Goal: Task Accomplishment & Management: Use online tool/utility

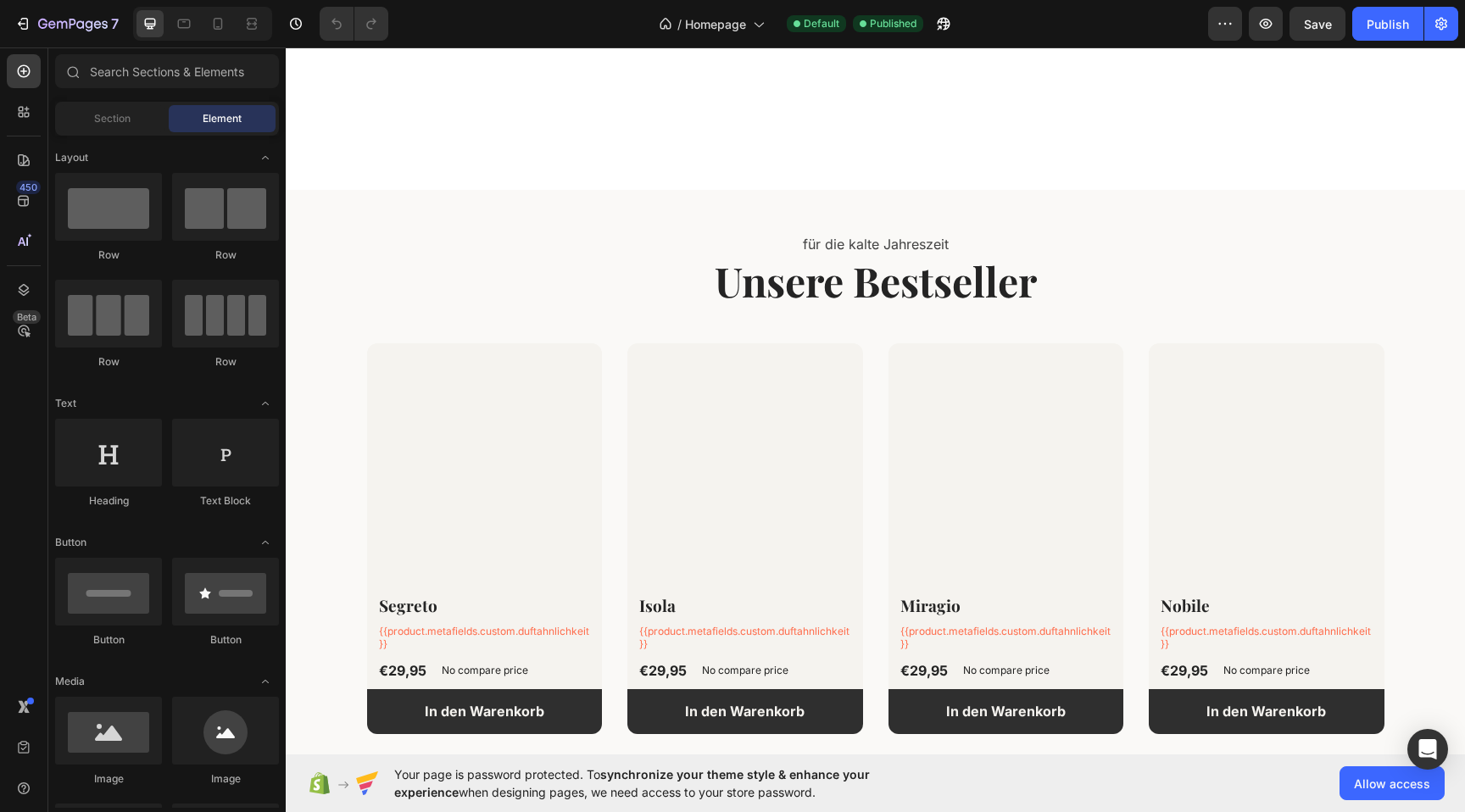
scroll to position [440, 0]
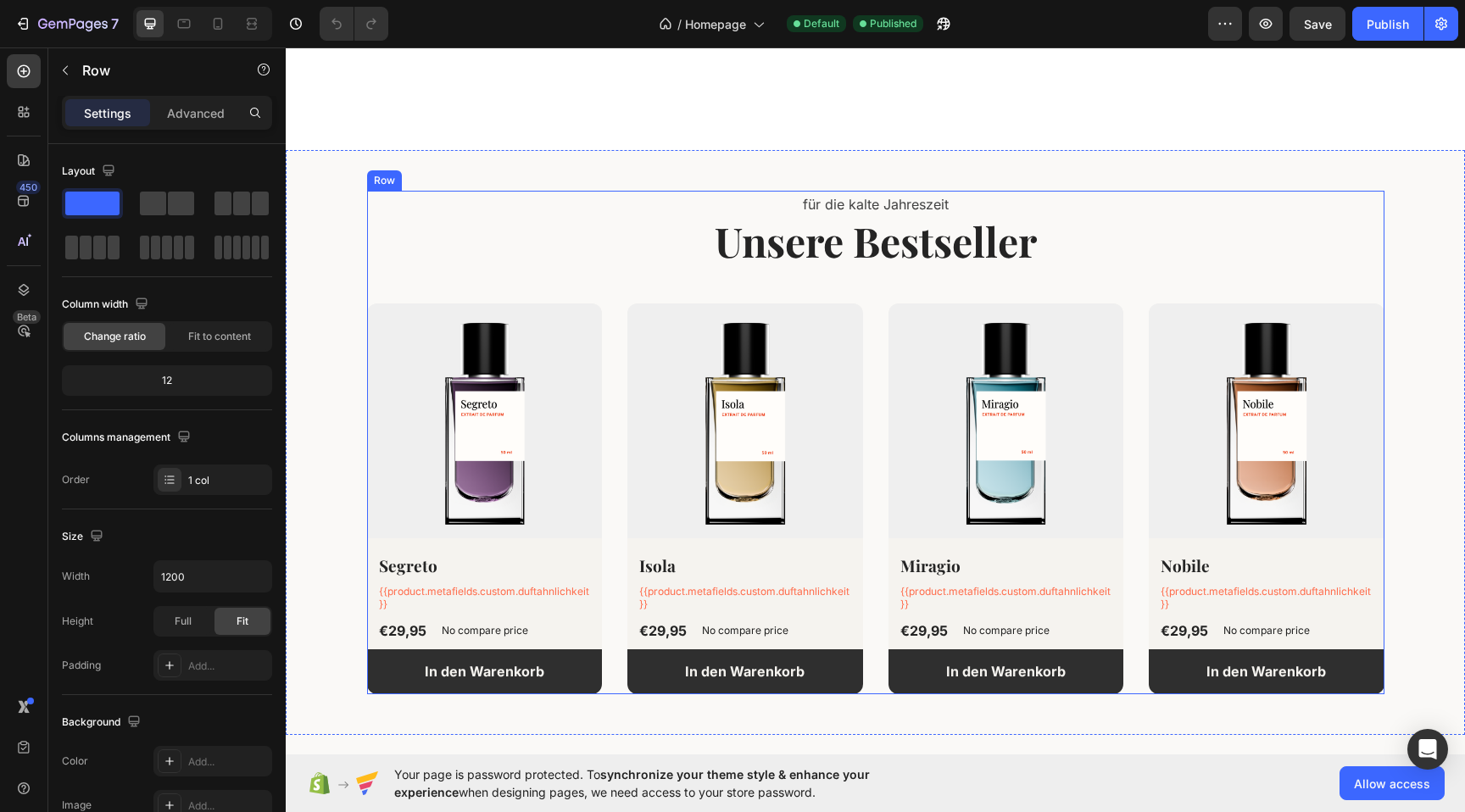
click at [615, 279] on div "für die kalte Jahreszeit Text block Unsere Bestseller Heading (P) Images Segret…" at bounding box center [875, 441] width 1018 height 503
click at [217, 22] on icon at bounding box center [217, 24] width 17 height 17
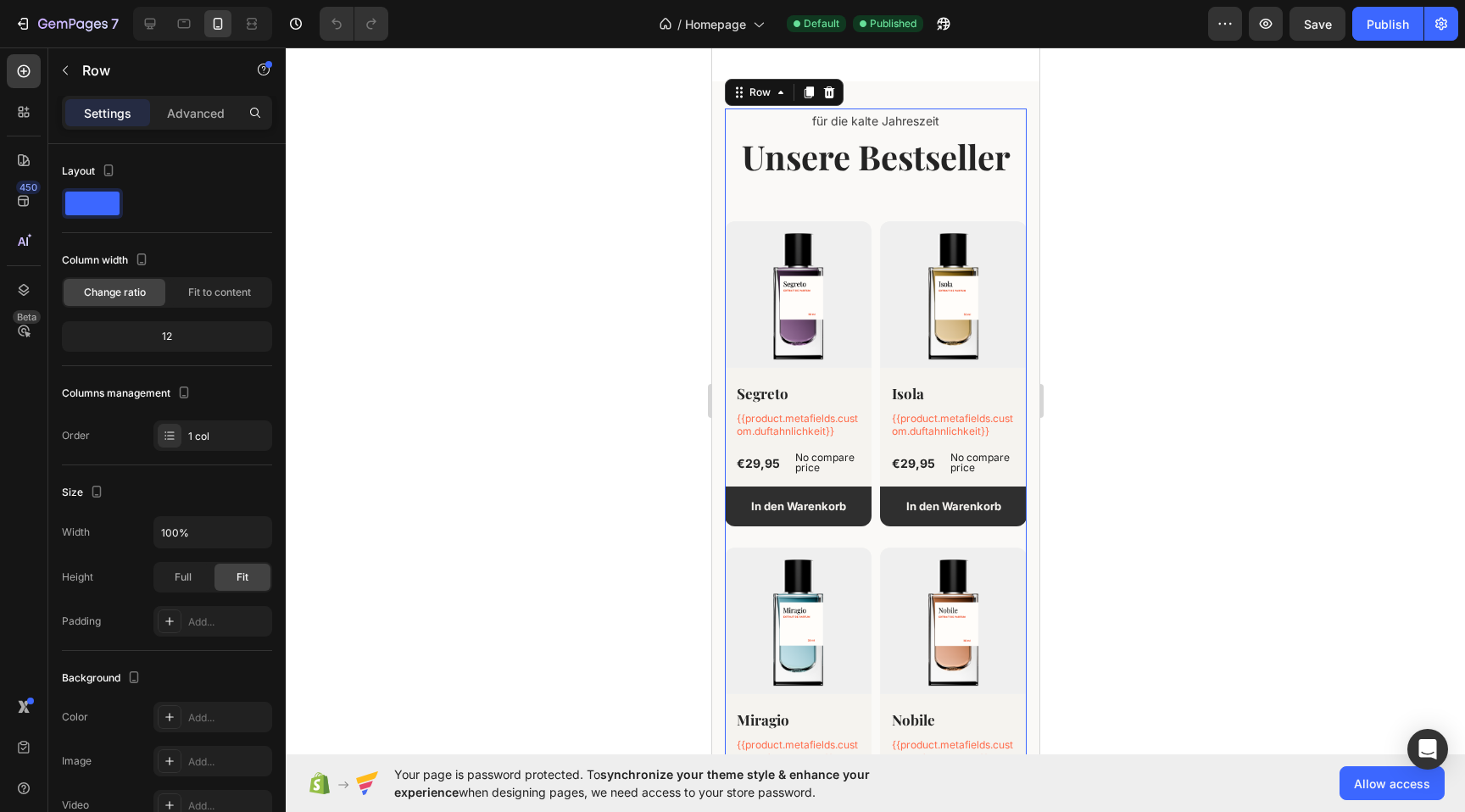
scroll to position [568, 0]
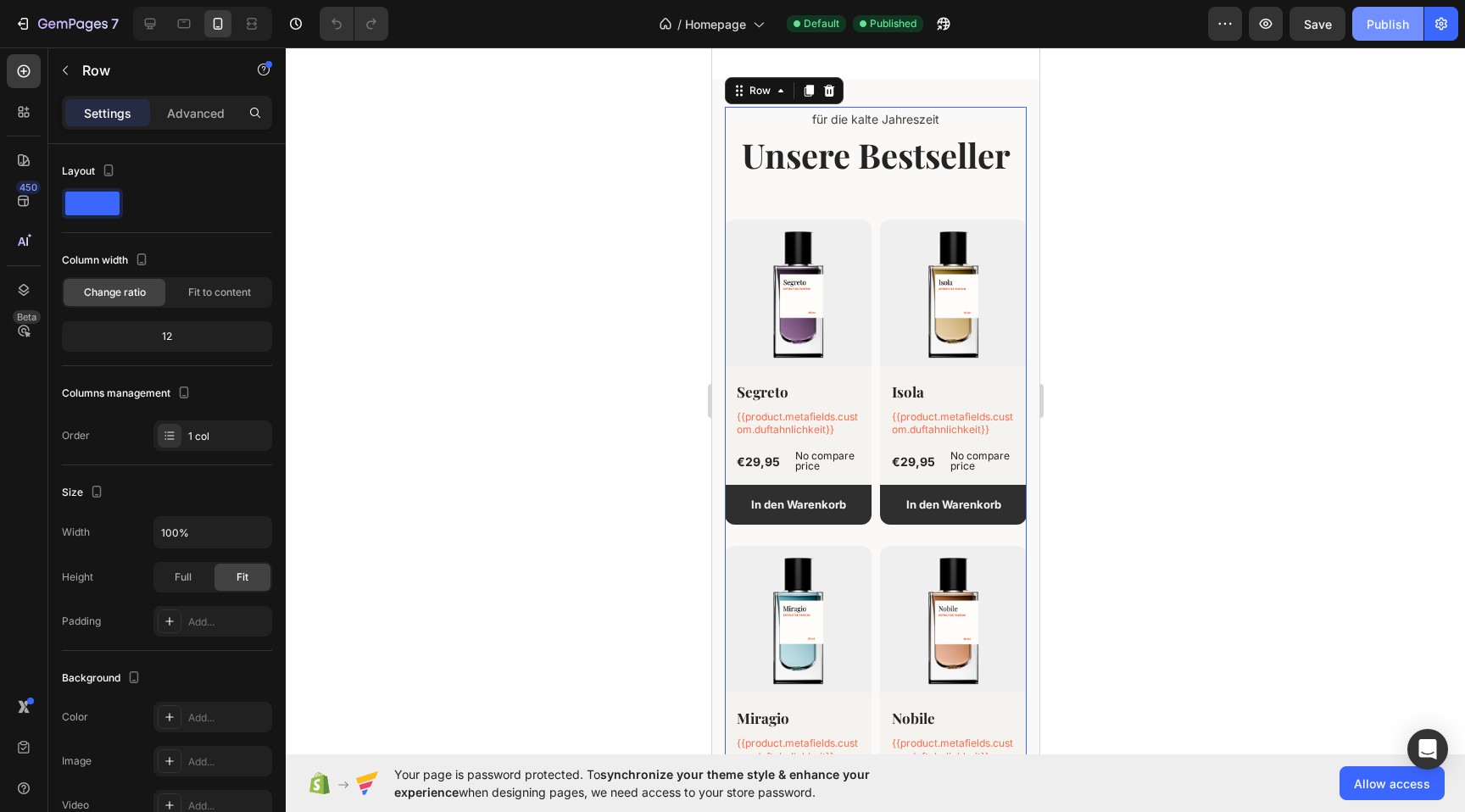
click at [1371, 30] on div "Publish" at bounding box center [1387, 25] width 42 height 18
click at [1384, 32] on div "Publish" at bounding box center [1387, 25] width 42 height 18
click at [1272, 31] on icon "button" at bounding box center [1266, 24] width 17 height 17
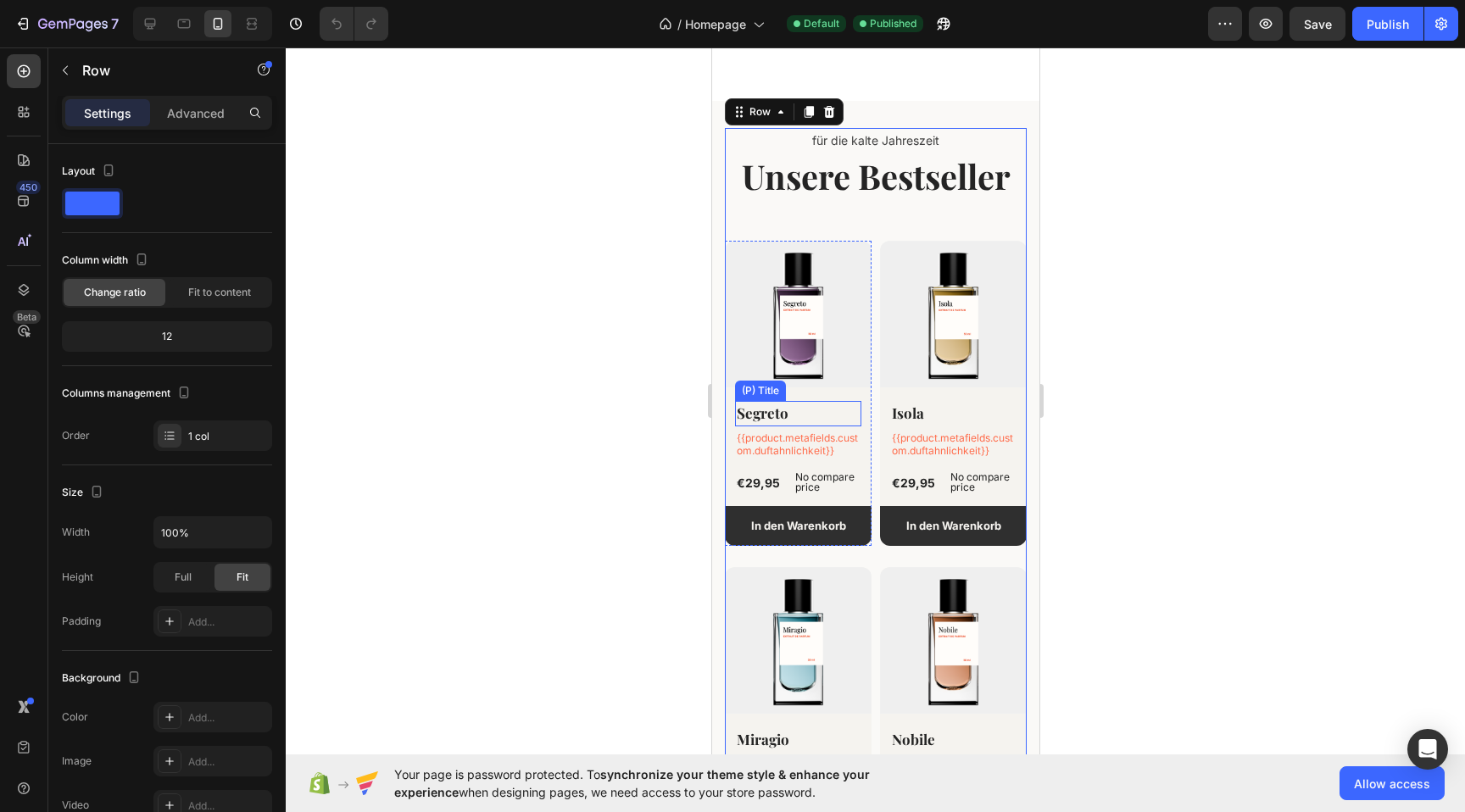
scroll to position [557, 0]
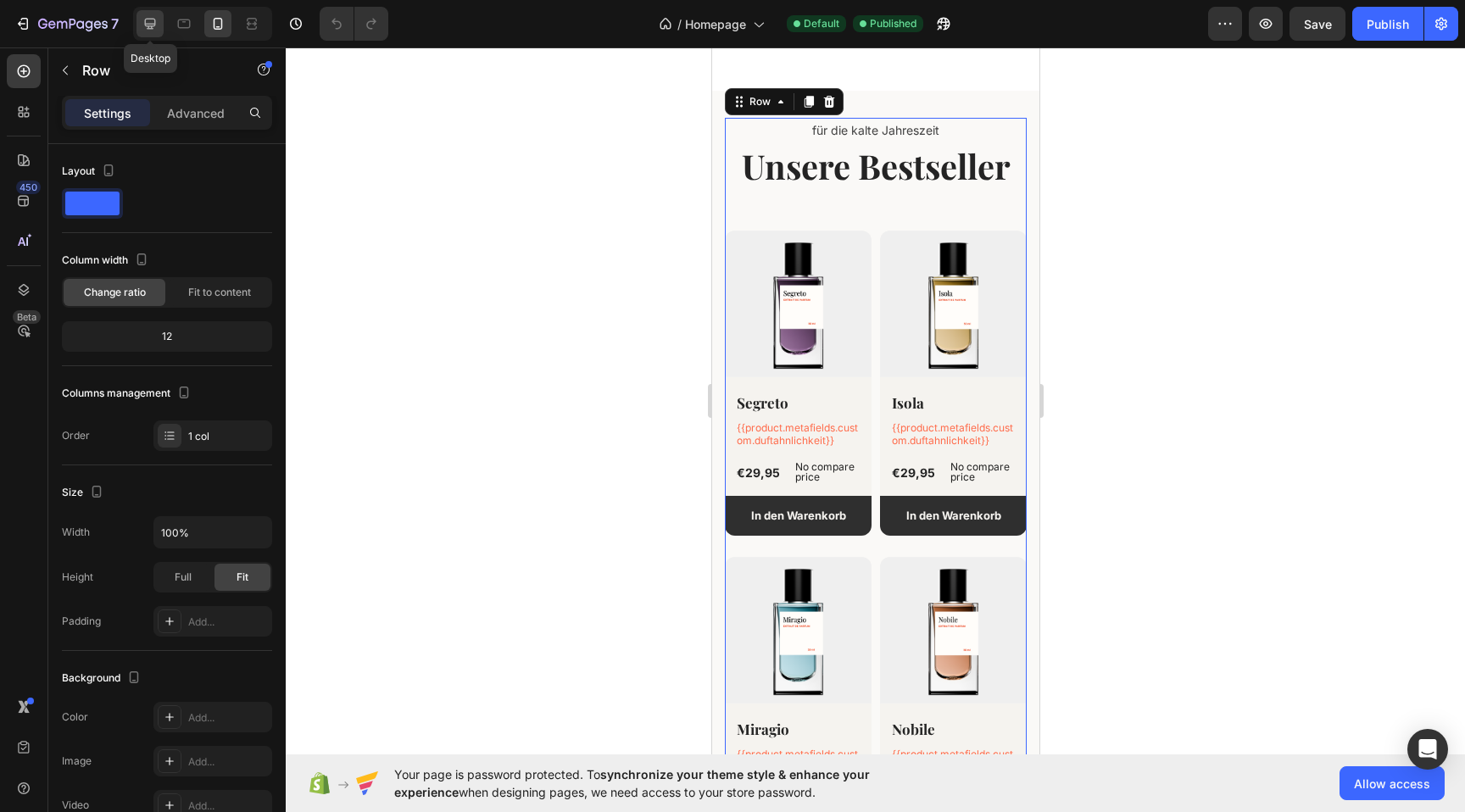
click at [147, 21] on icon at bounding box center [149, 24] width 17 height 17
type input "1200"
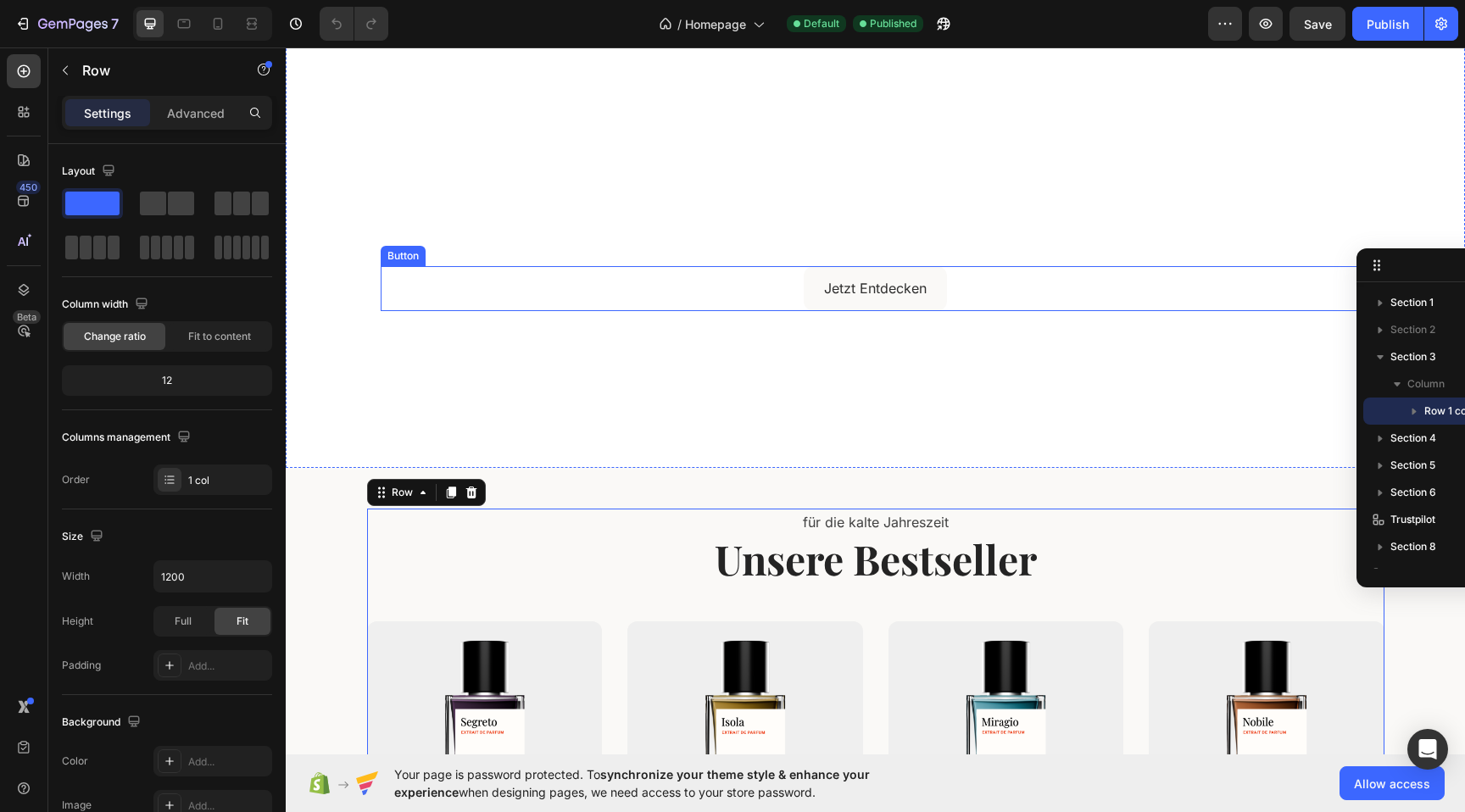
scroll to position [127, 0]
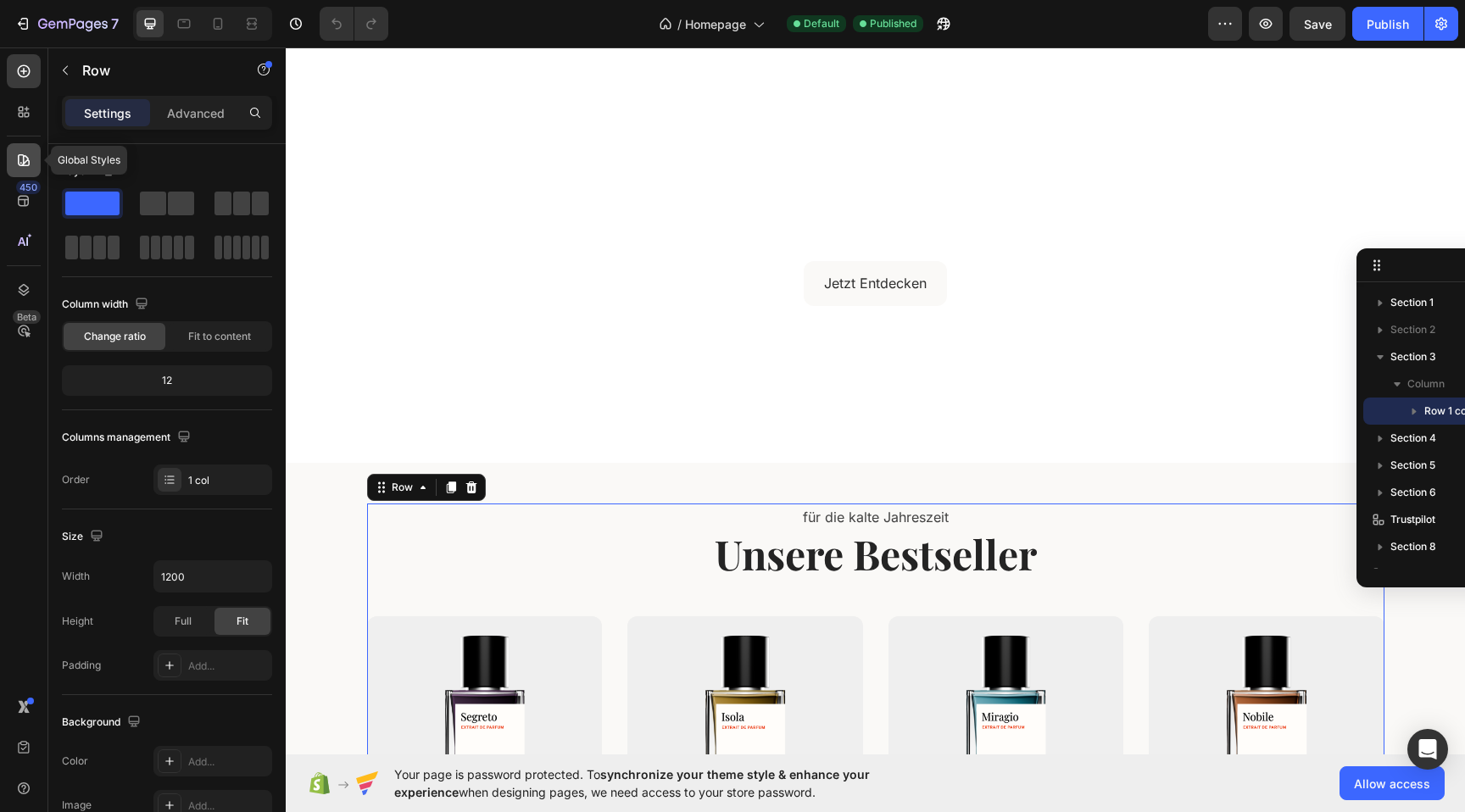
click at [16, 169] on div at bounding box center [24, 160] width 34 height 34
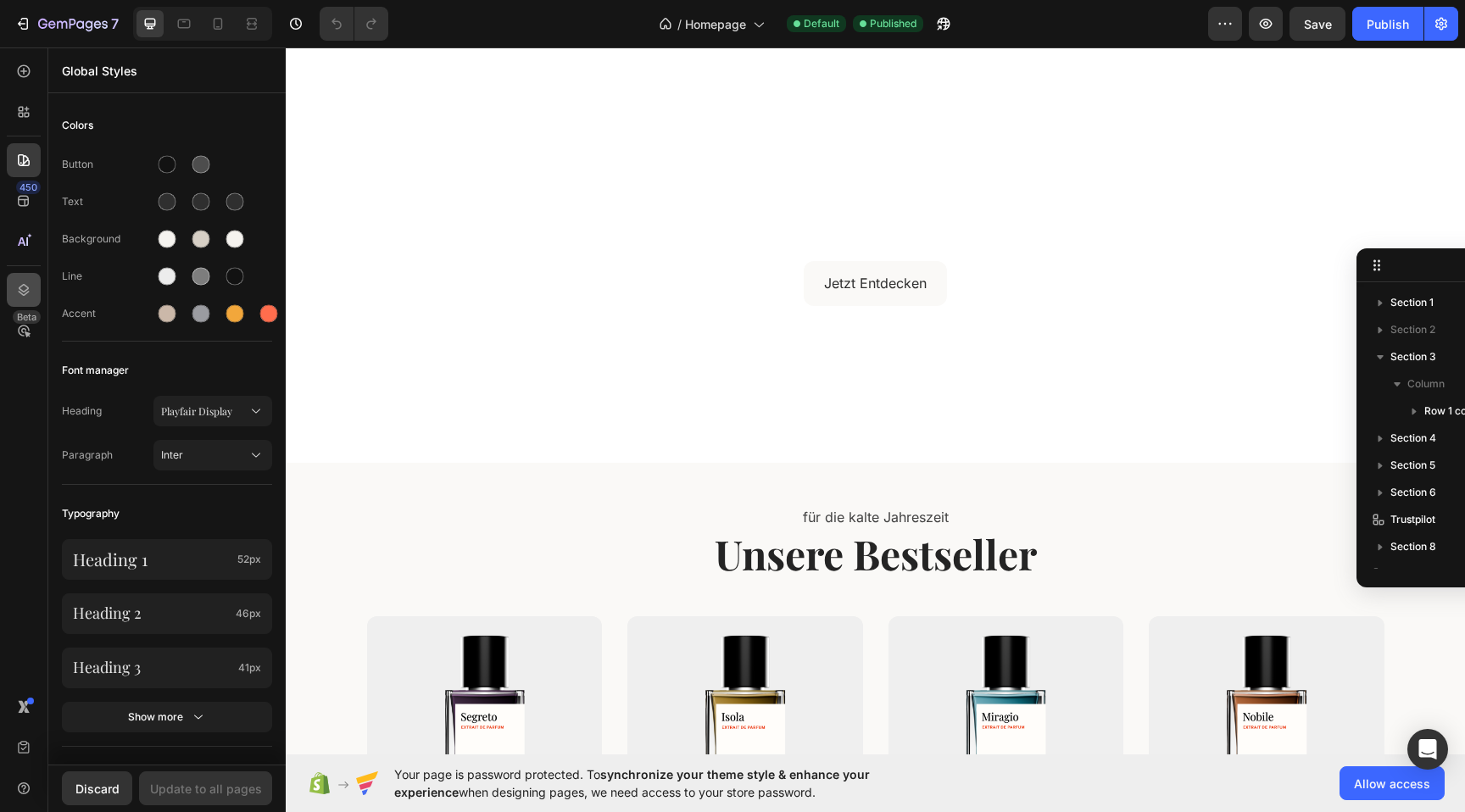
click at [21, 279] on div at bounding box center [24, 289] width 34 height 34
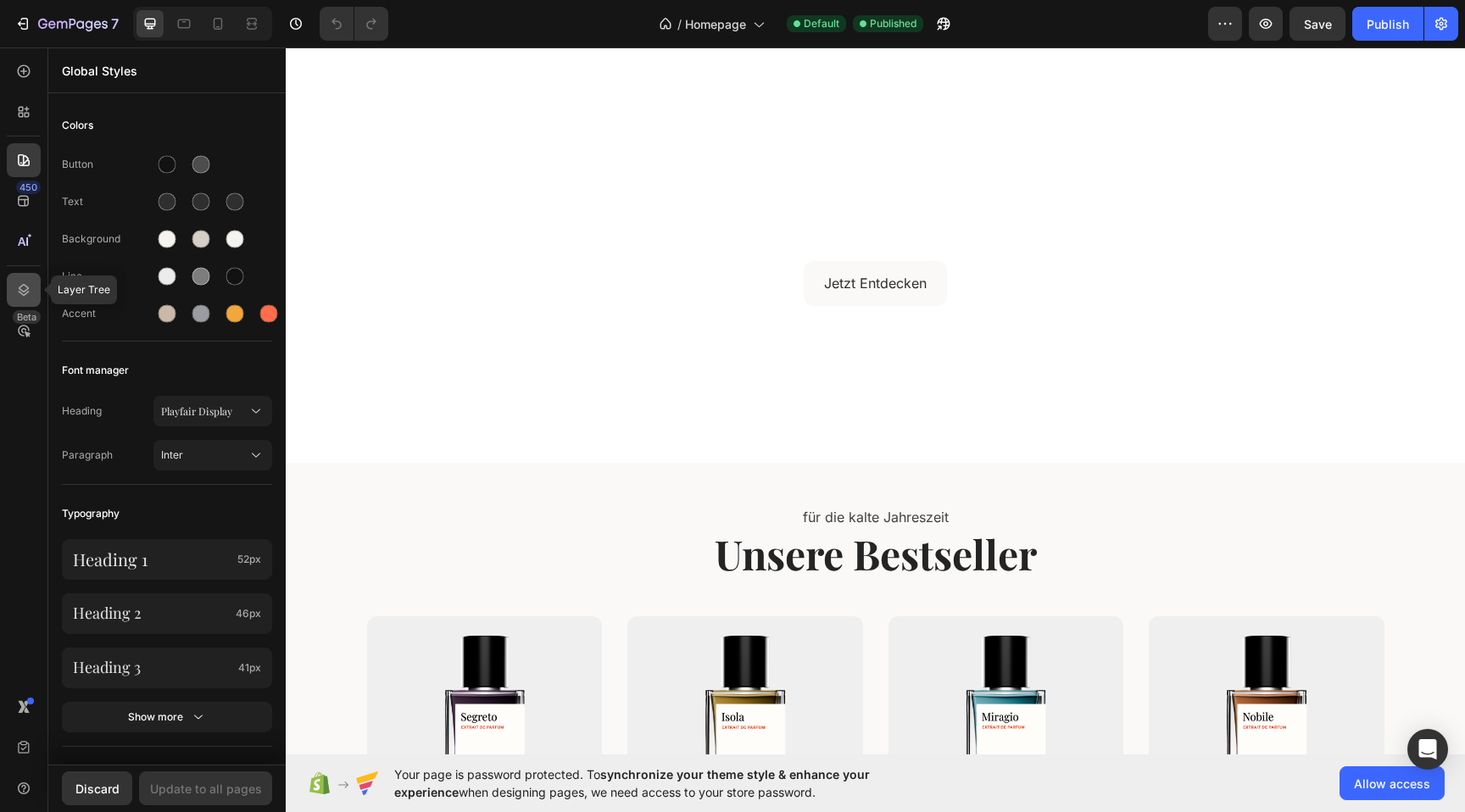
click at [26, 281] on icon at bounding box center [24, 289] width 17 height 17
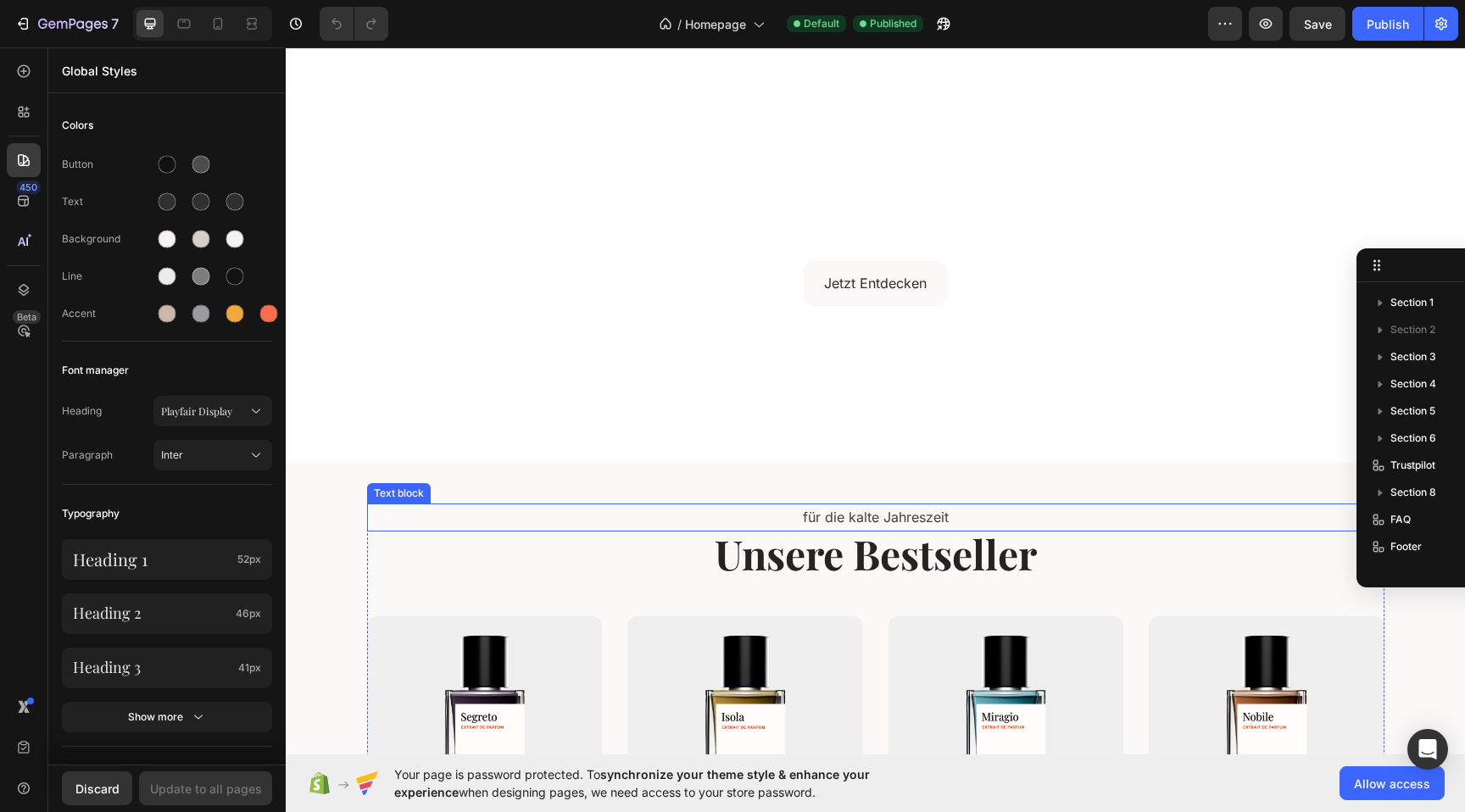
click at [452, 528] on p "für die kalte Jahreszeit" at bounding box center [876, 517] width 1015 height 25
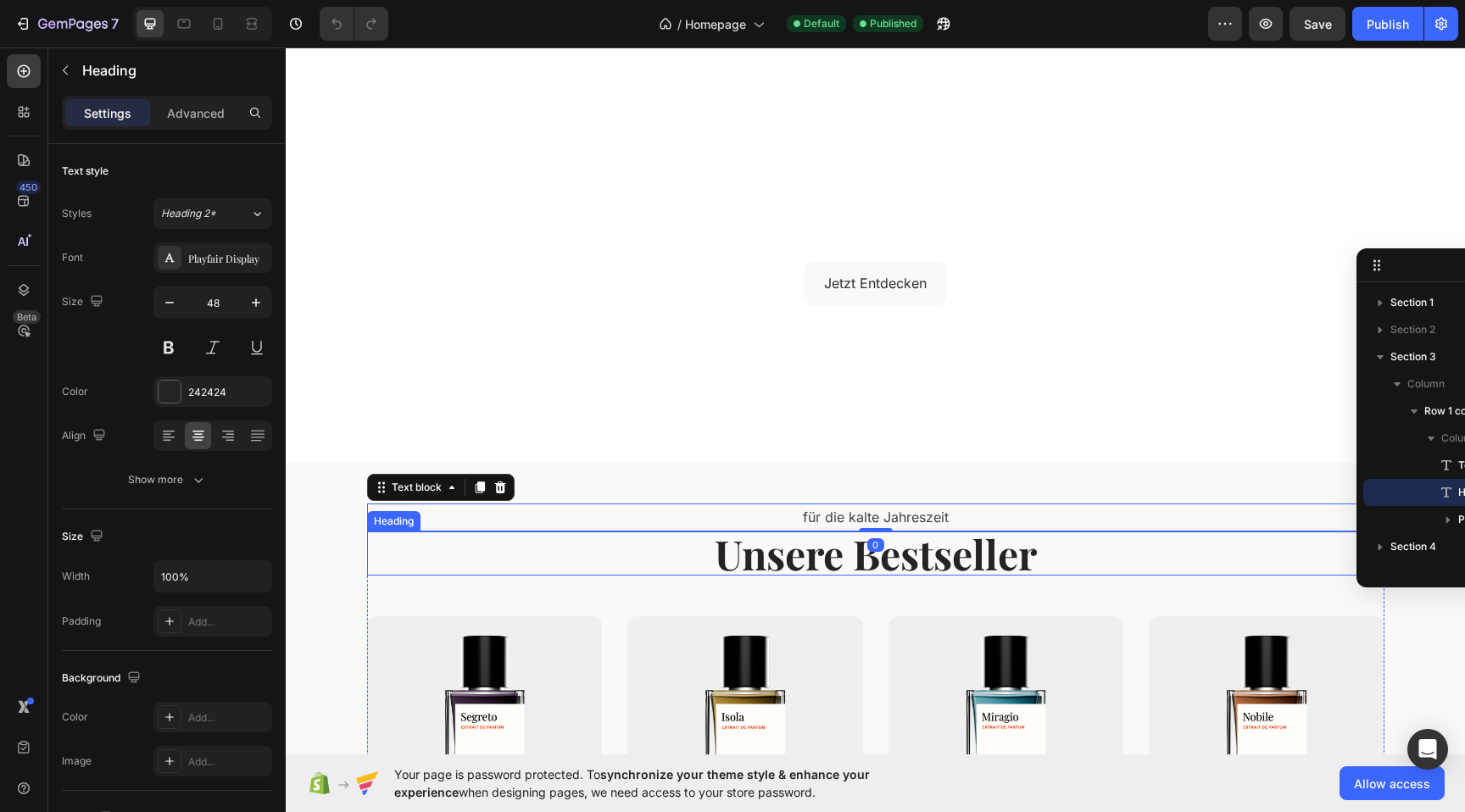
click at [415, 555] on h2 "Unsere Bestseller" at bounding box center [875, 553] width 1018 height 44
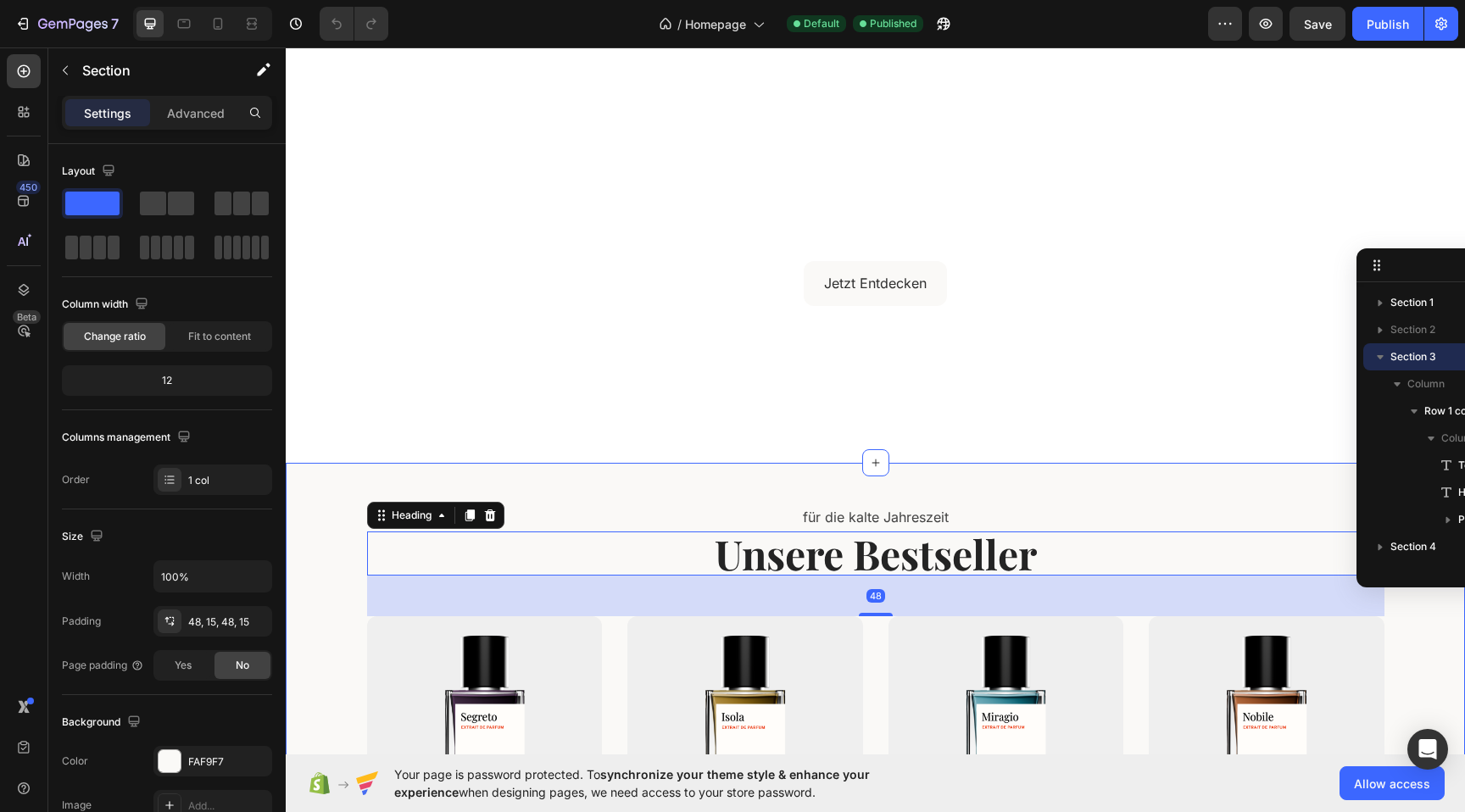
click at [338, 544] on div "für die kalte Jahreszeit Text block Unsere Bestseller Heading 48 (P) Images Seg…" at bounding box center [875, 754] width 1154 height 503
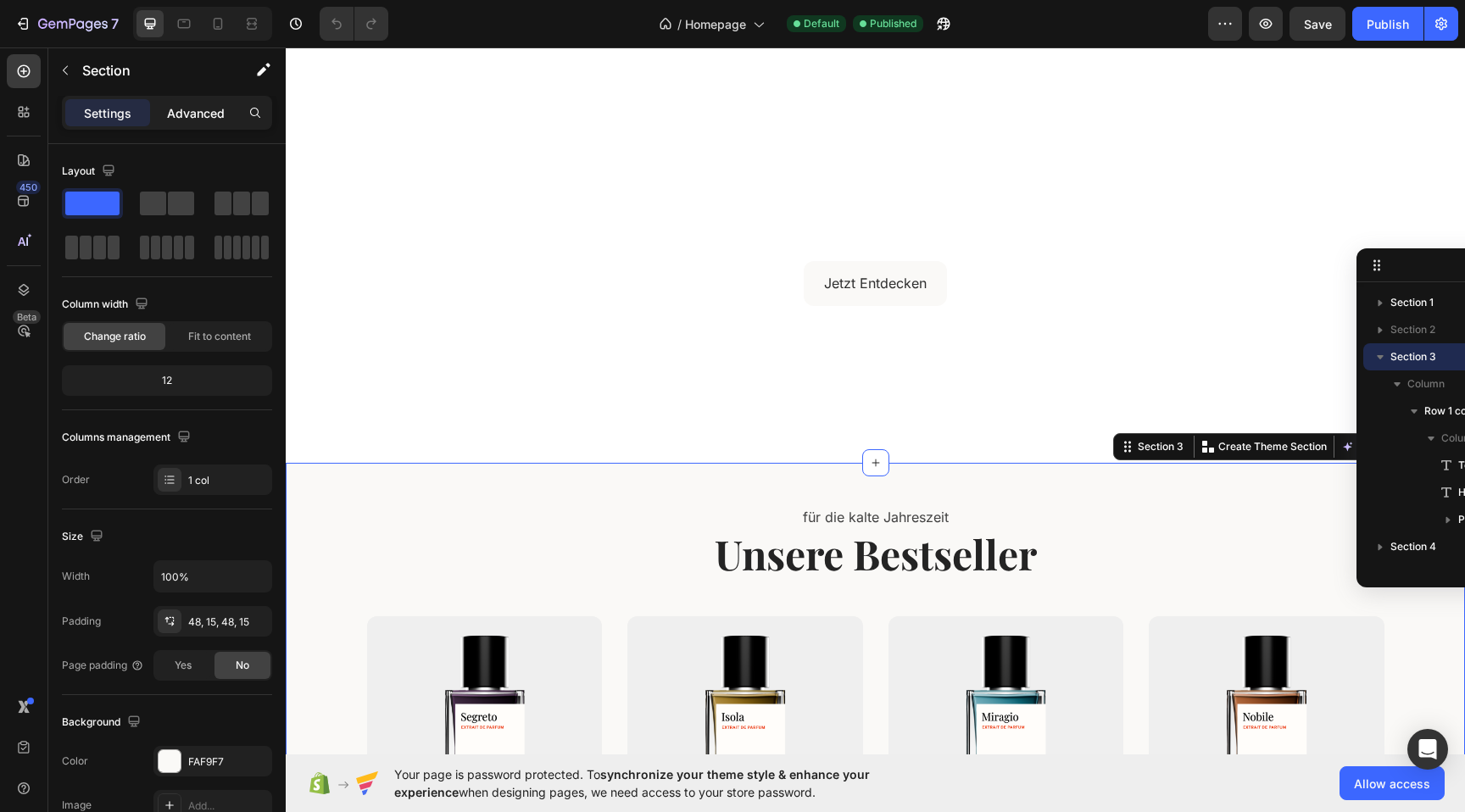
click at [202, 114] on p "Advanced" at bounding box center [195, 113] width 58 height 18
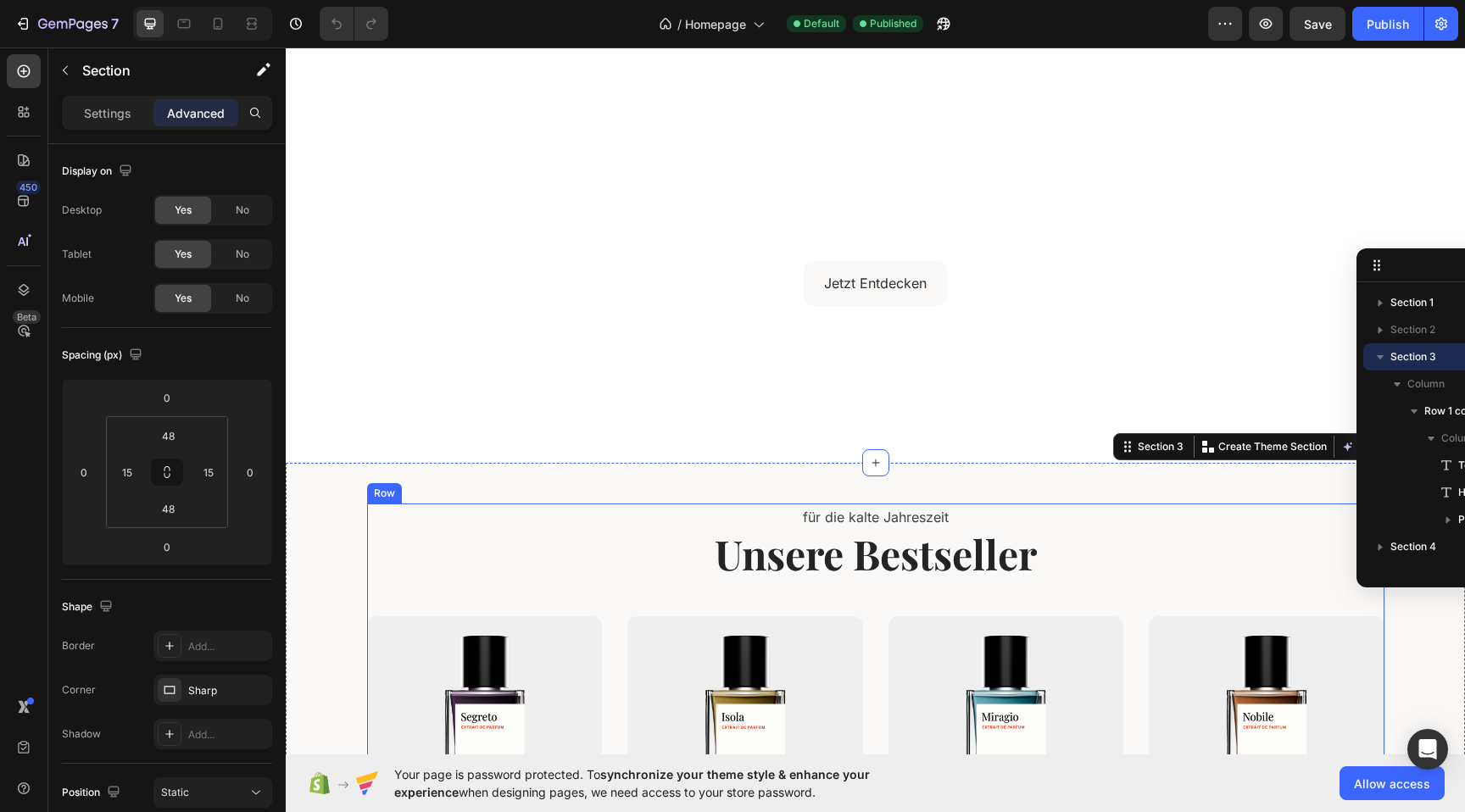
click at [592, 587] on div "für die kalte Jahreszeit Text block Unsere Bestseller Heading (P) Images Segret…" at bounding box center [875, 754] width 1018 height 503
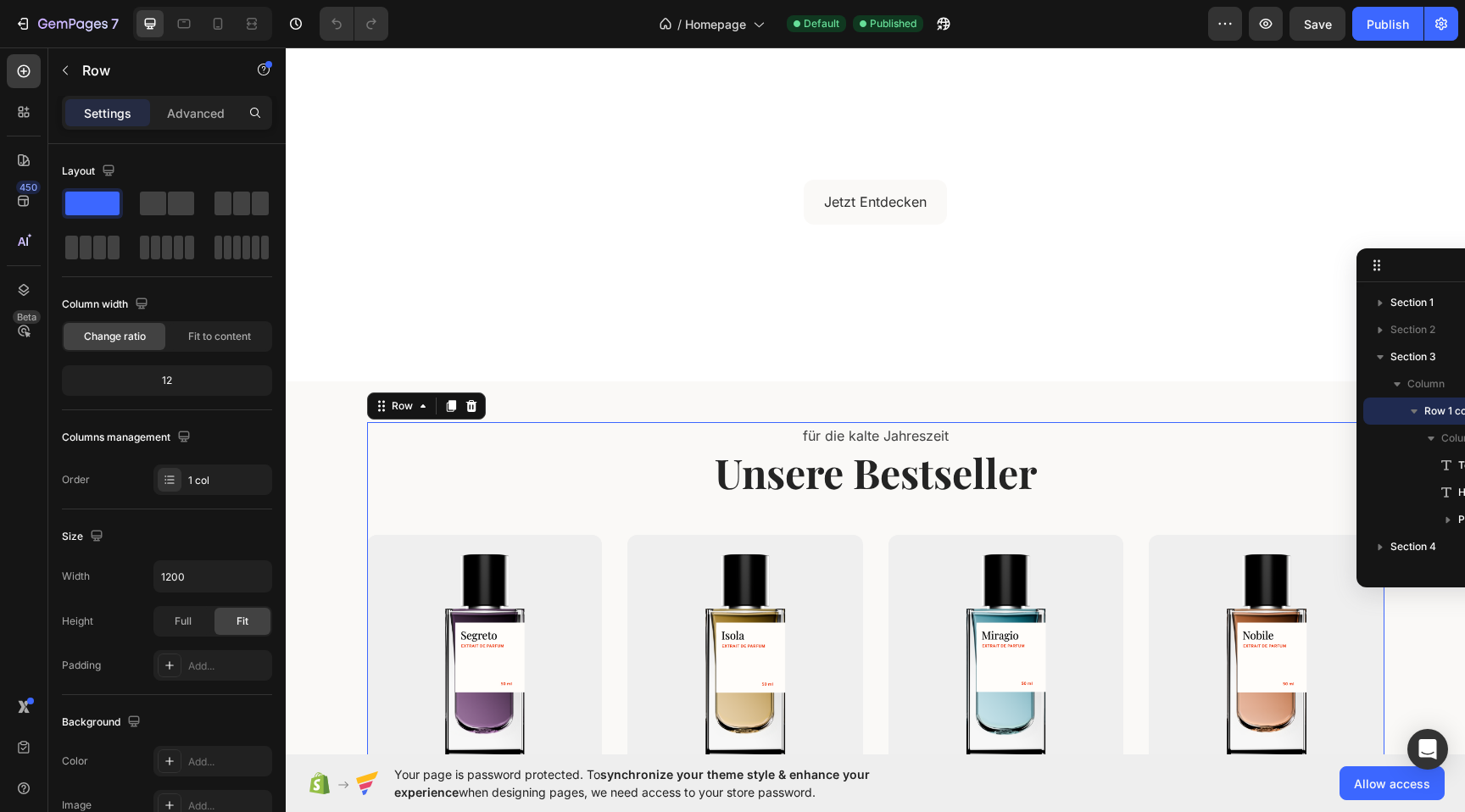
scroll to position [218, 0]
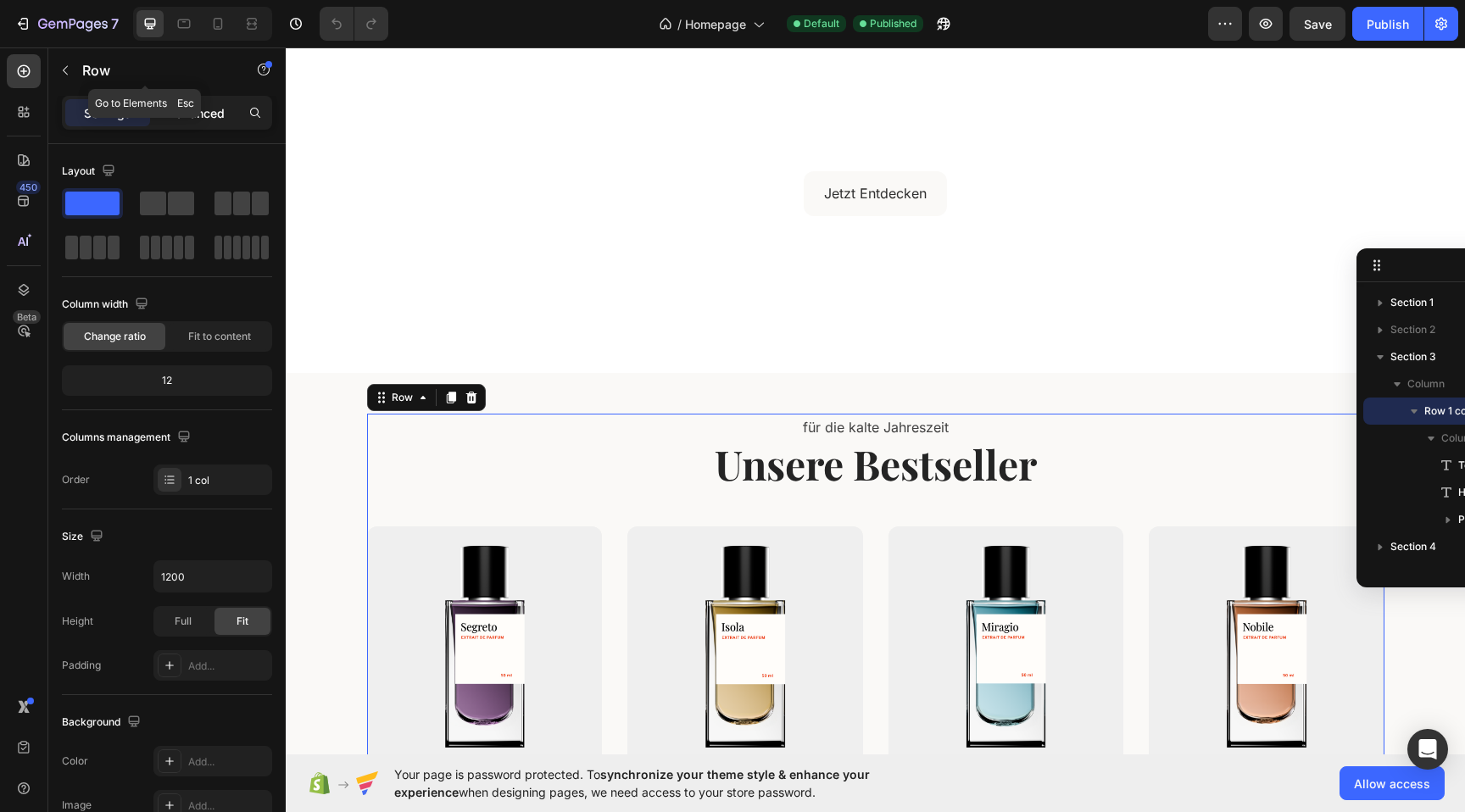
click at [209, 116] on p "Advanced" at bounding box center [195, 113] width 58 height 18
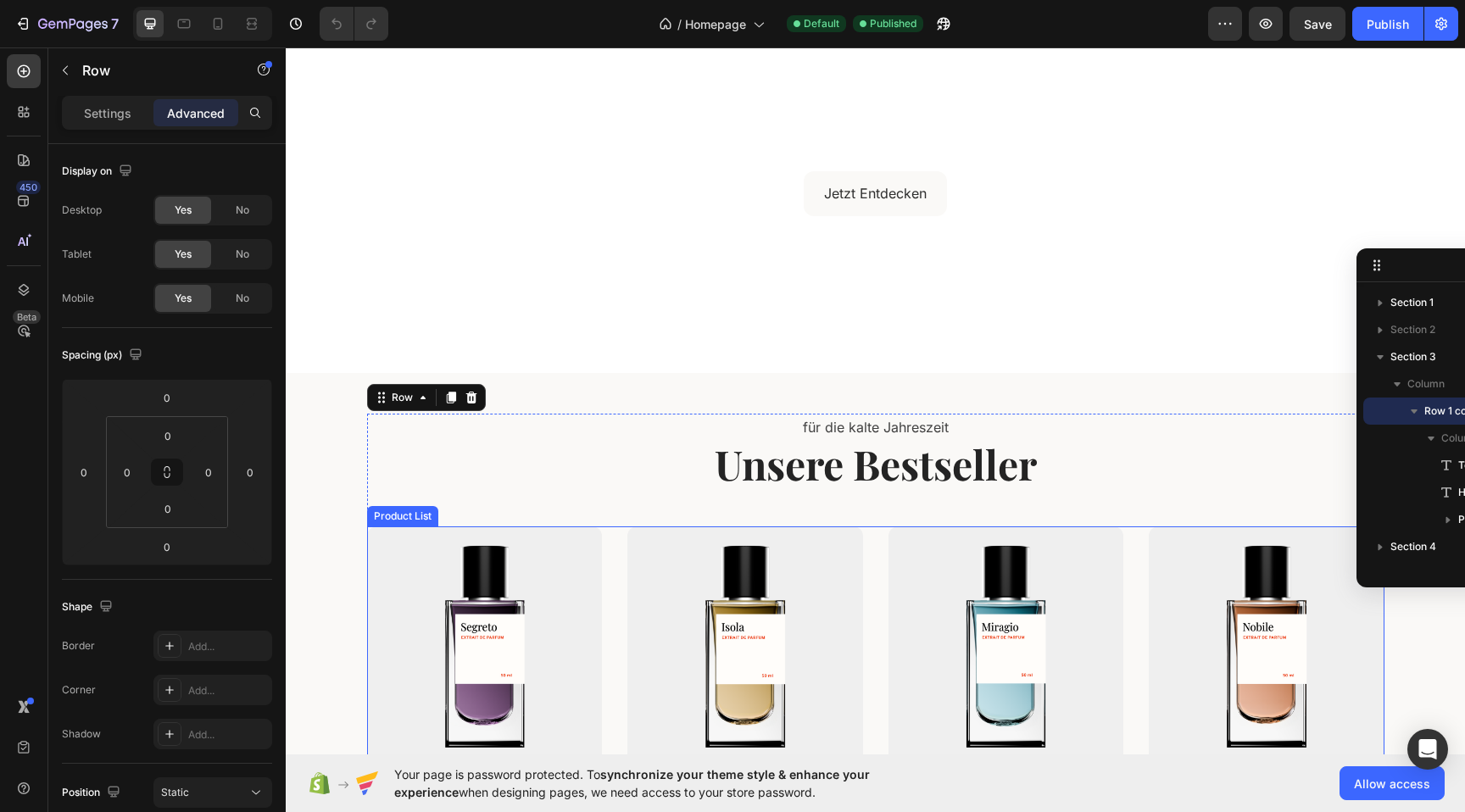
click at [610, 614] on div "(P) Images Segreto (P) Title {{product.metafields.custom.duftahnlichkeit}} Text…" at bounding box center [875, 722] width 1018 height 390
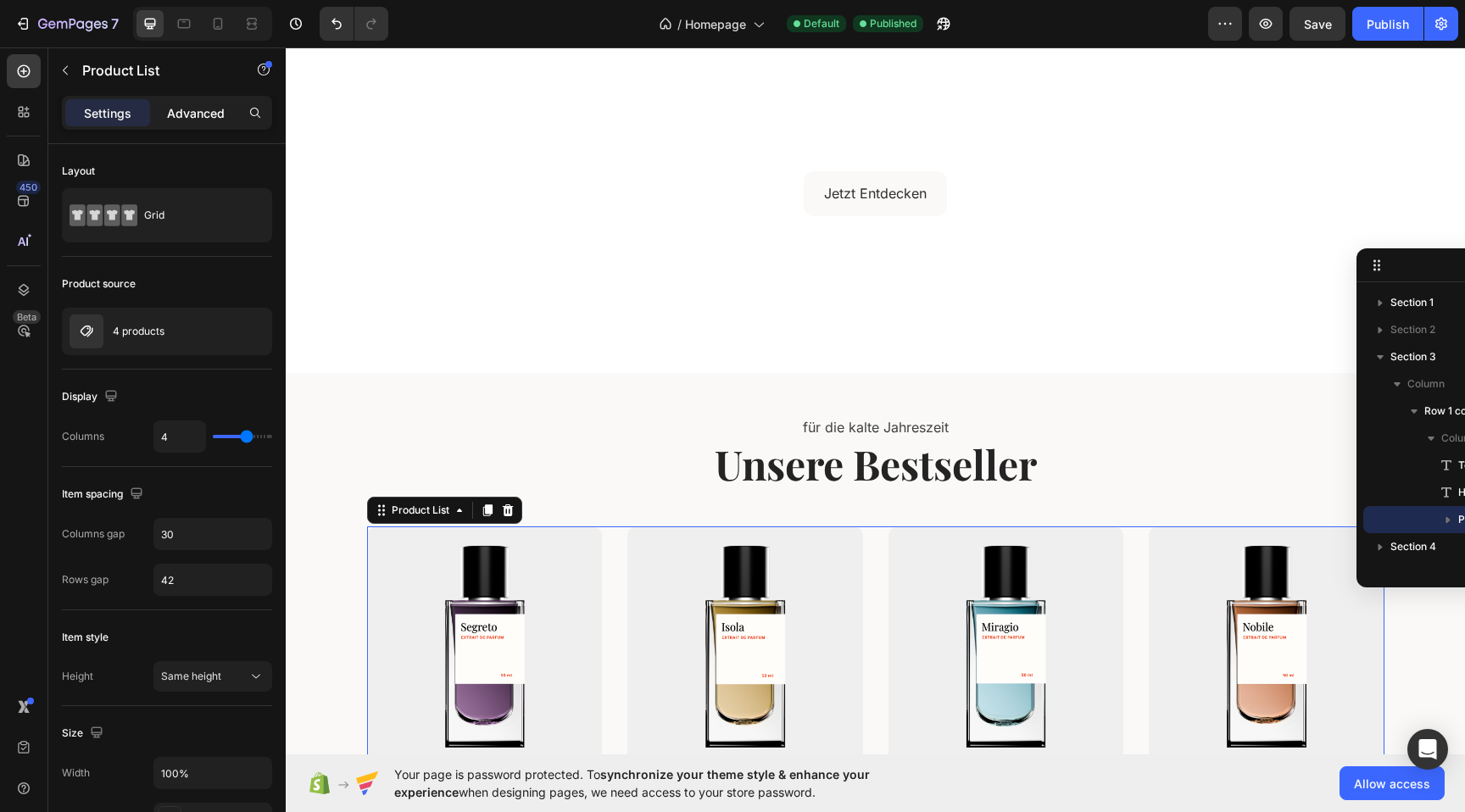
click at [176, 115] on p "Advanced" at bounding box center [195, 113] width 58 height 18
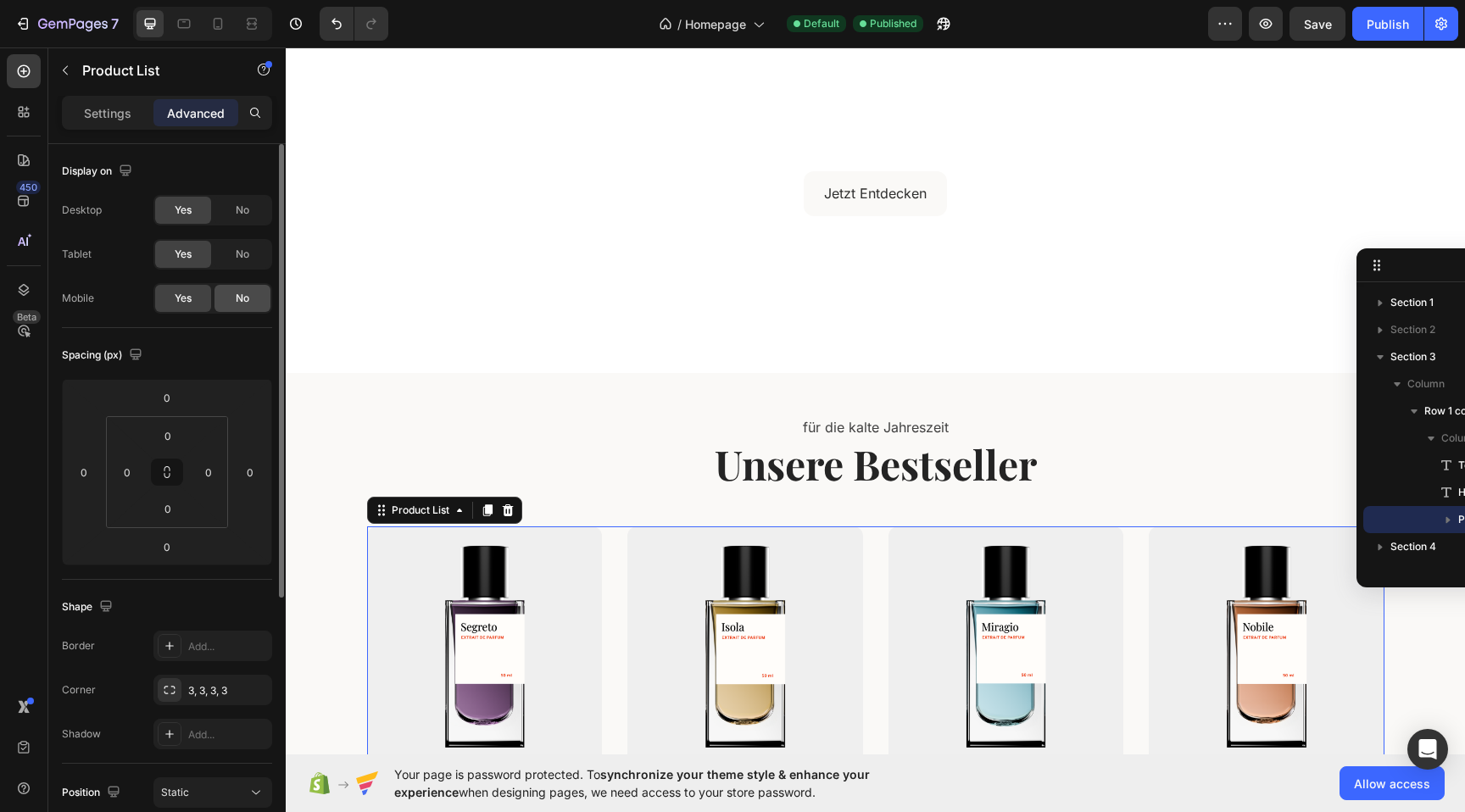
click at [254, 299] on div "No" at bounding box center [242, 298] width 56 height 27
click at [246, 210] on span "No" at bounding box center [242, 211] width 14 height 16
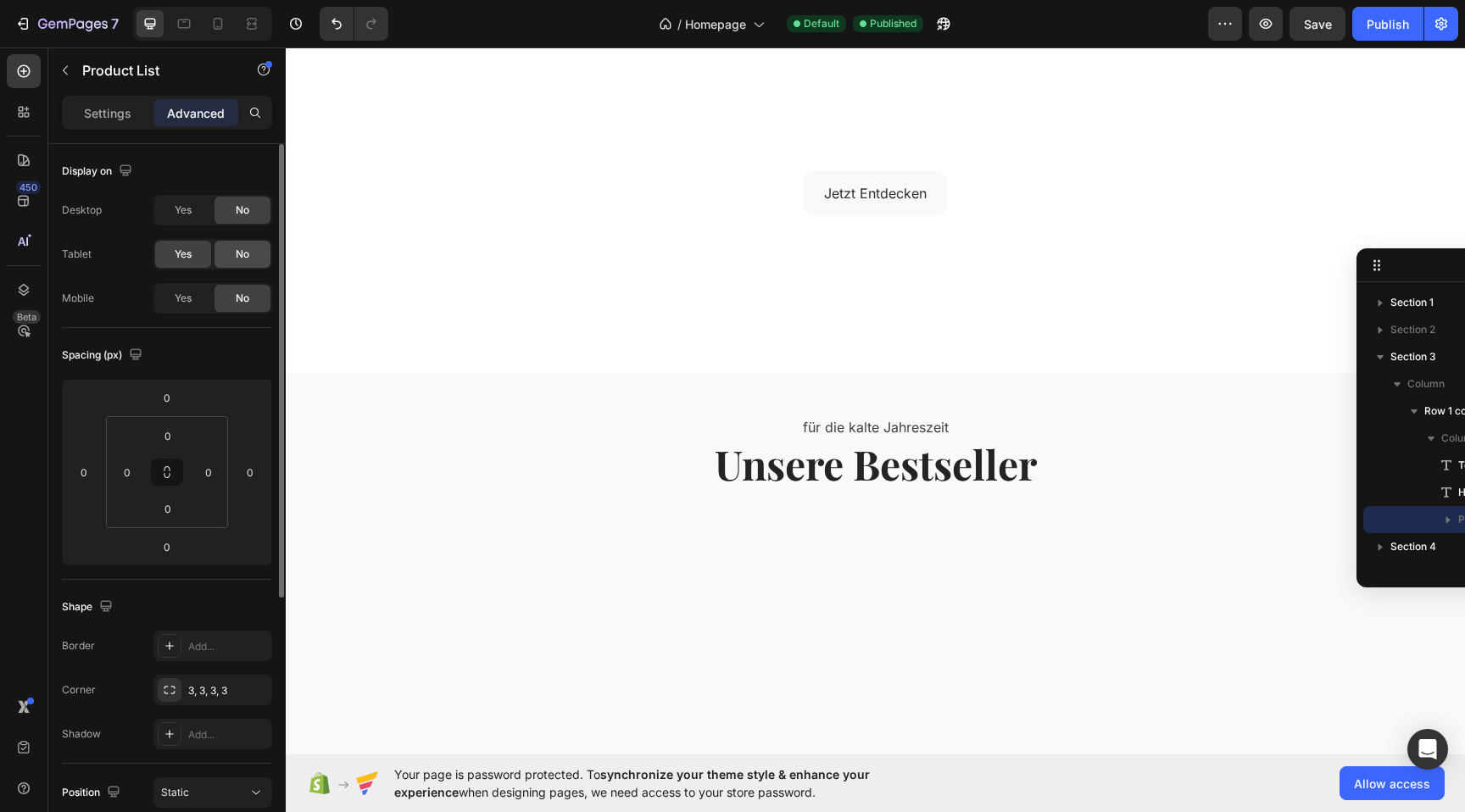
click at [257, 254] on div "No" at bounding box center [242, 254] width 56 height 27
click at [177, 212] on span "Yes" at bounding box center [183, 211] width 17 height 16
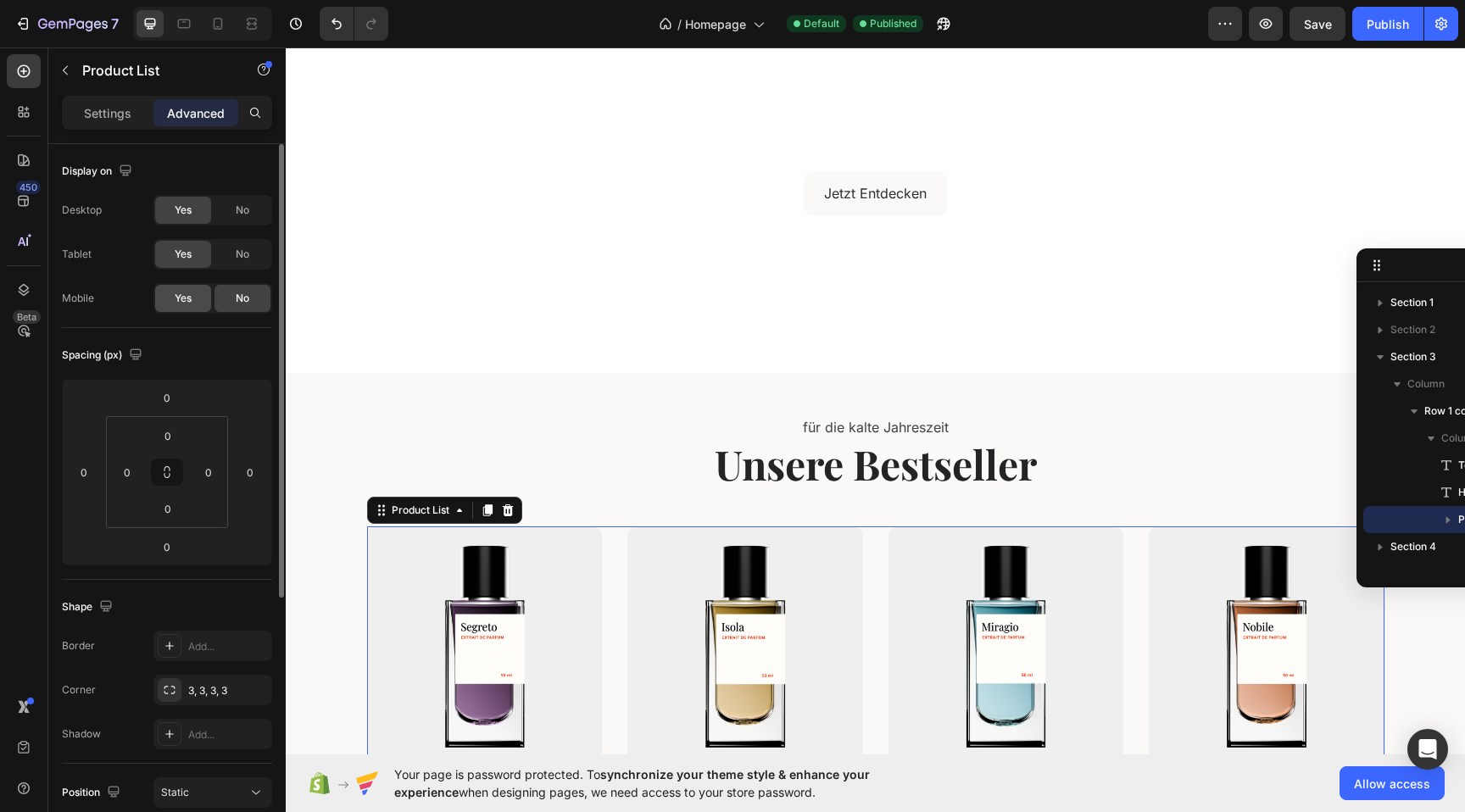
click at [186, 304] on span "Yes" at bounding box center [183, 298] width 17 height 16
click at [1382, 18] on div "Publish" at bounding box center [1387, 25] width 42 height 18
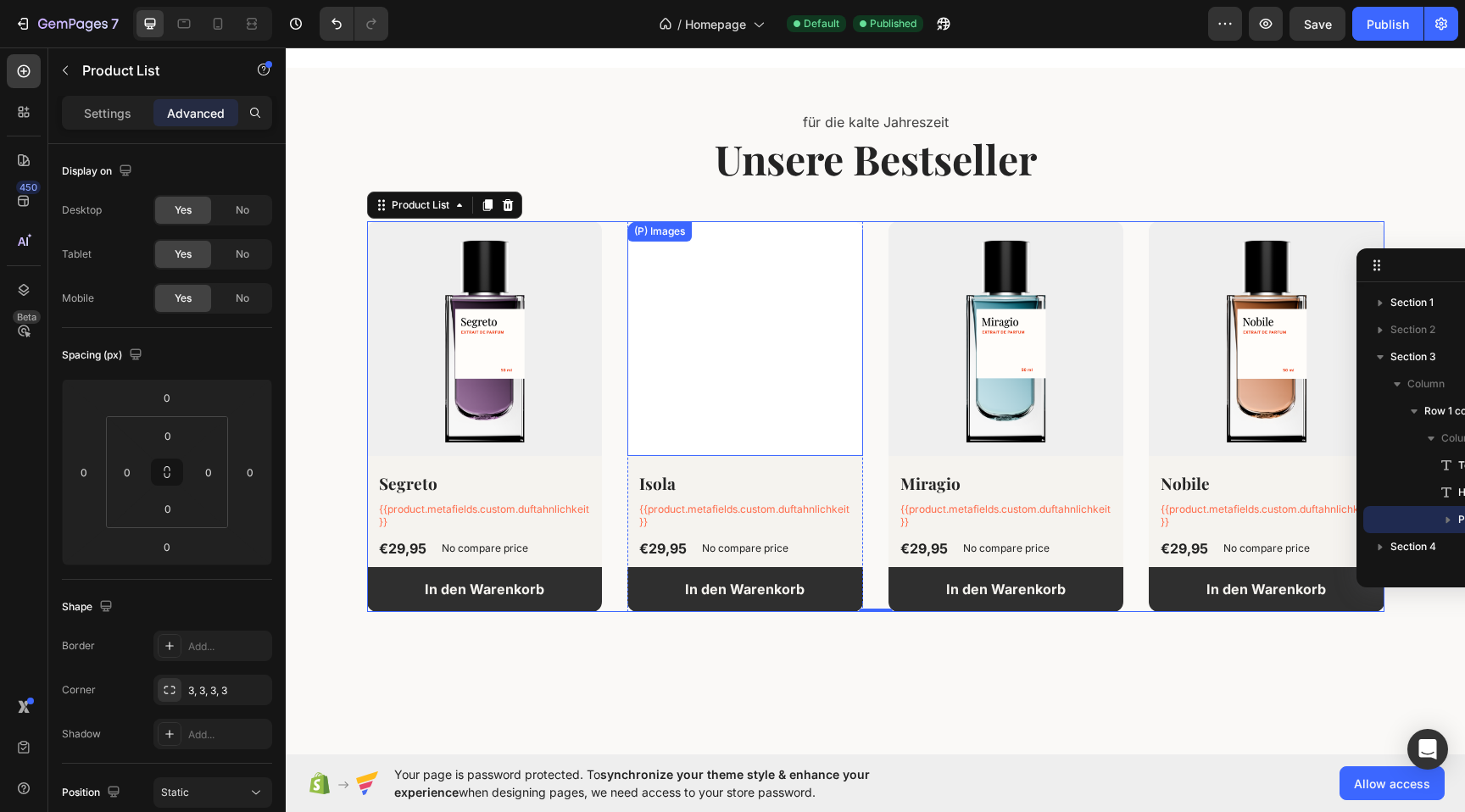
scroll to position [553, 0]
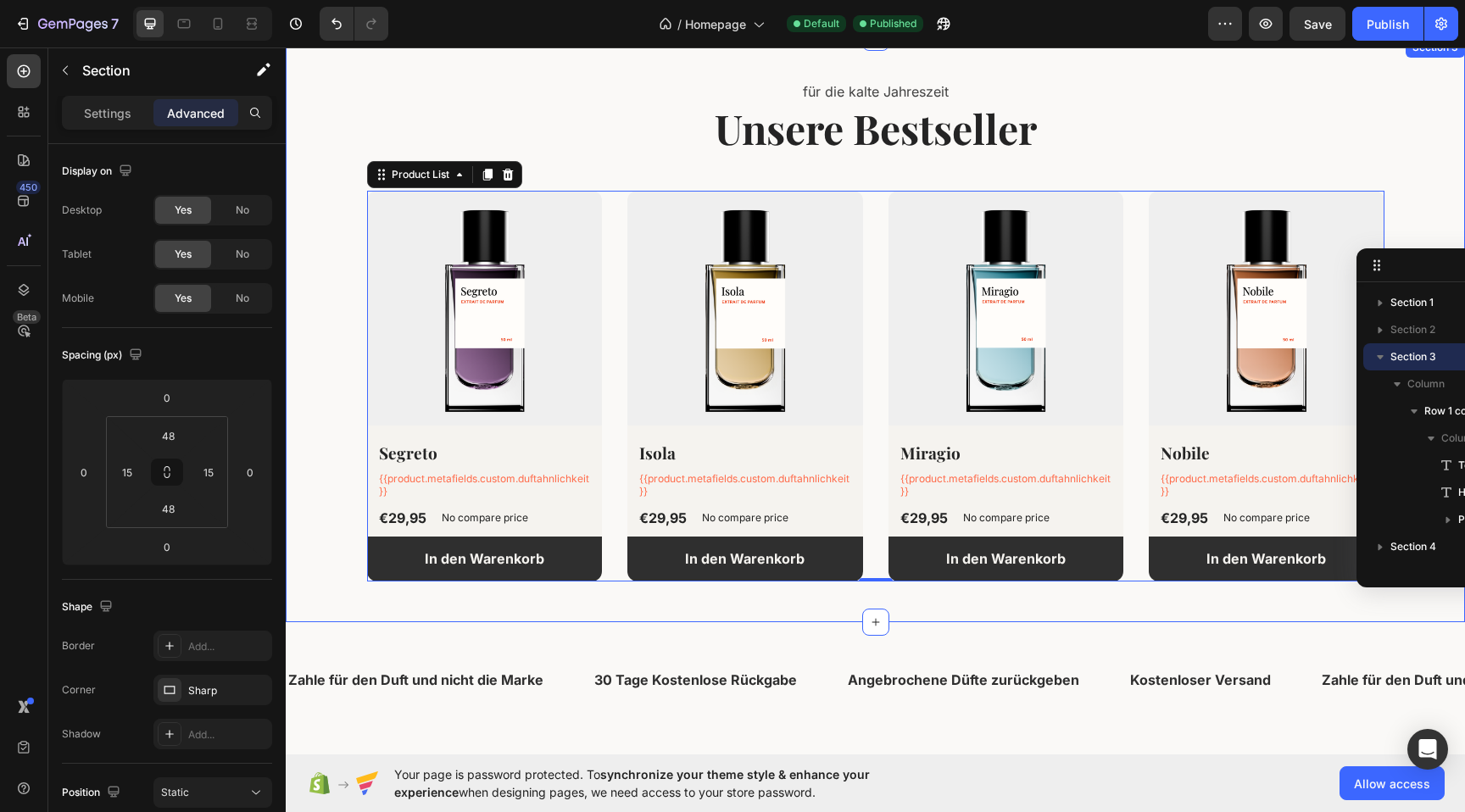
click at [946, 615] on div "für die kalte Jahreszeit Text block Unsere Bestseller Heading (P) Images Segret…" at bounding box center [875, 330] width 1179 height 584
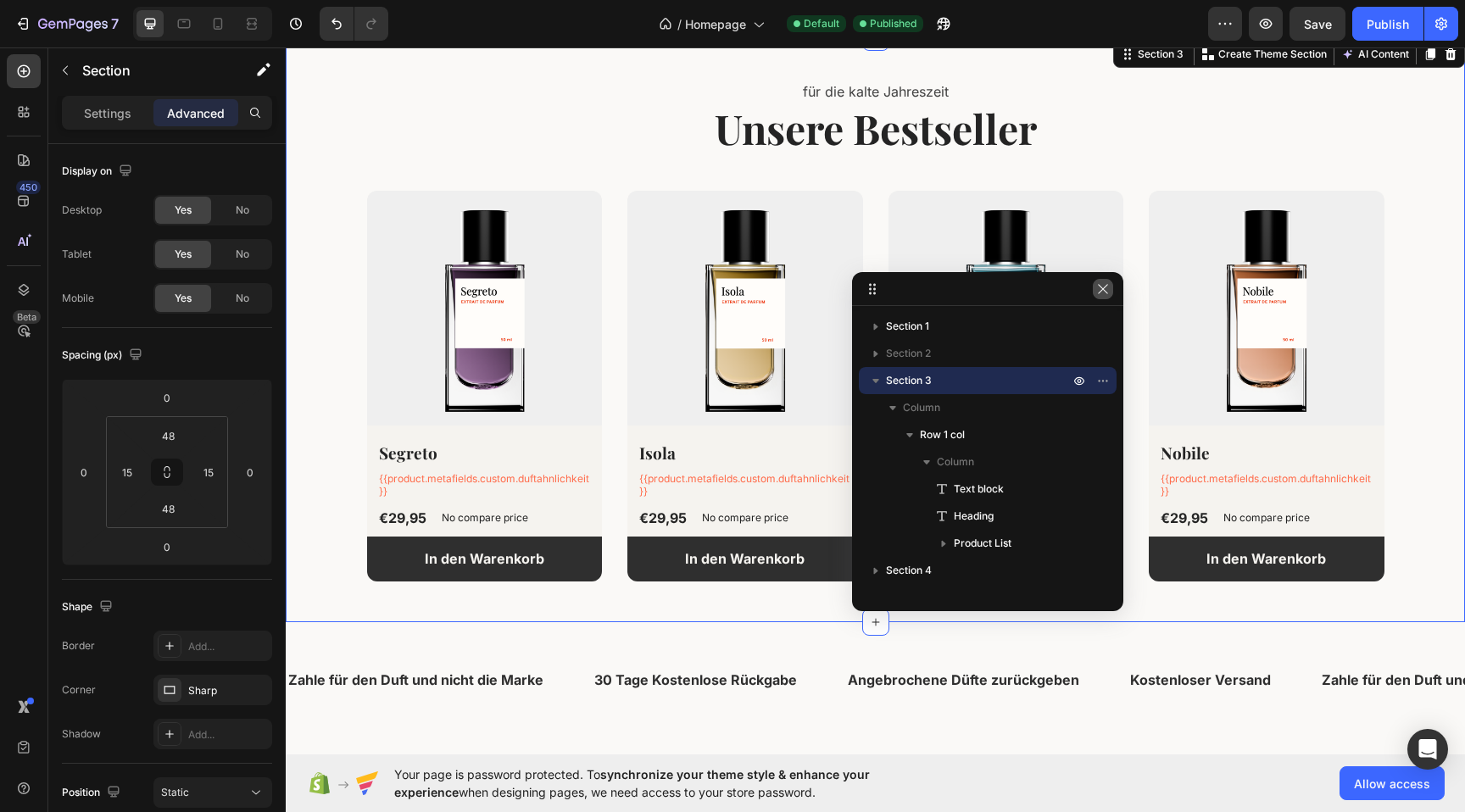
drag, startPoint x: 1437, startPoint y: 268, endPoint x: 1095, endPoint y: 292, distance: 342.8
click at [1096, 289] on button "button" at bounding box center [1103, 288] width 21 height 21
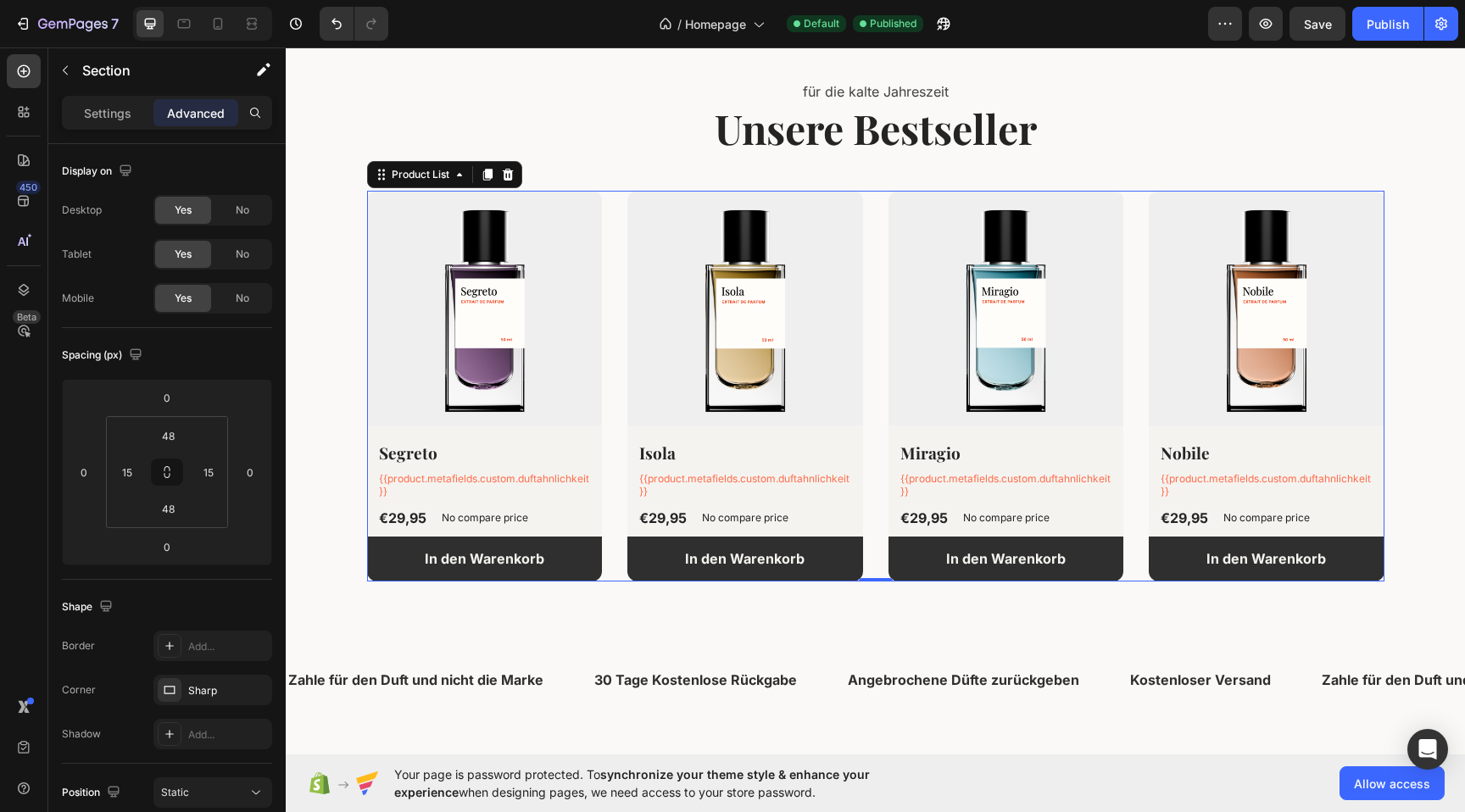
click at [1139, 276] on div "(P) Images Segreto (P) Title {{product.metafields.custom.duftahnlichkeit}} Text…" at bounding box center [875, 385] width 1018 height 390
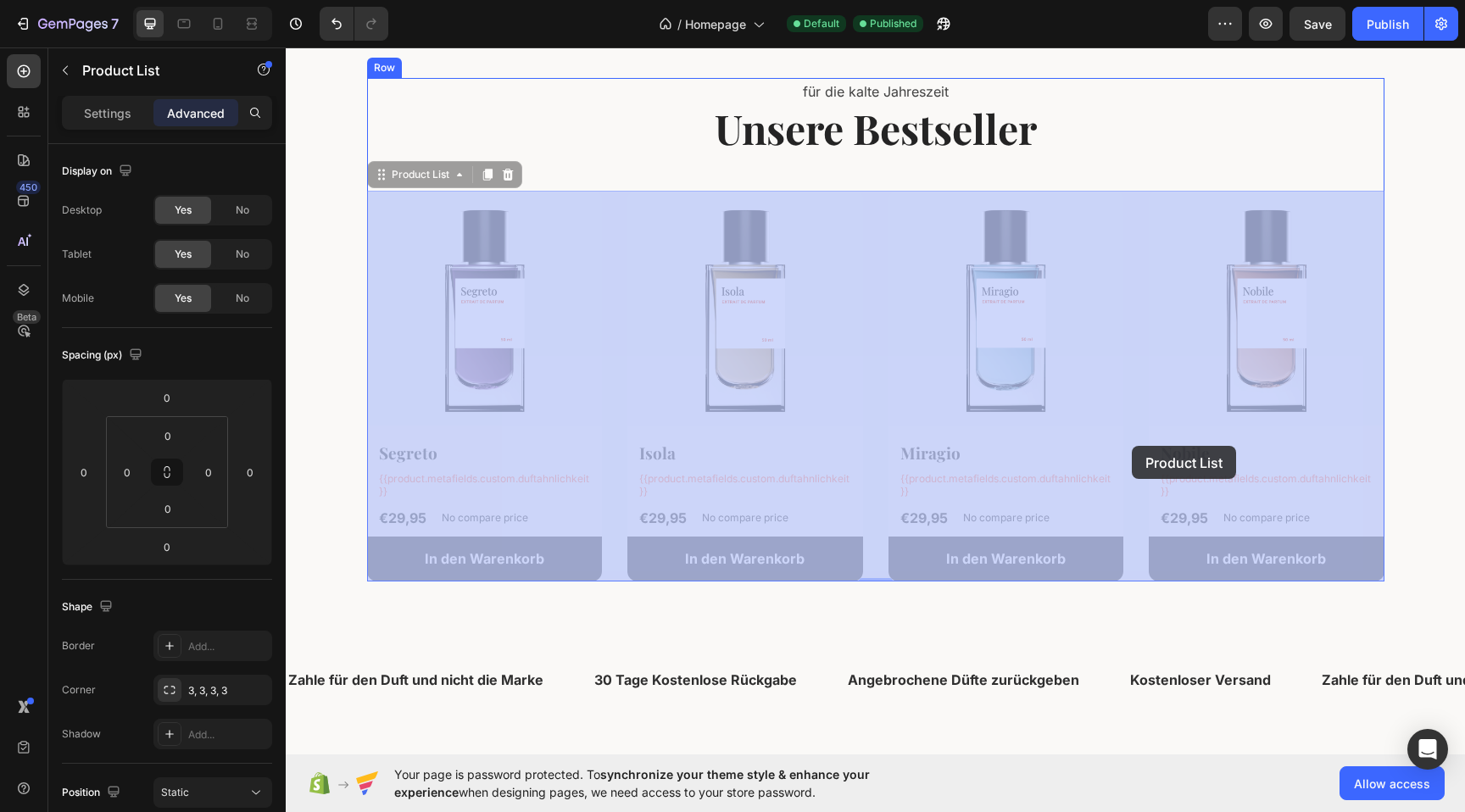
drag, startPoint x: 1133, startPoint y: 271, endPoint x: 1131, endPoint y: 446, distance: 175.0
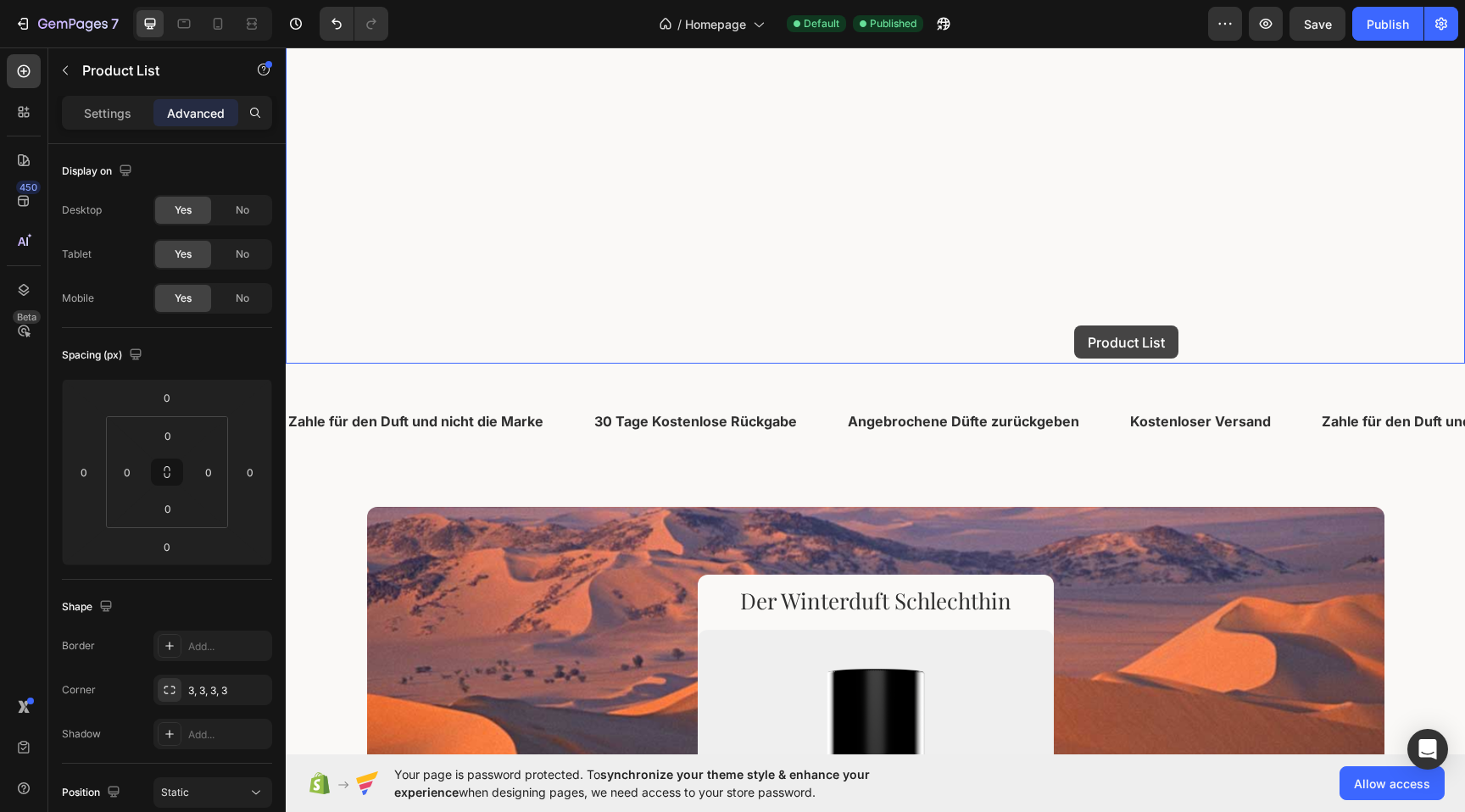
scroll to position [727, 0]
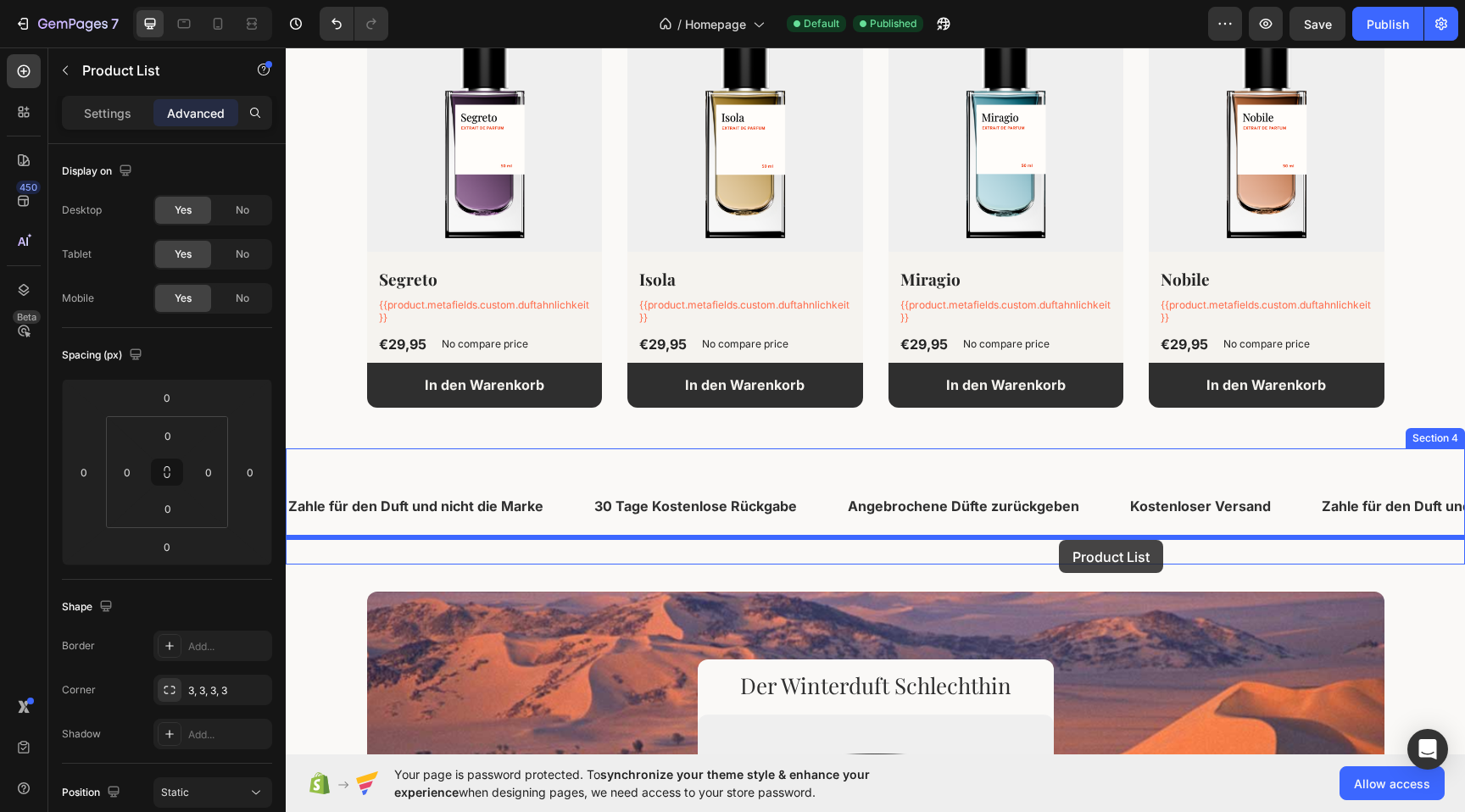
drag, startPoint x: 1140, startPoint y: 395, endPoint x: 1059, endPoint y: 539, distance: 165.2
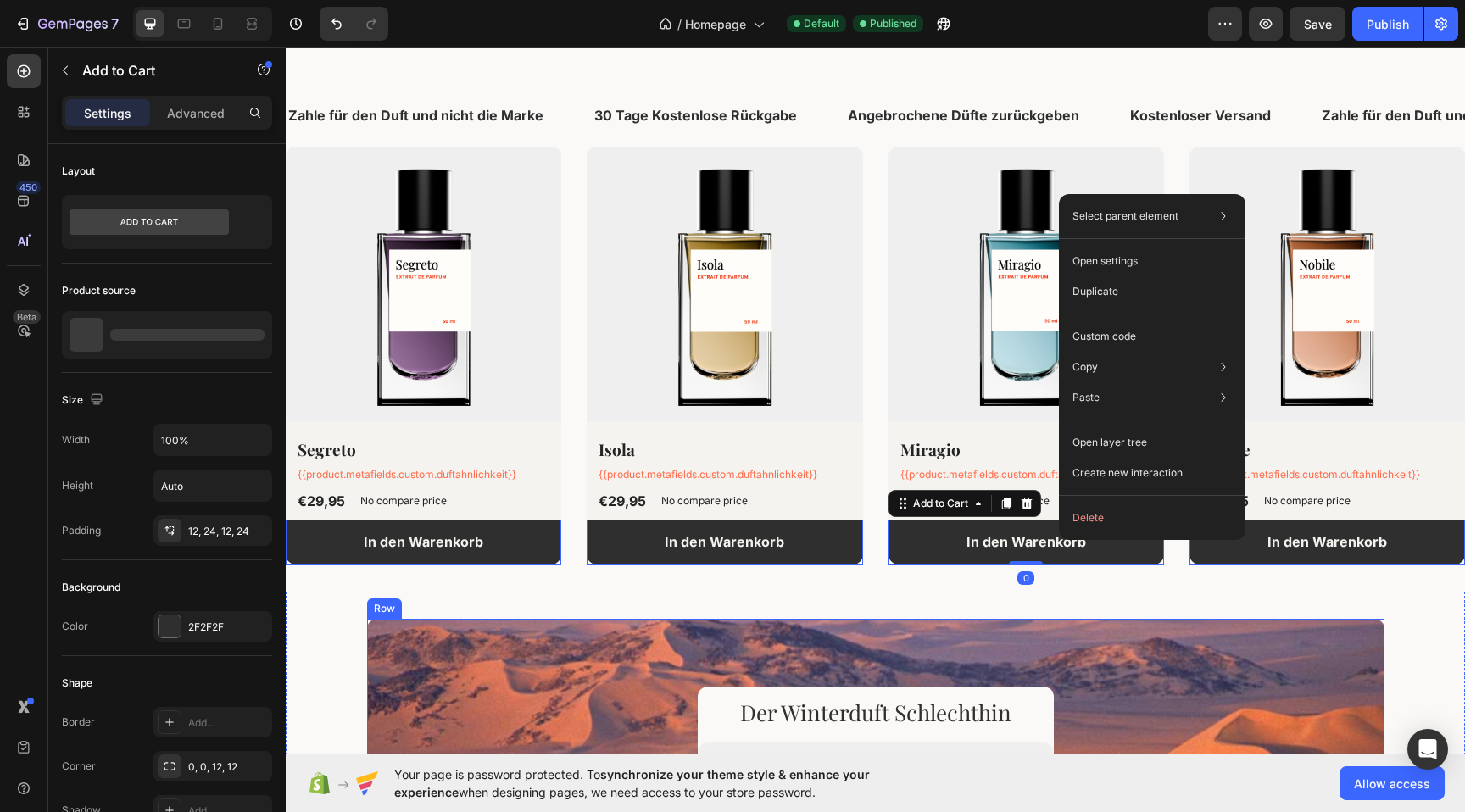
drag, startPoint x: 1059, startPoint y: 539, endPoint x: 1026, endPoint y: 739, distance: 202.7
click at [1089, 44] on div "7 Version history / Homepage Default Published Preview Save Publish" at bounding box center [732, 24] width 1465 height 48
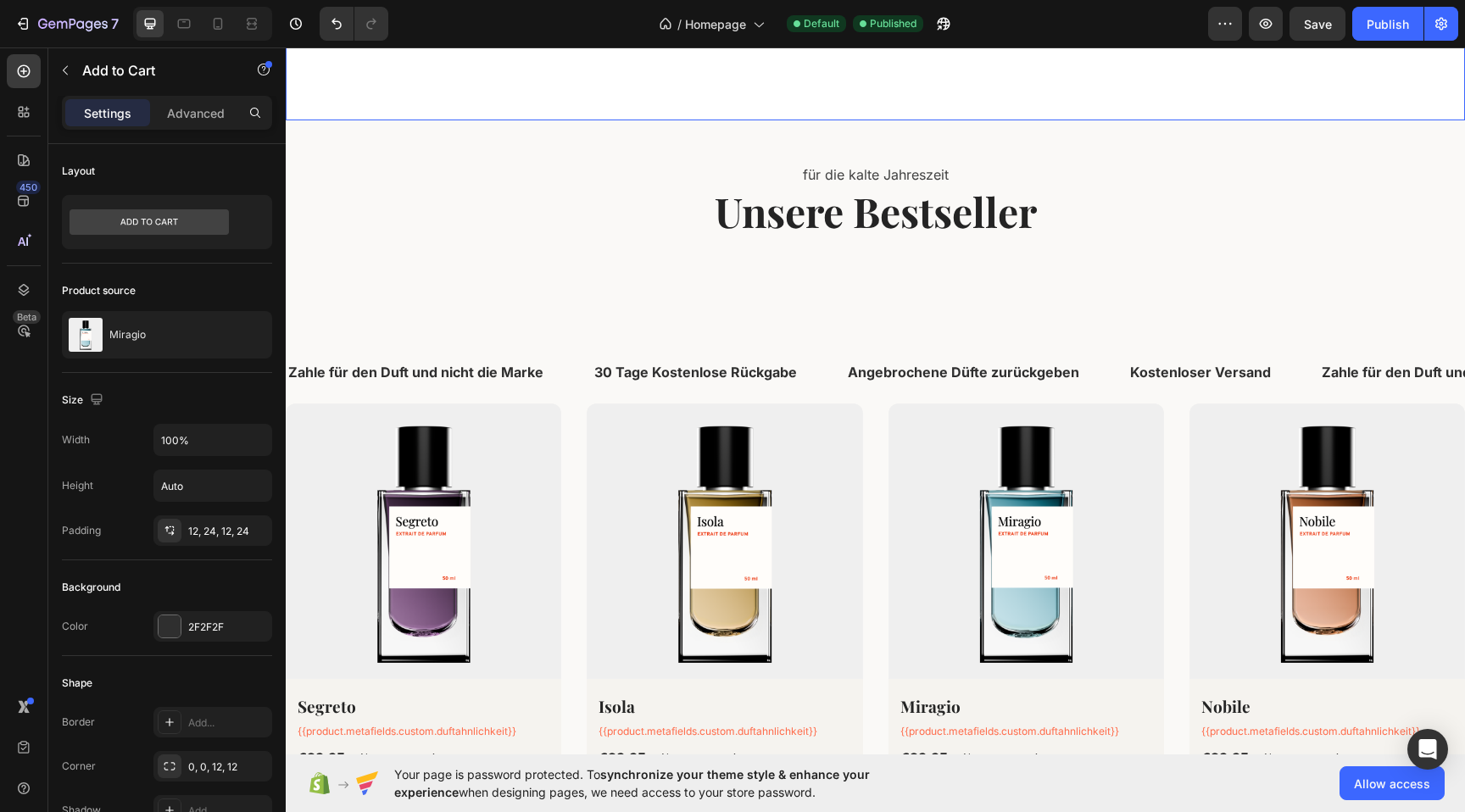
scroll to position [499, 0]
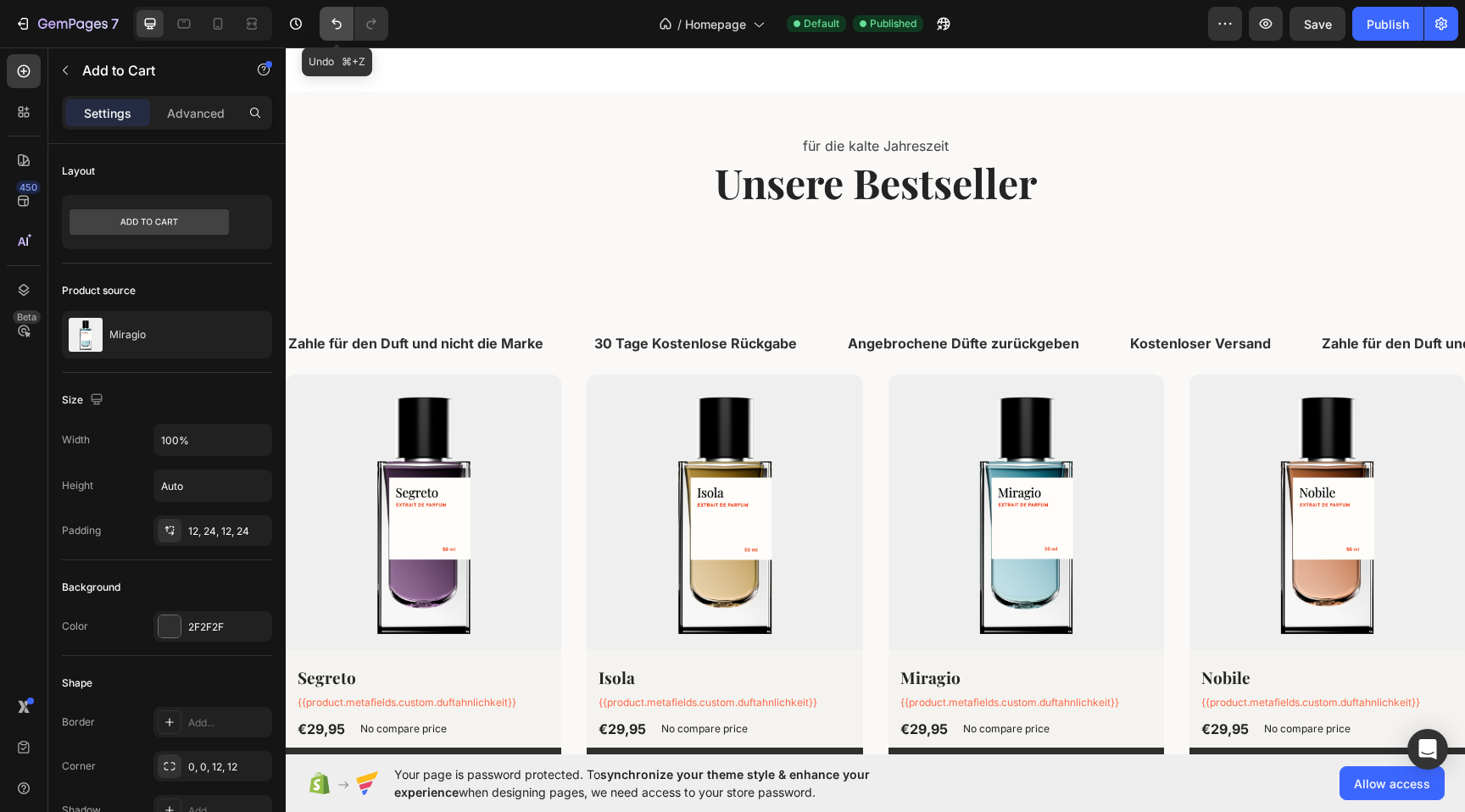
click at [340, 29] on icon "Undo/Redo" at bounding box center [336, 24] width 17 height 17
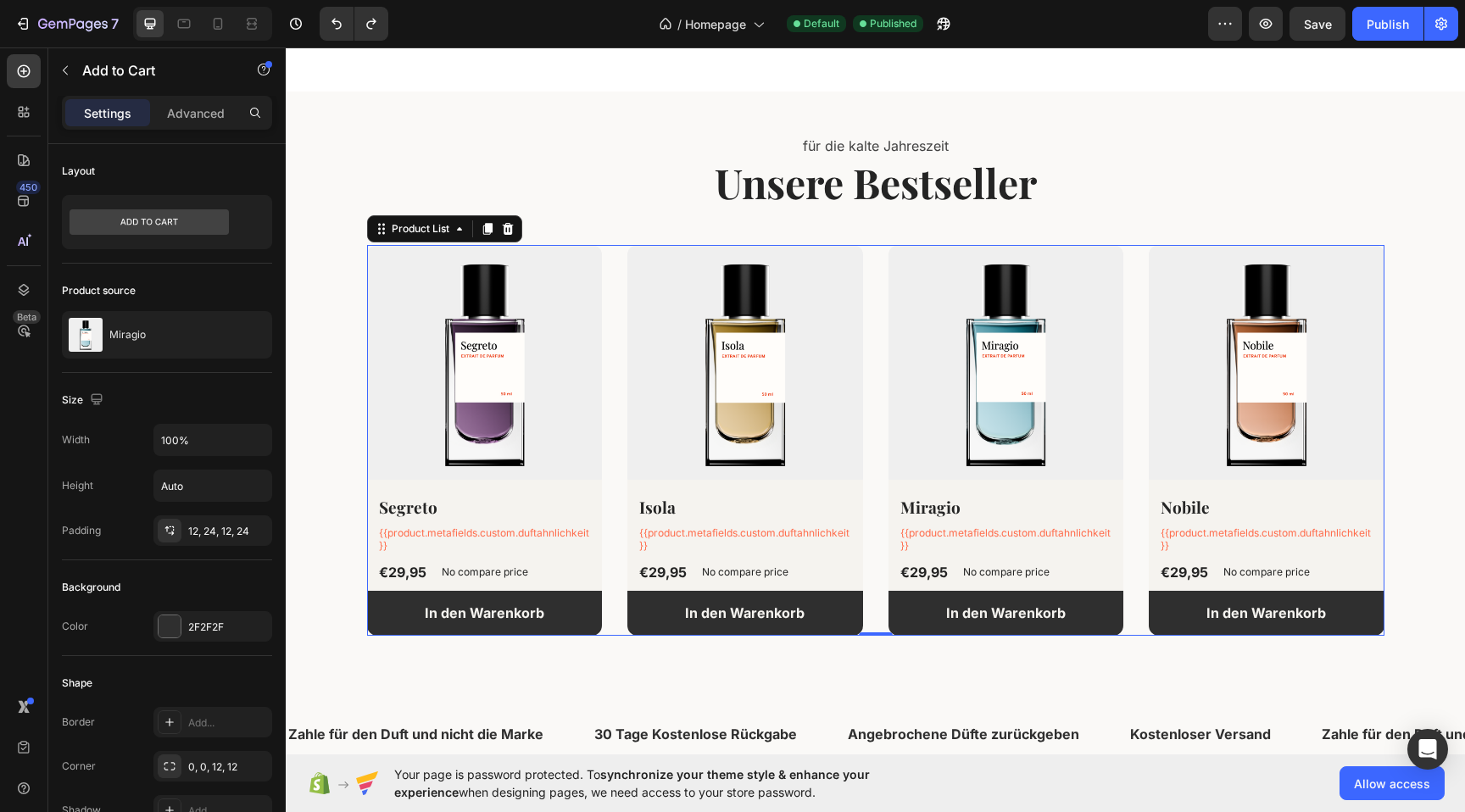
click at [866, 315] on div "(P) Images Segreto (P) Title {{product.metafields.custom.duftahnlichkeit}} Text…" at bounding box center [875, 440] width 1018 height 390
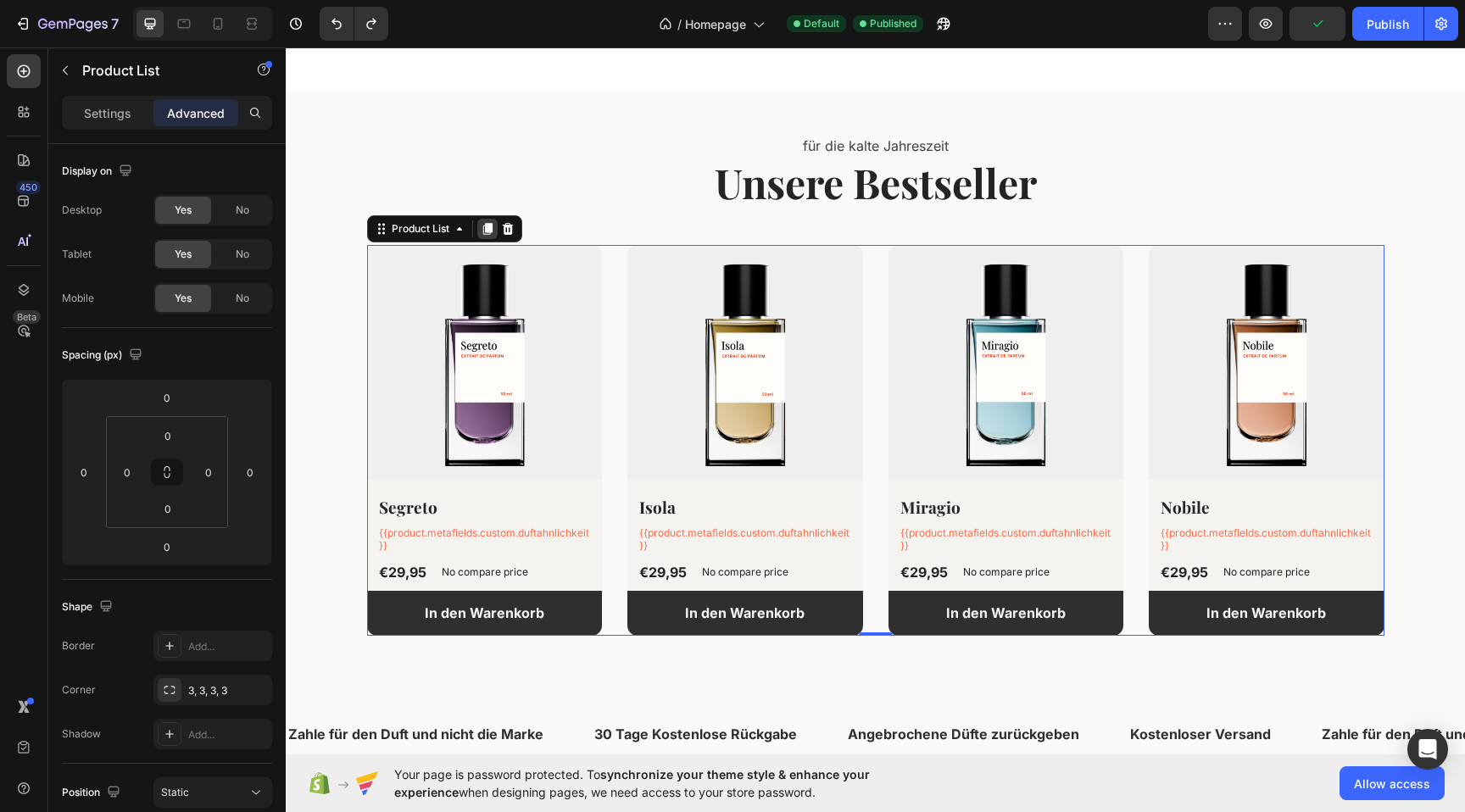
click at [489, 220] on div at bounding box center [488, 228] width 21 height 21
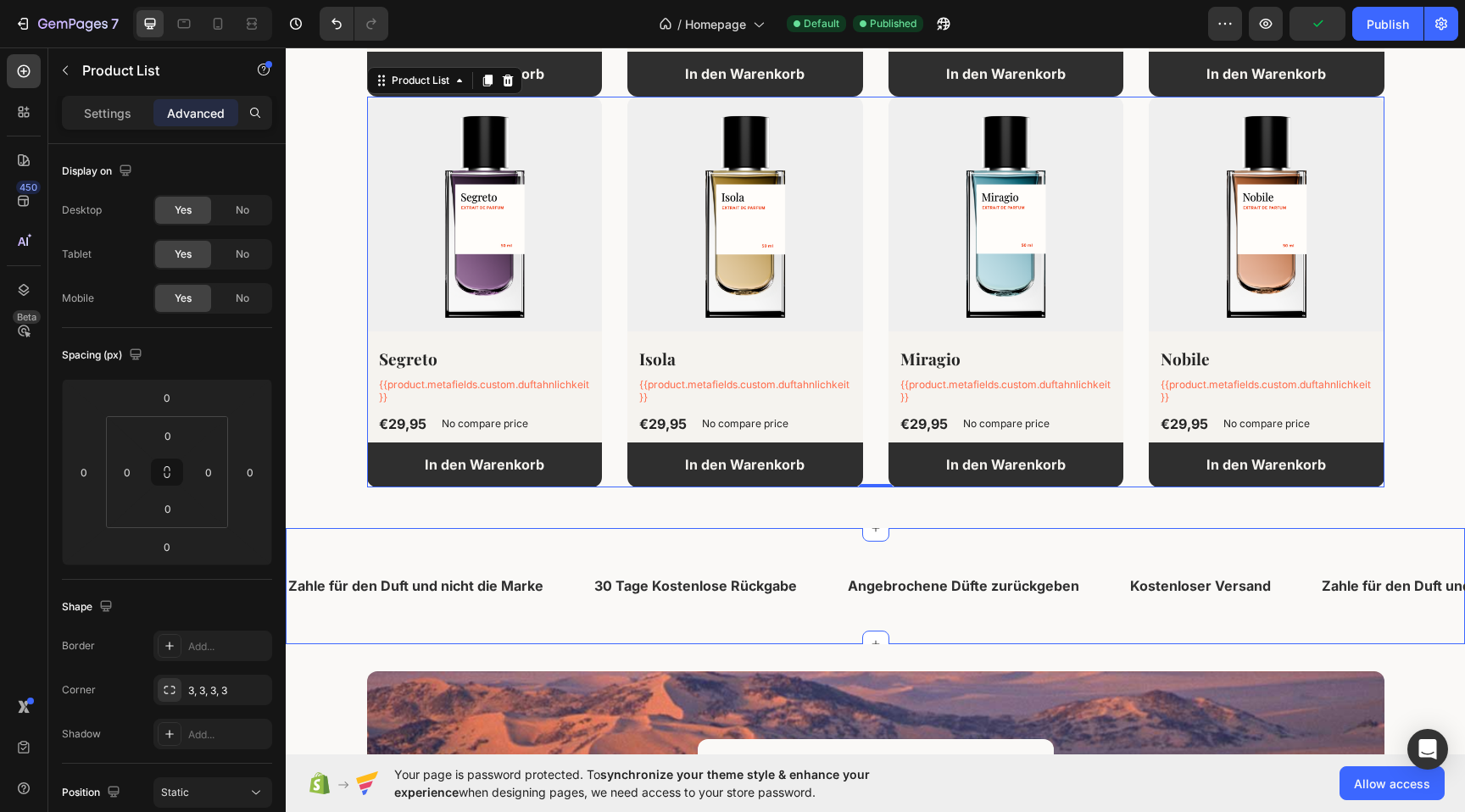
scroll to position [1044, 0]
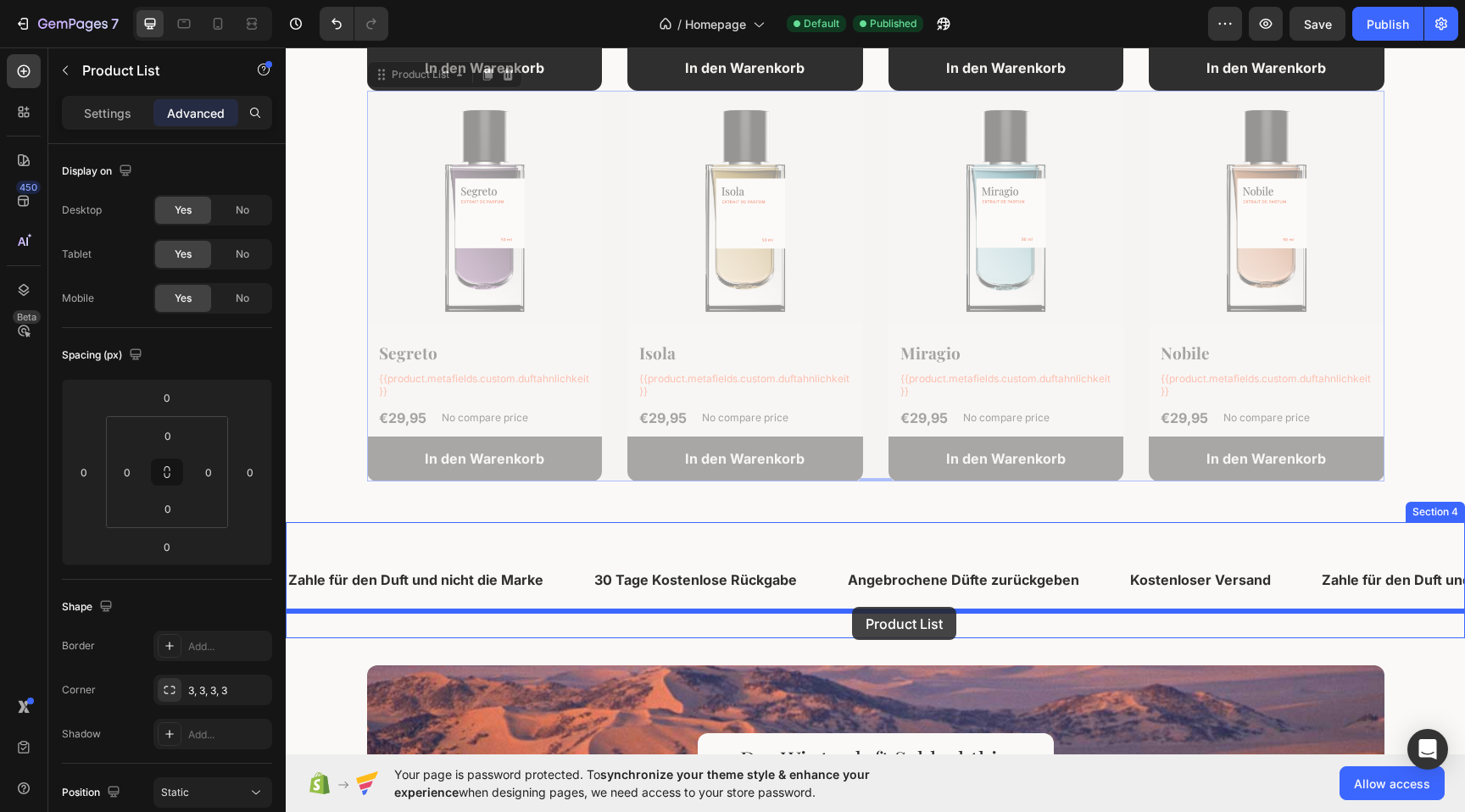
drag, startPoint x: 881, startPoint y: 358, endPoint x: 853, endPoint y: 606, distance: 249.6
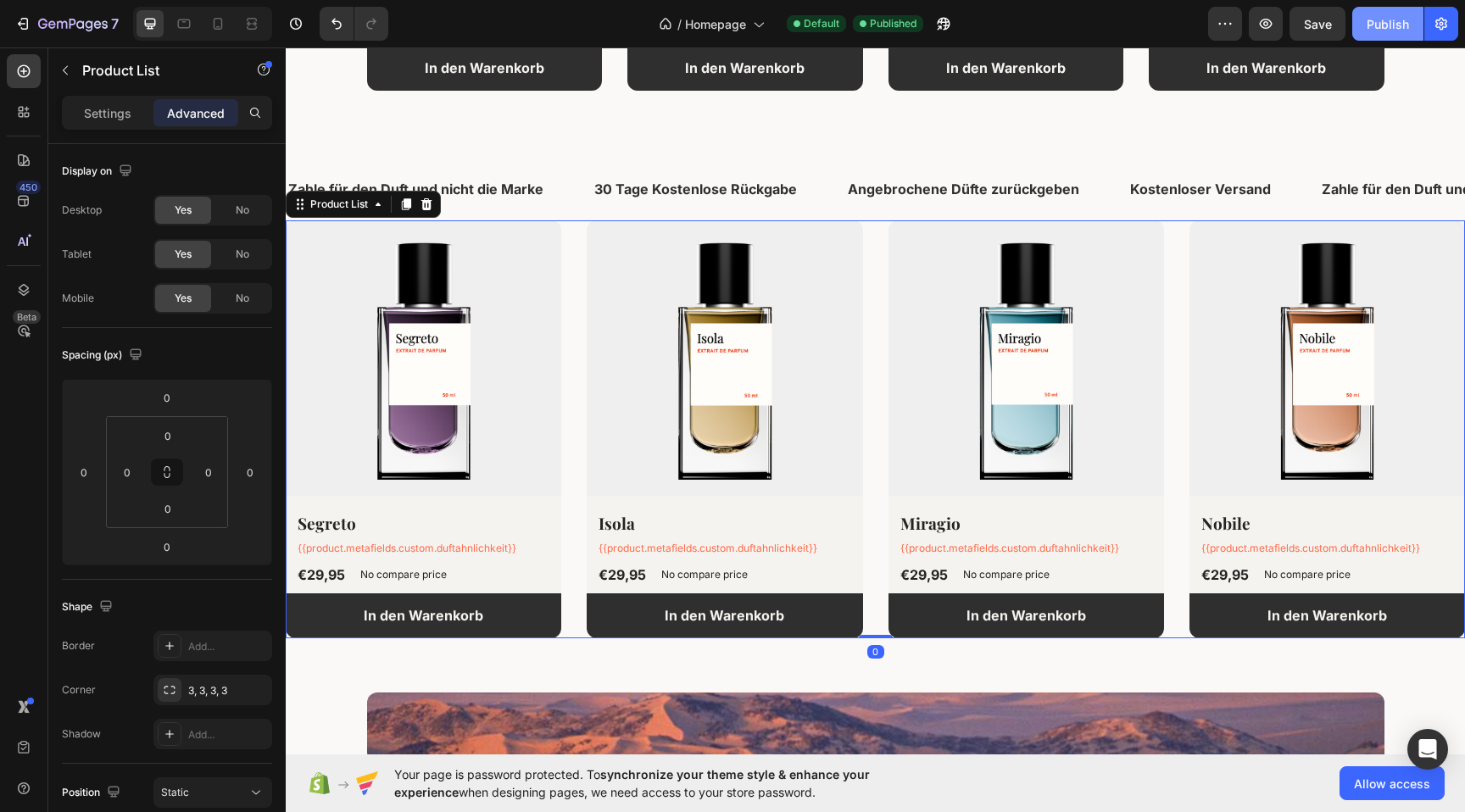
click at [1384, 9] on button "Publish" at bounding box center [1387, 24] width 72 height 34
drag, startPoint x: 883, startPoint y: 293, endPoint x: 664, endPoint y: 239, distance: 225.6
click at [883, 293] on div "(P) Images Segreto (P) Title {{product.metafields.custom.duftahnlichkeit}} Text…" at bounding box center [875, 430] width 1179 height 418
click at [432, 201] on icon at bounding box center [427, 204] width 14 height 14
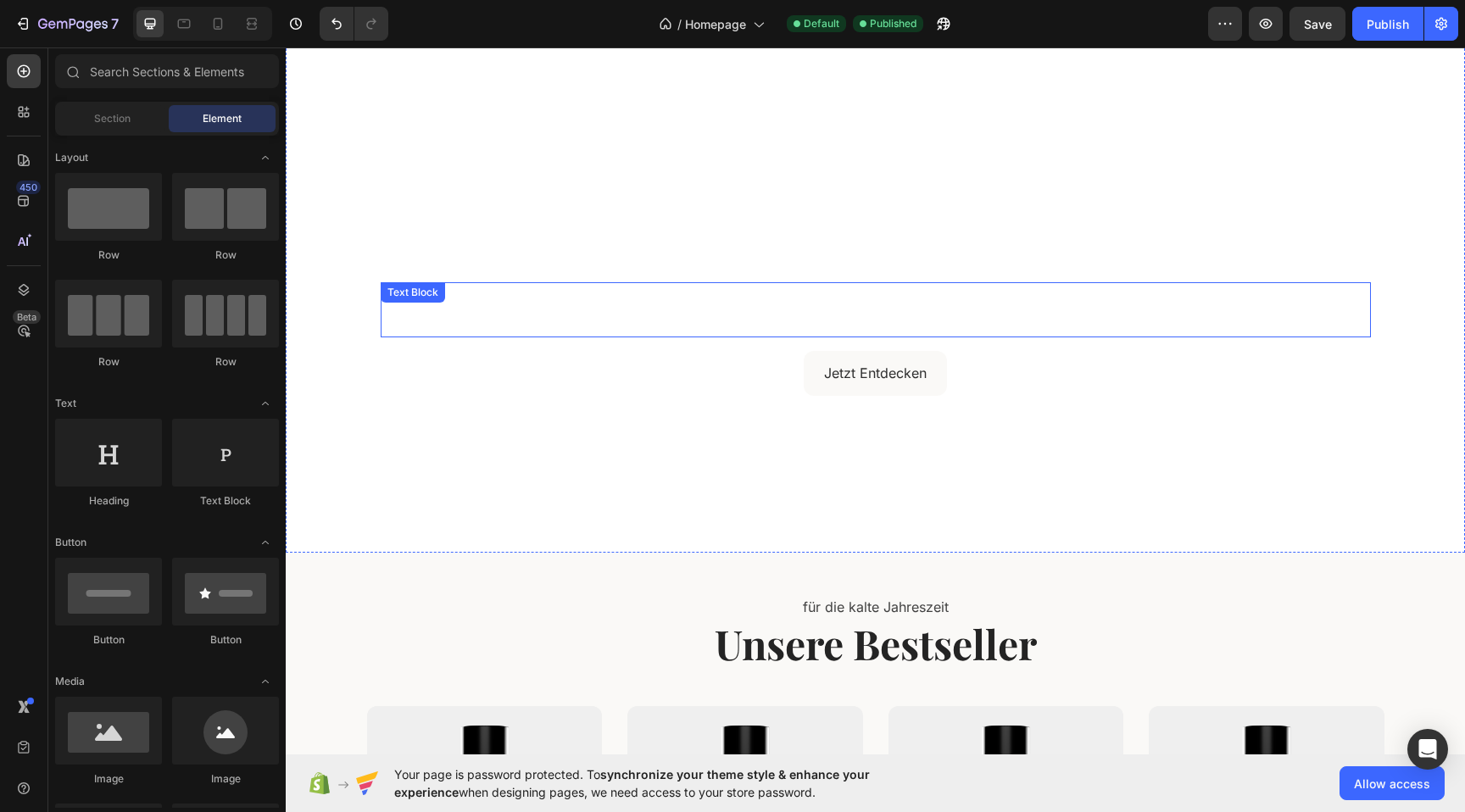
scroll to position [47, 0]
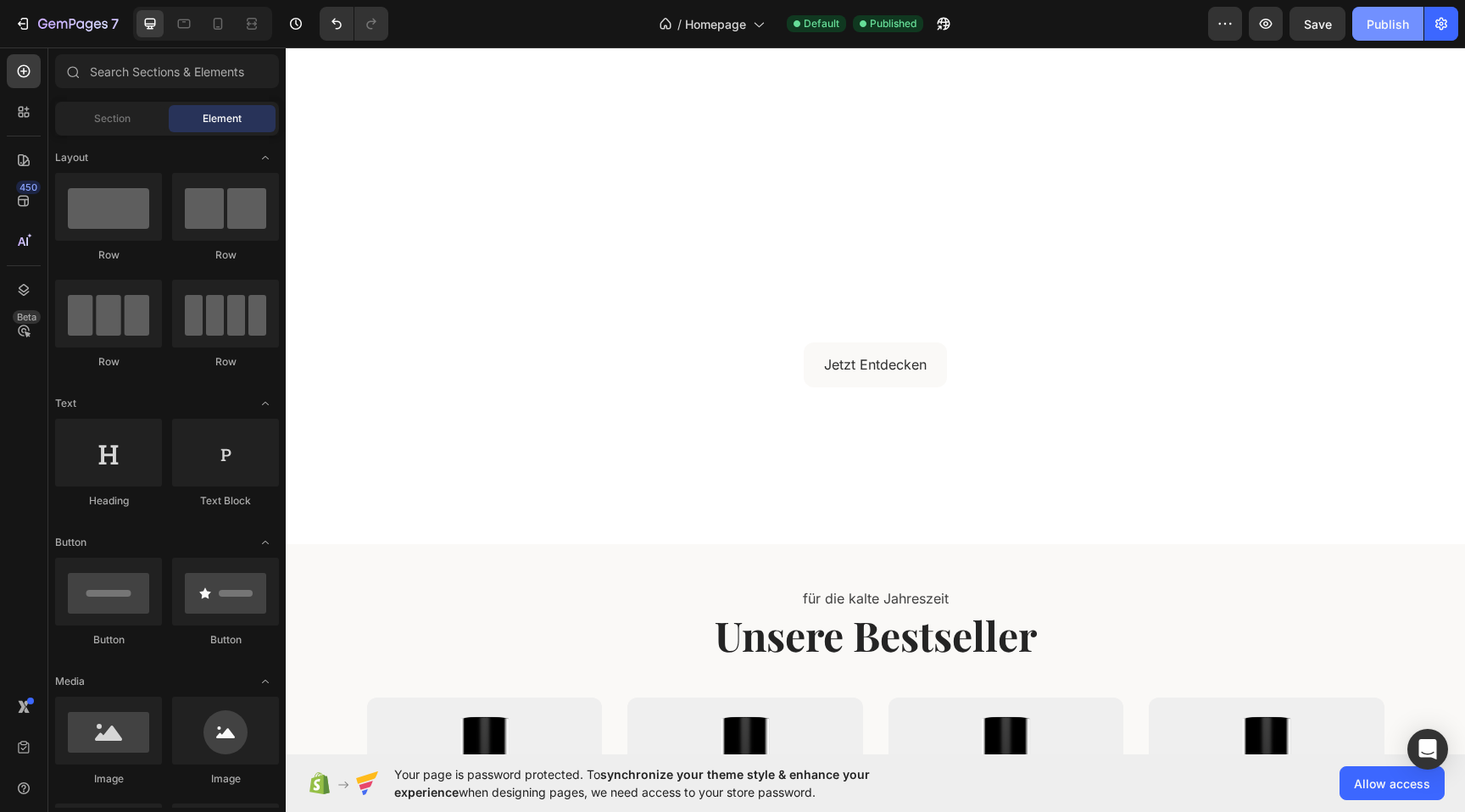
click at [1382, 22] on div "Publish" at bounding box center [1387, 25] width 42 height 18
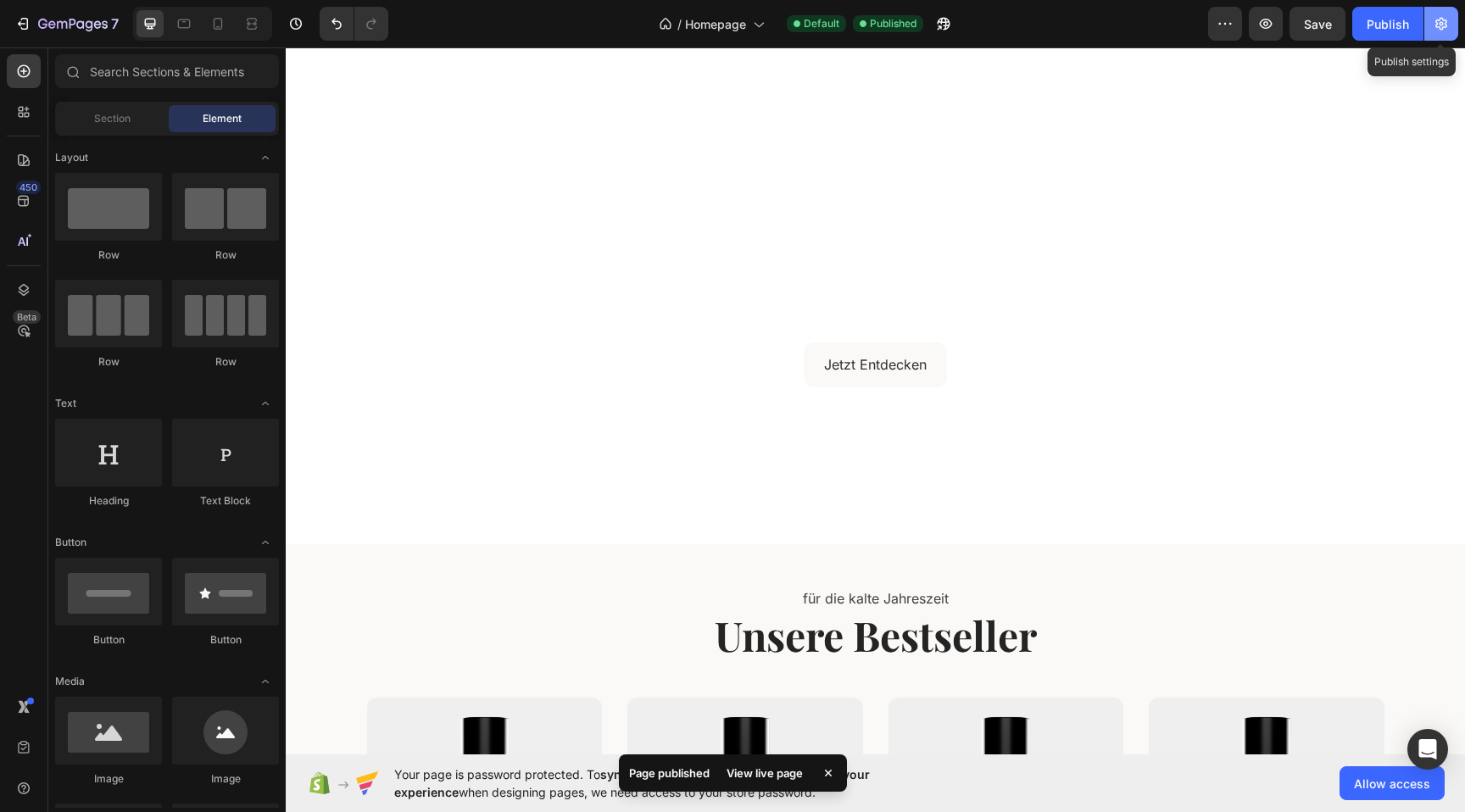
click at [1445, 23] on icon "button" at bounding box center [1441, 24] width 12 height 13
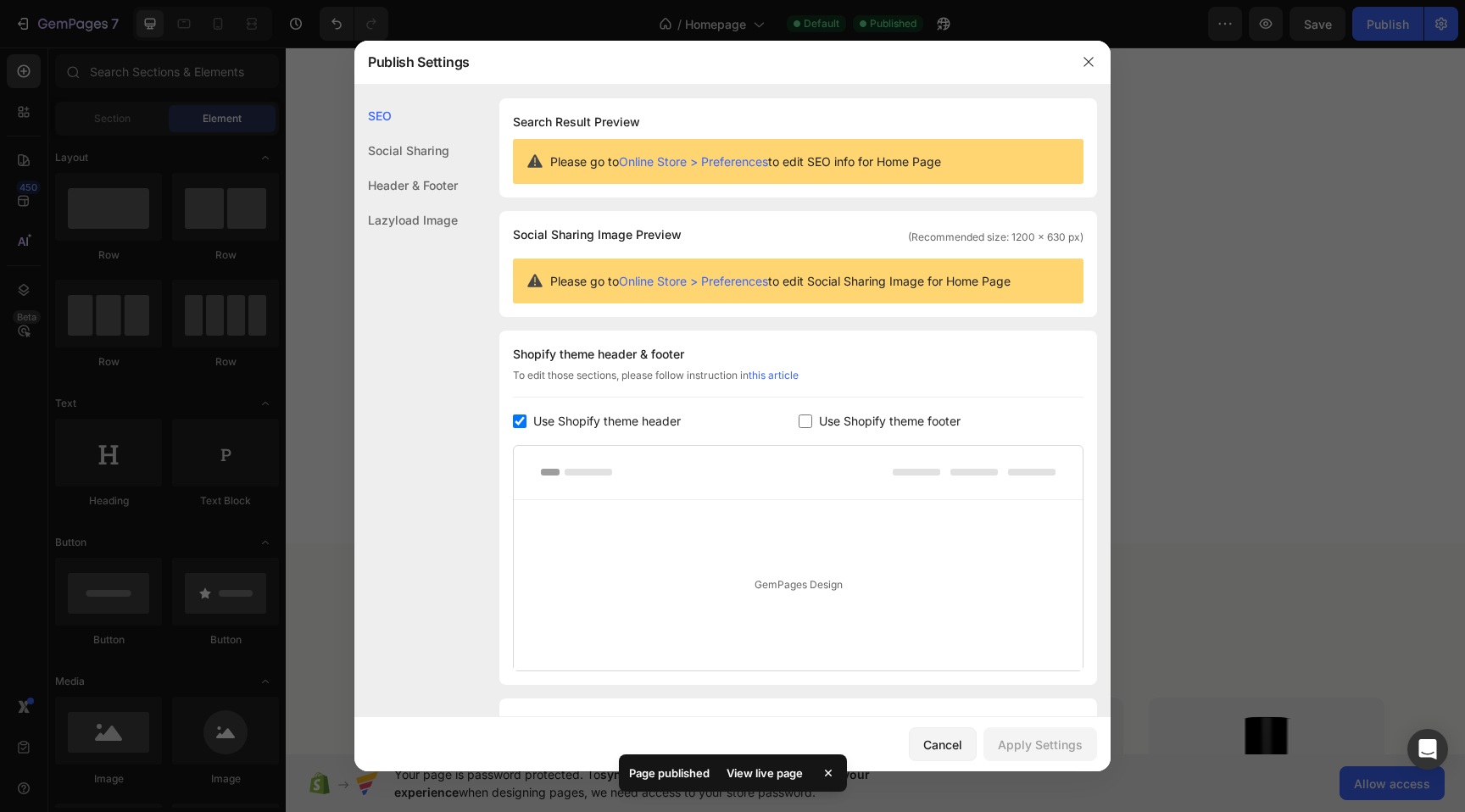
drag, startPoint x: 1257, startPoint y: 174, endPoint x: 967, endPoint y: 126, distance: 293.9
click at [1257, 174] on div at bounding box center [732, 406] width 1465 height 812
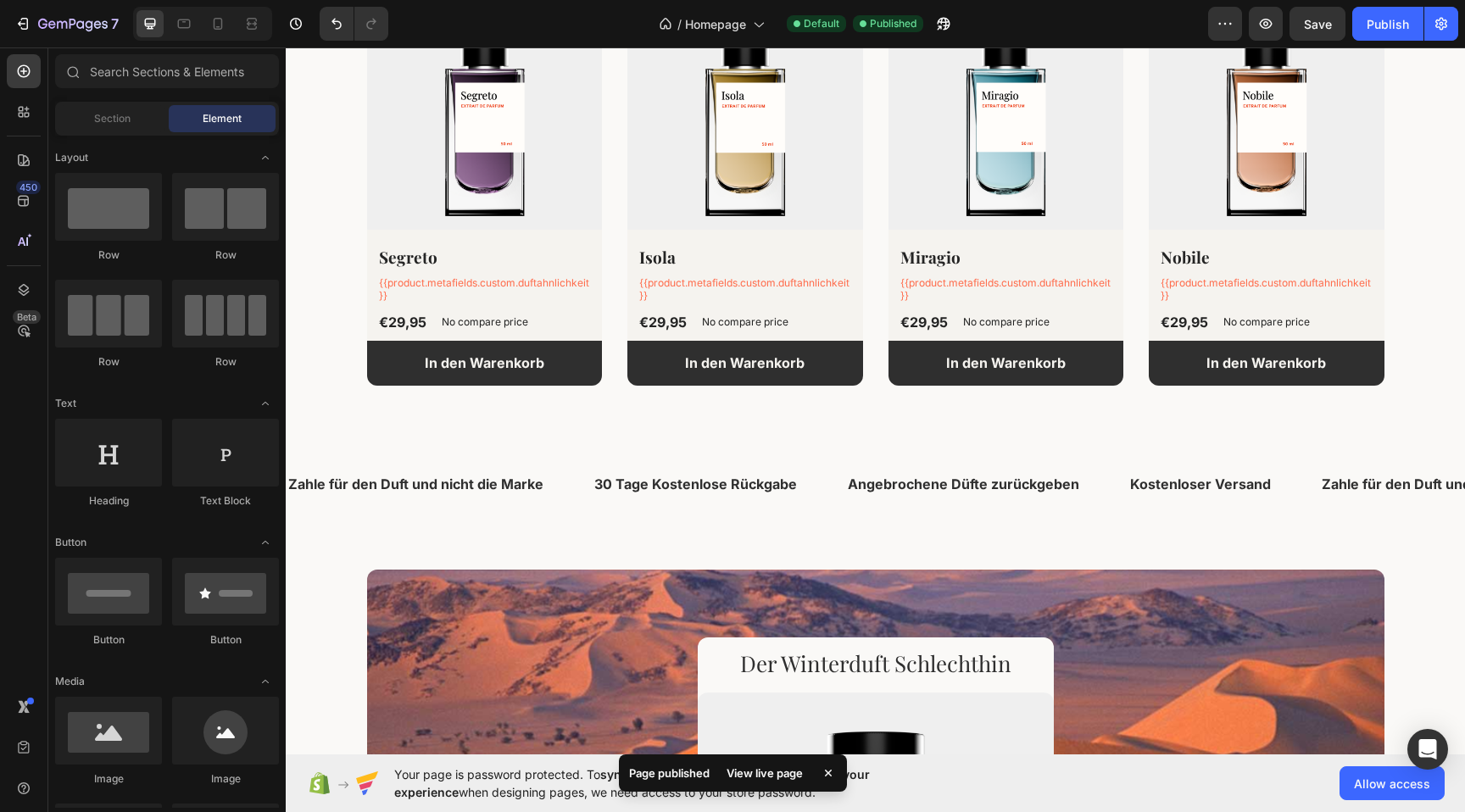
scroll to position [757, 0]
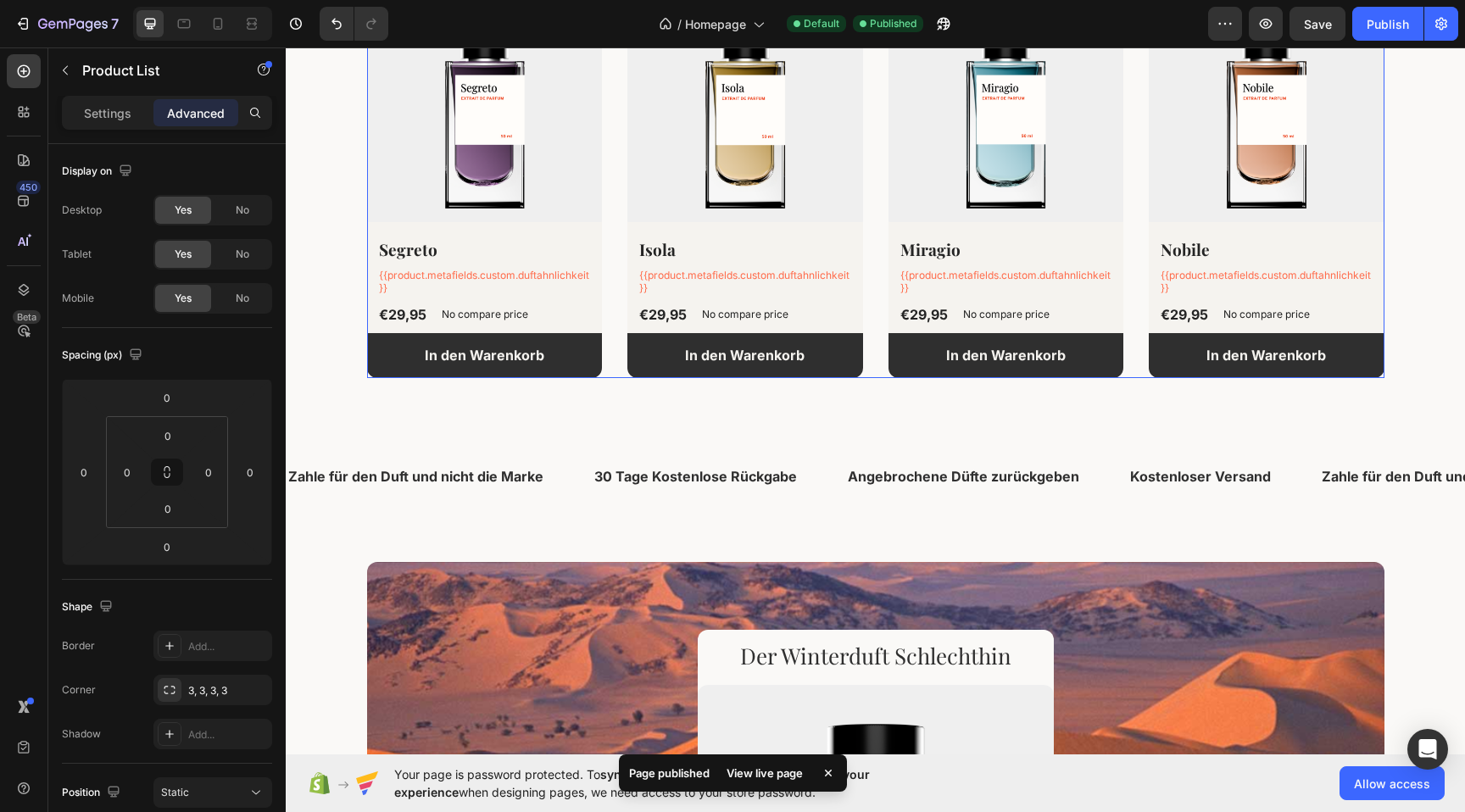
click at [879, 243] on div "(P) Images Segreto (P) Title {{product.metafields.custom.duftahnlichkeit}} Text…" at bounding box center [875, 182] width 1018 height 390
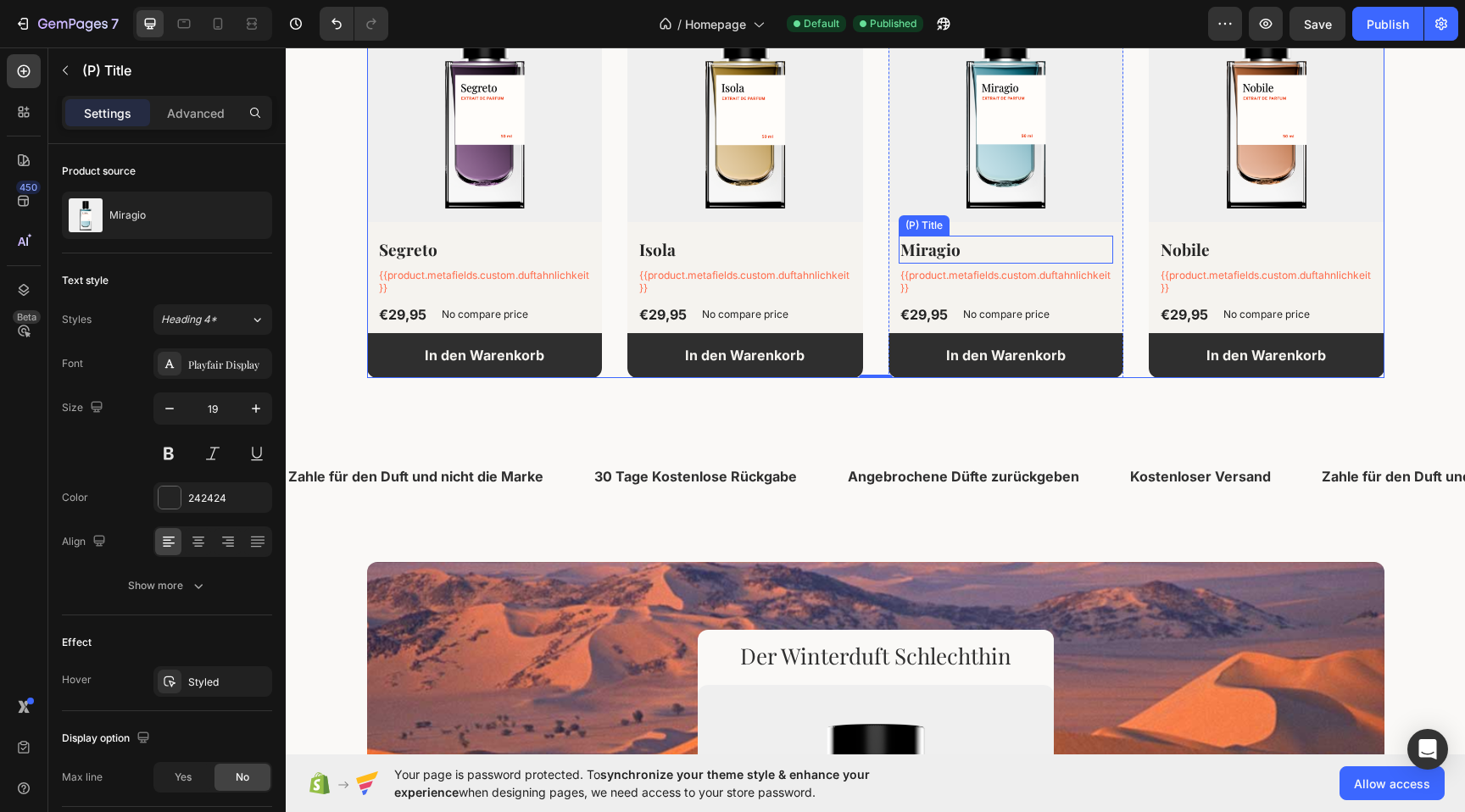
click at [946, 260] on h2 "Miragio" at bounding box center [1007, 249] width 216 height 28
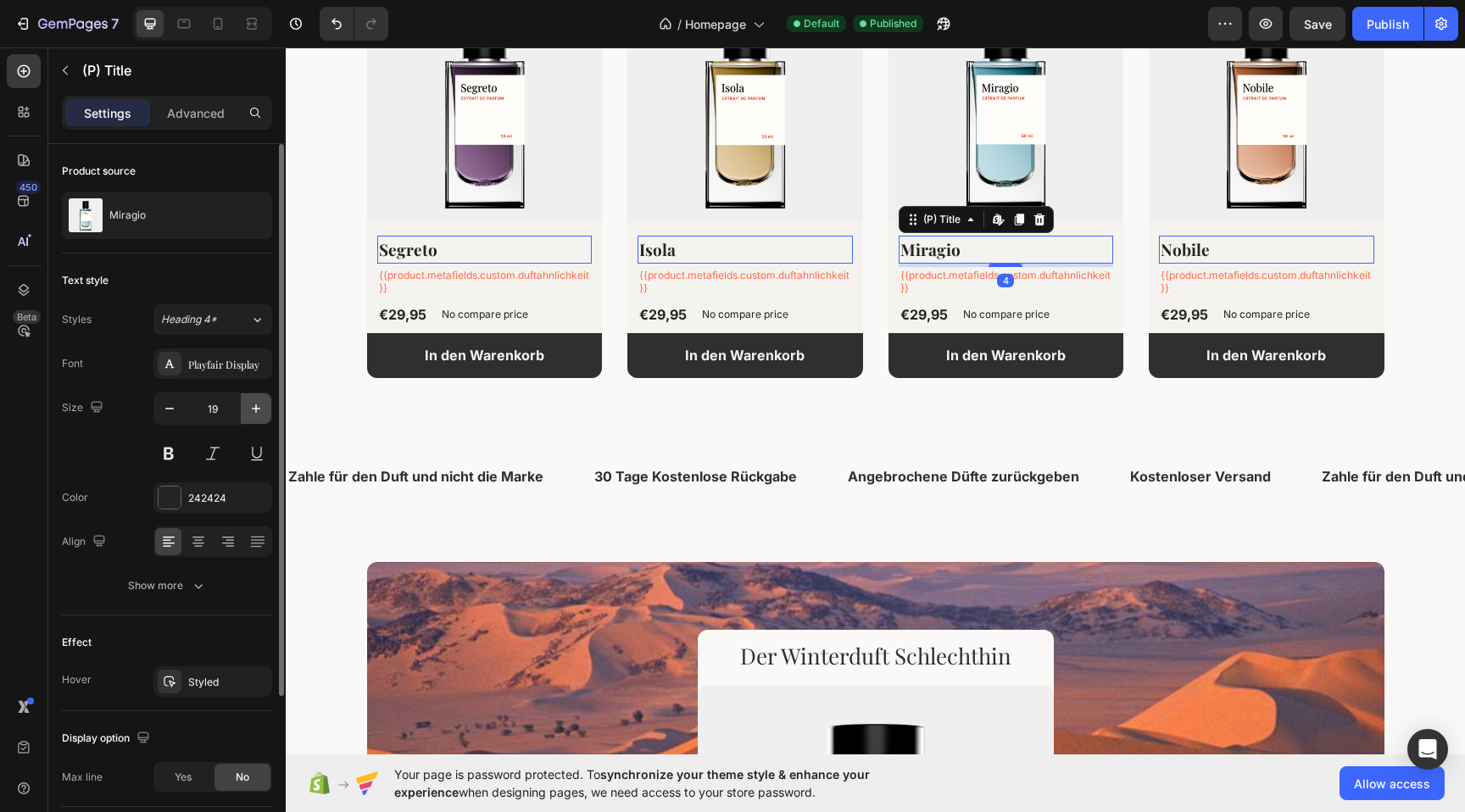
click at [253, 411] on icon "button" at bounding box center [255, 408] width 17 height 17
type input "20"
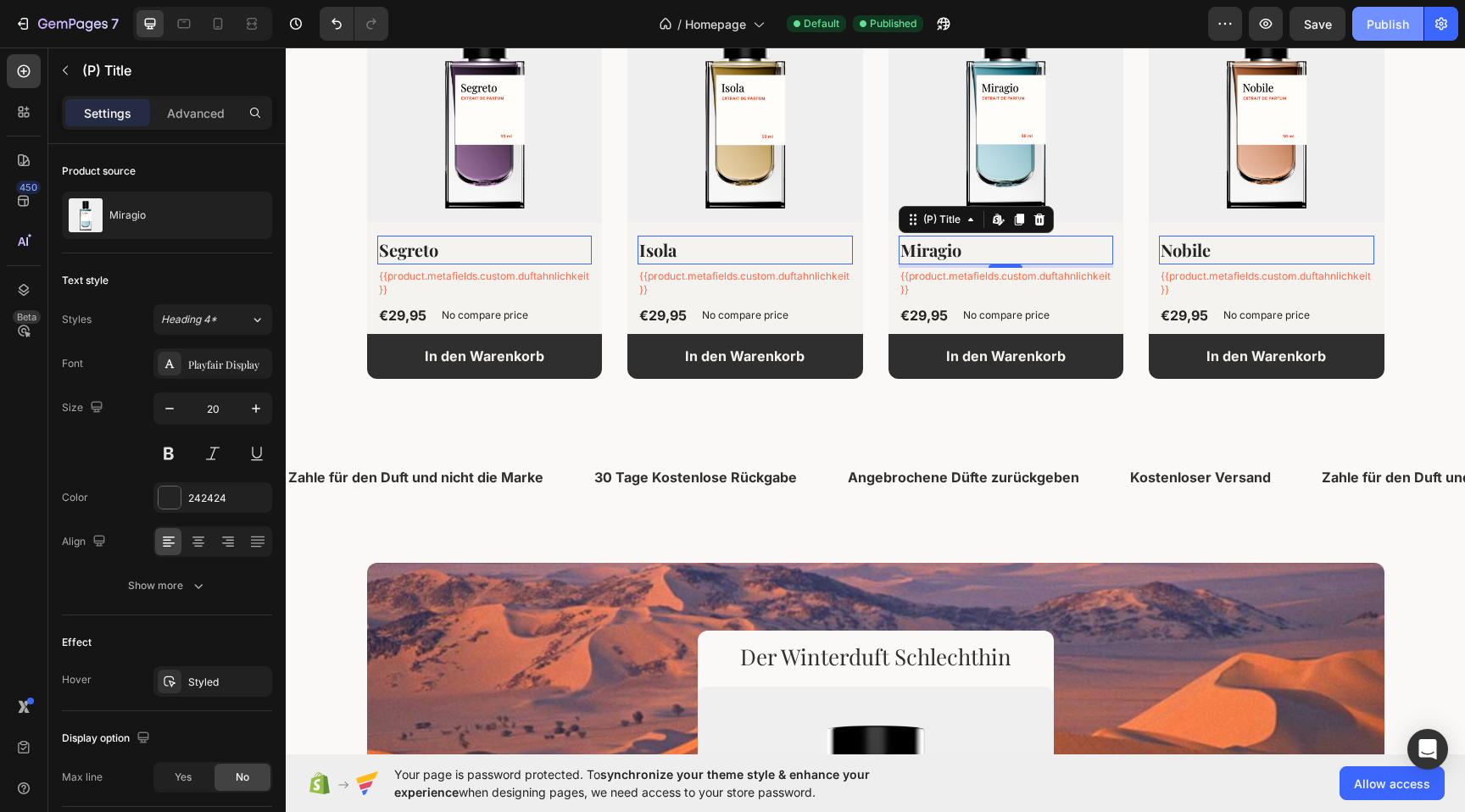
click at [1393, 29] on div "Publish" at bounding box center [1387, 25] width 42 height 18
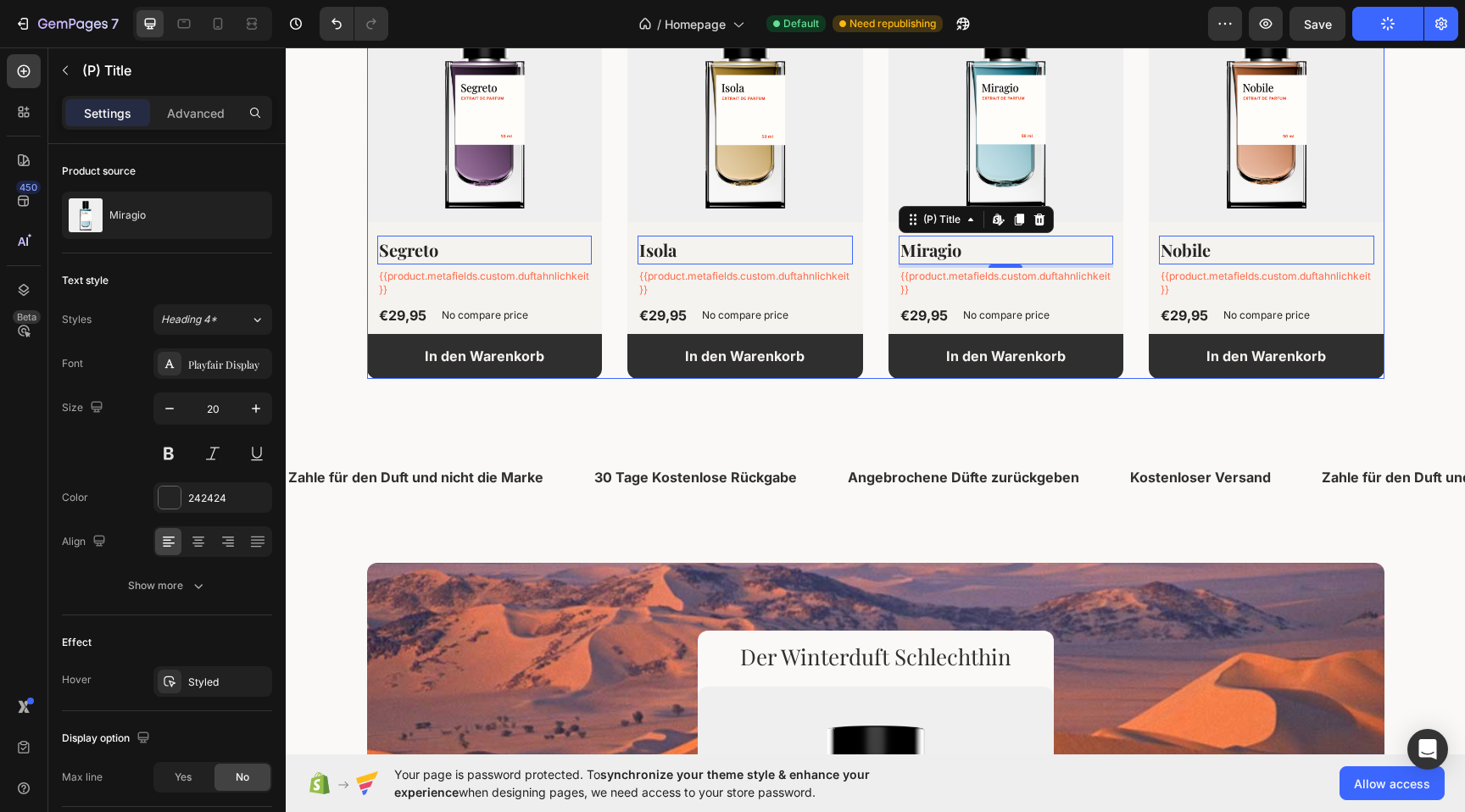
click at [624, 190] on div "(P) Images Segreto (P) Title Edit content in Shopify 0 {{product.metafields.cus…" at bounding box center [875, 182] width 1018 height 391
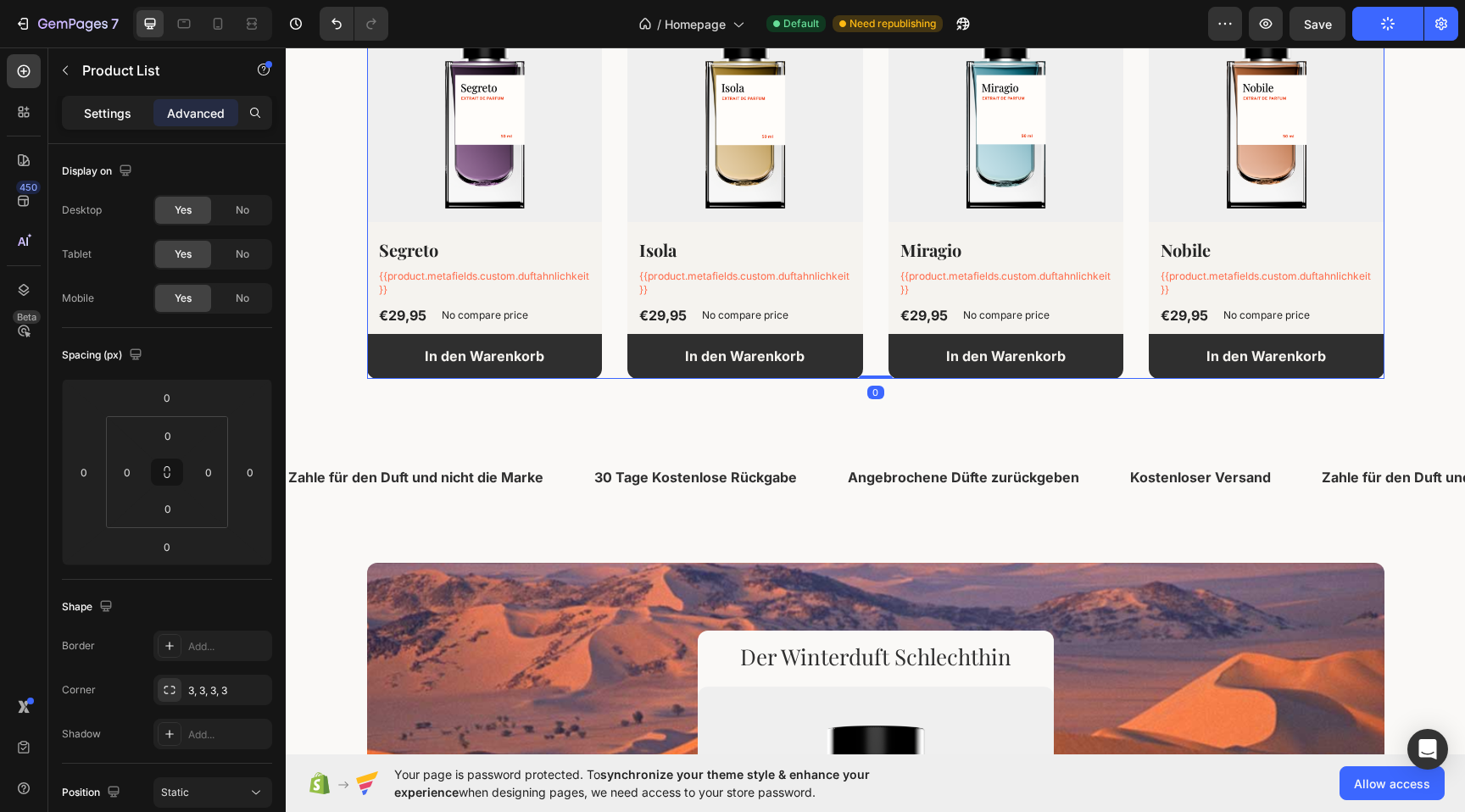
drag, startPoint x: 108, startPoint y: 109, endPoint x: 139, endPoint y: 113, distance: 31.3
click at [108, 109] on p "Settings" at bounding box center [108, 113] width 47 height 18
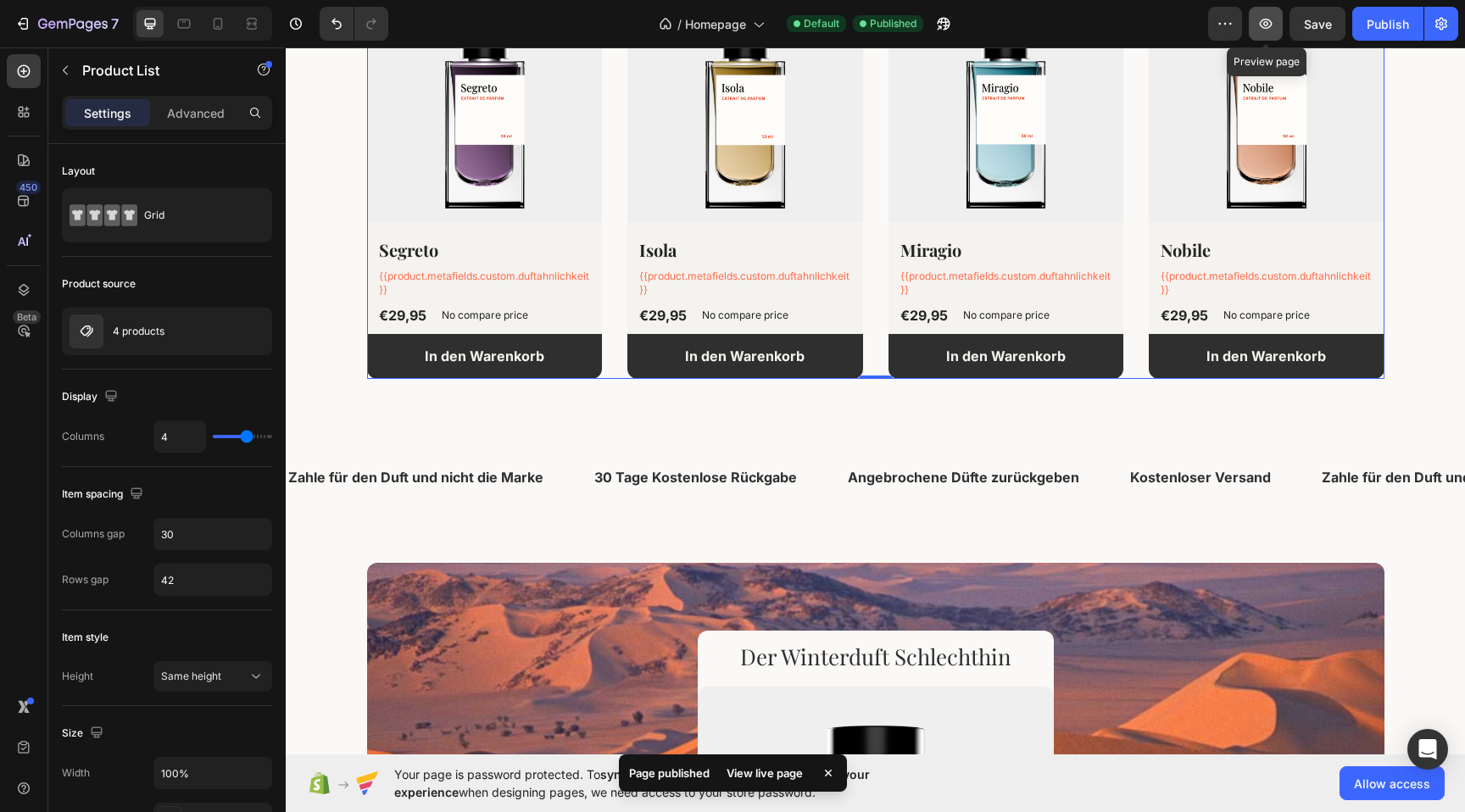
click at [1277, 29] on button "button" at bounding box center [1266, 24] width 34 height 34
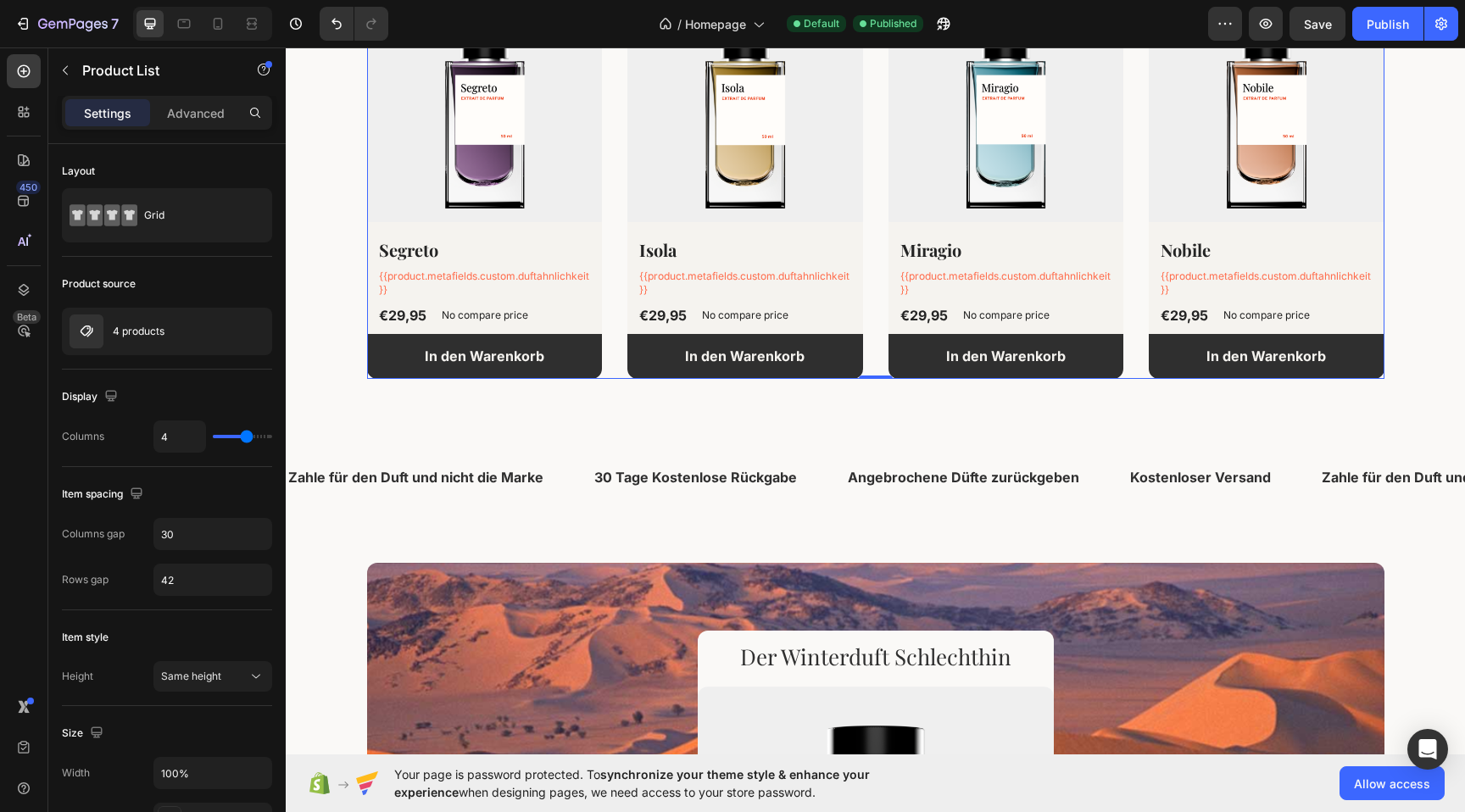
click at [872, 261] on div "(P) Images Segreto (P) Title {{product.metafields.custom.duftahnlichkeit}} Text…" at bounding box center [875, 182] width 1018 height 391
drag, startPoint x: 170, startPoint y: 336, endPoint x: 198, endPoint y: 339, distance: 28.2
click at [170, 336] on div "4 products" at bounding box center [167, 331] width 210 height 47
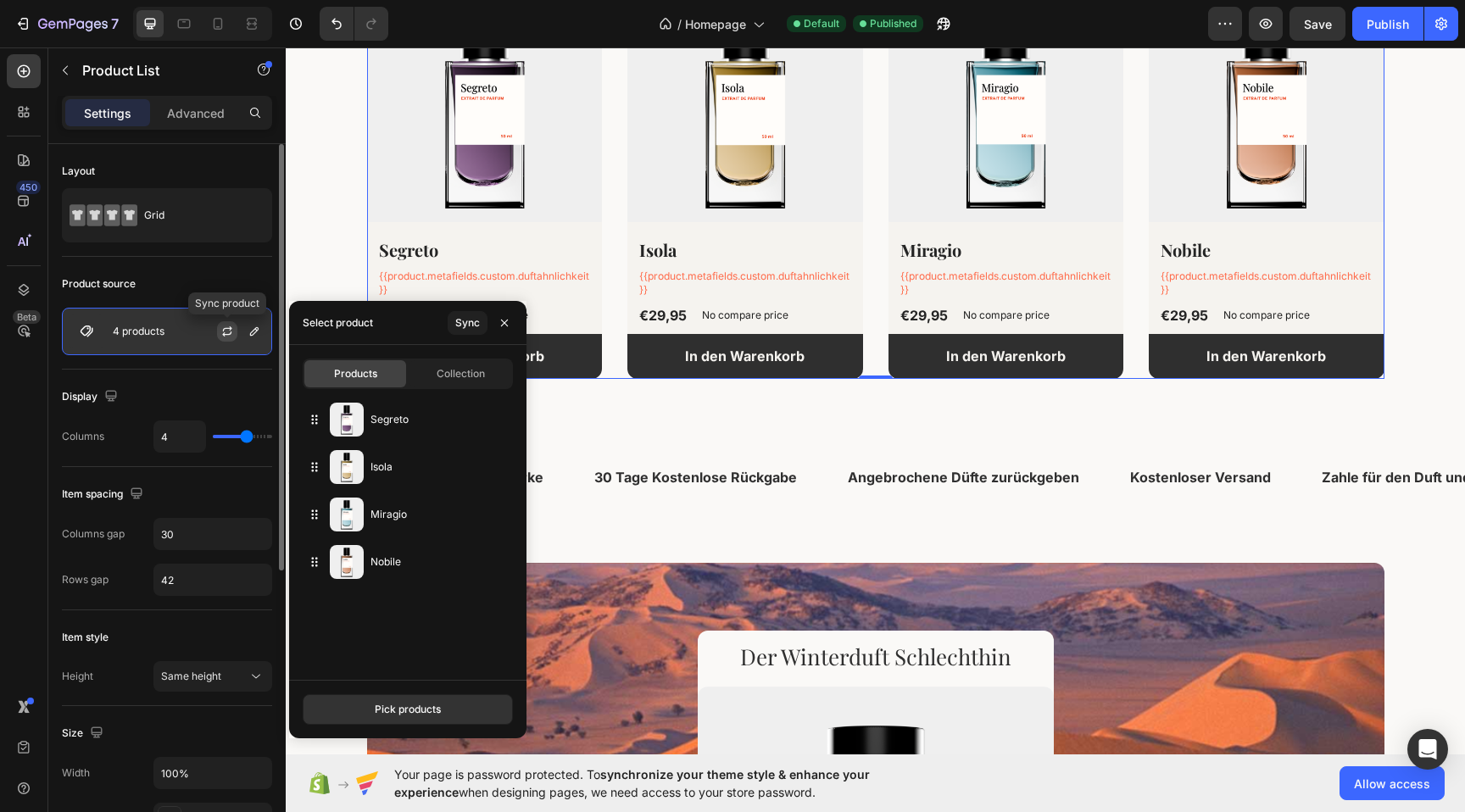
click at [227, 329] on icon "button" at bounding box center [228, 331] width 14 height 14
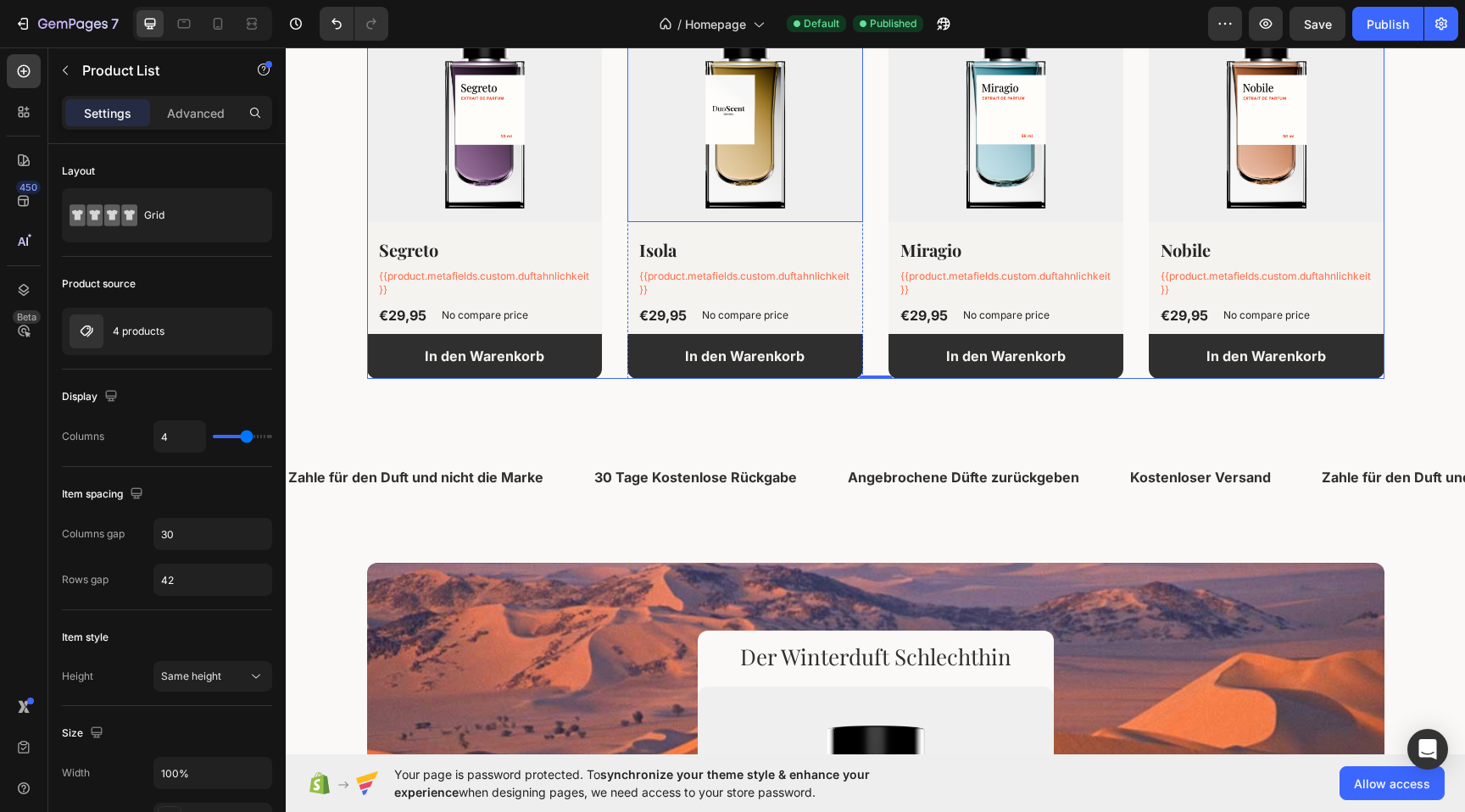
click at [777, 169] on img at bounding box center [746, 105] width 235 height 235
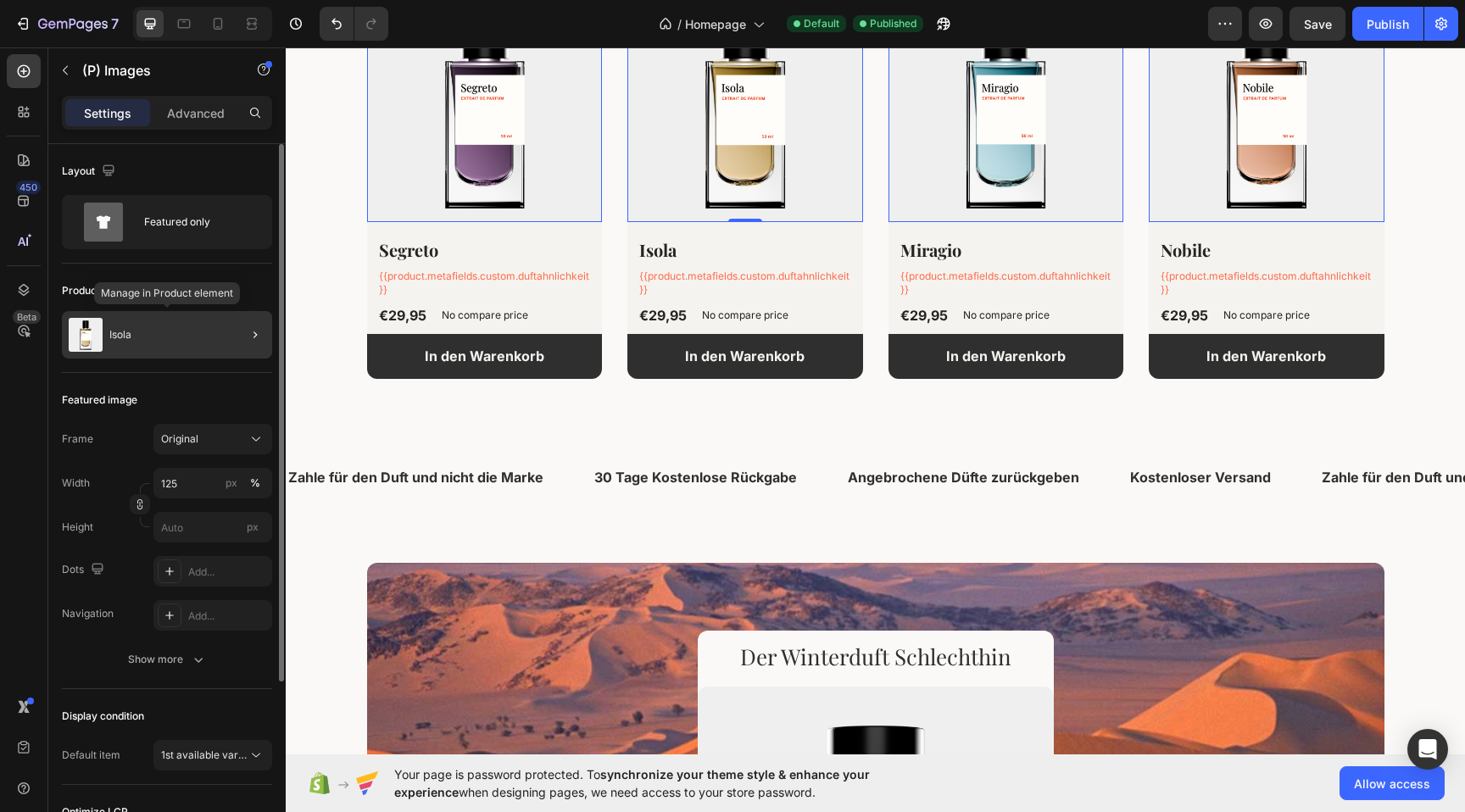
click at [148, 346] on div "Isola" at bounding box center [167, 334] width 210 height 47
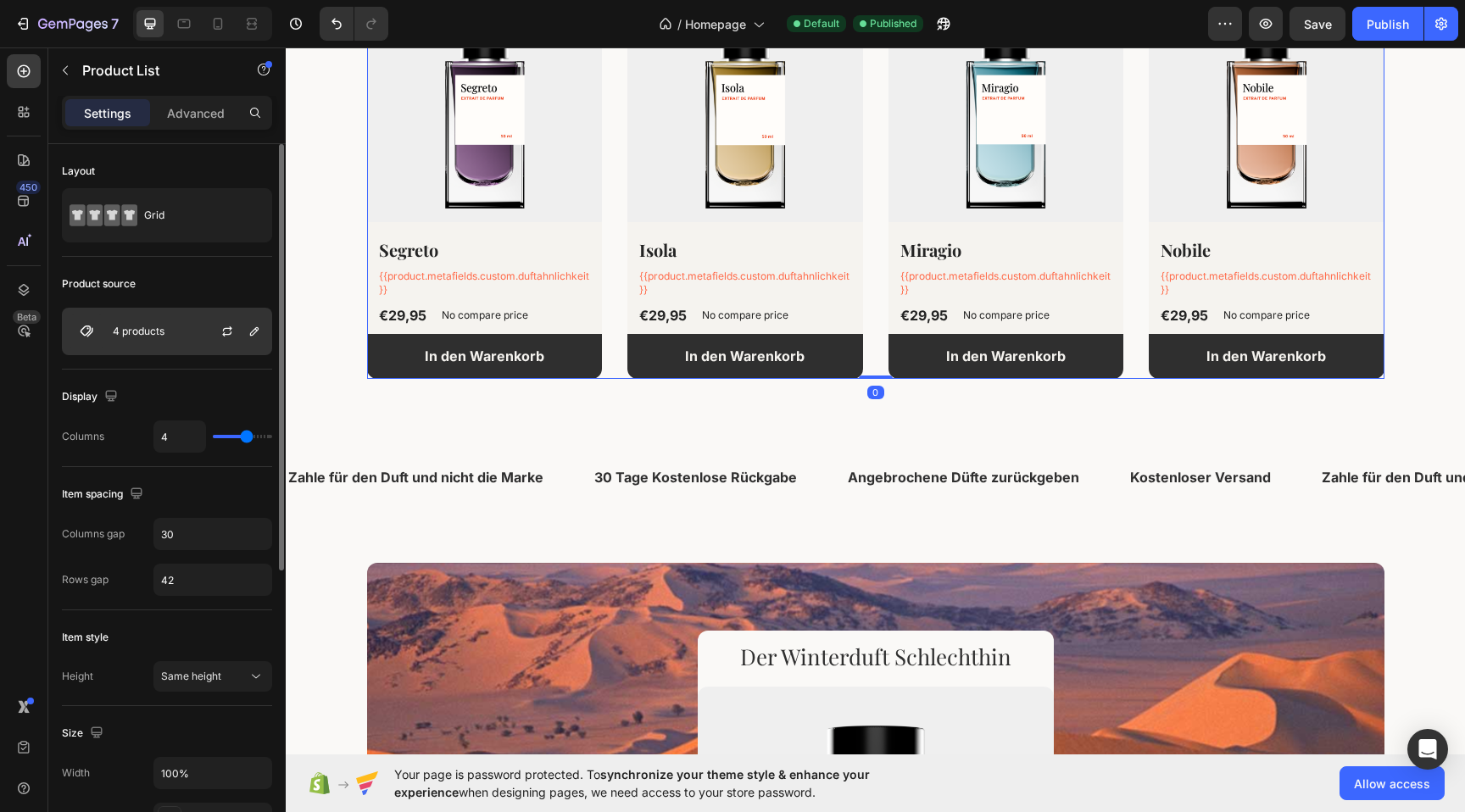
drag, startPoint x: 155, startPoint y: 334, endPoint x: 177, endPoint y: 336, distance: 22.1
click at [155, 334] on p "4 products" at bounding box center [138, 331] width 52 height 12
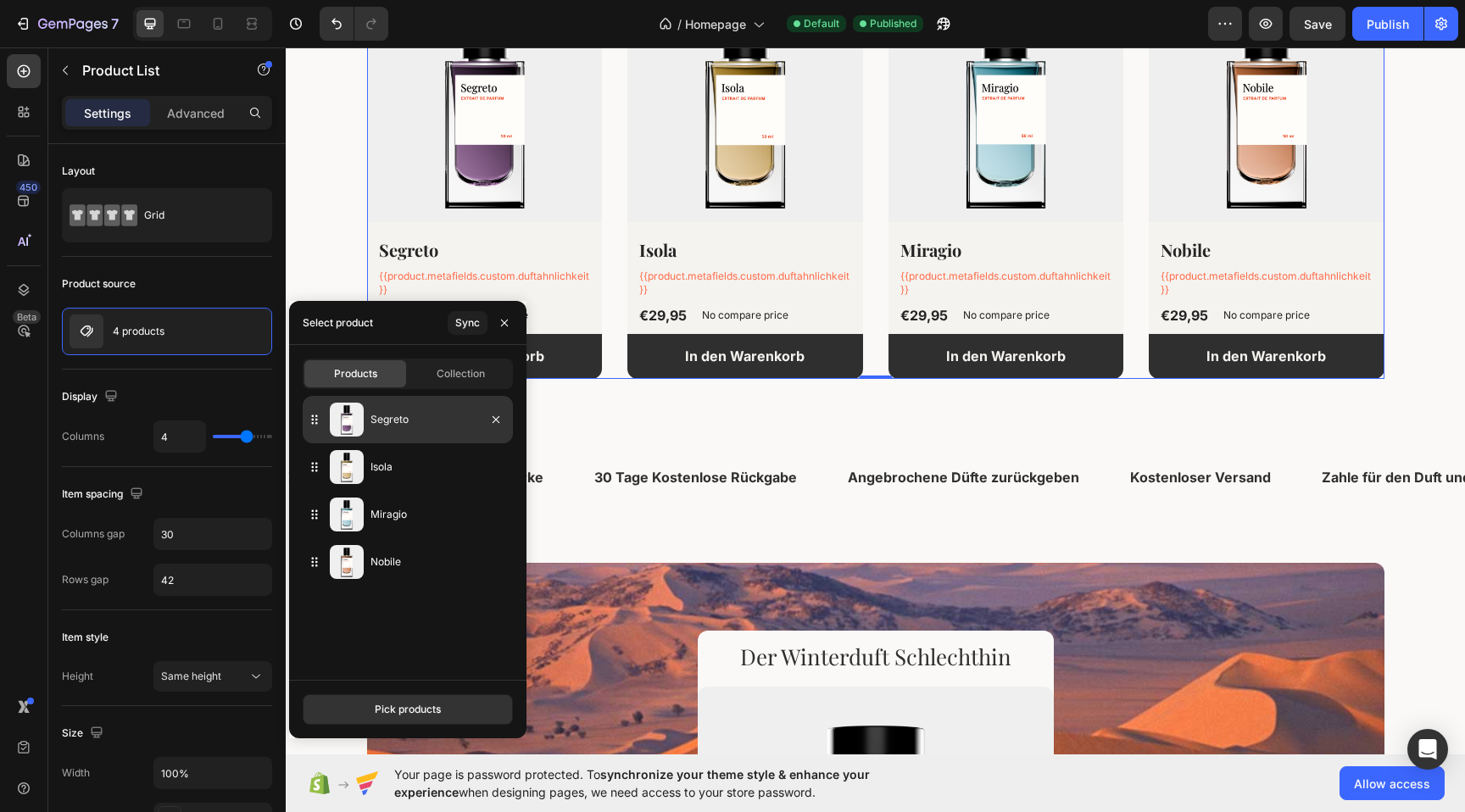
click at [405, 422] on p "Segreto" at bounding box center [439, 419] width 135 height 17
click at [459, 367] on span "Collection" at bounding box center [460, 374] width 48 height 16
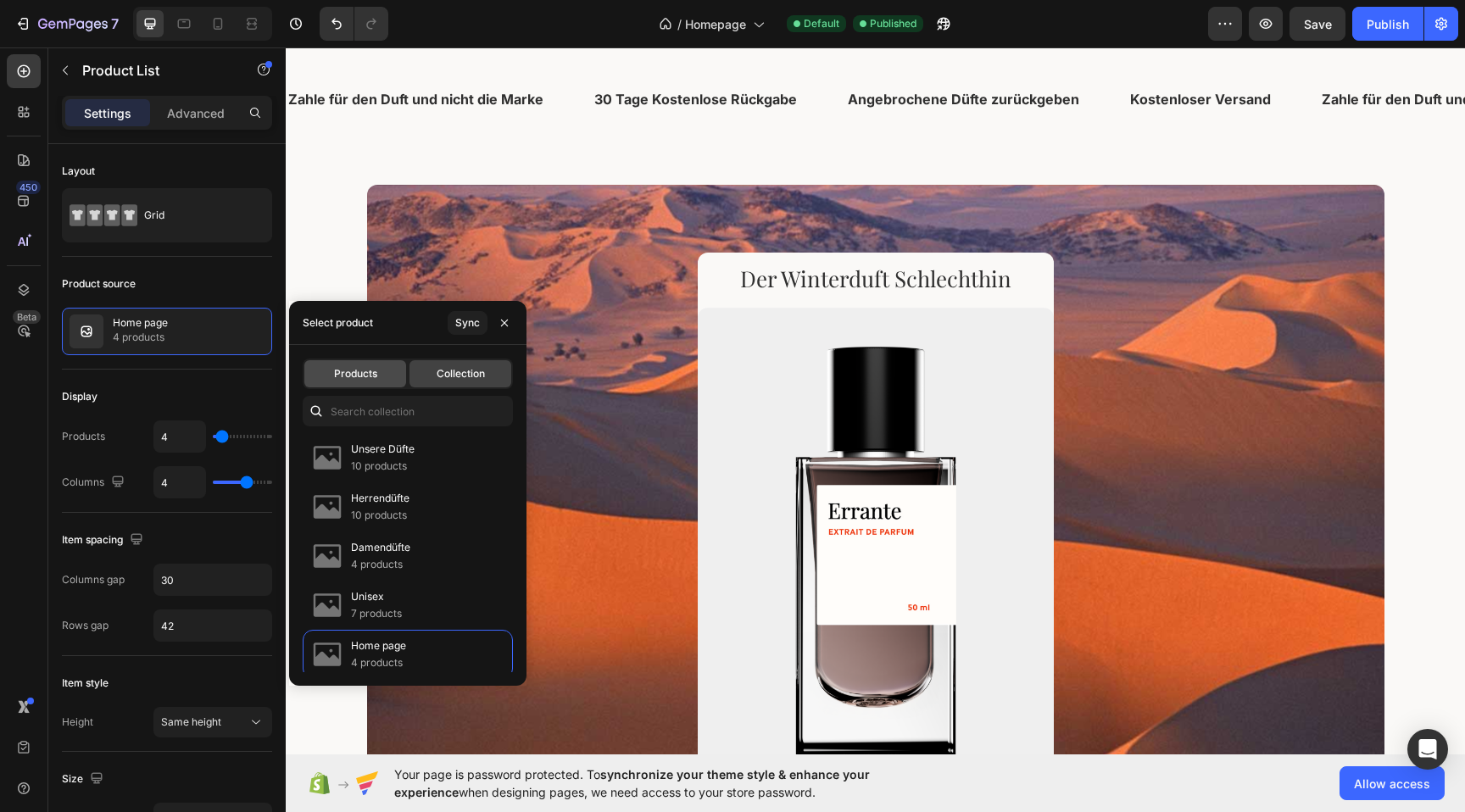
click at [354, 381] on div "Products" at bounding box center [355, 374] width 102 height 27
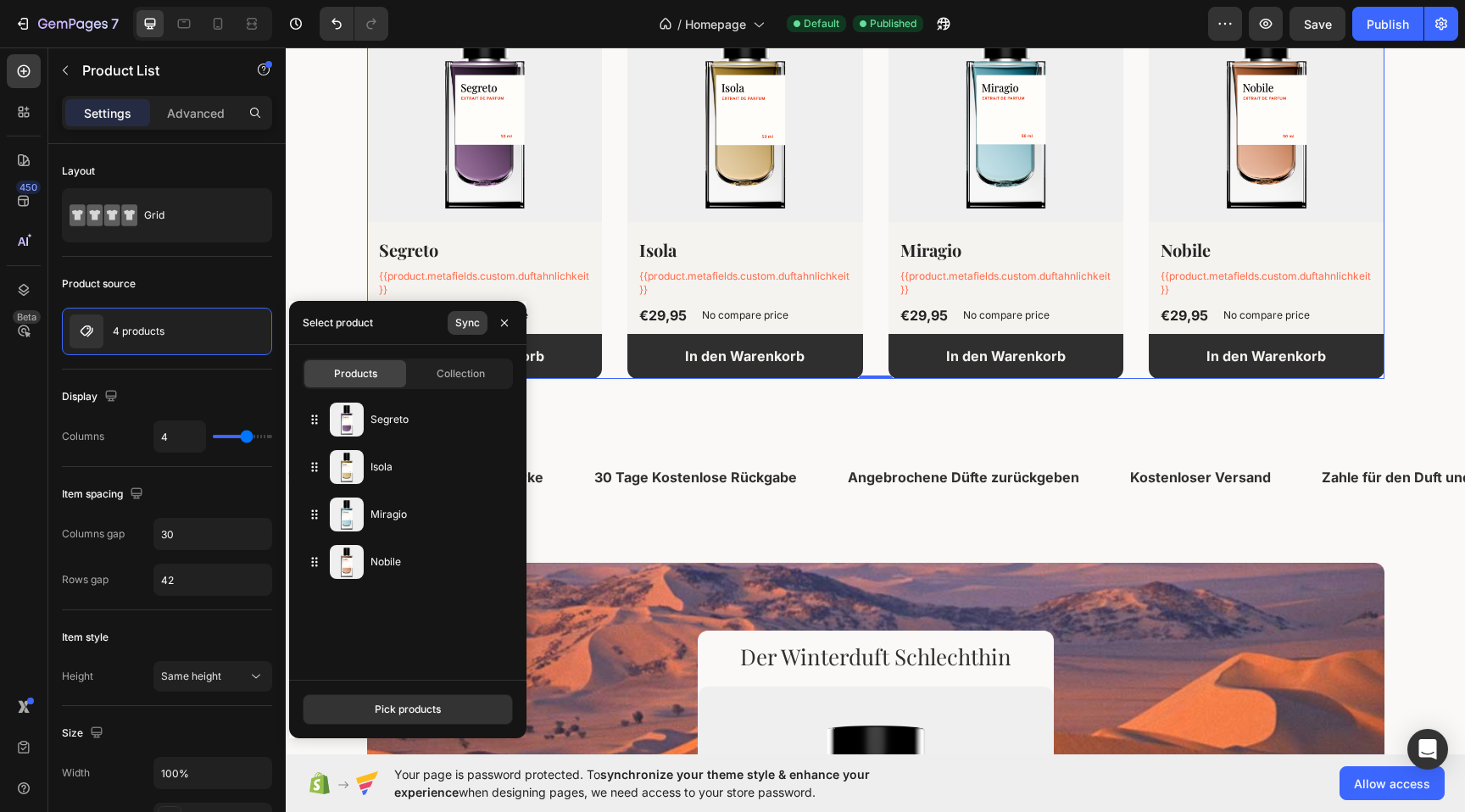
click at [461, 321] on div "Sync" at bounding box center [467, 323] width 25 height 16
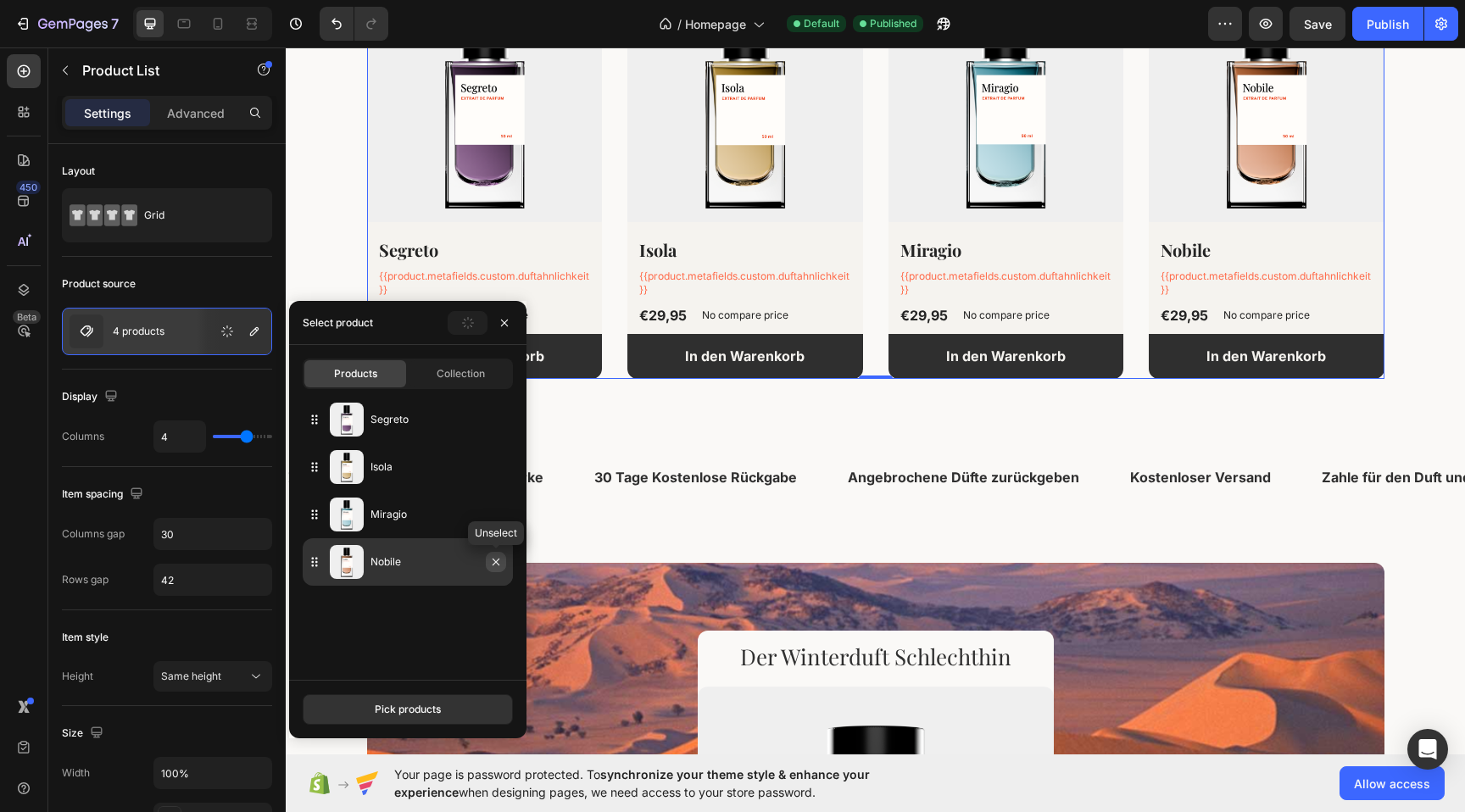
click at [494, 567] on icon "button" at bounding box center [497, 562] width 14 height 14
click at [494, 565] on icon "button" at bounding box center [497, 562] width 14 height 14
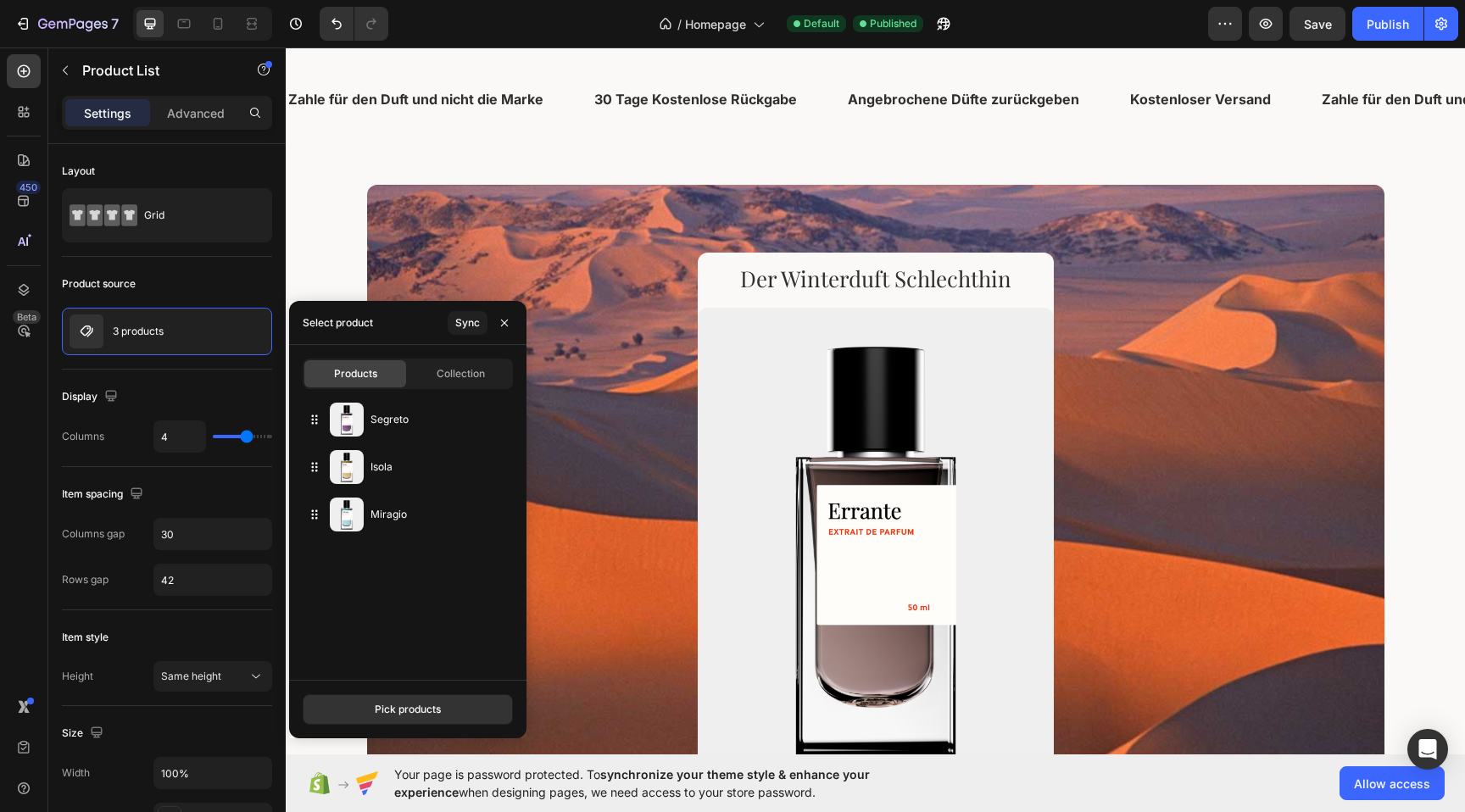
drag, startPoint x: 446, startPoint y: 709, endPoint x: 468, endPoint y: 680, distance: 36.4
click at [446, 709] on button "Pick products" at bounding box center [408, 709] width 210 height 30
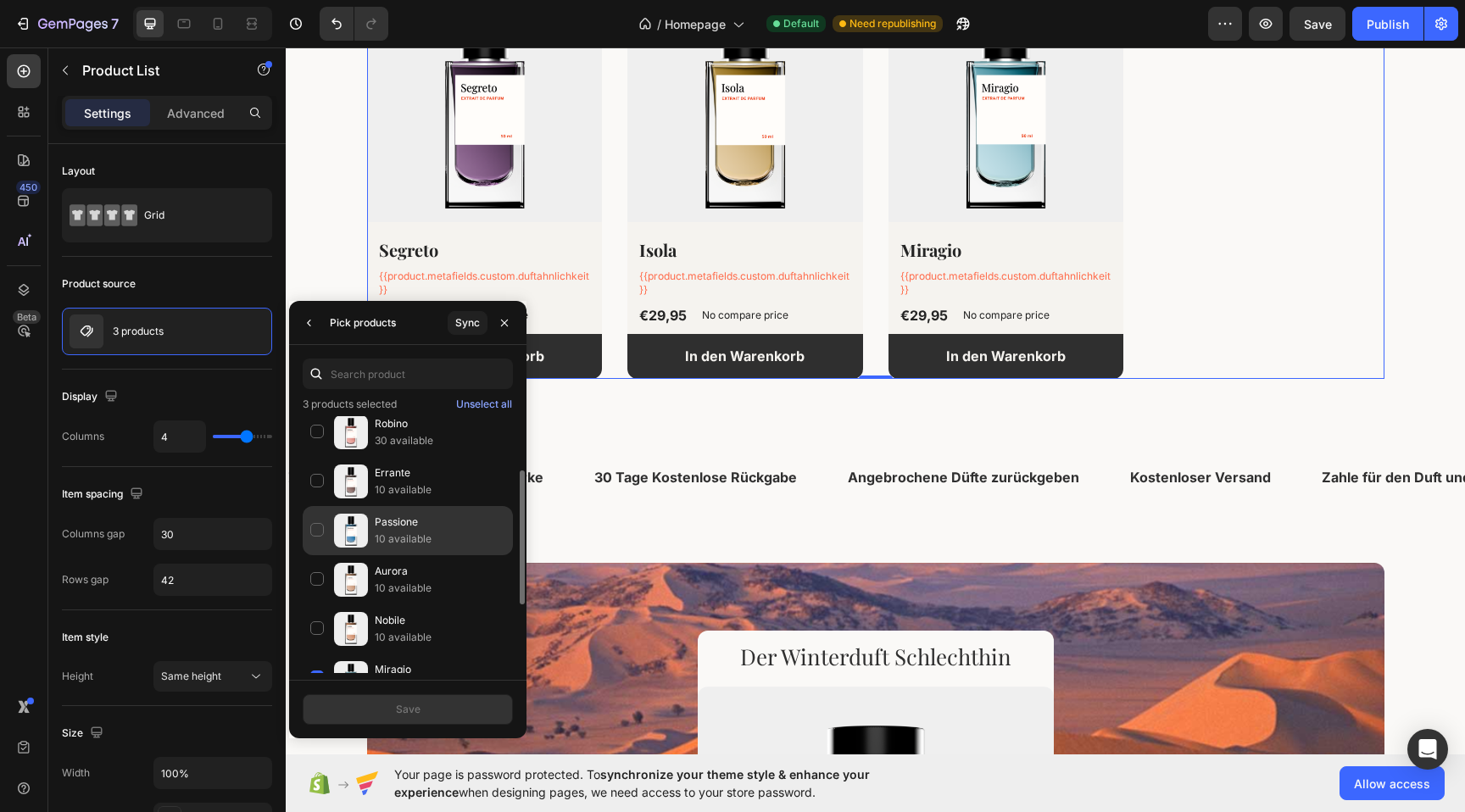
scroll to position [98, 0]
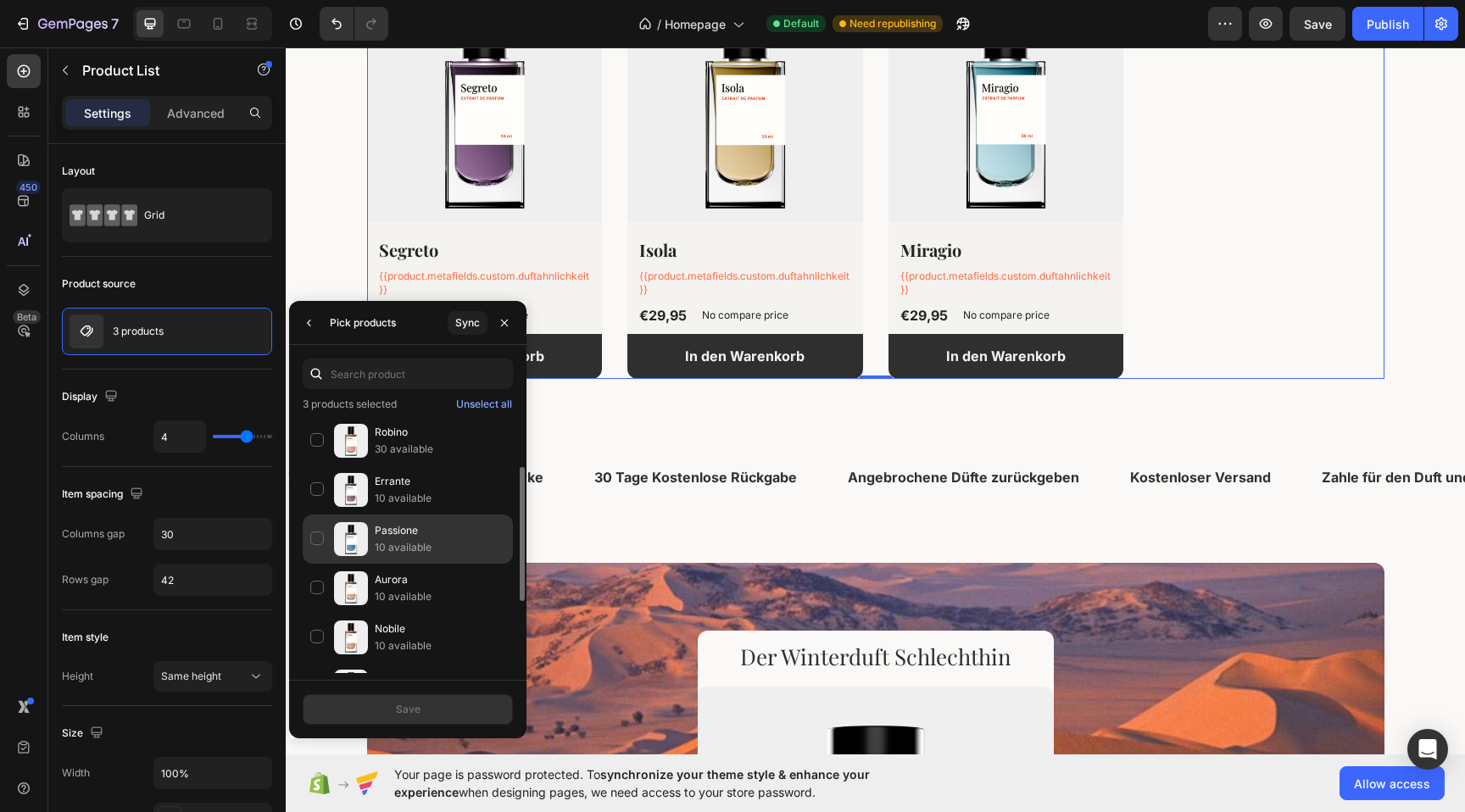
click at [414, 537] on p "Passione" at bounding box center [440, 530] width 131 height 17
drag, startPoint x: 174, startPoint y: 658, endPoint x: 447, endPoint y: 706, distance: 277.2
click at [443, 706] on button "Save" at bounding box center [408, 709] width 210 height 30
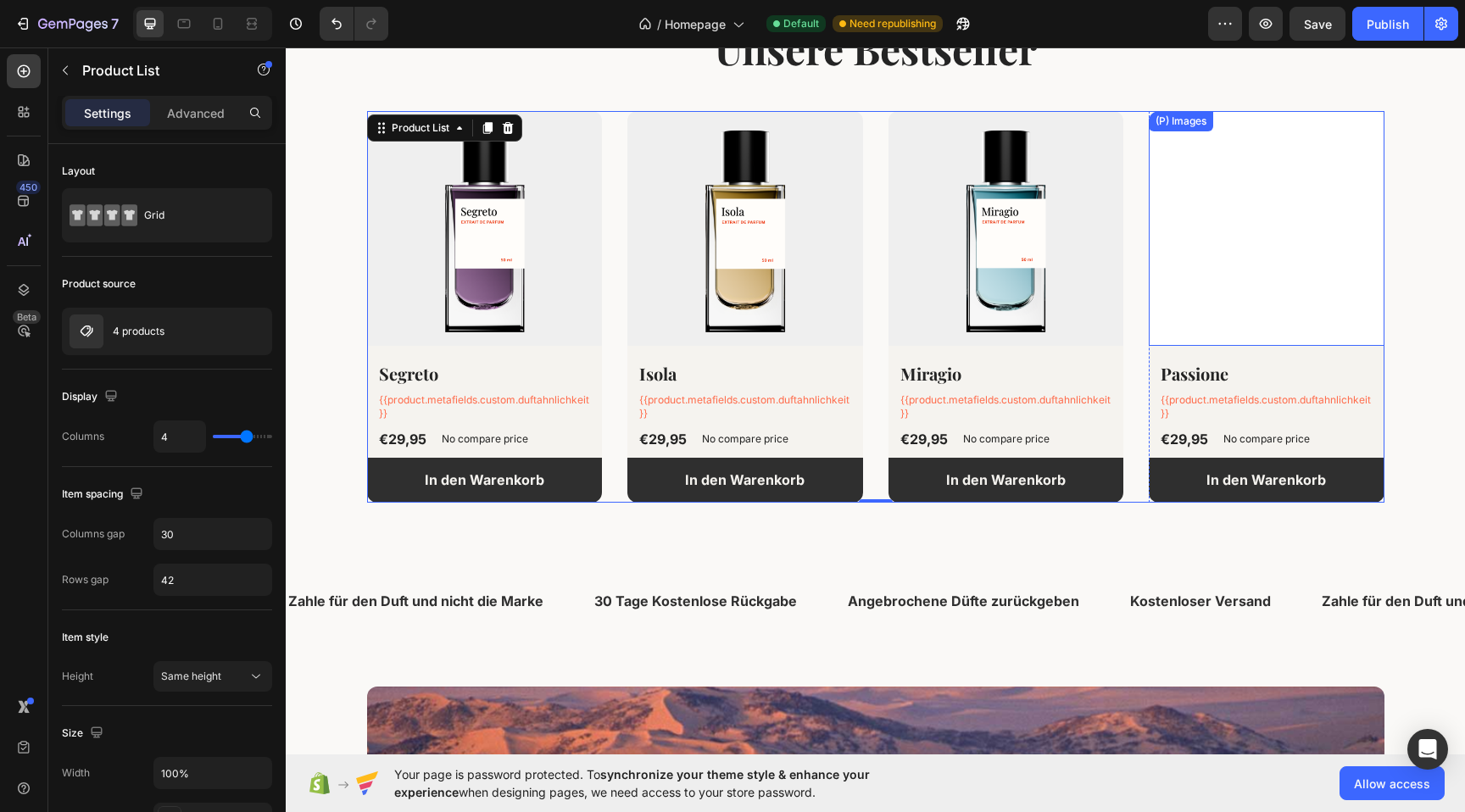
scroll to position [629, 0]
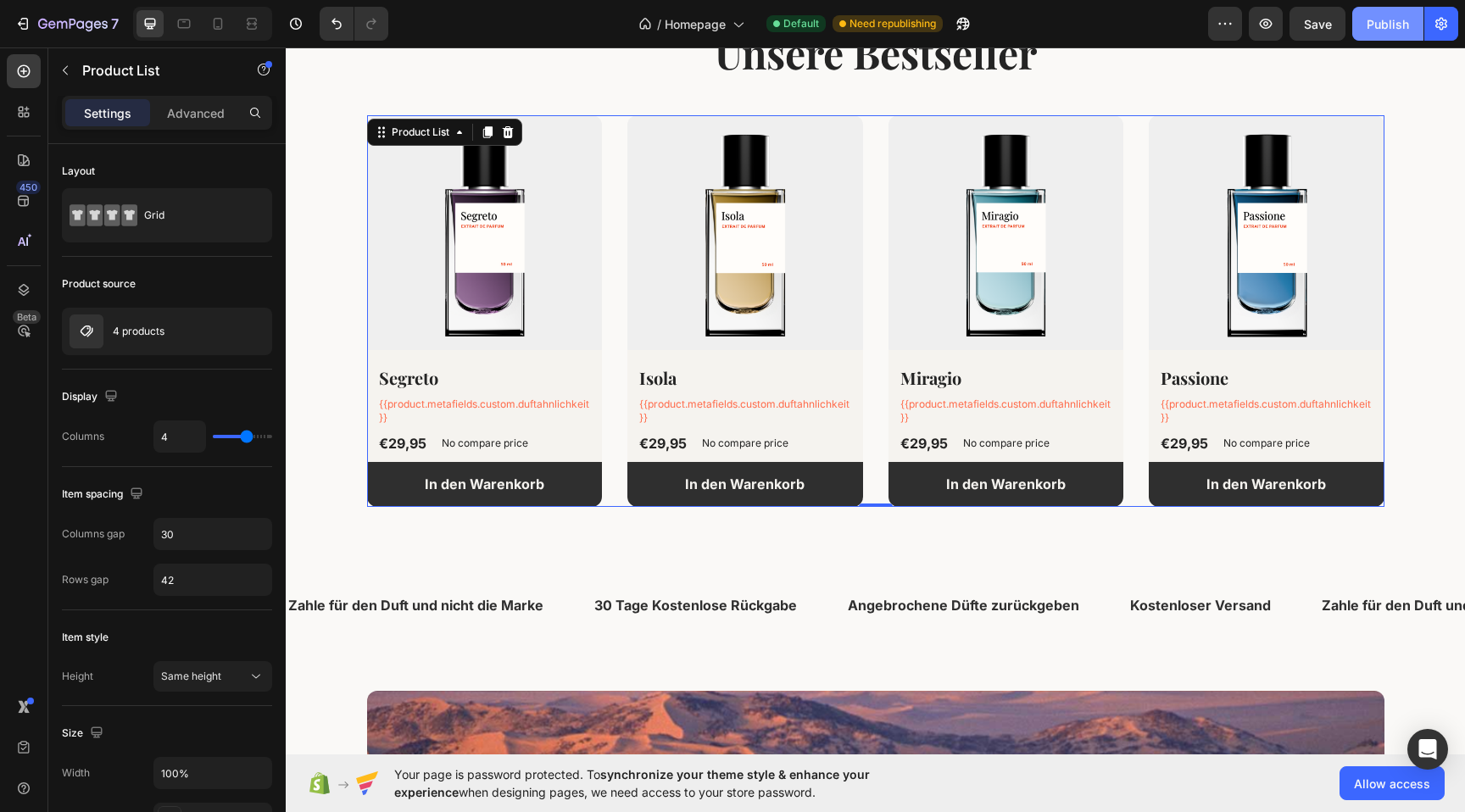
click at [1408, 31] on div "Publish" at bounding box center [1387, 25] width 42 height 18
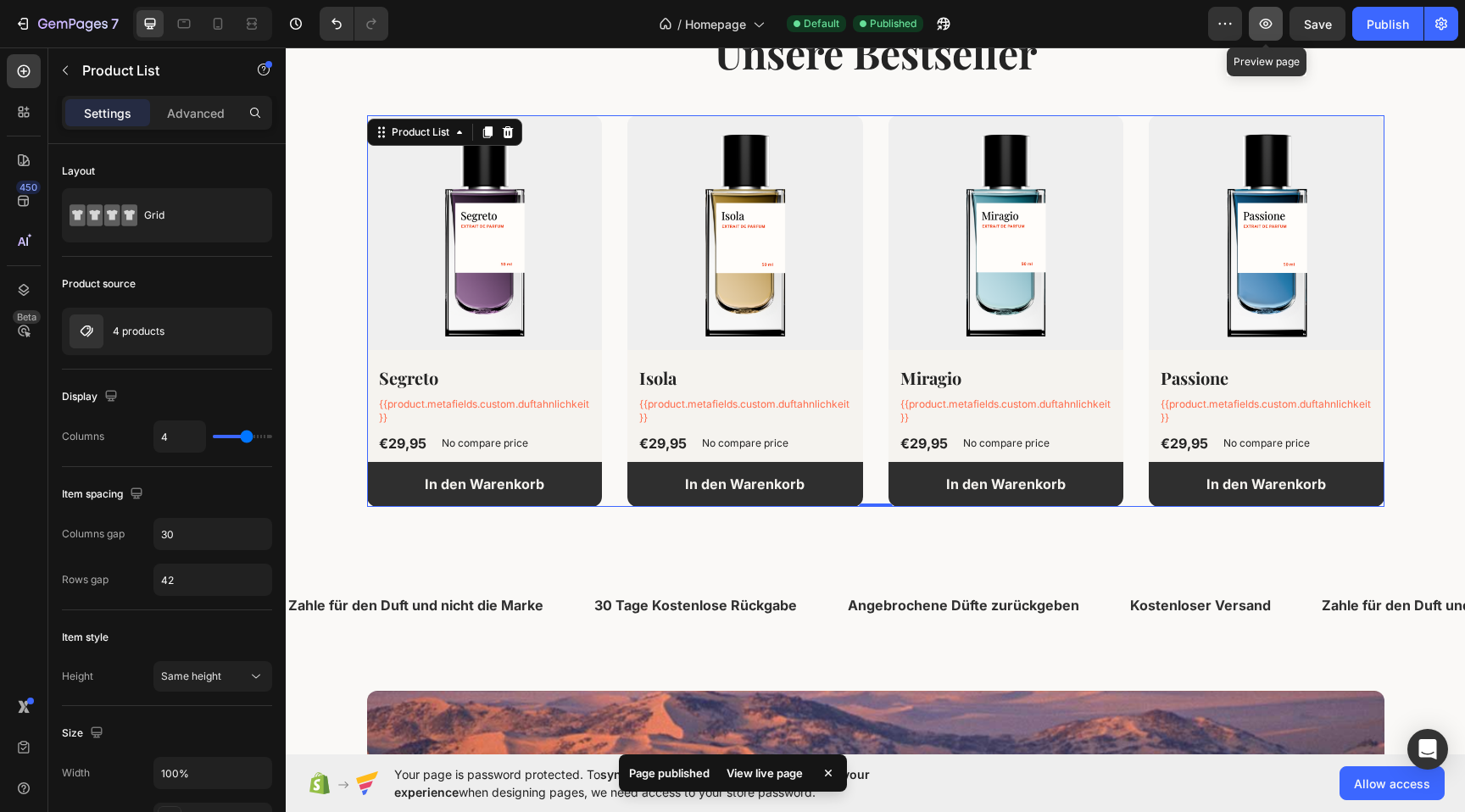
click at [1266, 28] on icon "button" at bounding box center [1266, 24] width 13 height 10
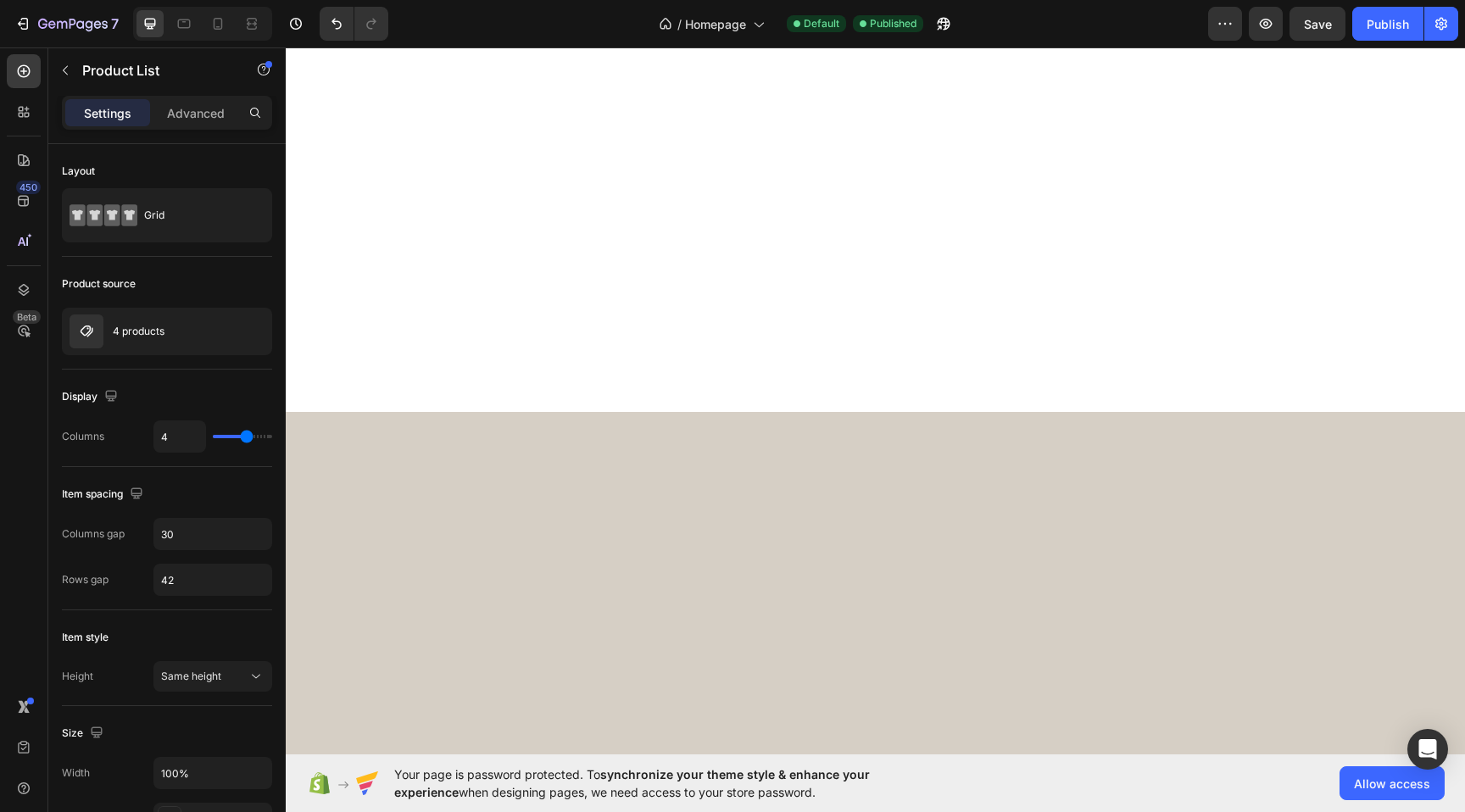
scroll to position [4328, 0]
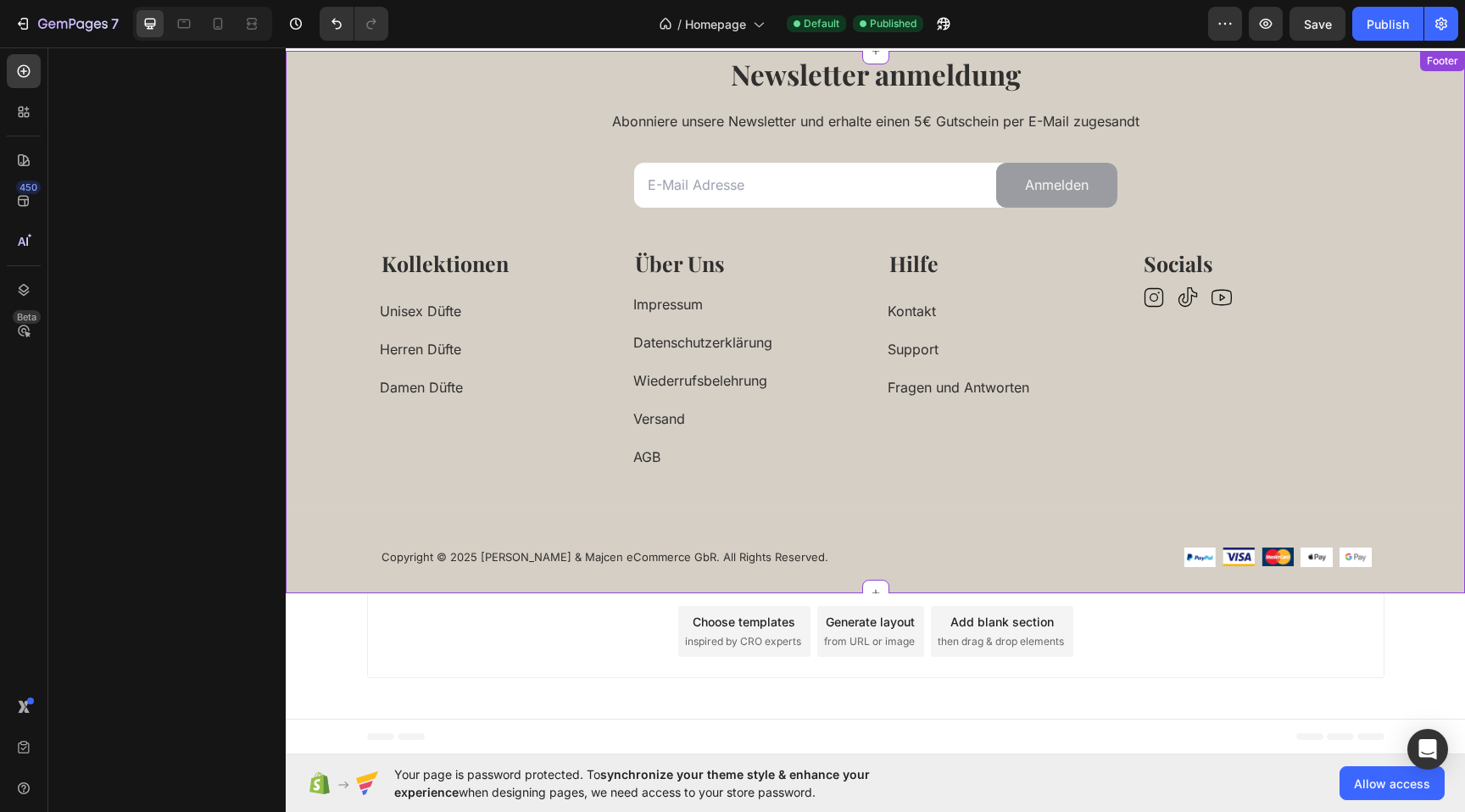
click at [996, 499] on div "Title Line" at bounding box center [875, 508] width 1179 height 28
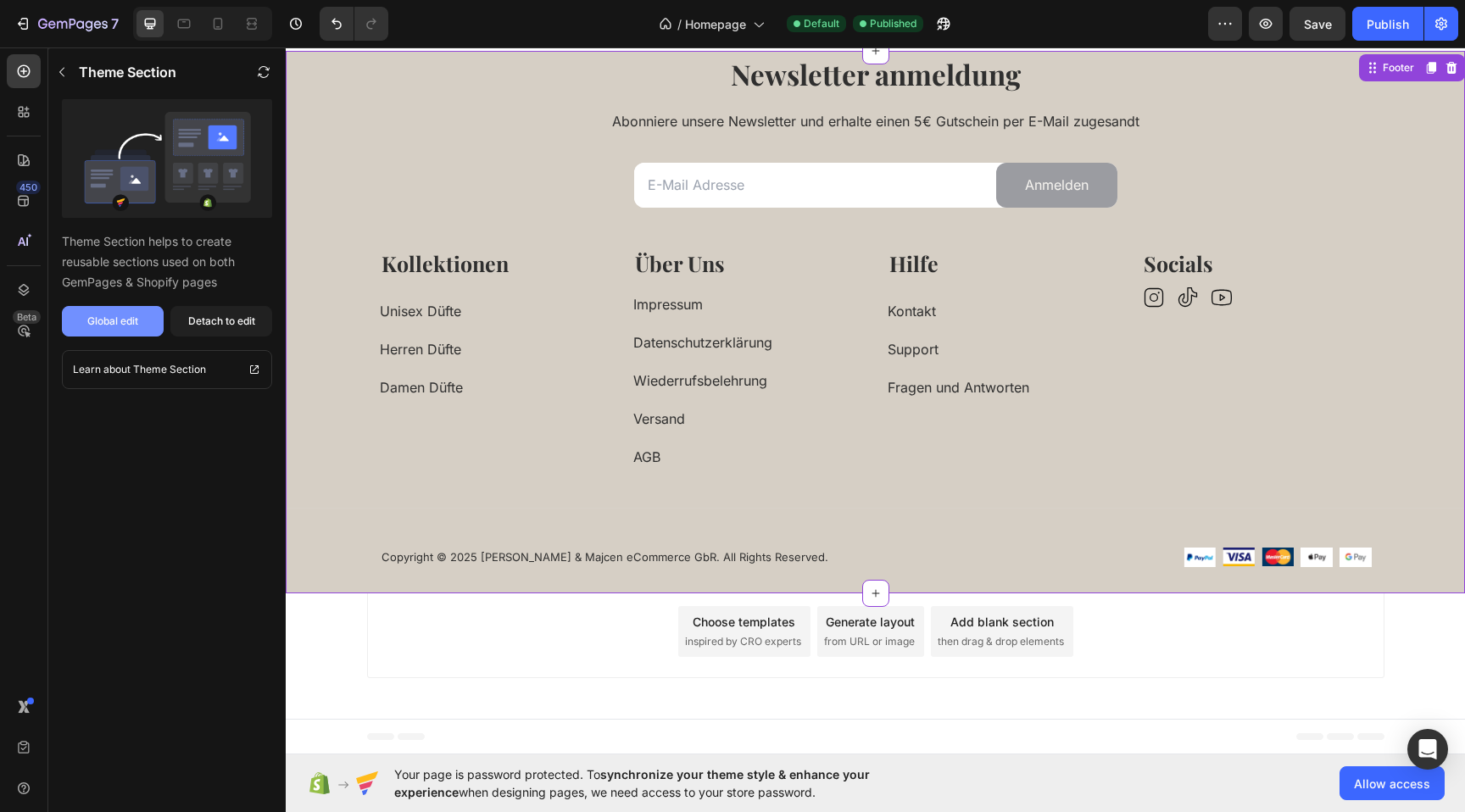
click at [115, 328] on div "Global edit" at bounding box center [113, 322] width 51 height 16
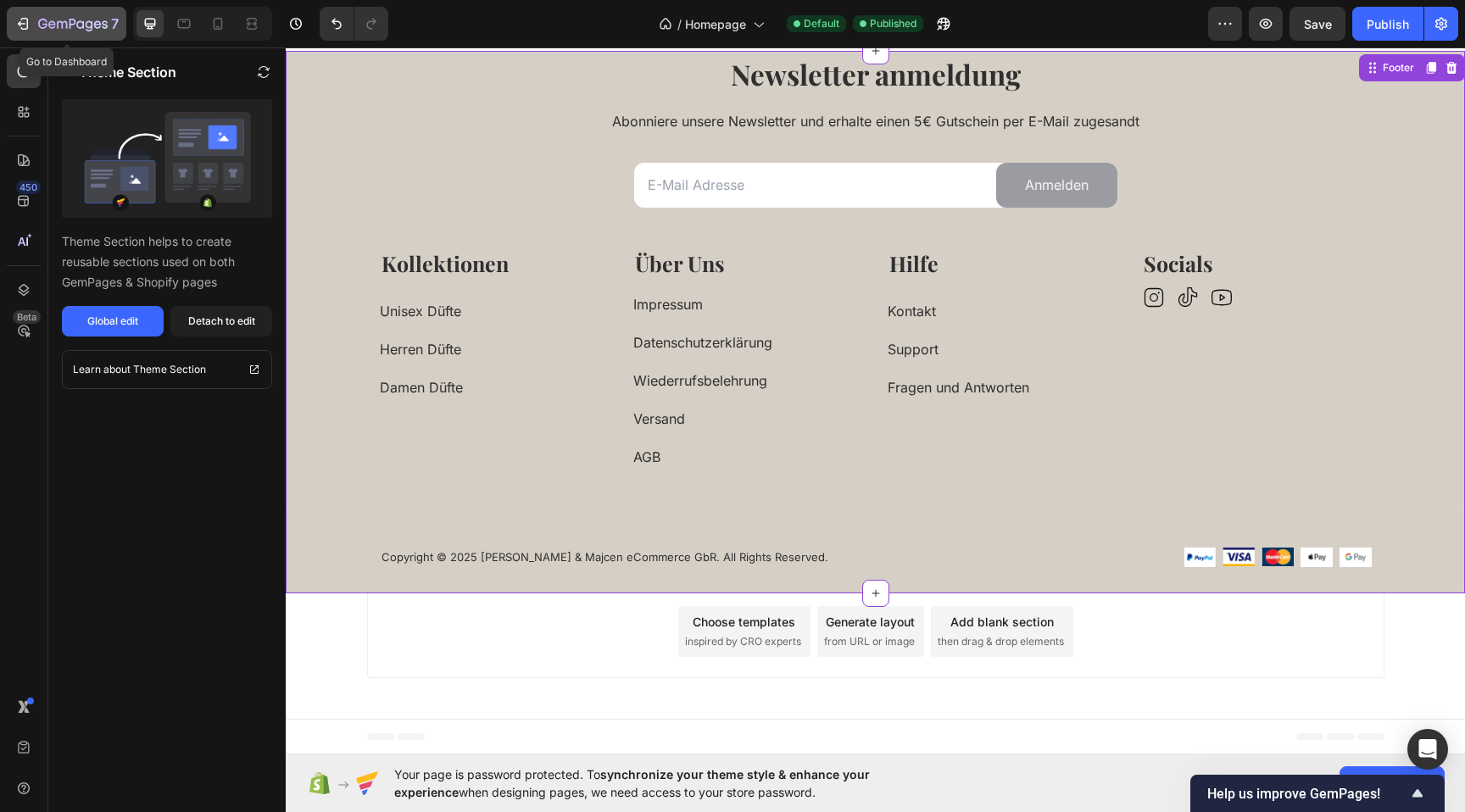
click at [67, 16] on div "7" at bounding box center [78, 24] width 80 height 21
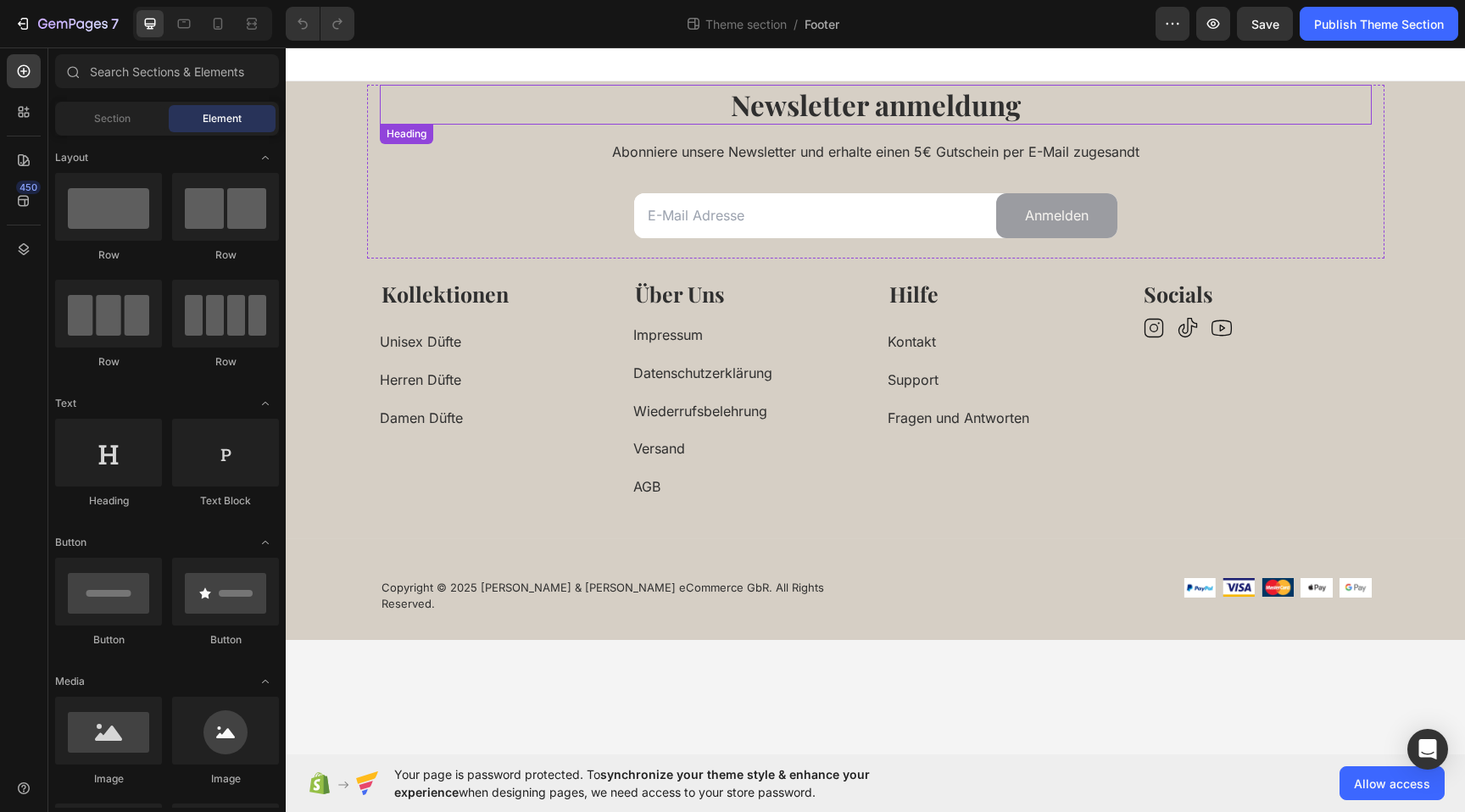
click at [1163, 123] on h2 "Newsletter anmeldung" at bounding box center [875, 104] width 992 height 40
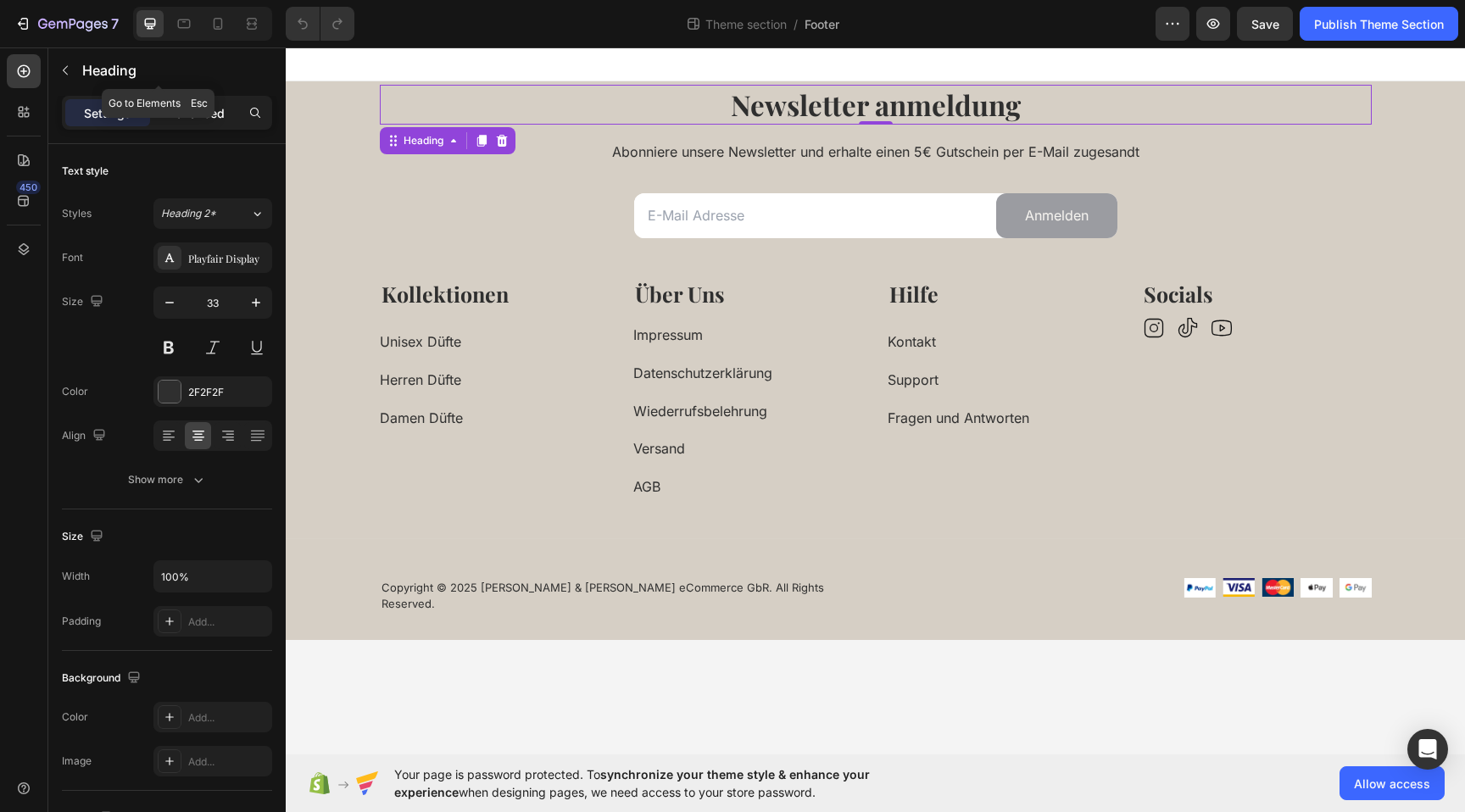
click at [196, 98] on div "Settings Advanced" at bounding box center [167, 113] width 210 height 34
click at [206, 101] on div "Advanced" at bounding box center [195, 113] width 84 height 27
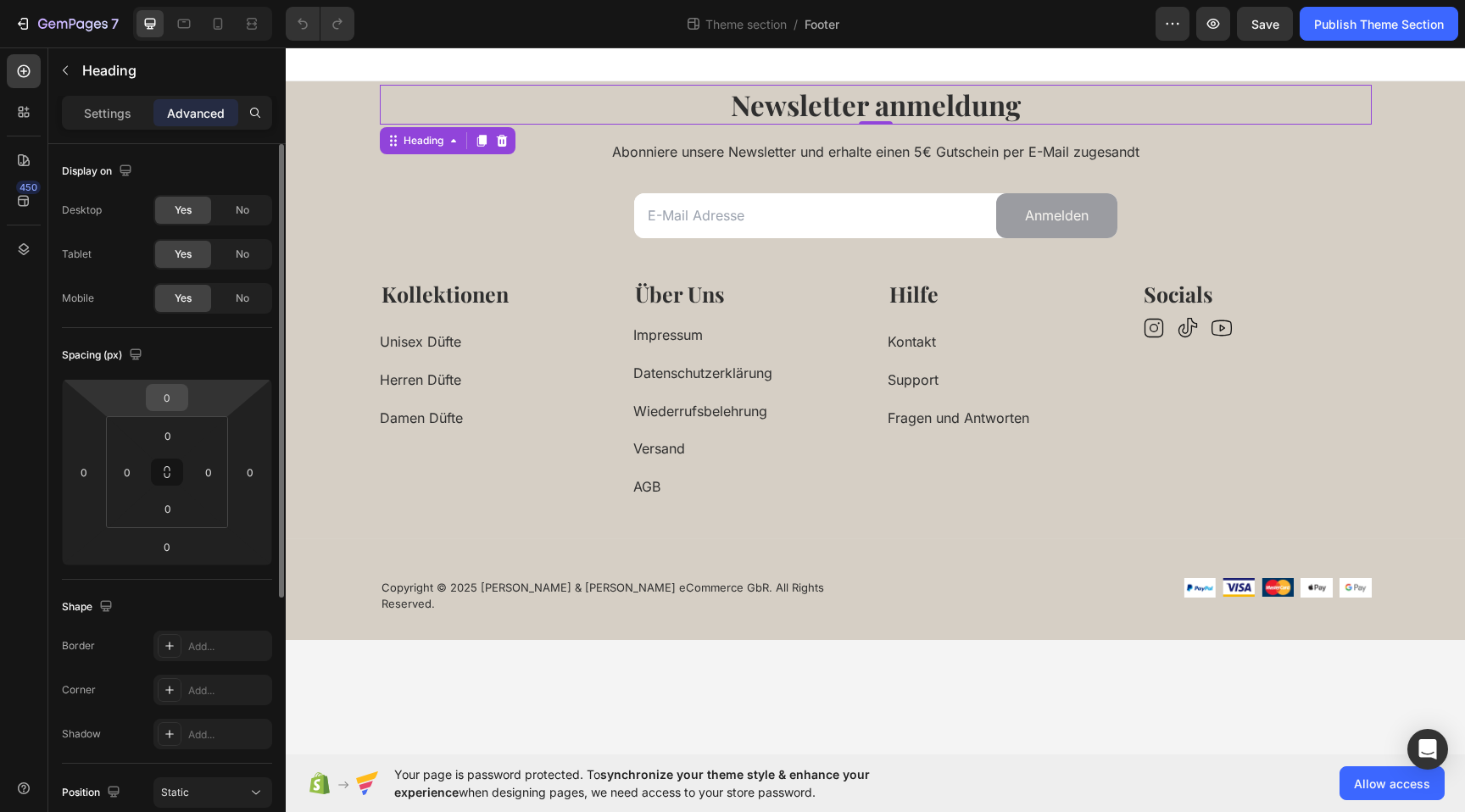
click at [168, 398] on input "0" at bounding box center [167, 397] width 34 height 25
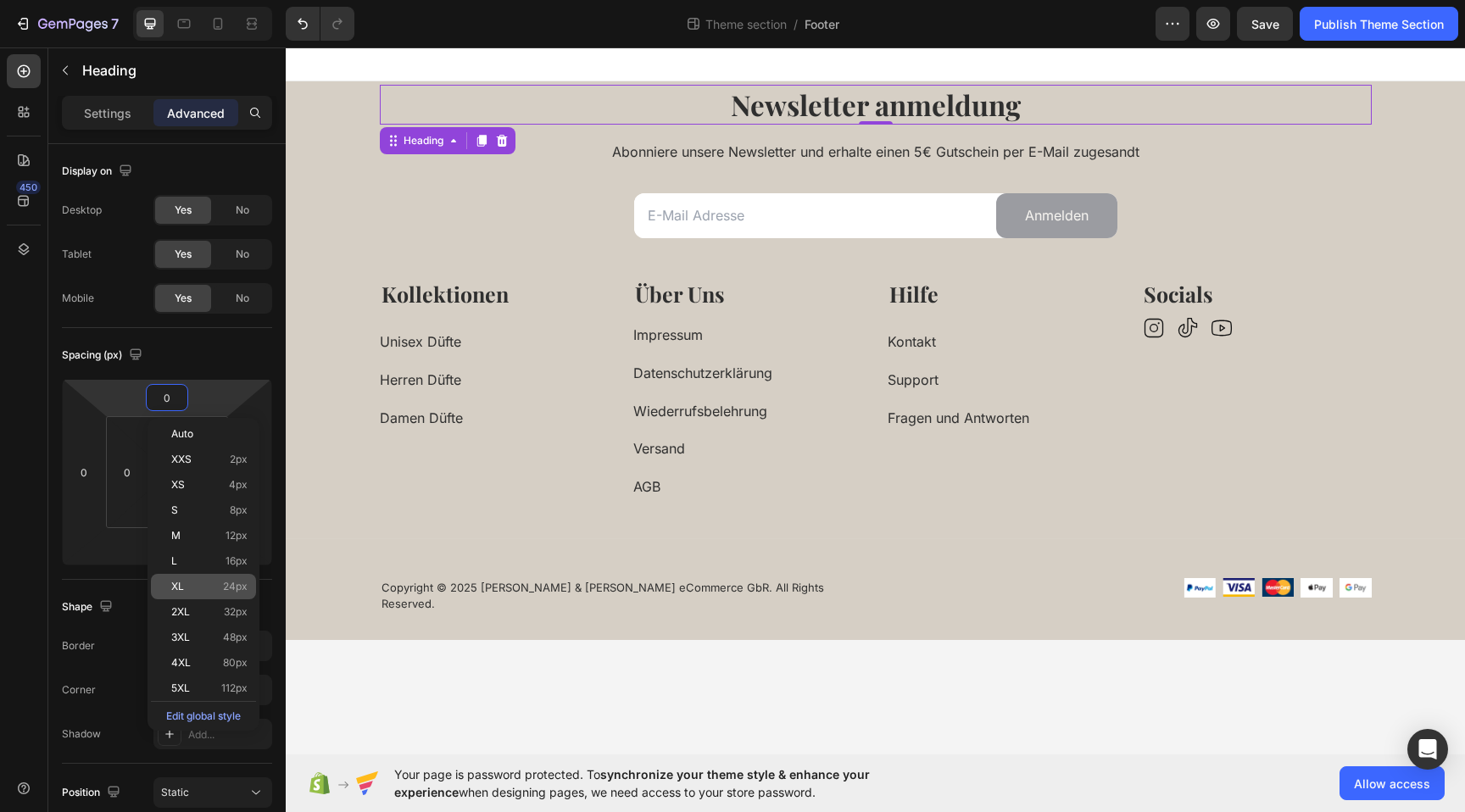
click at [229, 588] on span "24px" at bounding box center [235, 586] width 25 height 12
type input "24"
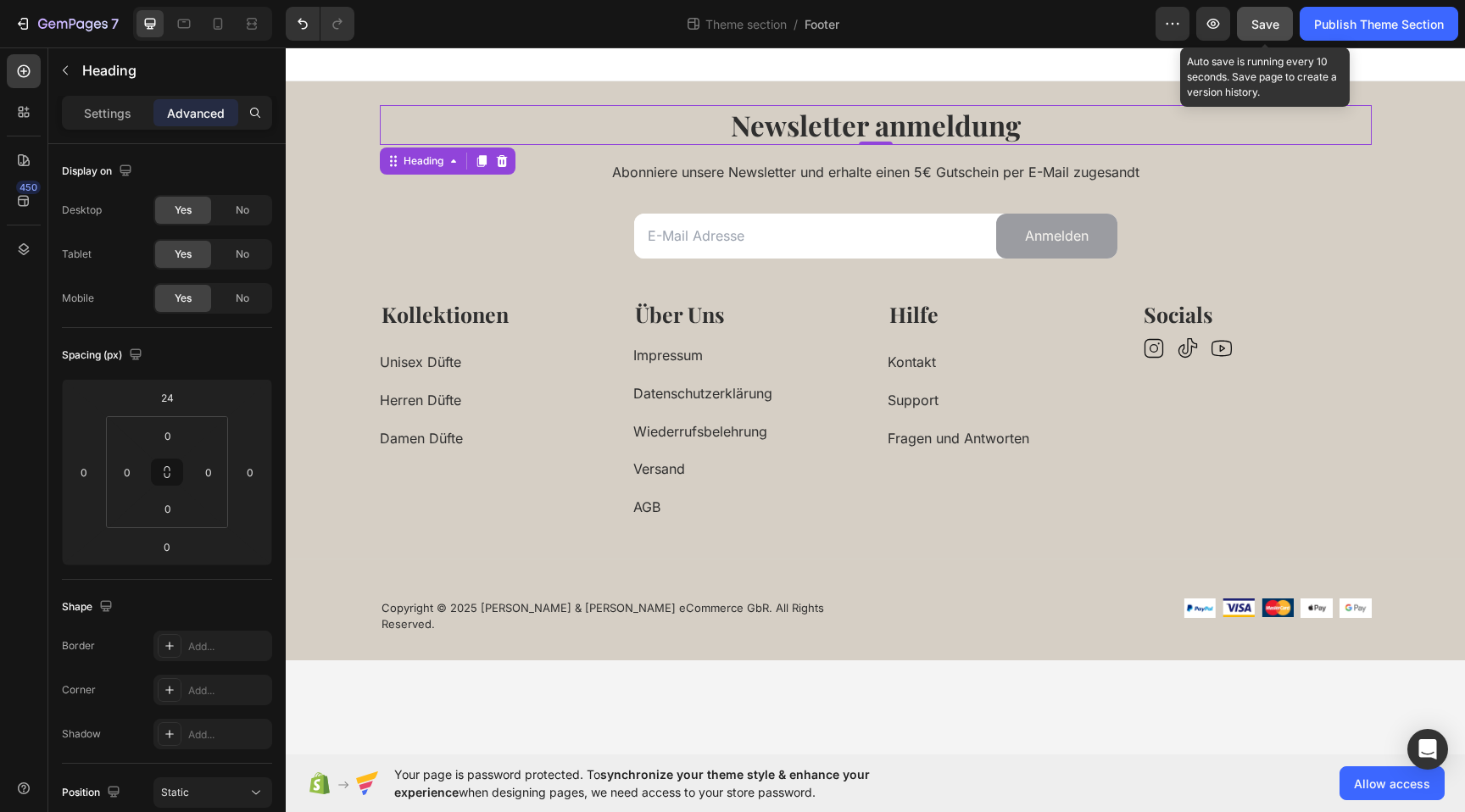
drag, startPoint x: 1261, startPoint y: 26, endPoint x: 1246, endPoint y: 27, distance: 15.0
click at [1260, 27] on span "Save" at bounding box center [1266, 24] width 28 height 15
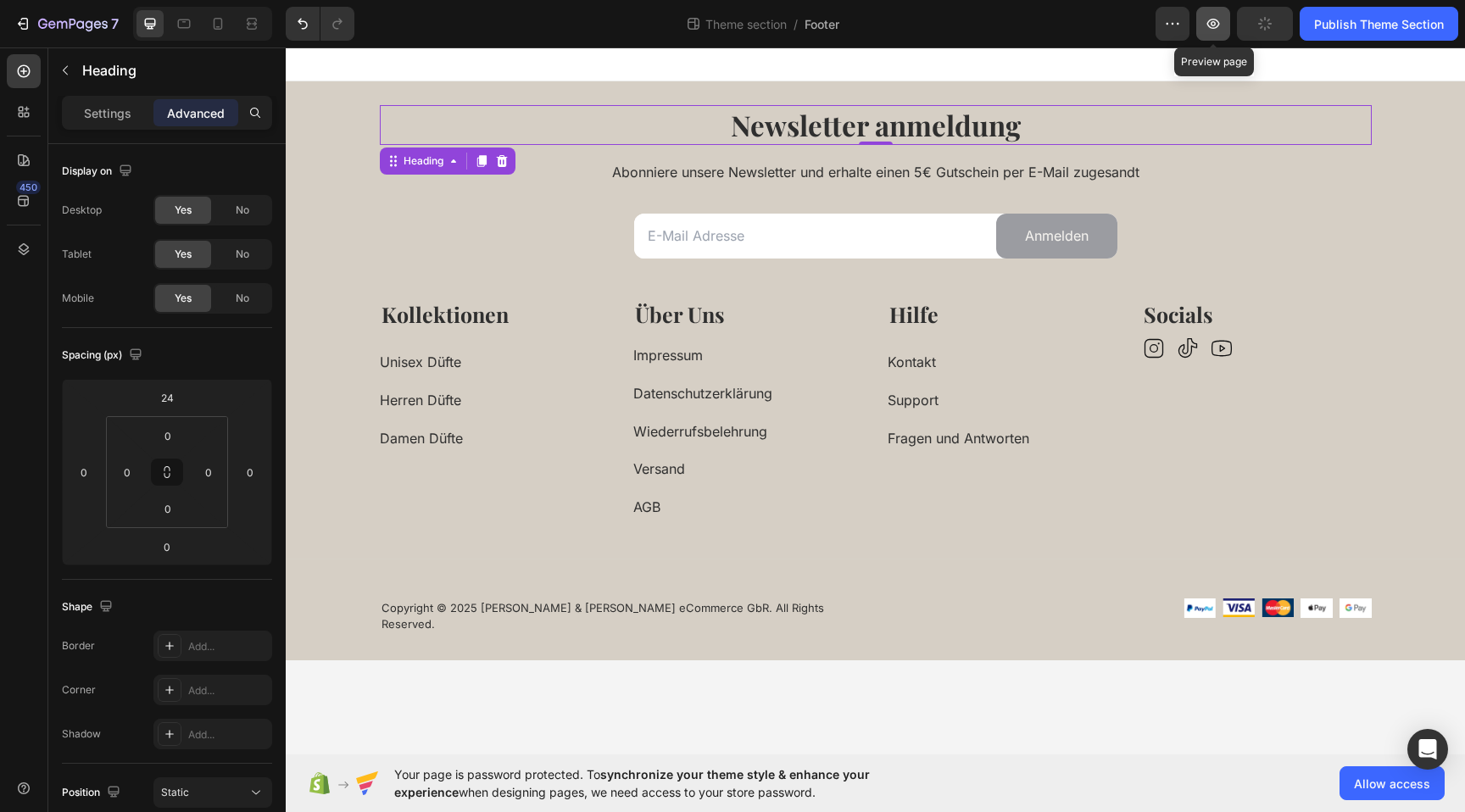
click at [1210, 28] on icon "button" at bounding box center [1214, 24] width 13 height 10
drag, startPoint x: 1067, startPoint y: 296, endPoint x: 1039, endPoint y: 306, distance: 29.7
click at [1067, 296] on div "Kollektionen Text block Unisex Düfte Button Herren Düfte Button Damen Düfte But…" at bounding box center [875, 411] width 1018 height 266
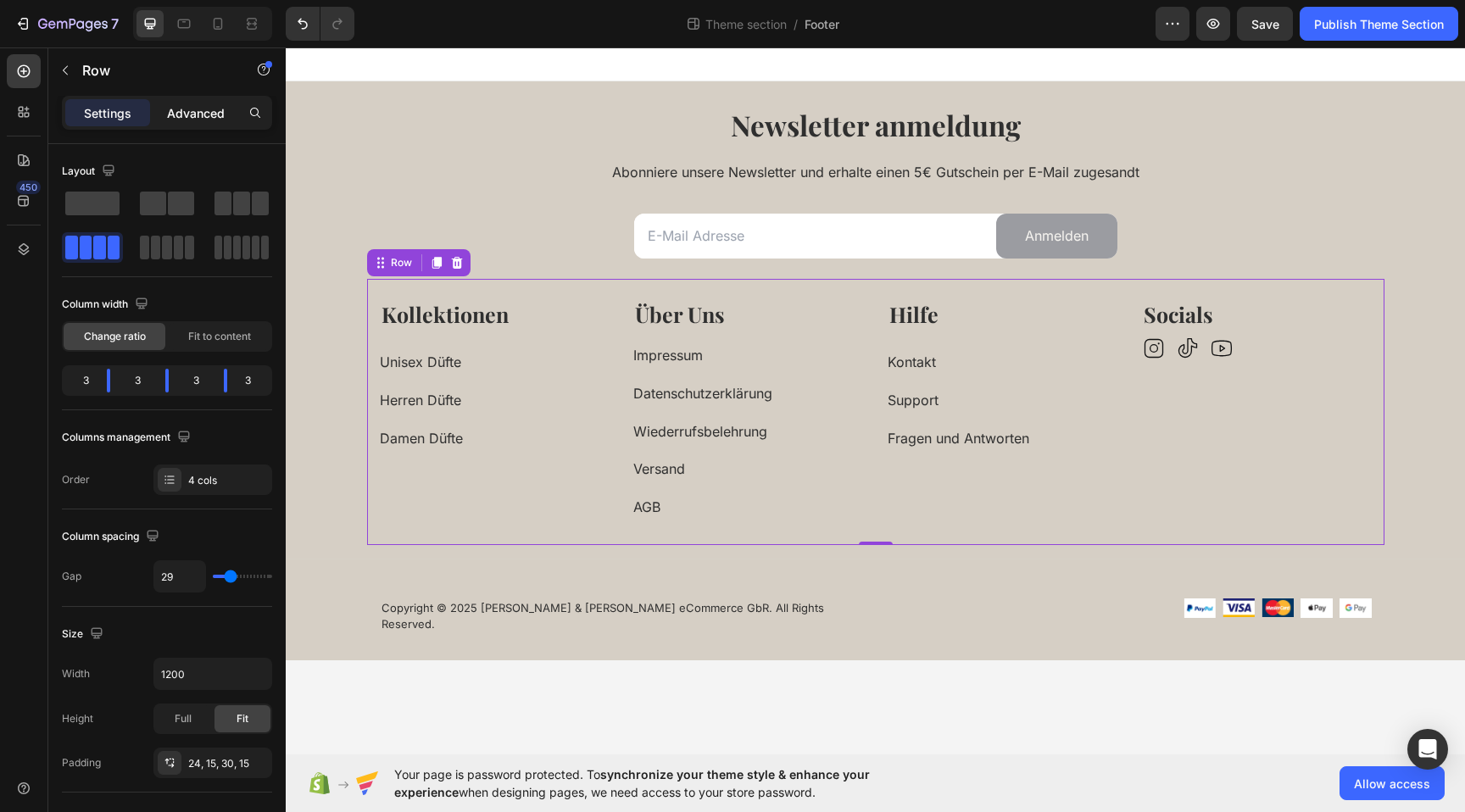
click at [201, 106] on p "Advanced" at bounding box center [195, 113] width 58 height 18
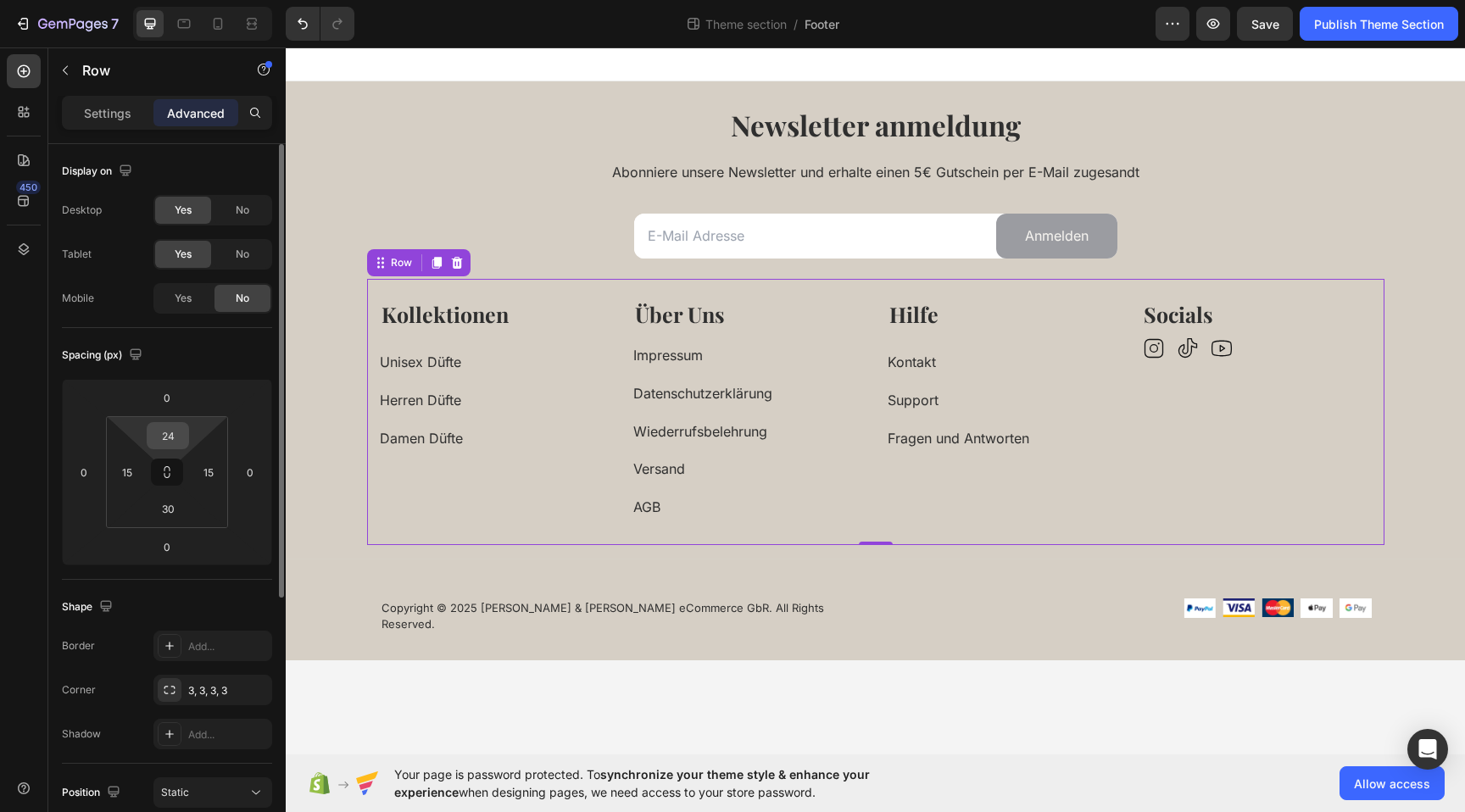
click at [178, 435] on input "24" at bounding box center [168, 435] width 34 height 25
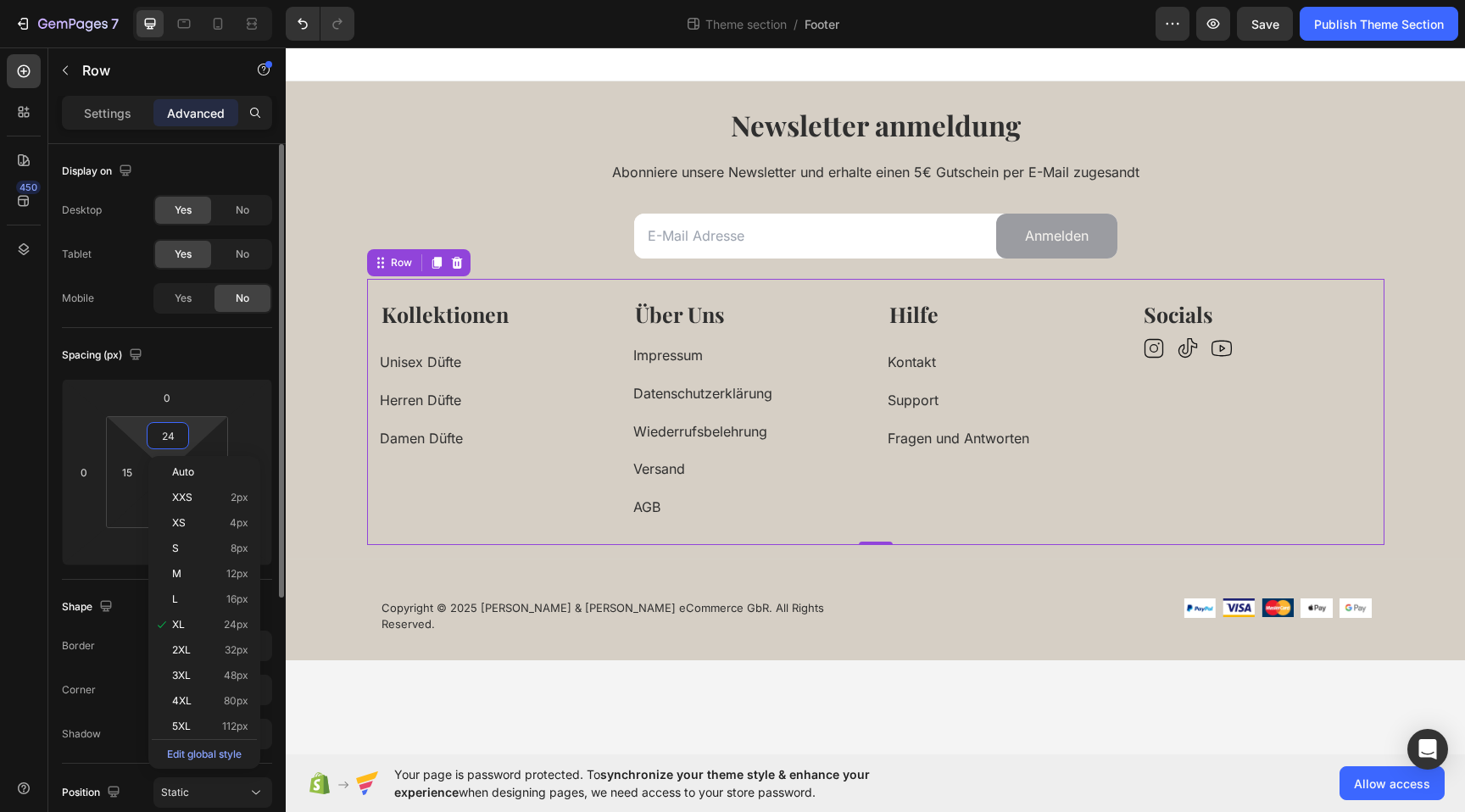
click at [251, 358] on div "Spacing (px)" at bounding box center [167, 355] width 210 height 27
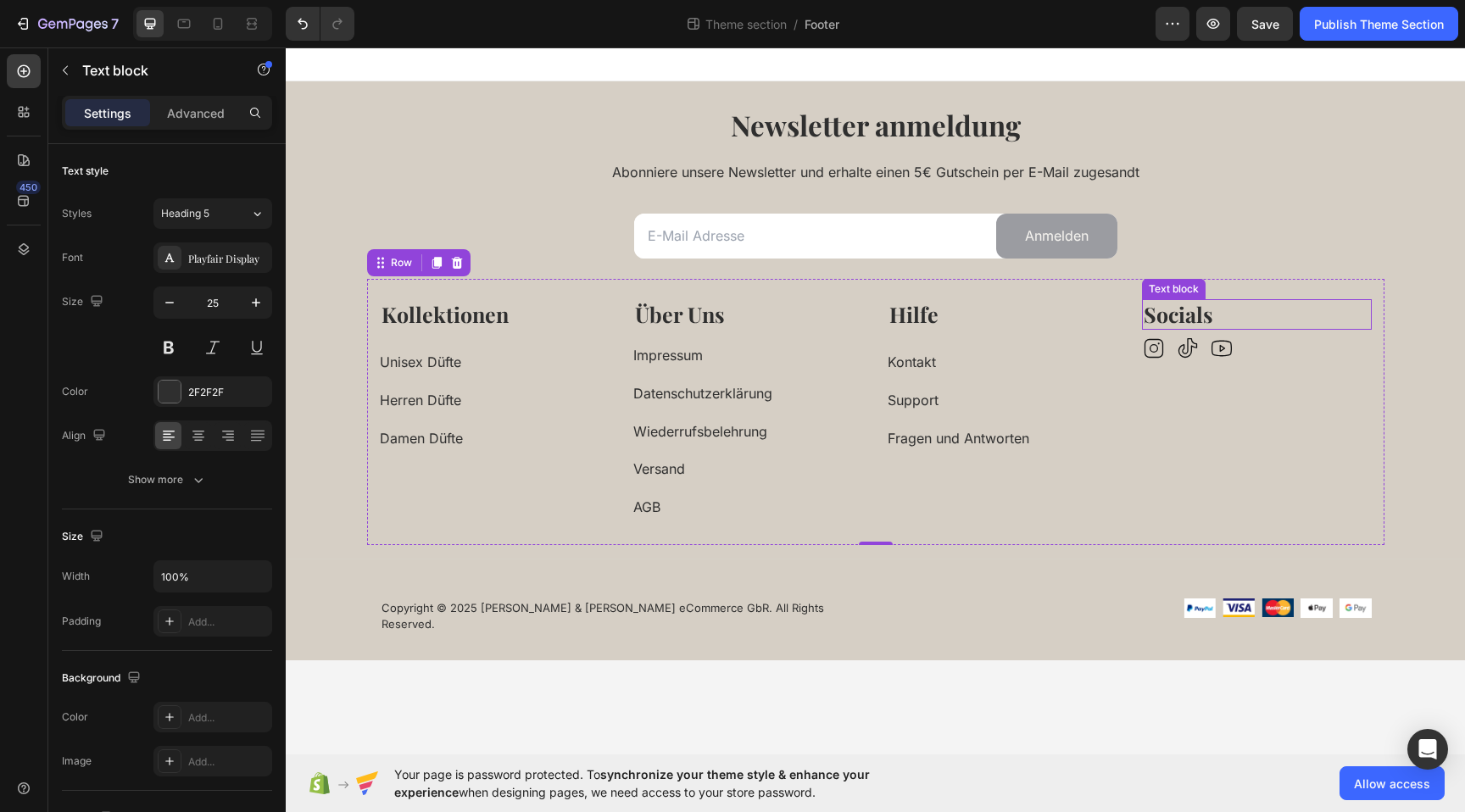
drag, startPoint x: 1264, startPoint y: 319, endPoint x: 1265, endPoint y: 310, distance: 9.1
click at [1265, 318] on p "Socials" at bounding box center [1257, 315] width 227 height 28
click at [184, 25] on icon at bounding box center [183, 24] width 17 height 17
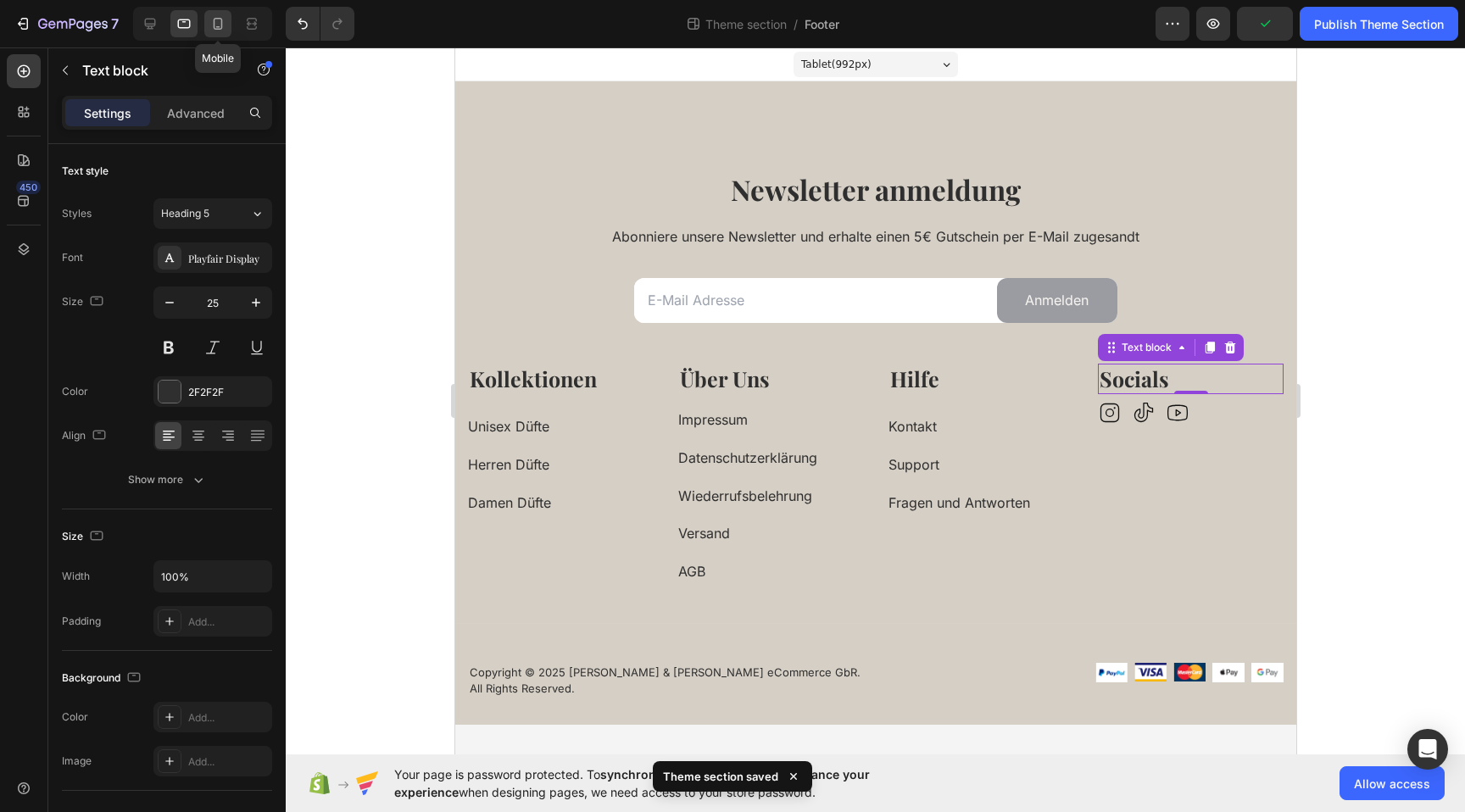
click at [221, 25] on icon at bounding box center [217, 24] width 17 height 17
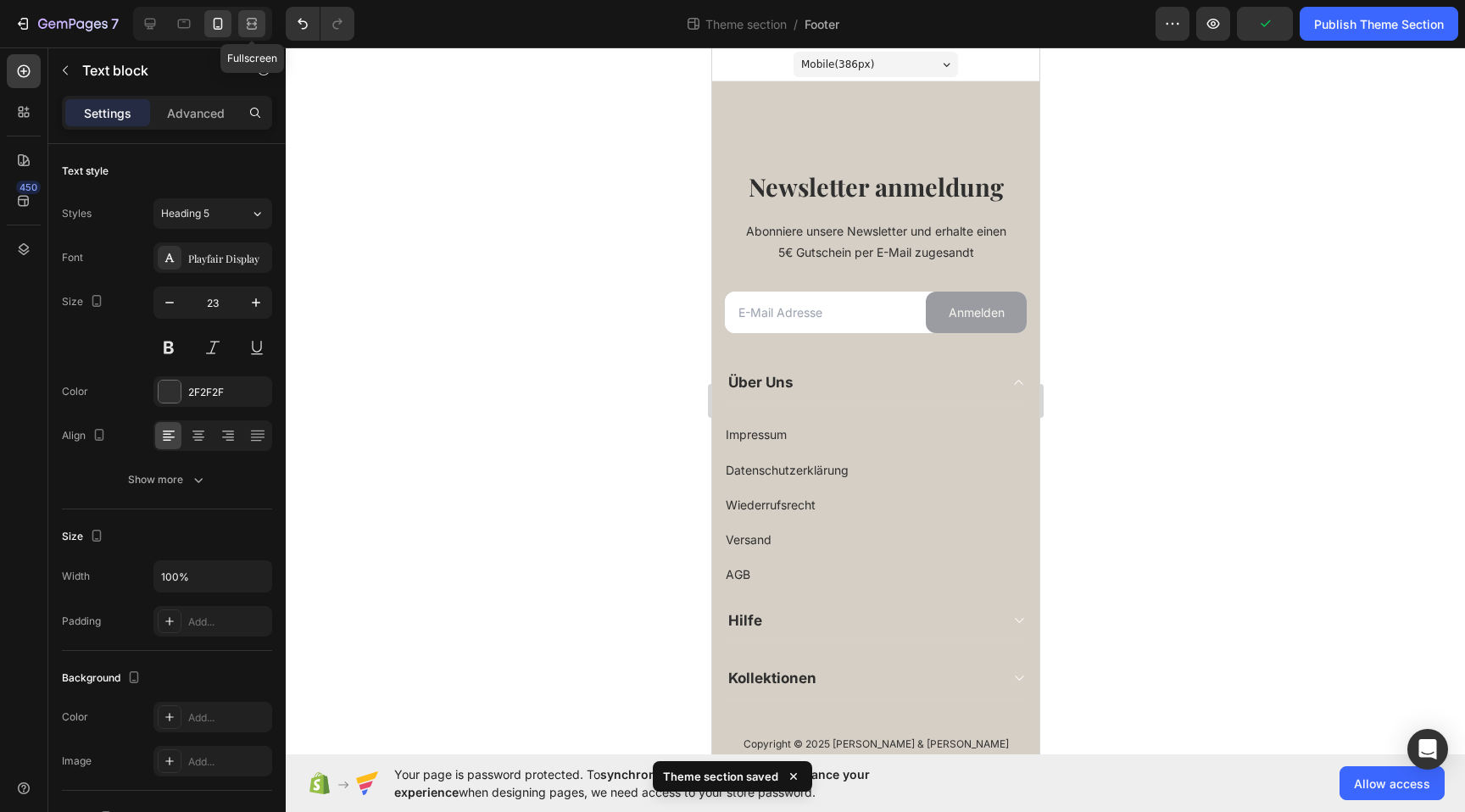
click at [261, 28] on div at bounding box center [252, 24] width 27 height 27
type input "25"
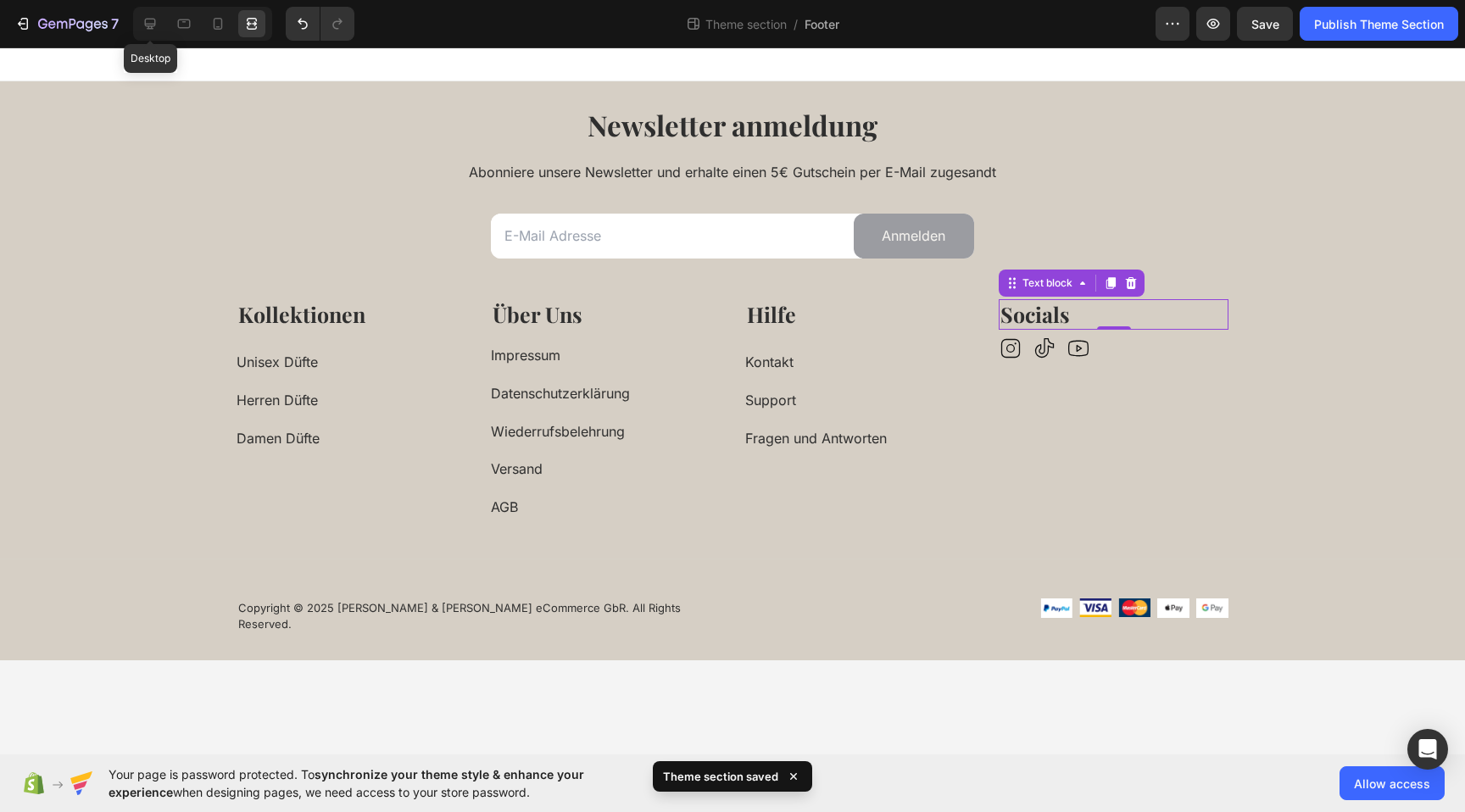
drag, startPoint x: 156, startPoint y: 27, endPoint x: 174, endPoint y: 38, distance: 21.1
click at [157, 27] on icon at bounding box center [149, 24] width 17 height 17
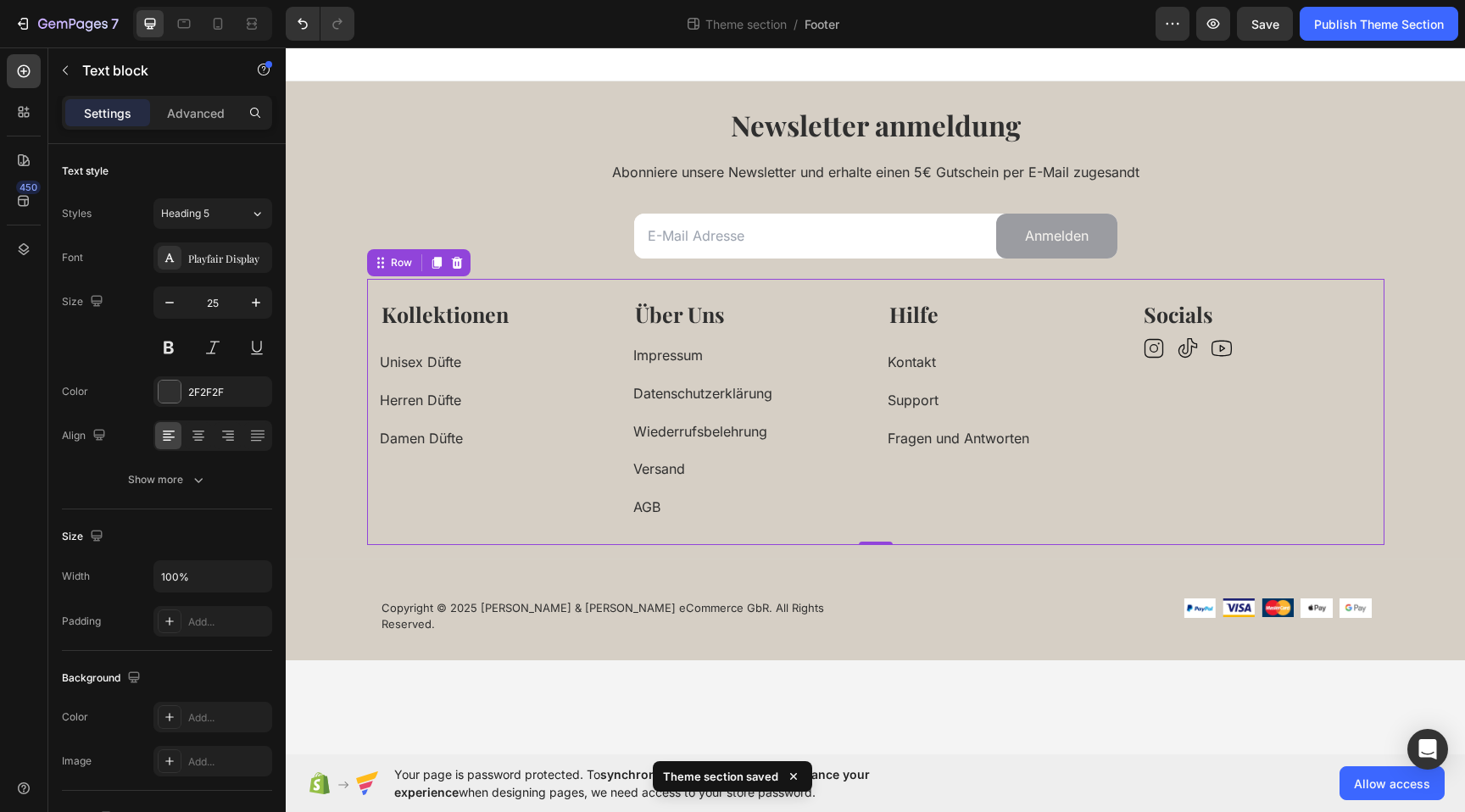
click at [583, 337] on div "Unisex Düfte Button" at bounding box center [495, 352] width 230 height 45
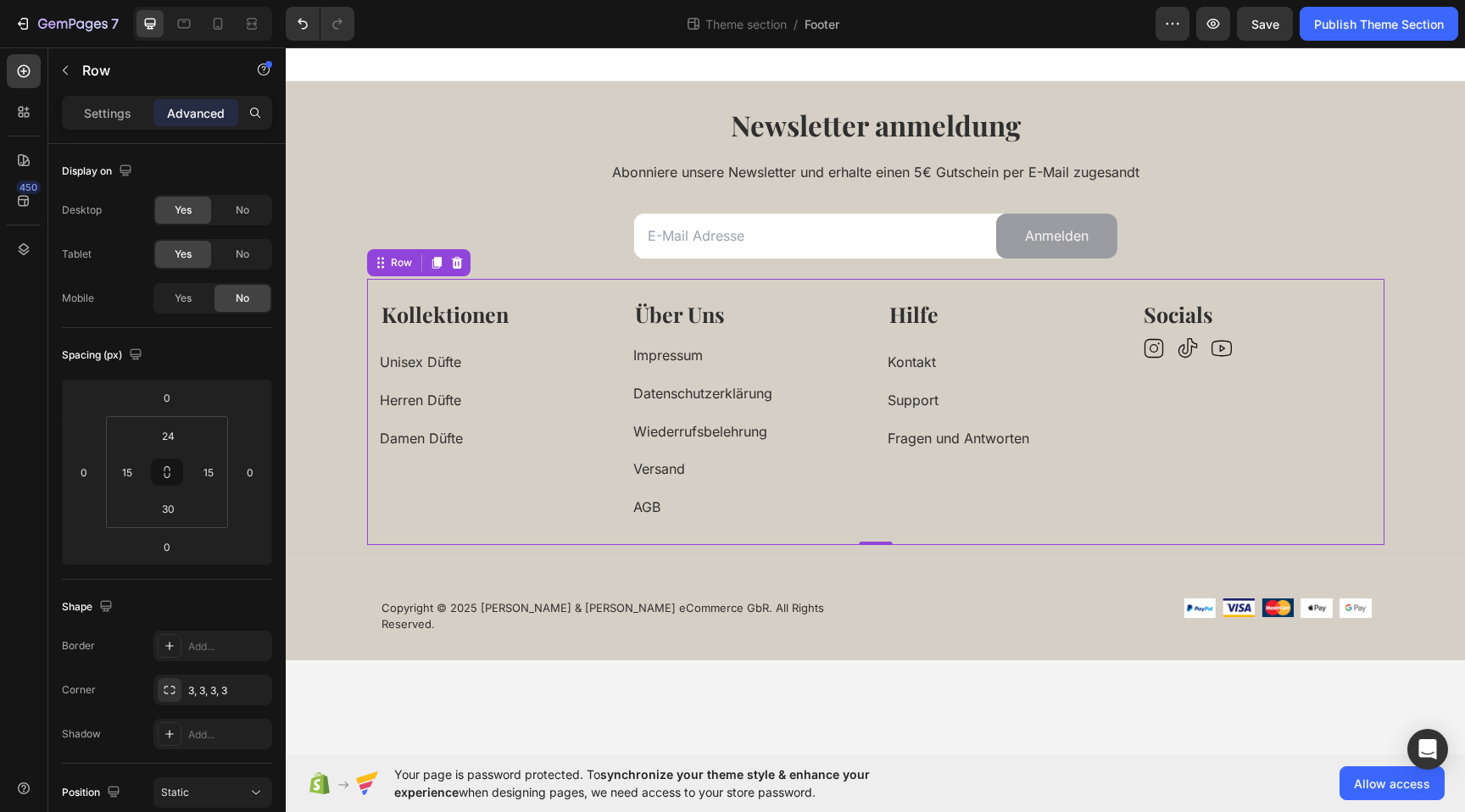
click at [122, 127] on div "Settings Advanced" at bounding box center [167, 113] width 210 height 34
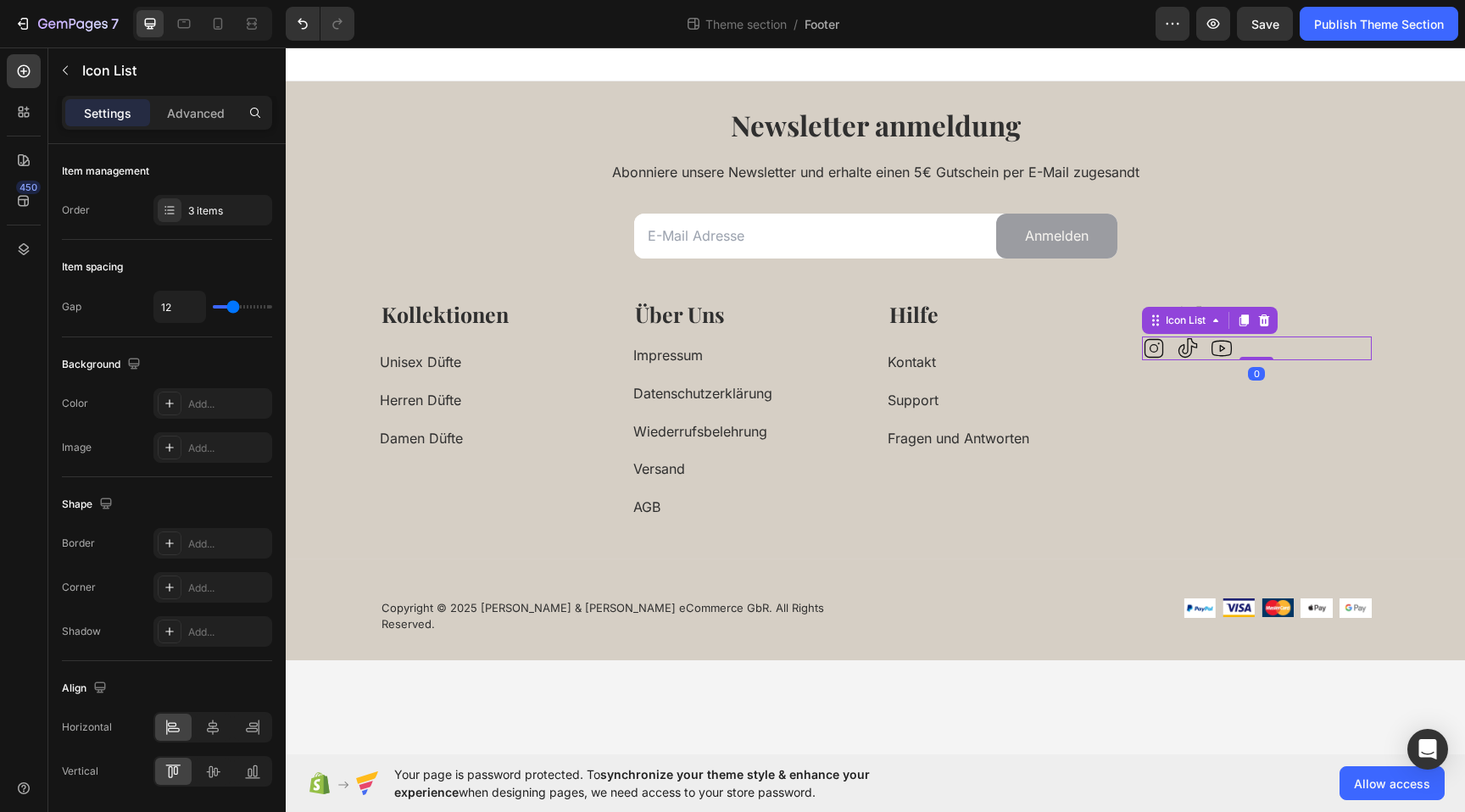
click at [1290, 348] on div "Icon Icon Icon" at bounding box center [1257, 348] width 230 height 24
type input "15"
type input "17"
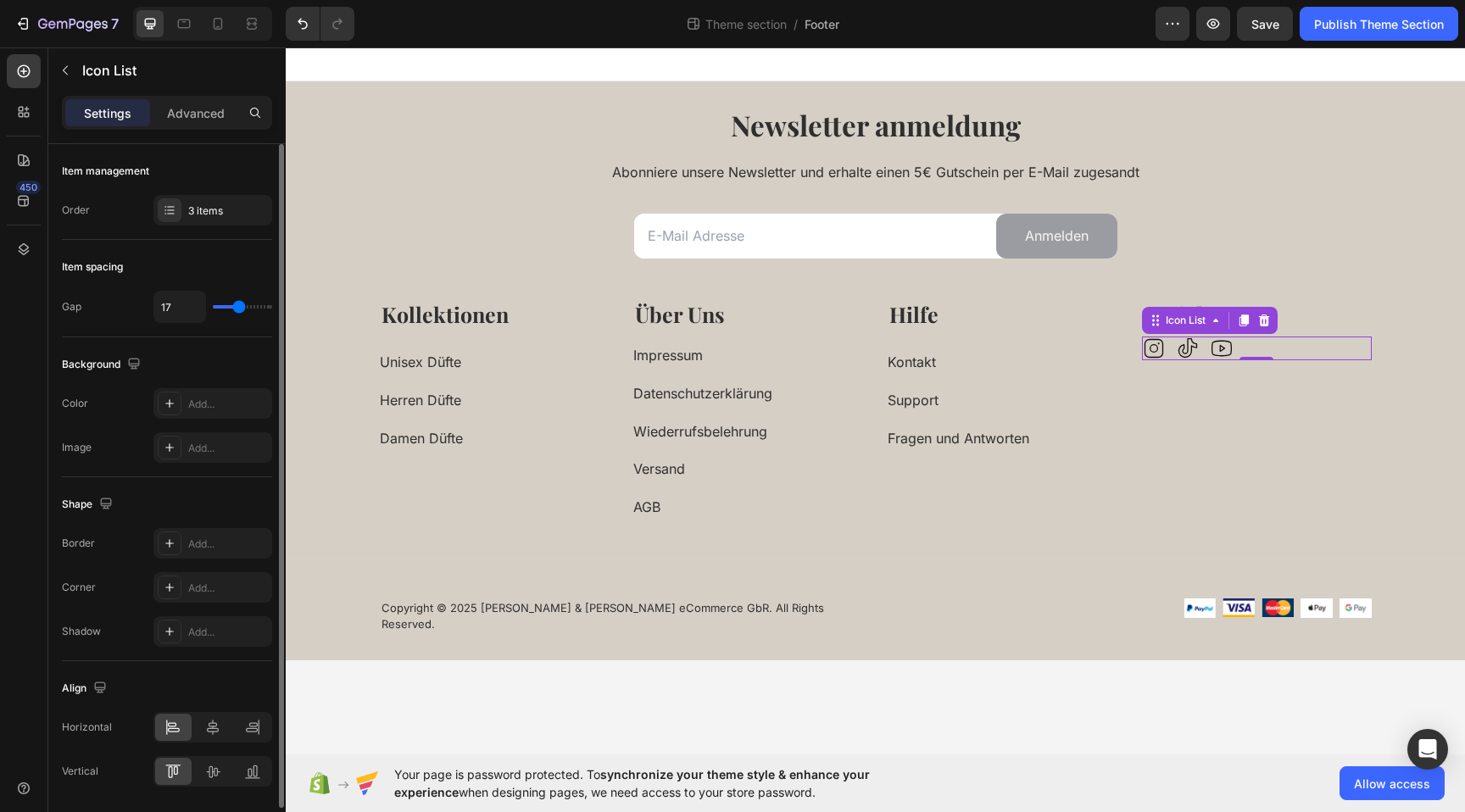
type input "18"
type input "20"
type input "21"
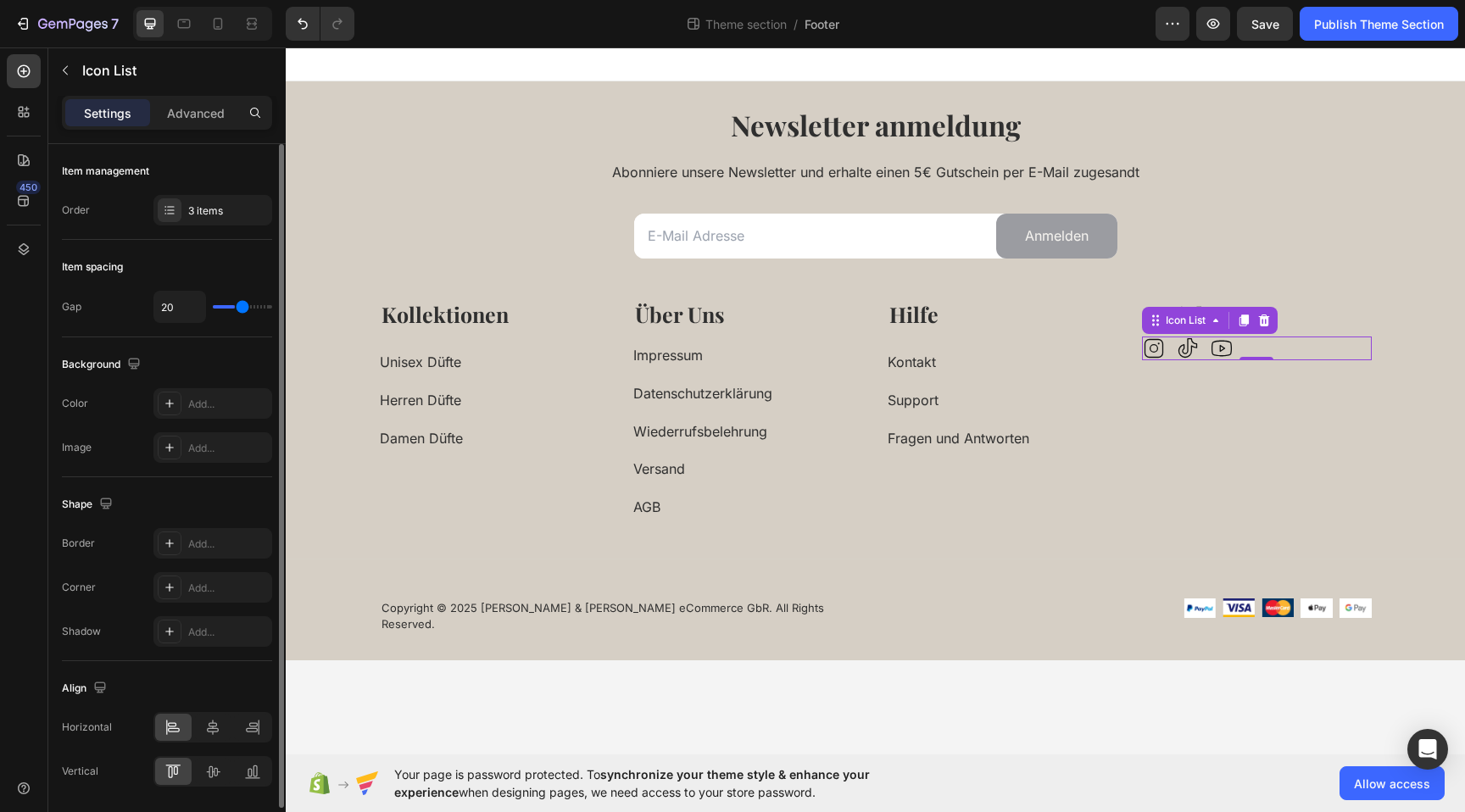
type input "21"
type input "23"
type input "24"
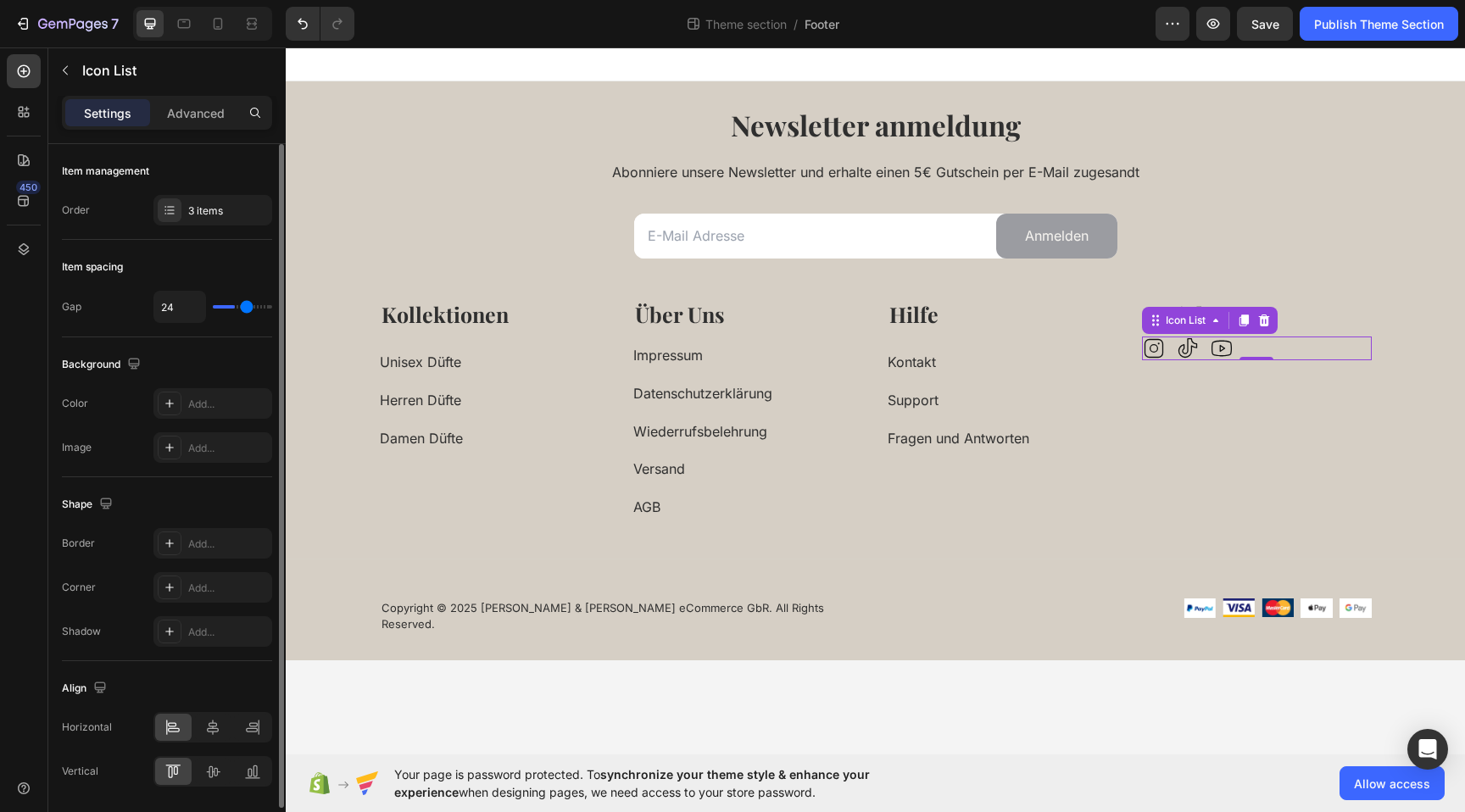
type input "26"
type input "27"
type input "28"
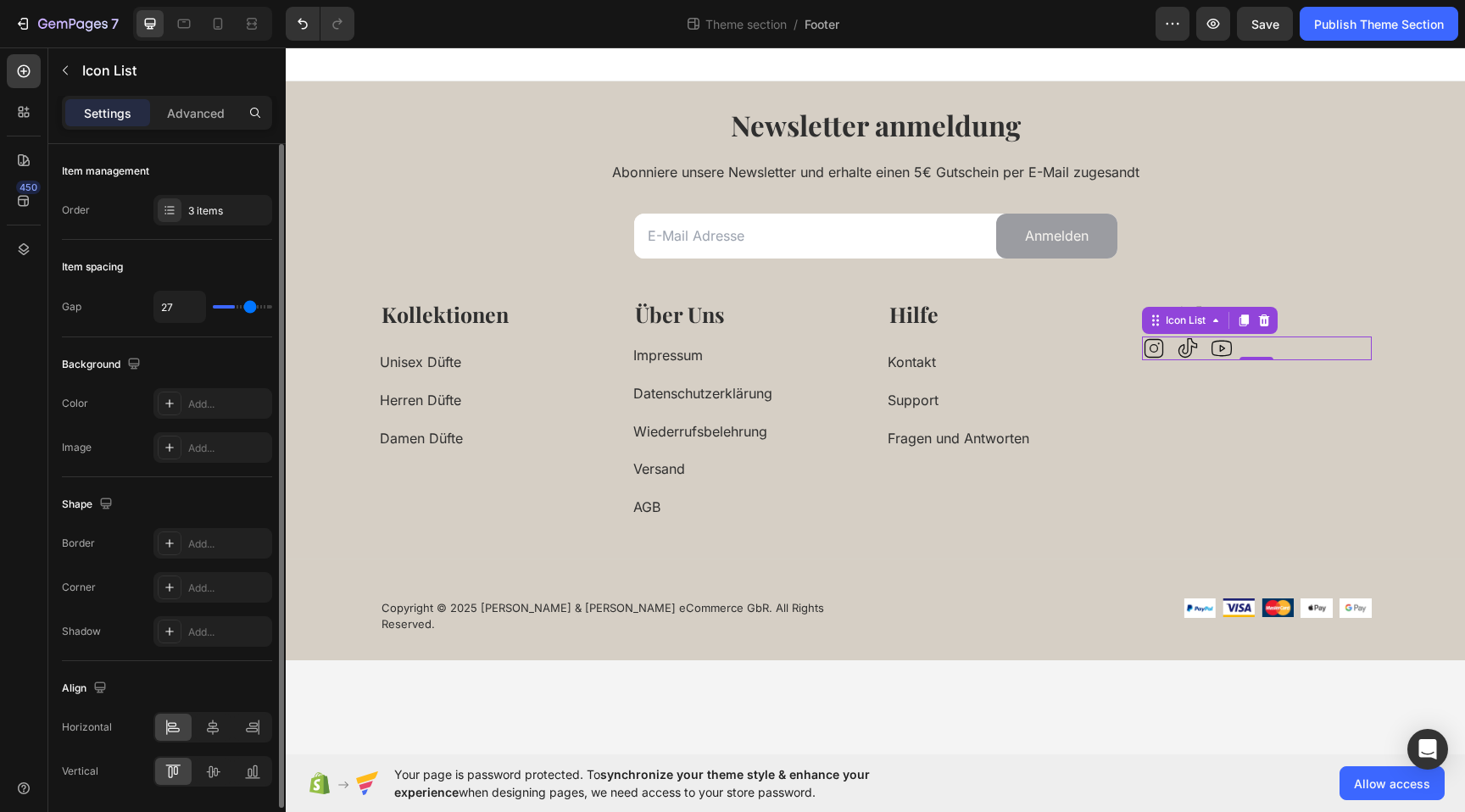
type input "28"
type input "27"
type input "26"
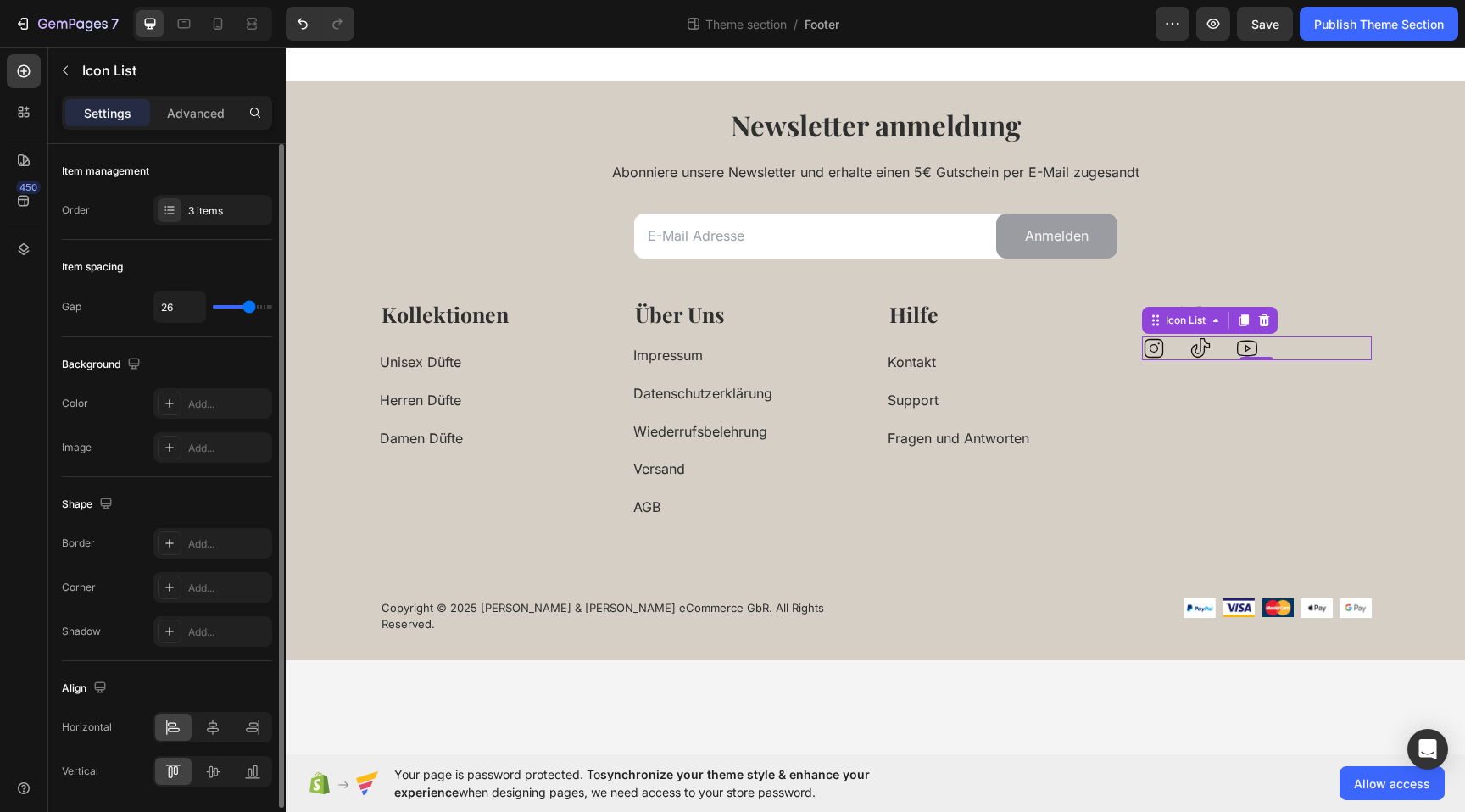
type input "25"
type input "24"
type input "23"
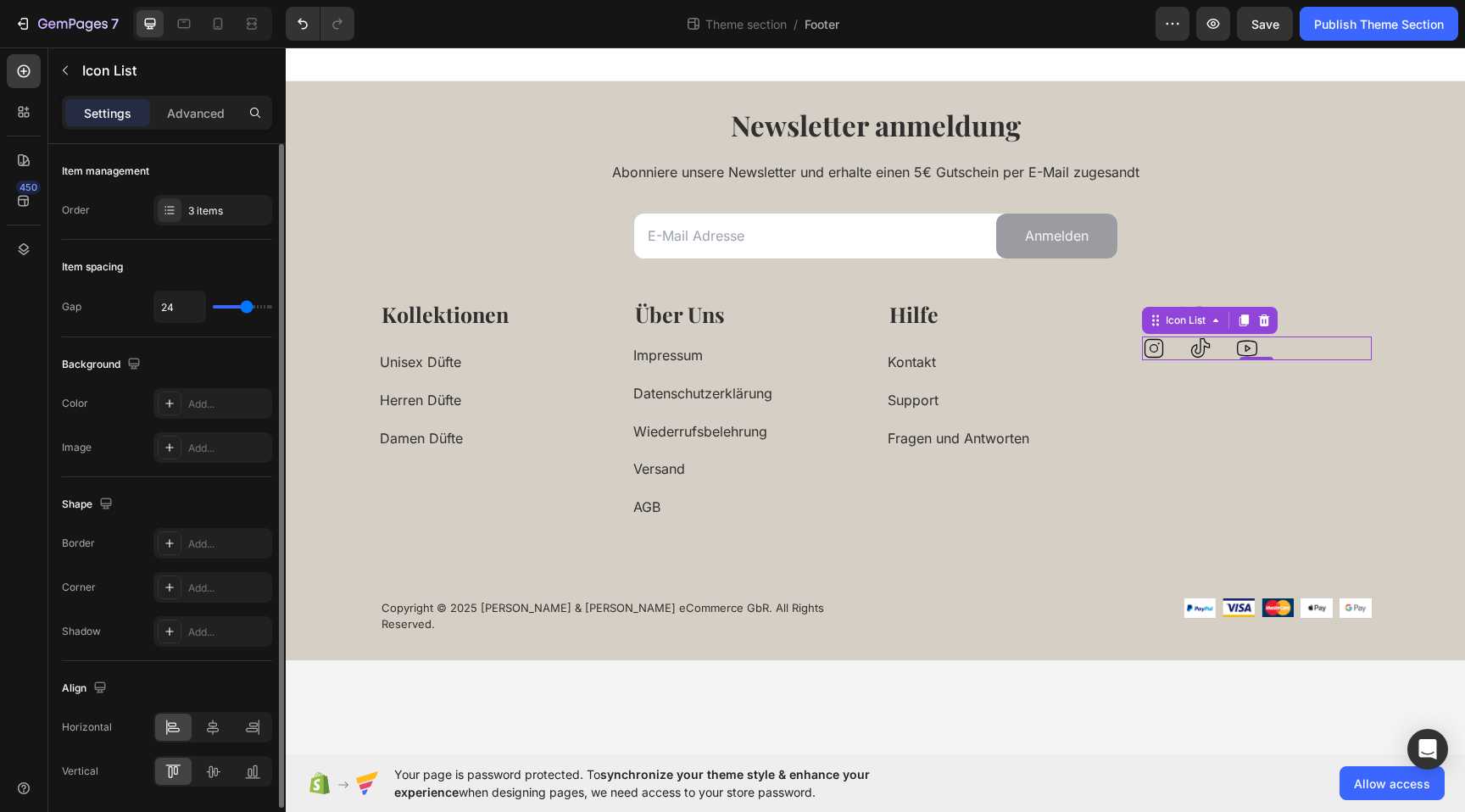
type input "23"
type input "22"
type input "21"
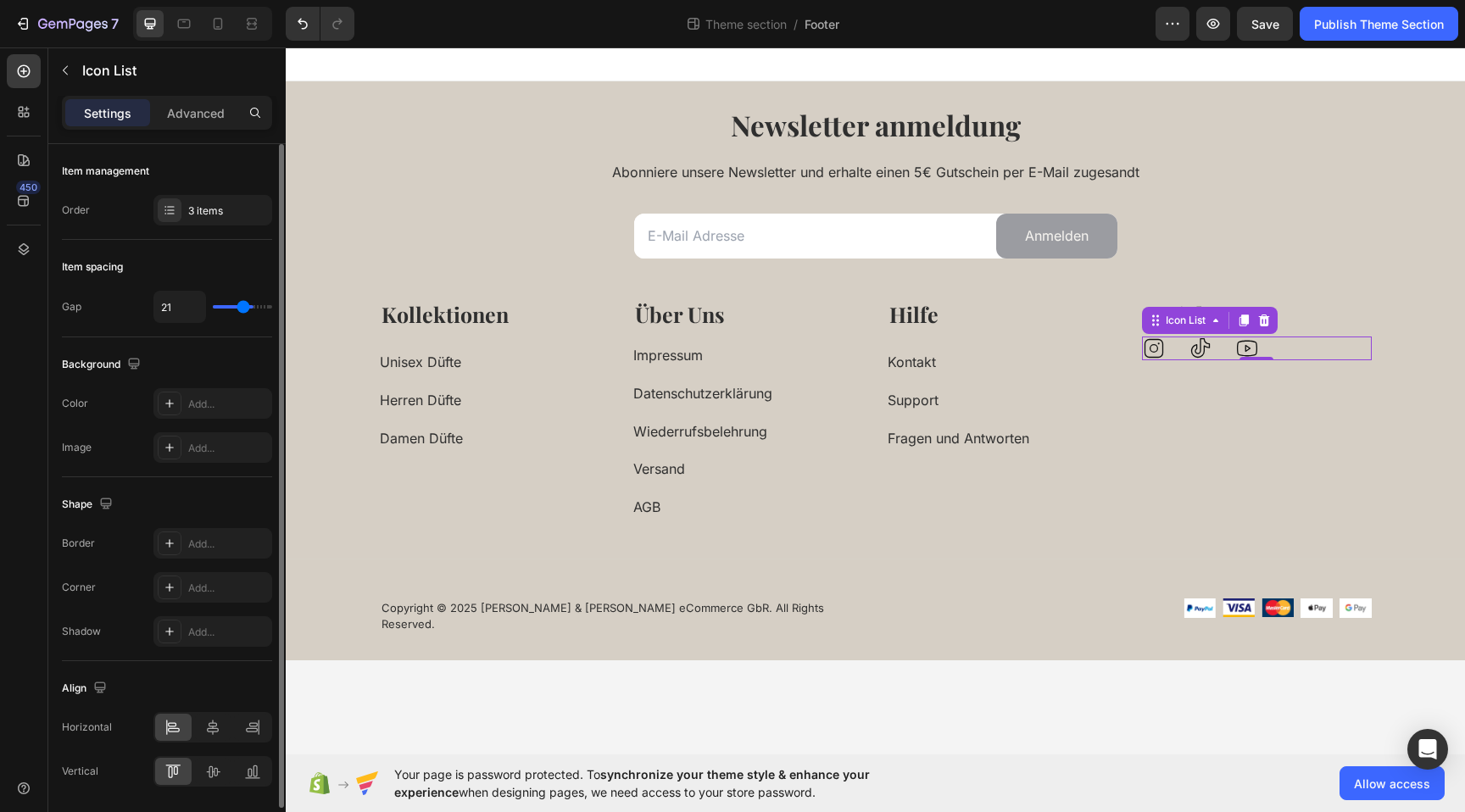
type input "20"
type input "19"
click at [241, 308] on input "range" at bounding box center [242, 306] width 59 height 3
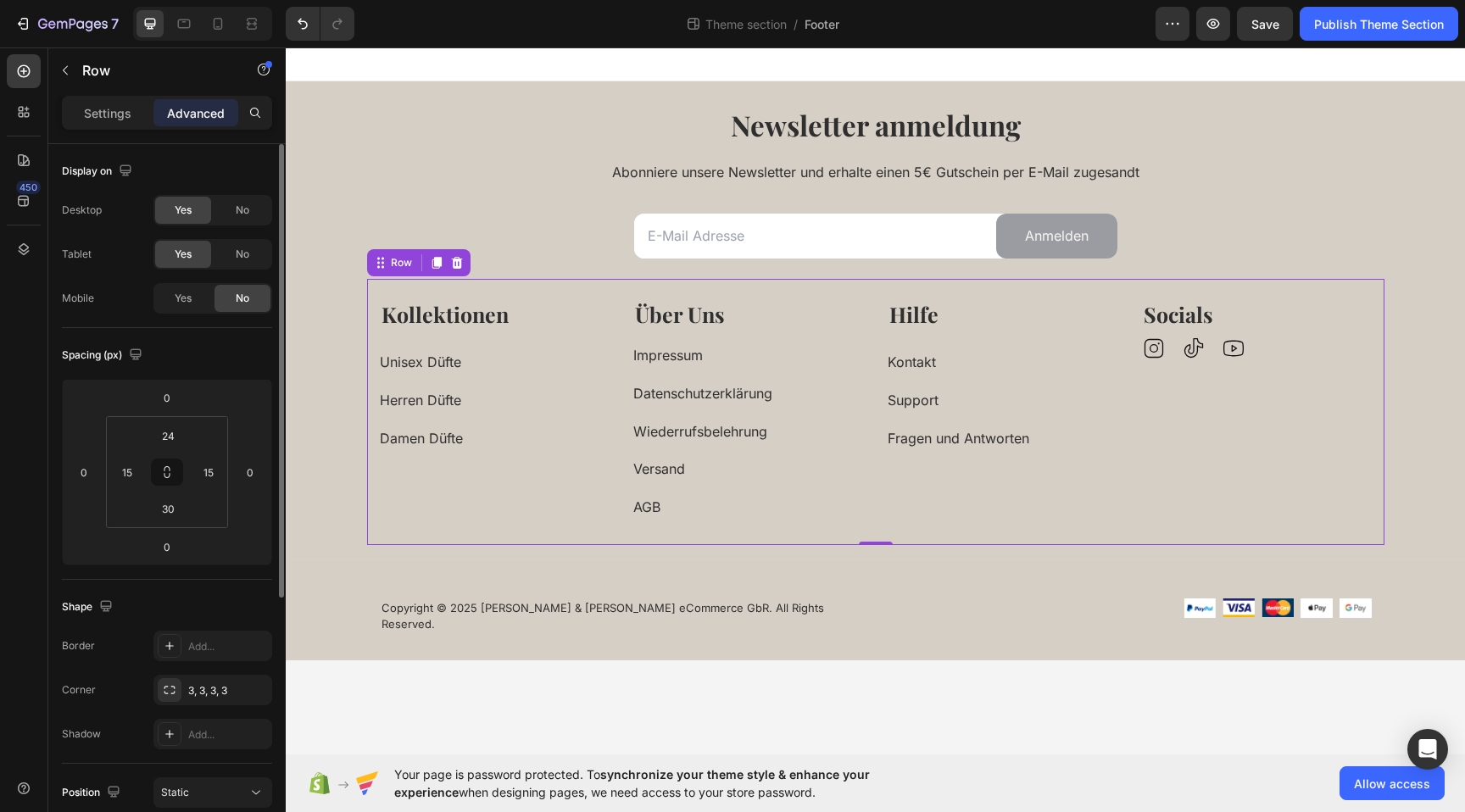
click at [960, 333] on div "Kontakt Button" at bounding box center [1003, 352] width 230 height 45
click at [761, 322] on p "Über Uns" at bounding box center [748, 315] width 227 height 28
click at [823, 522] on div "Kollektionen Text block Unisex Düfte Button Herren Düfte Button Damen Düfte But…" at bounding box center [875, 411] width 1018 height 266
drag, startPoint x: 98, startPoint y: 119, endPoint x: 118, endPoint y: 147, distance: 34.4
click at [99, 119] on p "Settings" at bounding box center [108, 113] width 47 height 18
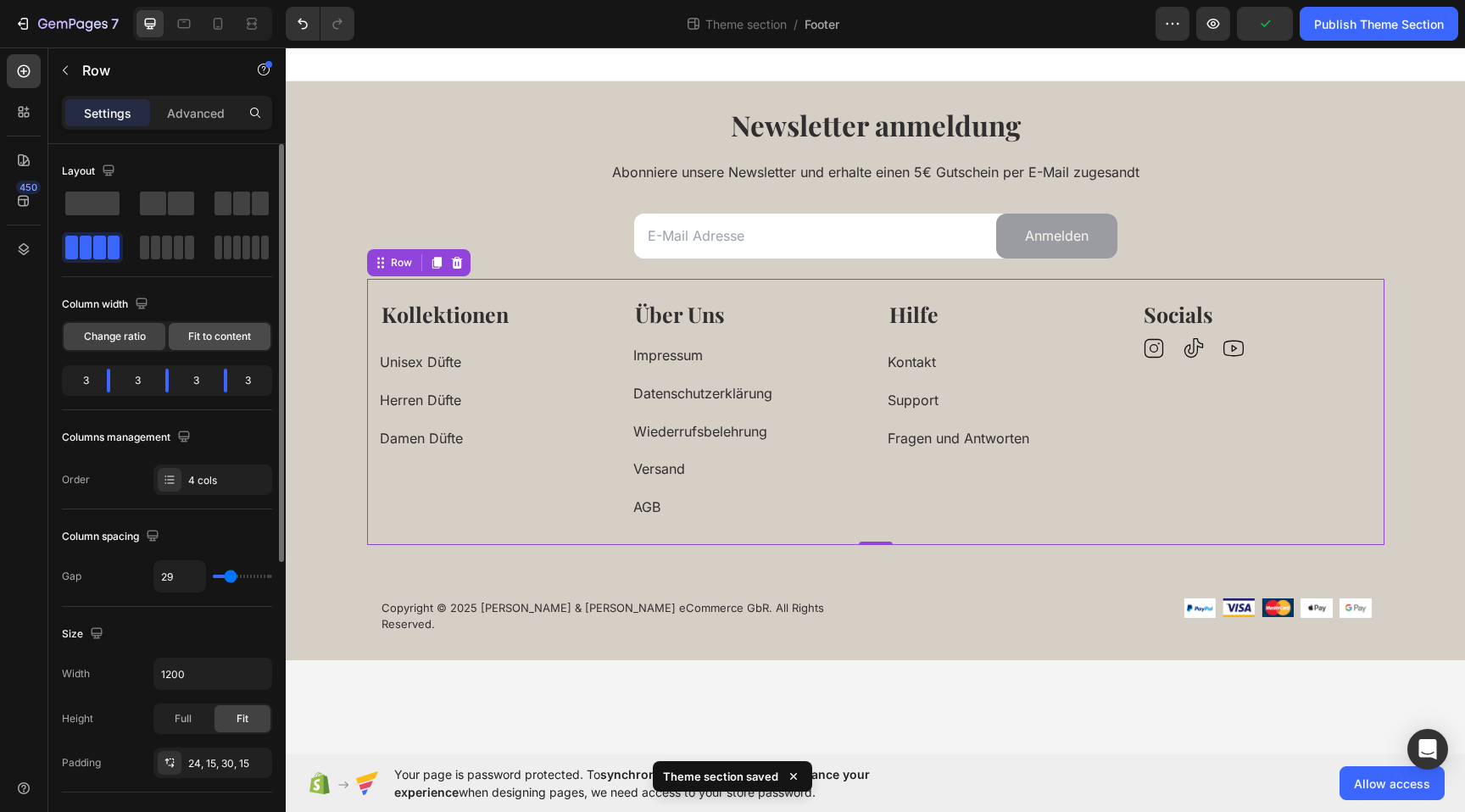
click at [215, 335] on span "Fit to content" at bounding box center [220, 336] width 63 height 16
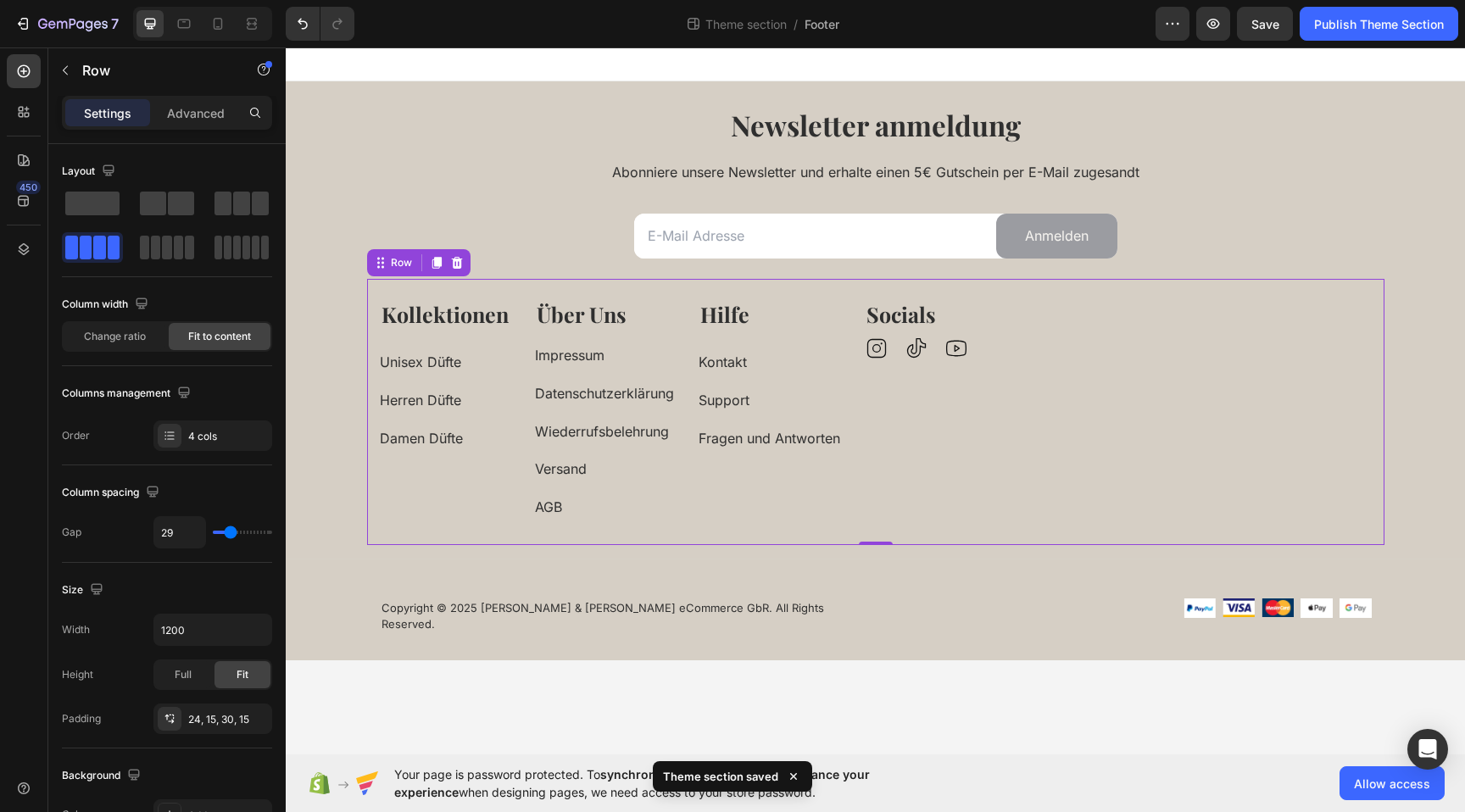
type input "40"
type input "58"
type input "62"
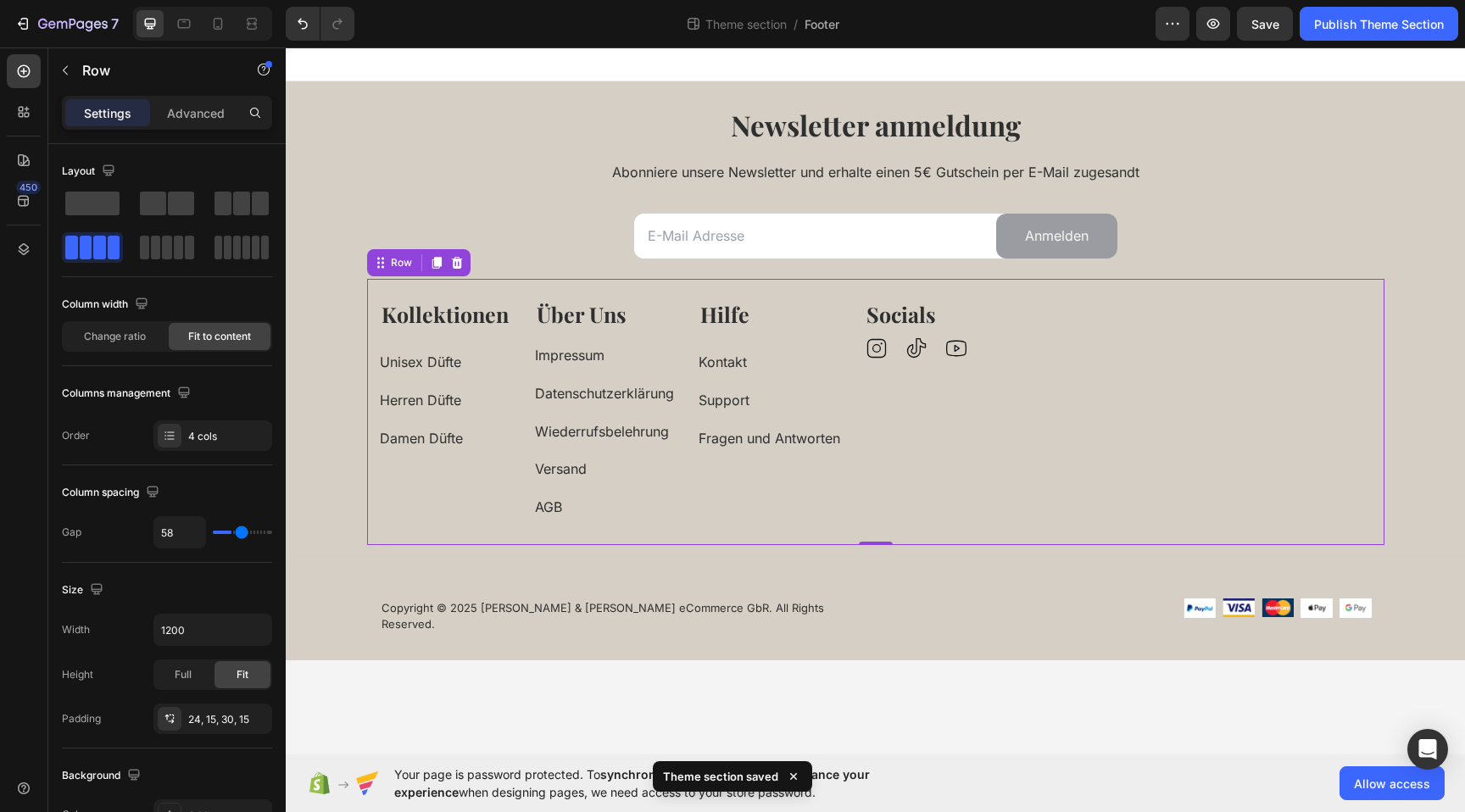
type input "62"
type input "67"
type input "73"
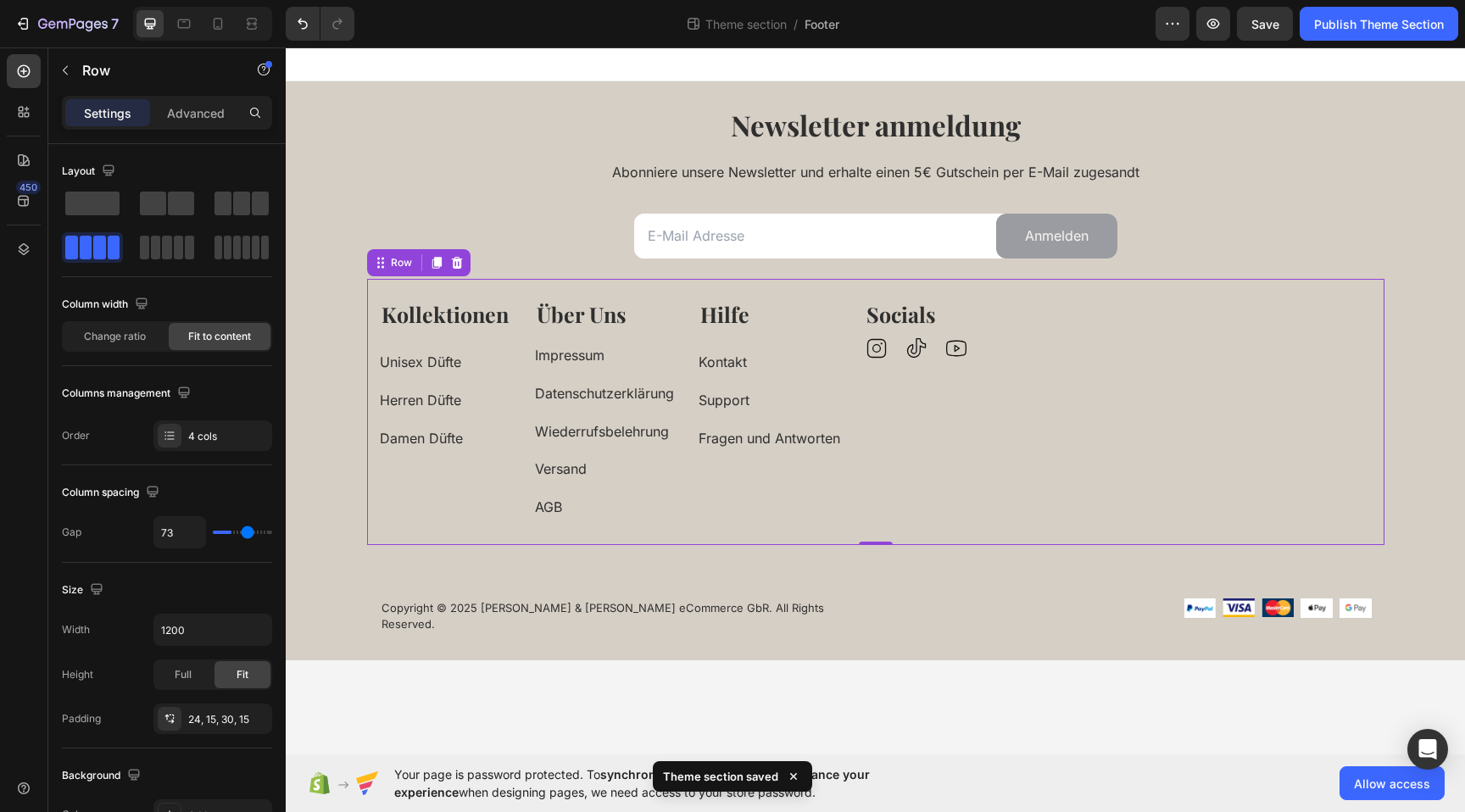
type input "77"
type input "81"
type input "84"
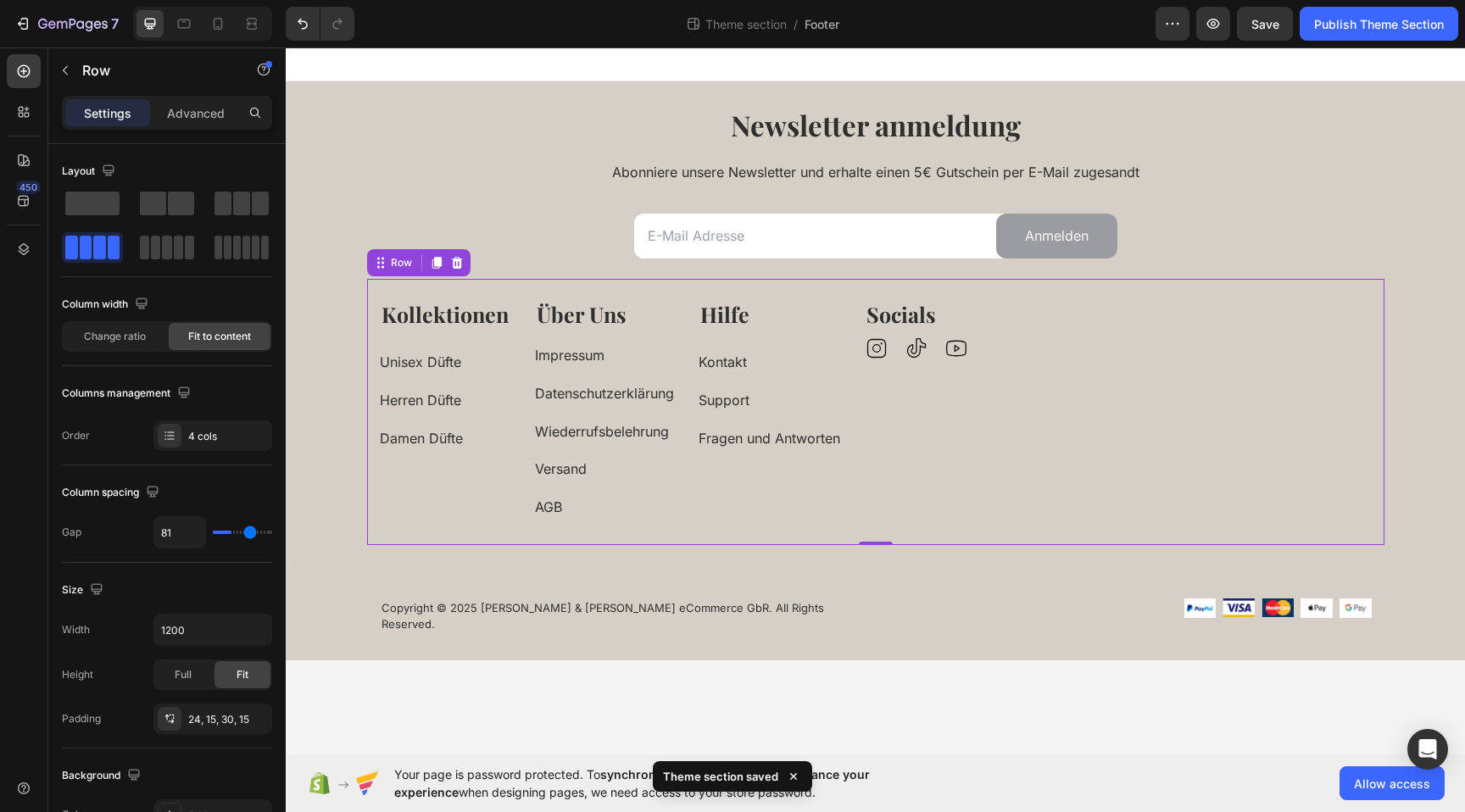
type input "84"
type input "86"
type input "88"
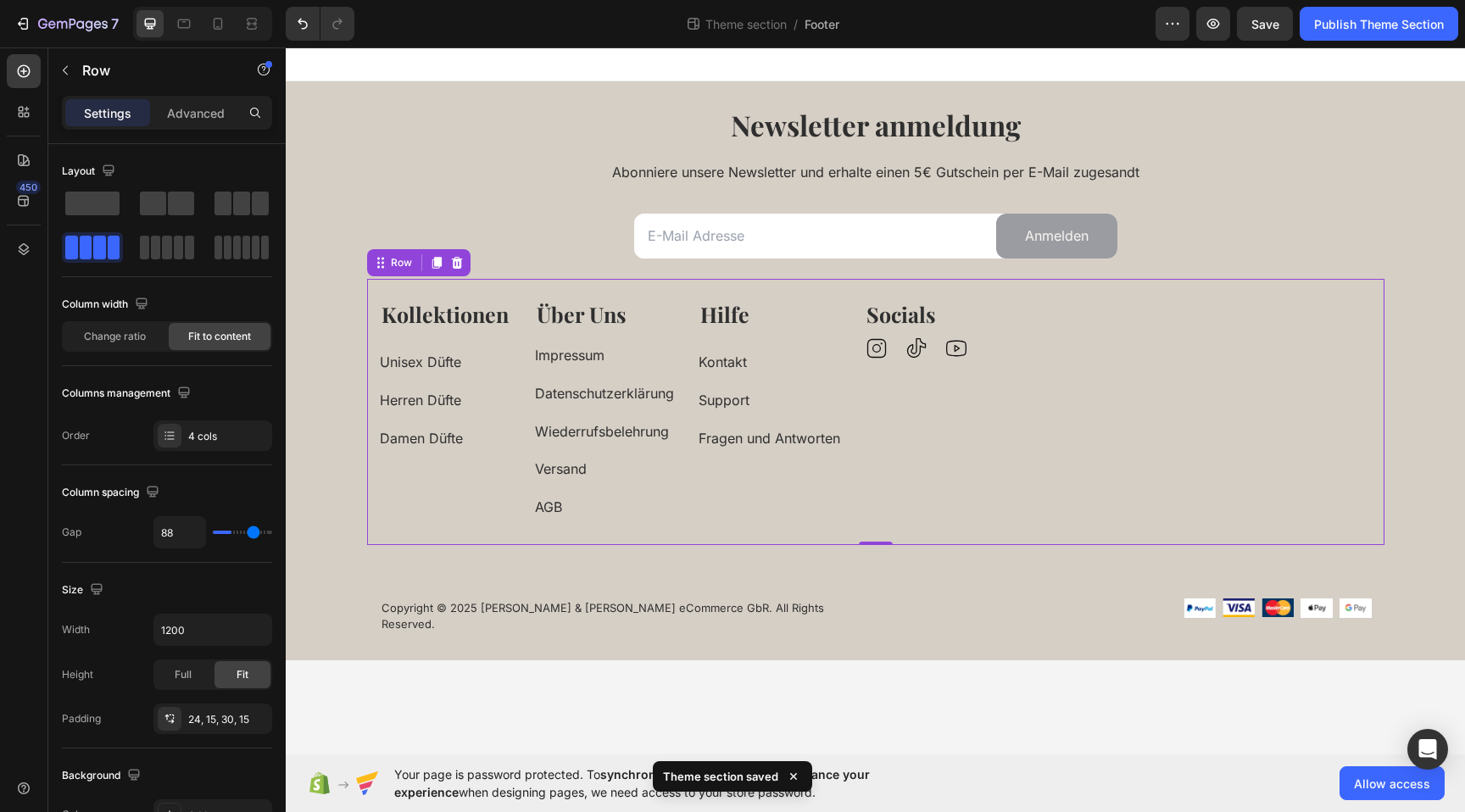
type input "90"
type input "92"
type input "93"
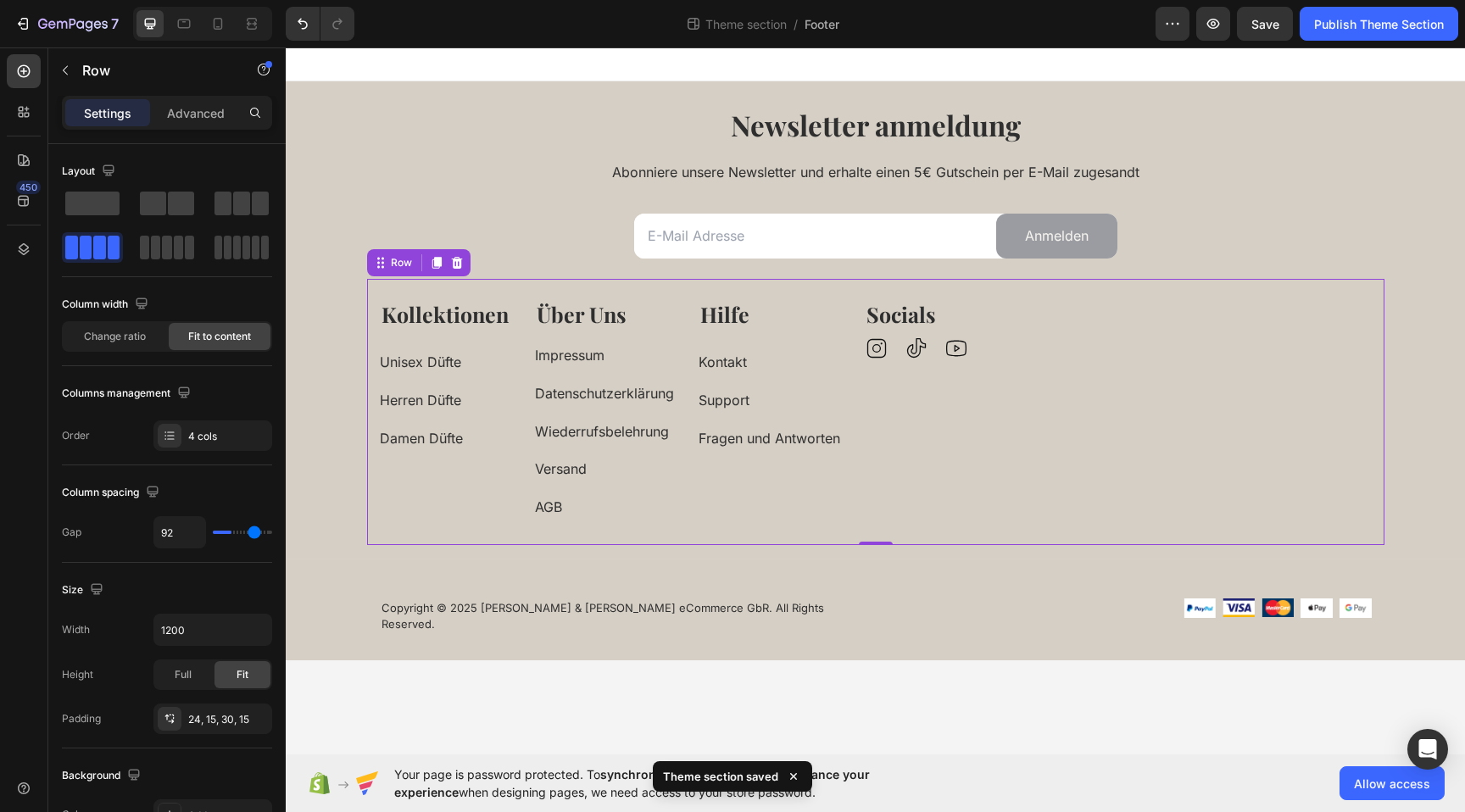
type input "93"
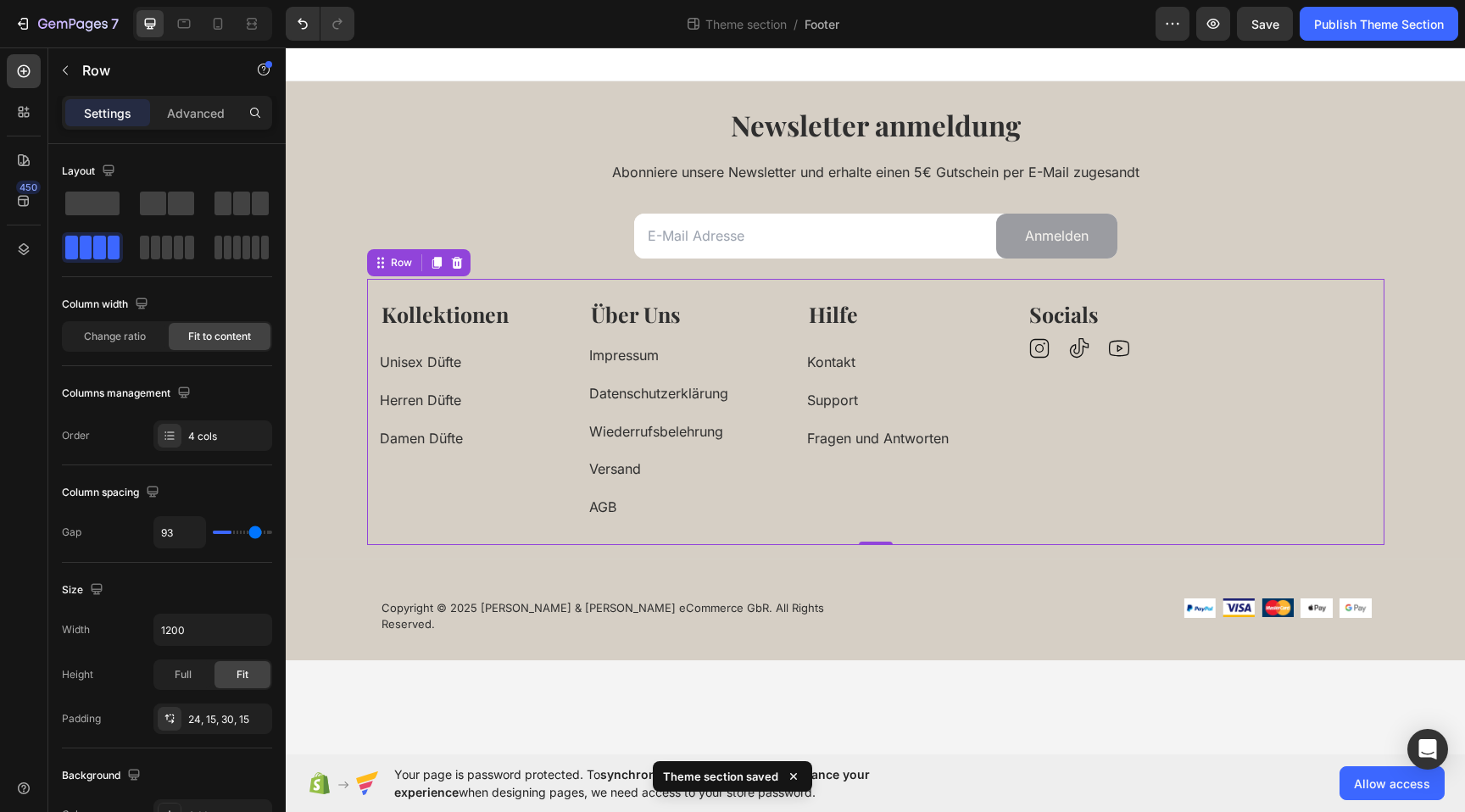
type input "94"
type input "95"
type input "97"
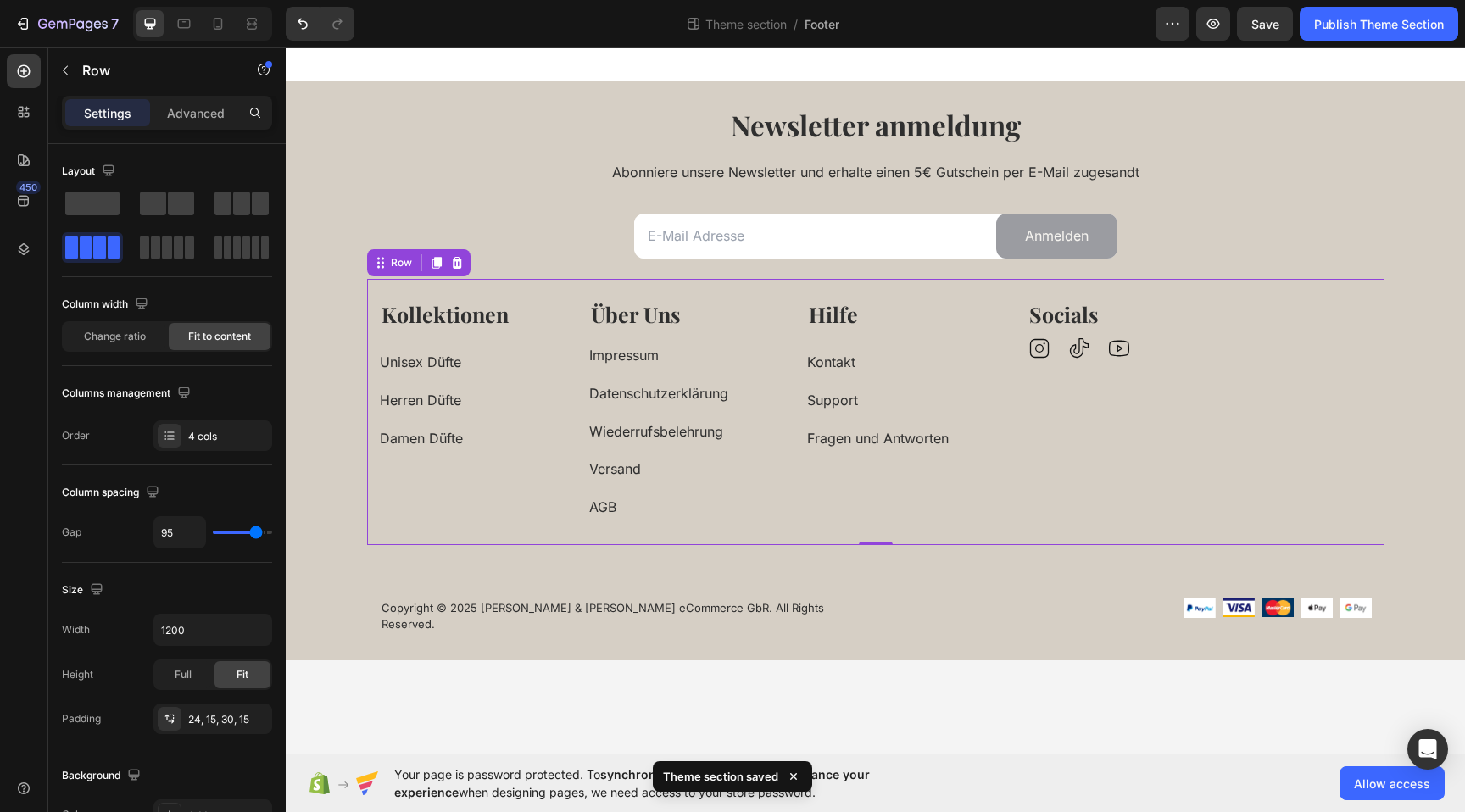
type input "97"
type input "98"
type input "100"
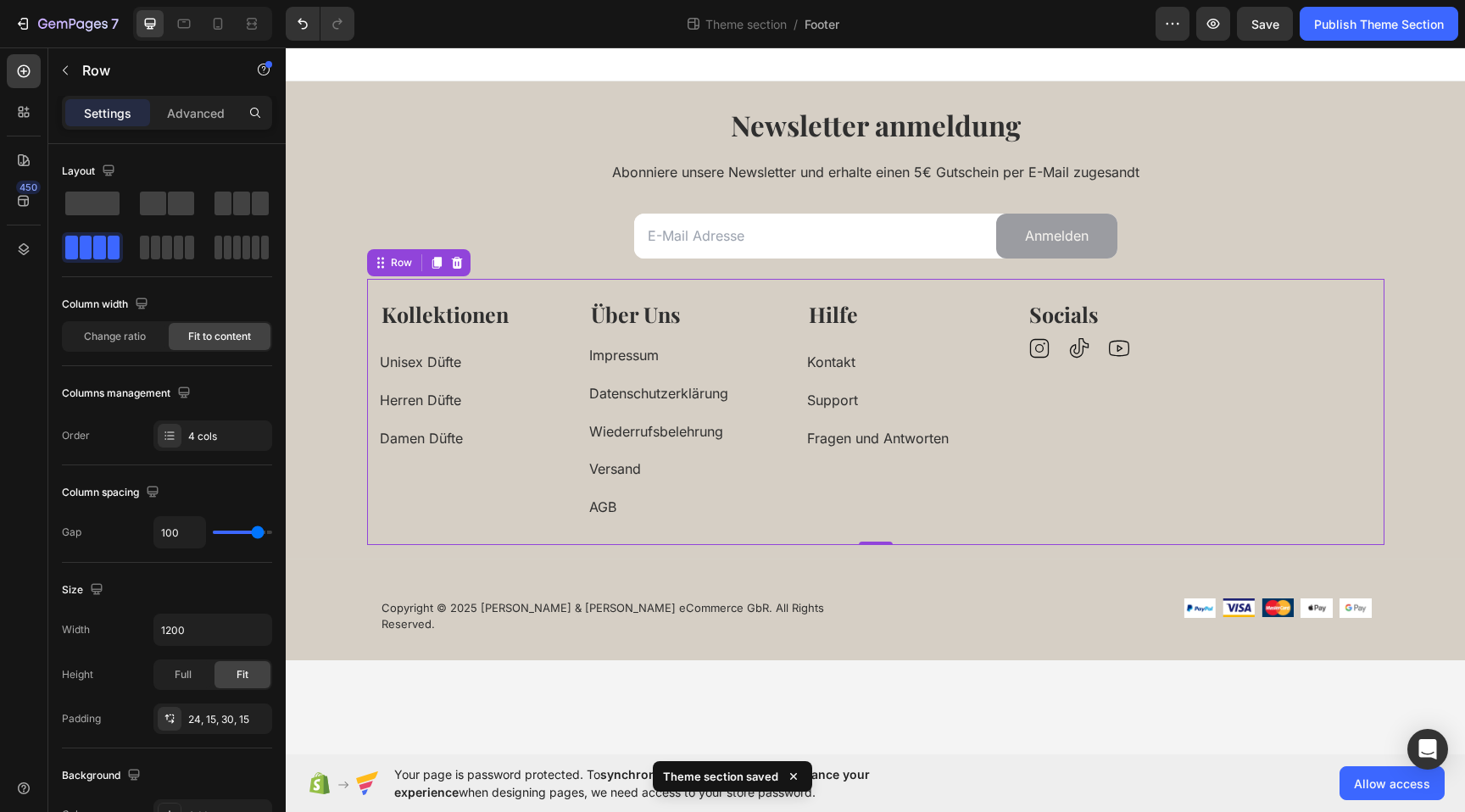
type input "106"
type input "114"
type input "117"
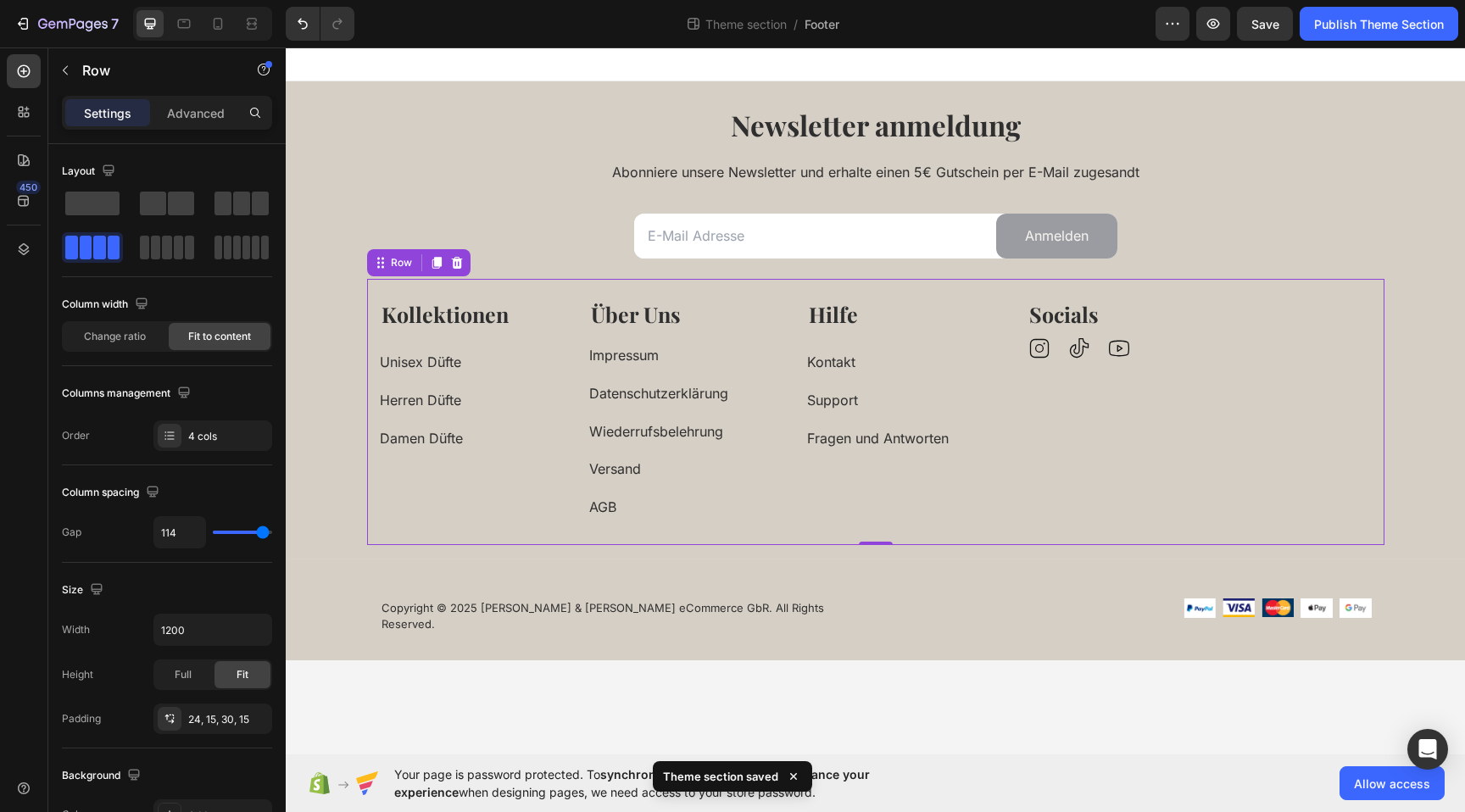
type input "117"
type input "120"
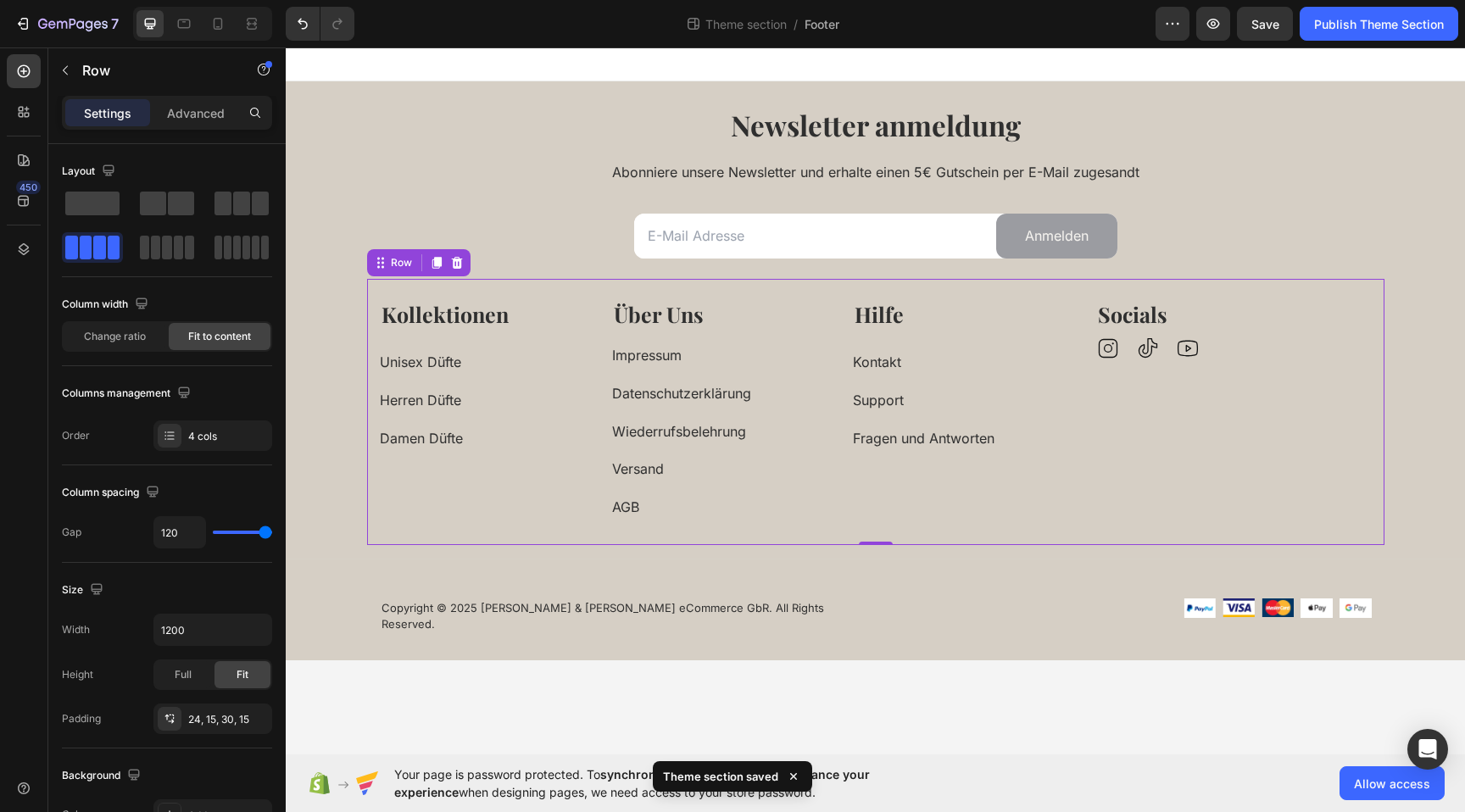
type input "119"
type input "104"
type input "101"
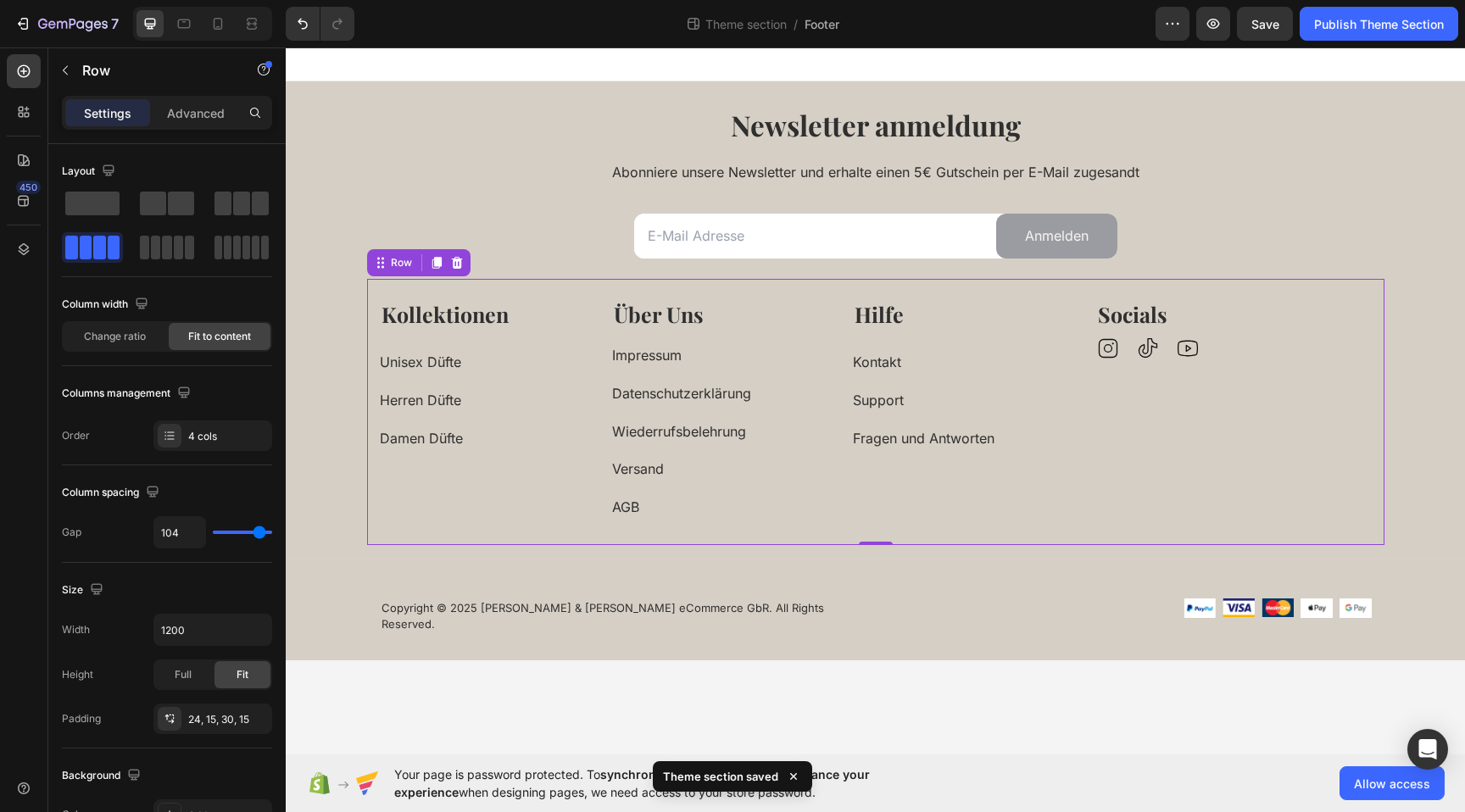
type input "101"
type input "98"
type input "94"
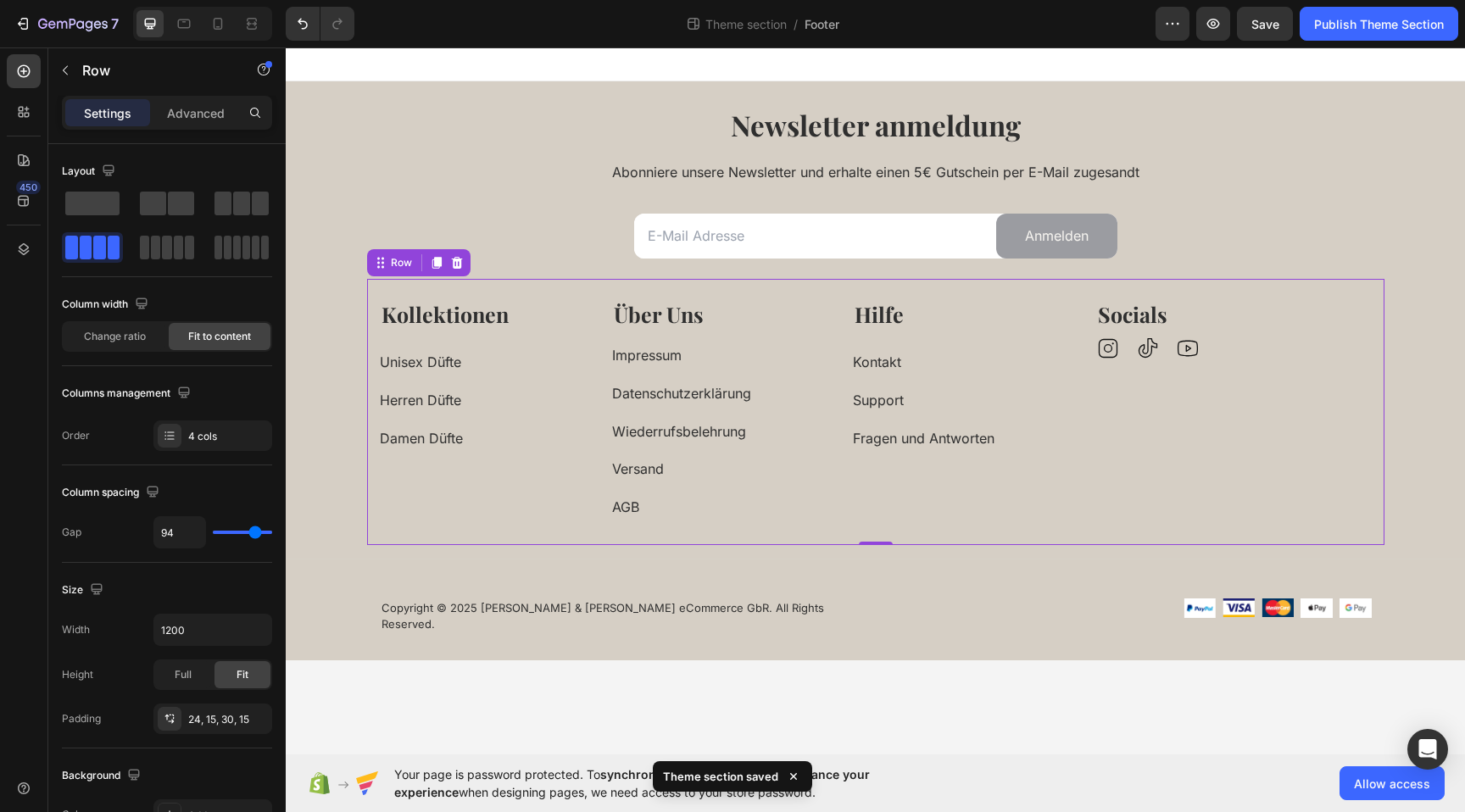
type input "92"
type input "91"
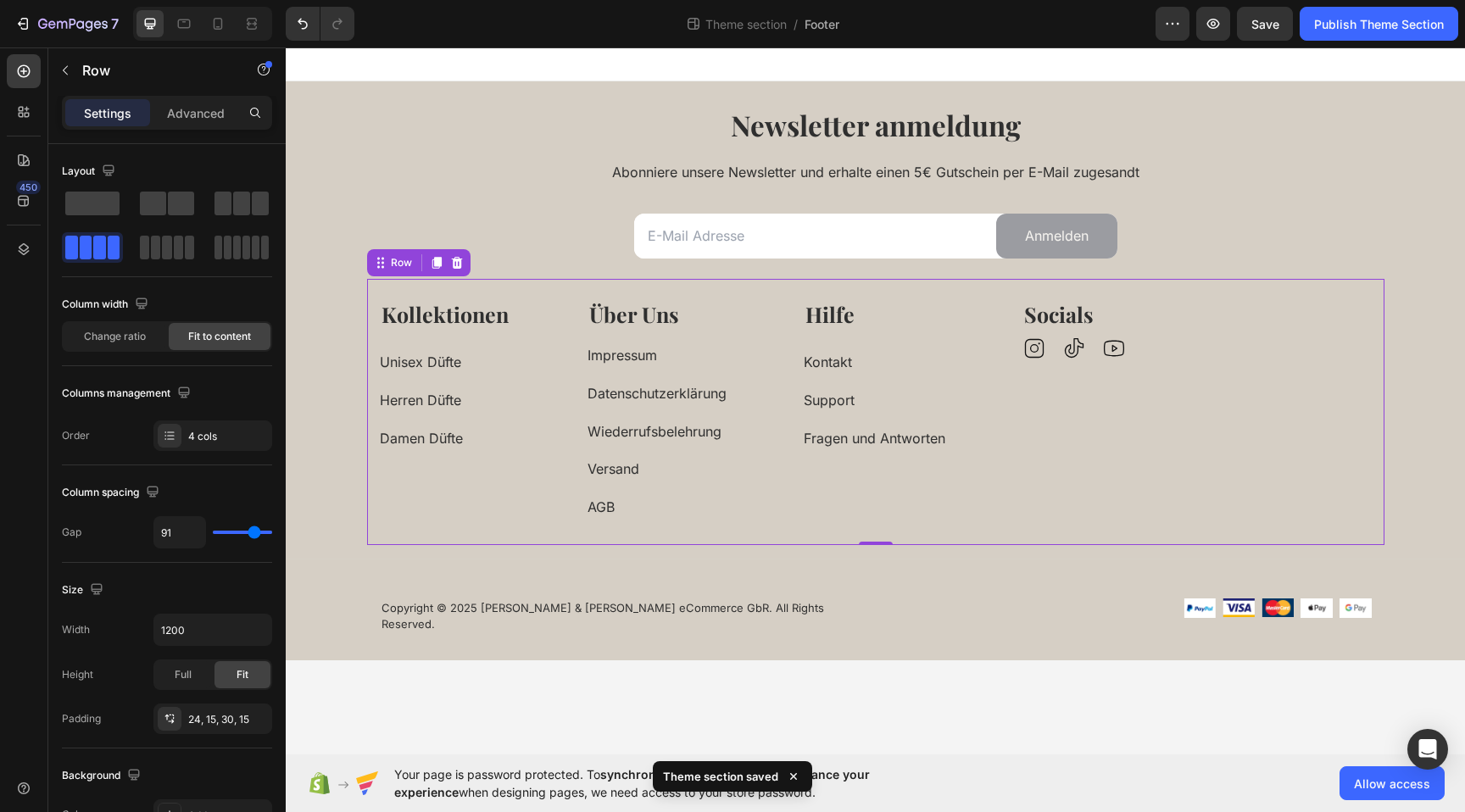
type input "88"
type input "87"
type input "86"
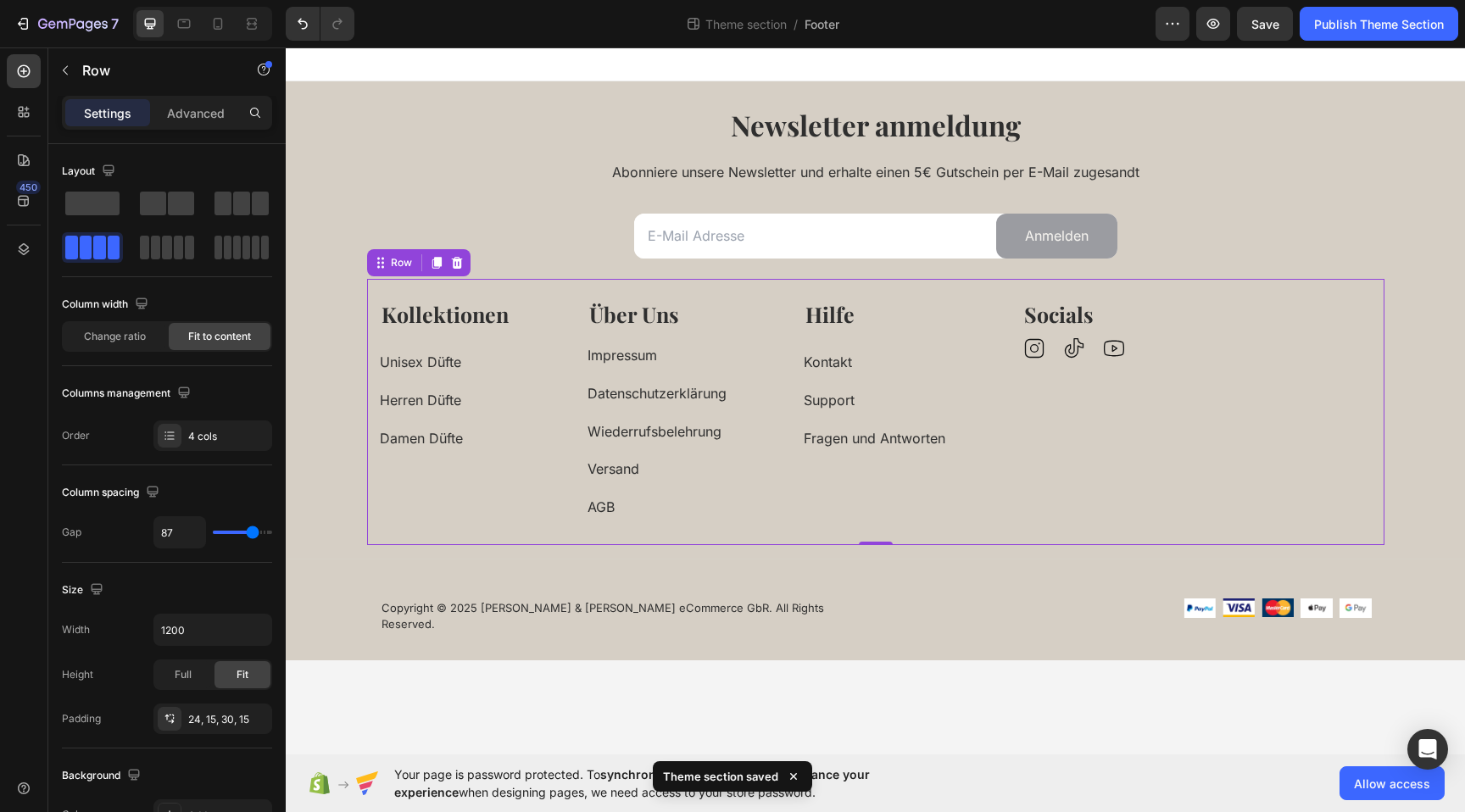
type input "86"
type input "85"
type input "82"
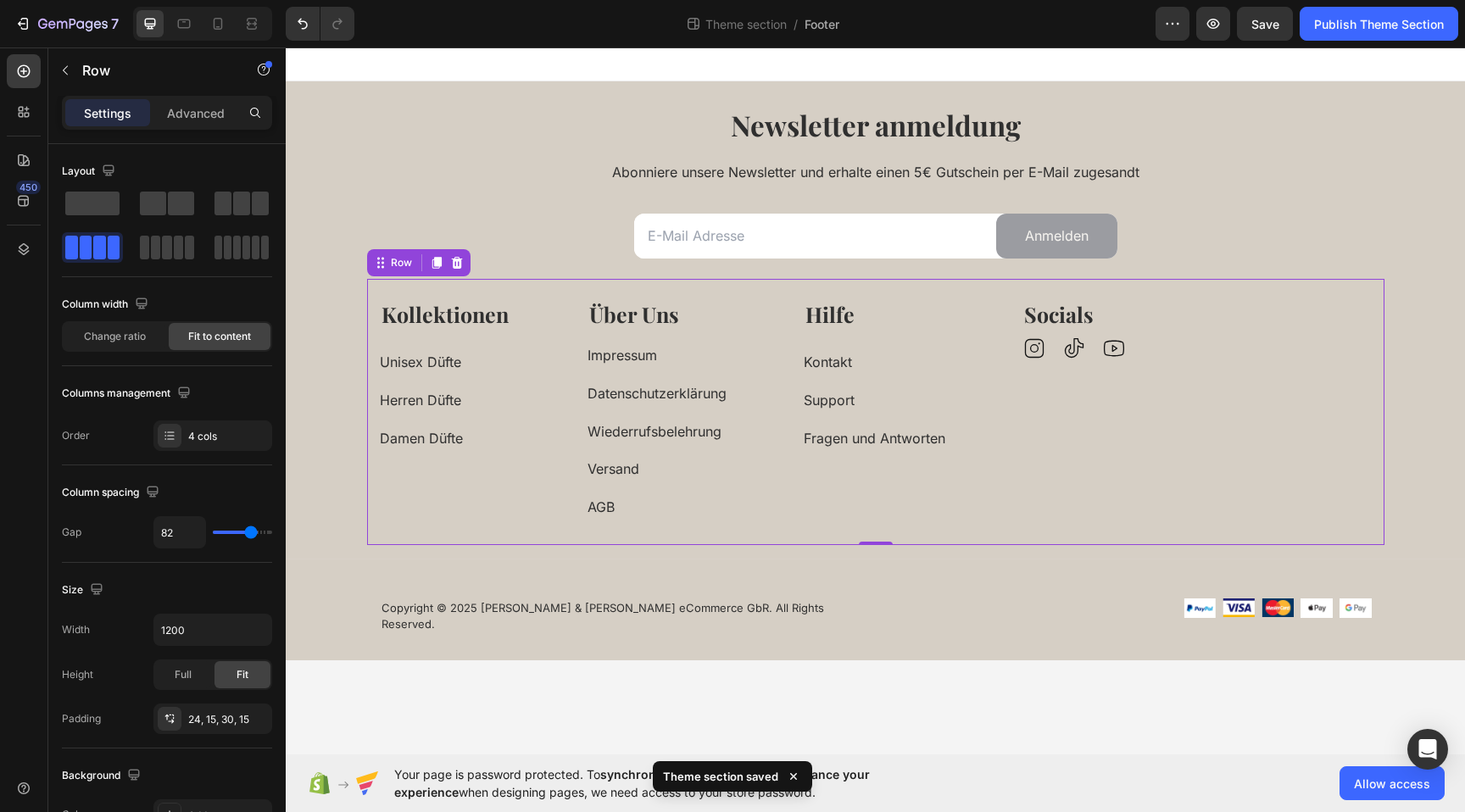
type input "79"
type input "76"
type input "73"
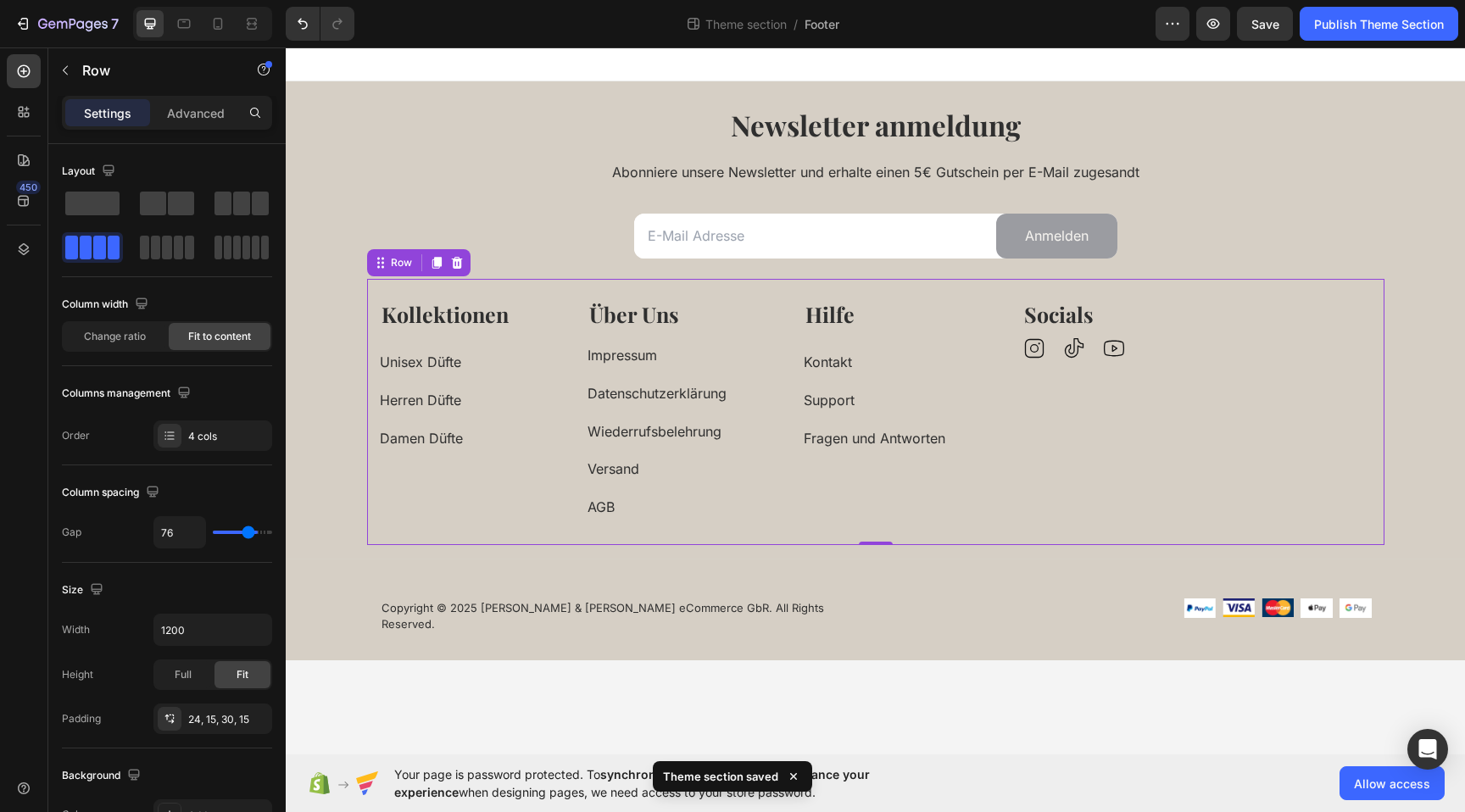
type input "73"
type input "71"
type input "68"
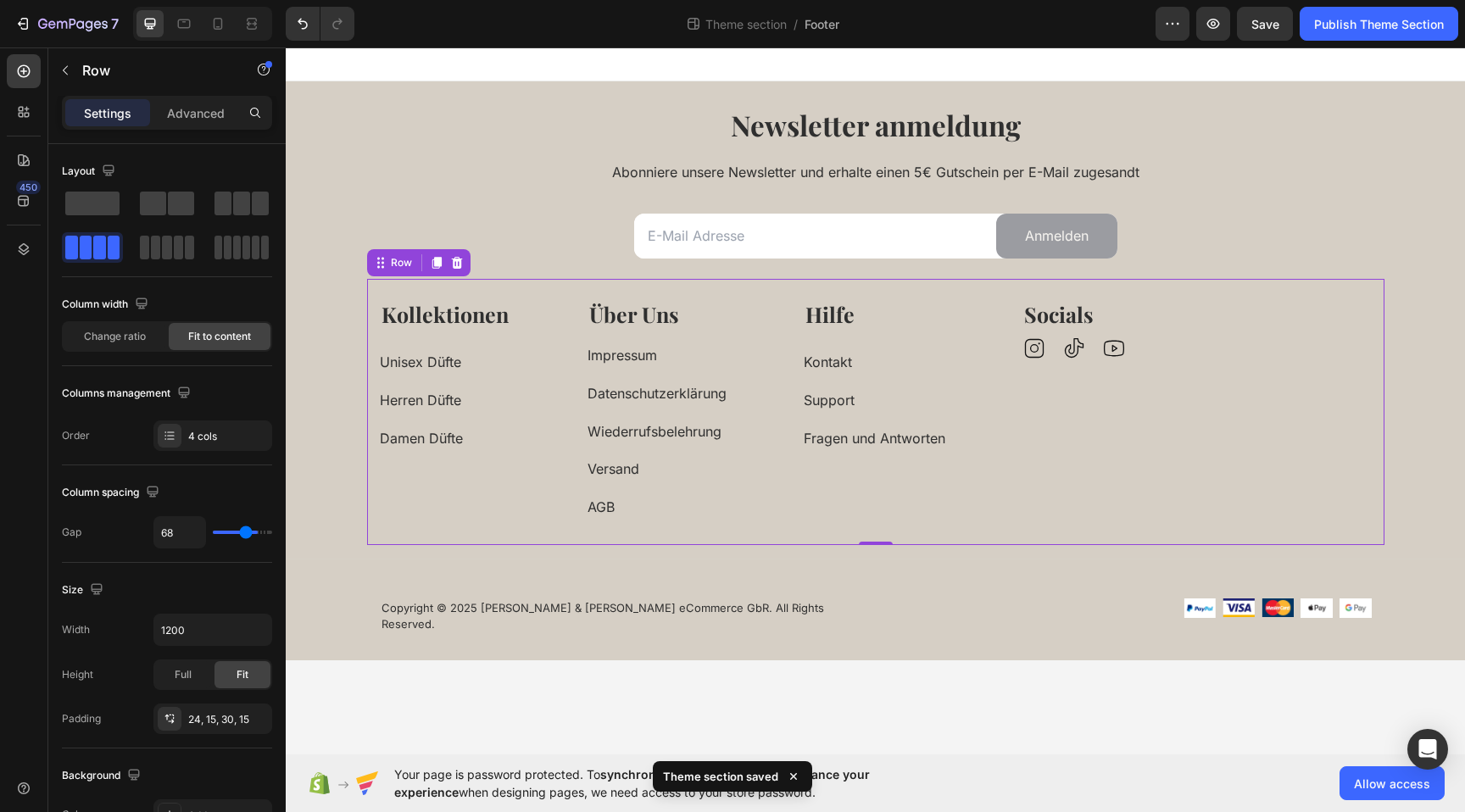
type input "64"
type input "60"
type input "57"
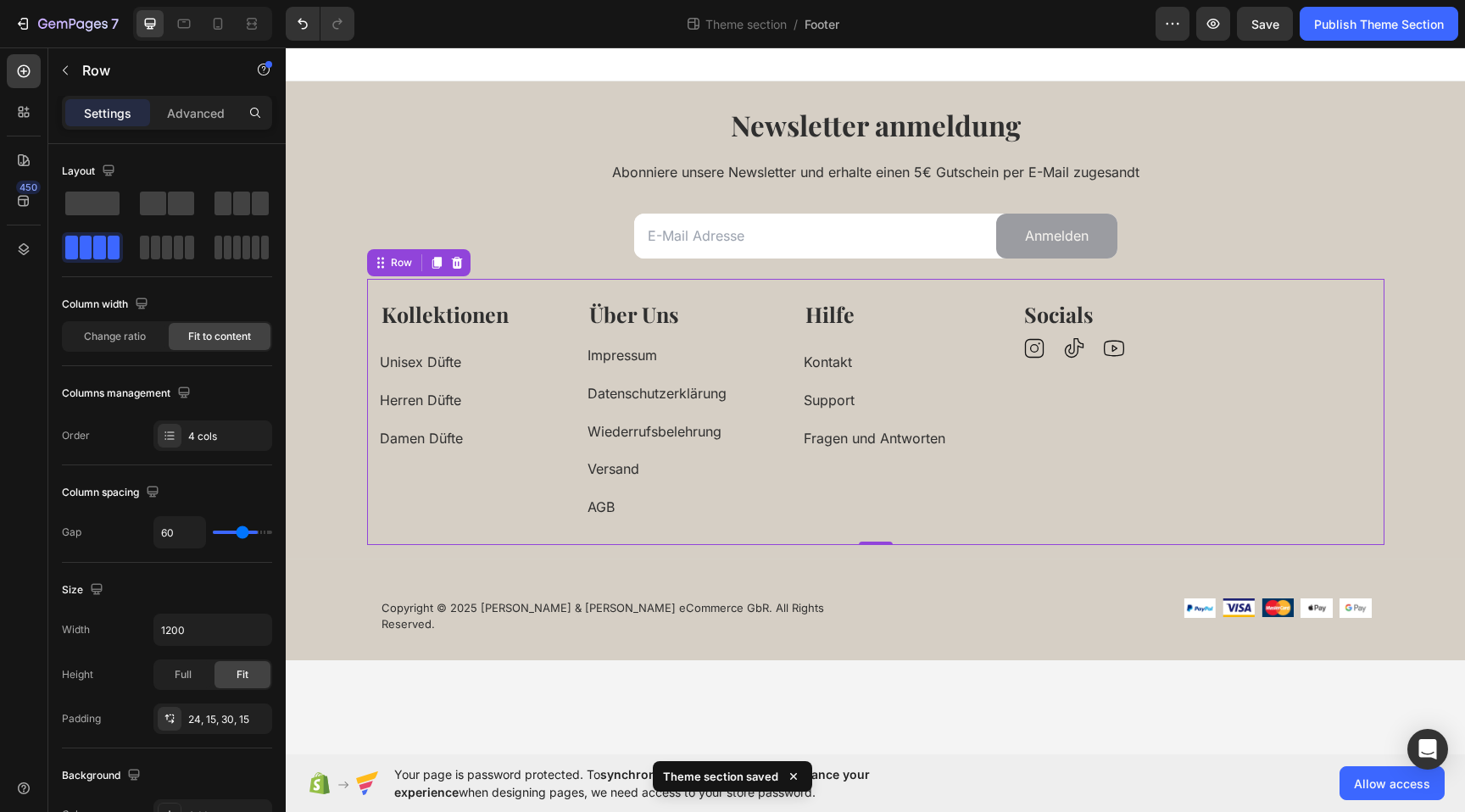
type input "57"
type input "54"
type input "51"
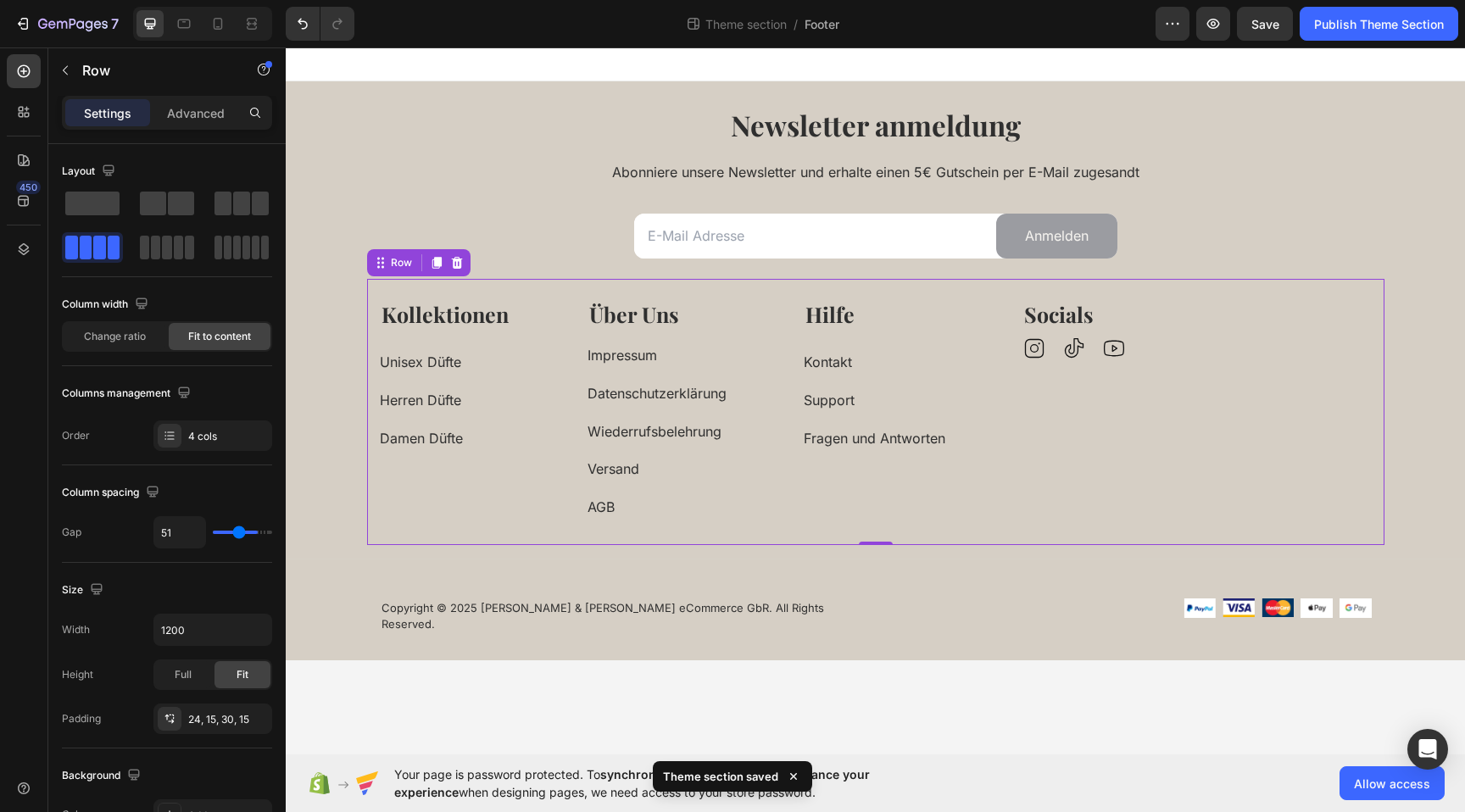
type input "48"
type input "46"
type input "44"
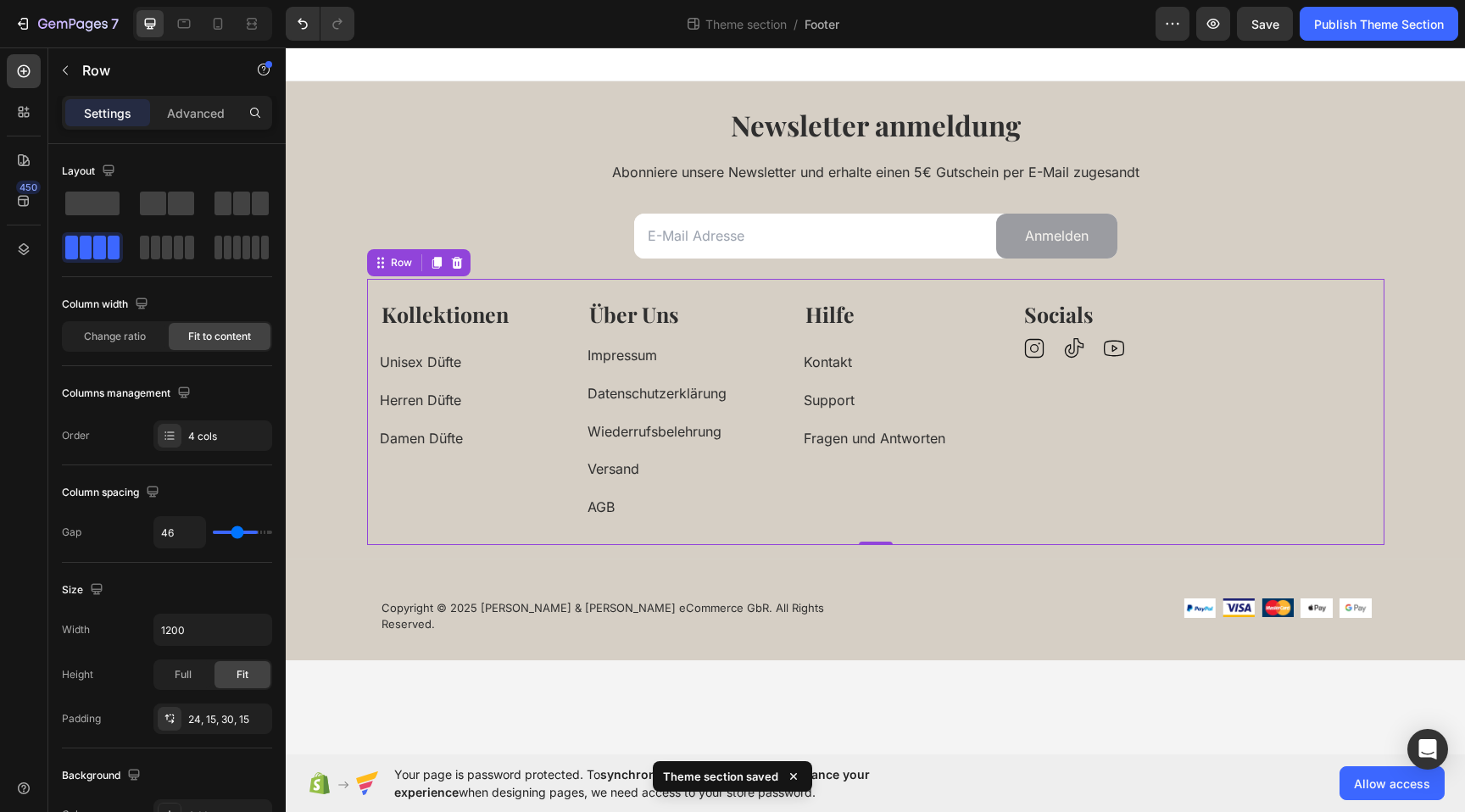
type input "44"
type input "40"
type input "36"
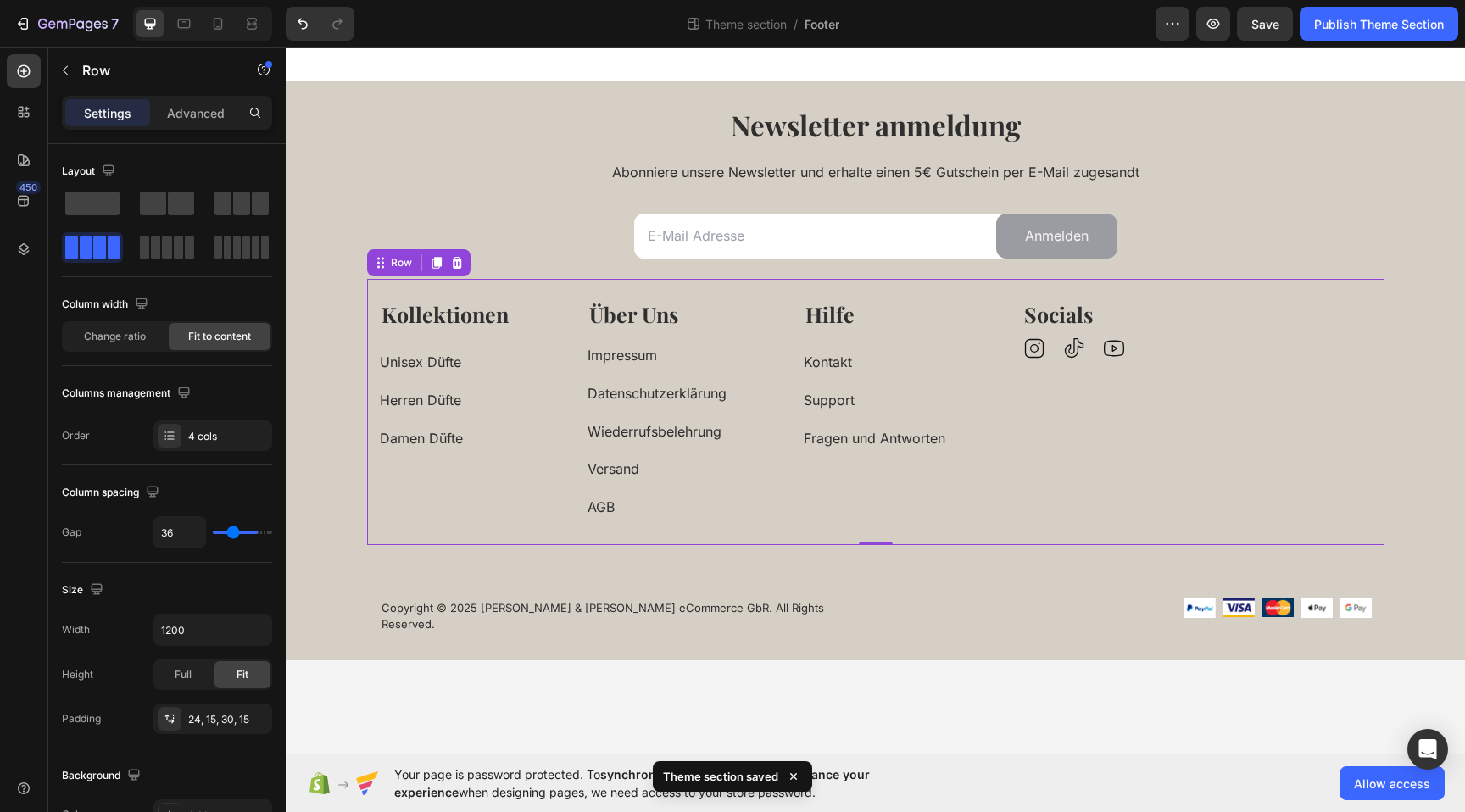
type input "31"
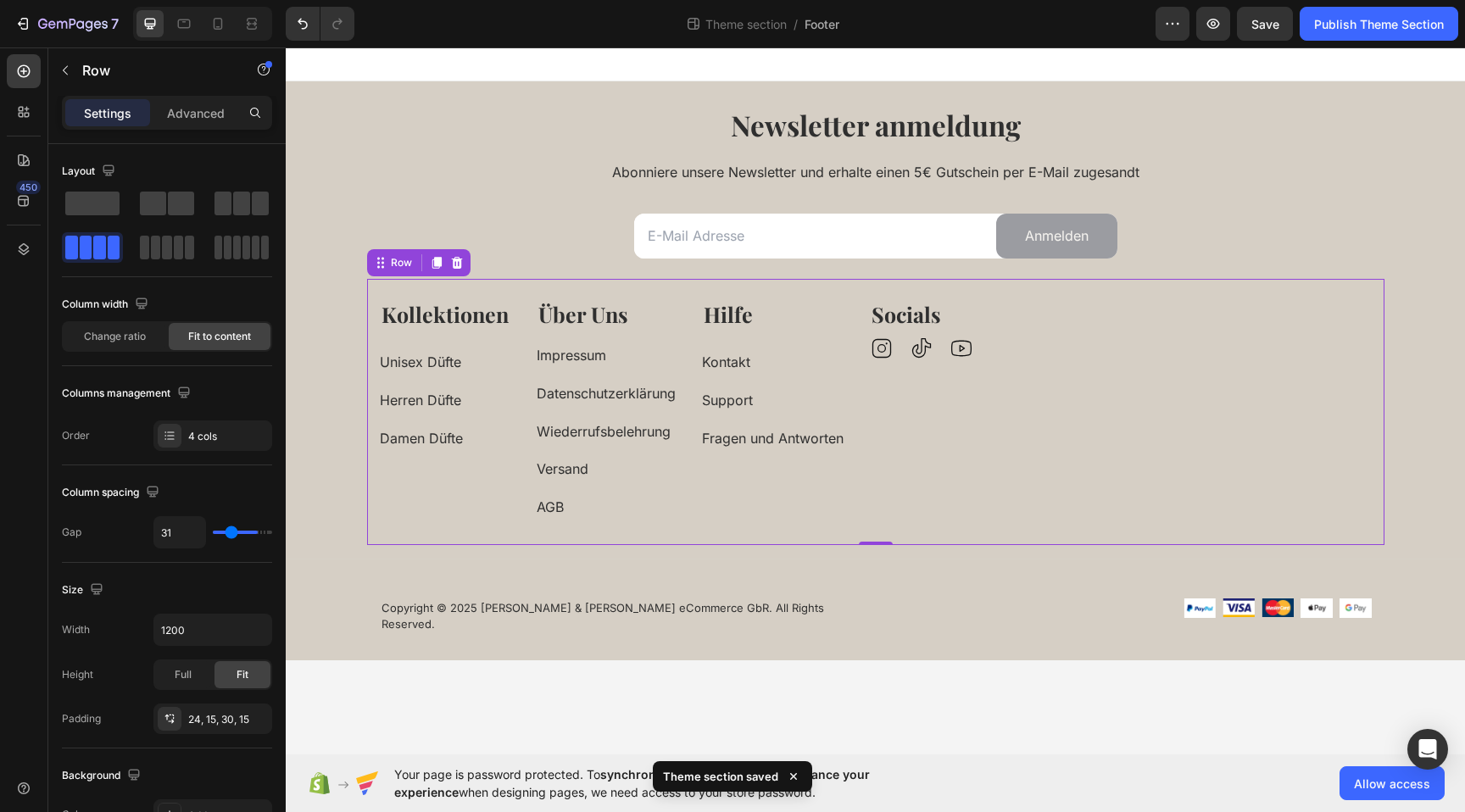
type input "27"
type input "23"
type input "21"
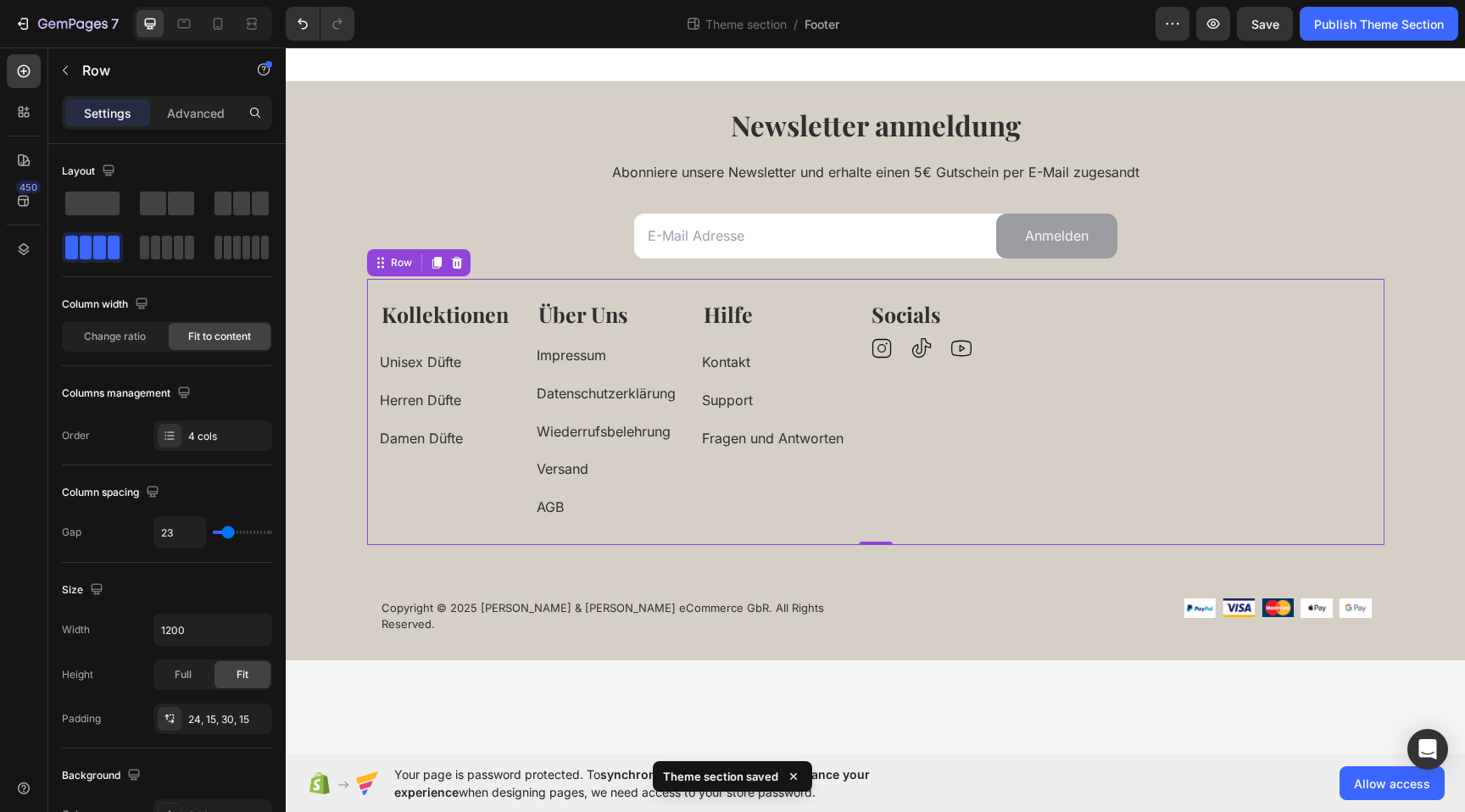
type input "21"
type input "19"
type input "18"
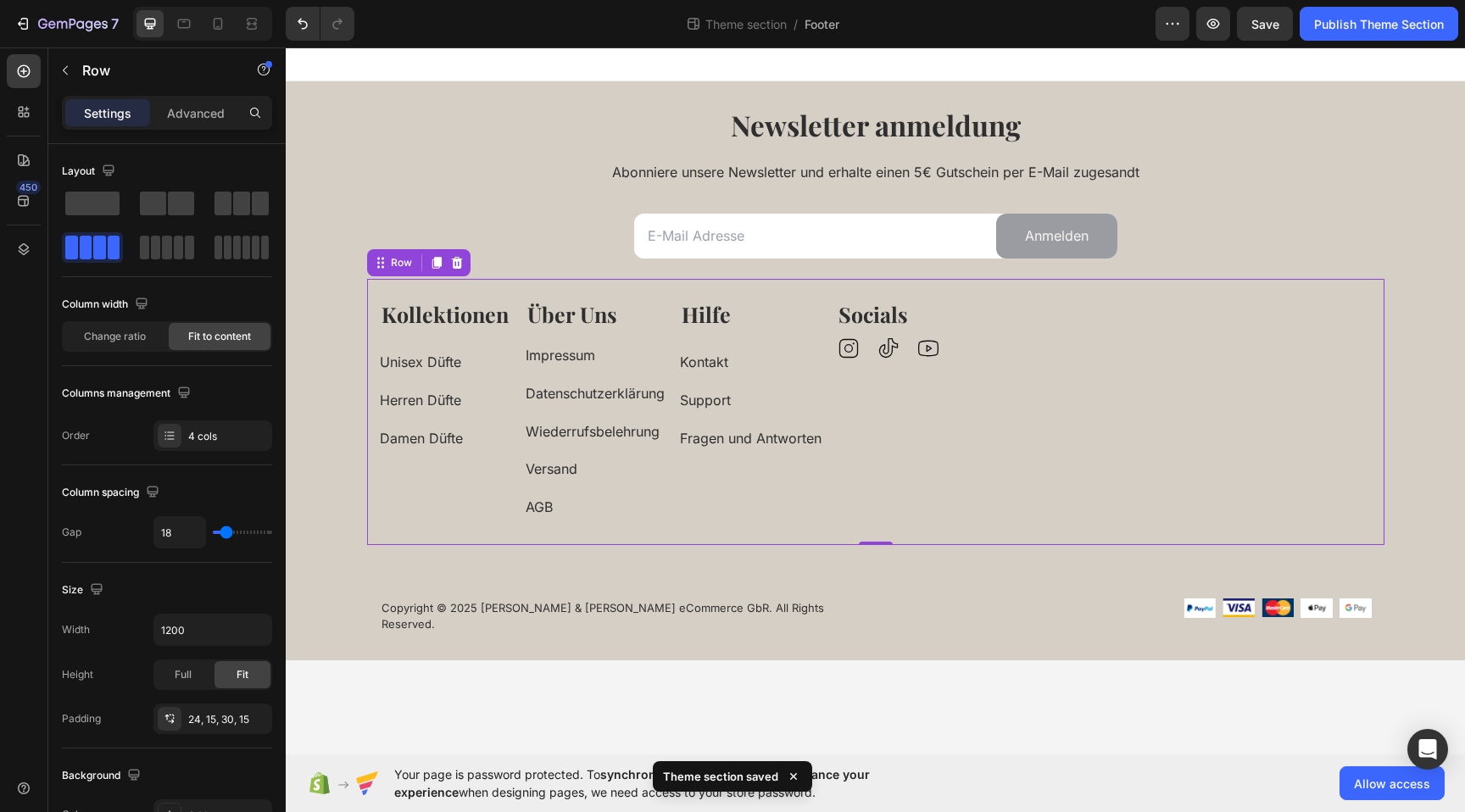
type input "19"
type input "20"
type input "25"
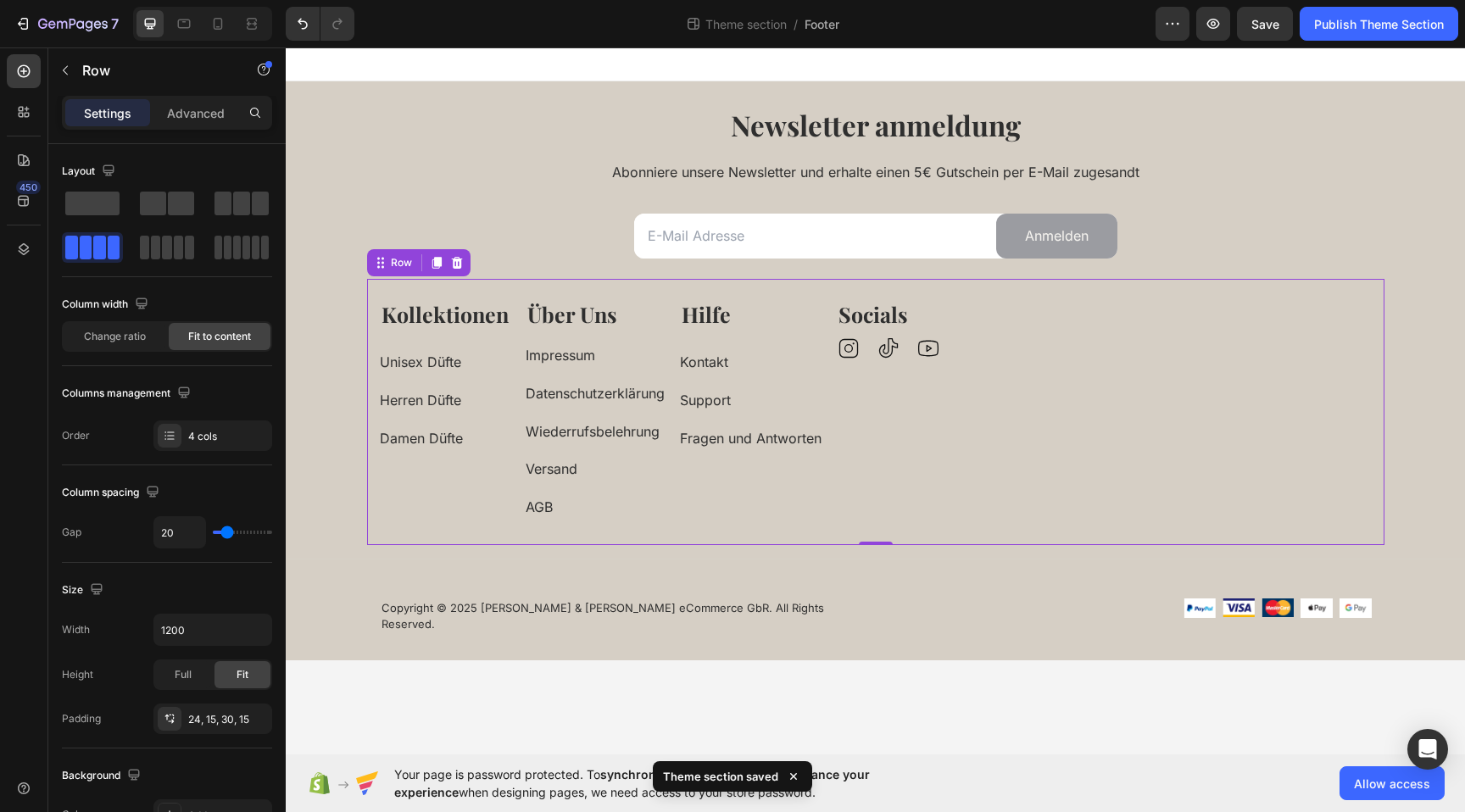
type input "25"
type input "26"
type input "28"
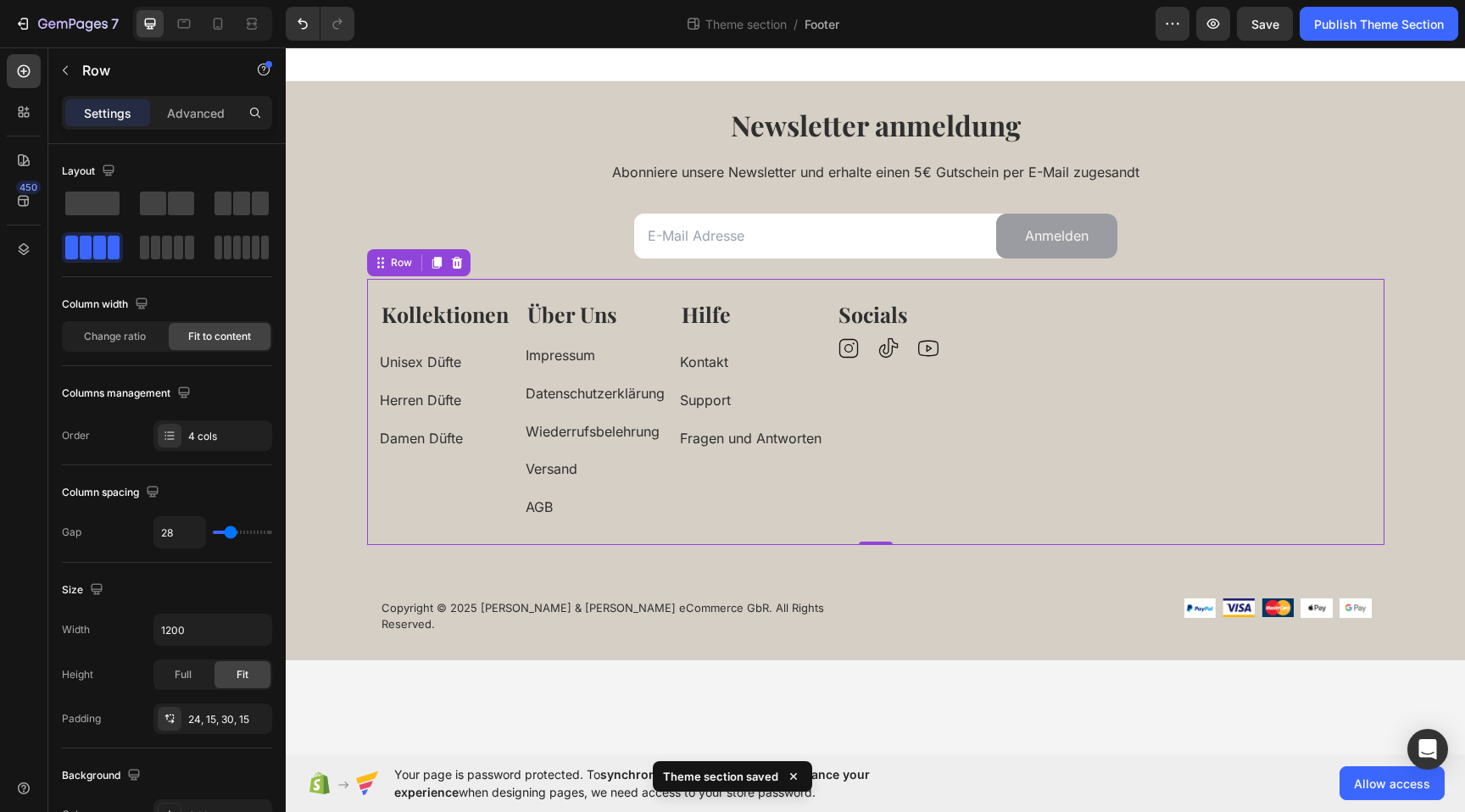
type input "31"
type input "32"
type input "34"
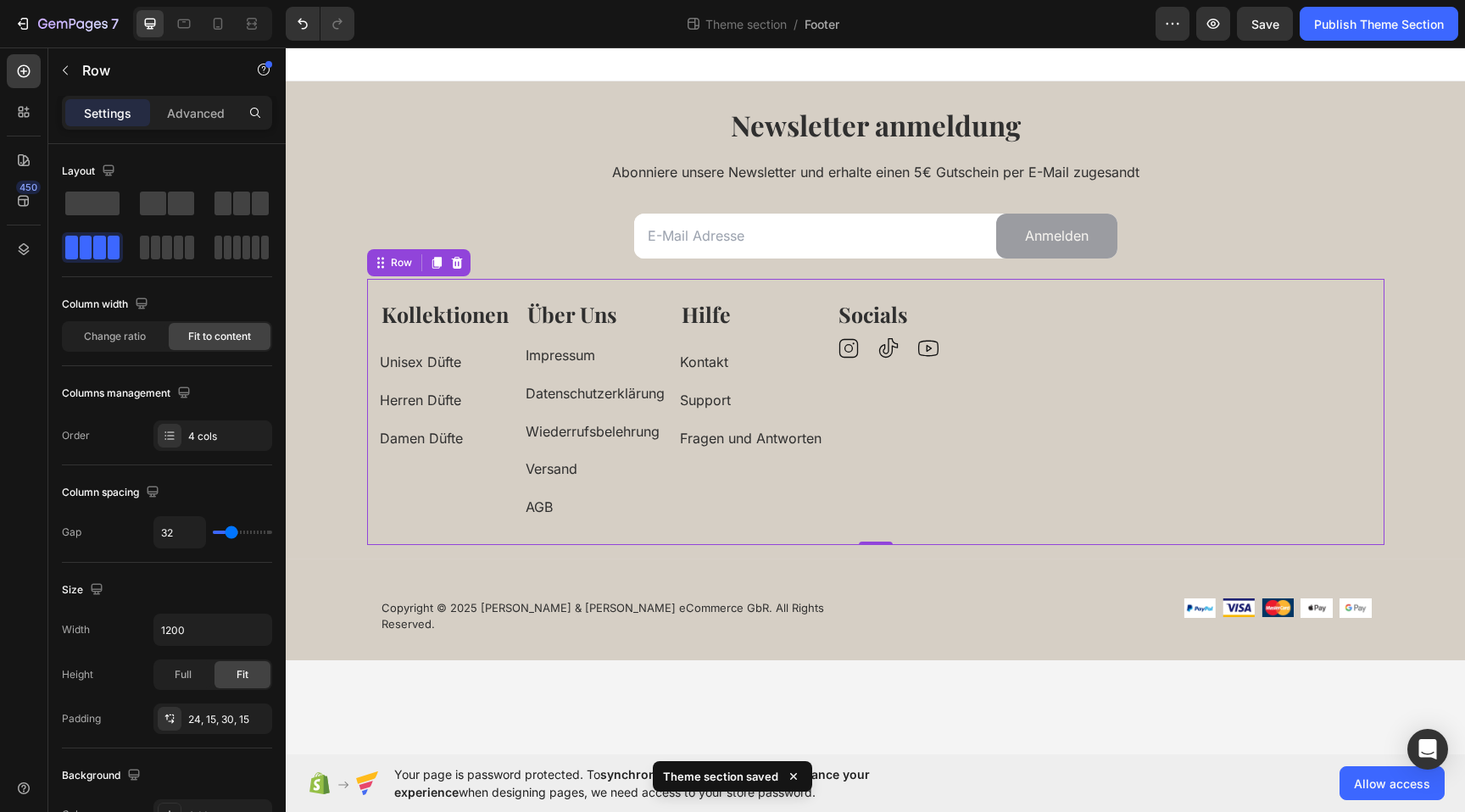
type input "34"
type input "36"
type input "38"
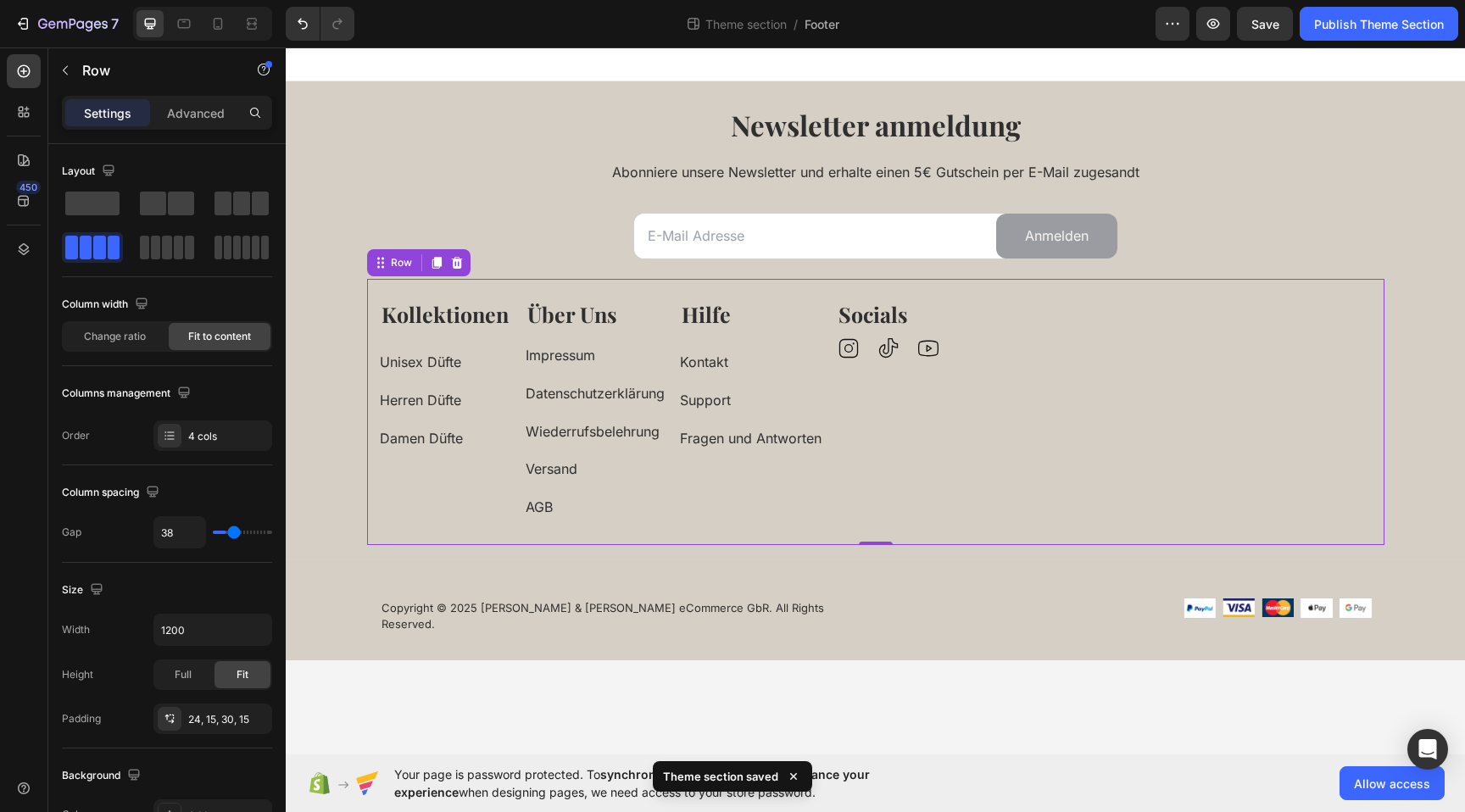
type input "41"
type input "44"
type input "48"
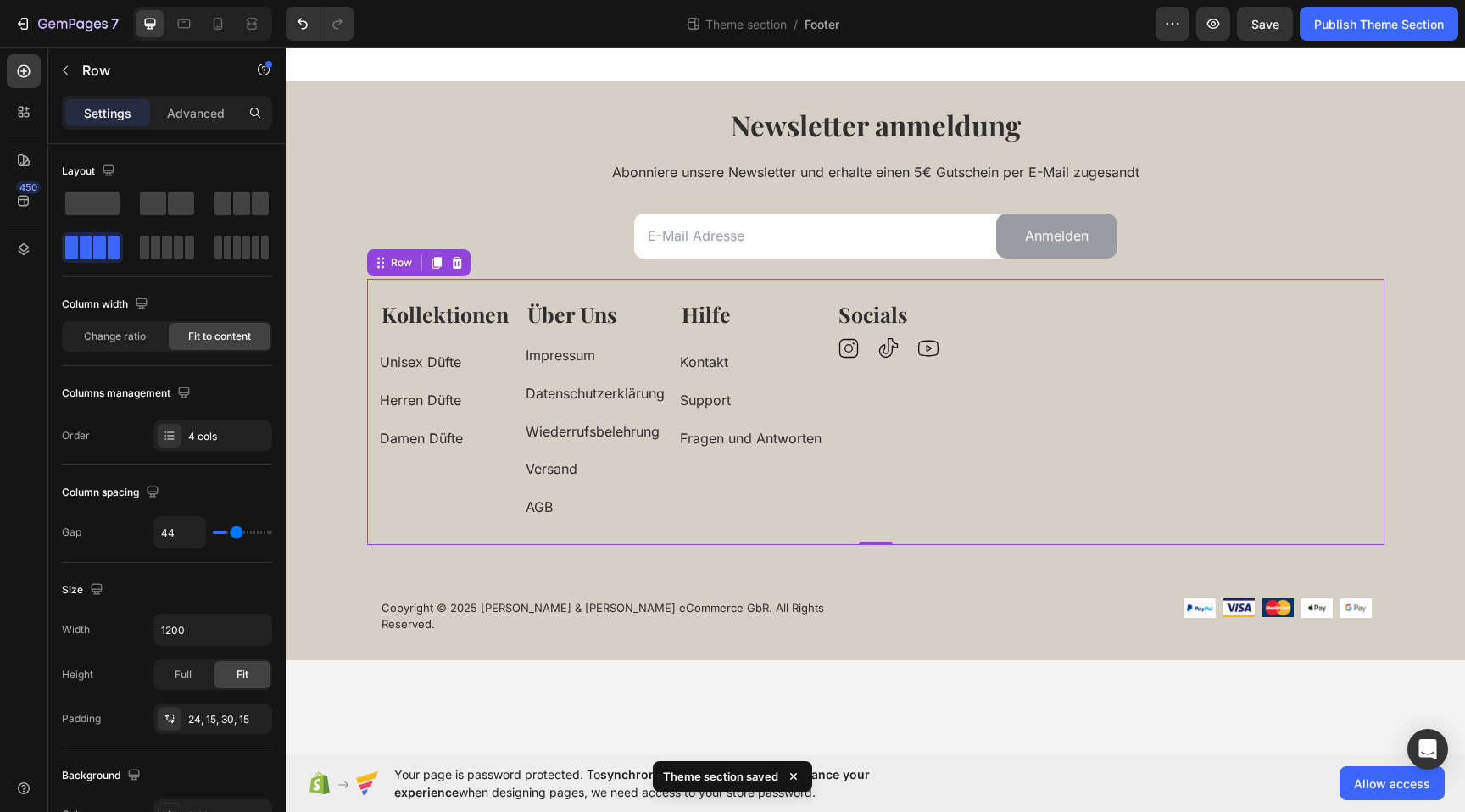
type input "48"
type input "53"
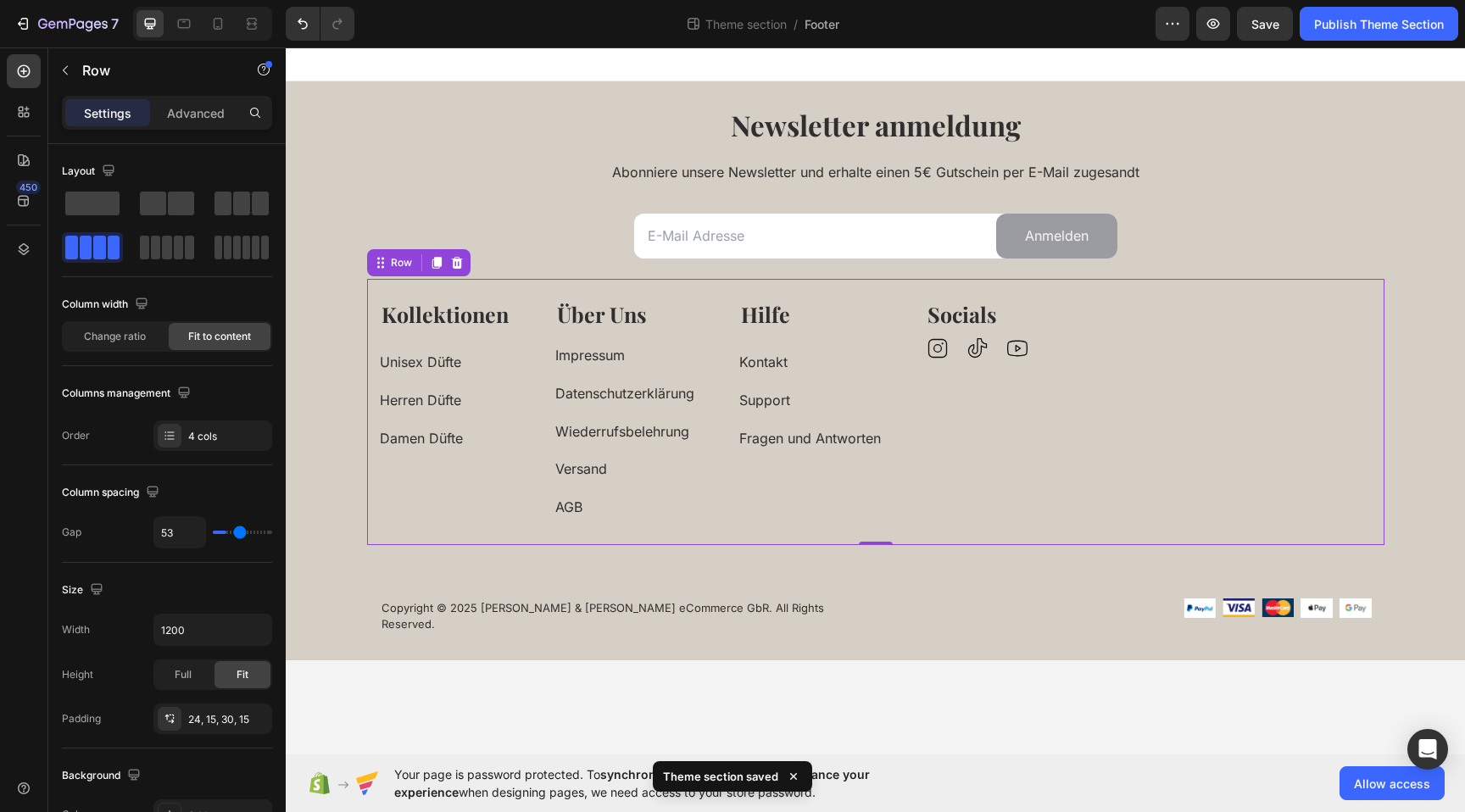
type input "58"
type input "63"
type input "67"
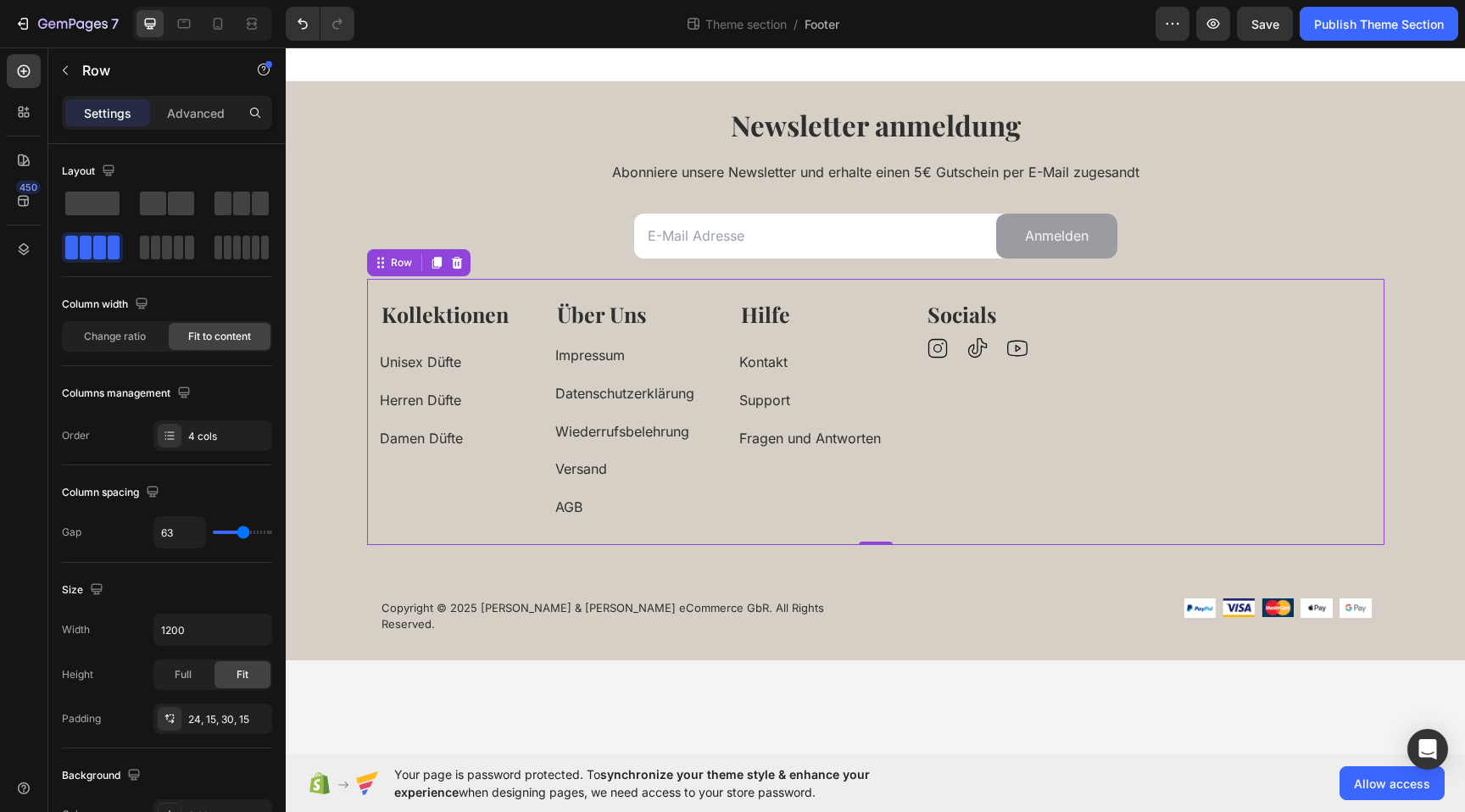
type input "67"
type input "71"
type input "75"
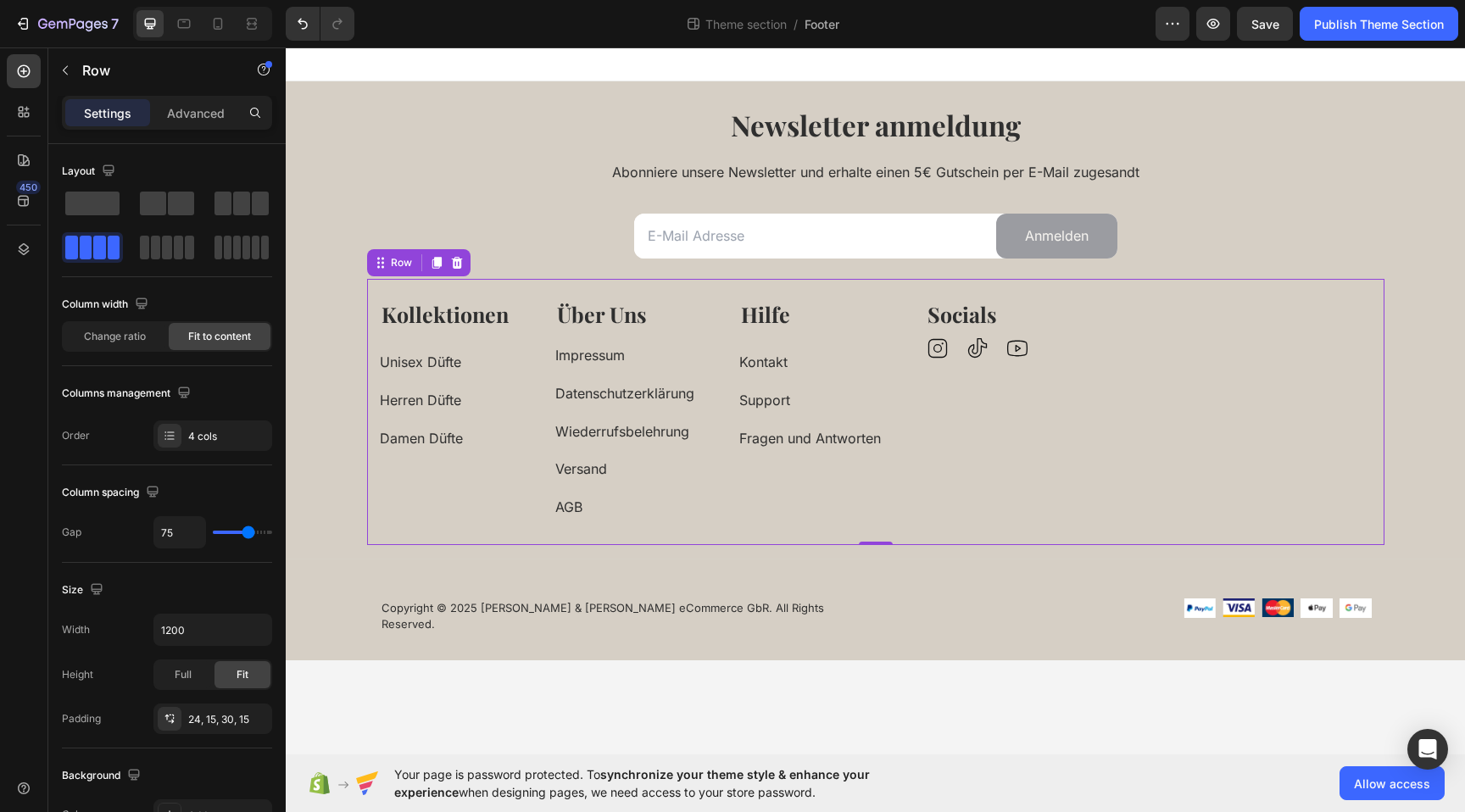
type input "80"
type input "84"
type input "86"
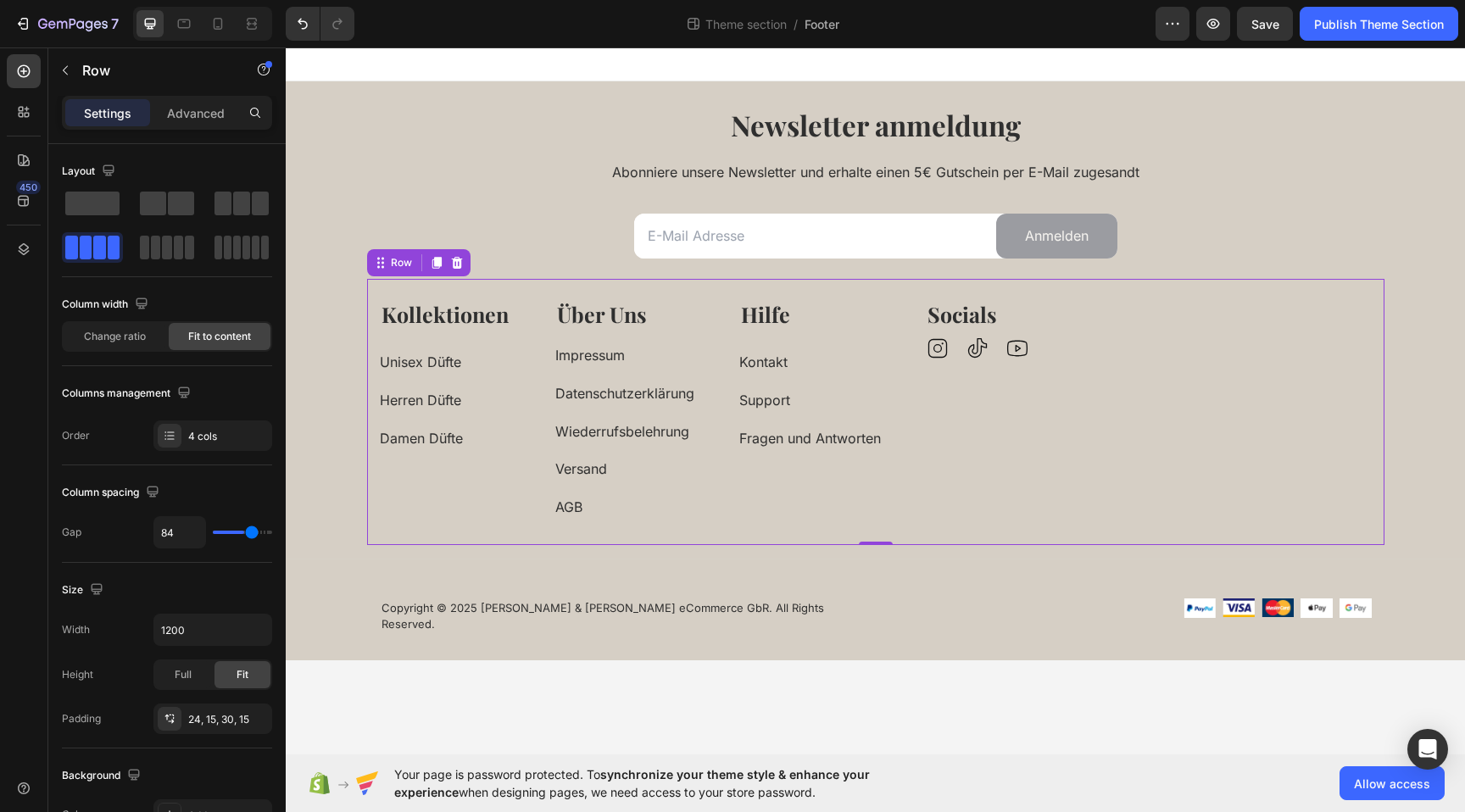
type input "86"
type input "87"
type input "88"
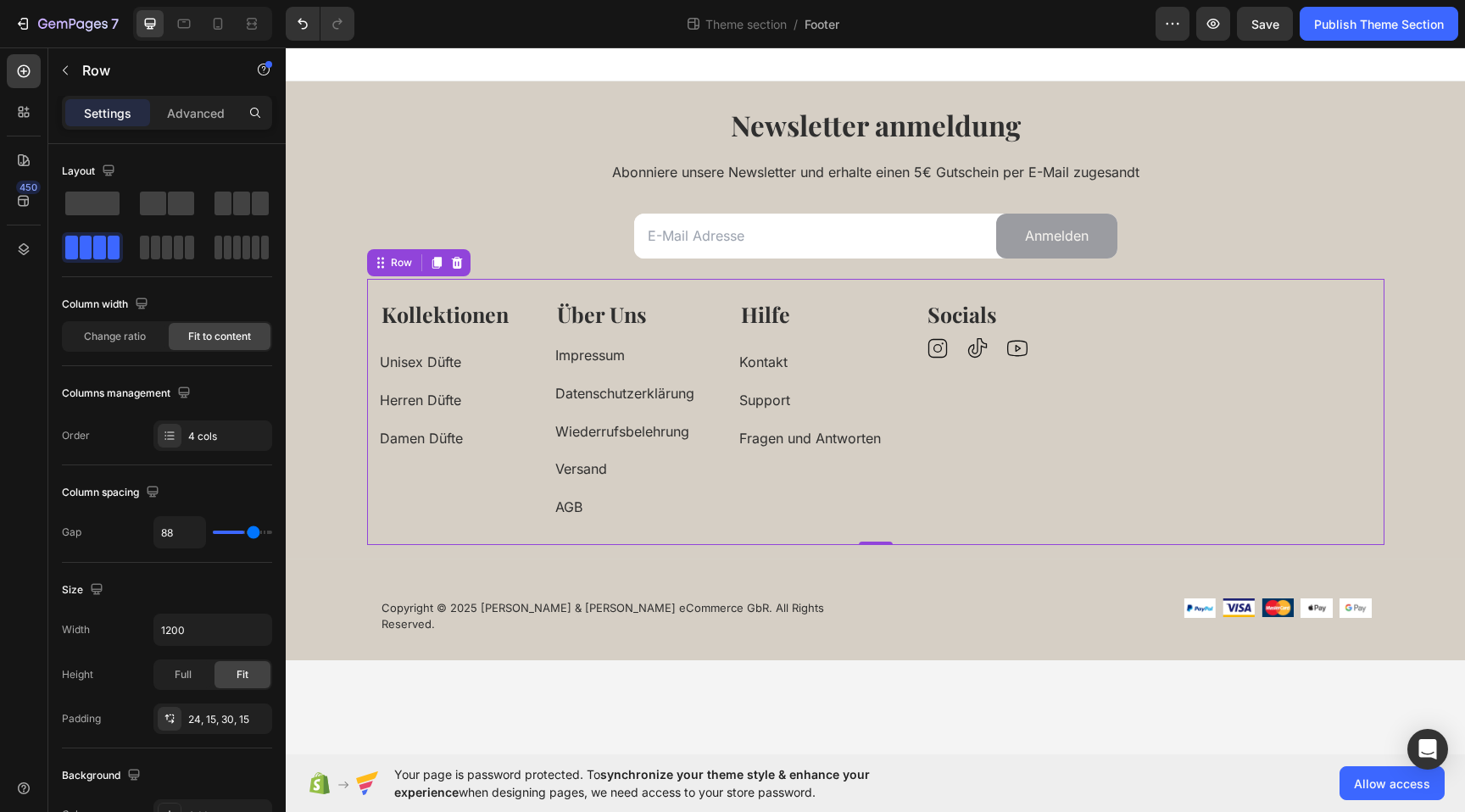
type input "89"
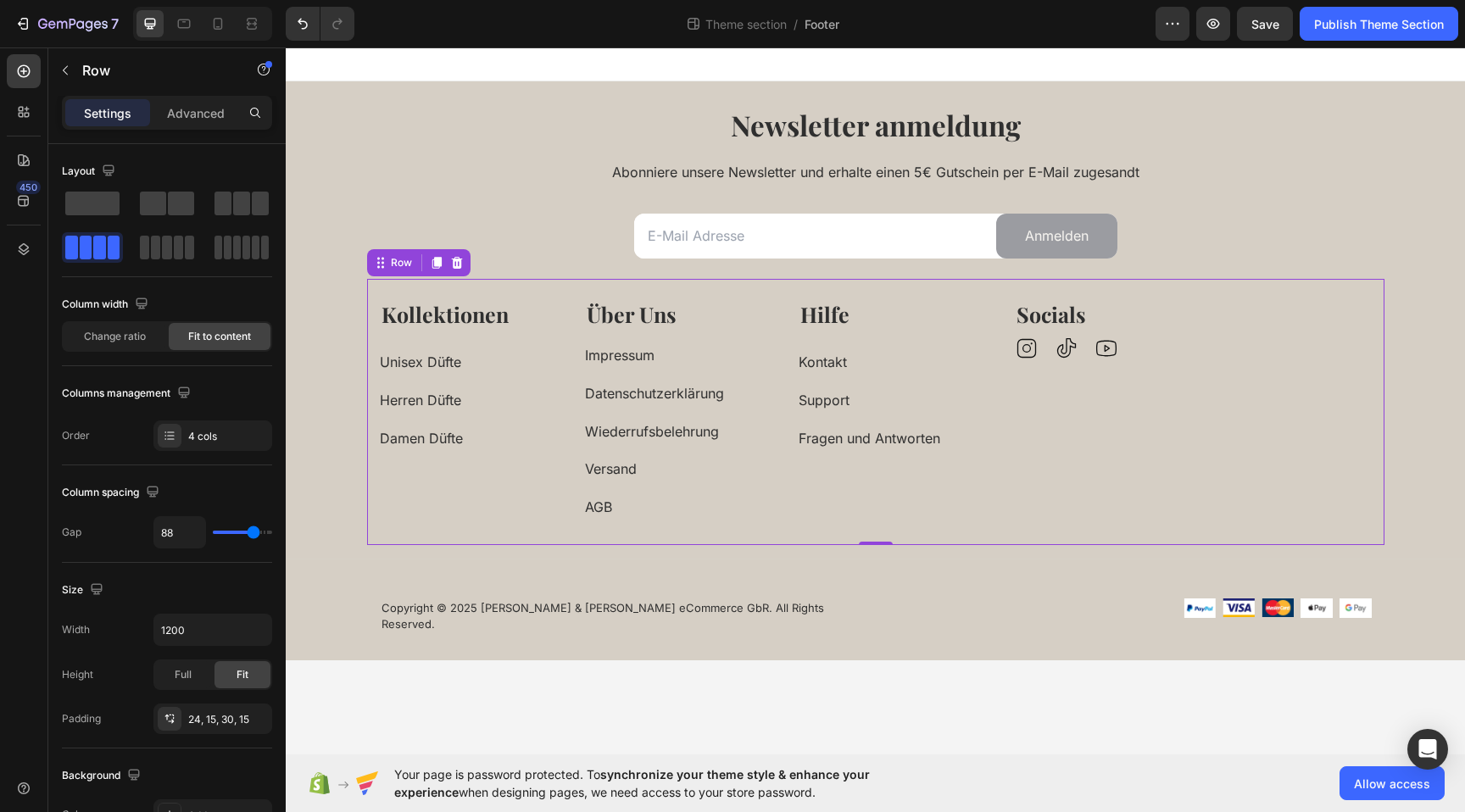
drag, startPoint x: 235, startPoint y: 530, endPoint x: 253, endPoint y: 533, distance: 18.2
click at [253, 533] on input "range" at bounding box center [242, 532] width 59 height 3
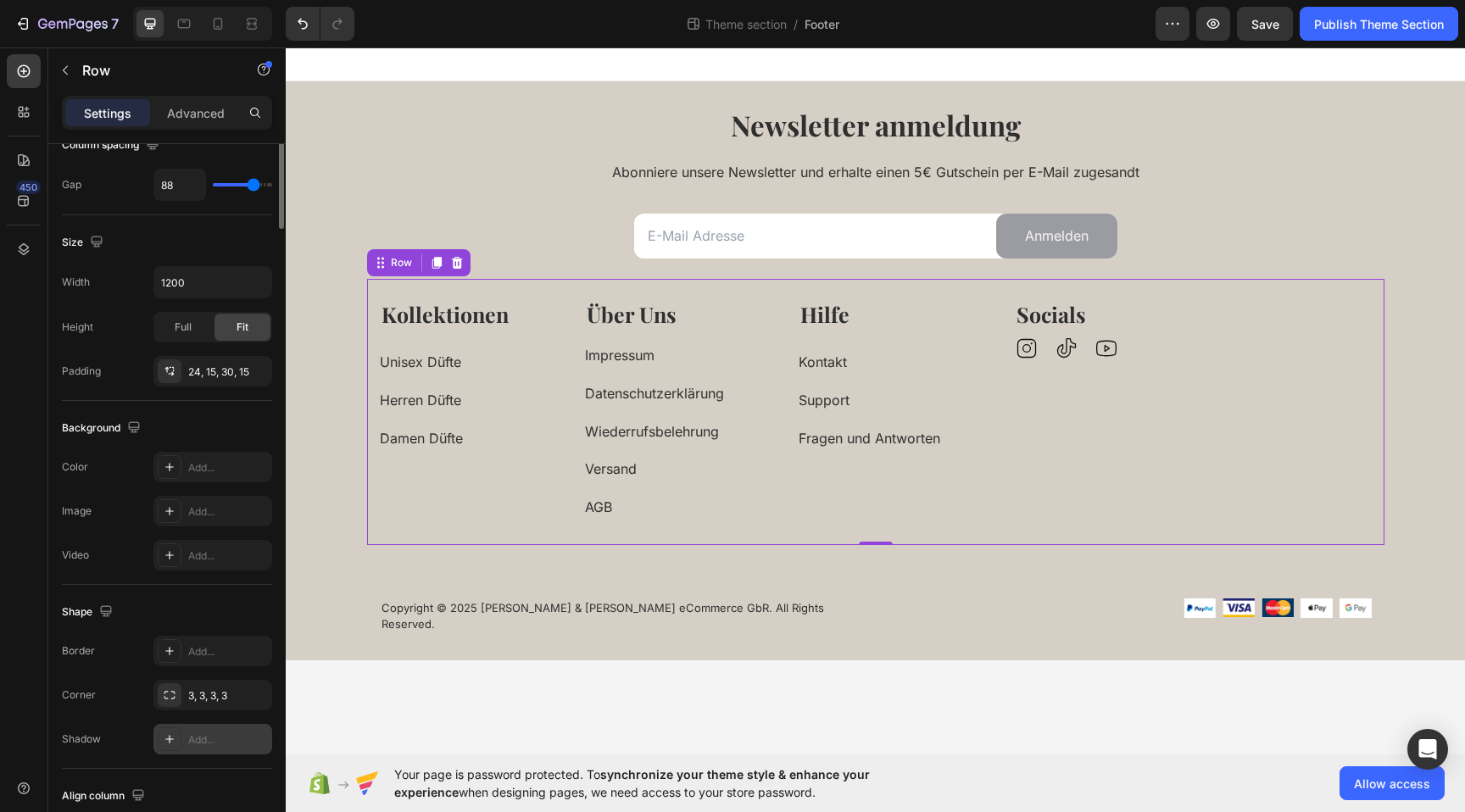
scroll to position [511, 0]
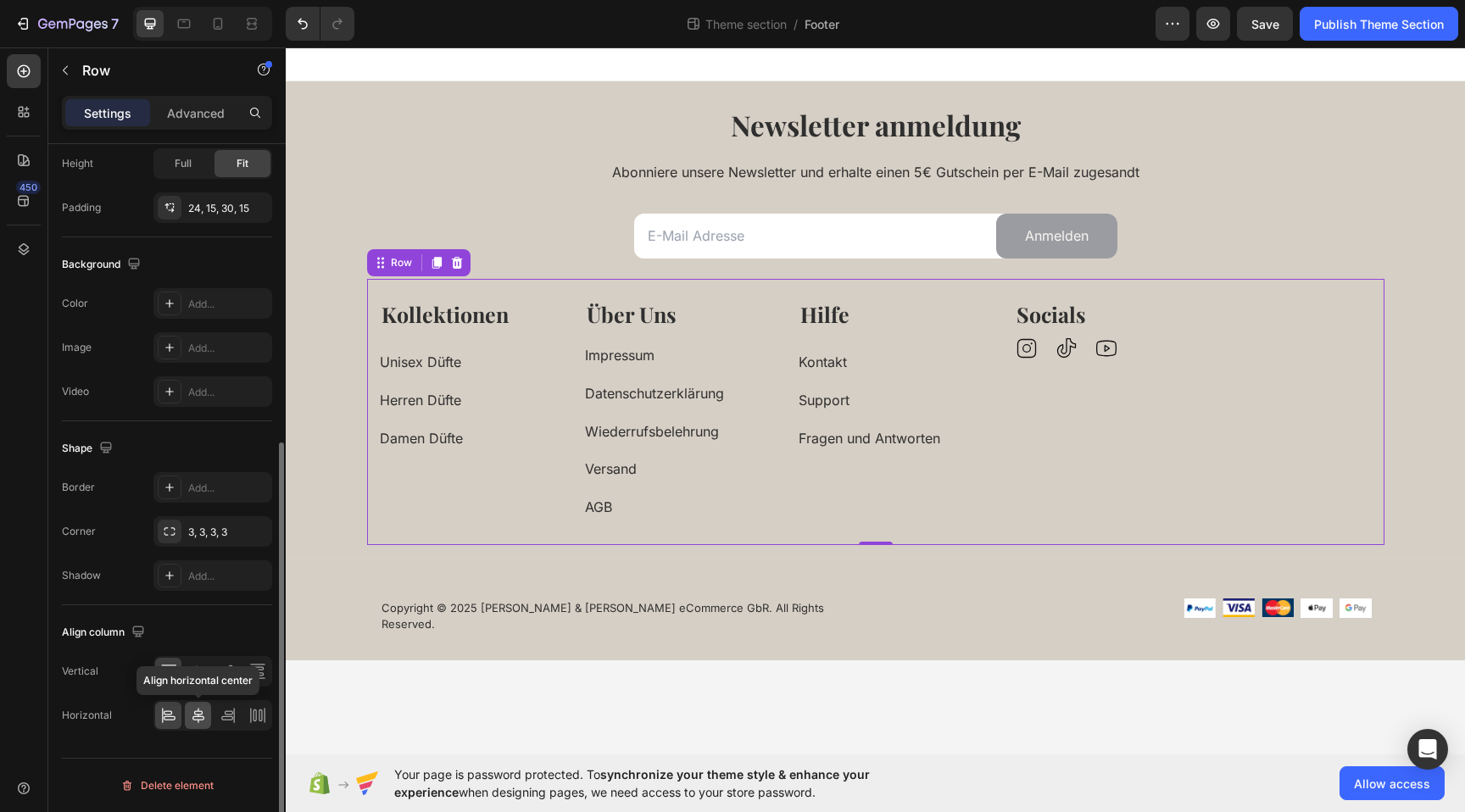
click at [196, 716] on icon at bounding box center [198, 715] width 17 height 17
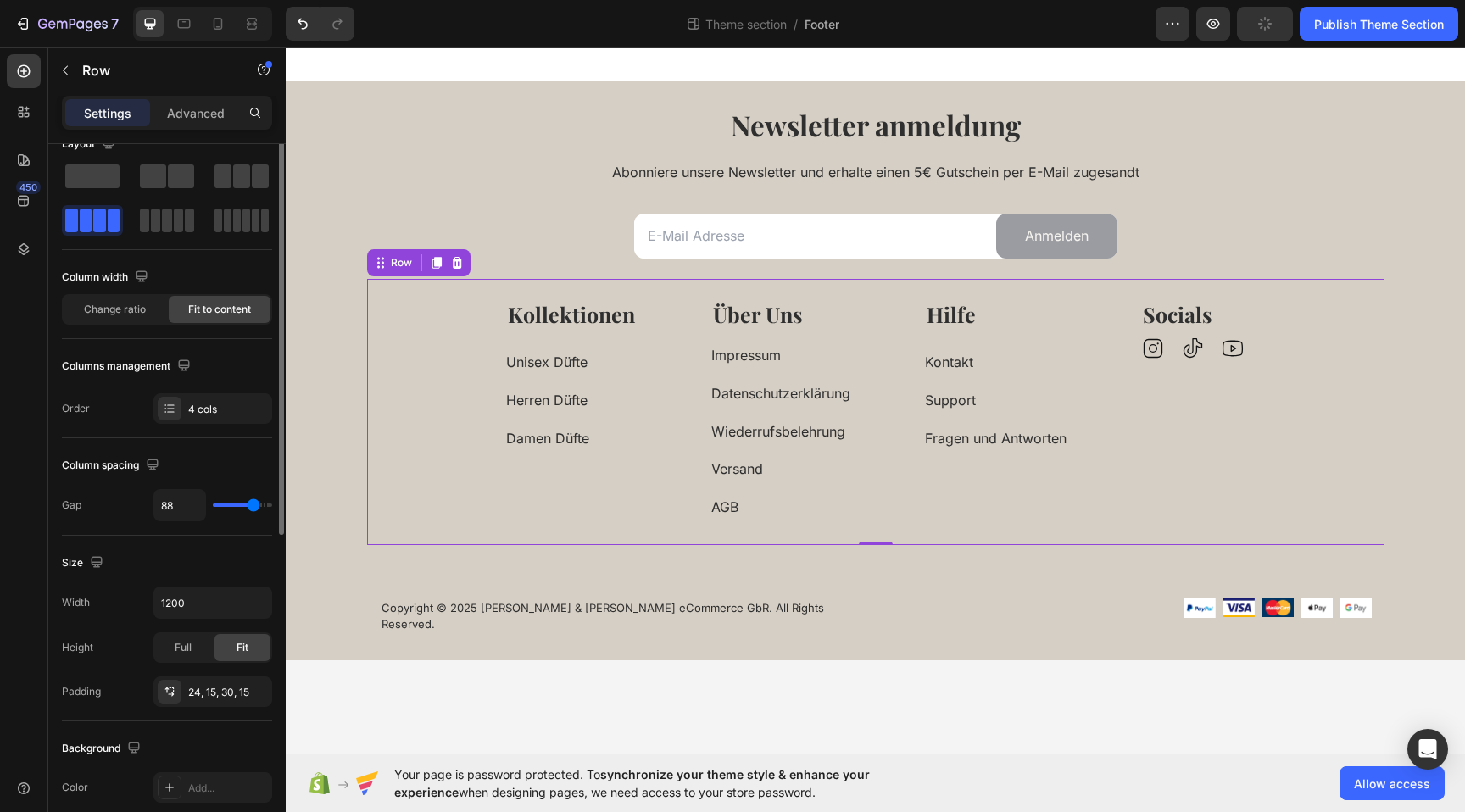
scroll to position [0, 0]
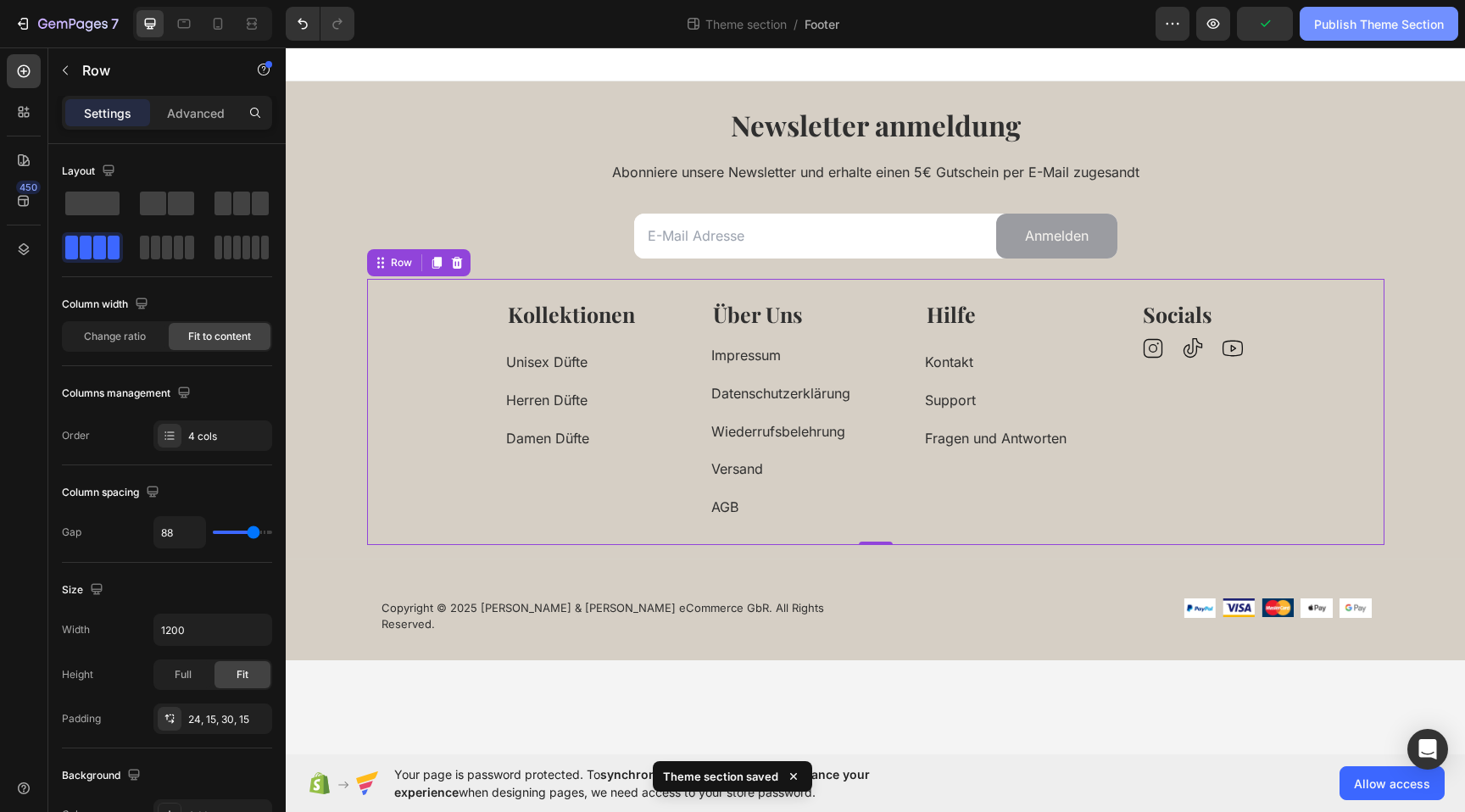
click at [1387, 16] on div "Publish Theme Section" at bounding box center [1380, 25] width 130 height 18
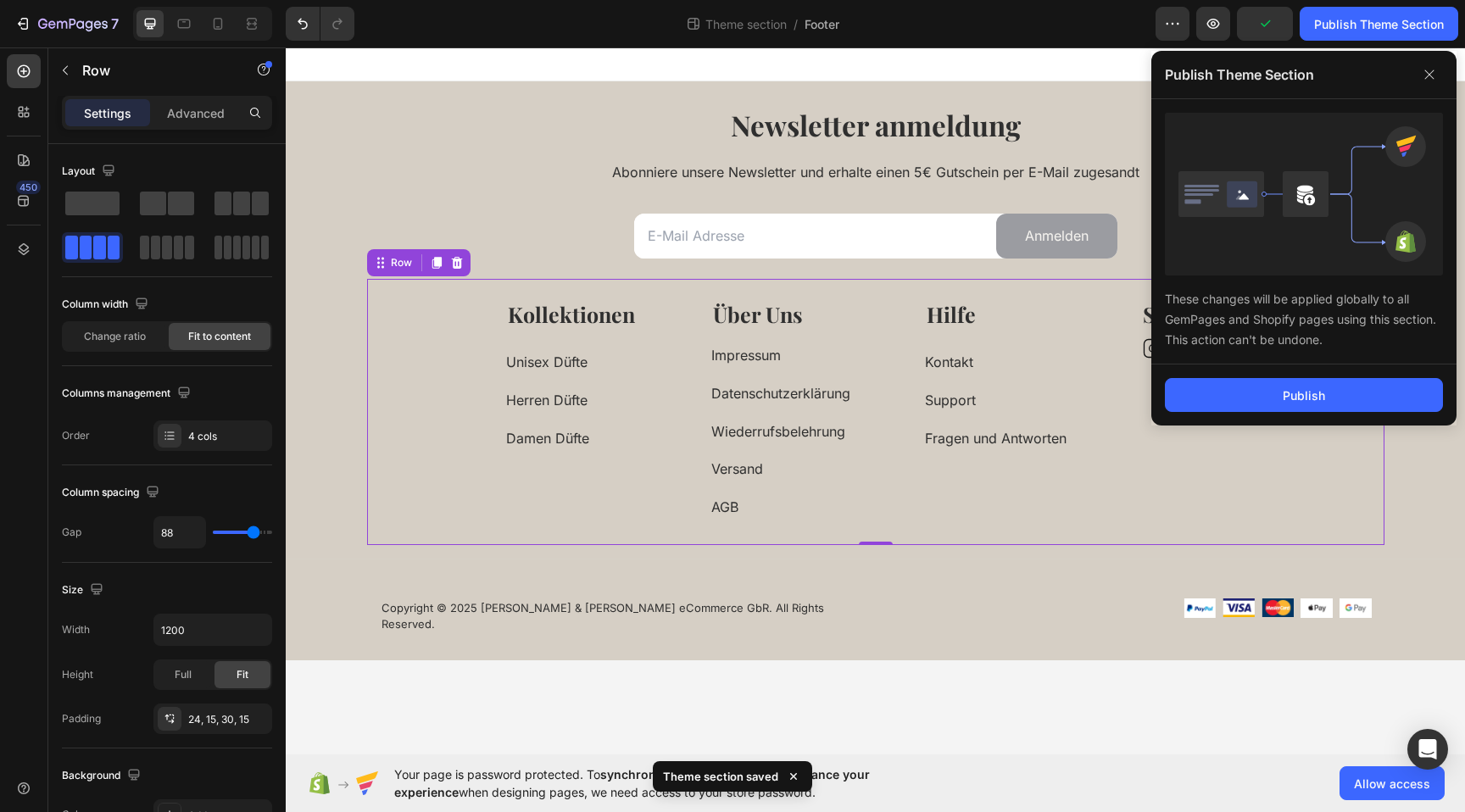
drag, startPoint x: 1317, startPoint y: 386, endPoint x: 1306, endPoint y: 258, distance: 128.5
click at [1318, 386] on div "Publish" at bounding box center [1304, 395] width 42 height 18
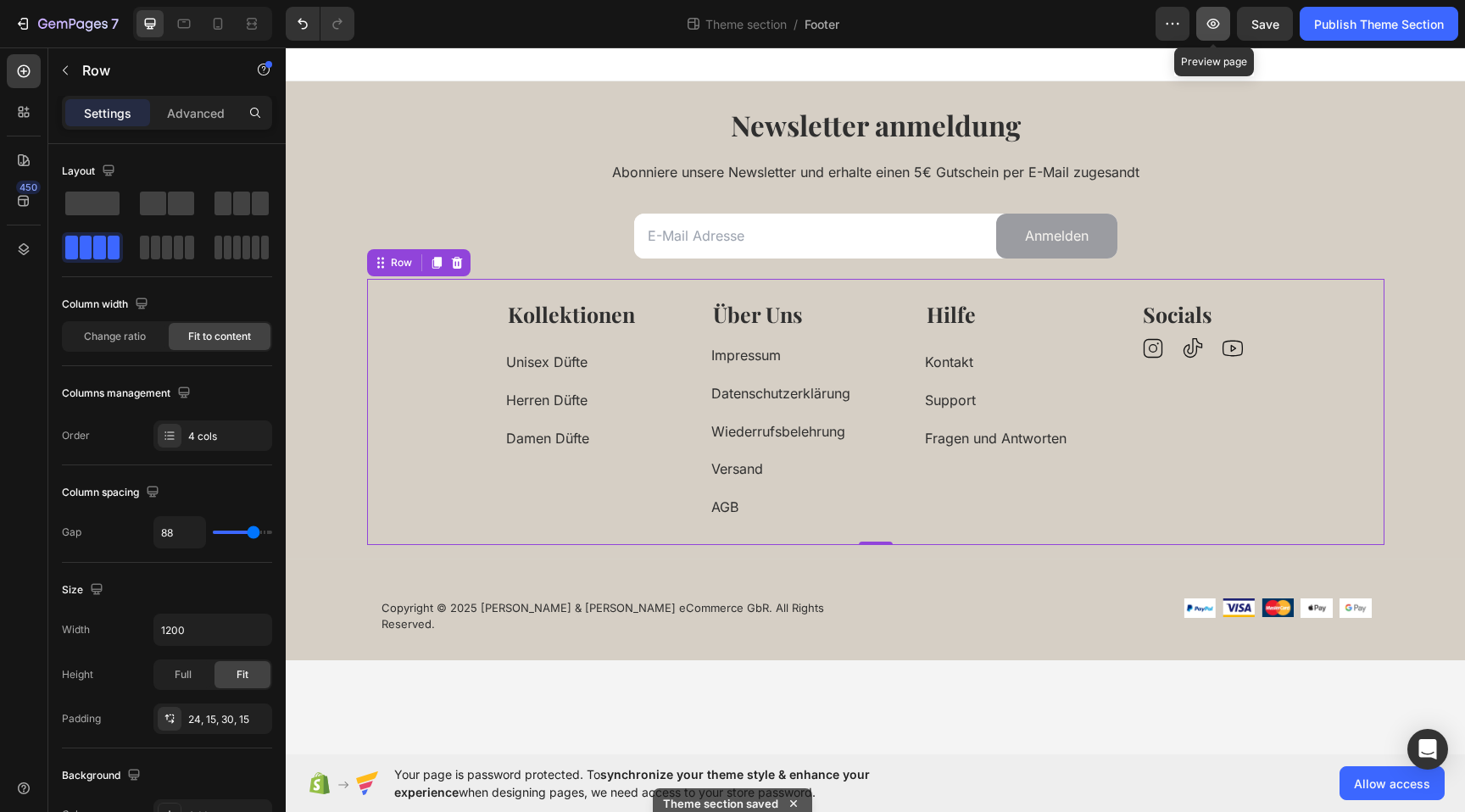
click at [1216, 25] on icon "button" at bounding box center [1213, 24] width 17 height 17
click at [806, 336] on div "Impressum Button" at bounding box center [781, 348] width 139 height 38
click at [778, 310] on strong "Über Uns" at bounding box center [759, 314] width 90 height 28
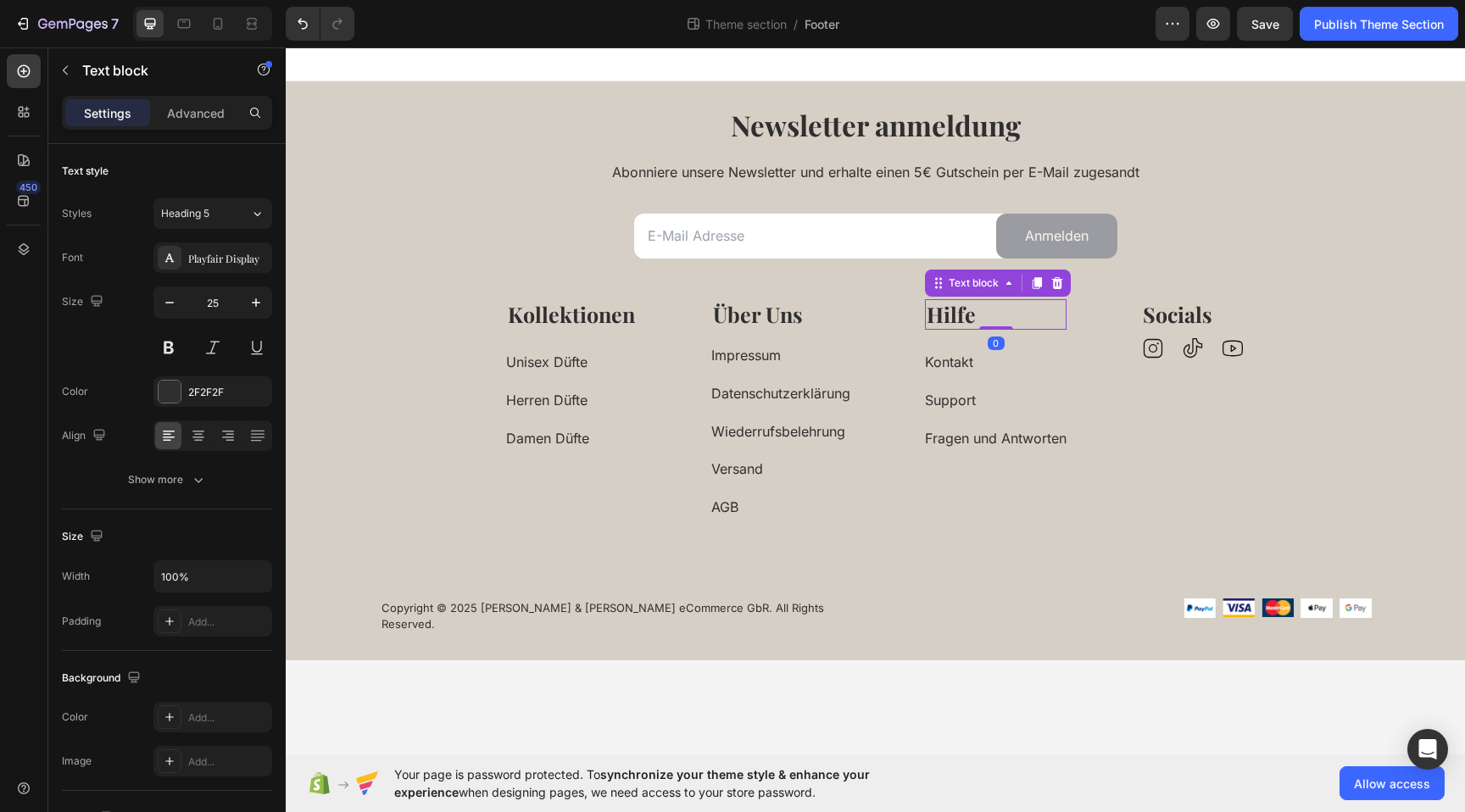
click at [951, 310] on strong "Hilfe" at bounding box center [952, 314] width 49 height 28
click at [1221, 310] on p "Socials" at bounding box center [1193, 315] width 100 height 28
click at [584, 322] on strong "Kollektionen" at bounding box center [572, 314] width 128 height 28
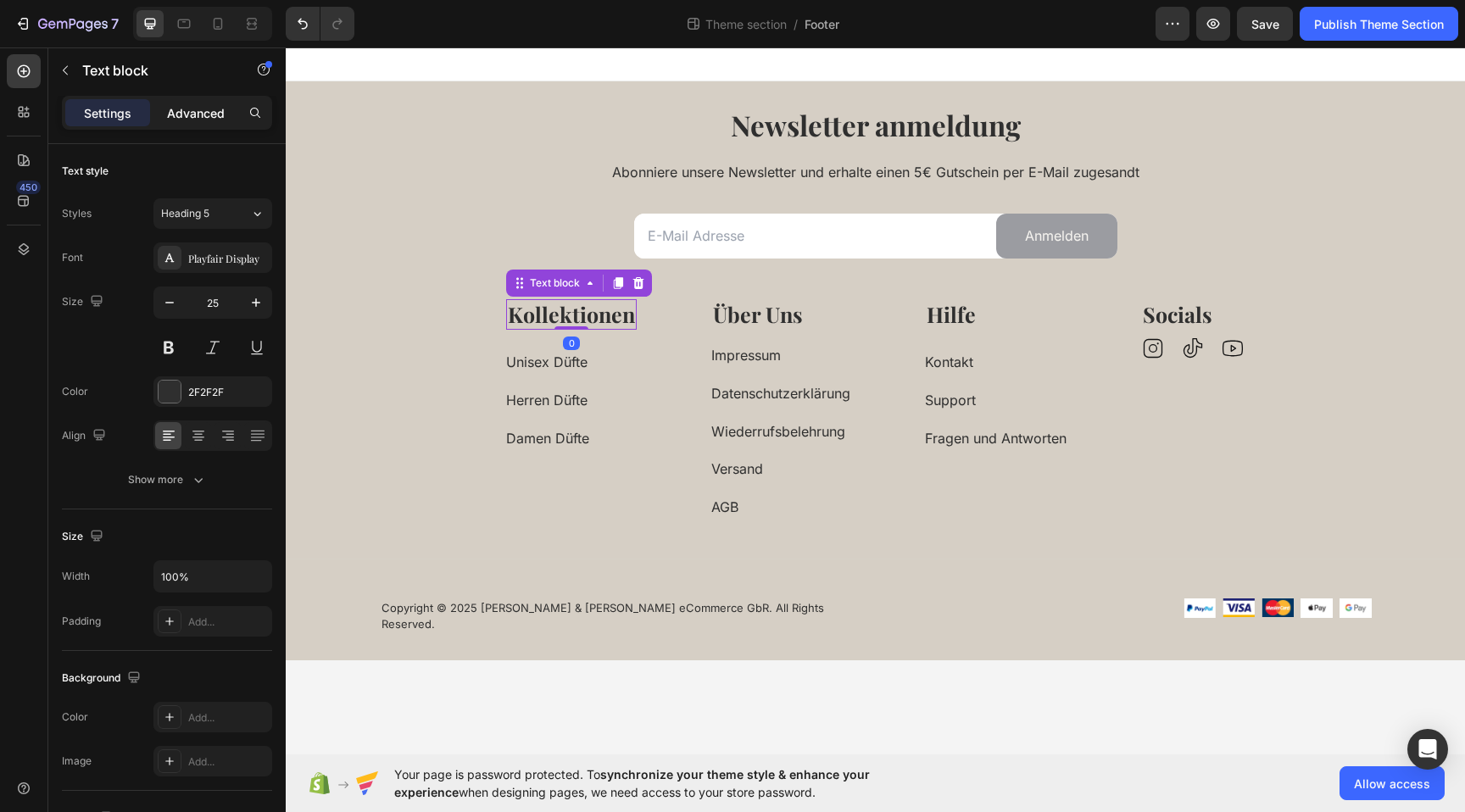
click at [204, 122] on p "Advanced" at bounding box center [195, 113] width 58 height 18
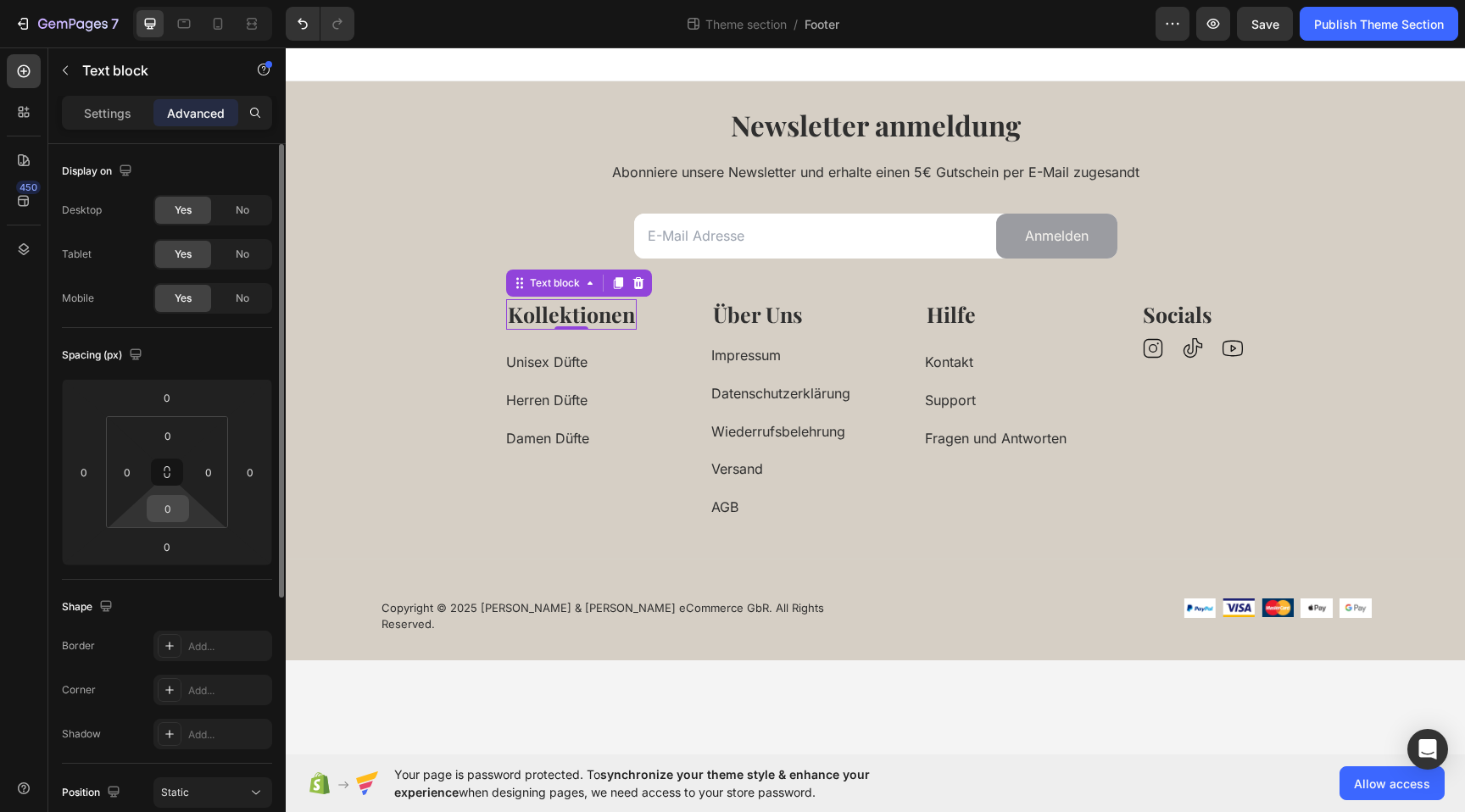
click at [173, 504] on input "0" at bounding box center [168, 509] width 34 height 25
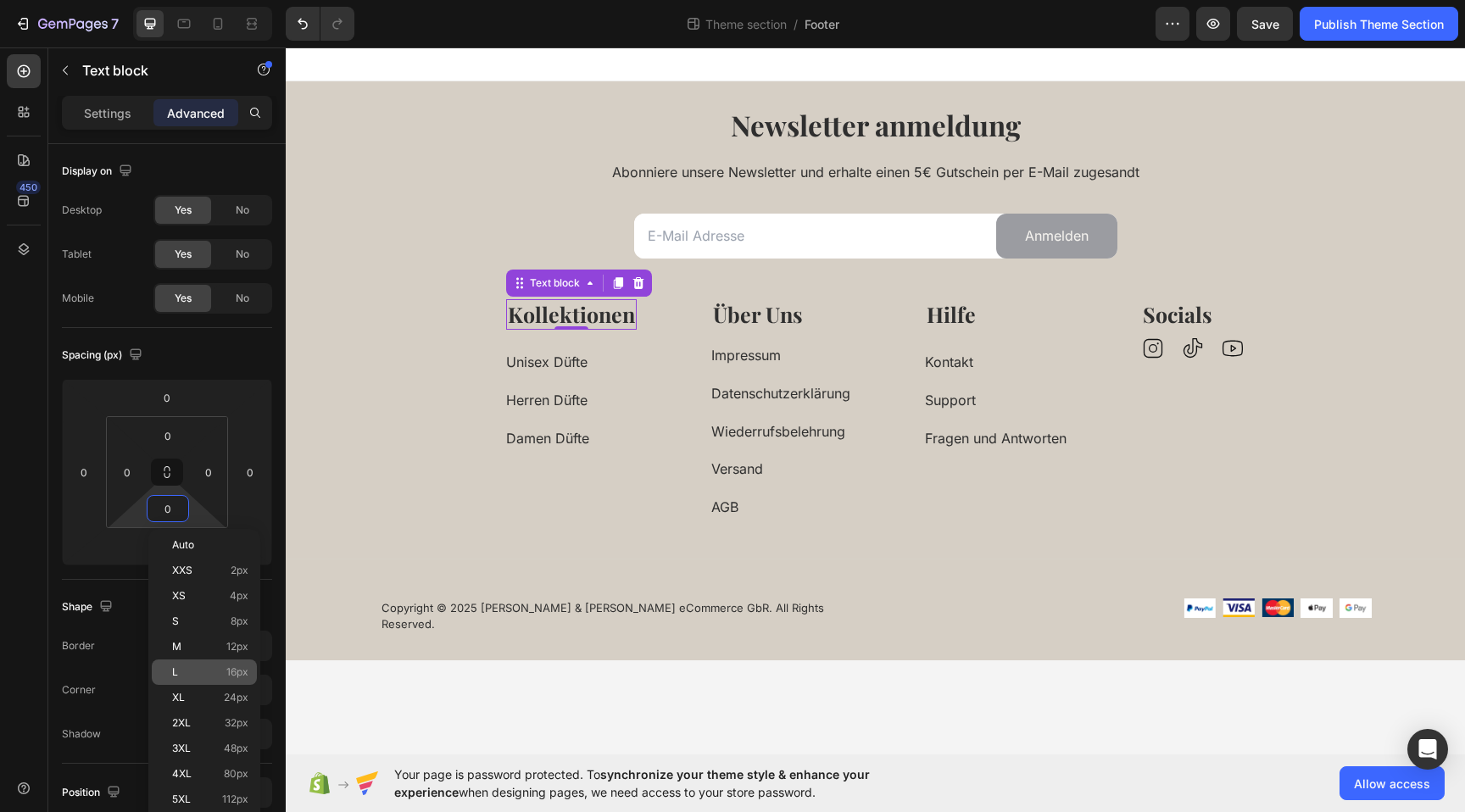
click at [222, 677] on p "L 16px" at bounding box center [210, 672] width 77 height 12
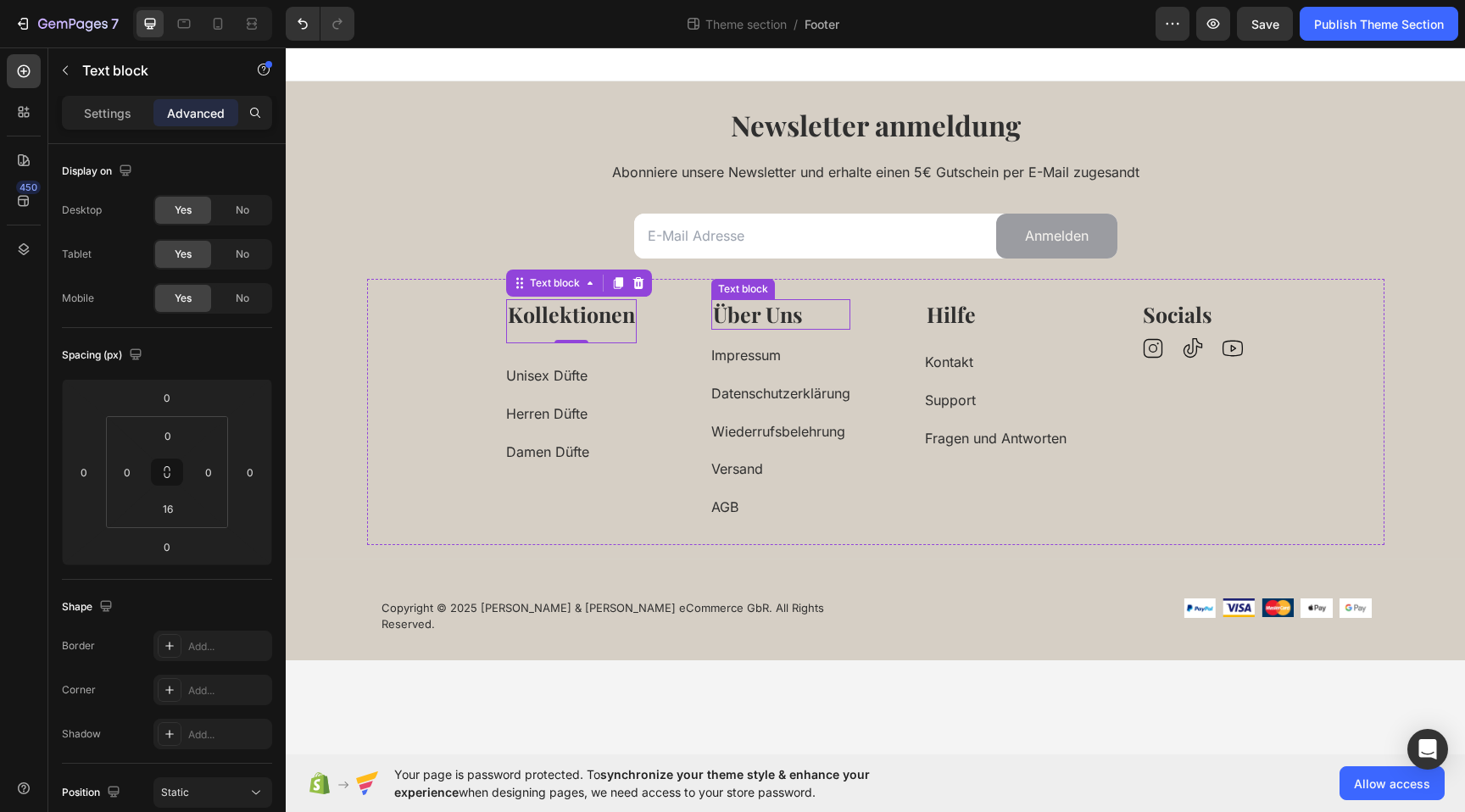
click at [773, 307] on strong "Über Uns" at bounding box center [759, 314] width 90 height 28
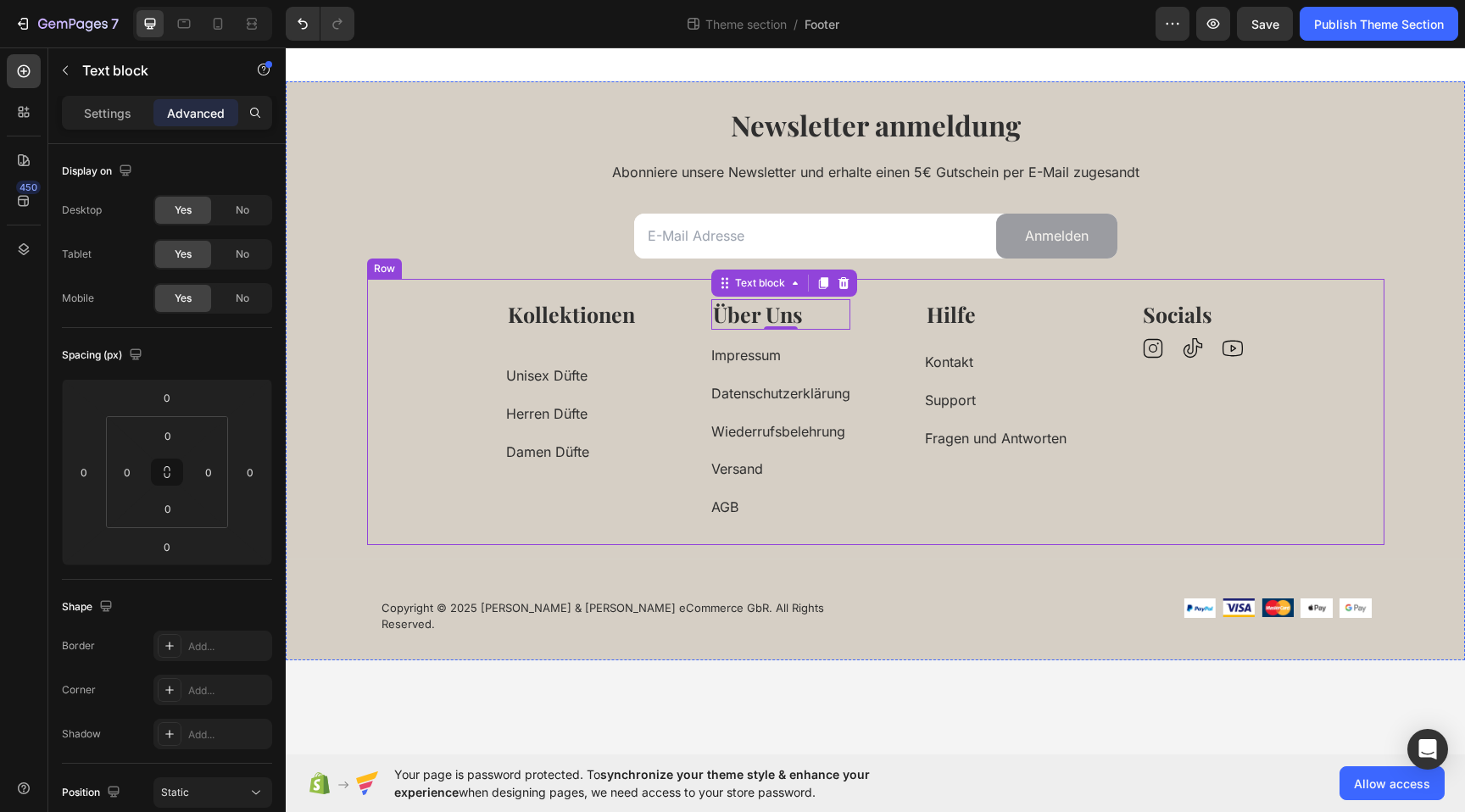
click at [626, 312] on strong "Kollektionen" at bounding box center [572, 314] width 128 height 28
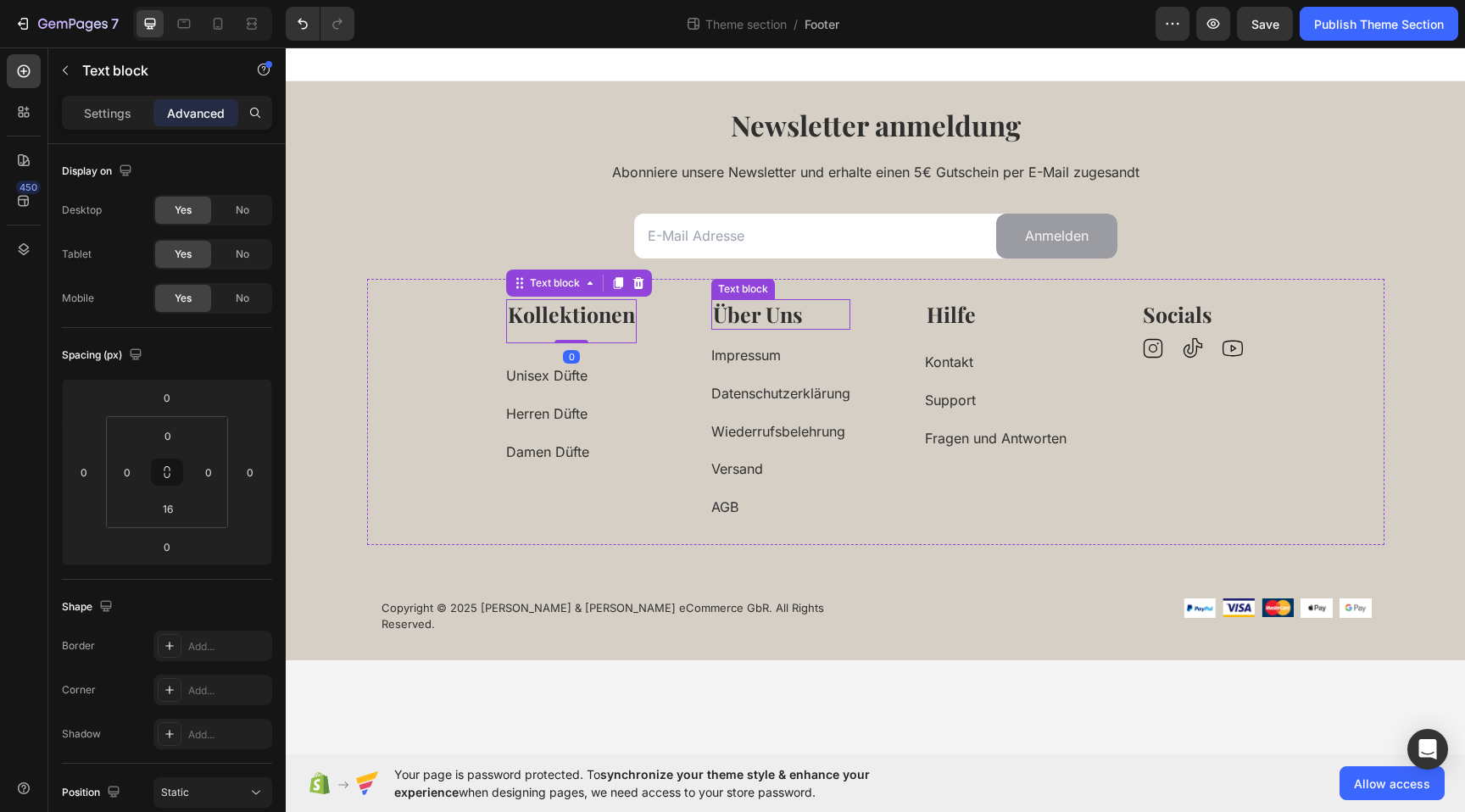
click at [785, 316] on strong "Über Uns" at bounding box center [759, 314] width 90 height 28
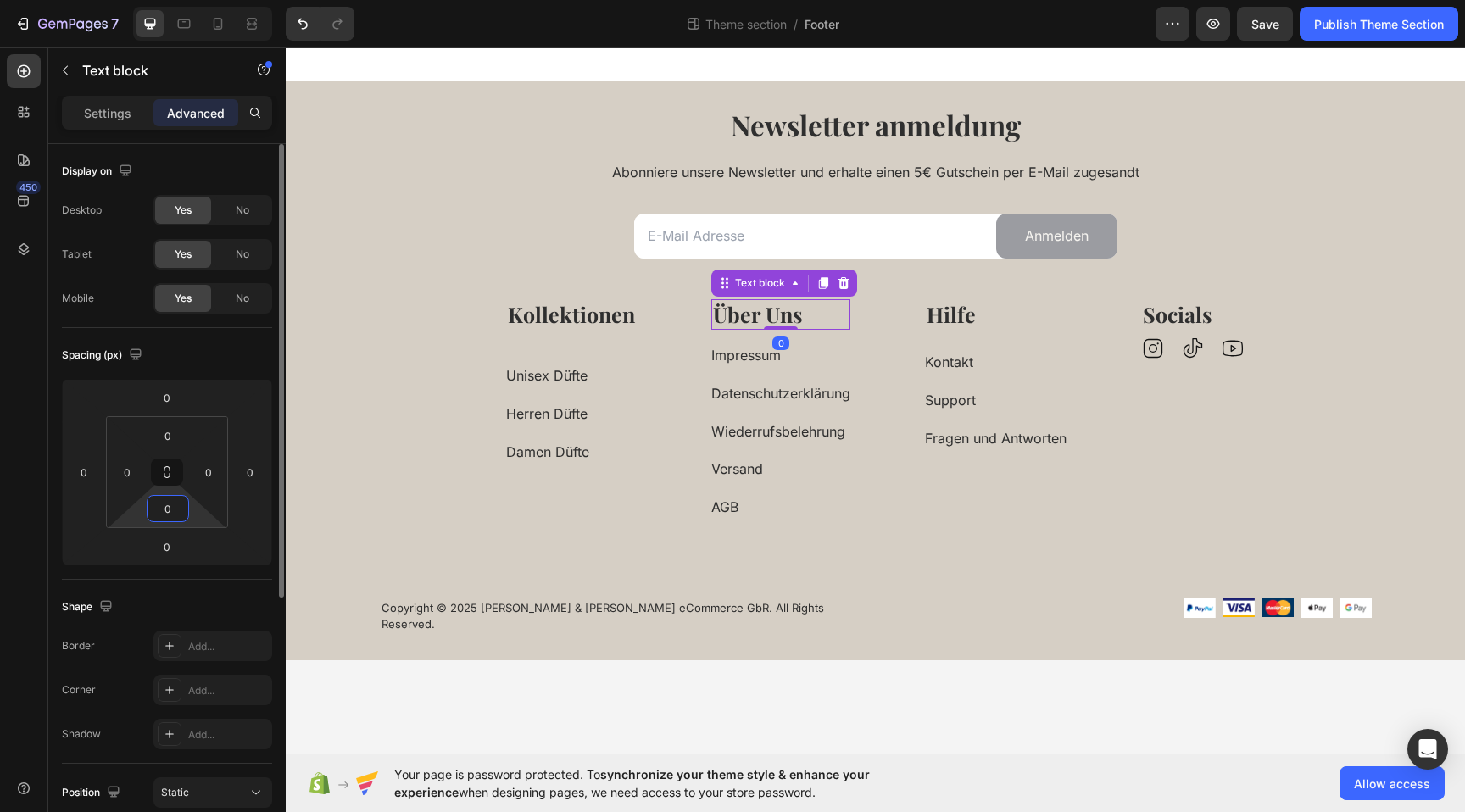
click at [173, 501] on input "0" at bounding box center [168, 509] width 34 height 25
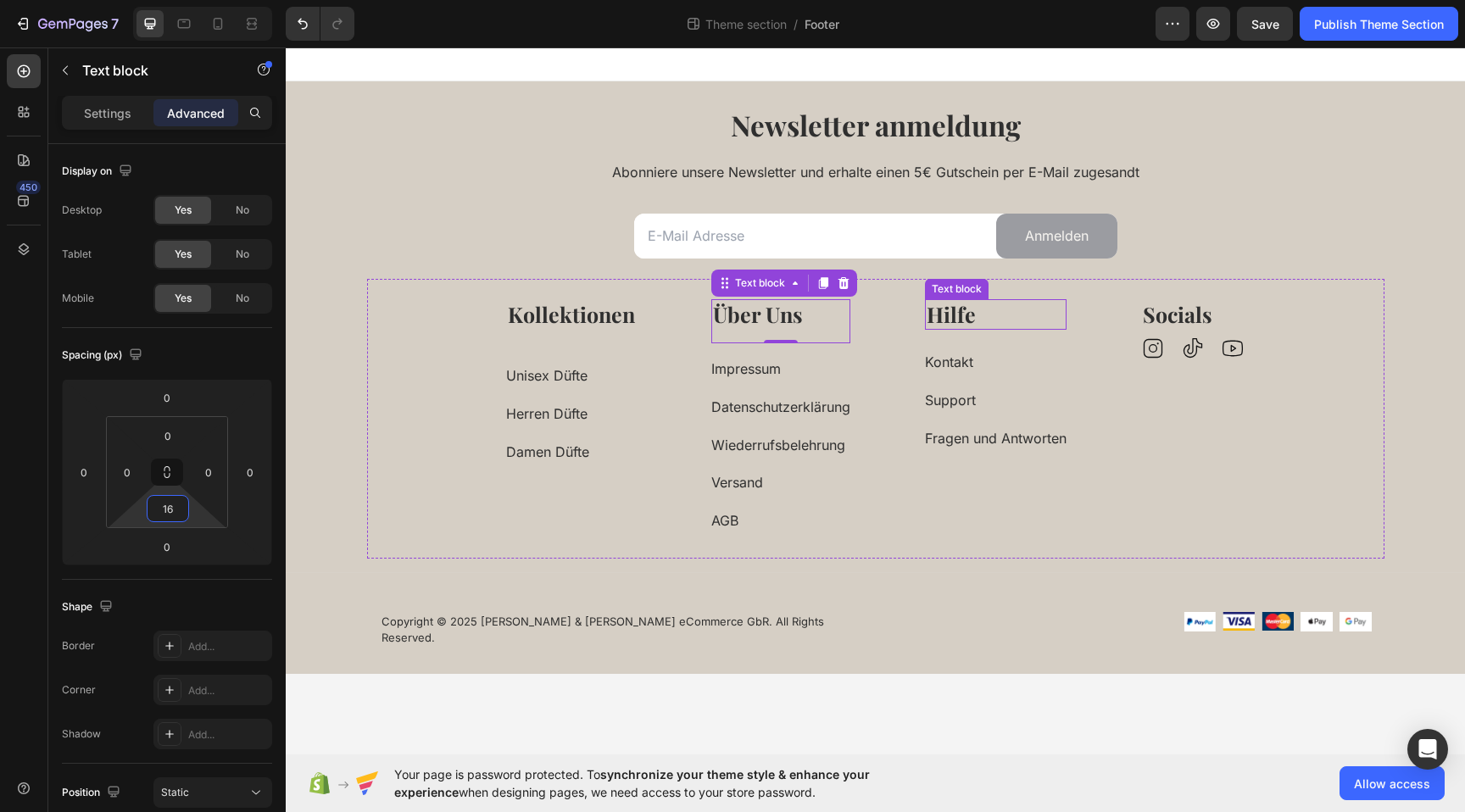
click at [973, 305] on strong "Hilfe" at bounding box center [952, 314] width 49 height 28
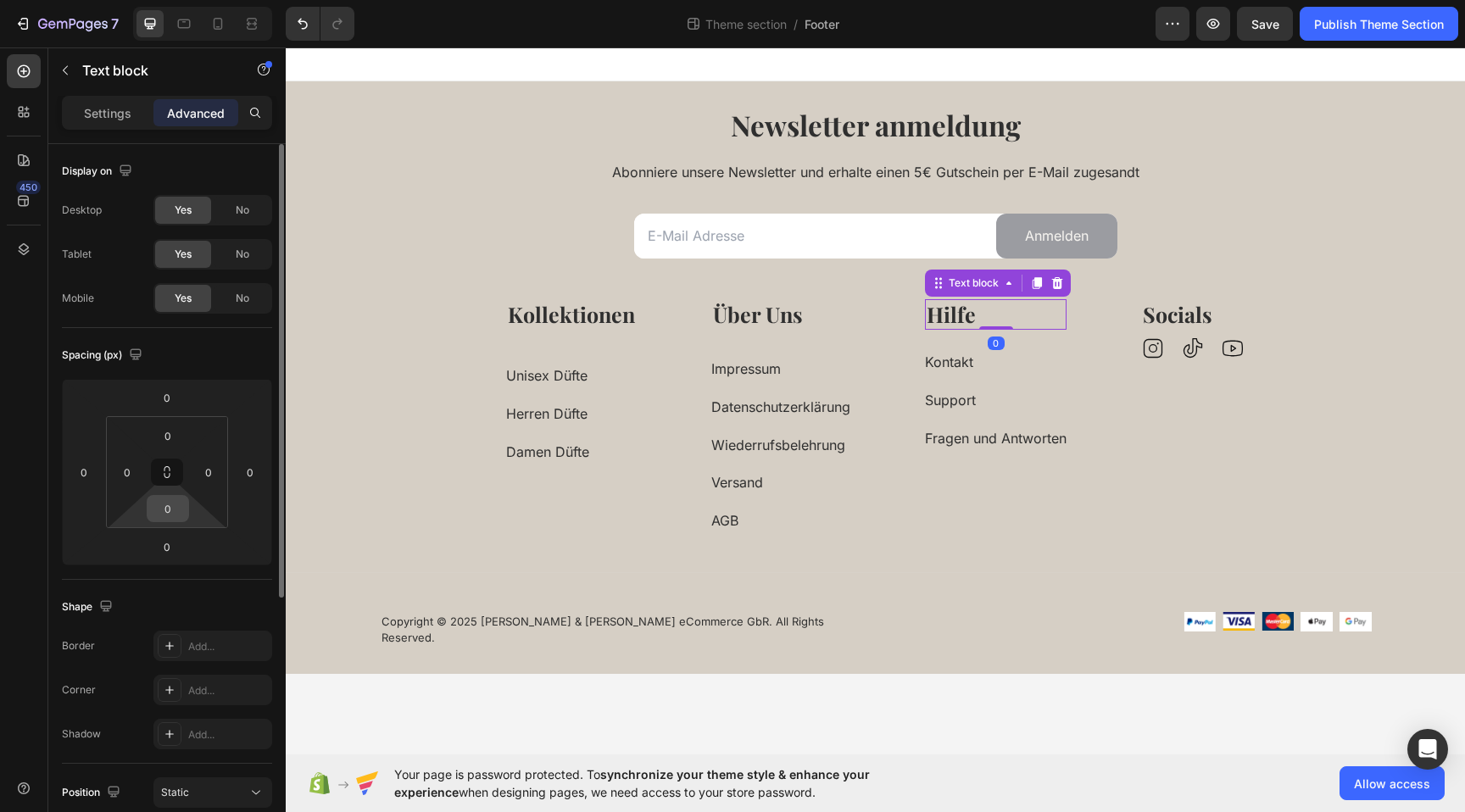
click at [175, 509] on input "0" at bounding box center [168, 509] width 34 height 25
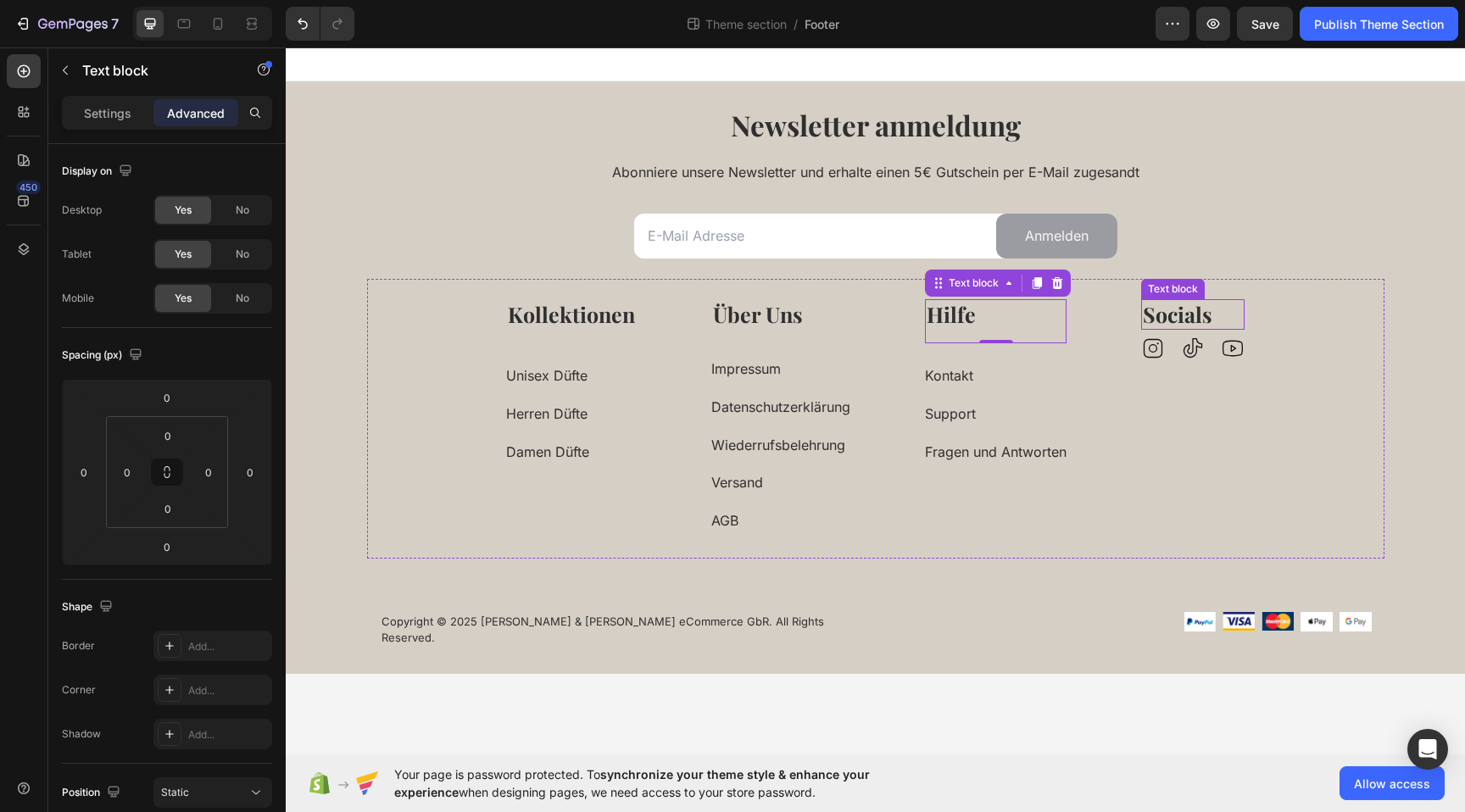
click at [1189, 308] on strong "Socials" at bounding box center [1177, 314] width 70 height 28
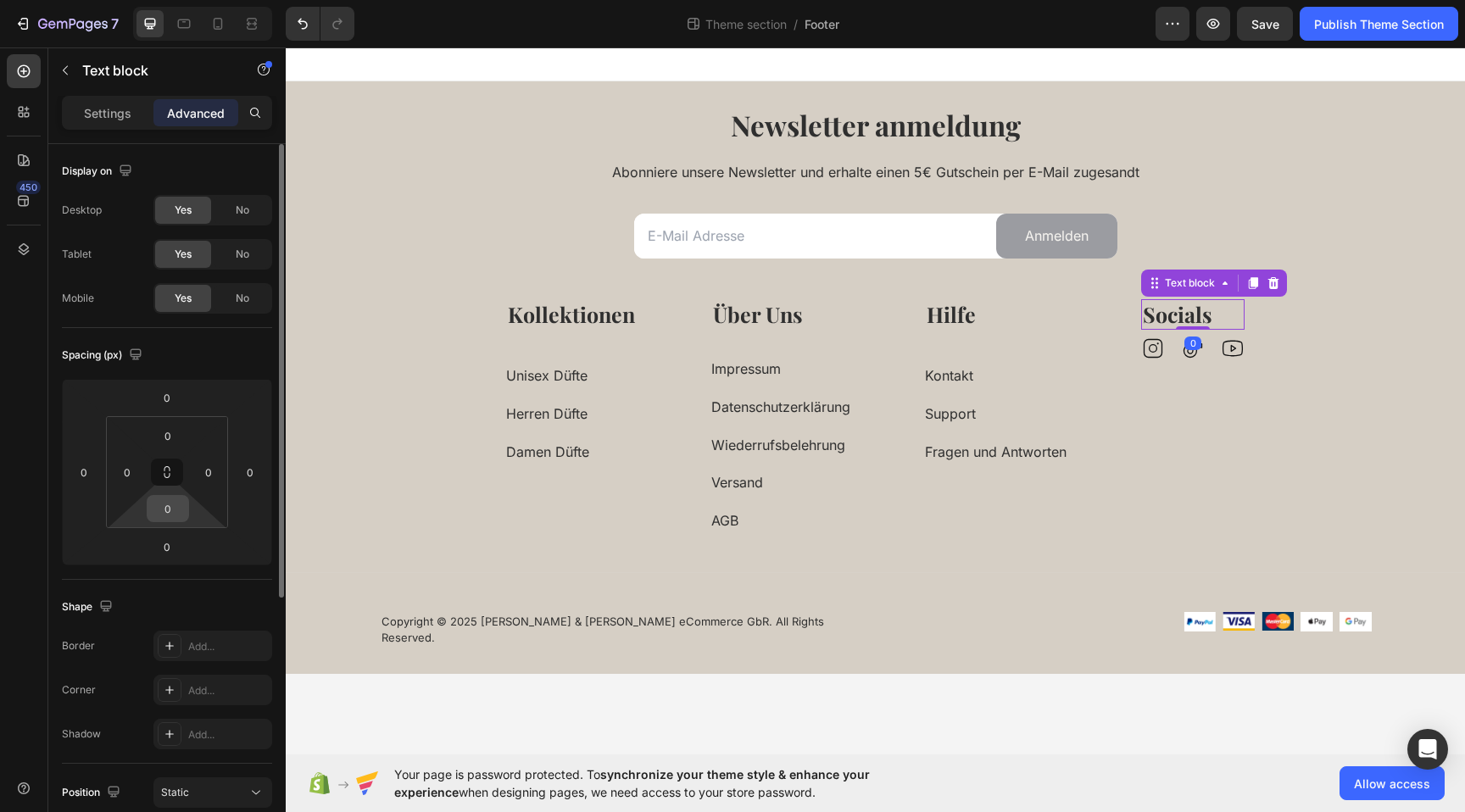
click at [174, 502] on input "0" at bounding box center [168, 509] width 34 height 25
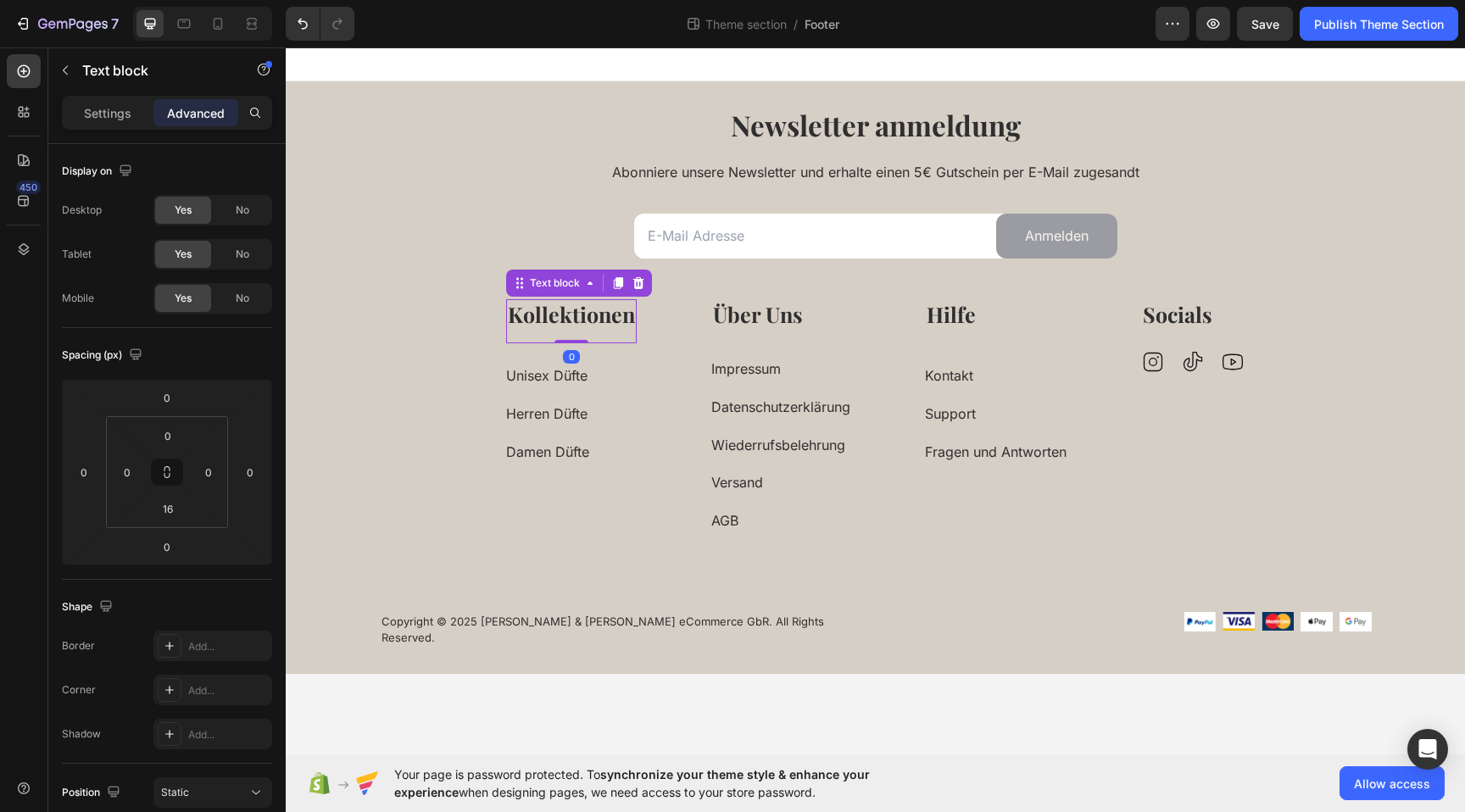
click at [614, 310] on strong "Kollektionen" at bounding box center [572, 314] width 128 height 28
drag, startPoint x: 1268, startPoint y: 30, endPoint x: 1227, endPoint y: 28, distance: 41.0
click at [1268, 30] on span "Save" at bounding box center [1266, 24] width 28 height 15
click at [1215, 28] on icon "button" at bounding box center [1213, 24] width 17 height 17
click at [657, 378] on div "Kollektionen Text block 0 Unisex Düfte Button Herren Düfte Button Damen Düfte B…" at bounding box center [875, 418] width 1018 height 279
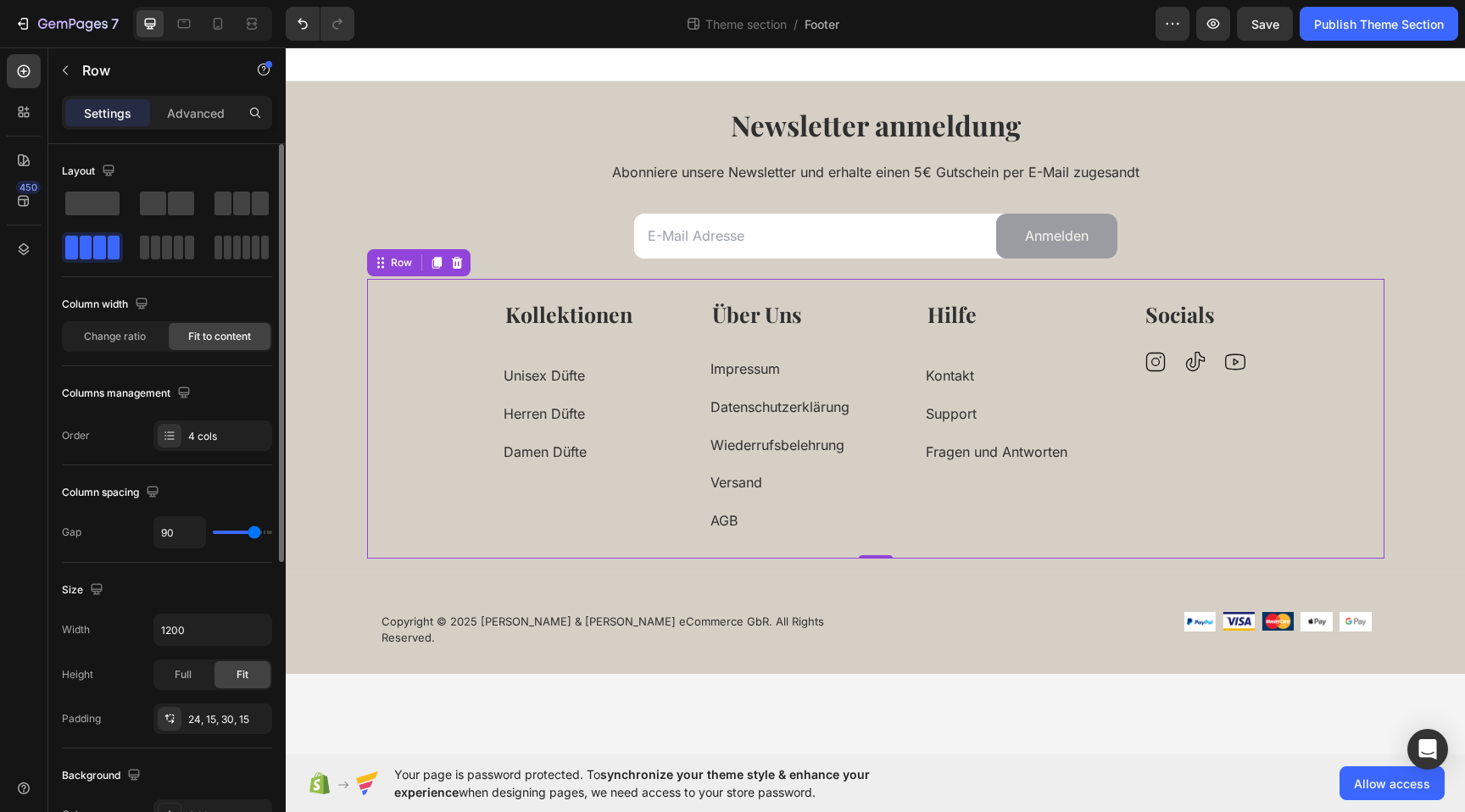
click at [253, 531] on input "range" at bounding box center [242, 532] width 59 height 3
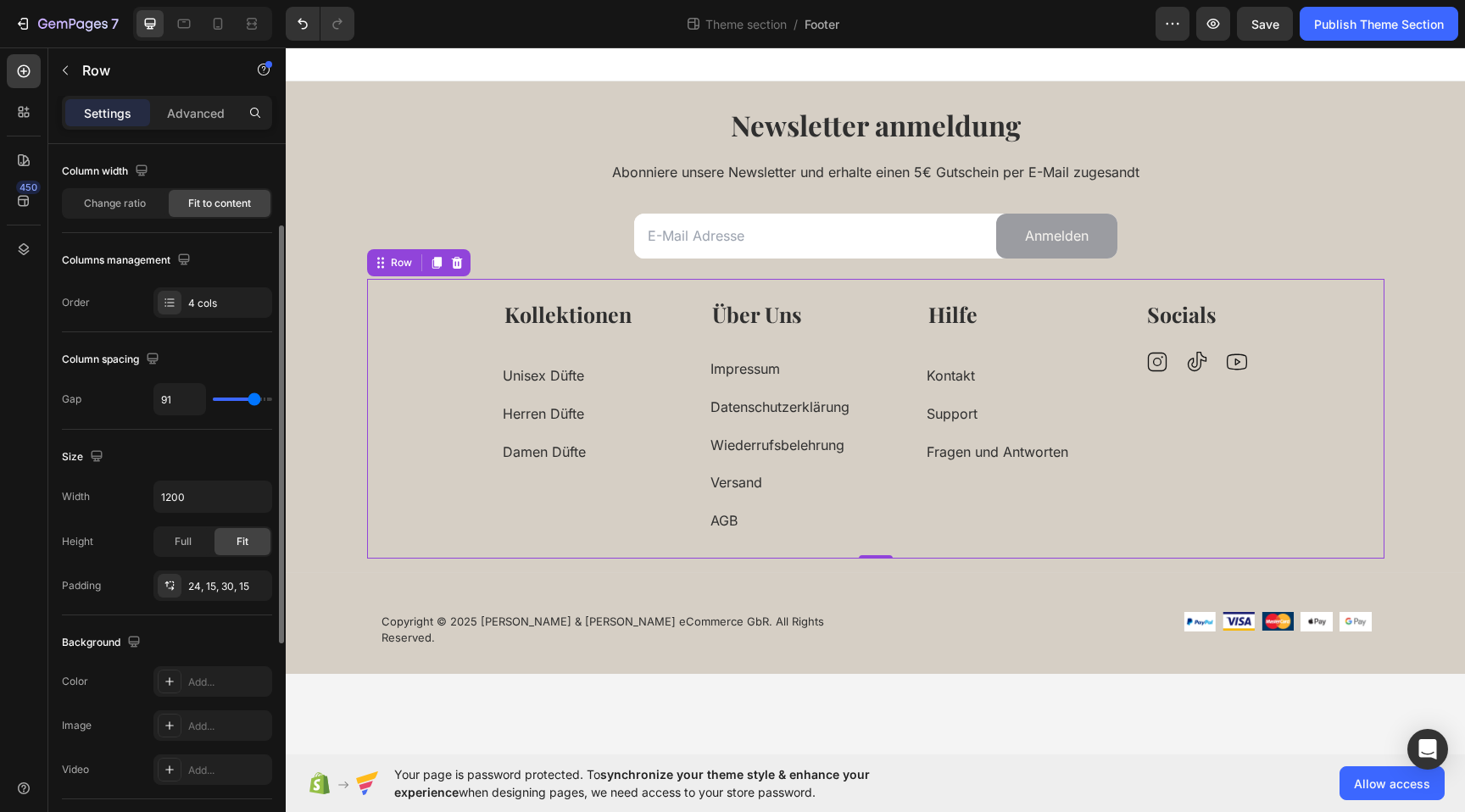
scroll to position [135, 0]
click at [183, 540] on span "Full" at bounding box center [183, 539] width 17 height 16
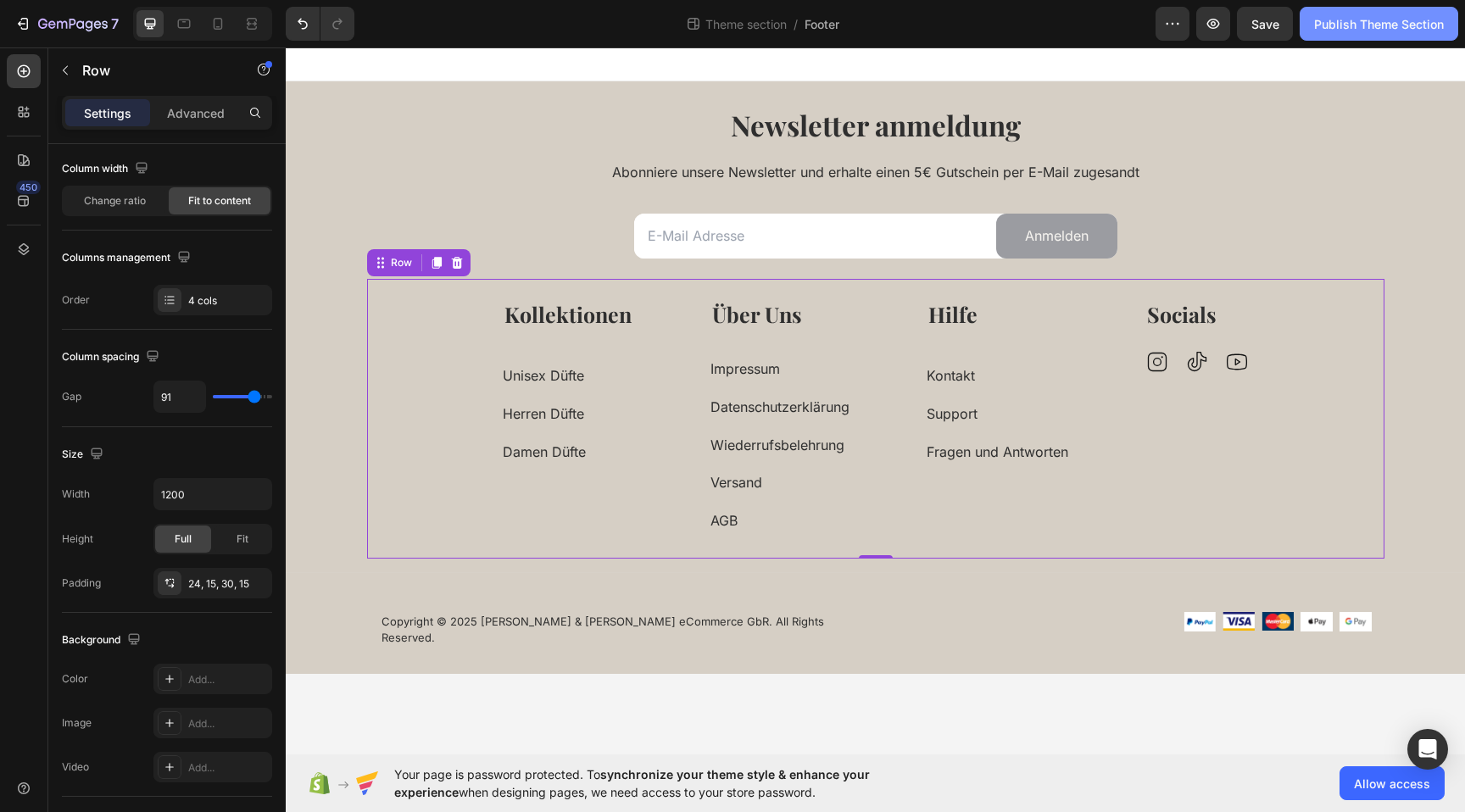
click at [1361, 36] on button "Publish Theme Section" at bounding box center [1380, 24] width 159 height 34
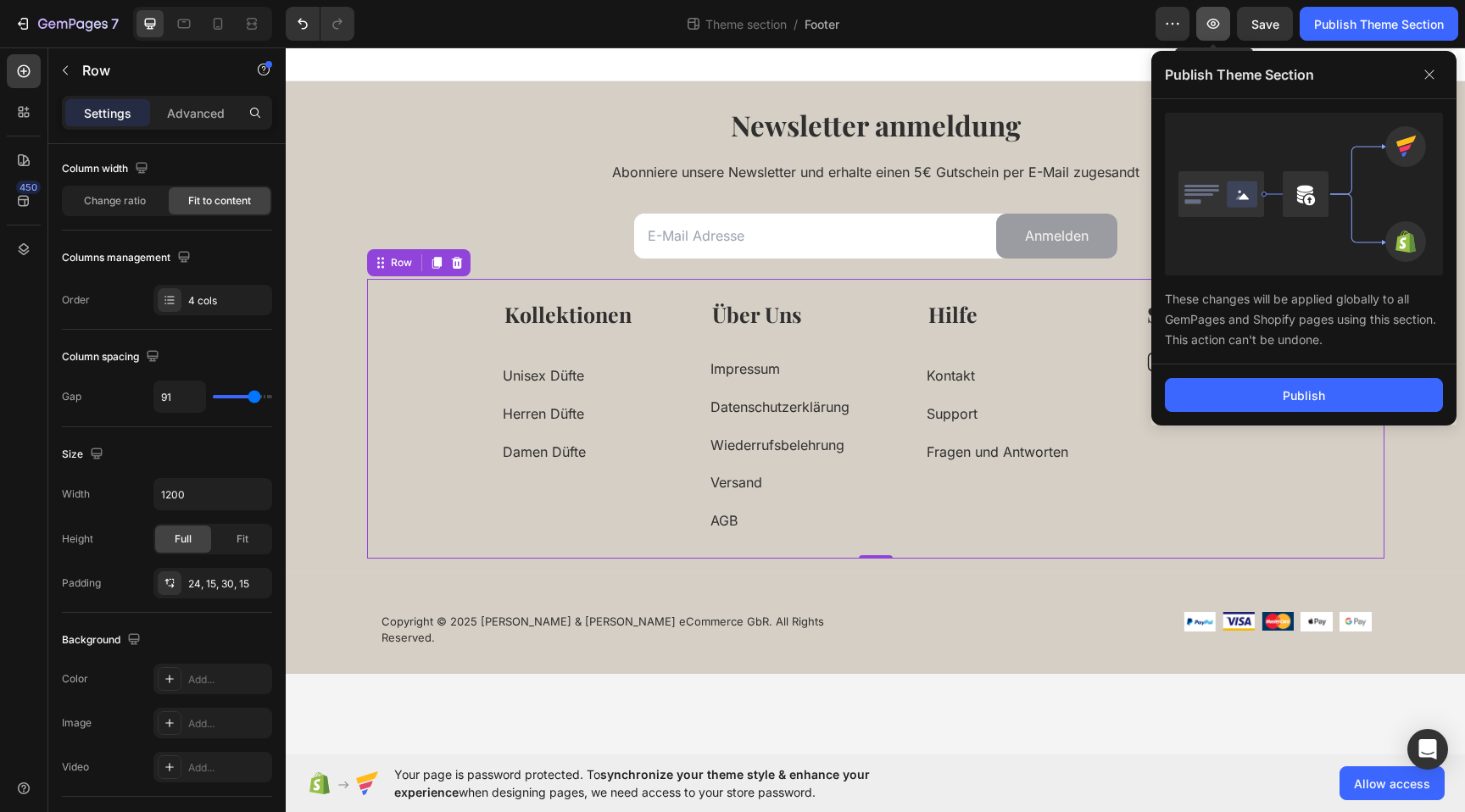
click at [1226, 26] on button "button" at bounding box center [1213, 24] width 34 height 34
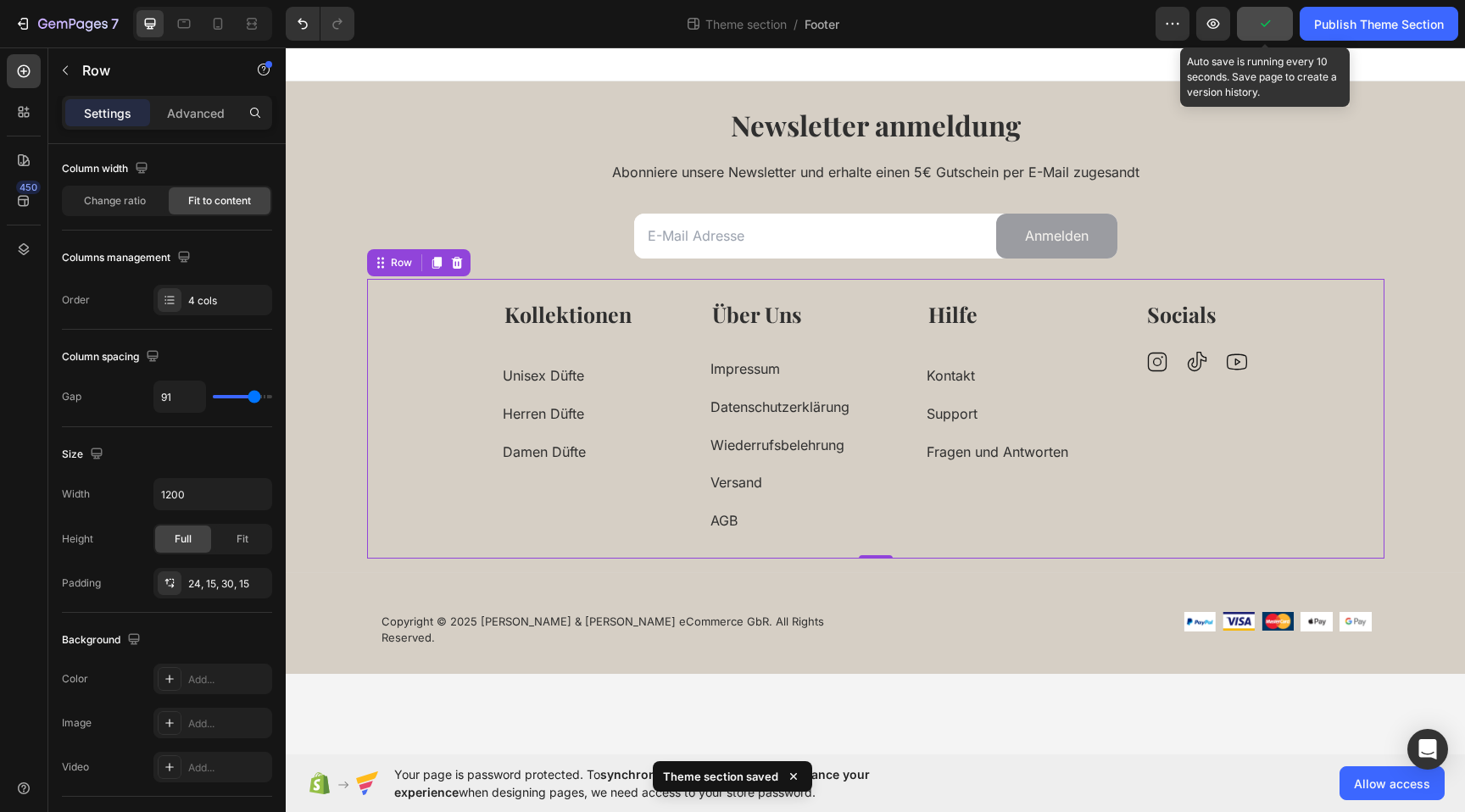
click at [1265, 23] on icon "button" at bounding box center [1265, 24] width 17 height 17
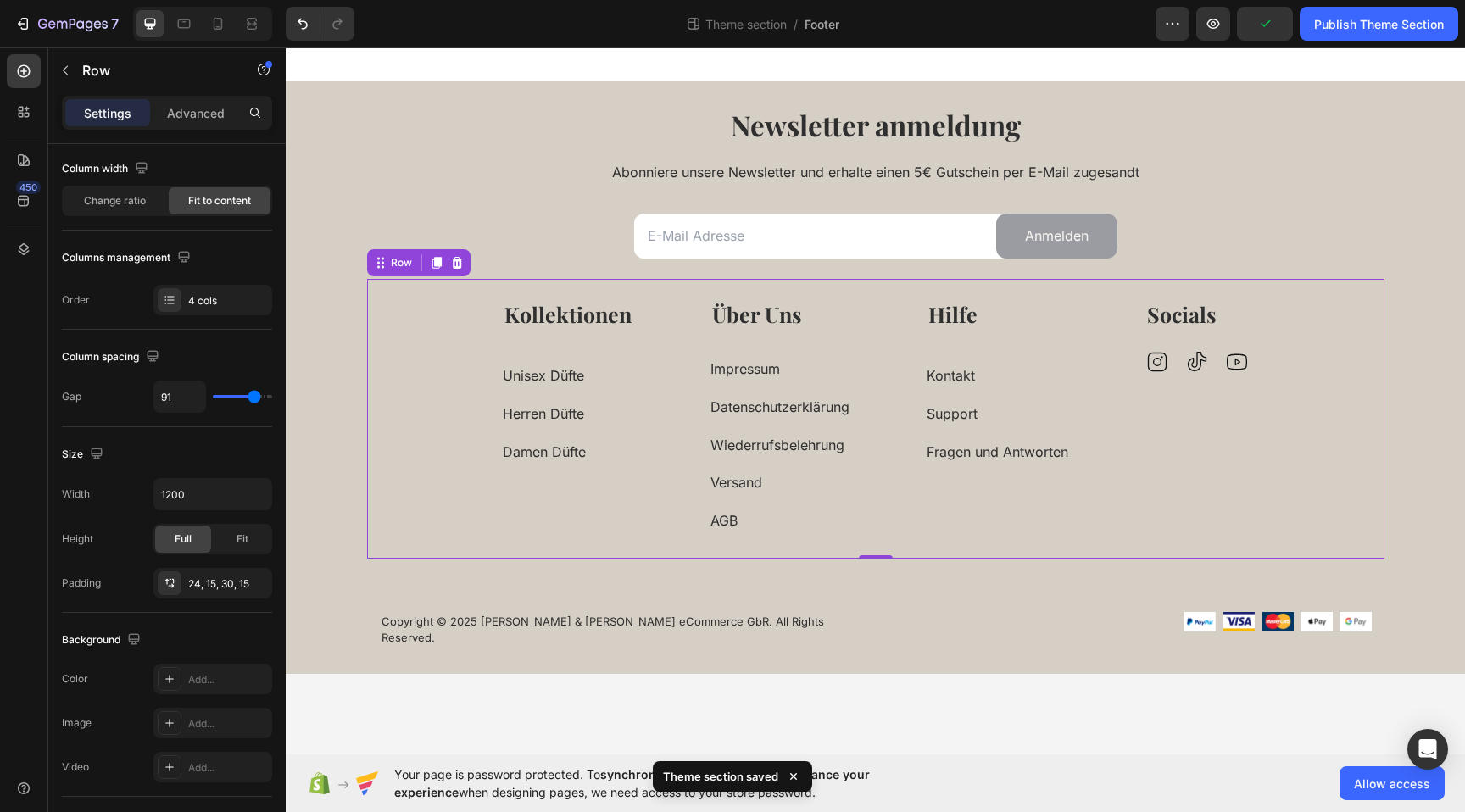
click at [1192, 25] on div "Preview Publish Theme Section" at bounding box center [1307, 24] width 303 height 34
click at [1206, 25] on icon "button" at bounding box center [1213, 24] width 17 height 17
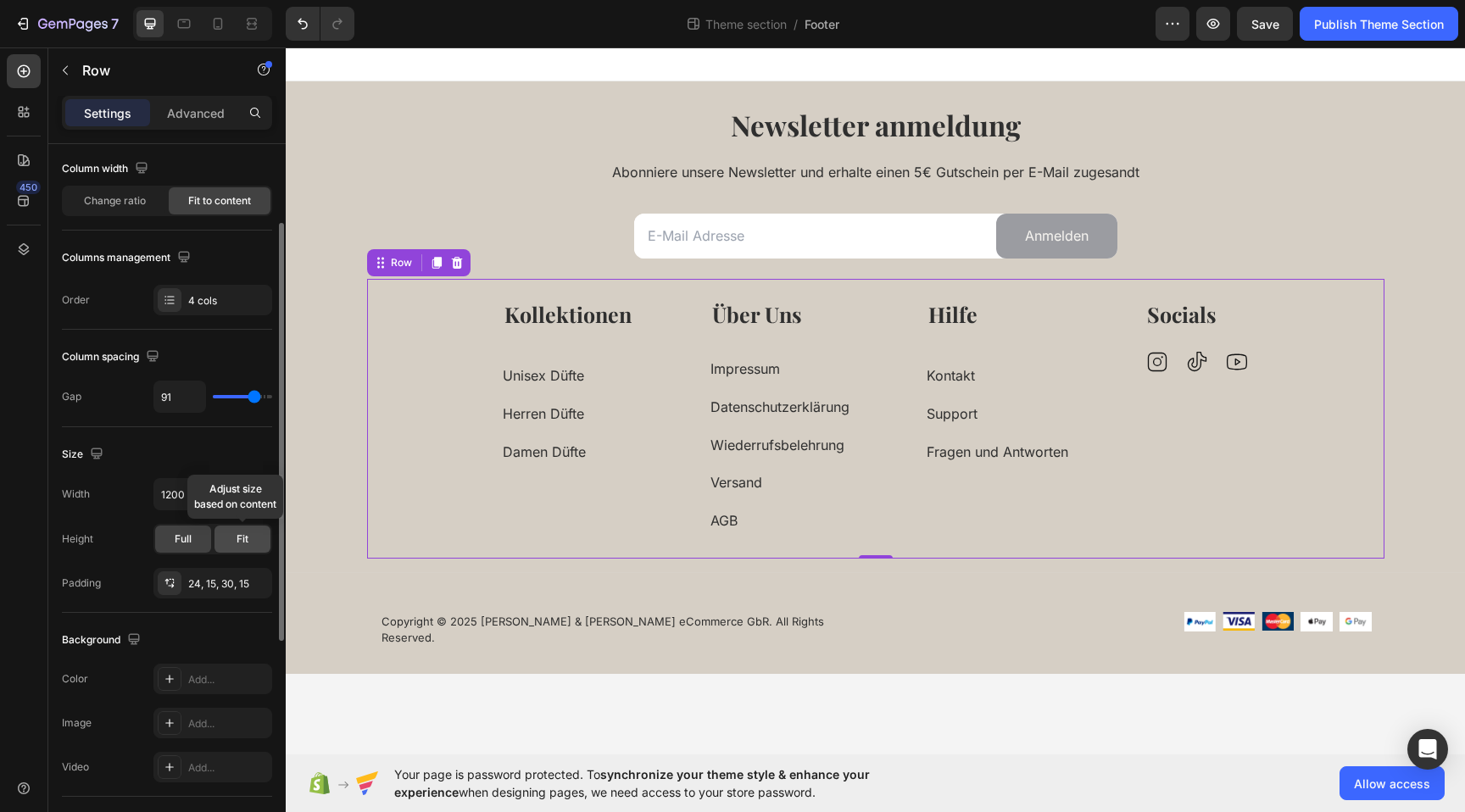
click at [233, 541] on div "Fit" at bounding box center [242, 539] width 56 height 27
click at [186, 537] on span "Full" at bounding box center [183, 539] width 17 height 16
click at [224, 577] on div "24, 15, 30, 15" at bounding box center [213, 584] width 49 height 16
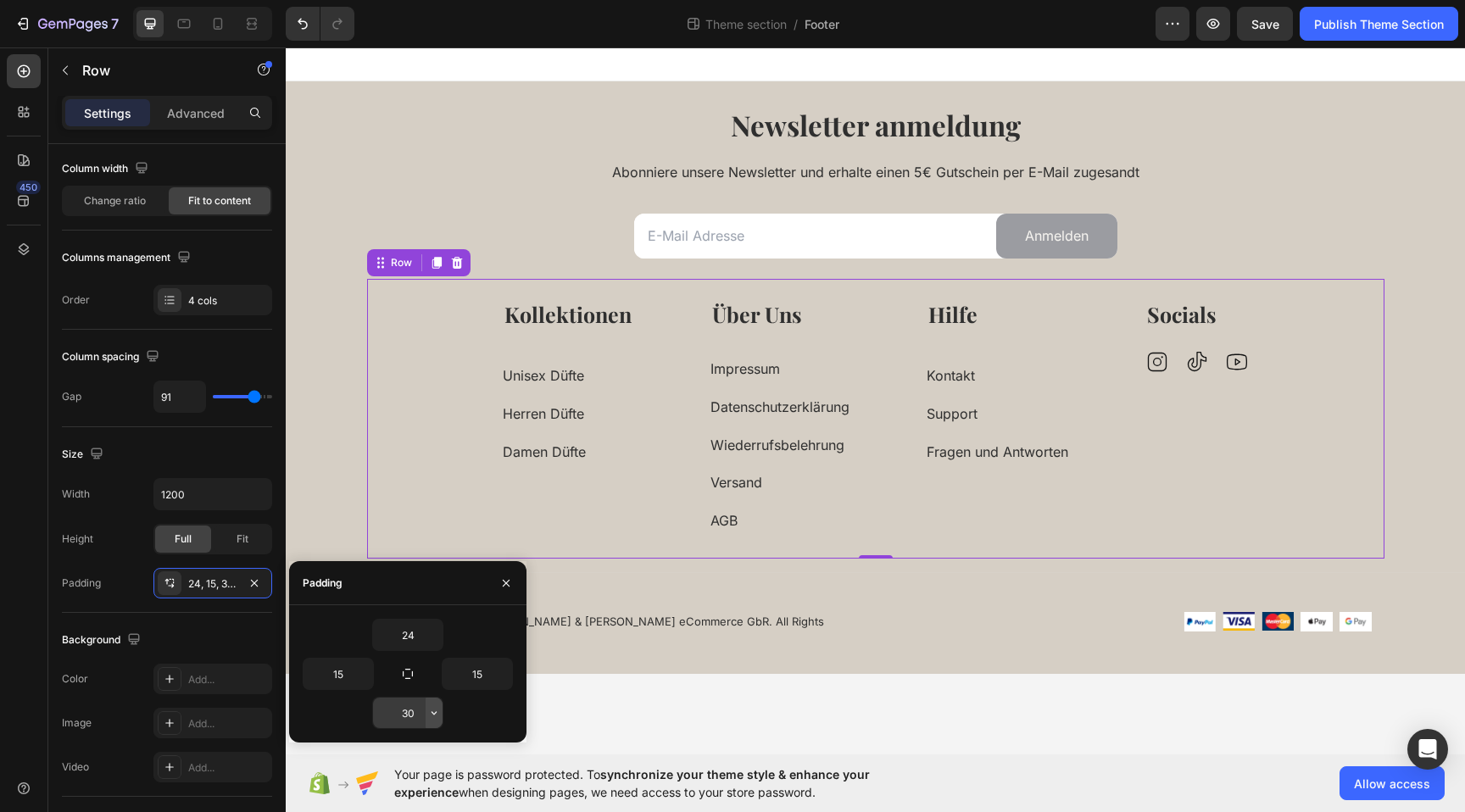
click at [434, 715] on icon "button" at bounding box center [435, 713] width 14 height 14
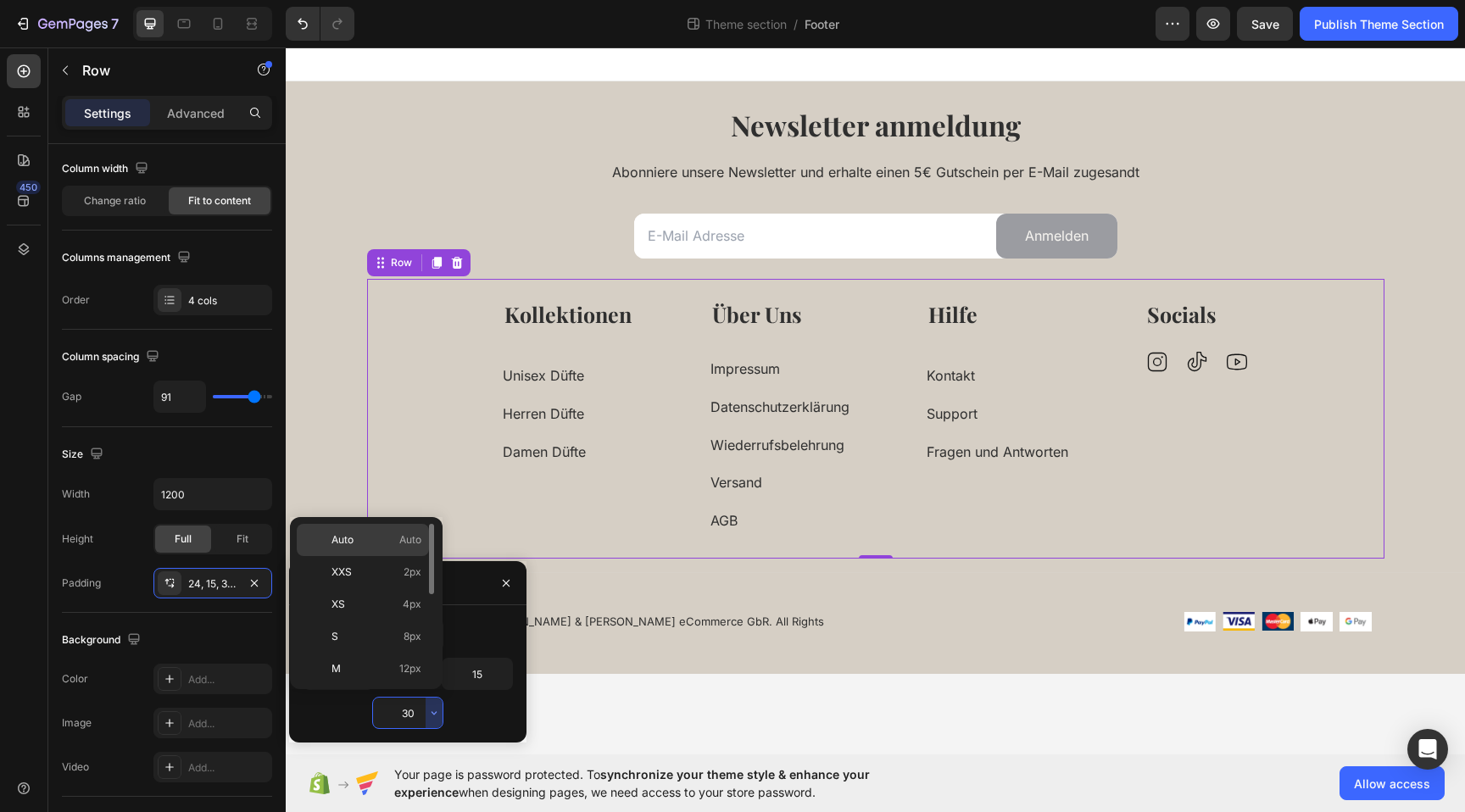
click at [379, 549] on div "Auto Auto" at bounding box center [362, 539] width 132 height 32
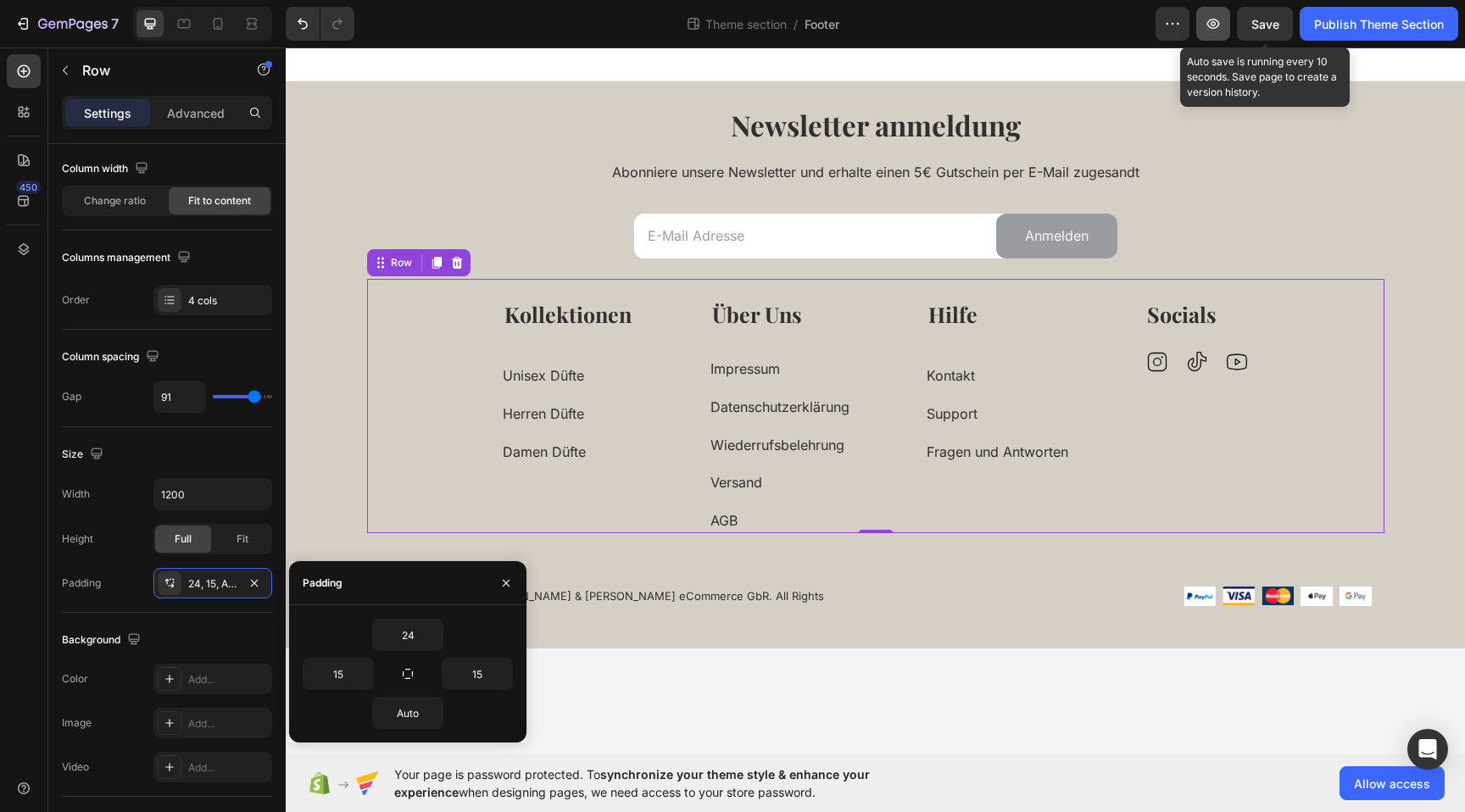
drag, startPoint x: 1258, startPoint y: 26, endPoint x: 1228, endPoint y: 26, distance: 30.0
click at [1257, 26] on span "Save" at bounding box center [1266, 24] width 28 height 15
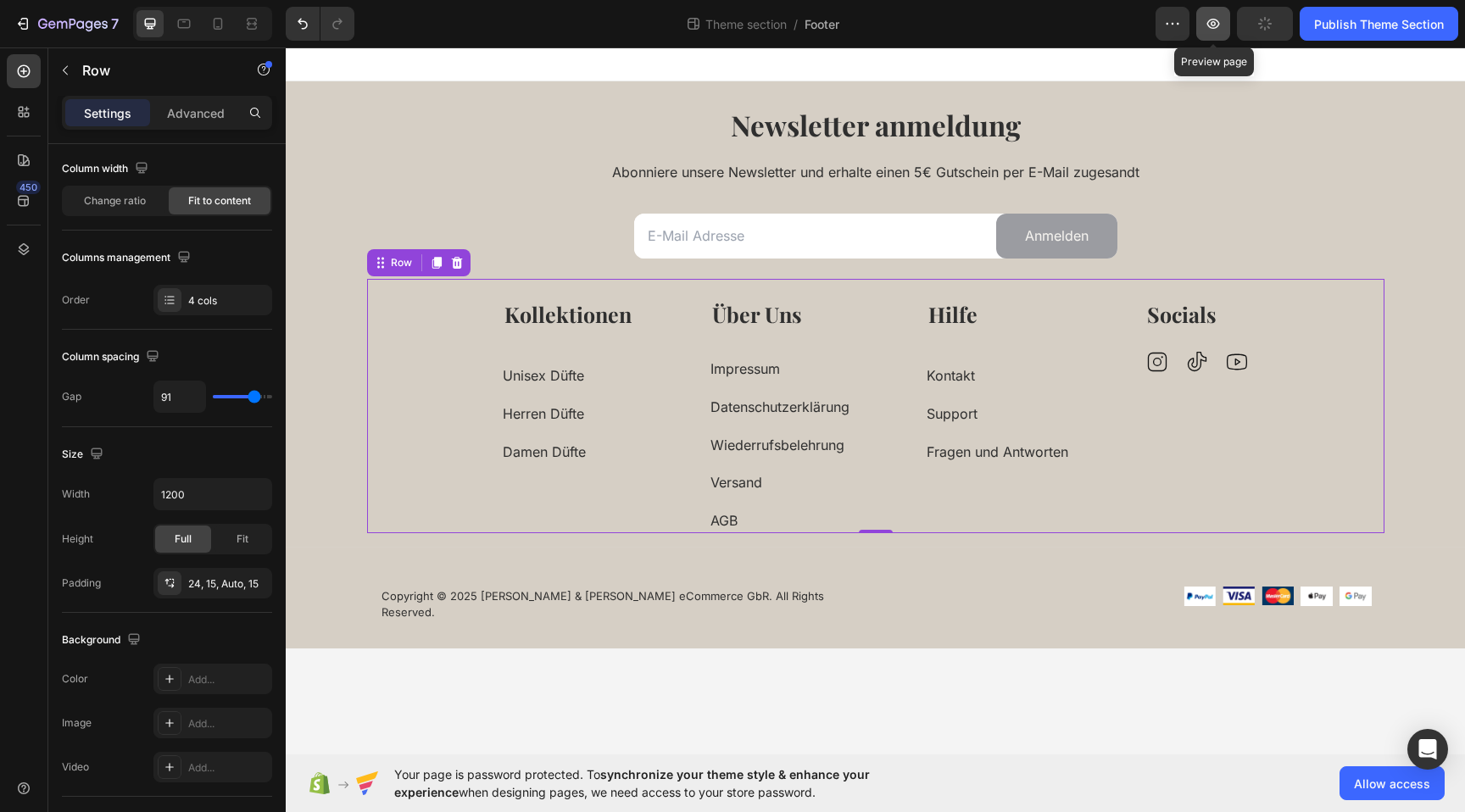
click at [1214, 27] on icon "button" at bounding box center [1213, 24] width 17 height 17
click at [431, 342] on div "Kollektionen Text block Unisex Düfte Button Herren Düfte Button Damen Düfte But…" at bounding box center [875, 405] width 1018 height 254
click at [125, 207] on span "Change ratio" at bounding box center [115, 201] width 62 height 16
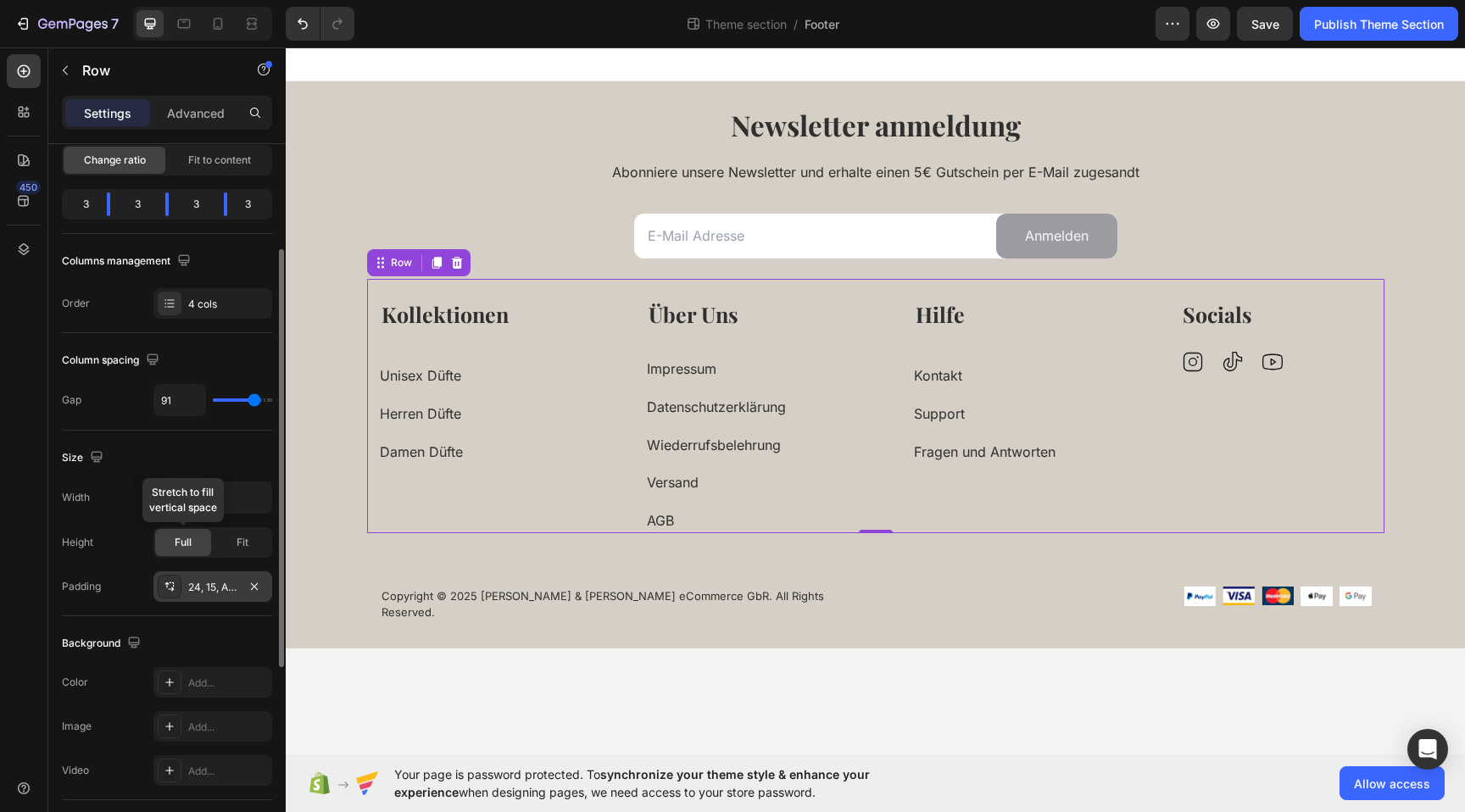
scroll to position [178, 0]
click at [227, 590] on div "24, 15, Auto, 15" at bounding box center [213, 585] width 49 height 16
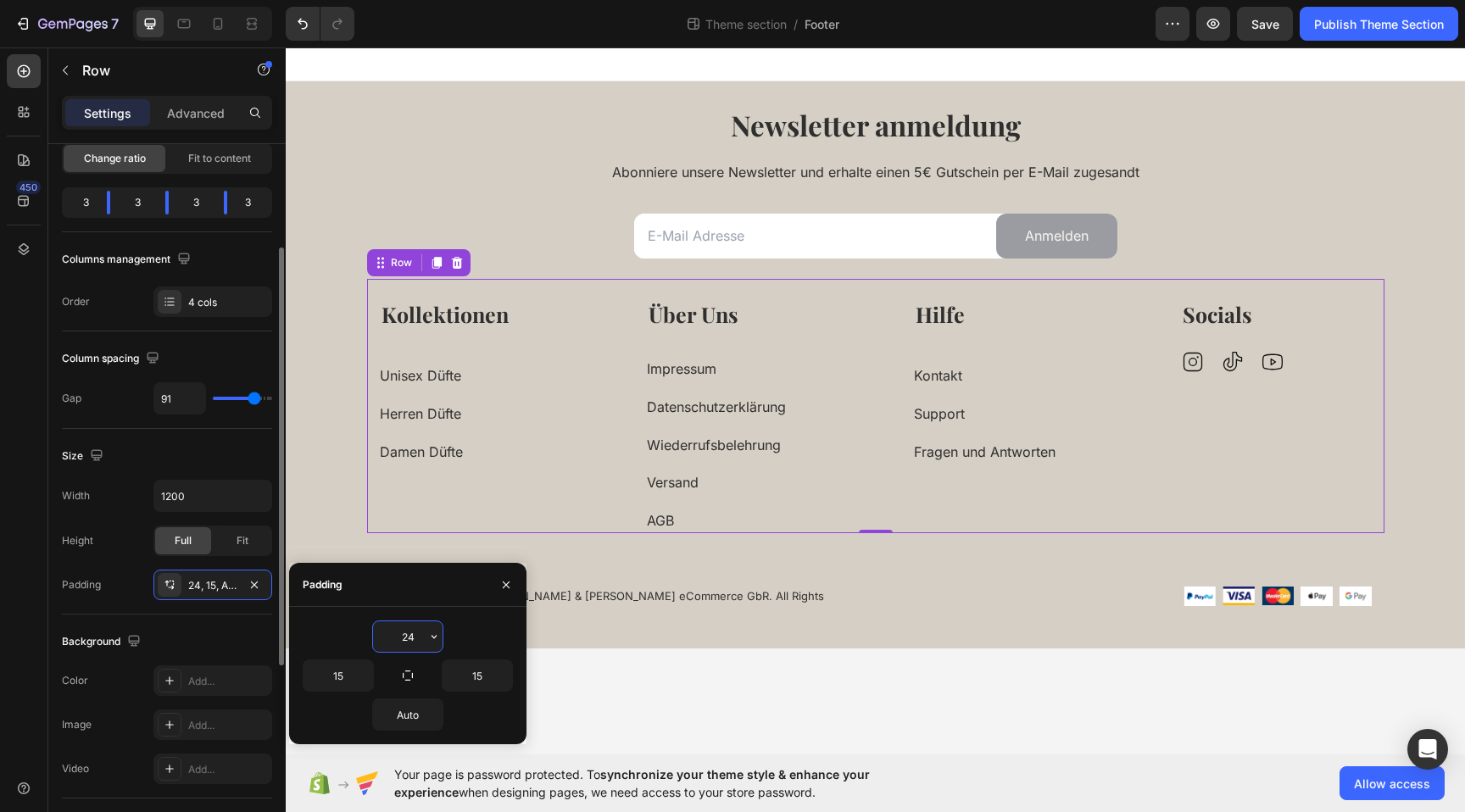
click at [139, 581] on div "Padding 24, 15, Auto, 15" at bounding box center [167, 584] width 210 height 30
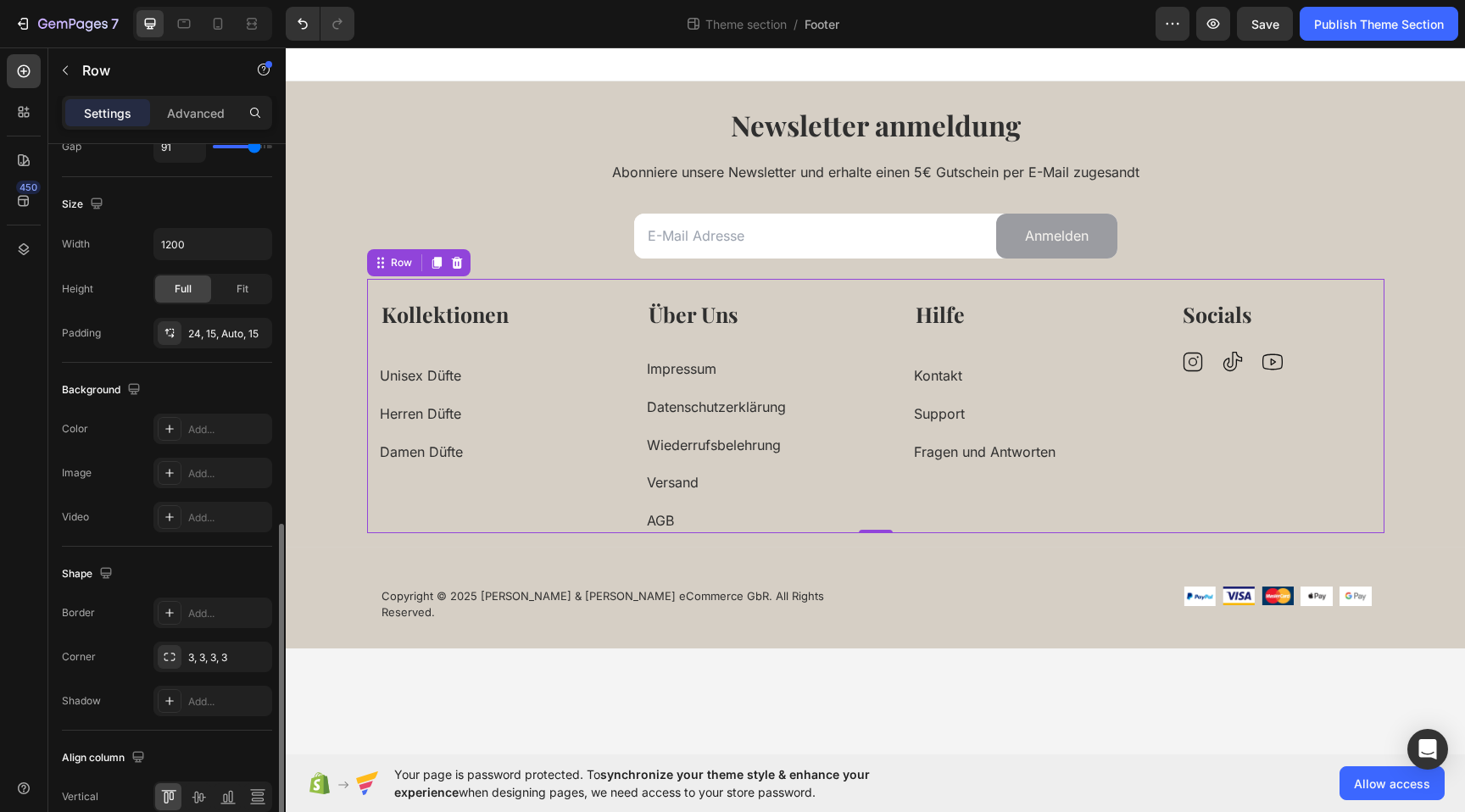
scroll to position [511, 0]
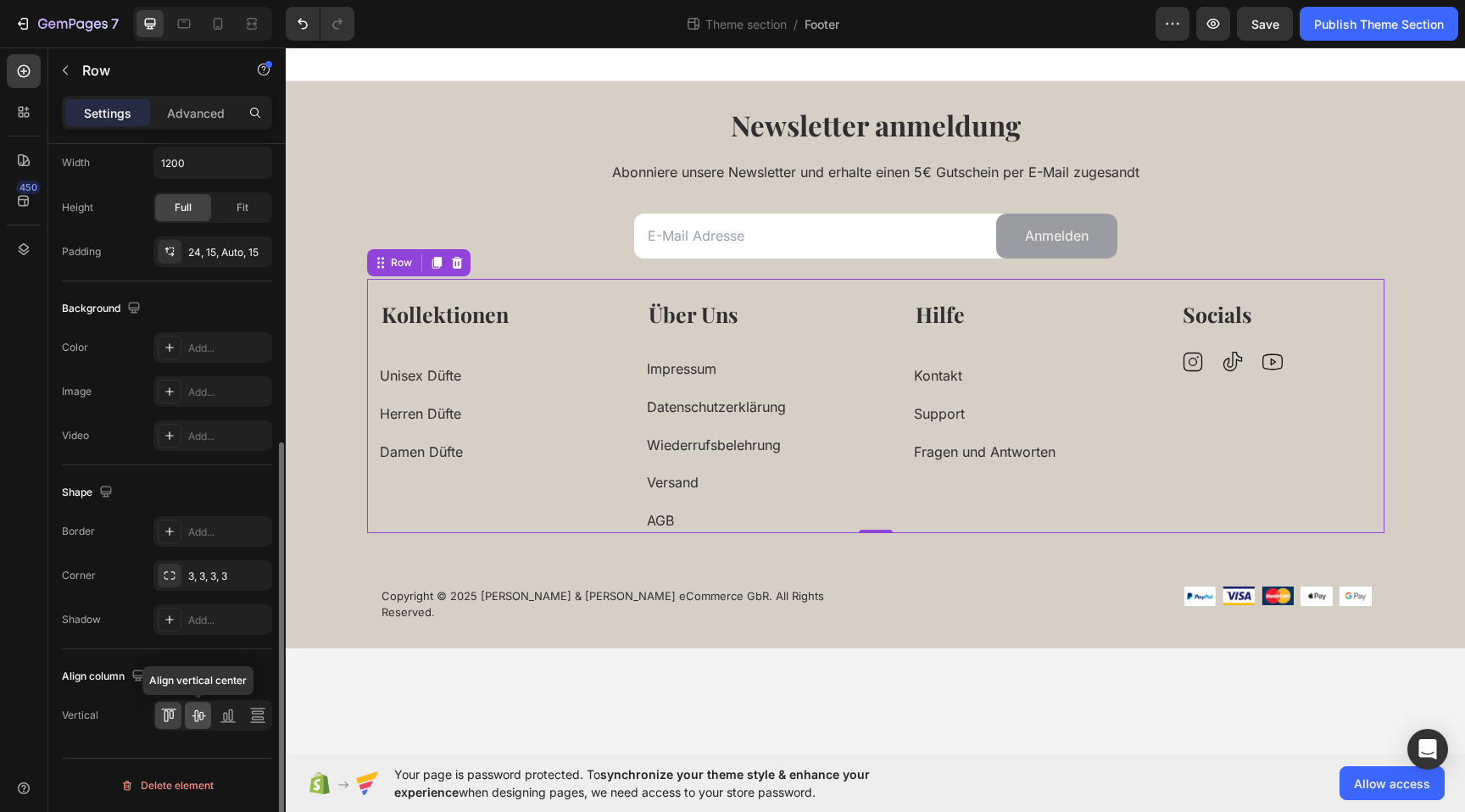
click at [198, 716] on icon at bounding box center [198, 716] width 14 height 12
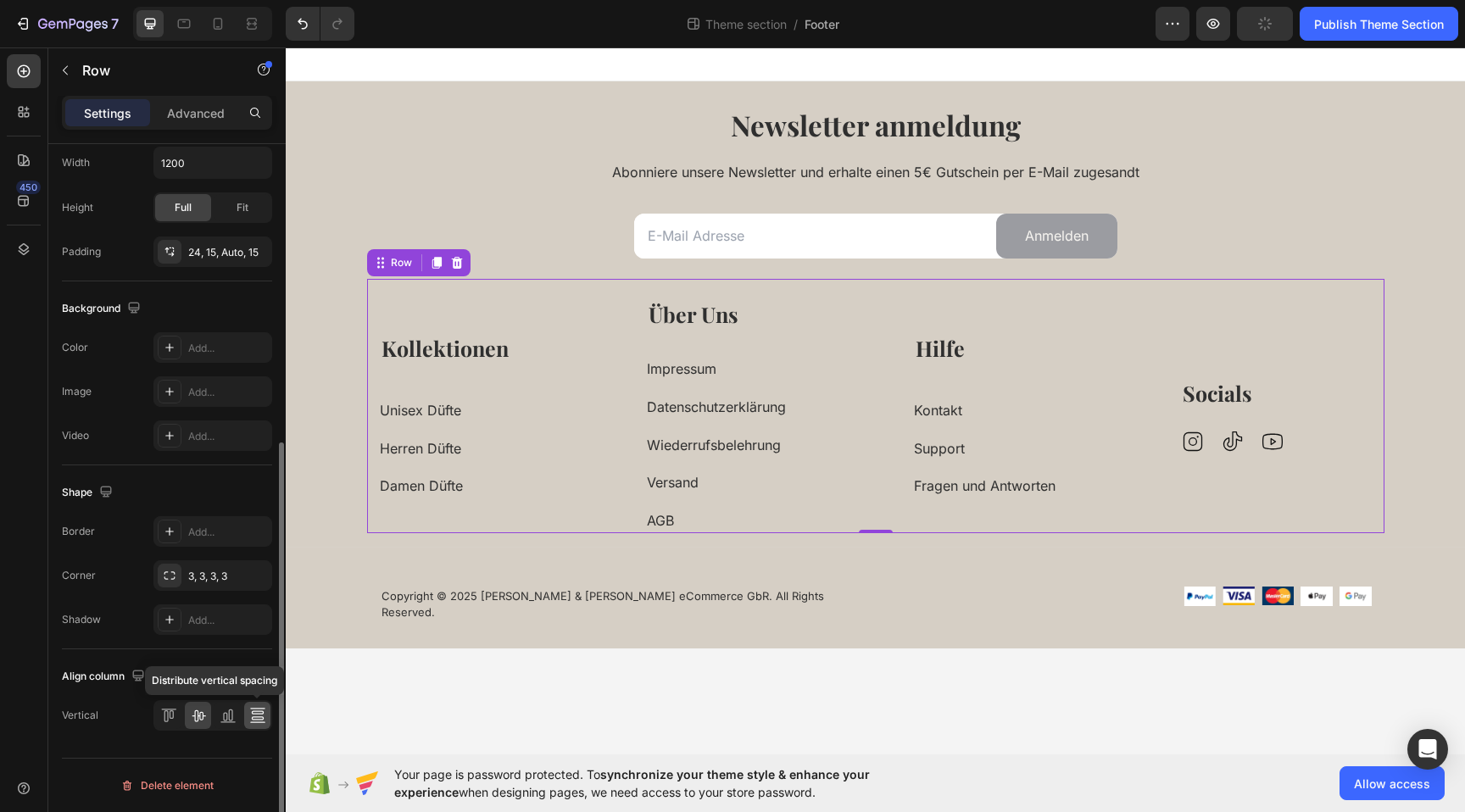
click at [264, 717] on icon at bounding box center [257, 715] width 17 height 17
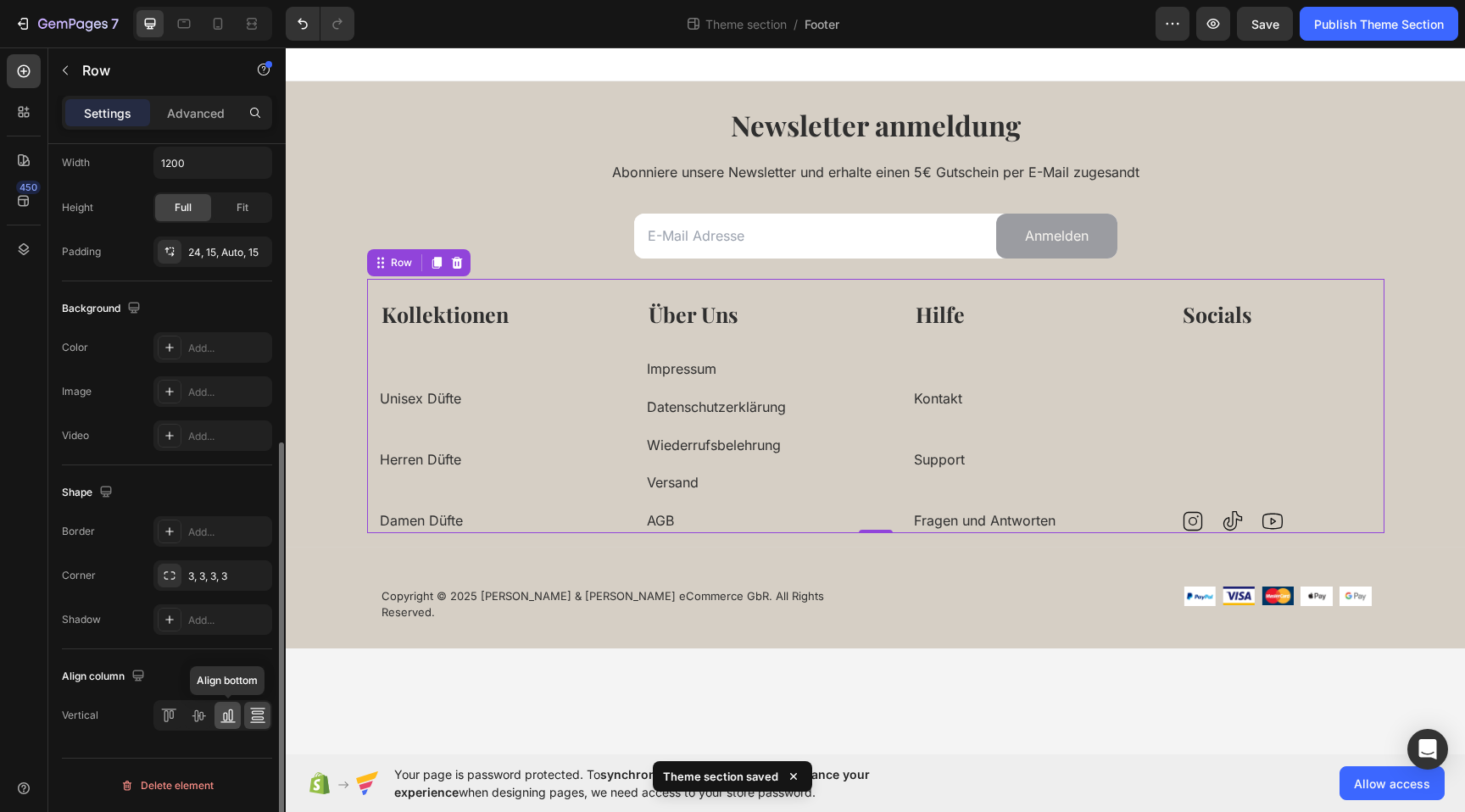
click at [218, 714] on div at bounding box center [228, 716] width 26 height 27
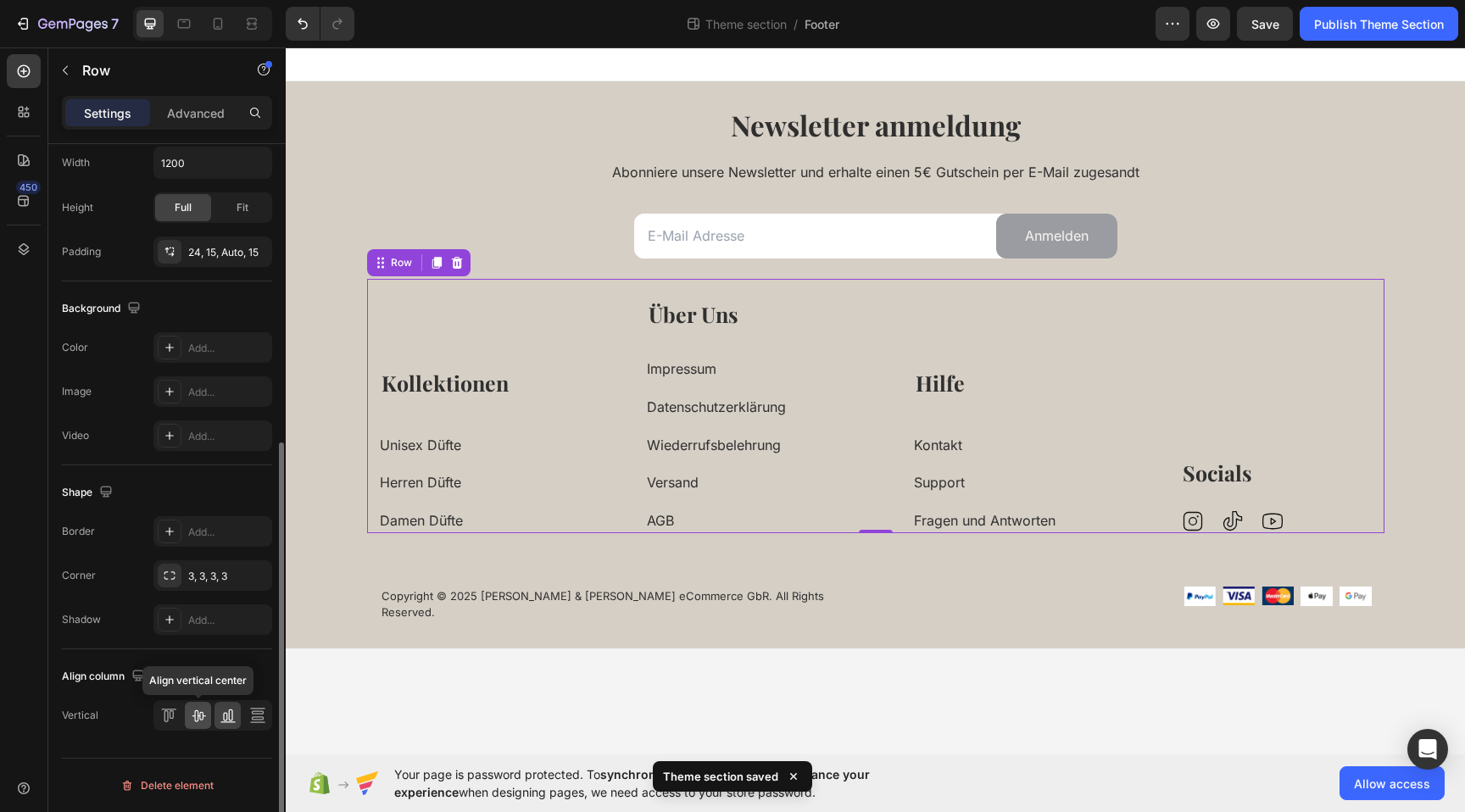
click at [203, 715] on icon at bounding box center [198, 715] width 17 height 17
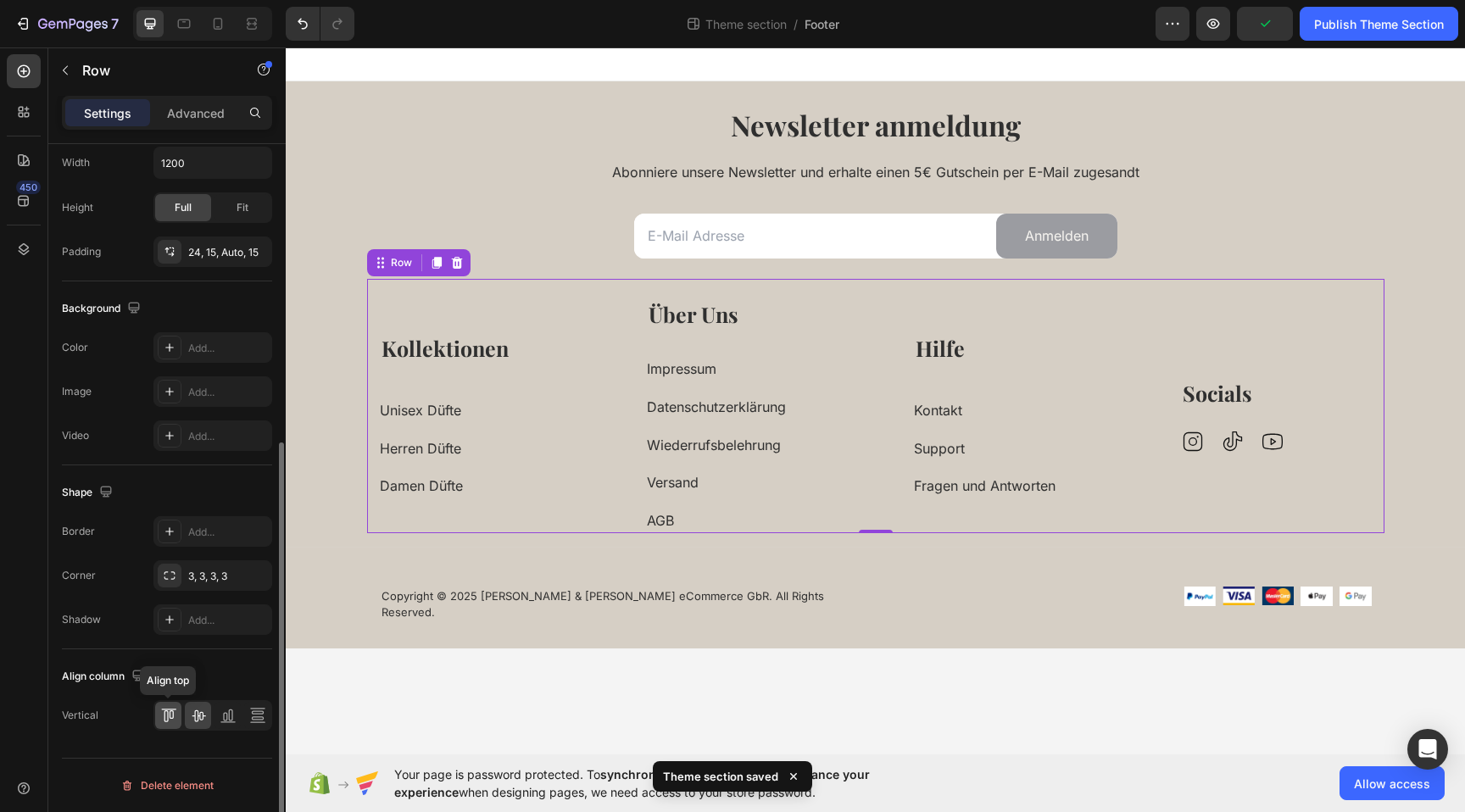
click at [170, 715] on icon at bounding box center [171, 714] width 4 height 9
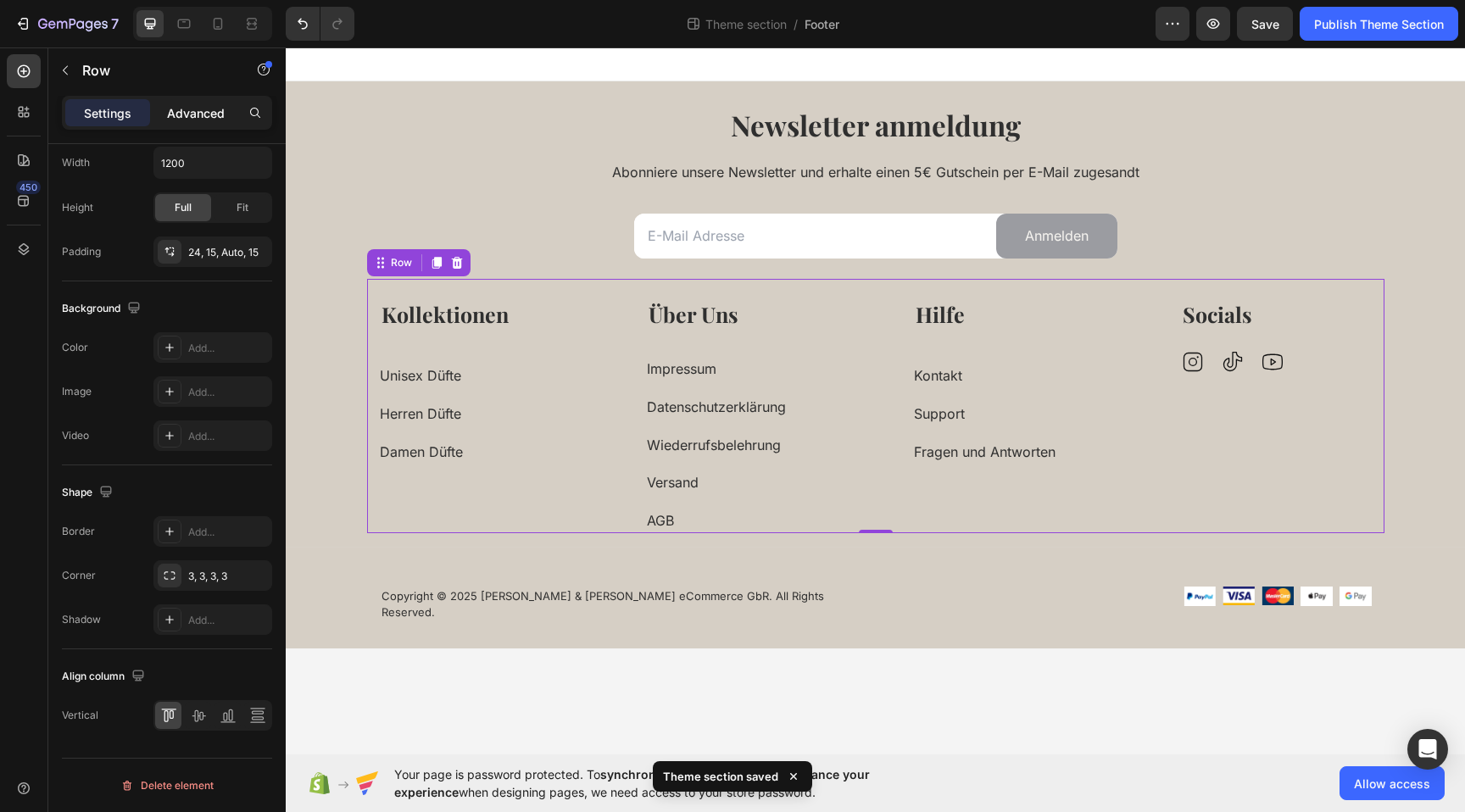
click at [197, 109] on p "Advanced" at bounding box center [195, 113] width 58 height 18
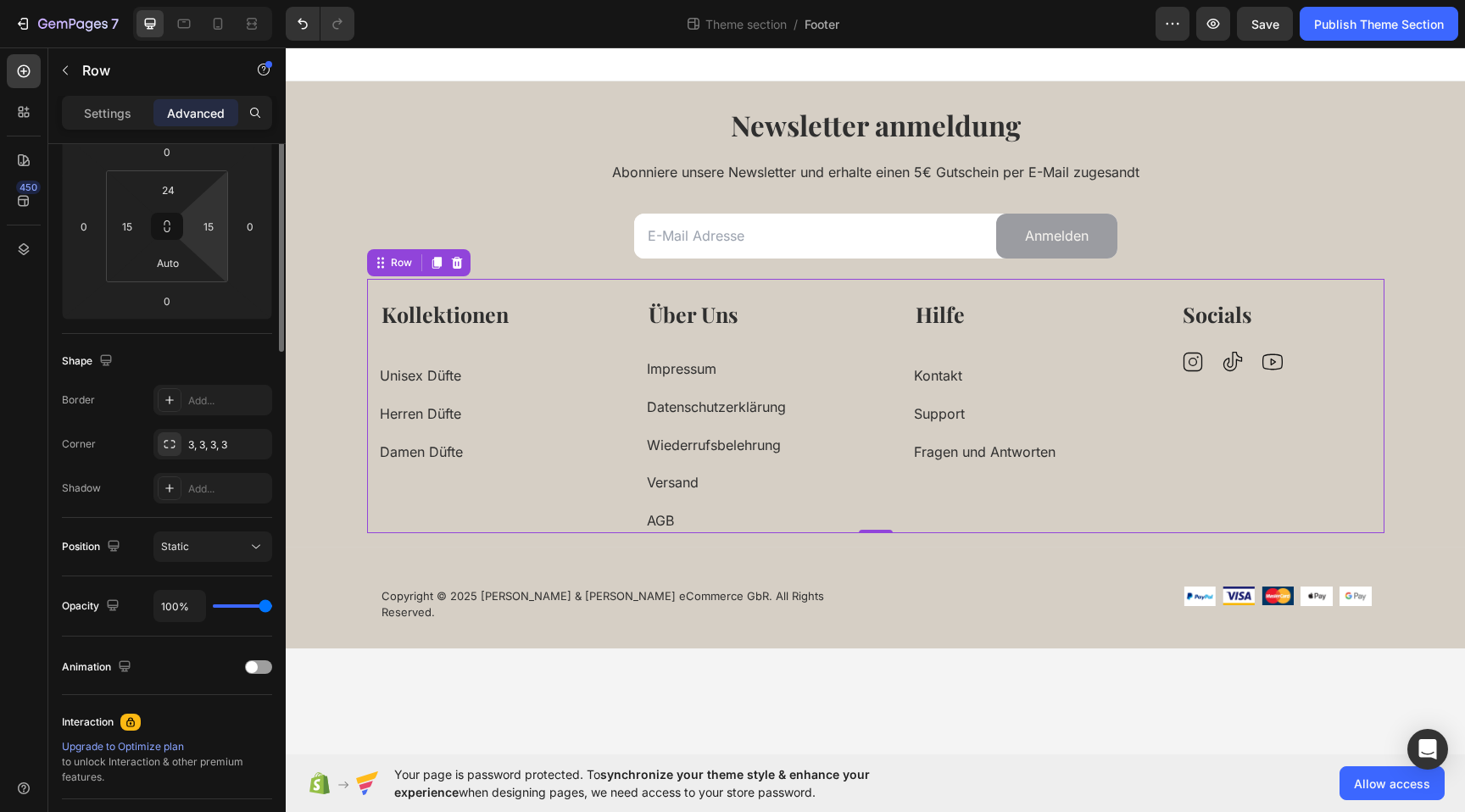
scroll to position [0, 0]
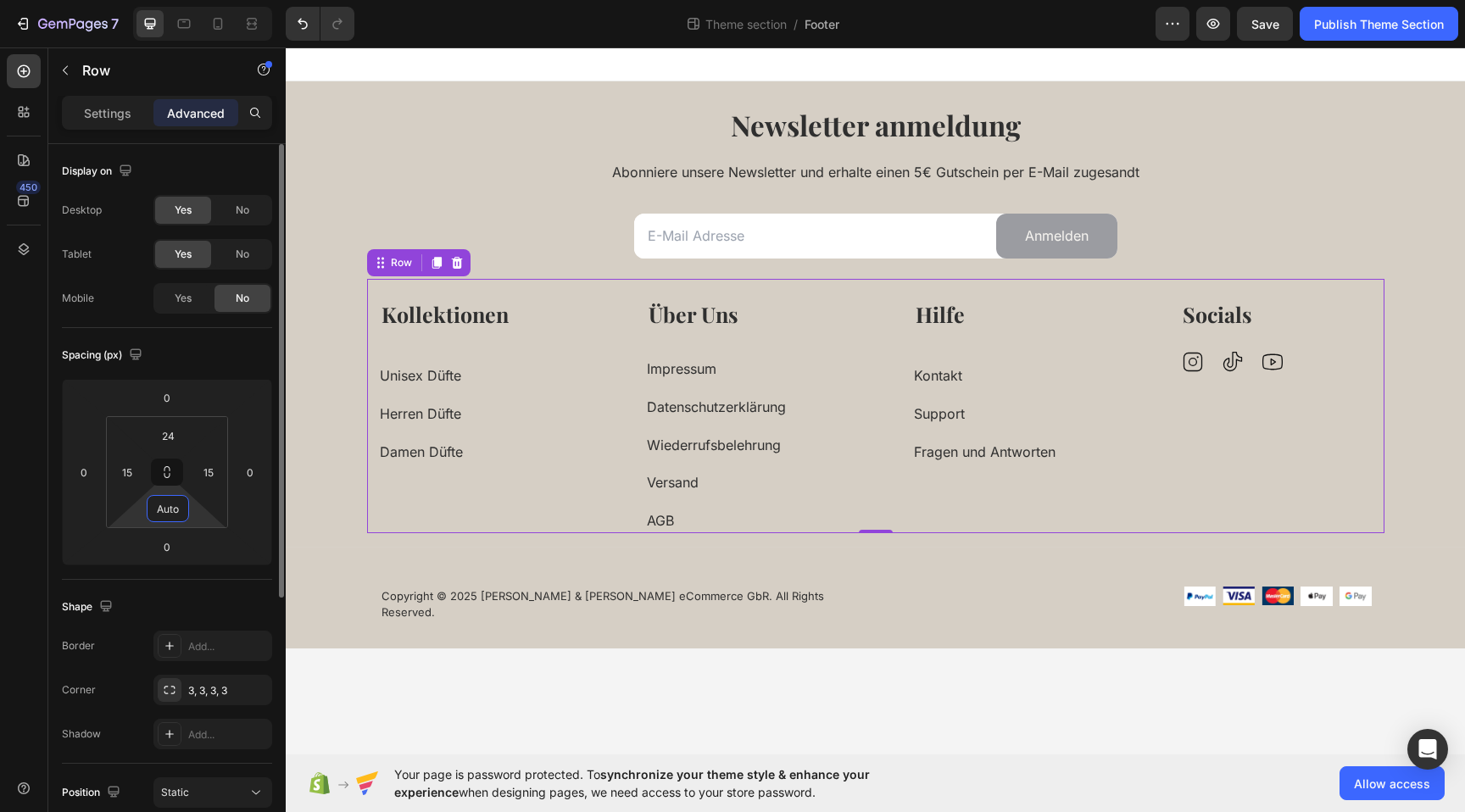
click at [175, 509] on input "Auto" at bounding box center [168, 509] width 34 height 25
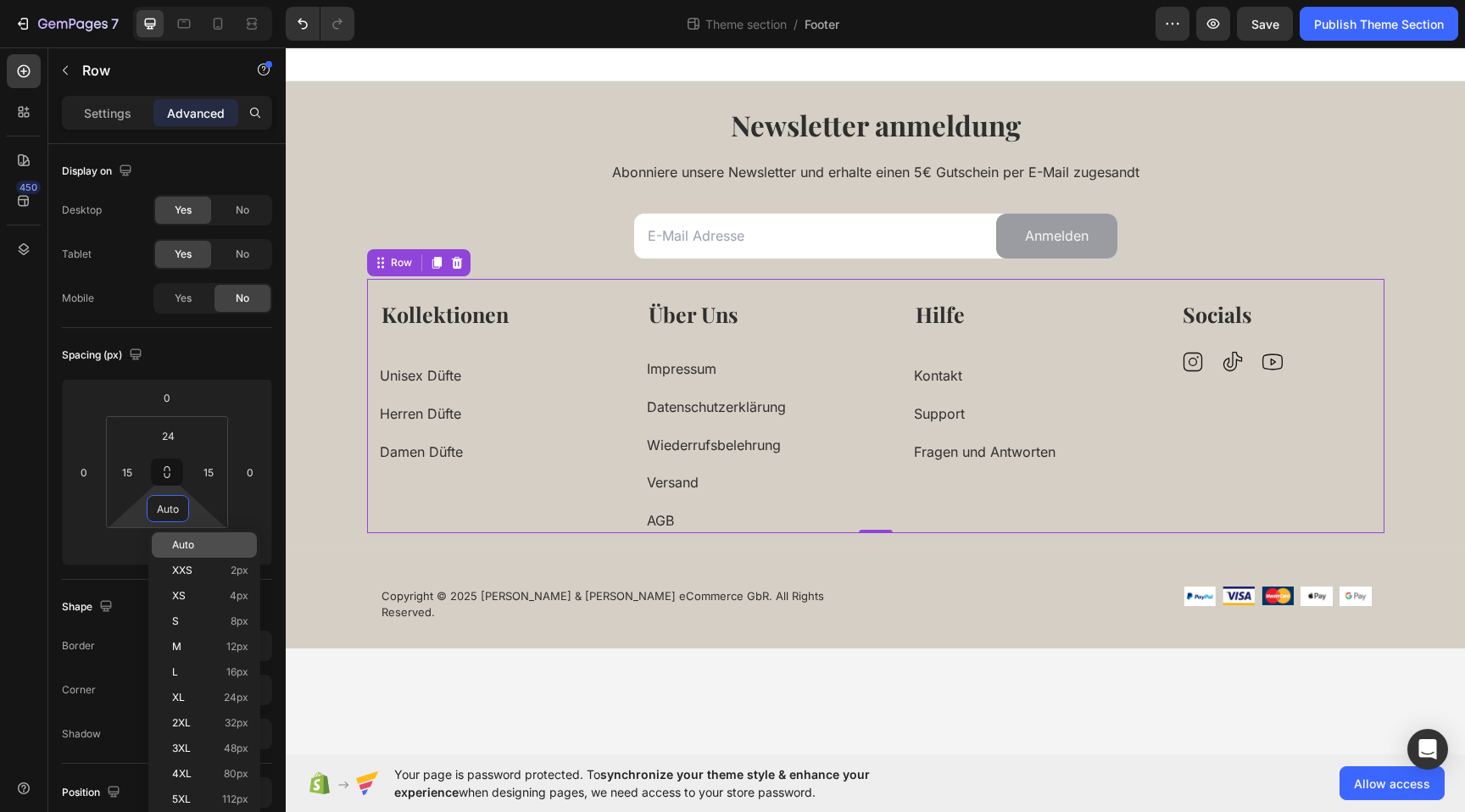
click at [211, 539] on p "Auto" at bounding box center [210, 545] width 77 height 12
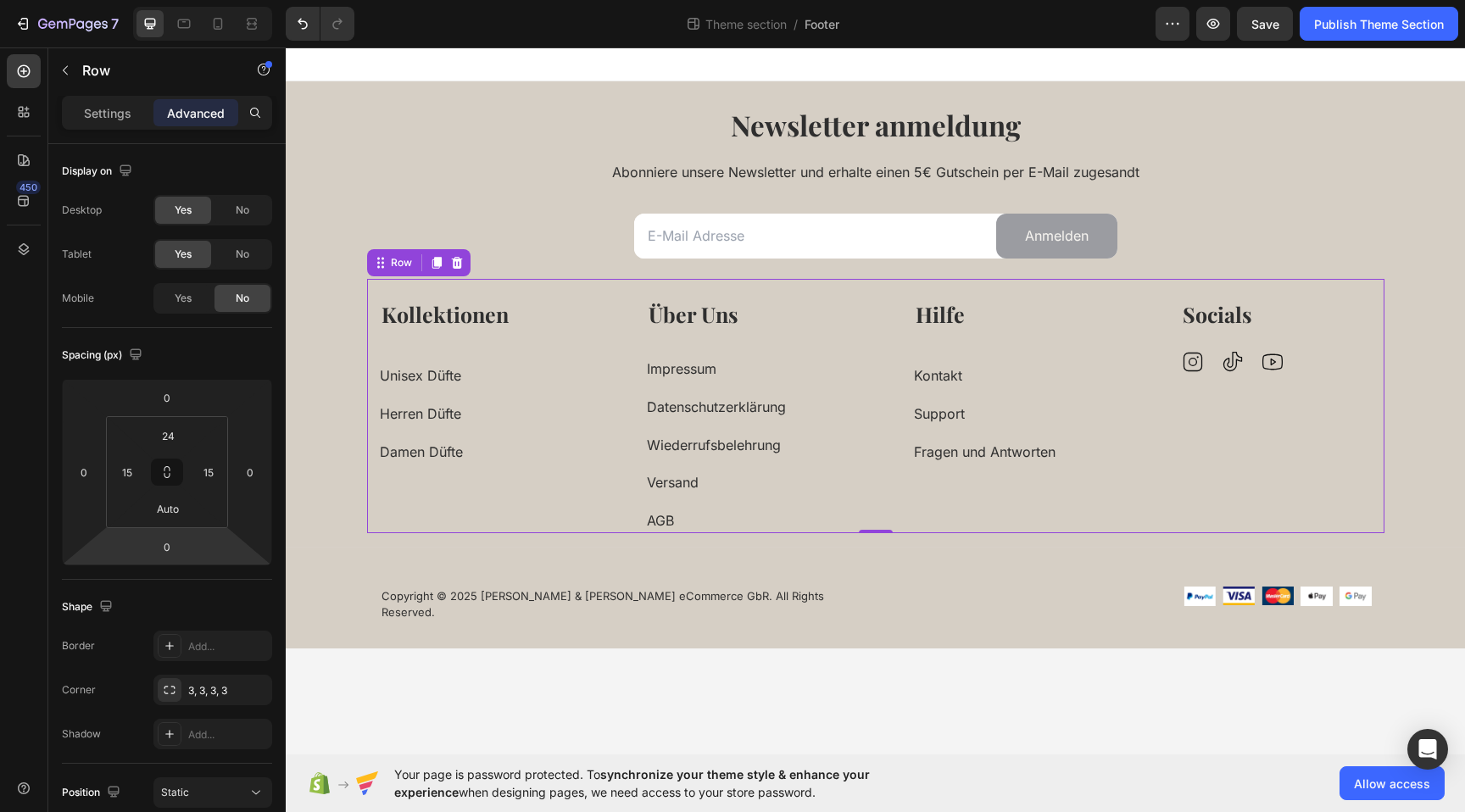
drag, startPoint x: 173, startPoint y: 550, endPoint x: 187, endPoint y: 580, distance: 33.1
click at [173, 550] on input "0" at bounding box center [167, 546] width 34 height 25
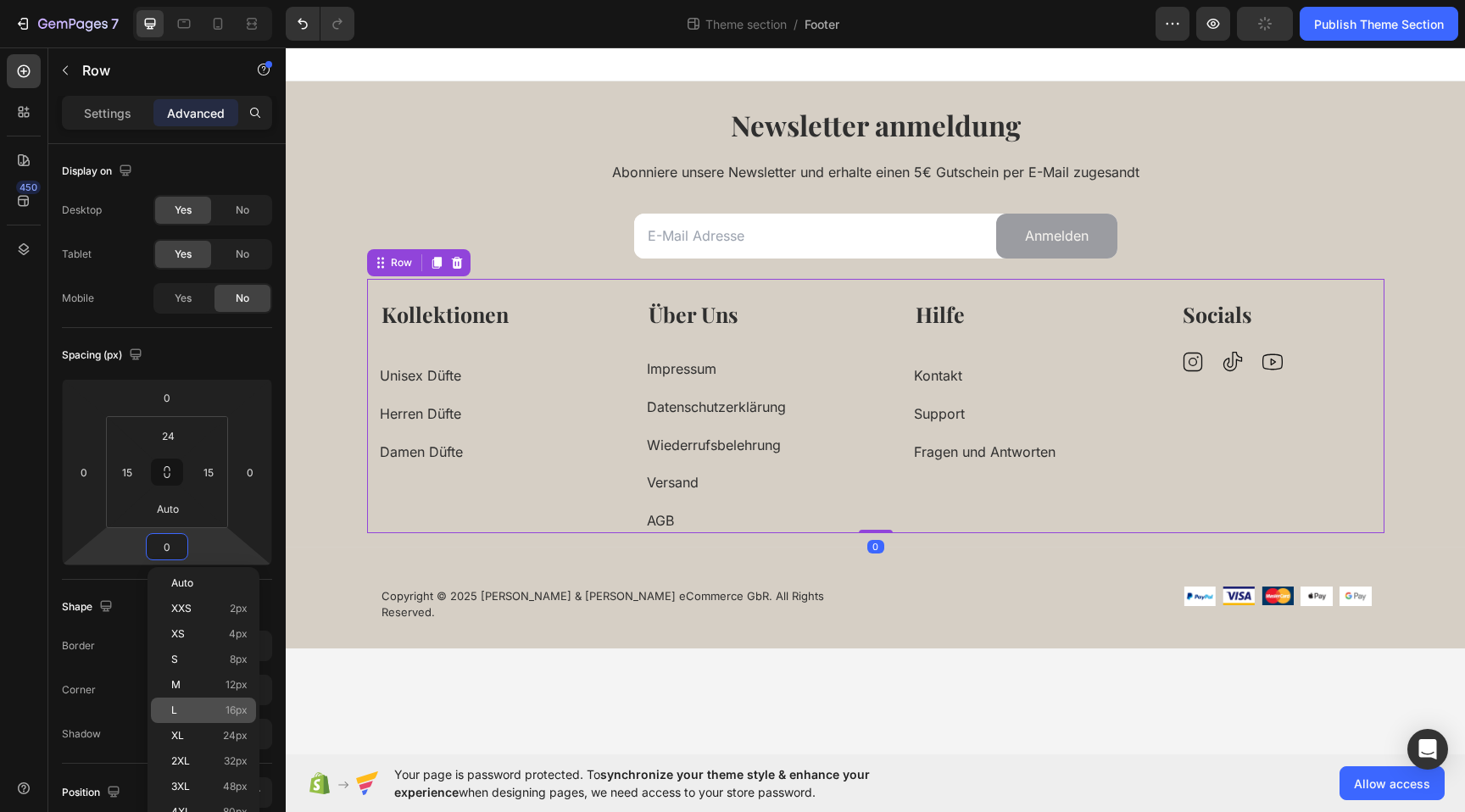
click at [223, 711] on p "L 16px" at bounding box center [210, 710] width 77 height 12
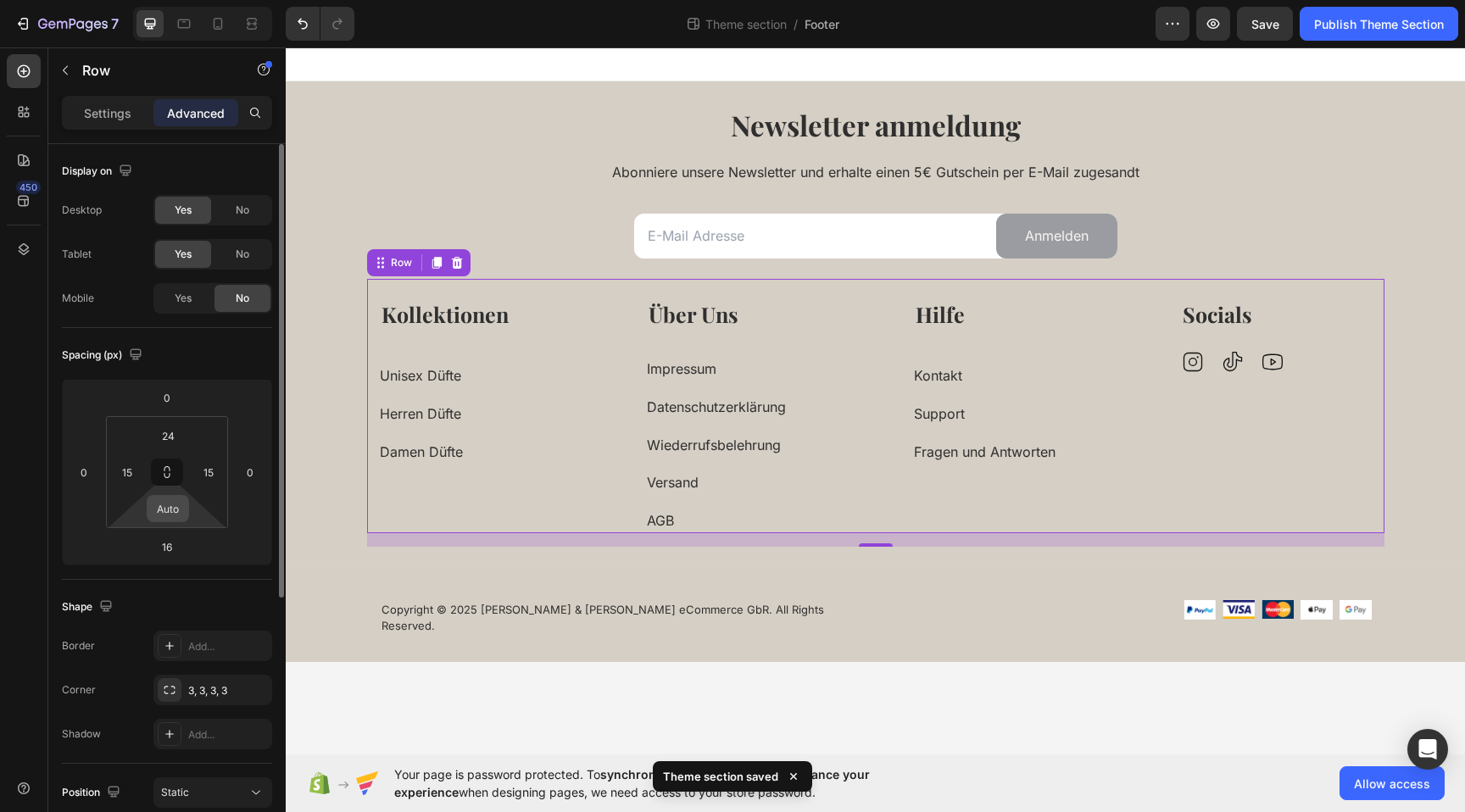
click at [178, 518] on input "Auto" at bounding box center [168, 509] width 34 height 25
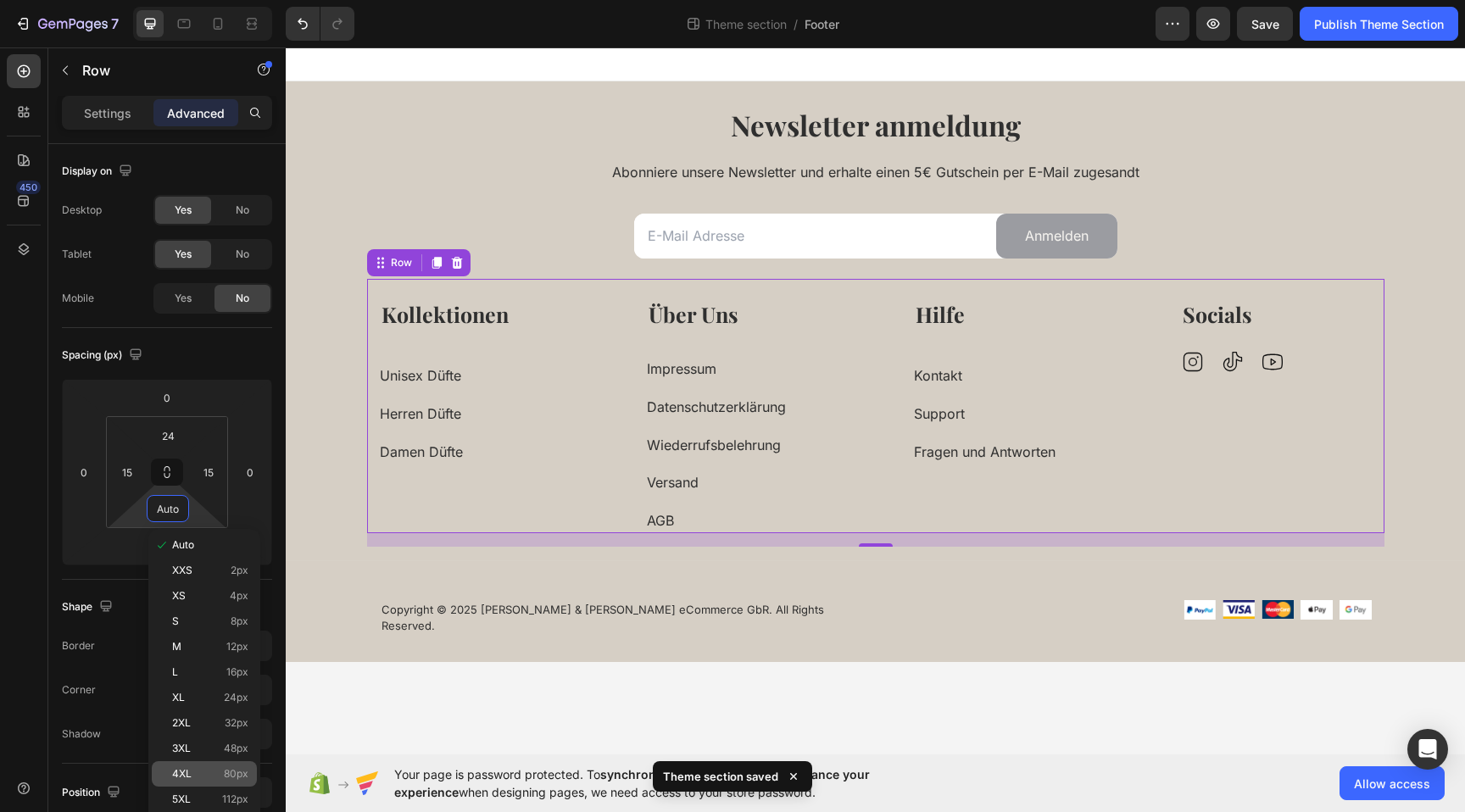
click at [228, 764] on div "4XL 80px" at bounding box center [204, 774] width 105 height 25
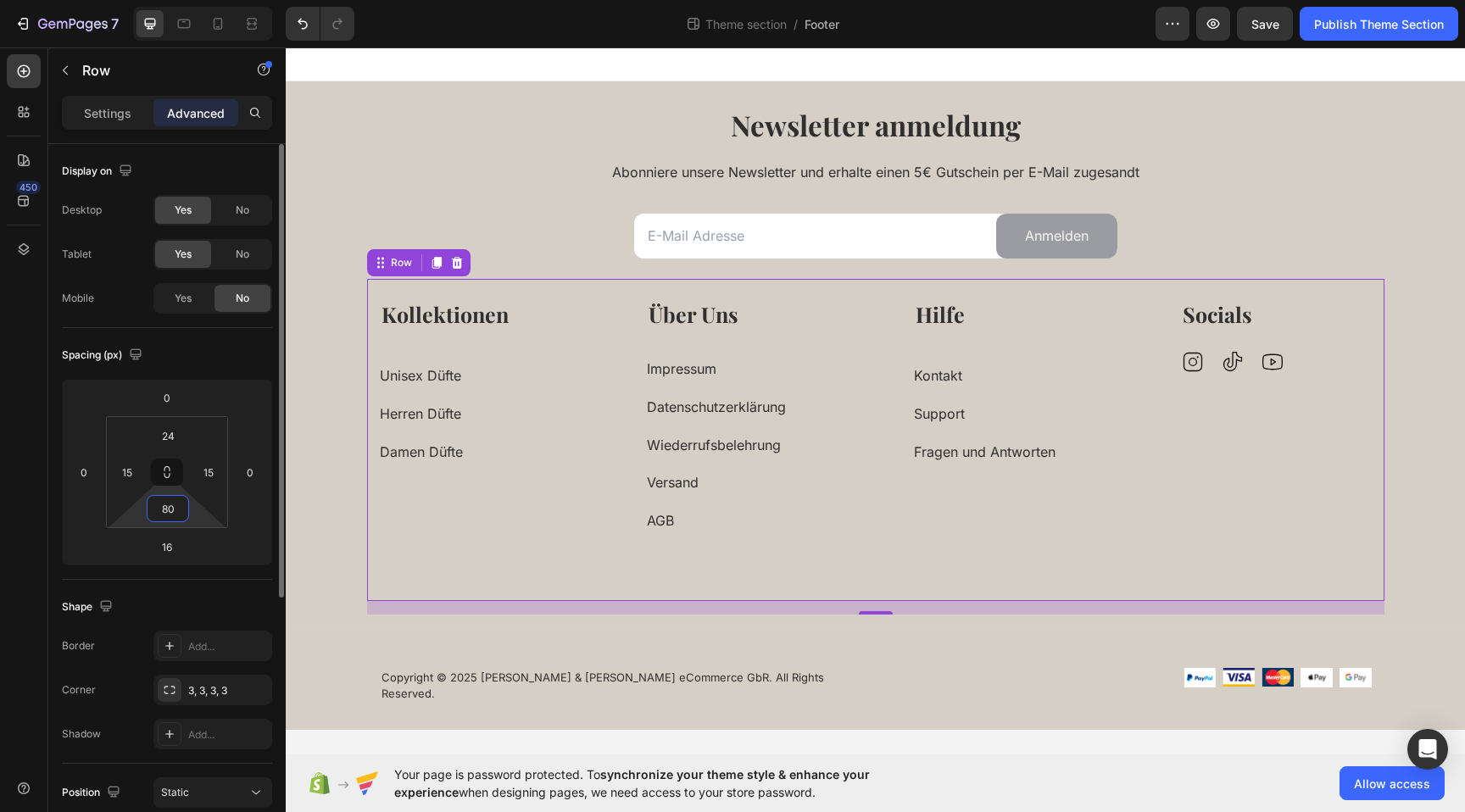
click at [167, 508] on input "80" at bounding box center [168, 509] width 34 height 25
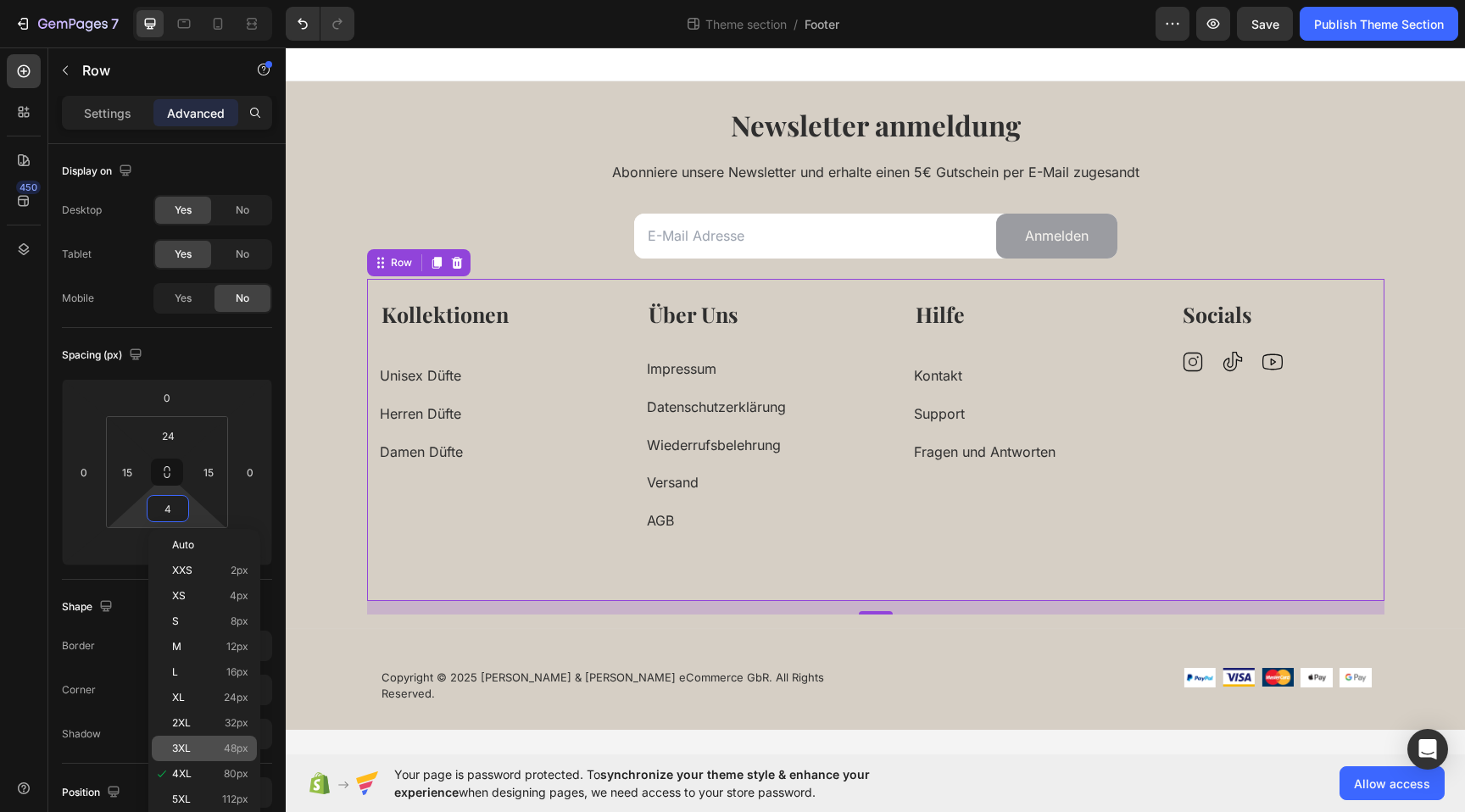
click at [216, 745] on p "3XL 48px" at bounding box center [210, 748] width 77 height 12
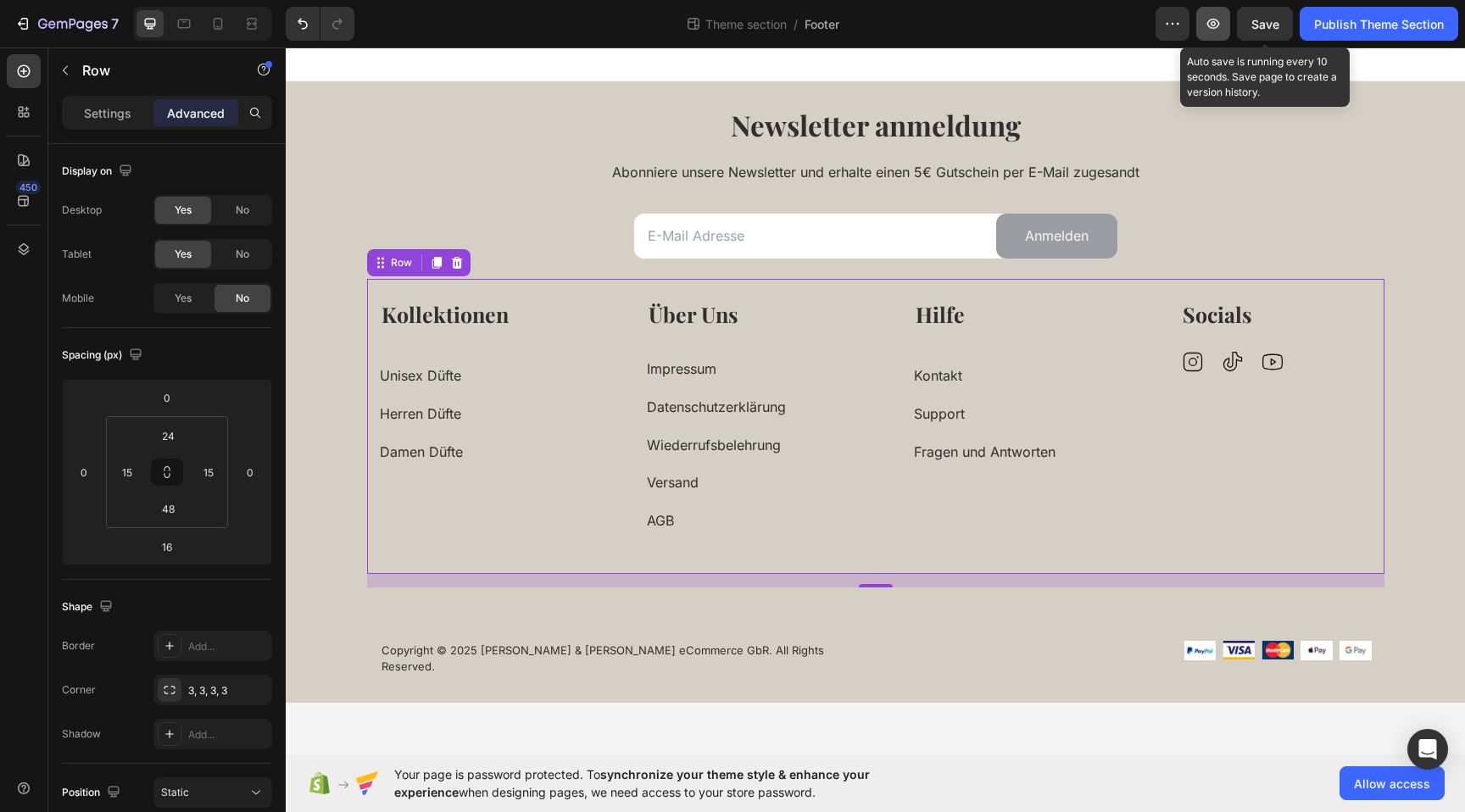
drag, startPoint x: 1263, startPoint y: 27, endPoint x: 1208, endPoint y: 26, distance: 55.0
click at [1257, 28] on span "Save" at bounding box center [1266, 24] width 28 height 15
click at [1211, 26] on icon "button" at bounding box center [1213, 24] width 17 height 17
click at [1389, 28] on div "Publish Theme Section" at bounding box center [1380, 25] width 130 height 18
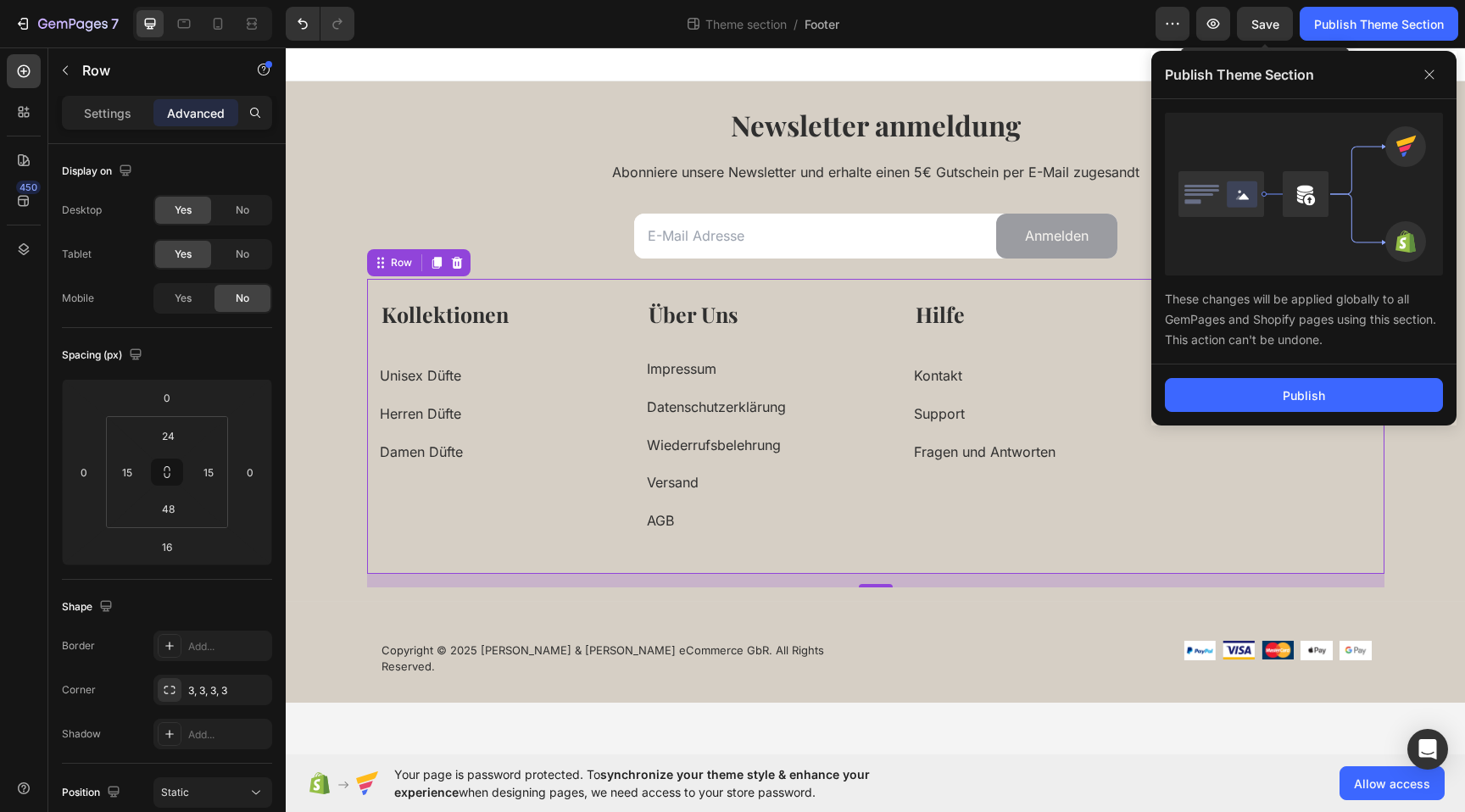
drag, startPoint x: 1319, startPoint y: 402, endPoint x: 1251, endPoint y: 347, distance: 87.5
click at [1319, 402] on div "Publish" at bounding box center [1304, 395] width 42 height 18
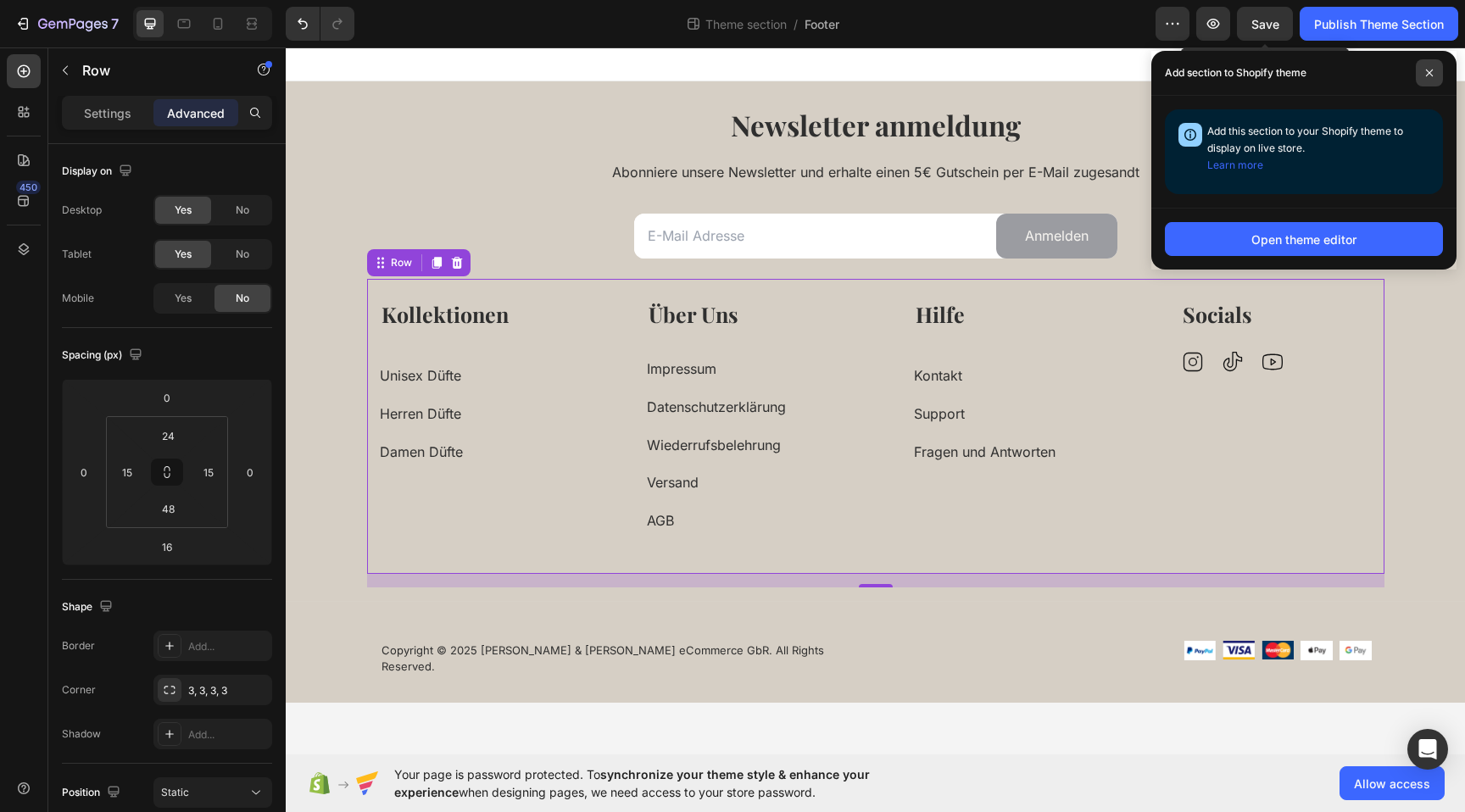
click at [1429, 73] on icon at bounding box center [1430, 73] width 7 height 7
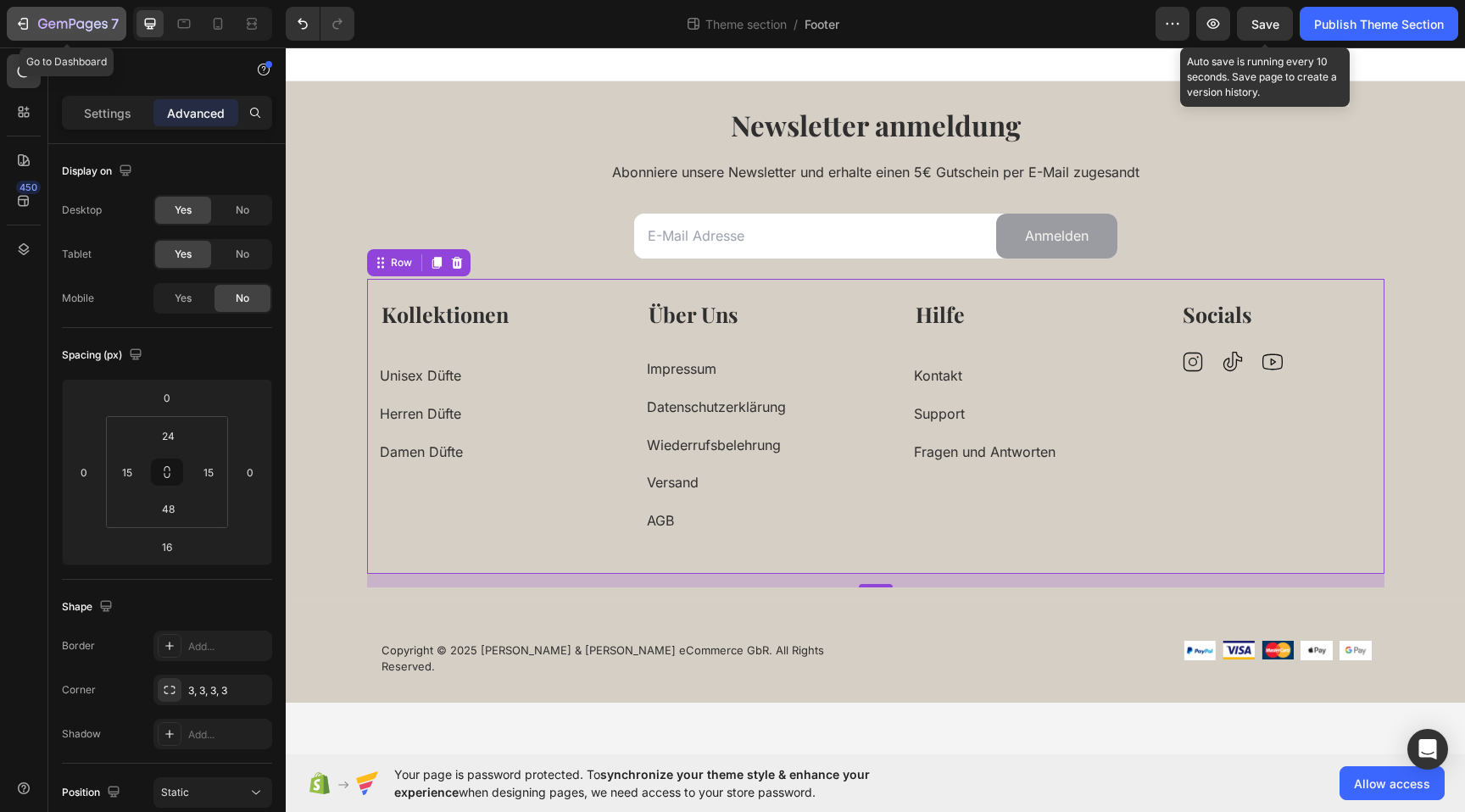
click at [96, 14] on div "7" at bounding box center [78, 24] width 80 height 21
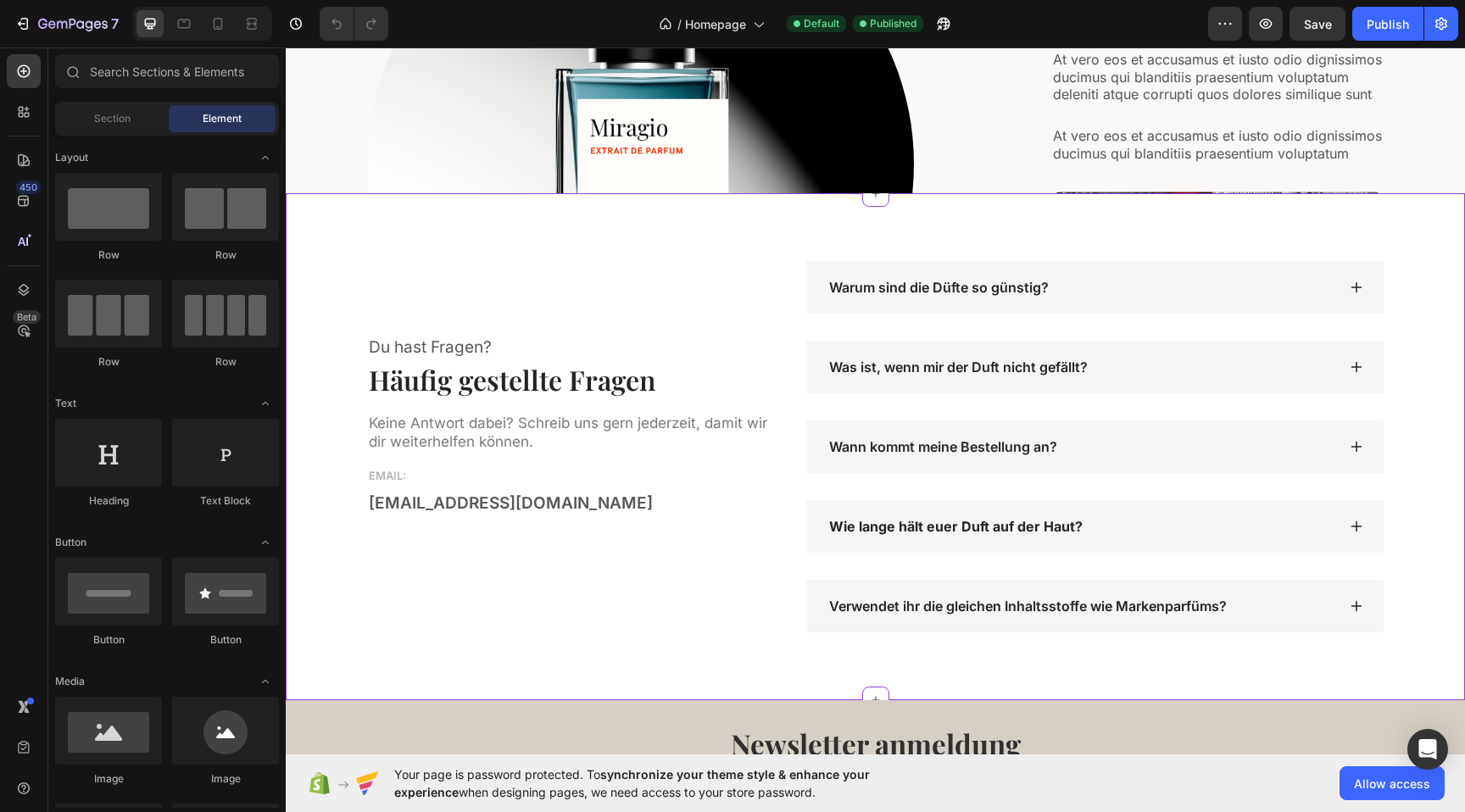
scroll to position [2943, 0]
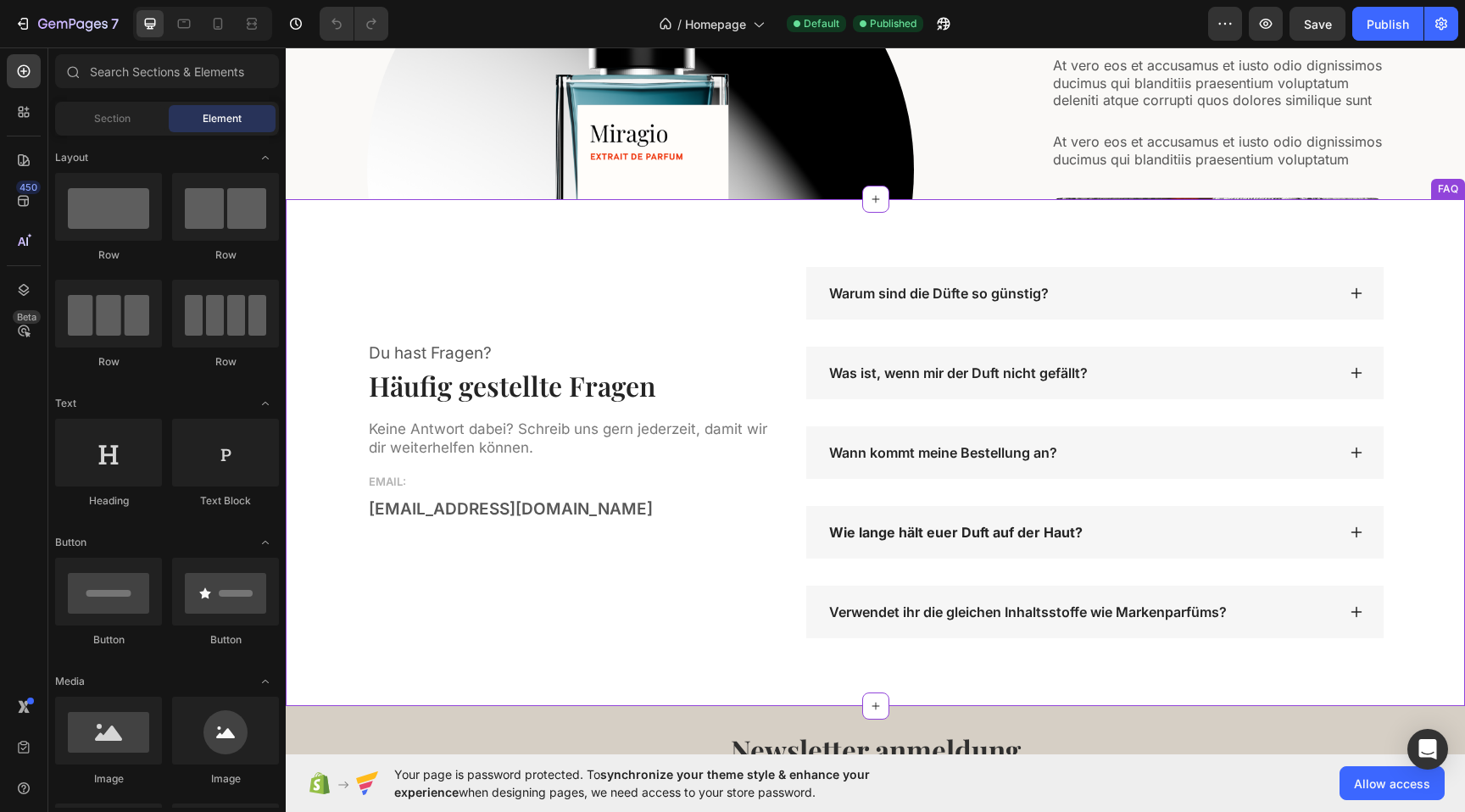
click at [983, 534] on strong "Wie lange hält euer Duft auf der Haut?" at bounding box center [956, 532] width 253 height 17
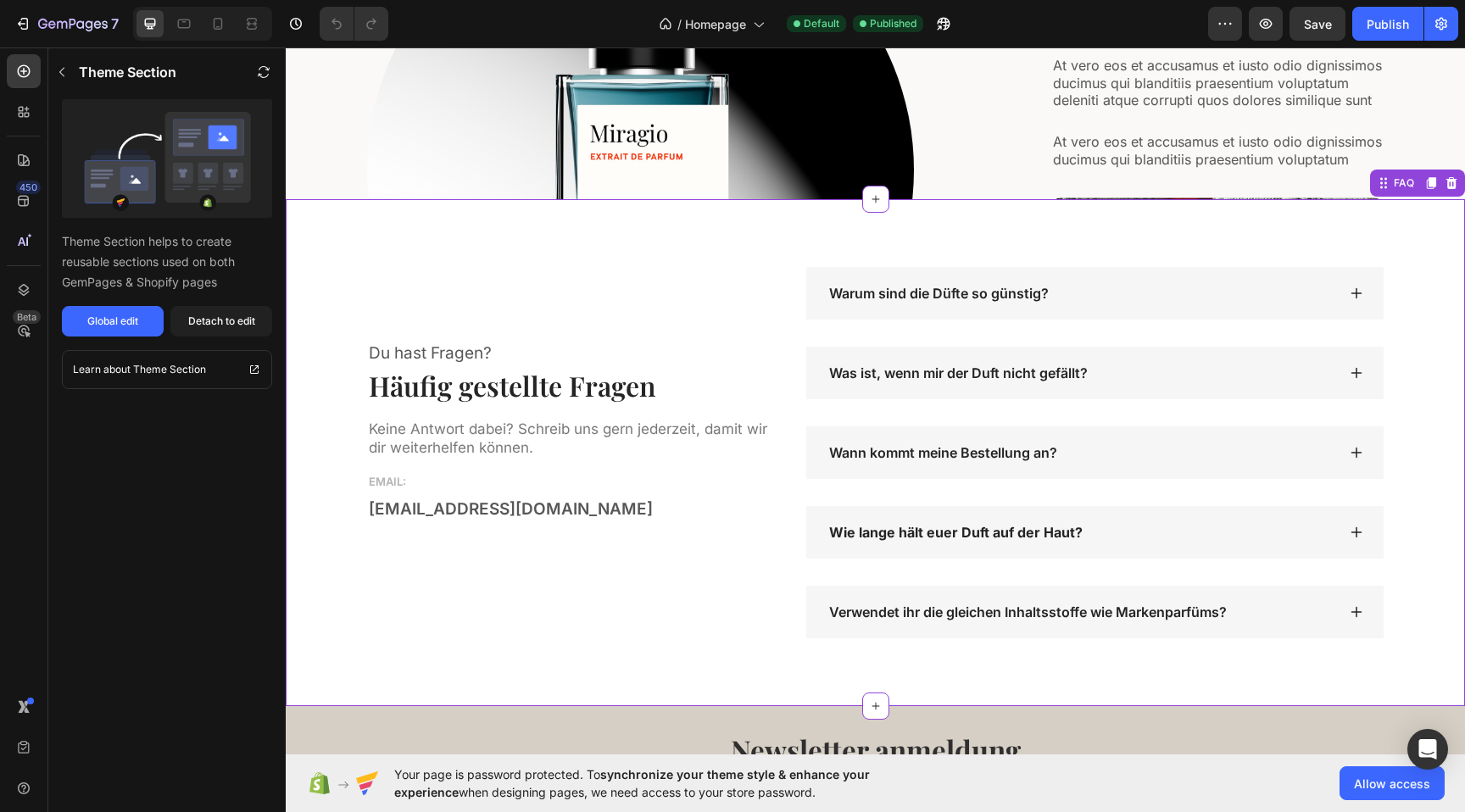
click at [1067, 378] on img at bounding box center [1219, 287] width 334 height 180
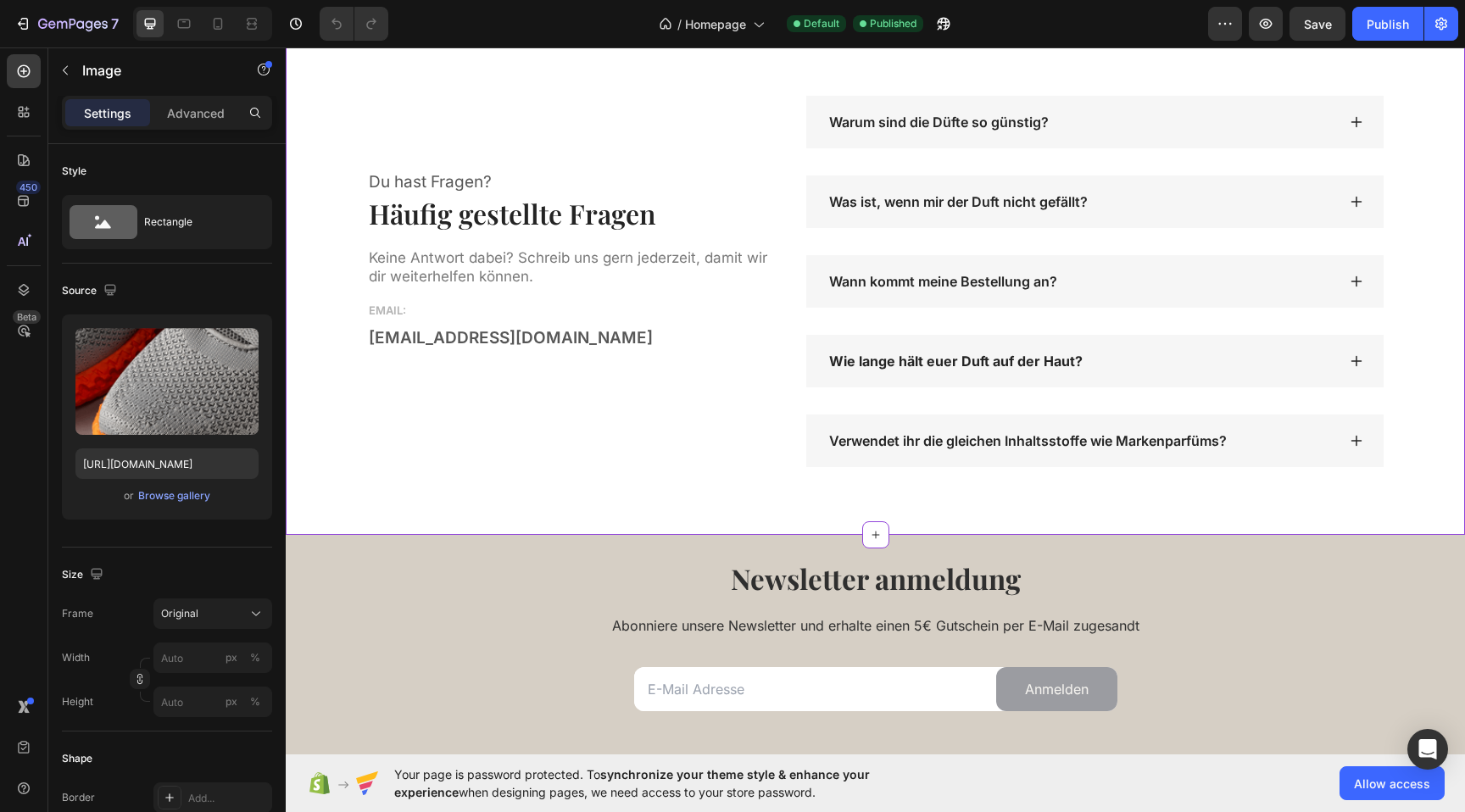
scroll to position [3640, 0]
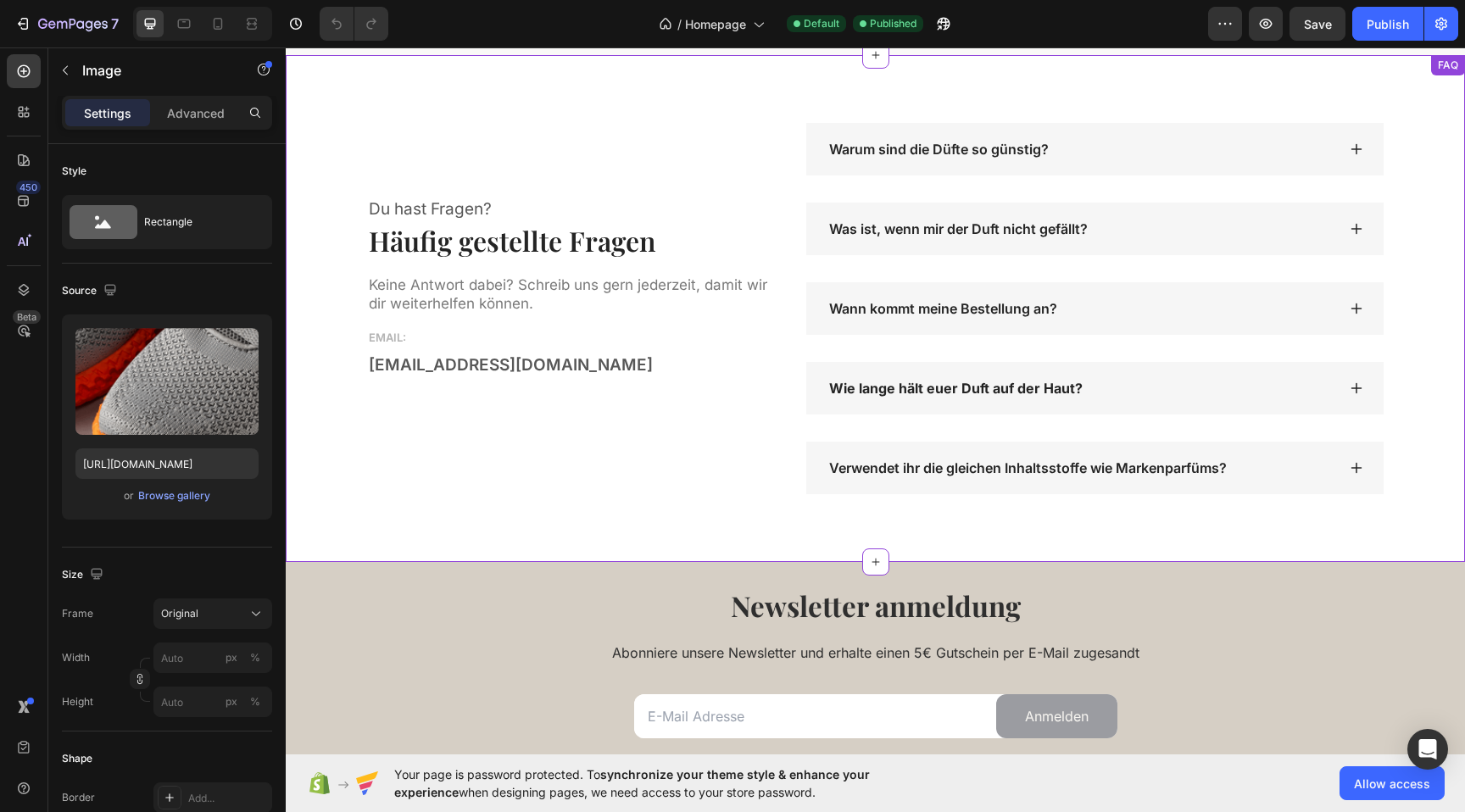
click at [952, 390] on strong "Wie lange hält euer Duft auf der Haut?" at bounding box center [956, 387] width 253 height 17
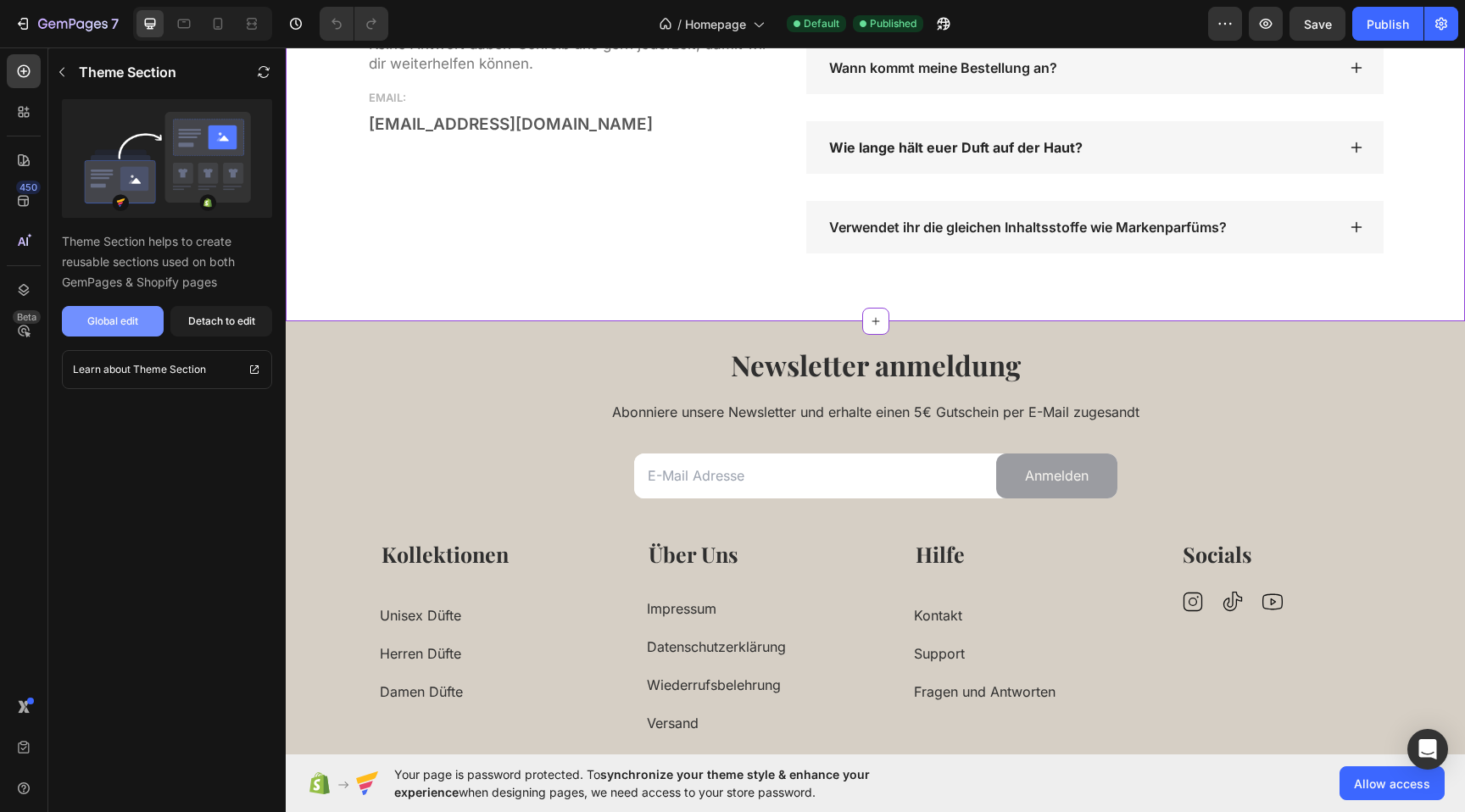
click at [114, 329] on button "Global edit" at bounding box center [113, 321] width 102 height 30
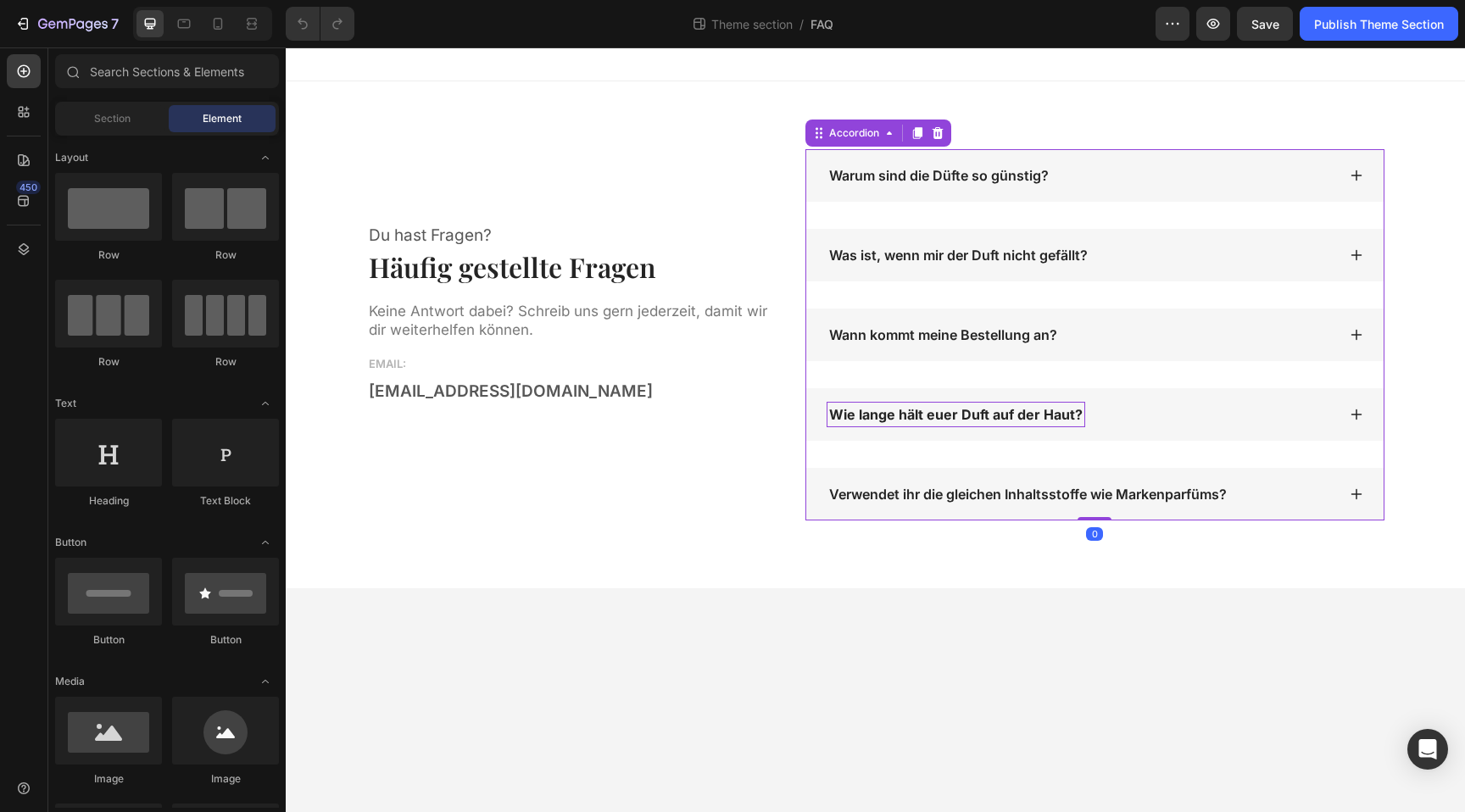
drag, startPoint x: 1005, startPoint y: 407, endPoint x: 1047, endPoint y: 421, distance: 44.3
click at [1006, 407] on strong "Wie lange hält euer Duft auf der Haut?" at bounding box center [956, 414] width 253 height 17
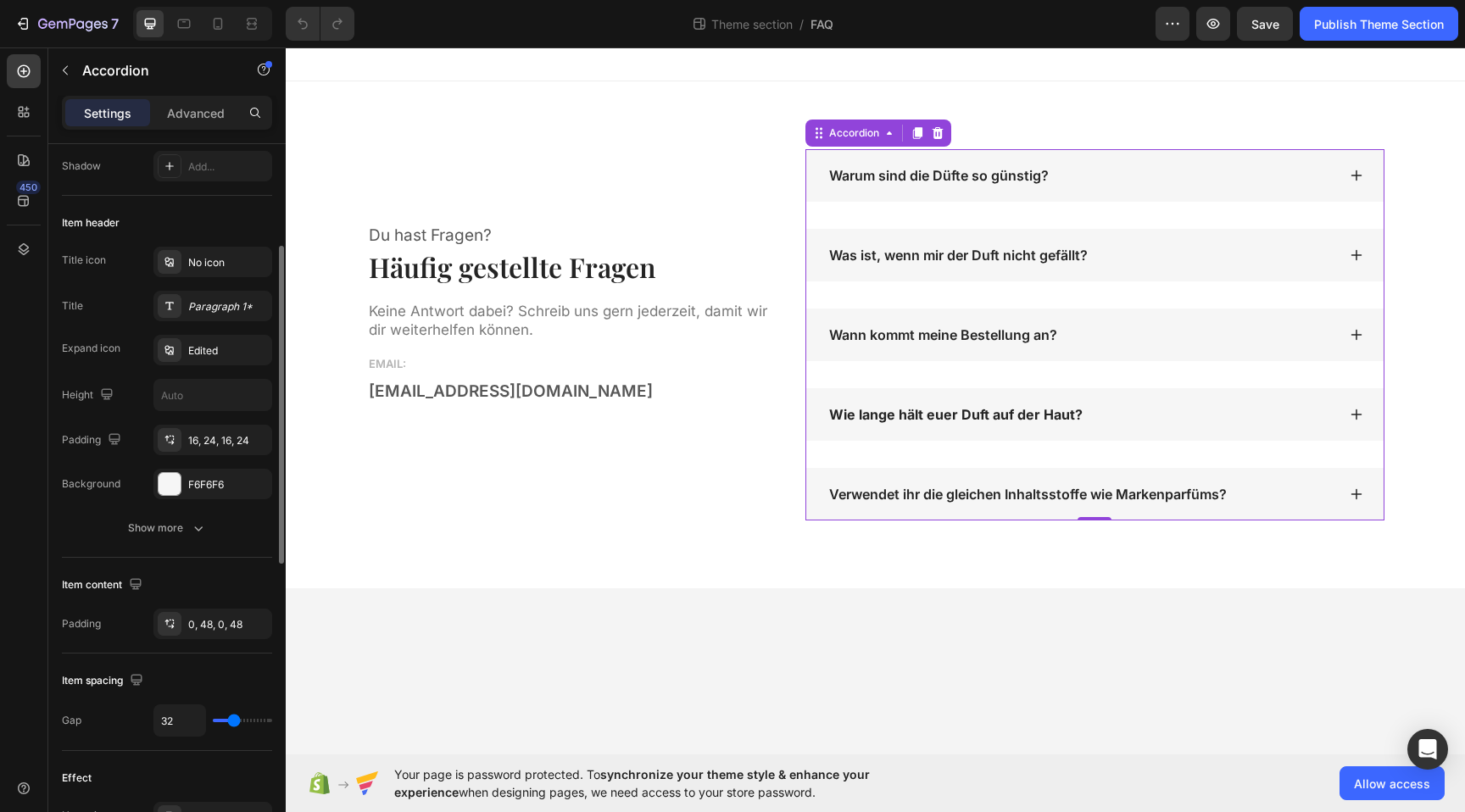
scroll to position [278, 0]
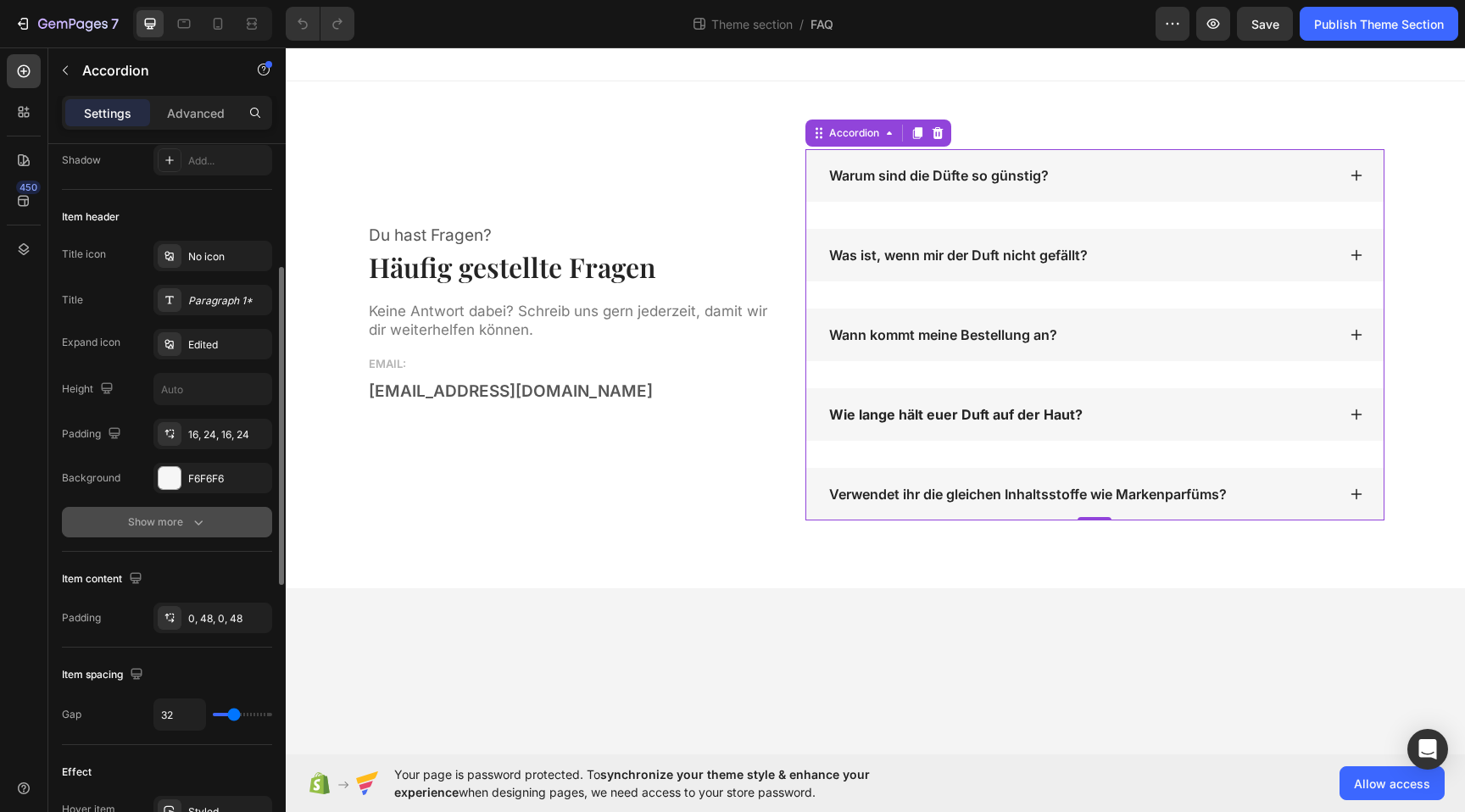
click at [183, 534] on button "Show more" at bounding box center [167, 522] width 210 height 30
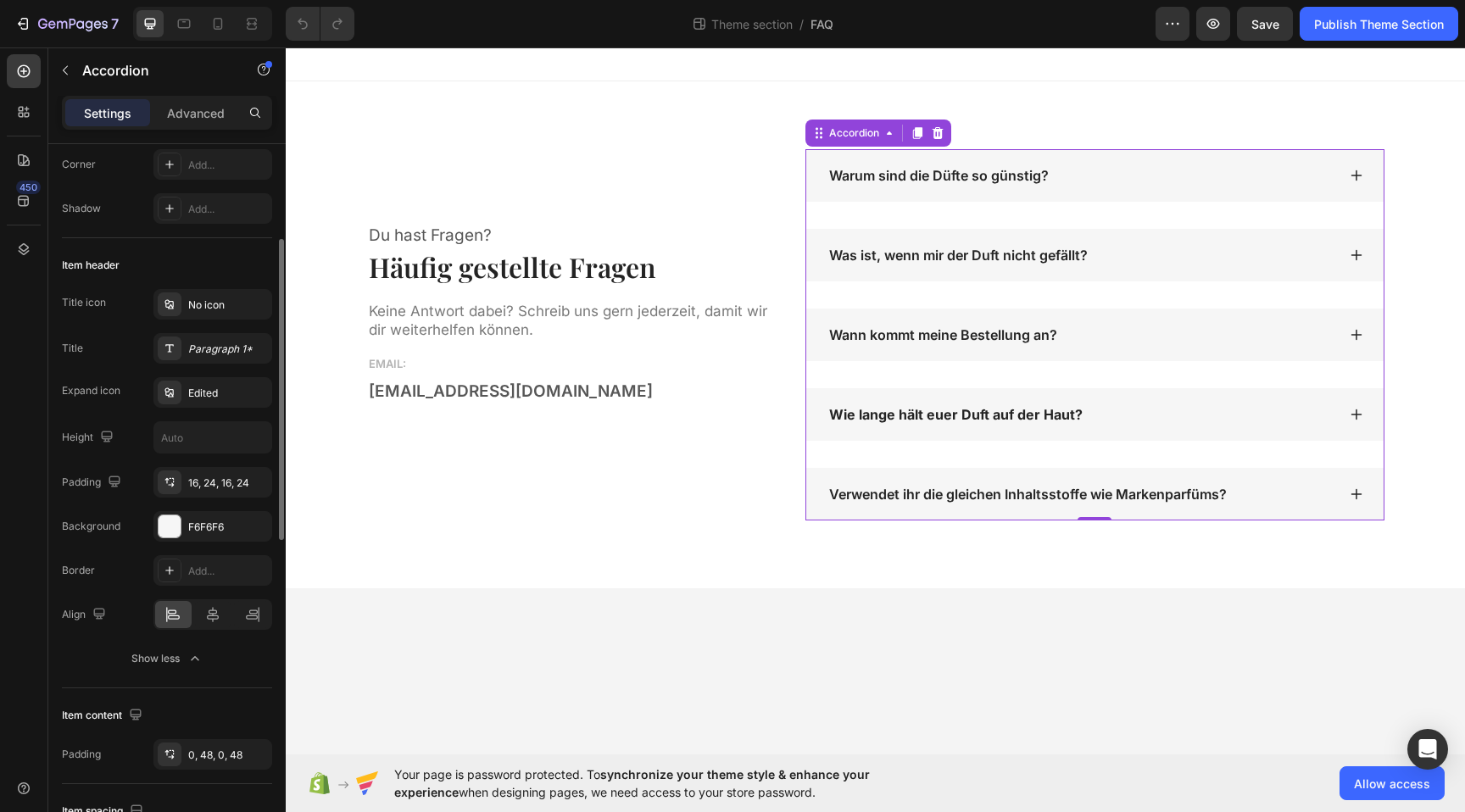
scroll to position [134, 0]
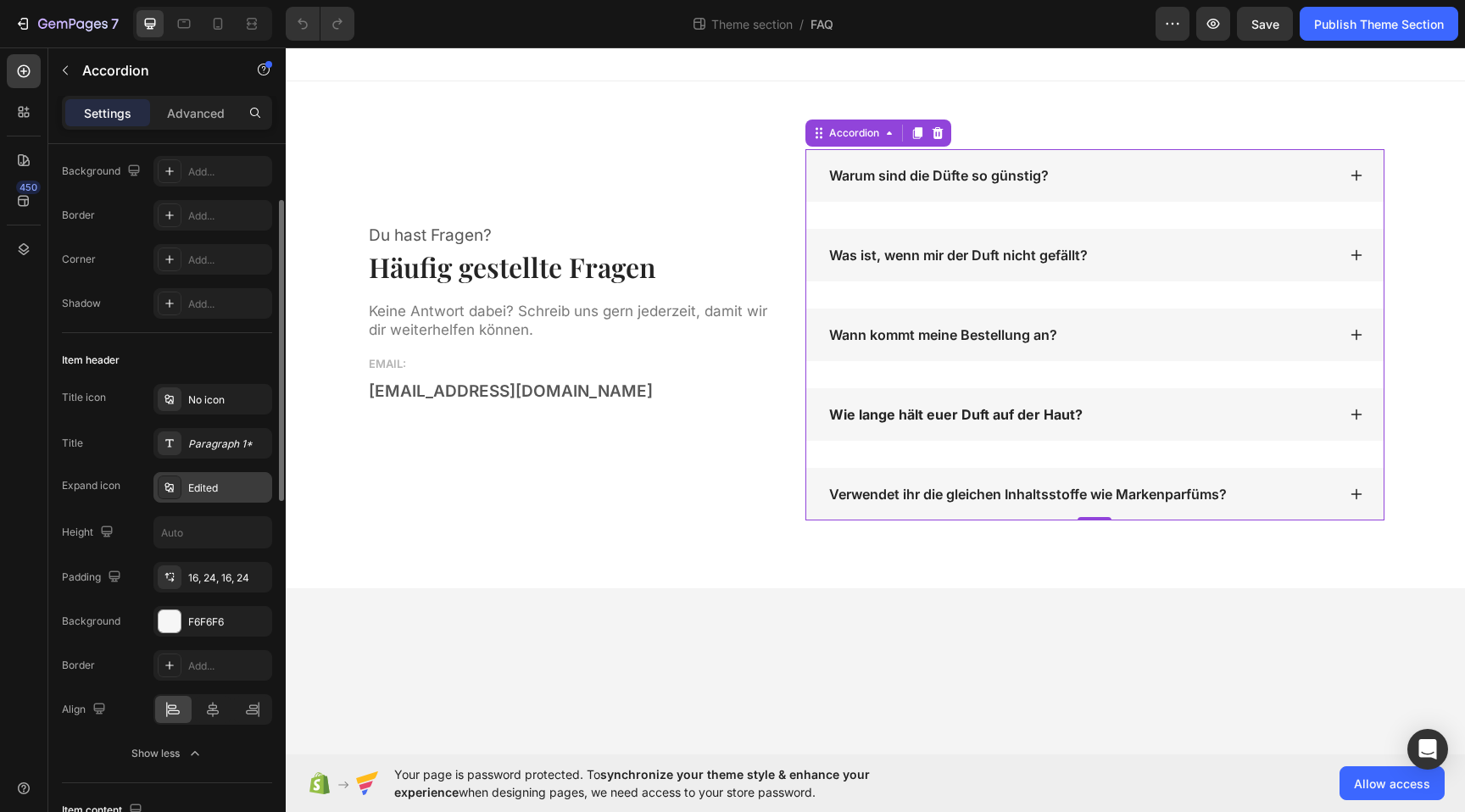
click at [210, 492] on div "Edited" at bounding box center [228, 488] width 79 height 16
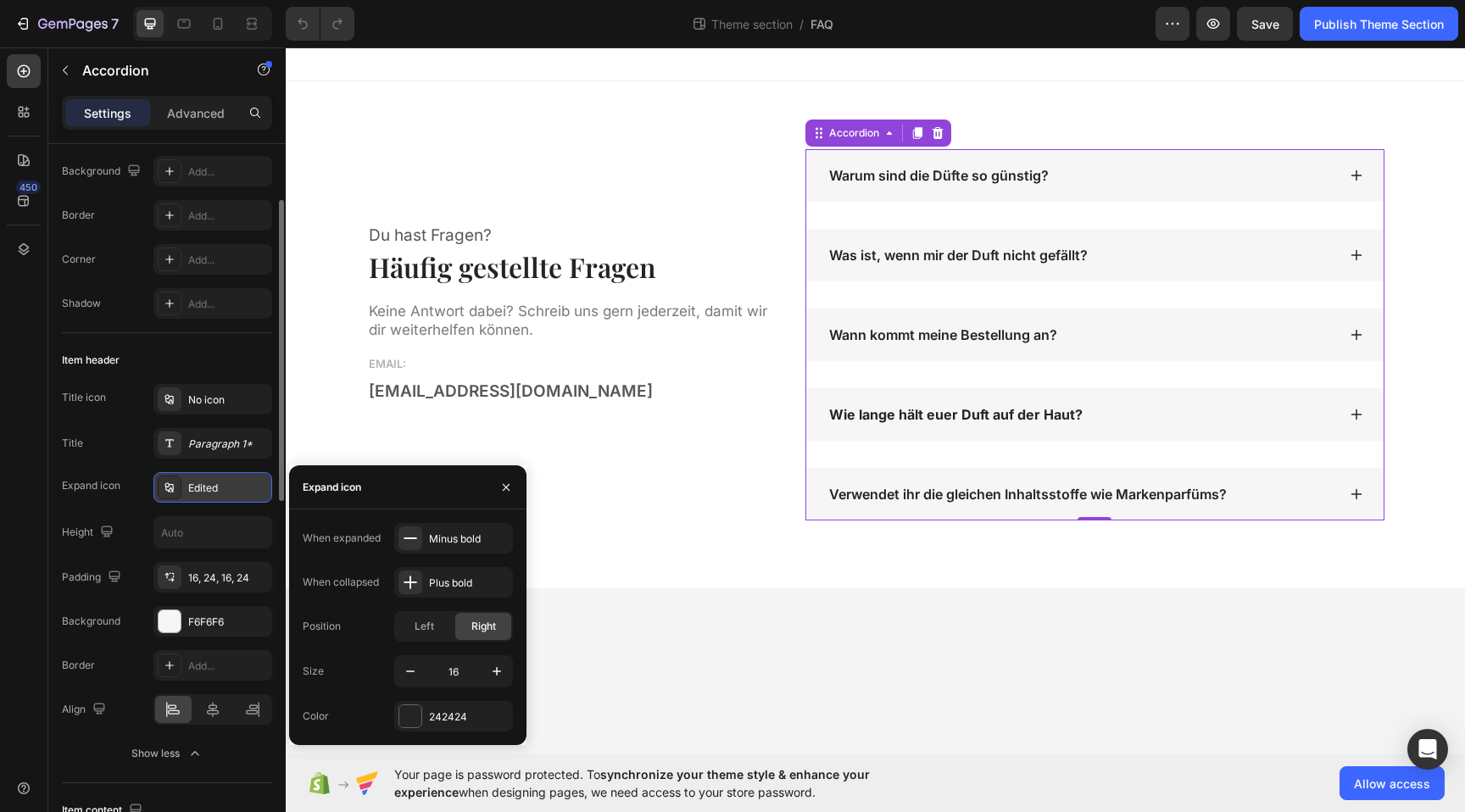
click at [211, 491] on div "Edited" at bounding box center [228, 488] width 79 height 16
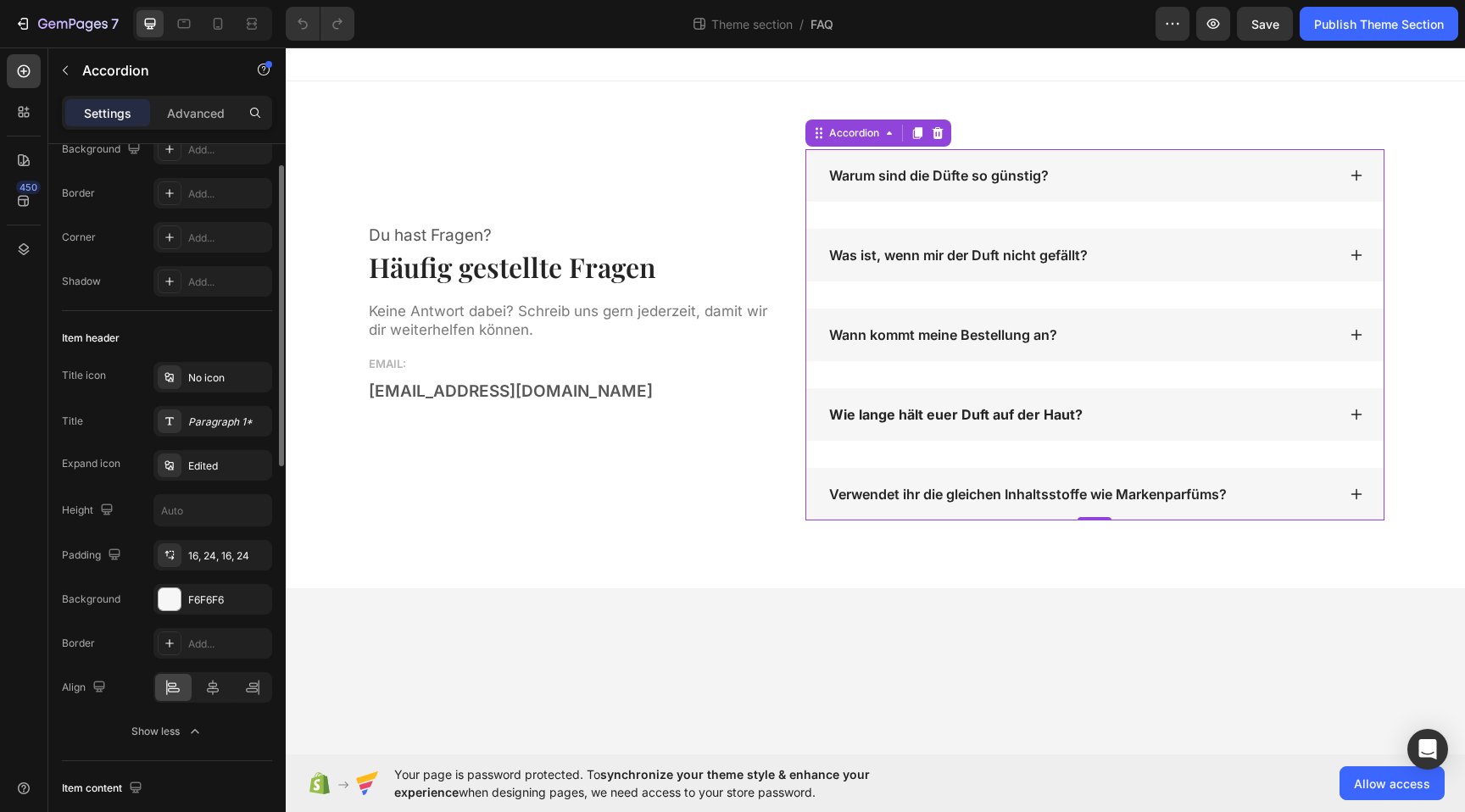
scroll to position [161, 0]
click at [203, 468] on div "Edited" at bounding box center [228, 462] width 79 height 16
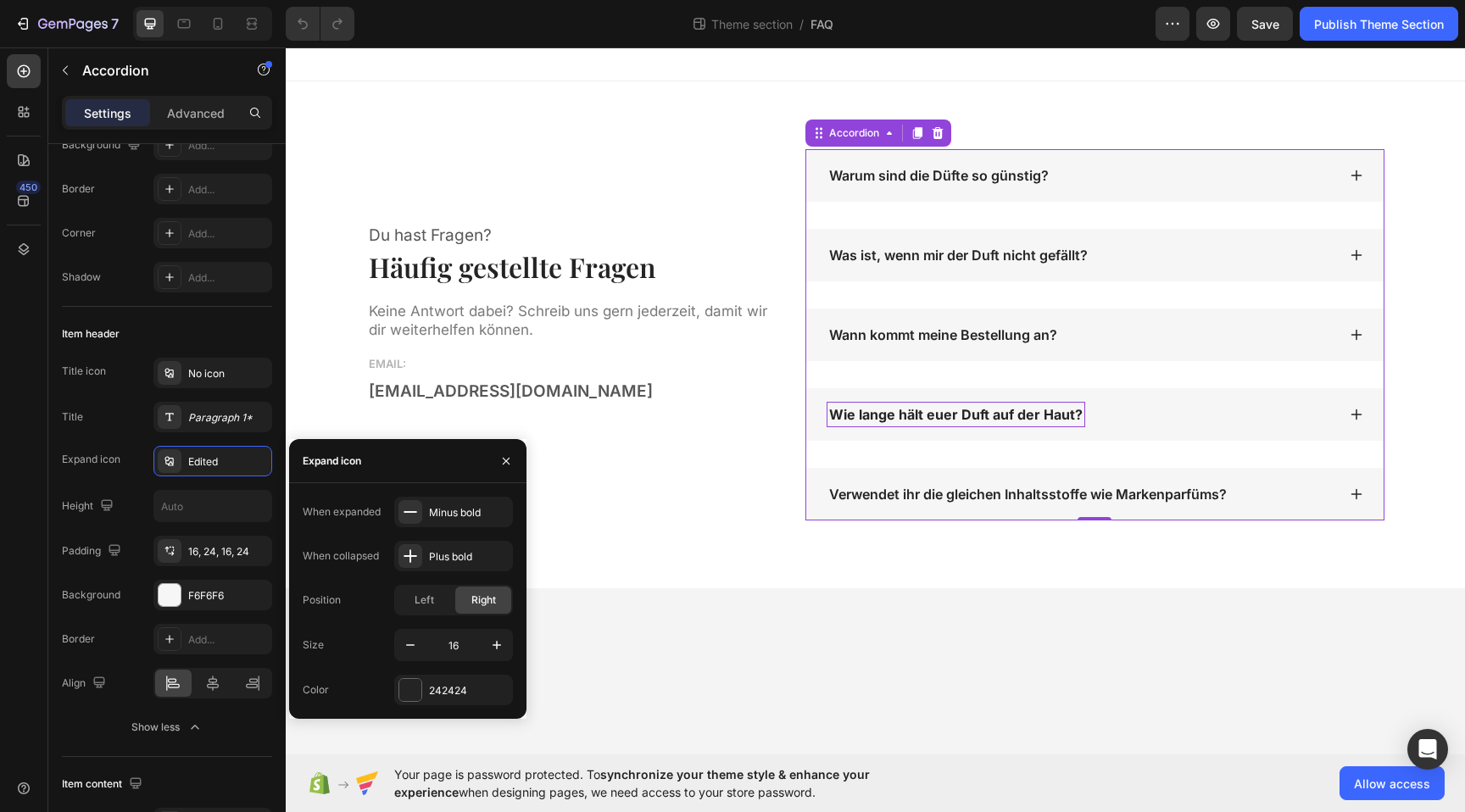
click at [981, 418] on strong "Wie lange hält euer Duft auf der Haut?" at bounding box center [956, 414] width 253 height 17
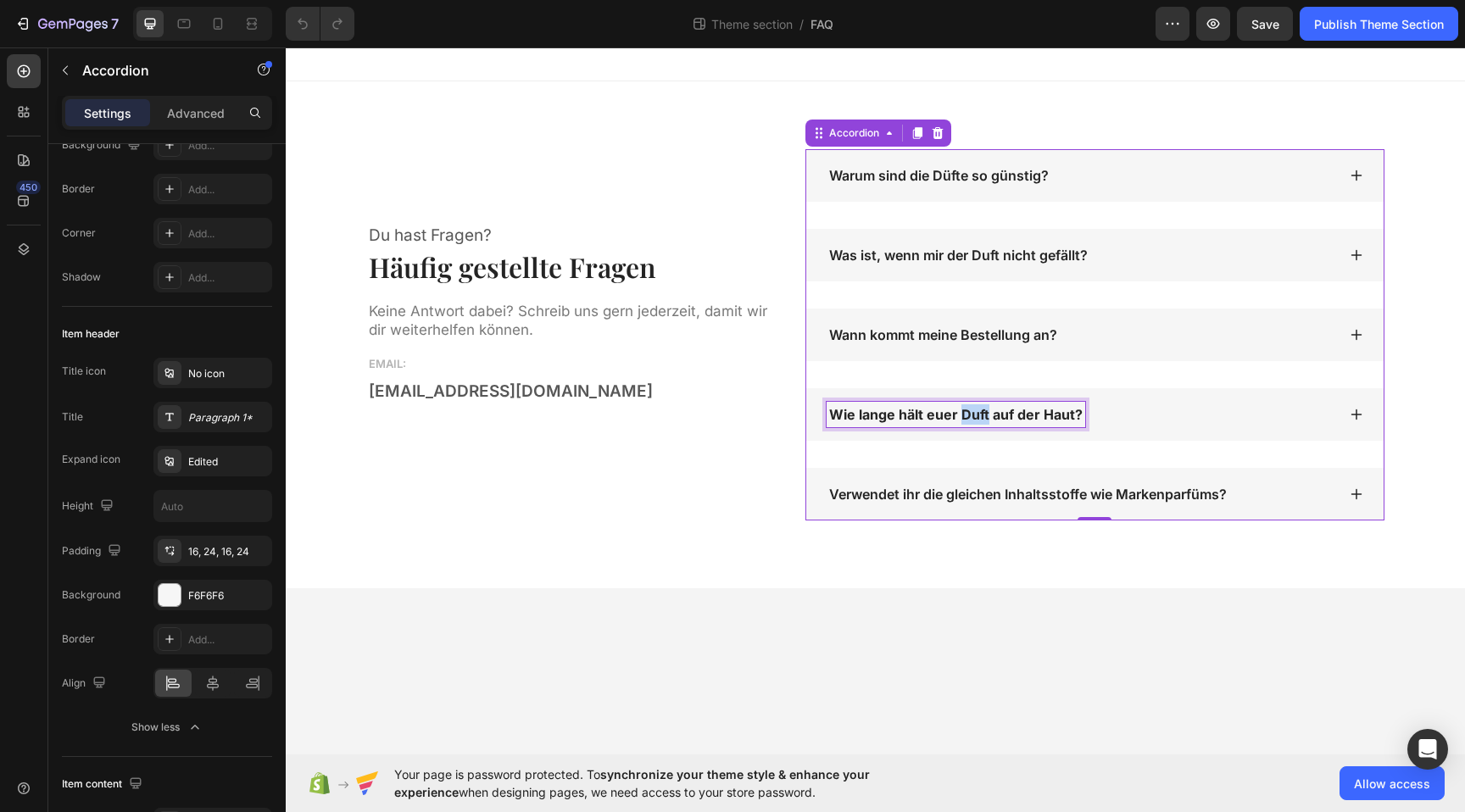
click at [981, 418] on strong "Wie lange hält euer Duft auf der Haut?" at bounding box center [956, 414] width 253 height 17
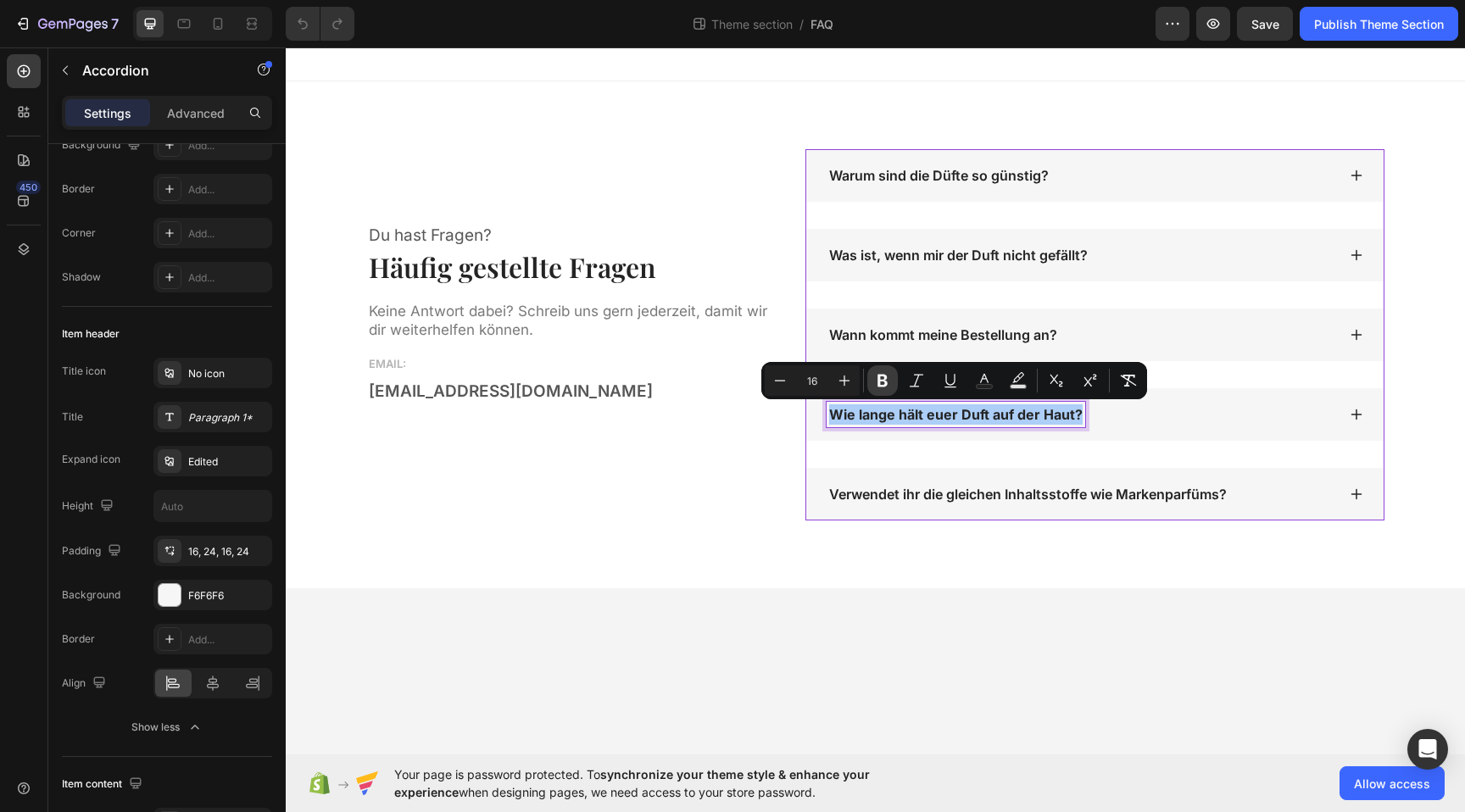
click at [887, 383] on icon "Editor contextual toolbar" at bounding box center [882, 380] width 17 height 17
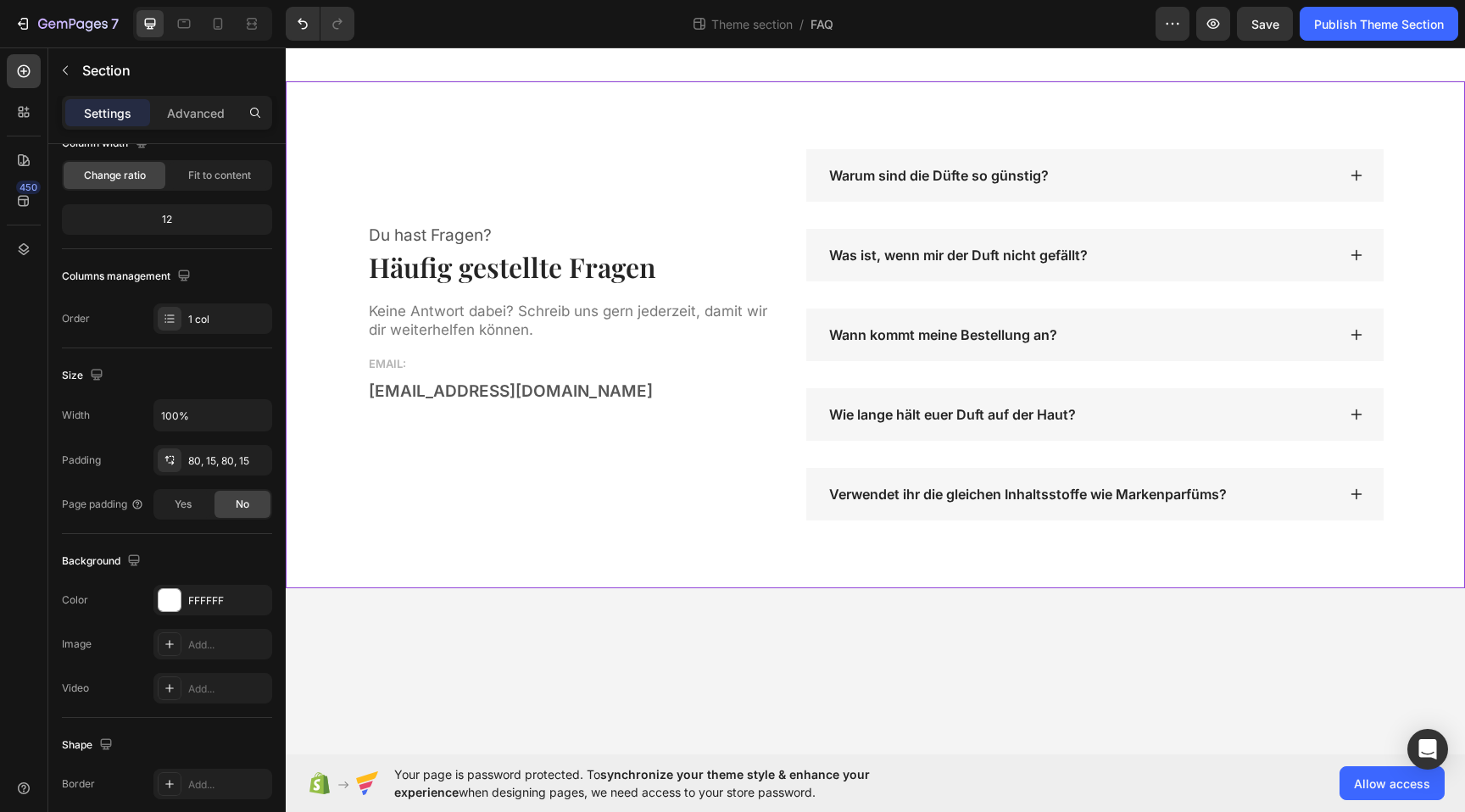
click at [1100, 552] on div "Du hast Fragen? Text block Häufig gestellte Fragen Heading Keine Antwort dabei?…" at bounding box center [875, 334] width 1179 height 507
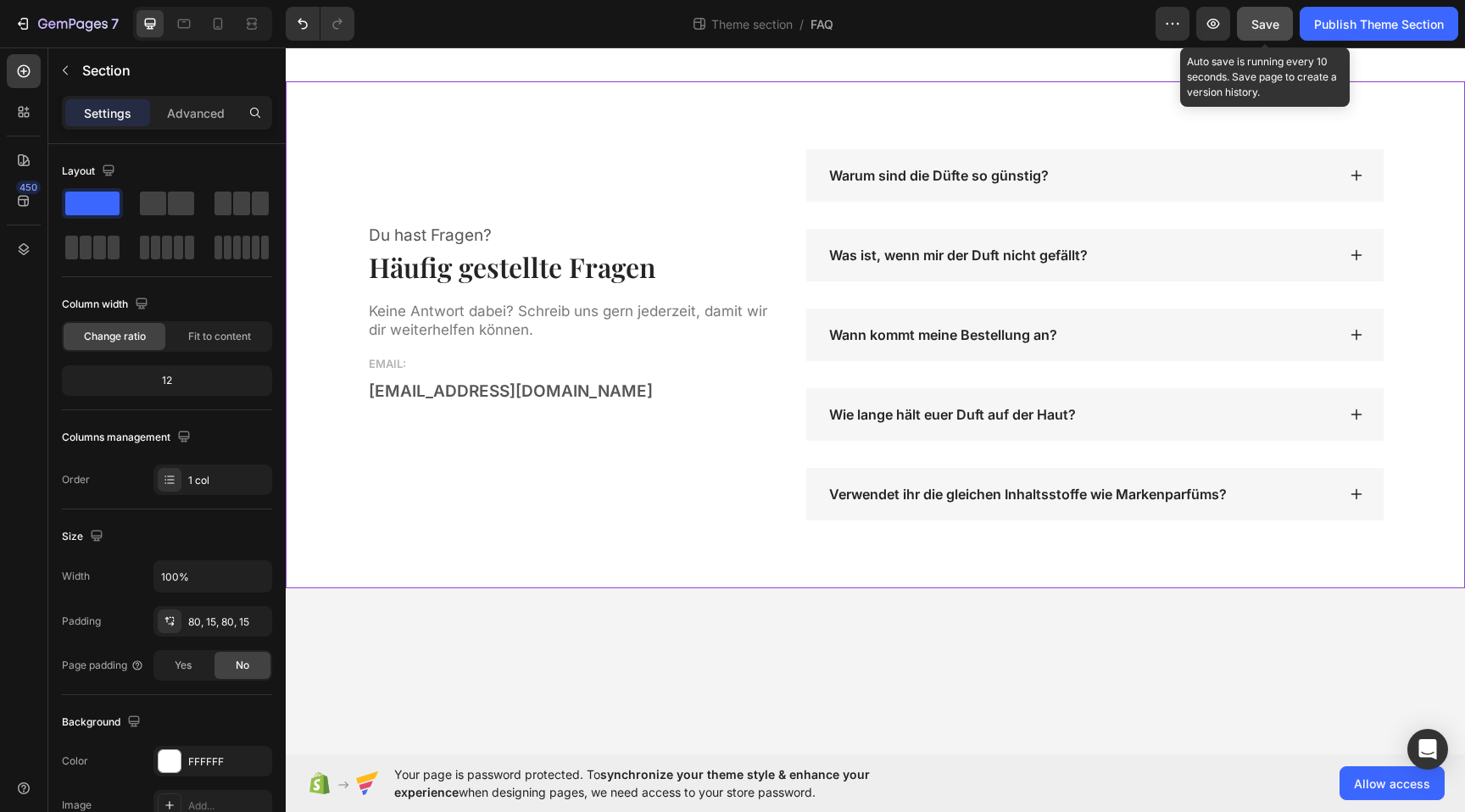
click at [1259, 25] on span "Save" at bounding box center [1266, 24] width 28 height 15
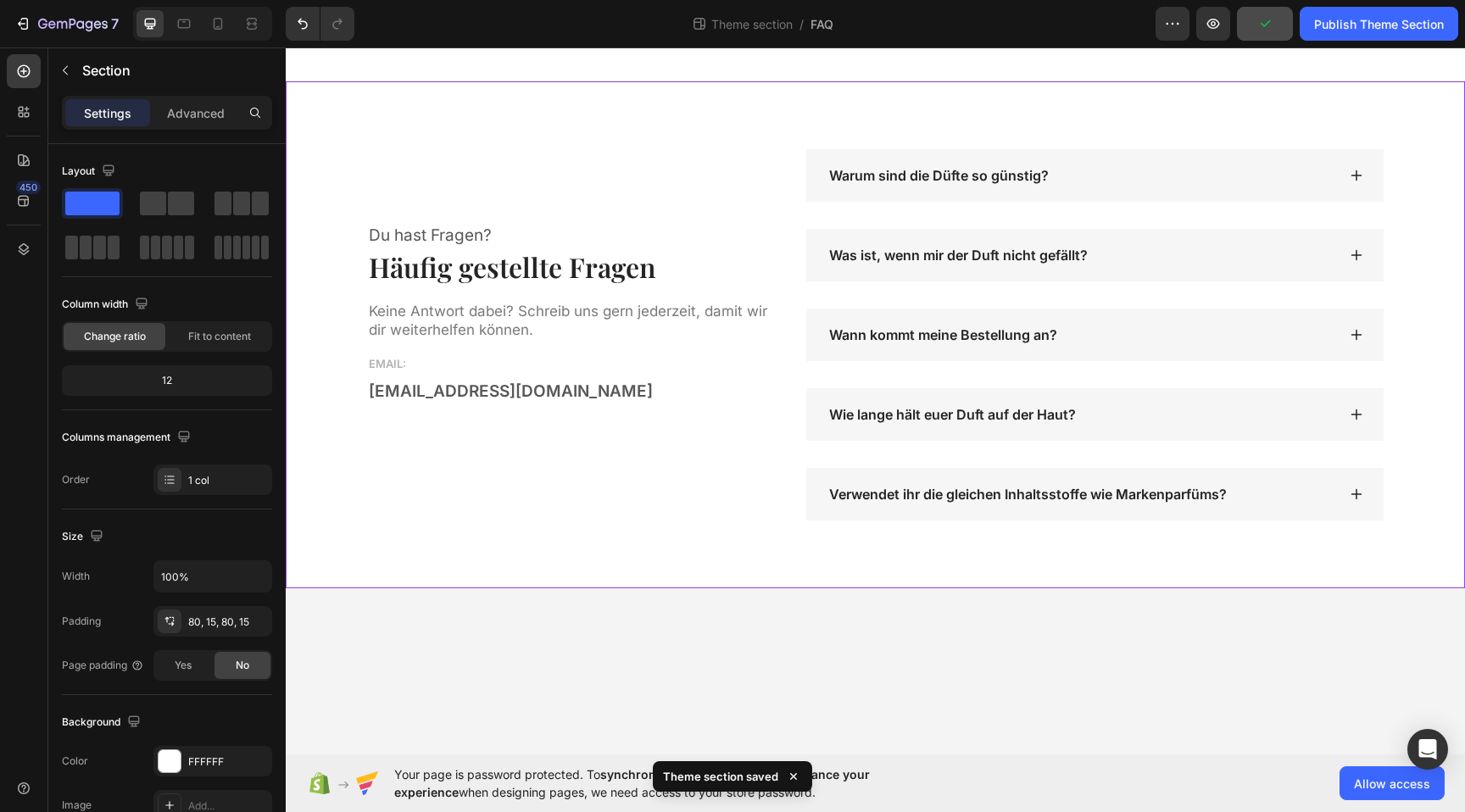
click at [1371, 47] on div "7 Theme section / FAQ Preview Publish Theme Section" at bounding box center [732, 24] width 1465 height 48
click at [1350, 26] on div "Publish Theme Section" at bounding box center [1380, 25] width 130 height 18
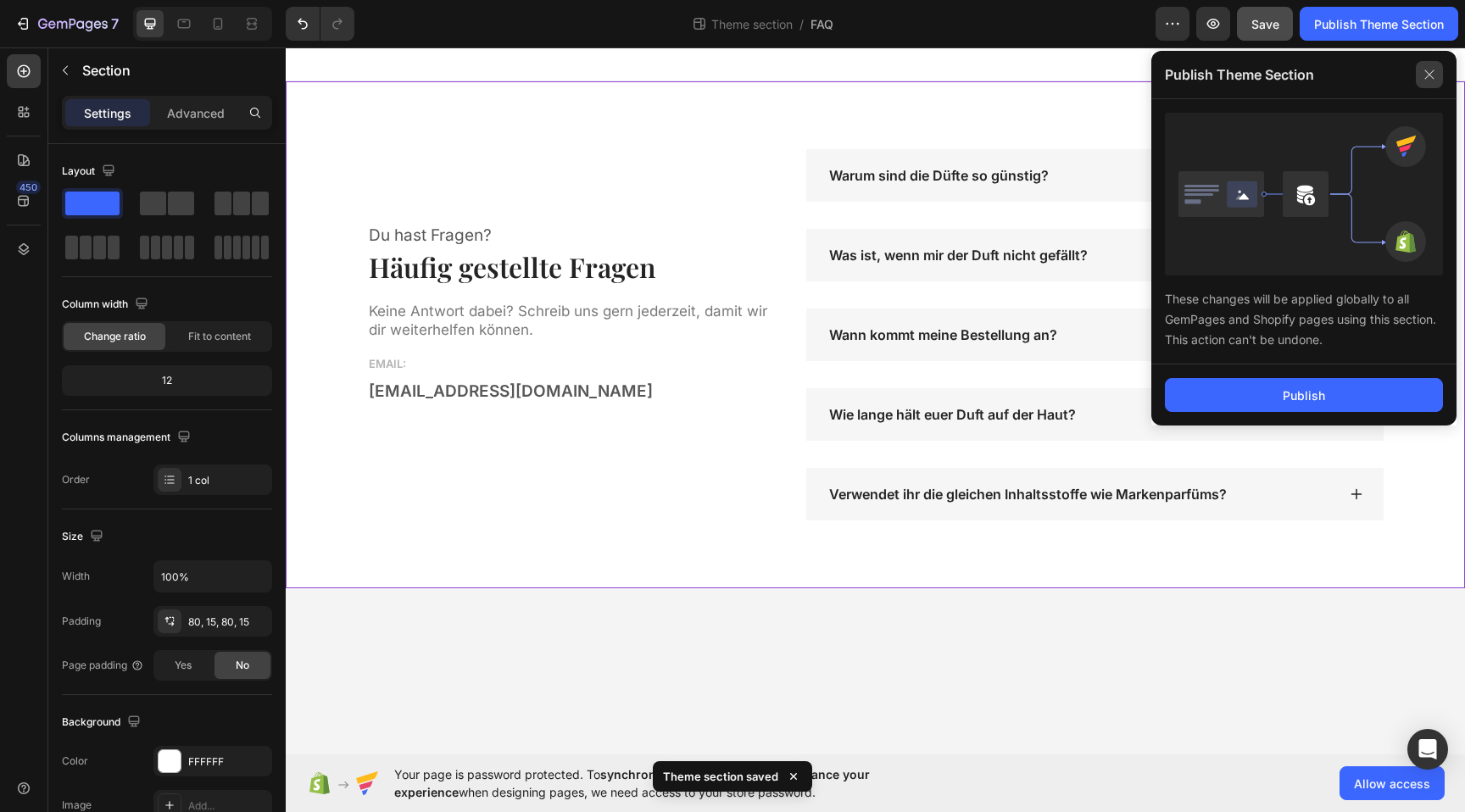
drag, startPoint x: 1414, startPoint y: 78, endPoint x: 1432, endPoint y: 73, distance: 18.7
click at [1420, 76] on div "Publish Theme Section" at bounding box center [1304, 75] width 305 height 48
drag, startPoint x: 1432, startPoint y: 73, endPoint x: 1411, endPoint y: 66, distance: 22.1
click at [1430, 72] on icon at bounding box center [1430, 75] width 27 height 27
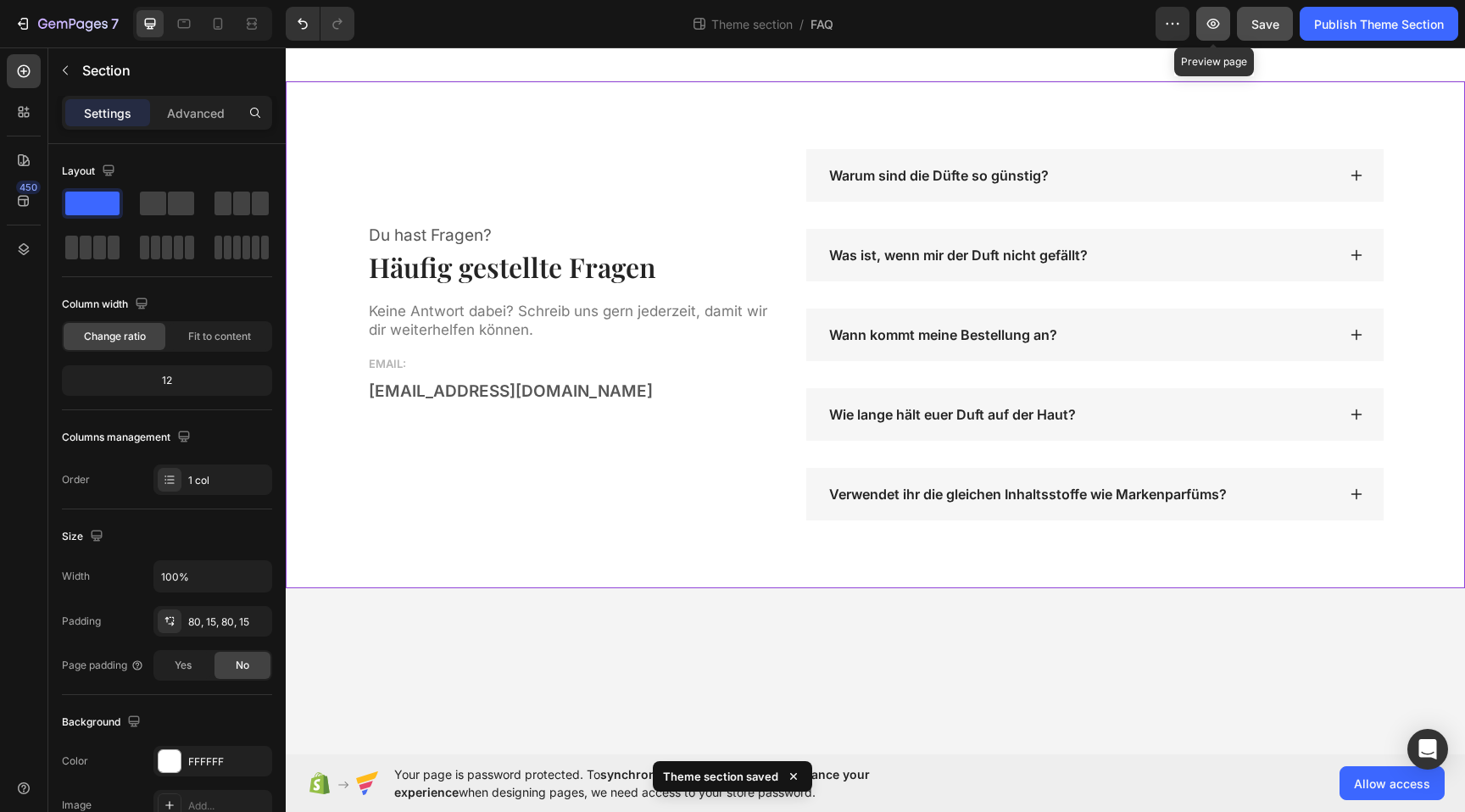
click at [1215, 26] on icon "button" at bounding box center [1213, 24] width 17 height 17
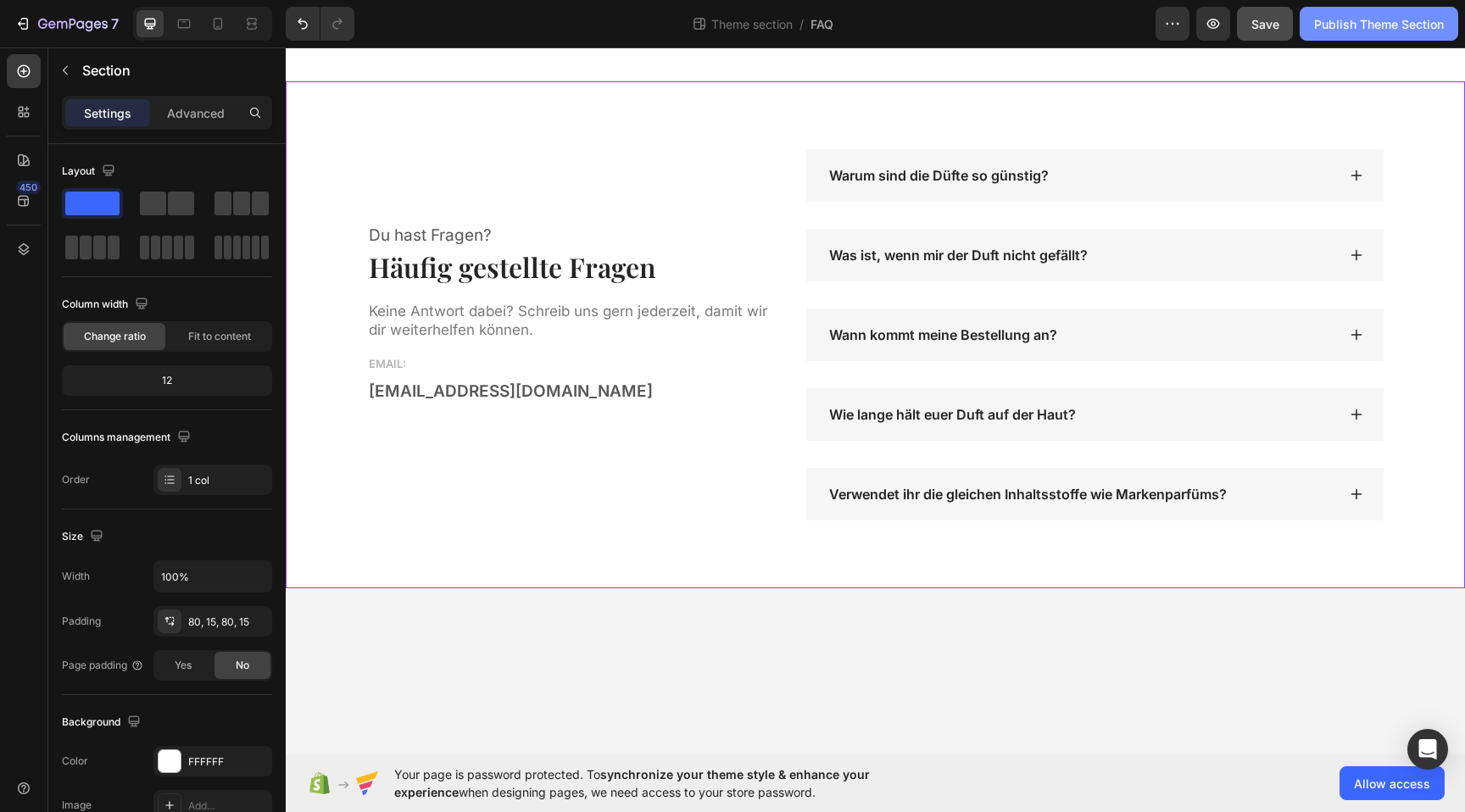
drag, startPoint x: 1358, startPoint y: 11, endPoint x: 1348, endPoint y: 24, distance: 16.4
click at [1358, 12] on button "Publish Theme Section" at bounding box center [1380, 24] width 159 height 34
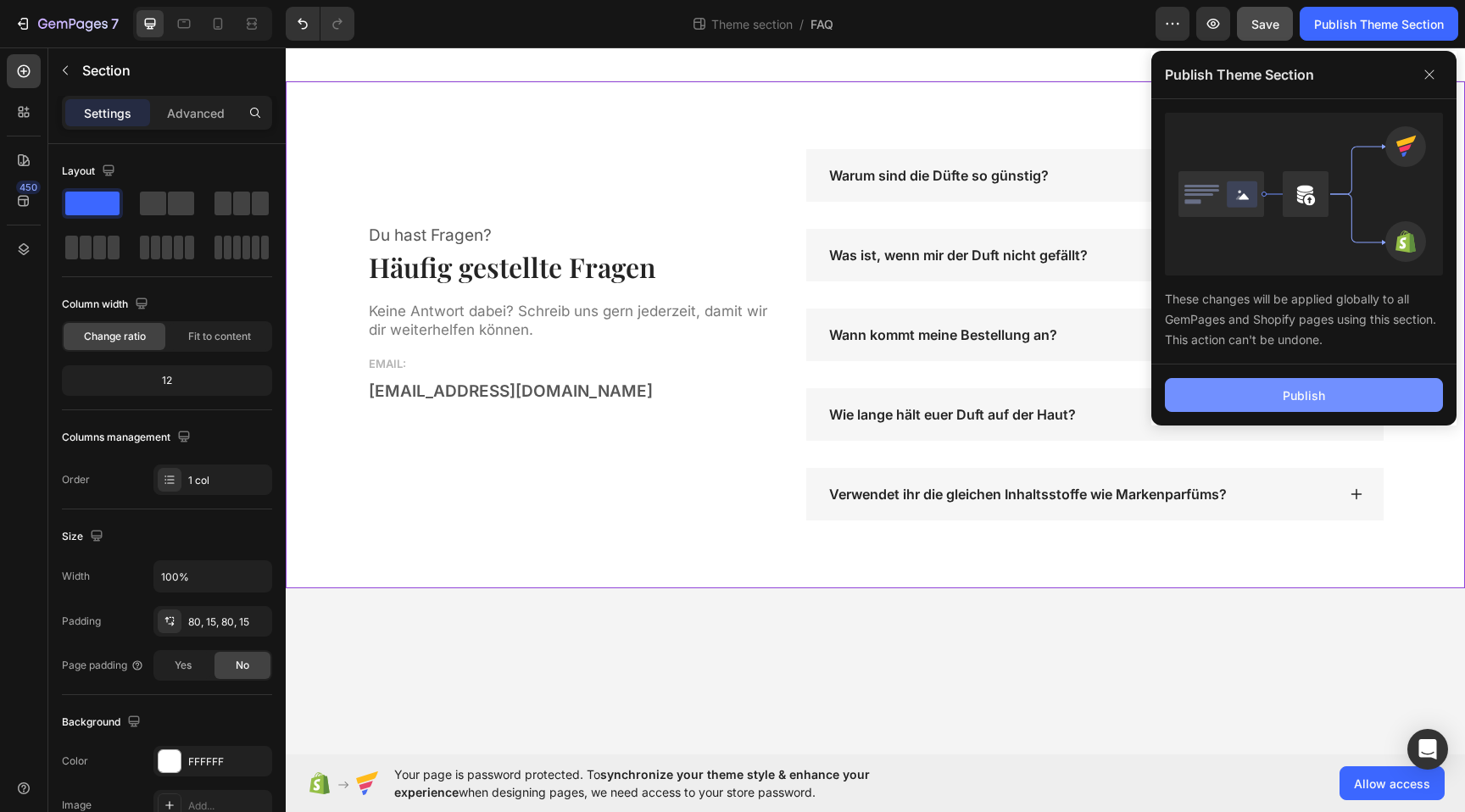
drag, startPoint x: 1327, startPoint y: 402, endPoint x: 1327, endPoint y: 391, distance: 11.0
click at [1327, 400] on button "Publish" at bounding box center [1303, 394] width 278 height 34
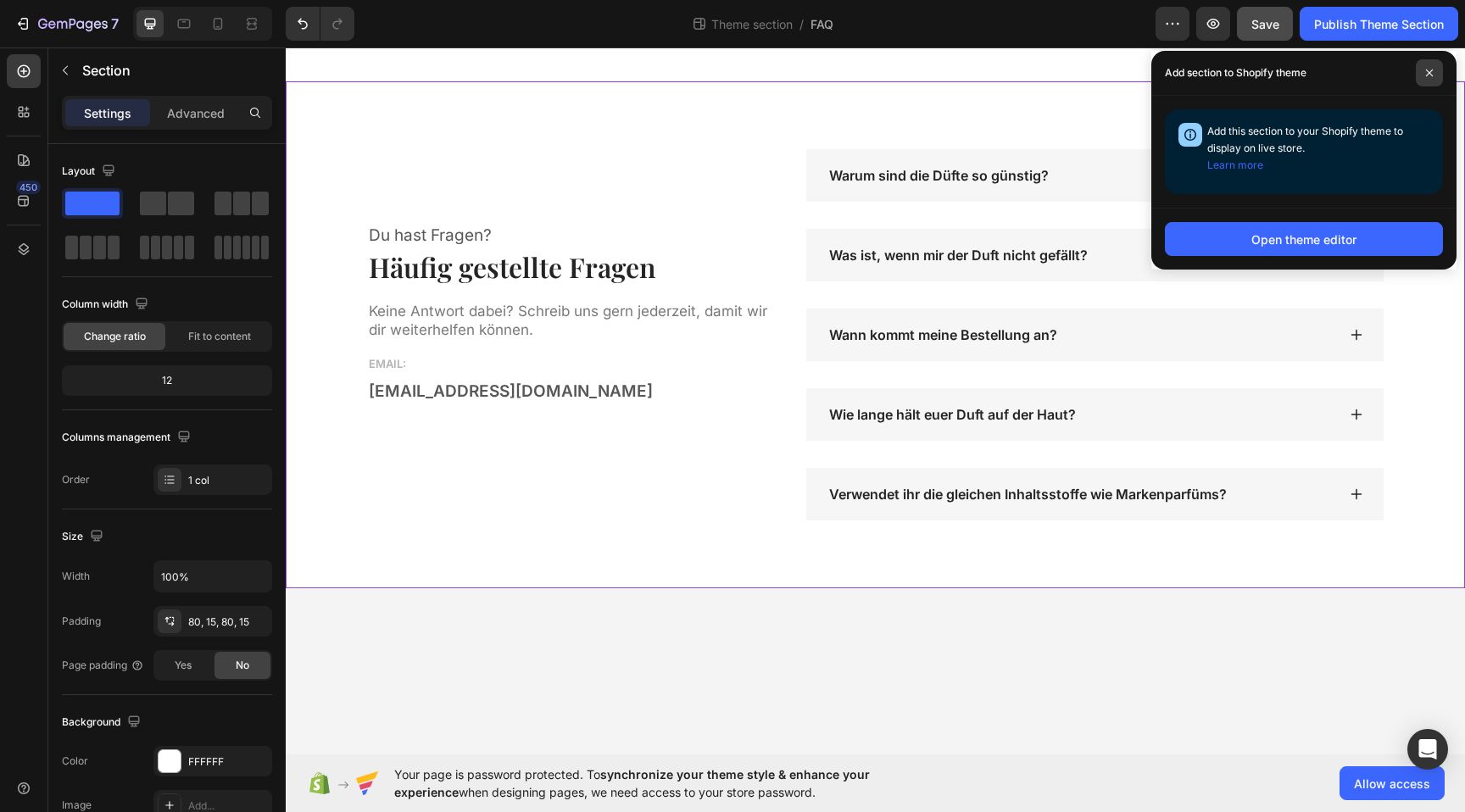
click at [1421, 72] on span at bounding box center [1430, 73] width 27 height 27
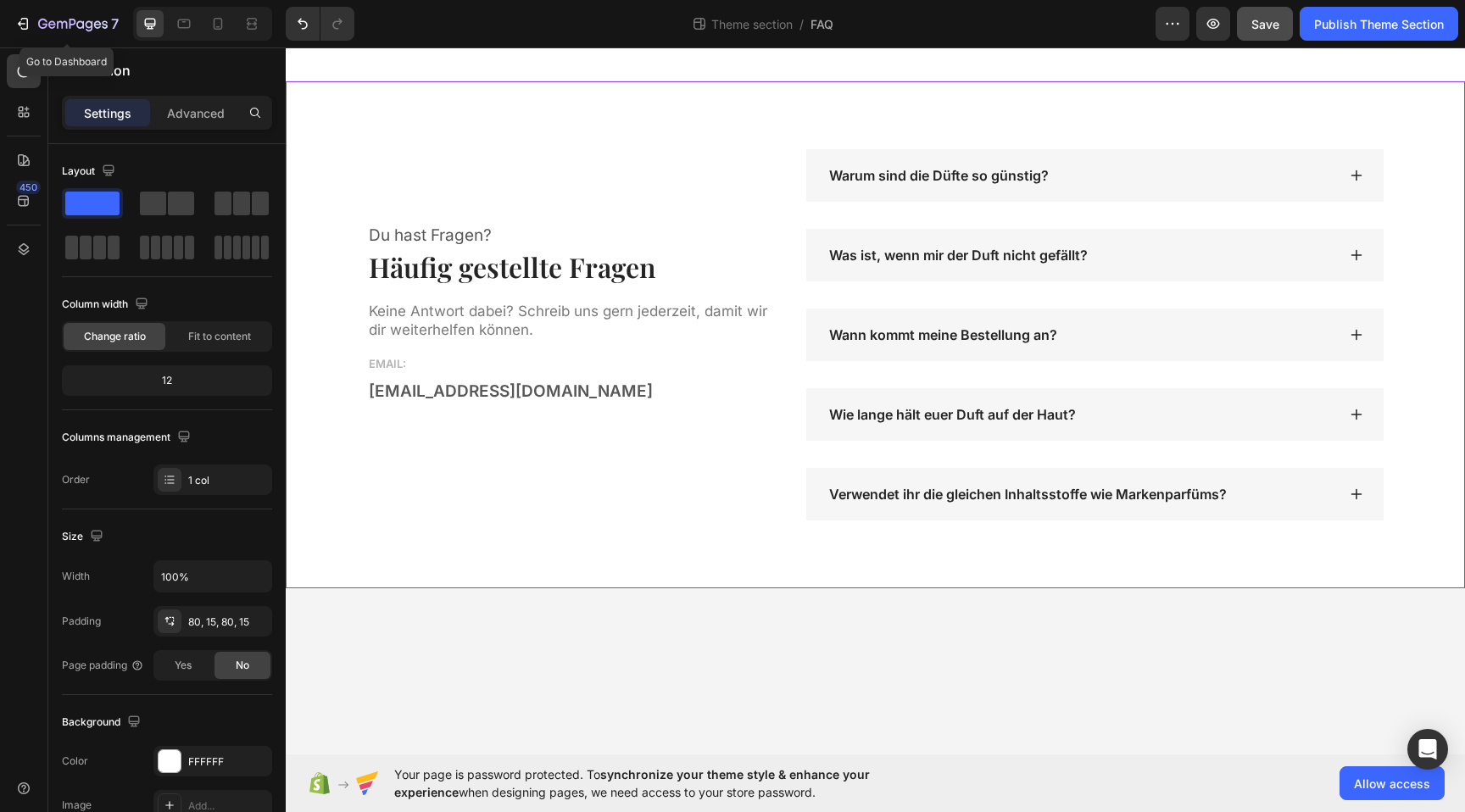
drag, startPoint x: 64, startPoint y: 18, endPoint x: 248, endPoint y: 52, distance: 187.1
click at [66, 19] on icon "button" at bounding box center [73, 25] width 70 height 15
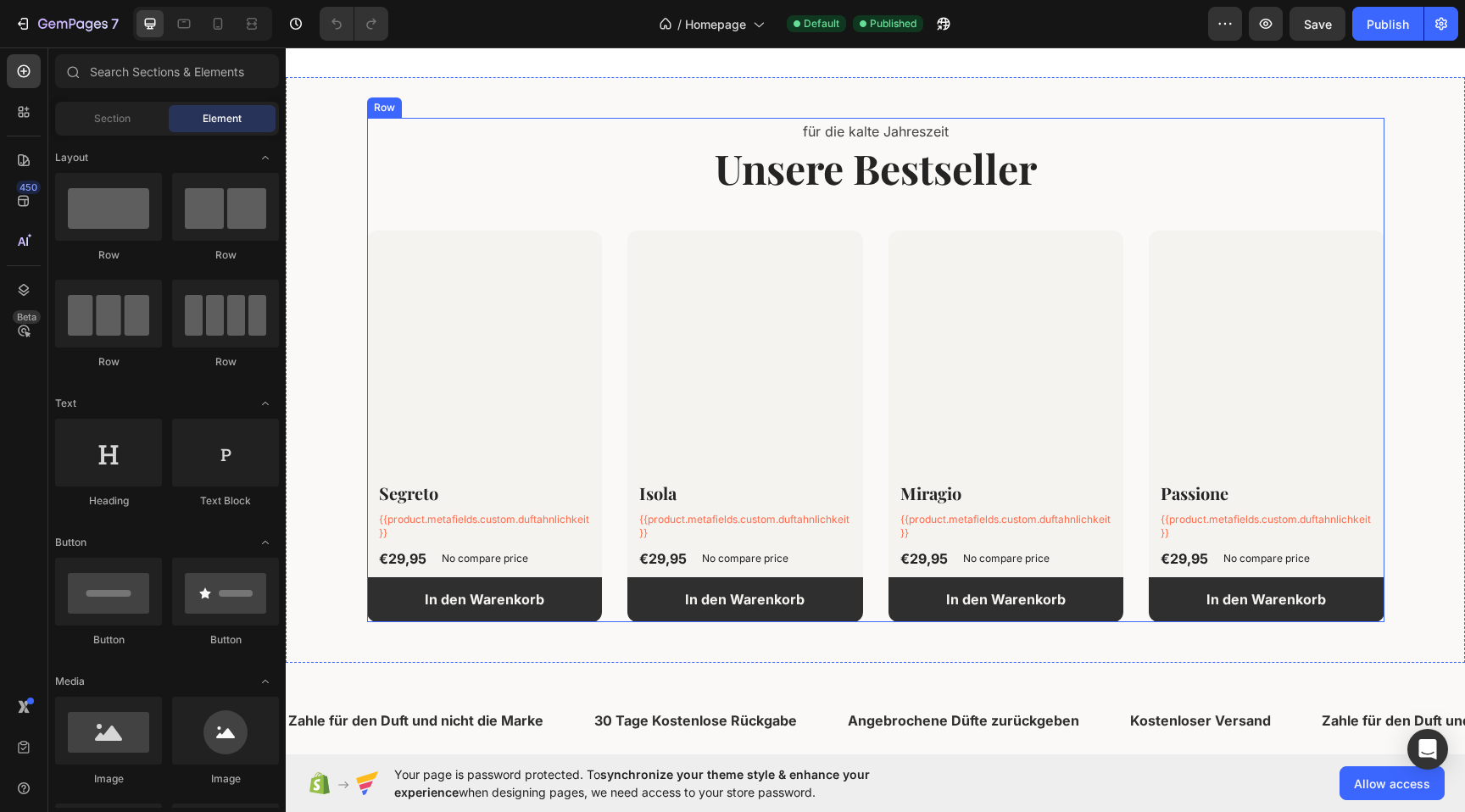
scroll to position [513, 0]
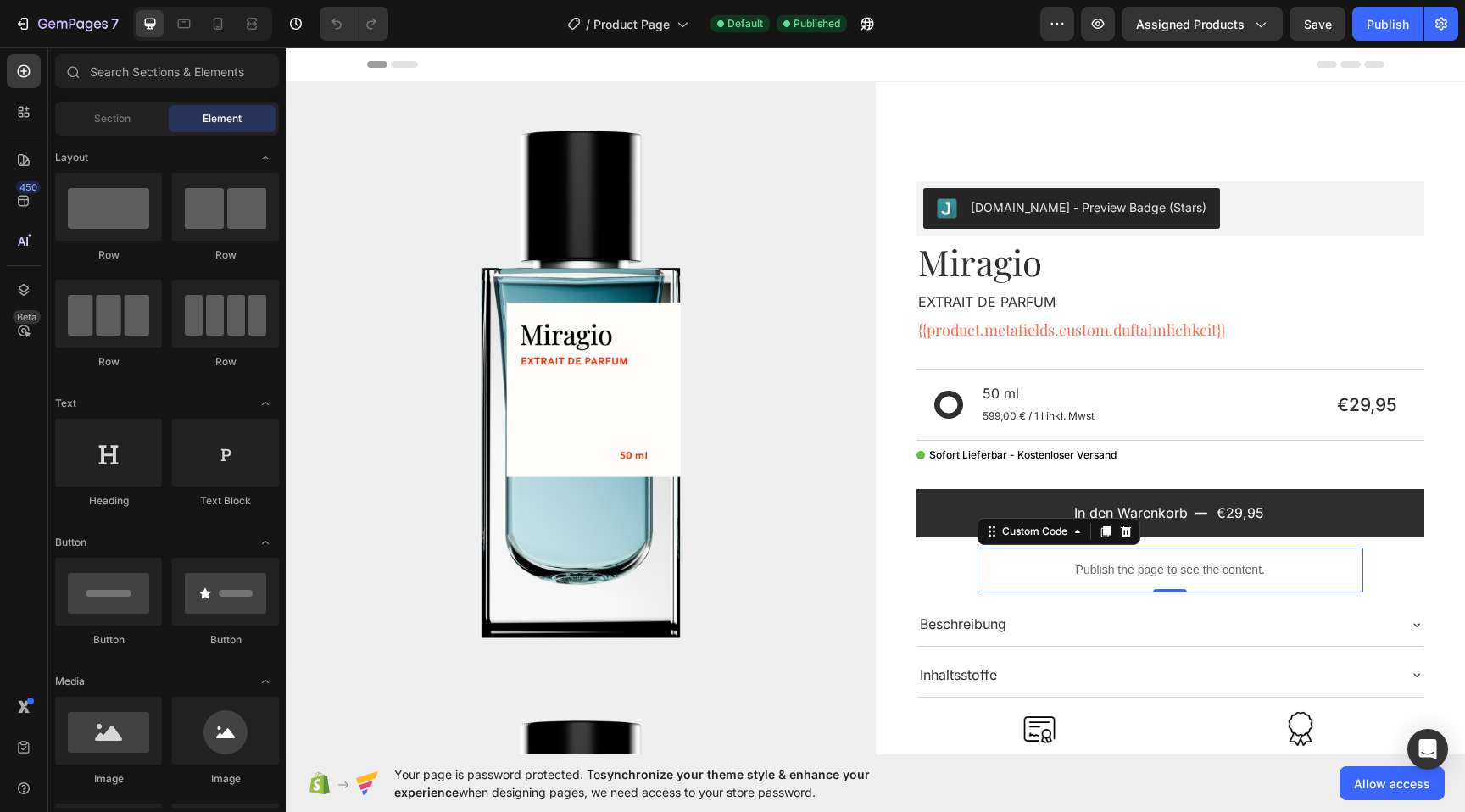
click at [1119, 572] on p "Publish the page to see the content." at bounding box center [1171, 570] width 305 height 18
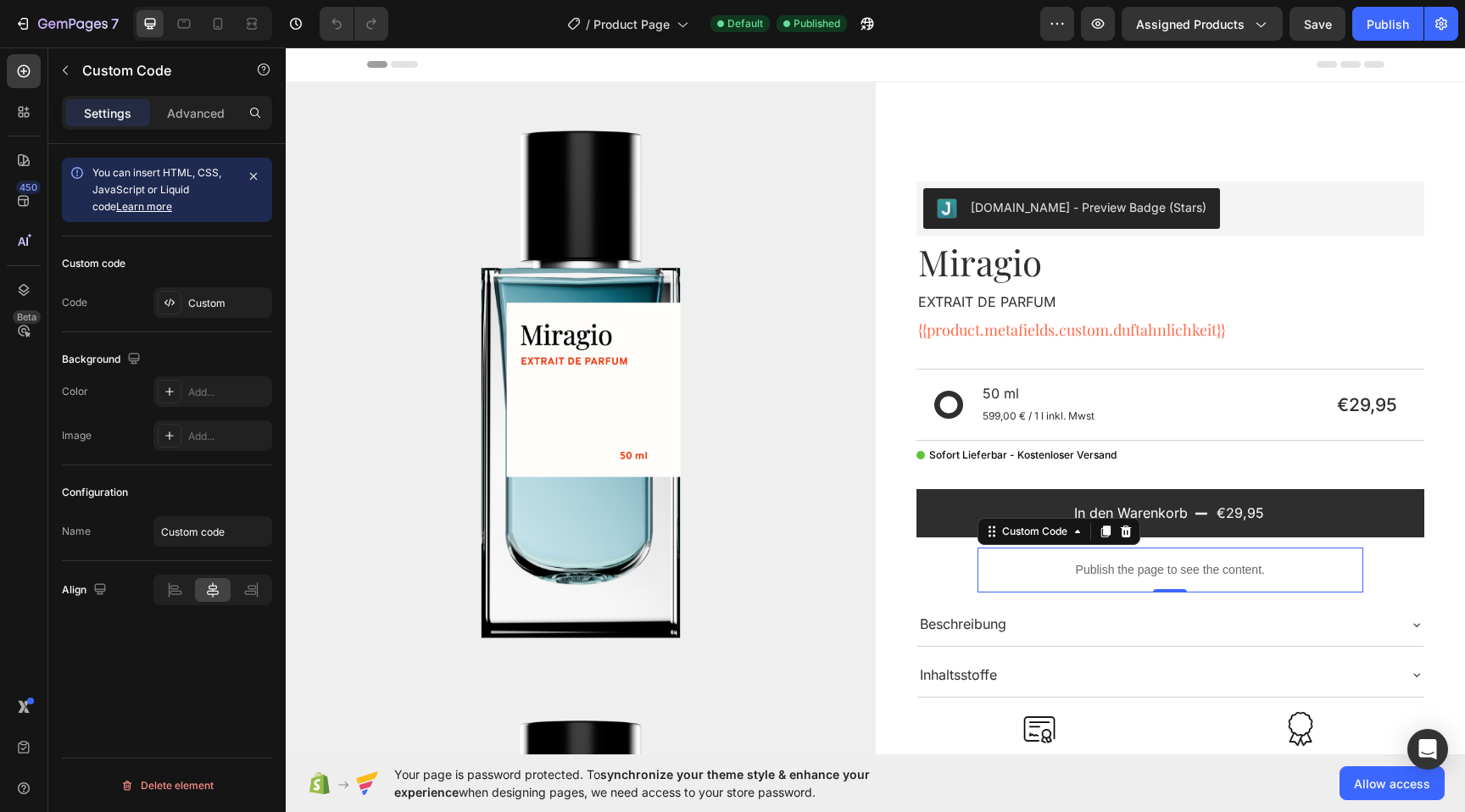
click at [1118, 572] on p "Publish the page to see the content." at bounding box center [1171, 570] width 305 height 18
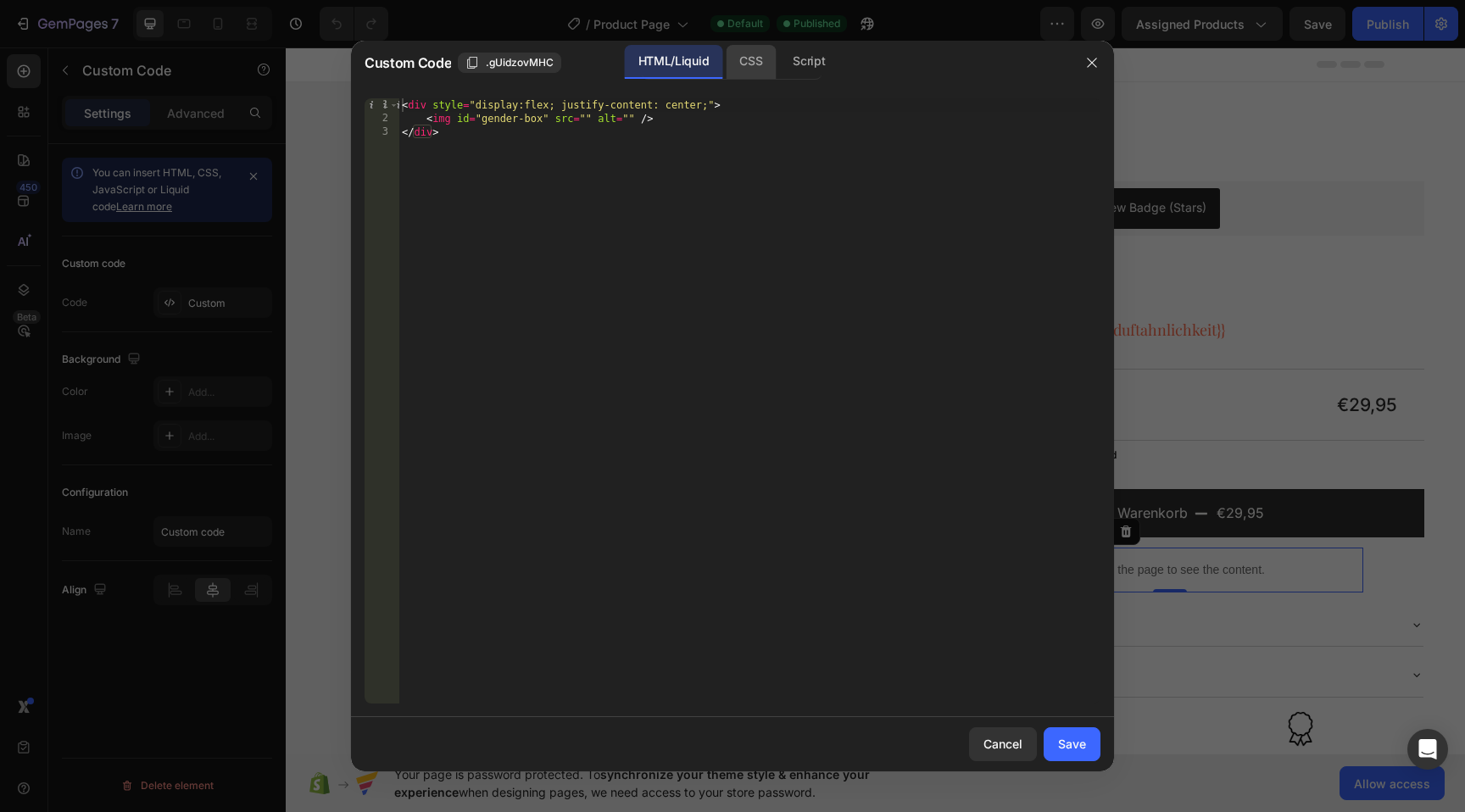
click at [748, 63] on div "CSS" at bounding box center [751, 62] width 50 height 34
click at [803, 59] on div "Script" at bounding box center [809, 62] width 59 height 34
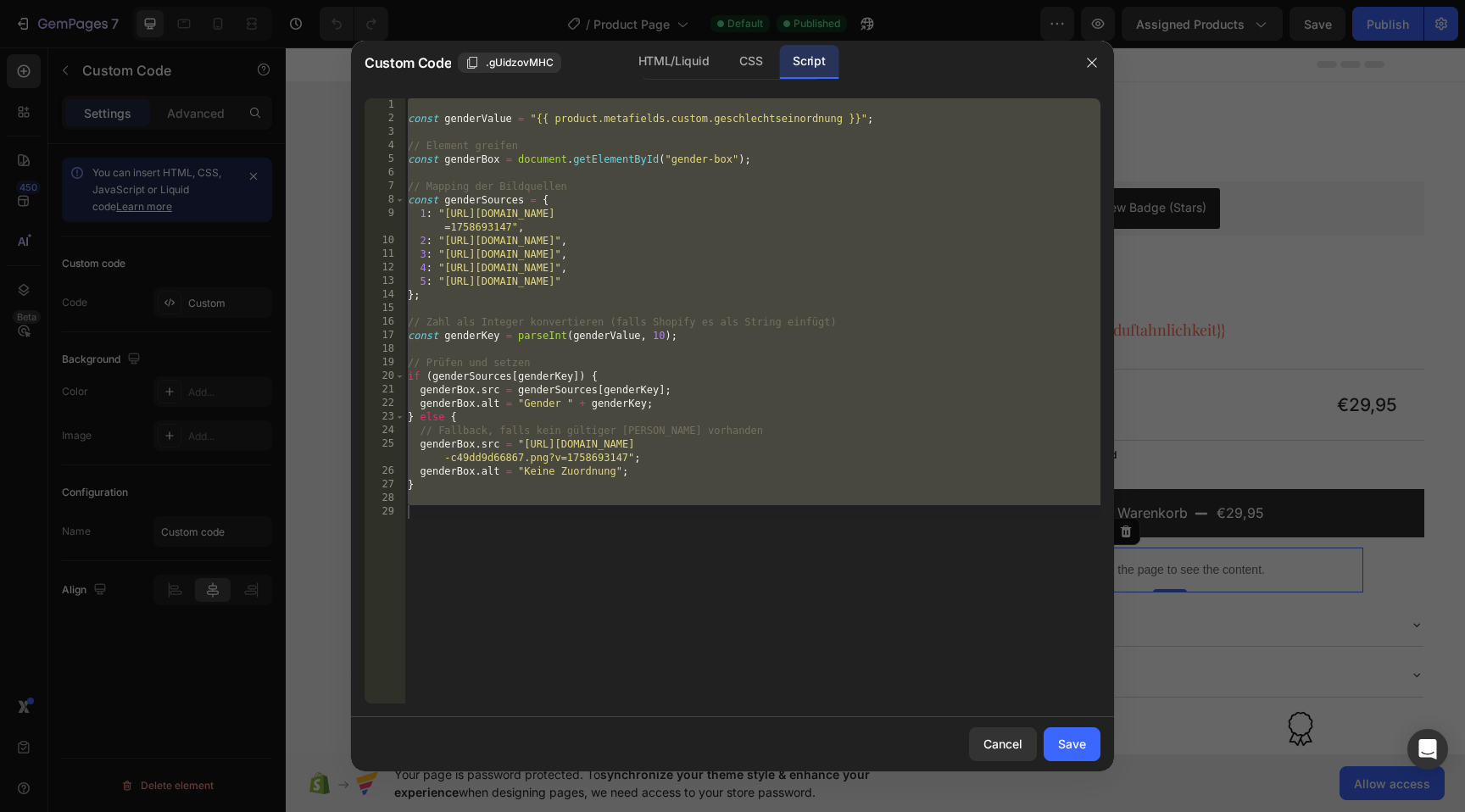
click at [858, 419] on div "const genderValue = "{{ product.metafields.custom.geschlechtseinordnung }}" ; /…" at bounding box center [753, 414] width 697 height 633
type textarea "} else {"
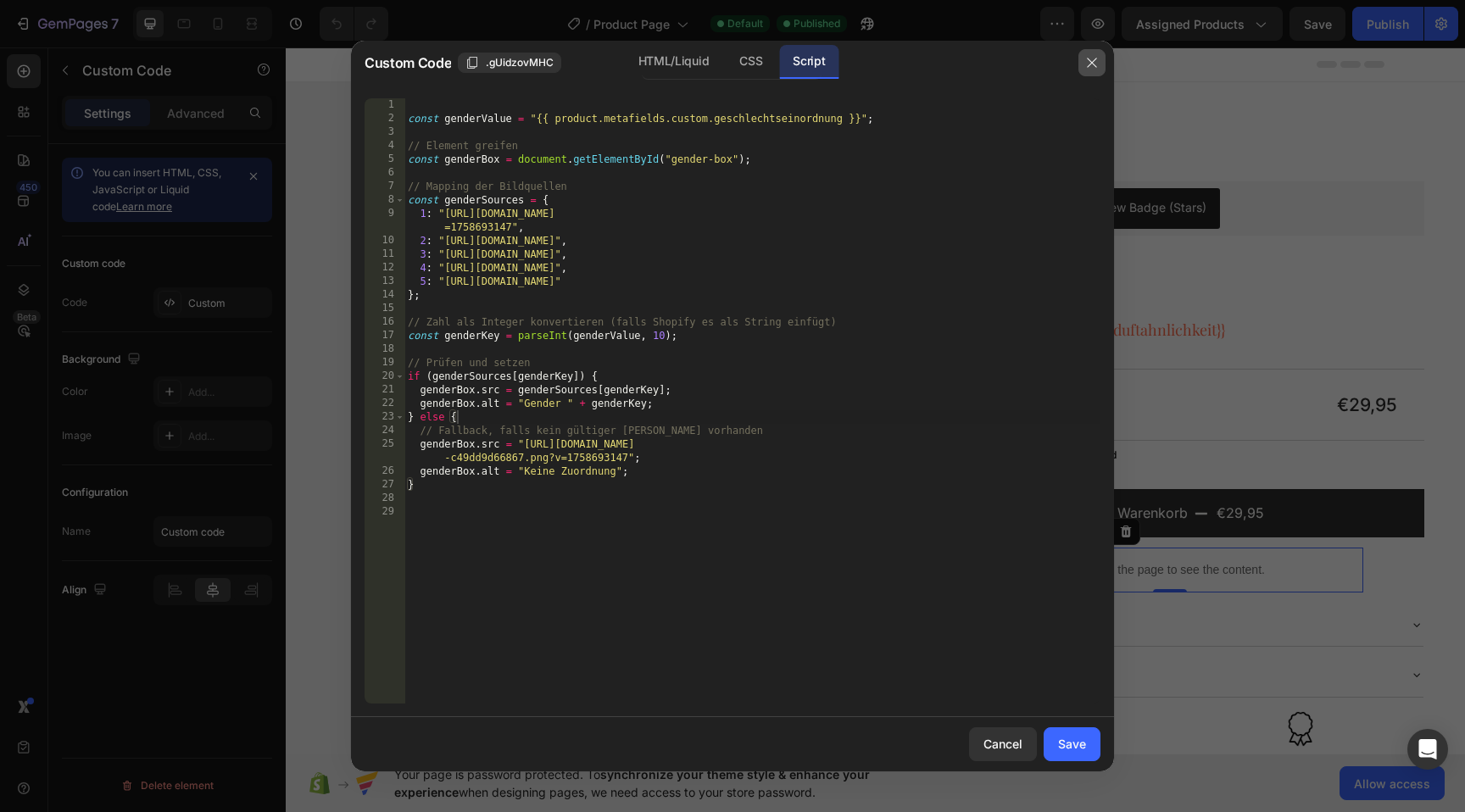
click at [1093, 66] on icon "button" at bounding box center [1092, 63] width 14 height 14
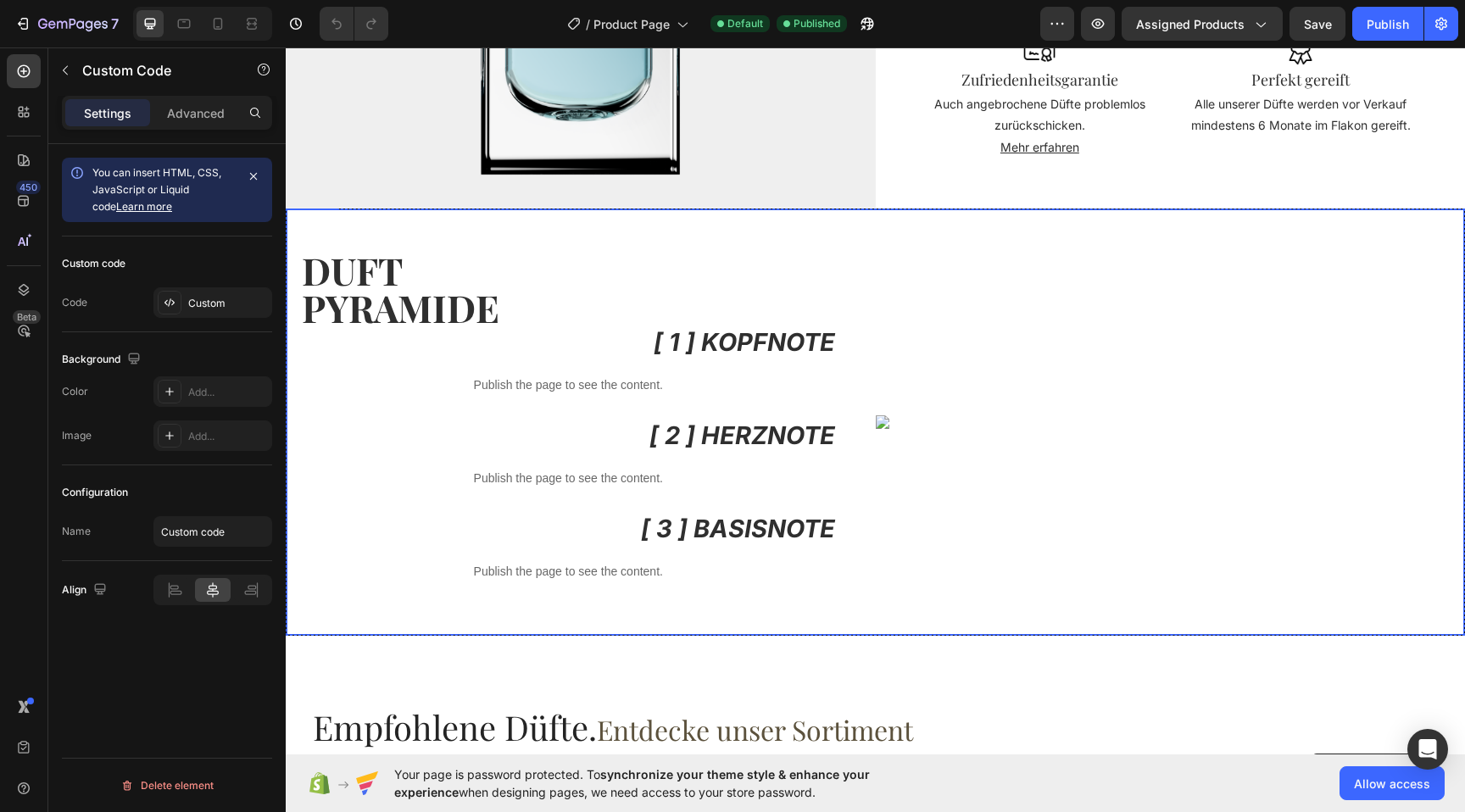
scroll to position [1063, 0]
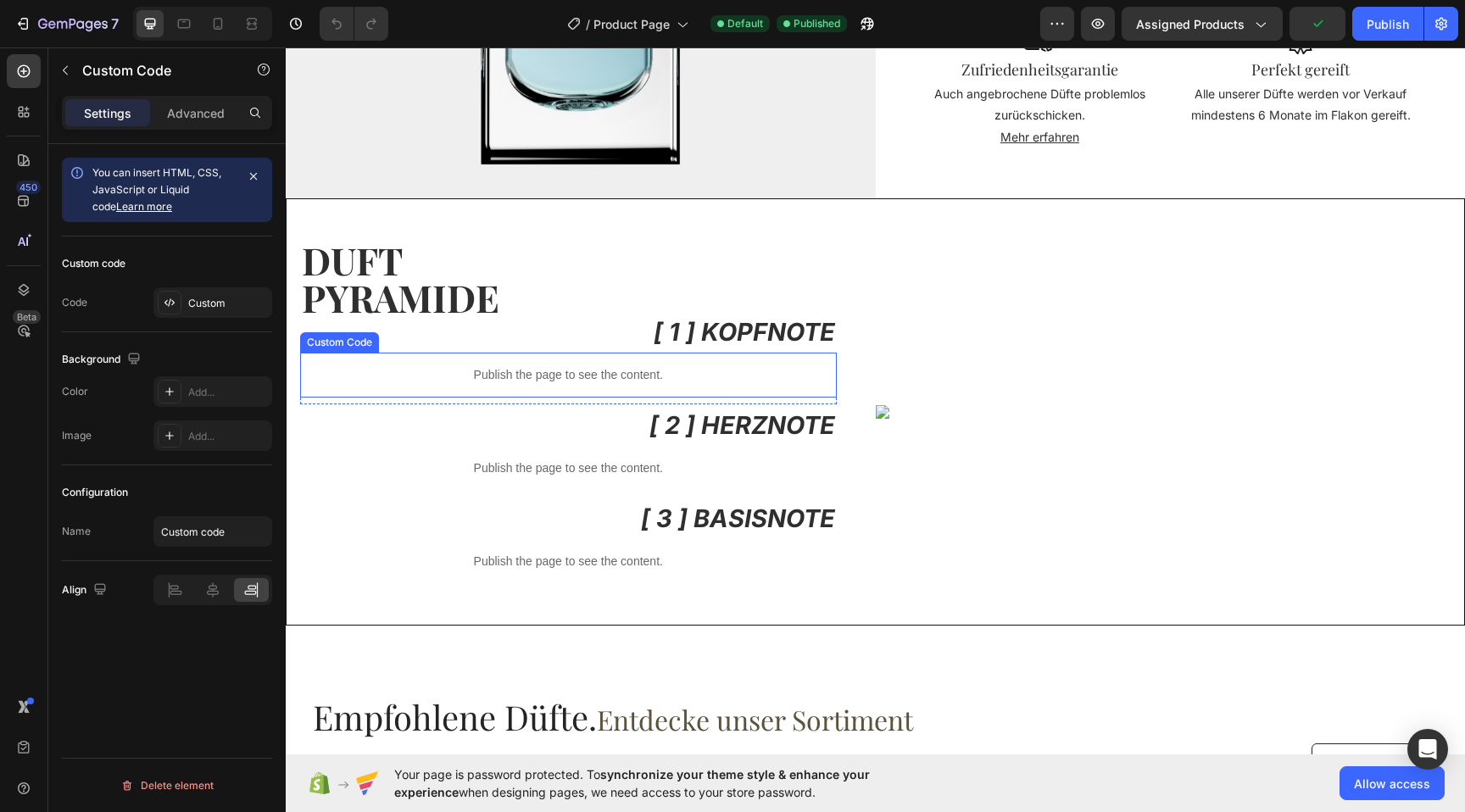
click at [560, 367] on p "Publish the page to see the content." at bounding box center [568, 375] width 537 height 18
click at [560, 366] on p "Publish the page to see the content." at bounding box center [568, 375] width 537 height 18
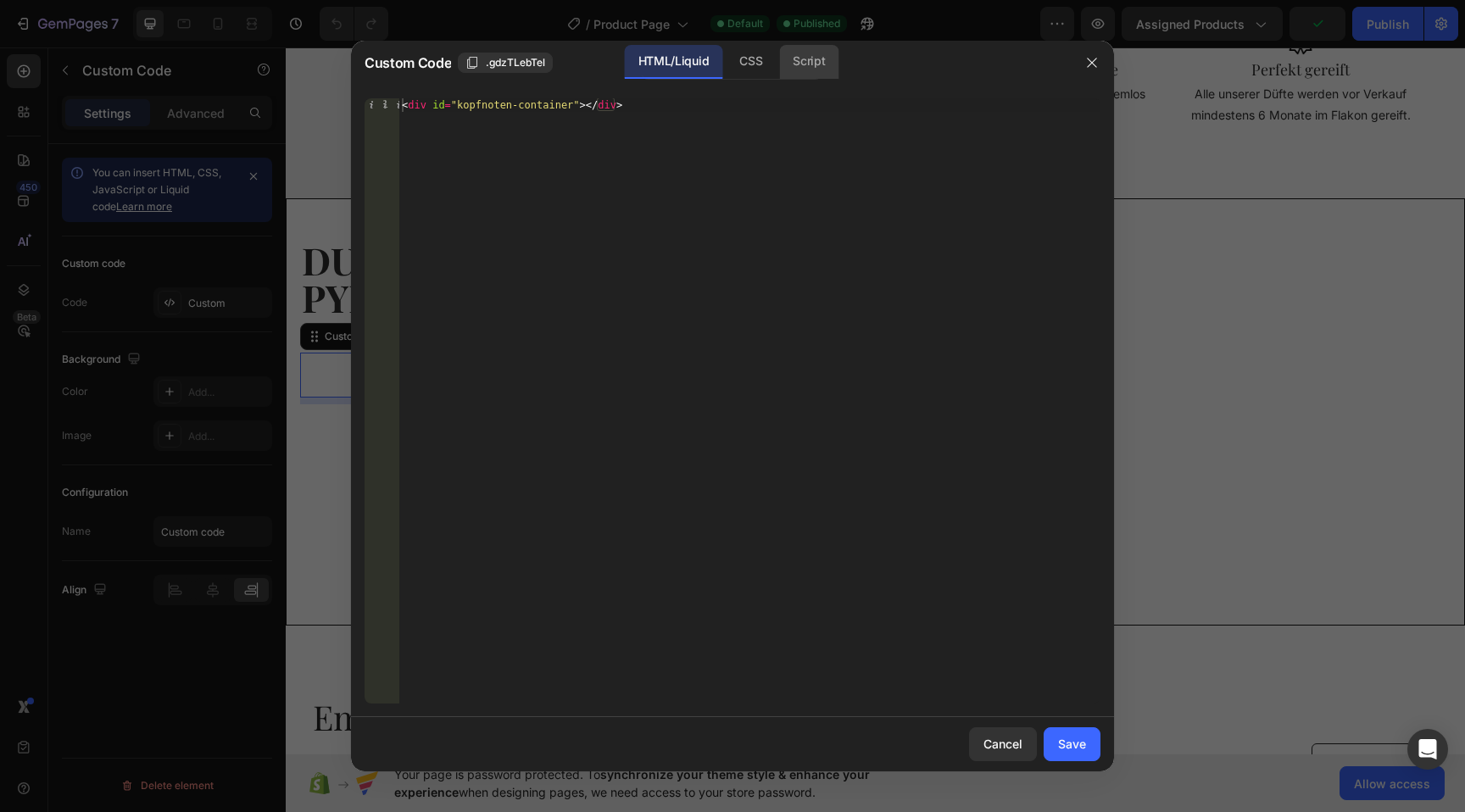
click at [774, 71] on div "CSS" at bounding box center [751, 62] width 50 height 34
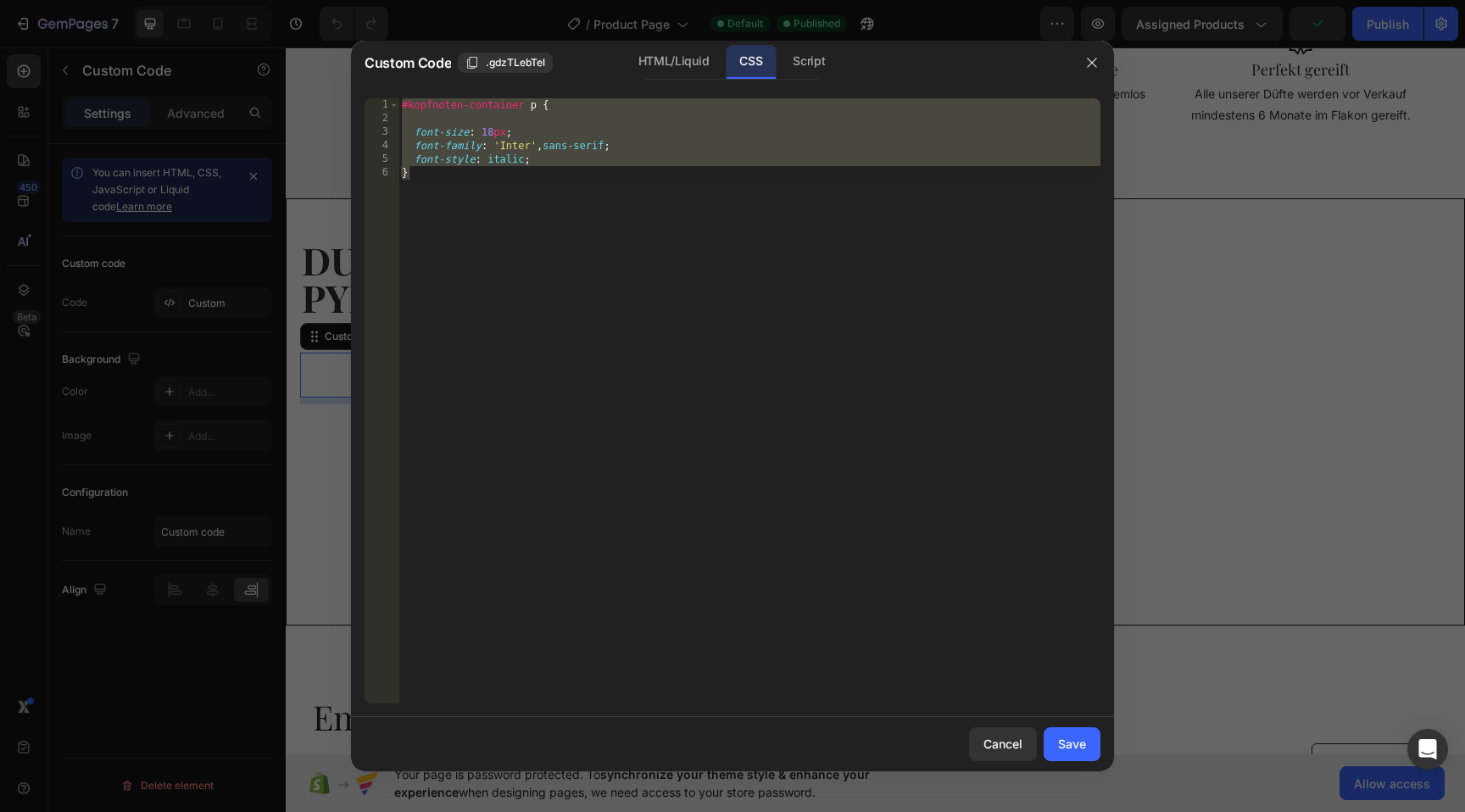
drag, startPoint x: 804, startPoint y: 66, endPoint x: 813, endPoint y: 81, distance: 17.5
click at [804, 66] on div "Script" at bounding box center [809, 62] width 59 height 34
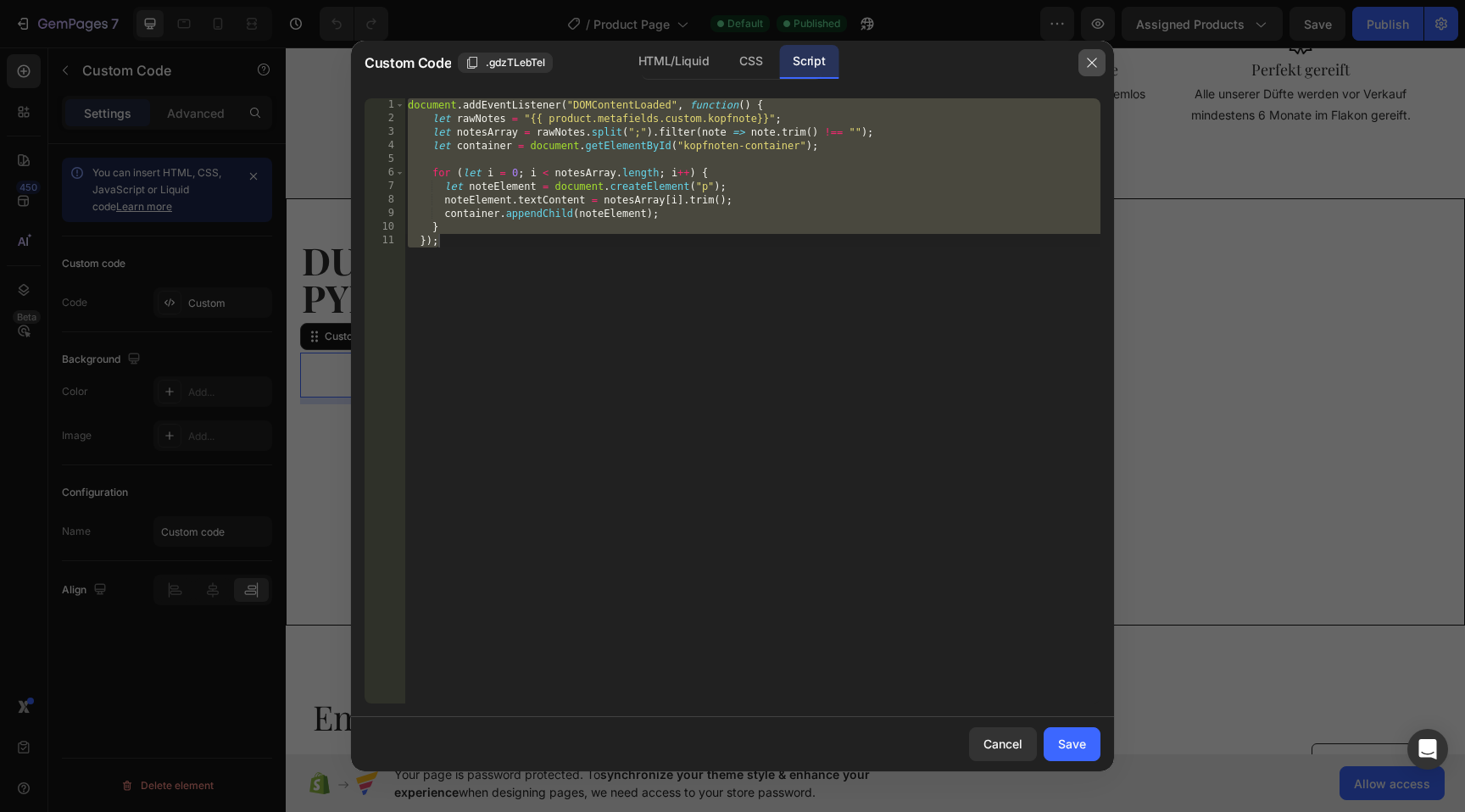
click at [1091, 66] on icon "button" at bounding box center [1092, 63] width 14 height 14
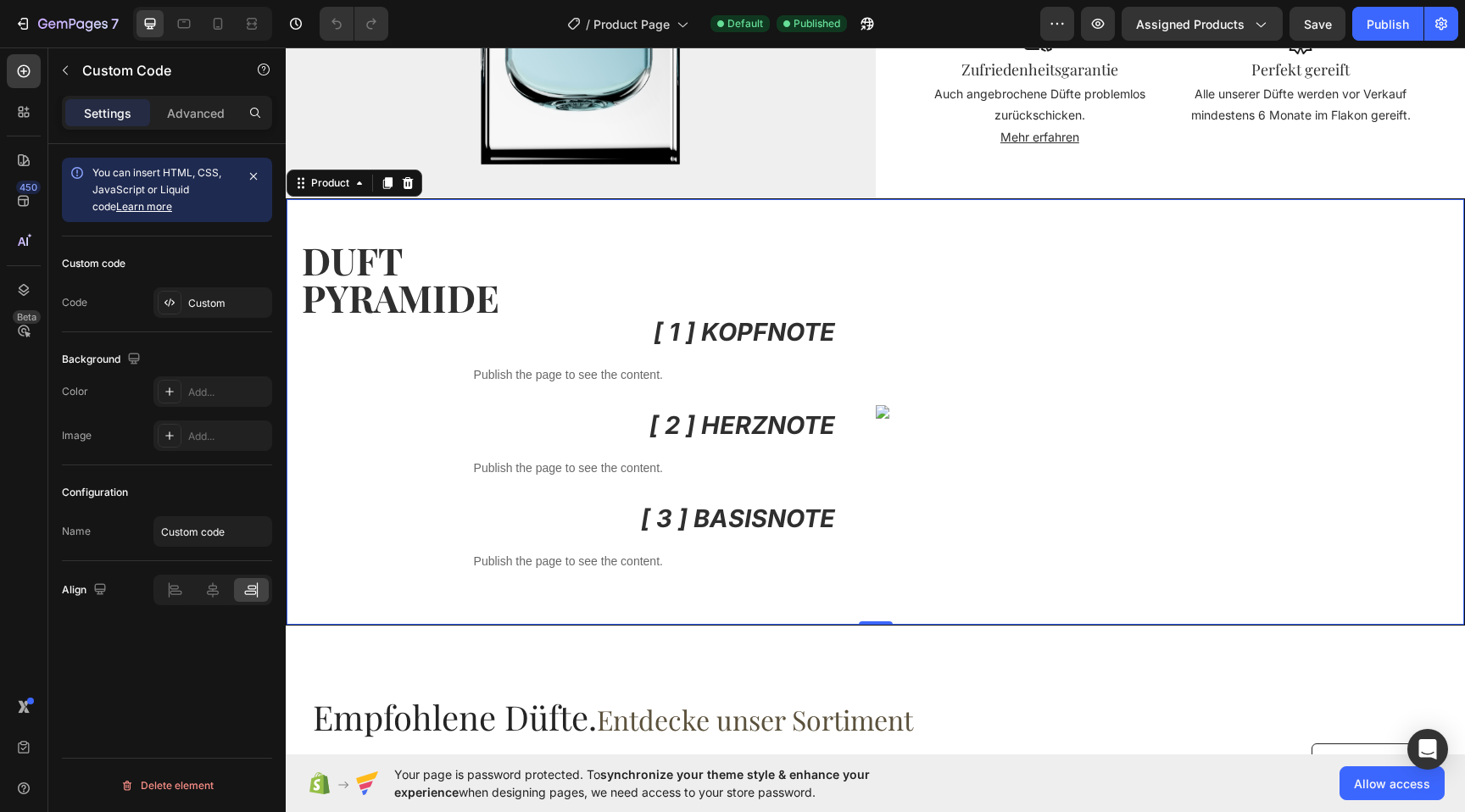
click at [1205, 378] on div "Custom Code" at bounding box center [1171, 412] width 590 height 426
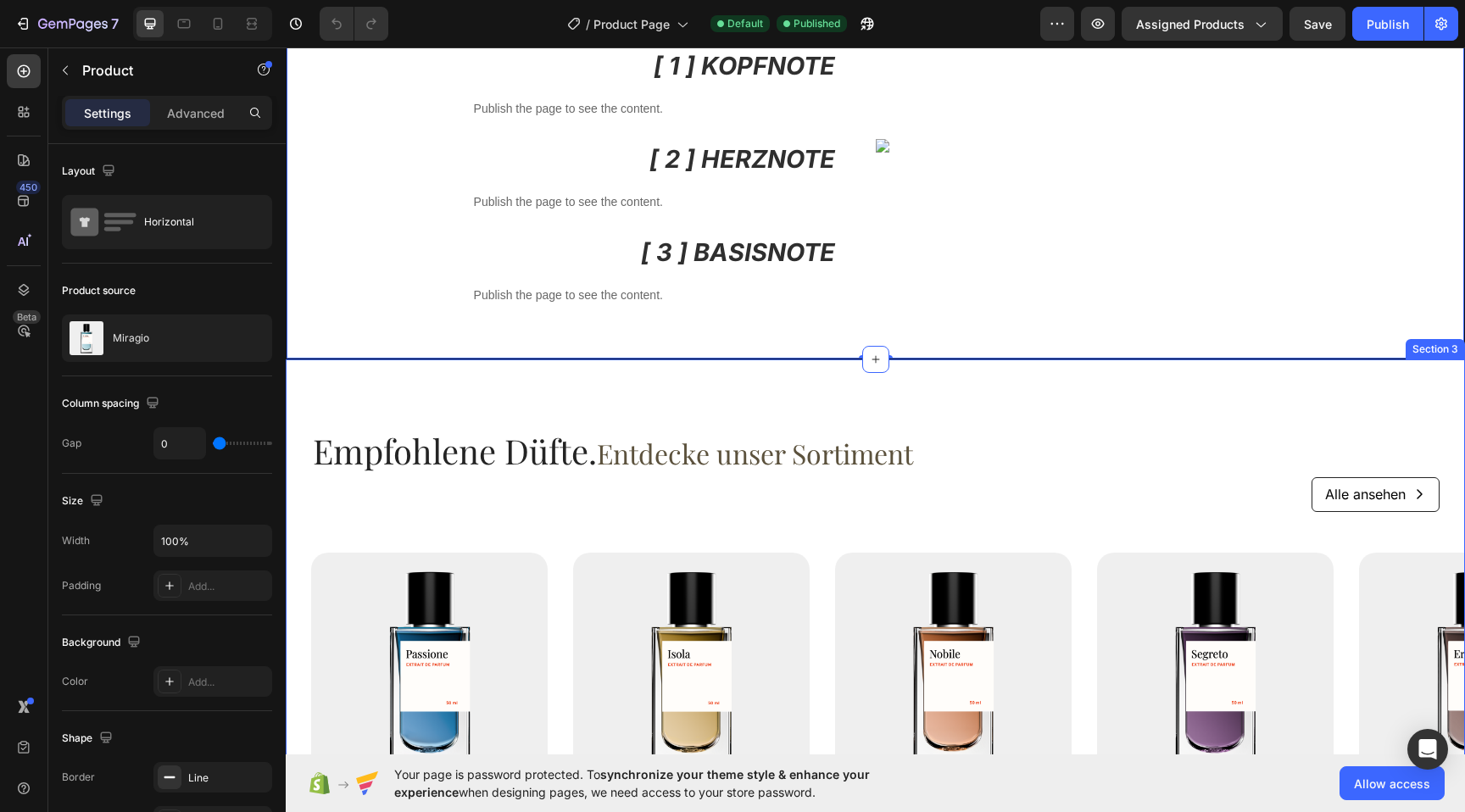
scroll to position [1041, 0]
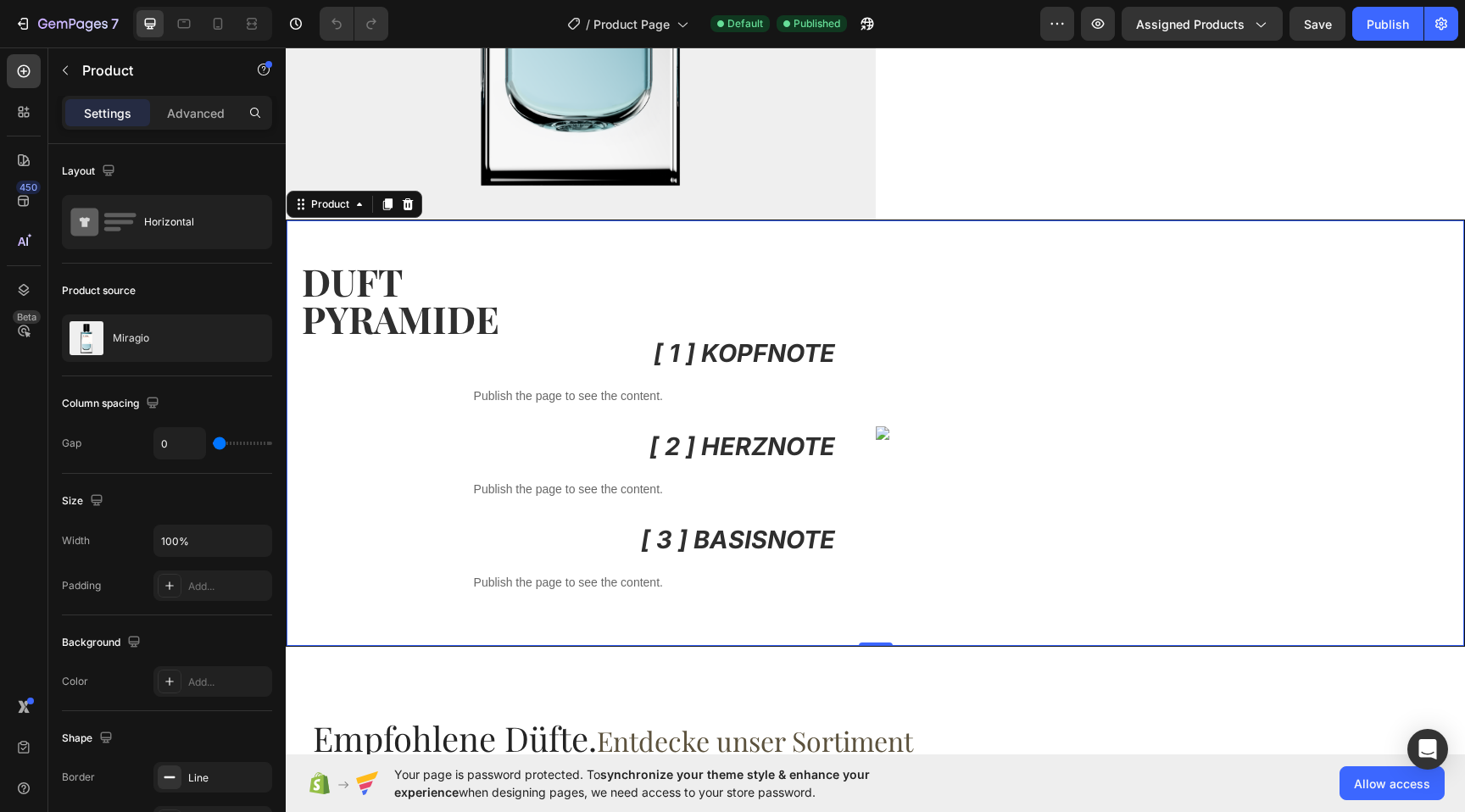
click at [1102, 376] on div "Custom Code" at bounding box center [1171, 433] width 590 height 426
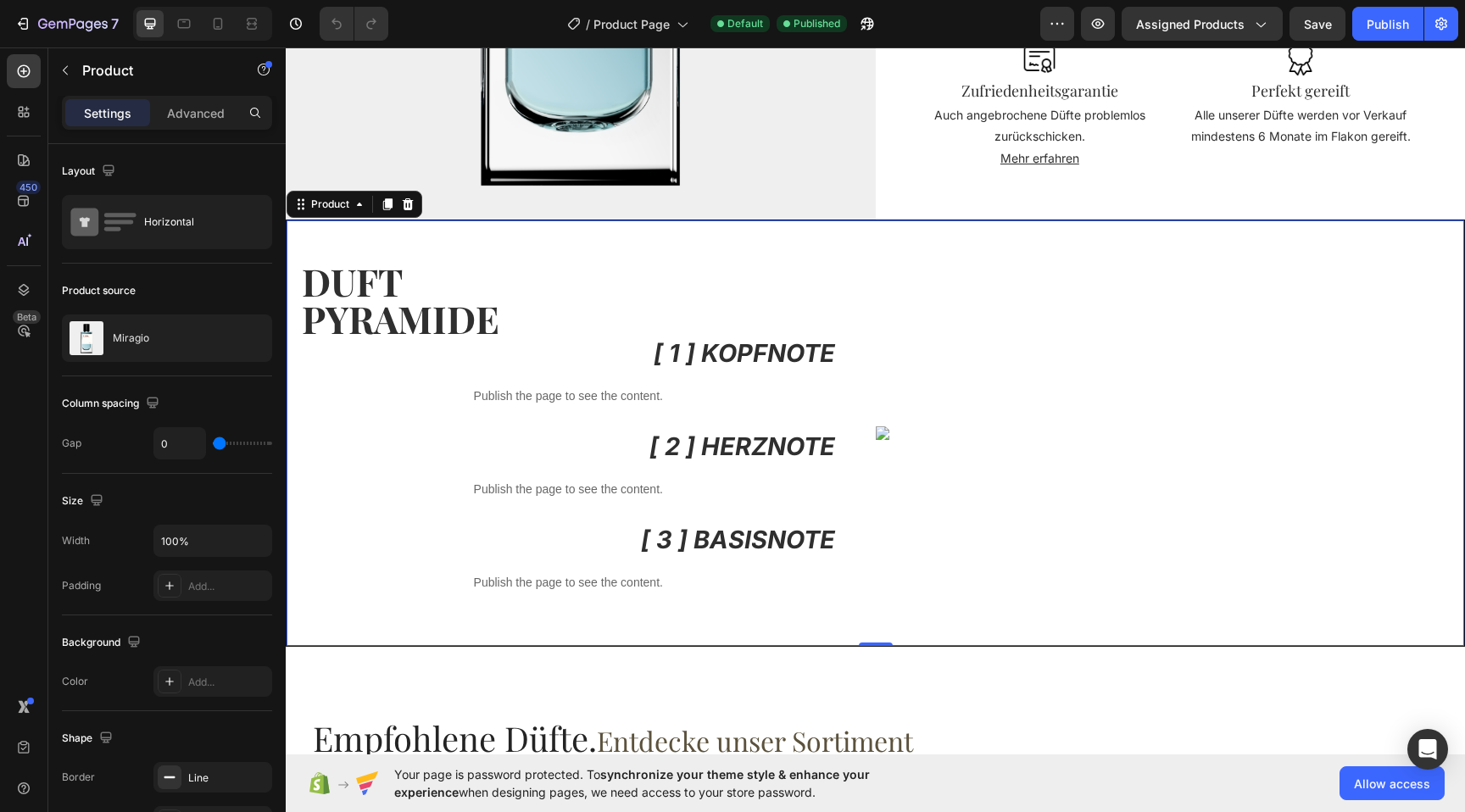
drag, startPoint x: 988, startPoint y: 413, endPoint x: 979, endPoint y: 414, distance: 9.1
click at [983, 413] on div "Custom Code" at bounding box center [1171, 433] width 590 height 426
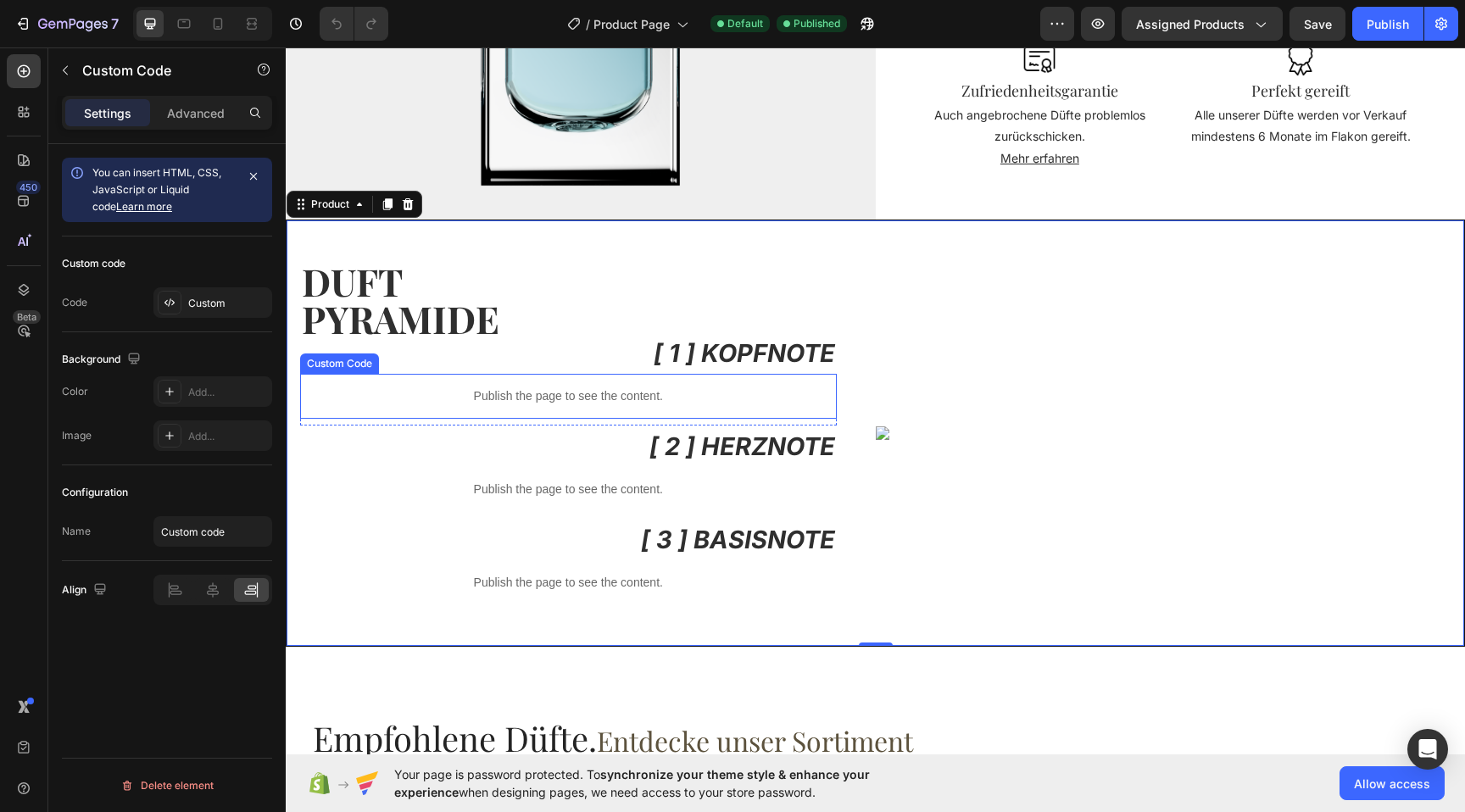
click at [584, 401] on p "Publish the page to see the content." at bounding box center [568, 396] width 537 height 18
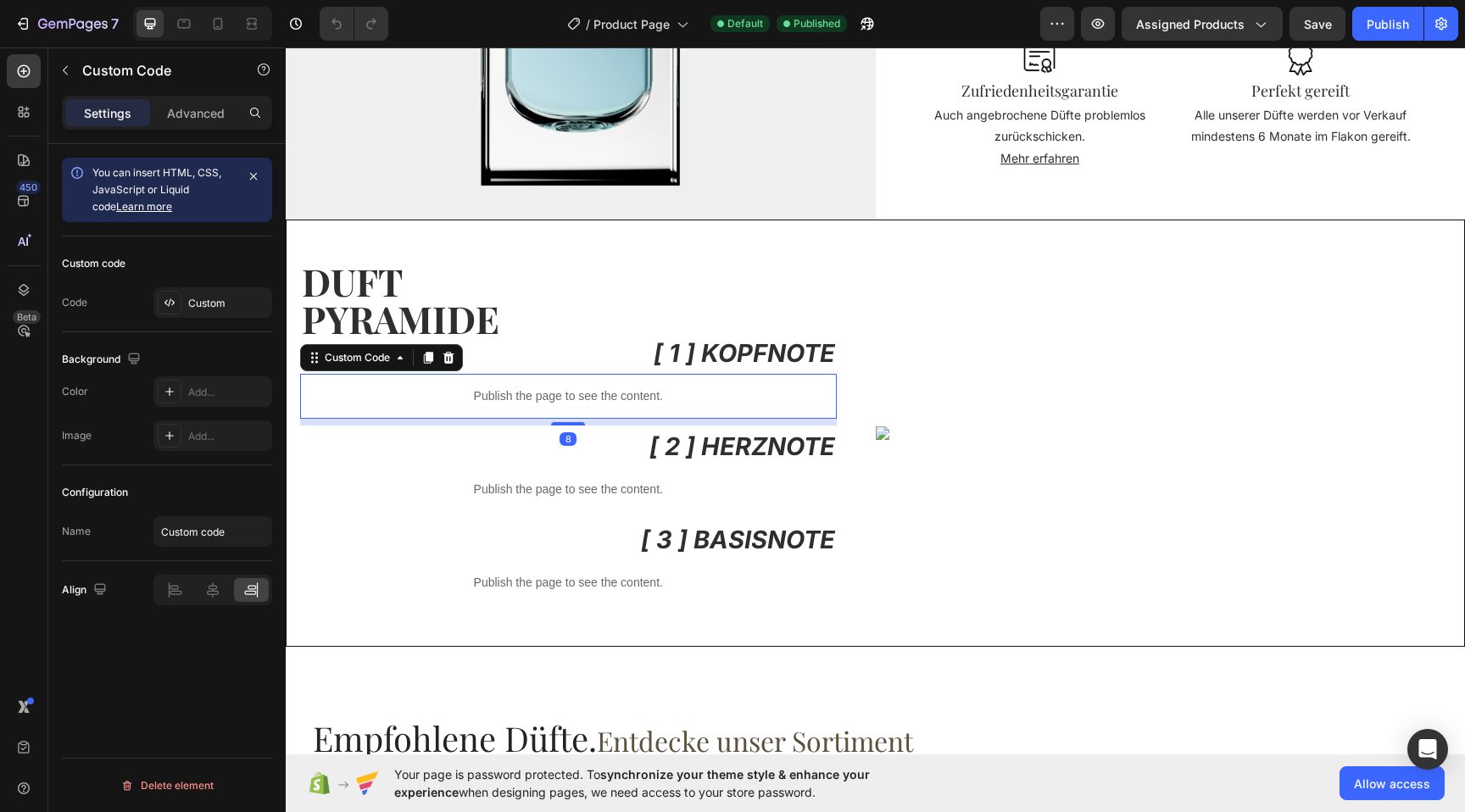
click at [584, 401] on p "Publish the page to see the content." at bounding box center [568, 396] width 537 height 18
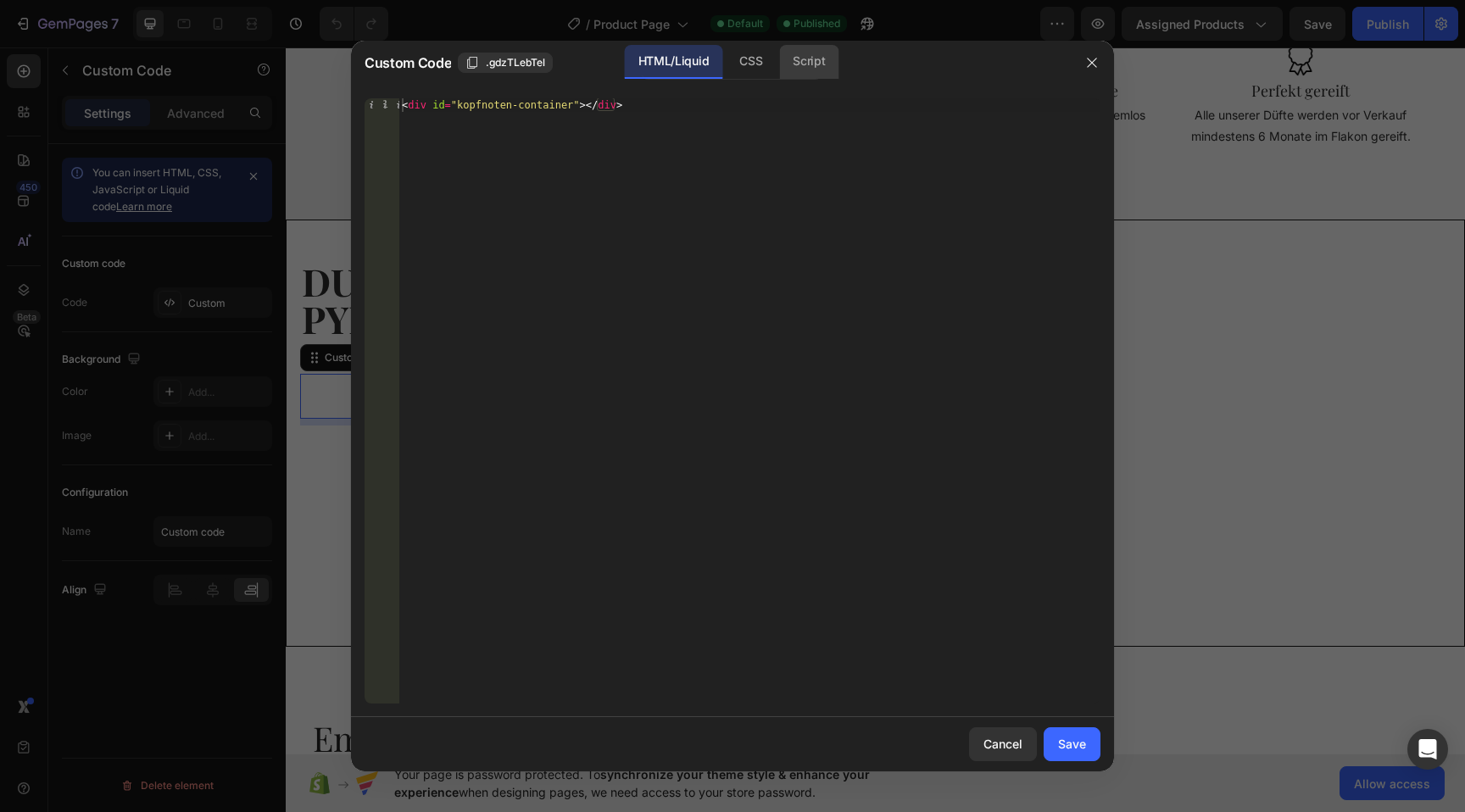
click at [796, 77] on div "Script" at bounding box center [809, 62] width 59 height 34
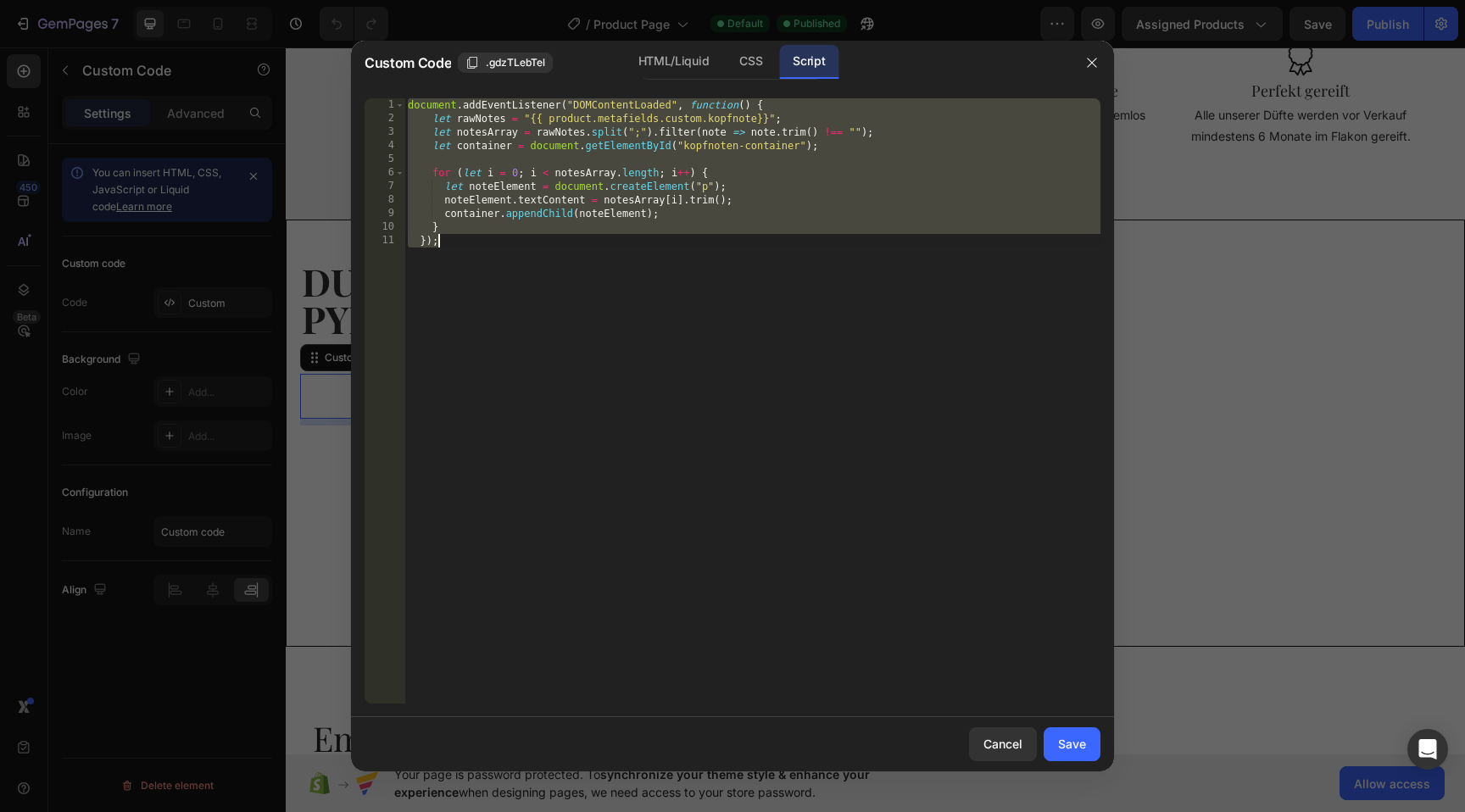
click at [551, 274] on div "document . addEventListener ( "DOMContentLoaded" , function ( ) { let rawNotes …" at bounding box center [753, 414] width 697 height 633
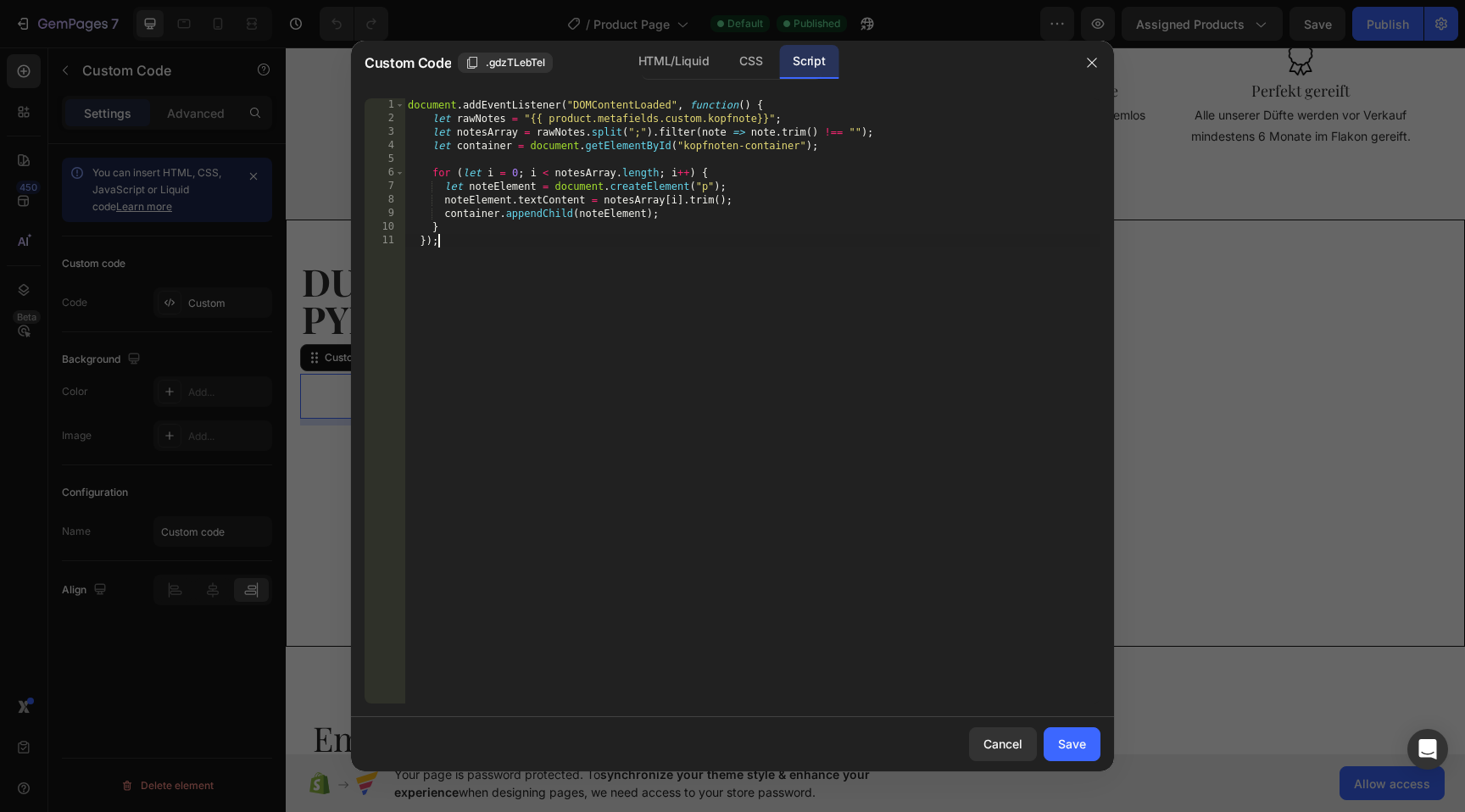
drag, startPoint x: 684, startPoint y: 112, endPoint x: 760, endPoint y: 109, distance: 76.1
click at [733, 110] on div "document . addEventListener ( "DOMContentLoaded" , function ( ) { let rawNotes …" at bounding box center [753, 414] width 697 height 633
click at [762, 109] on div "document . addEventListener ( "DOMContentLoaded" , function ( ) { let rawNotes …" at bounding box center [753, 414] width 697 height 633
drag, startPoint x: 680, startPoint y: 116, endPoint x: 796, endPoint y: 113, distance: 116.0
click at [729, 116] on div "document . addEventListener ( "DOMContentLoaded" , function ( ) { let rawNotes …" at bounding box center [753, 414] width 697 height 633
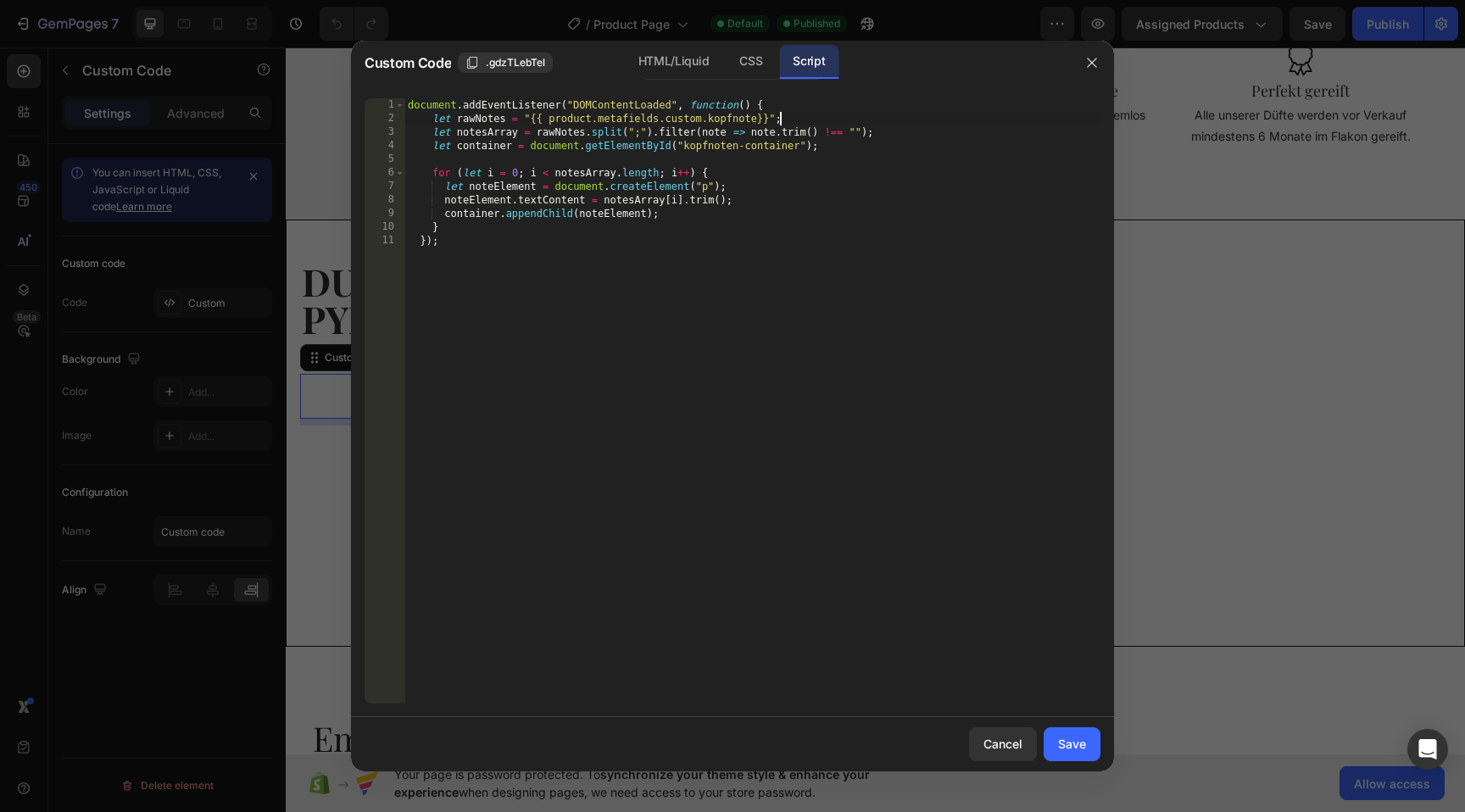
click at [853, 114] on div "document . addEventListener ( "DOMContentLoaded" , function ( ) { let rawNotes …" at bounding box center [753, 414] width 697 height 633
drag, startPoint x: 685, startPoint y: 122, endPoint x: 539, endPoint y: 119, distance: 146.0
click at [539, 119] on div "document . addEventListener ( "DOMContentLoaded" , function ( ) { let rawNotes …" at bounding box center [753, 414] width 697 height 633
drag, startPoint x: 515, startPoint y: 134, endPoint x: 809, endPoint y: 127, distance: 294.1
click at [796, 127] on div "document . addEventListener ( "DOMContentLoaded" , function ( ) { let rawNotes …" at bounding box center [753, 414] width 697 height 633
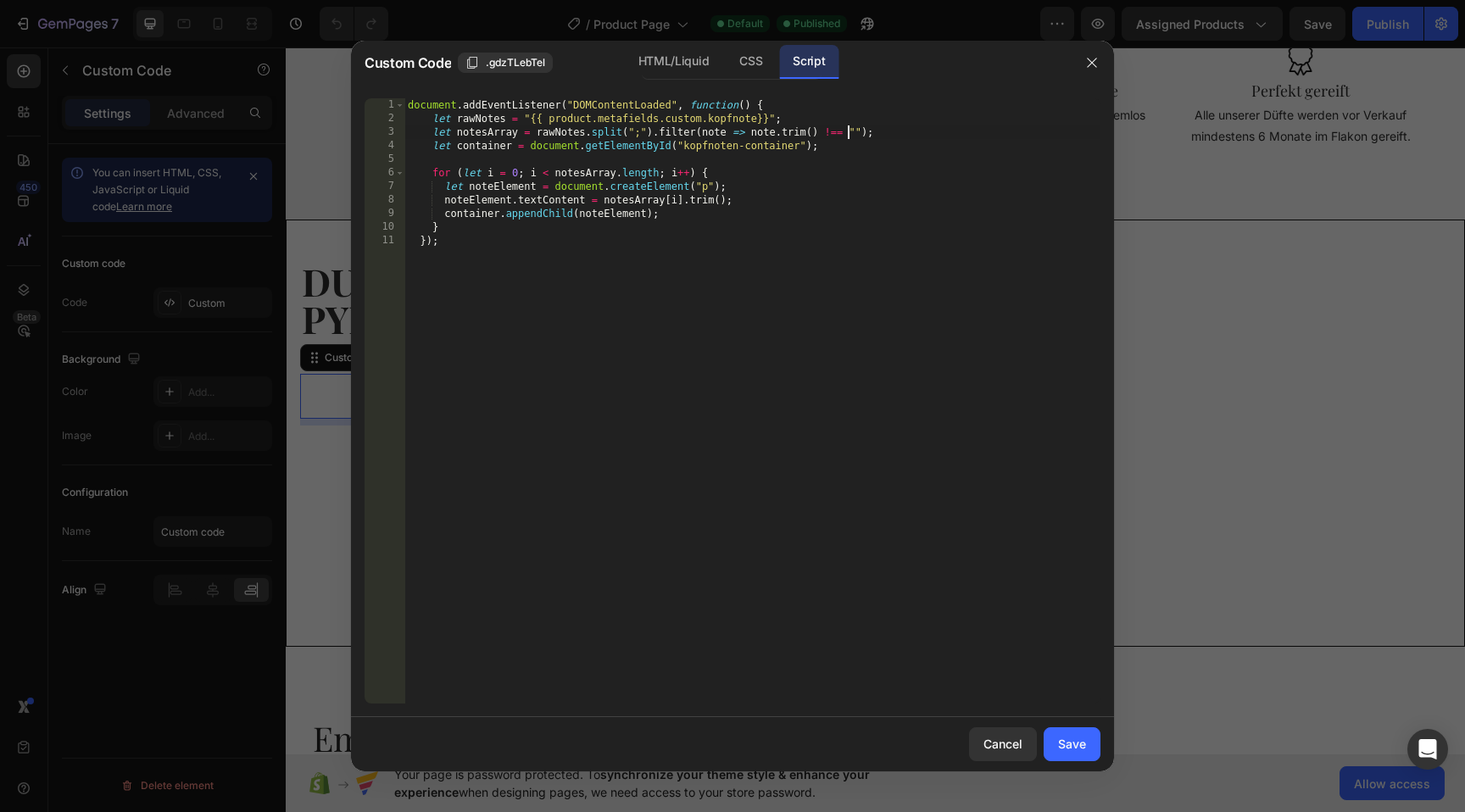
drag, startPoint x: 850, startPoint y: 131, endPoint x: 879, endPoint y: 138, distance: 29.8
click at [850, 131] on div "document . addEventListener ( "DOMContentLoaded" , function ( ) { let rawNotes …" at bounding box center [753, 414] width 697 height 633
click at [895, 127] on div "document . addEventListener ( "DOMContentLoaded" , function ( ) { let rawNotes …" at bounding box center [753, 414] width 697 height 633
click at [634, 134] on div "document . addEventListener ( "DOMContentLoaded" , function ( ) { let rawNotes …" at bounding box center [753, 414] width 697 height 633
drag, startPoint x: 503, startPoint y: 119, endPoint x: 526, endPoint y: 135, distance: 28.0
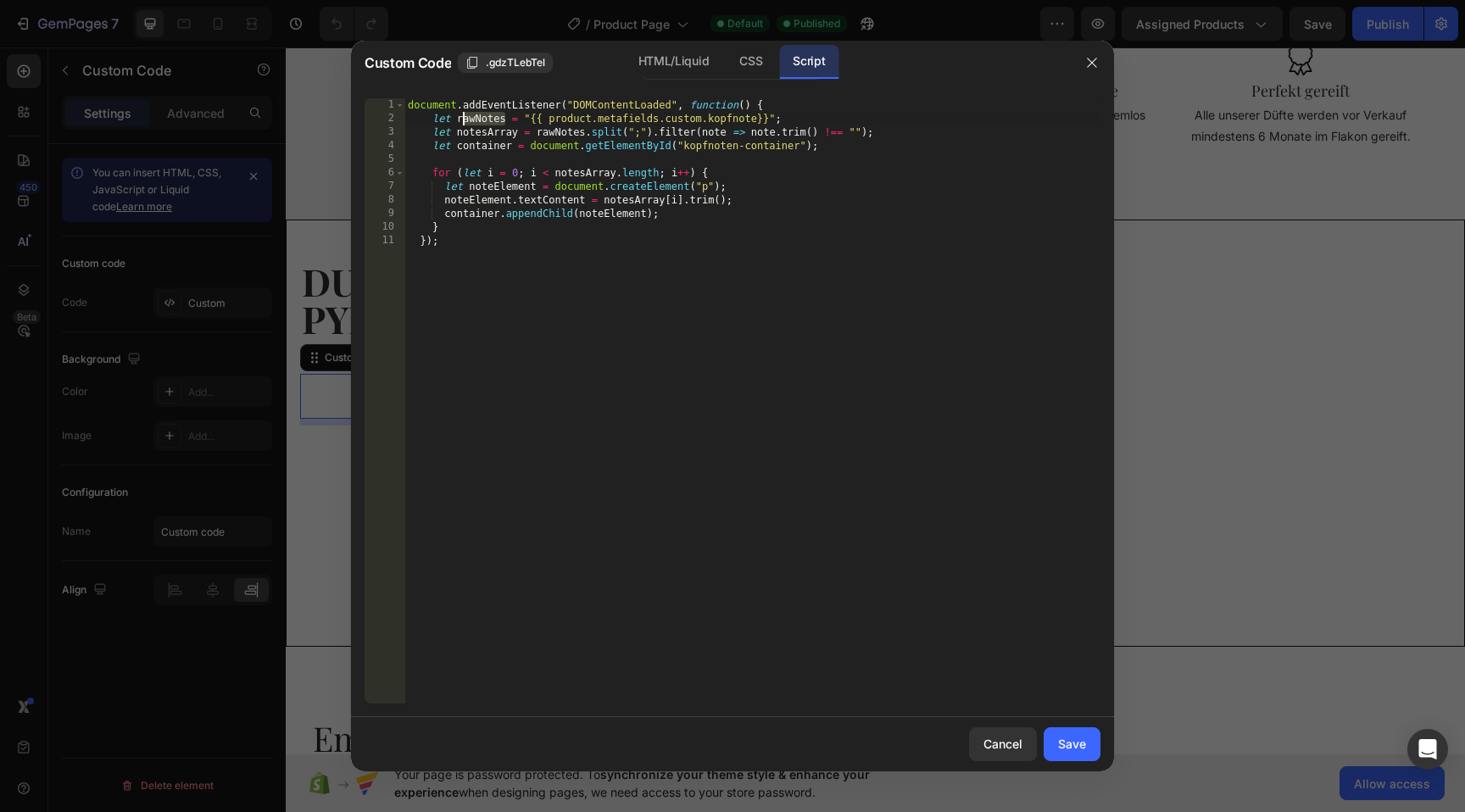
click at [459, 120] on div "document . addEventListener ( "DOMContentLoaded" , function ( ) { let rawNotes …" at bounding box center [753, 414] width 697 height 633
drag, startPoint x: 645, startPoint y: 134, endPoint x: 811, endPoint y: 136, distance: 166.0
click at [788, 136] on div "document . addEventListener ( "DOMContentLoaded" , function ( ) { let rawNotes …" at bounding box center [753, 414] width 697 height 633
drag, startPoint x: 822, startPoint y: 136, endPoint x: 585, endPoint y: 150, distance: 237.4
click at [821, 137] on div "document . addEventListener ( "DOMContentLoaded" , function ( ) { let rawNotes …" at bounding box center [753, 414] width 697 height 633
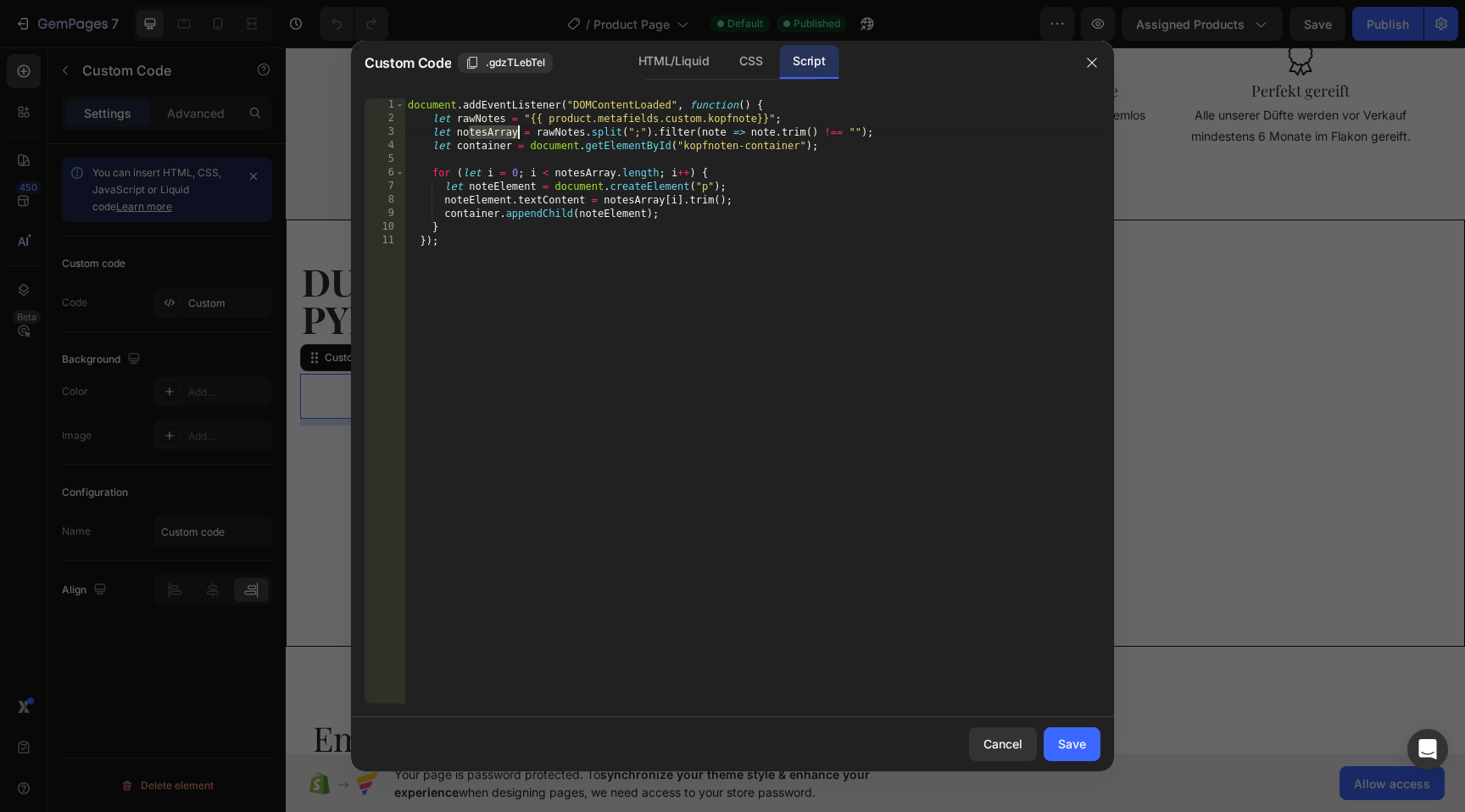
drag, startPoint x: 480, startPoint y: 136, endPoint x: 565, endPoint y: 138, distance: 85.0
click at [558, 137] on div "document . addEventListener ( "DOMContentLoaded" , function ( ) { let rawNotes …" at bounding box center [753, 414] width 697 height 633
click at [559, 149] on div "document . addEventListener ( "DOMContentLoaded" , function ( ) { let rawNotes …" at bounding box center [753, 414] width 697 height 633
drag, startPoint x: 632, startPoint y: 151, endPoint x: 685, endPoint y: 151, distance: 53.0
click at [685, 151] on div "document . addEventListener ( "DOMContentLoaded" , function ( ) { let rawNotes …" at bounding box center [753, 414] width 697 height 633
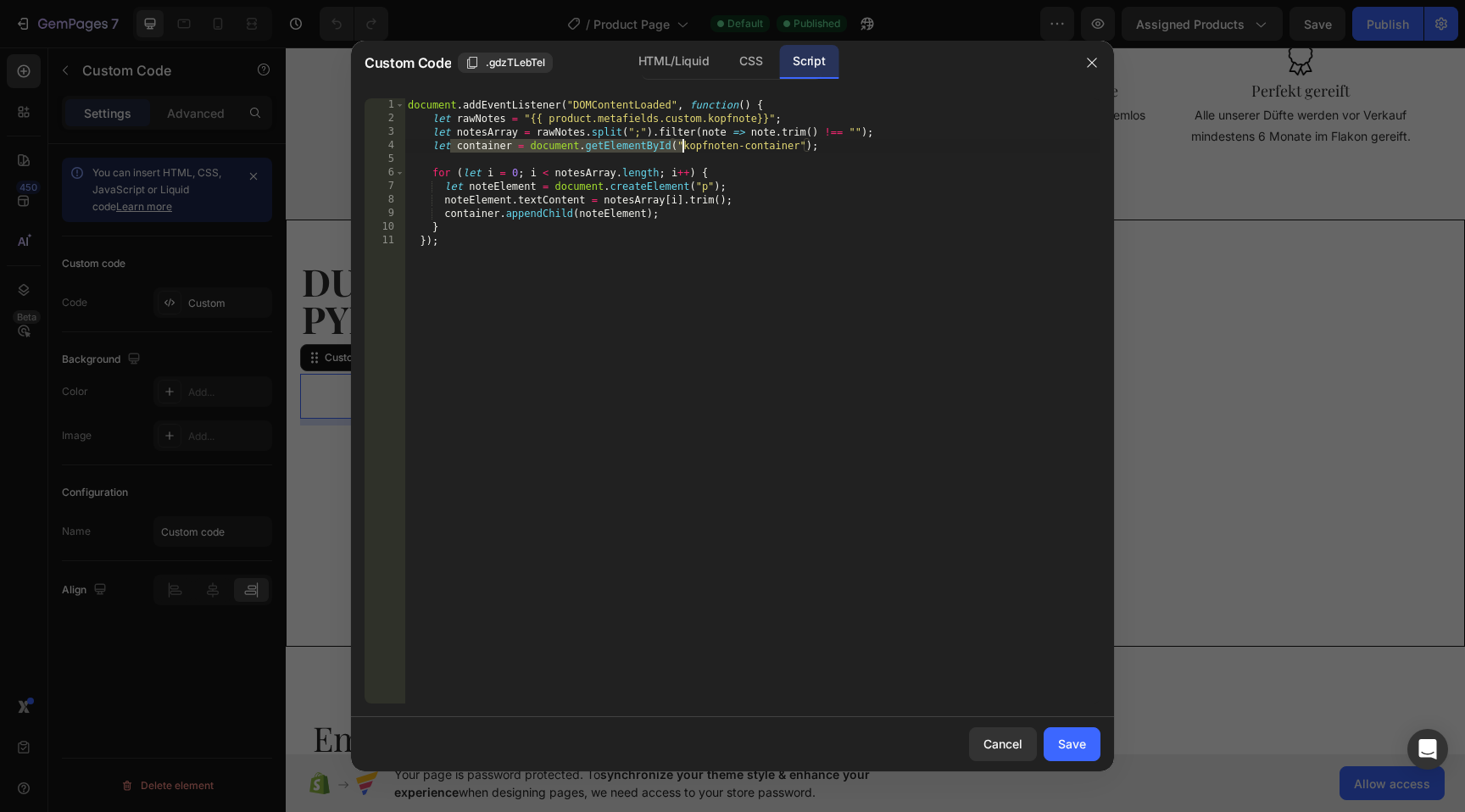
drag, startPoint x: 685, startPoint y: 151, endPoint x: 686, endPoint y: 161, distance: 10.0
click at [685, 151] on div "document . addEventListener ( "DOMContentLoaded" , function ( ) { let rawNotes …" at bounding box center [753, 414] width 697 height 633
drag, startPoint x: 540, startPoint y: 151, endPoint x: 650, endPoint y: 153, distance: 110.0
click at [649, 153] on div "document . addEventListener ( "DOMContentLoaded" , function ( ) { let rawNotes …" at bounding box center [753, 414] width 697 height 633
type textarea "let container = document.getElementById("kopfnoten-container");"
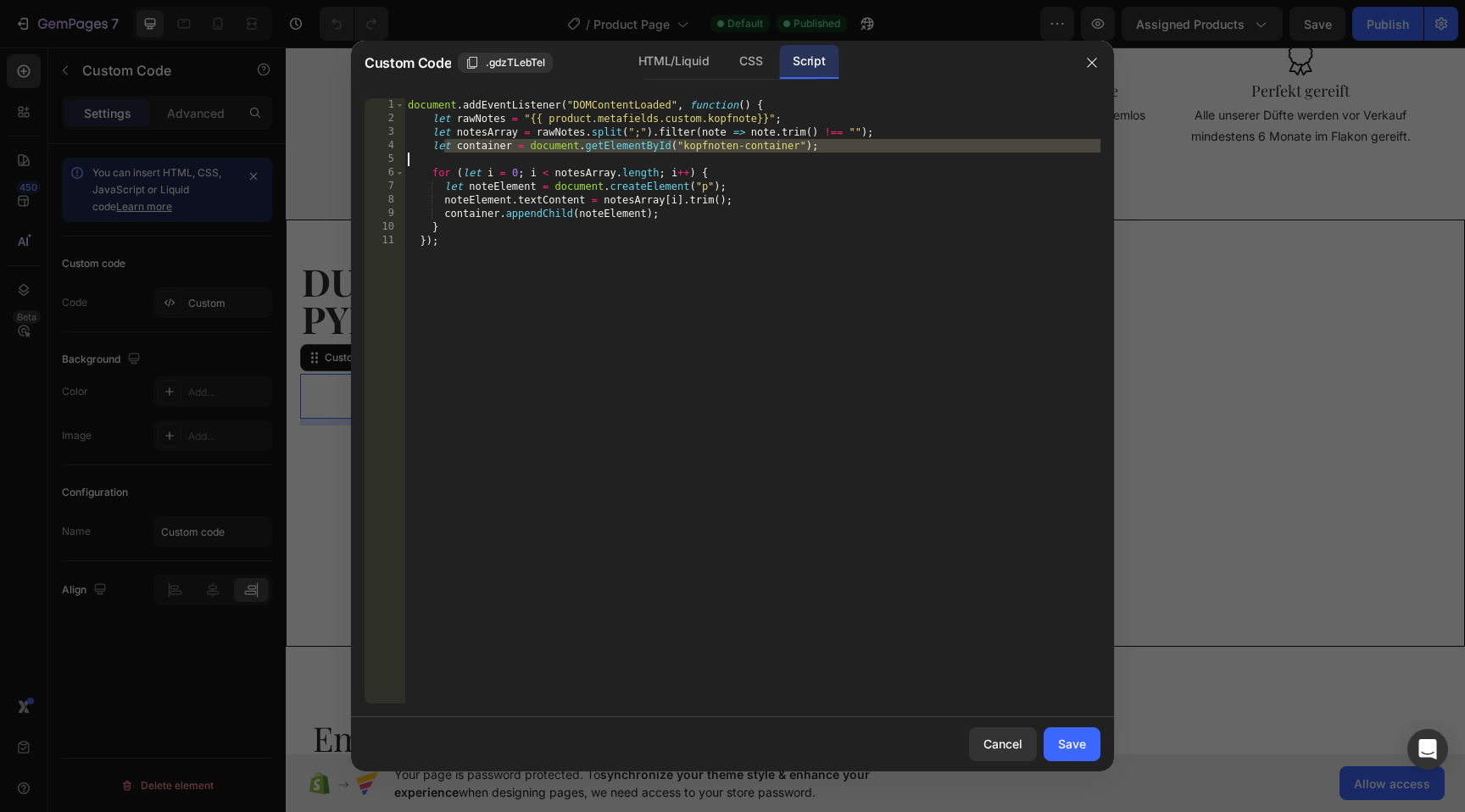
click at [651, 154] on div "document . addEventListener ( "DOMContentLoaded" , function ( ) { let rawNotes …" at bounding box center [753, 414] width 697 height 633
drag, startPoint x: 451, startPoint y: 172, endPoint x: 618, endPoint y: 188, distance: 167.8
click at [602, 185] on div "document . addEventListener ( "DOMContentLoaded" , function ( ) { let rawNotes …" at bounding box center [753, 414] width 697 height 633
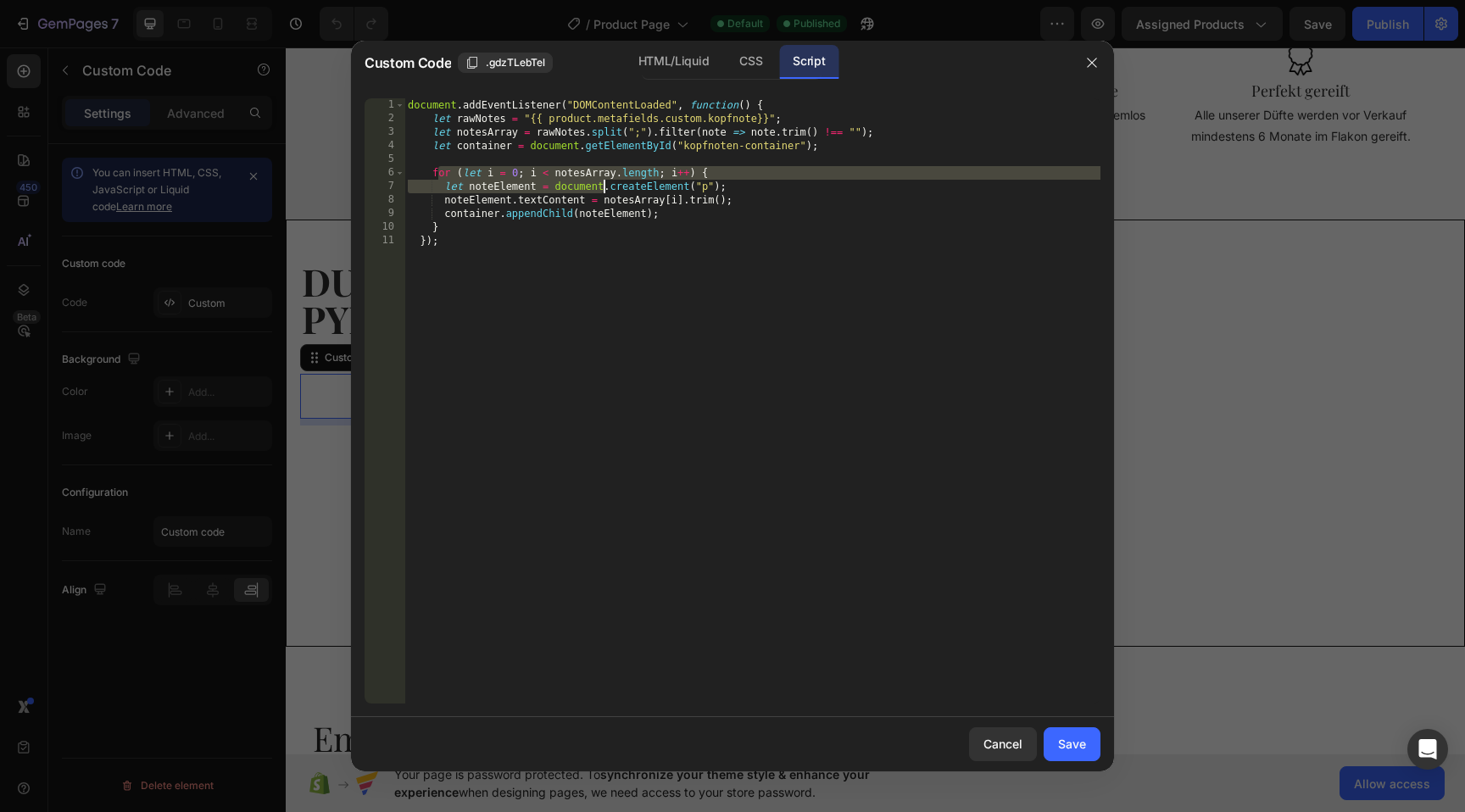
click at [759, 222] on div "document . addEventListener ( "DOMContentLoaded" , function ( ) { let rawNotes …" at bounding box center [753, 414] width 697 height 633
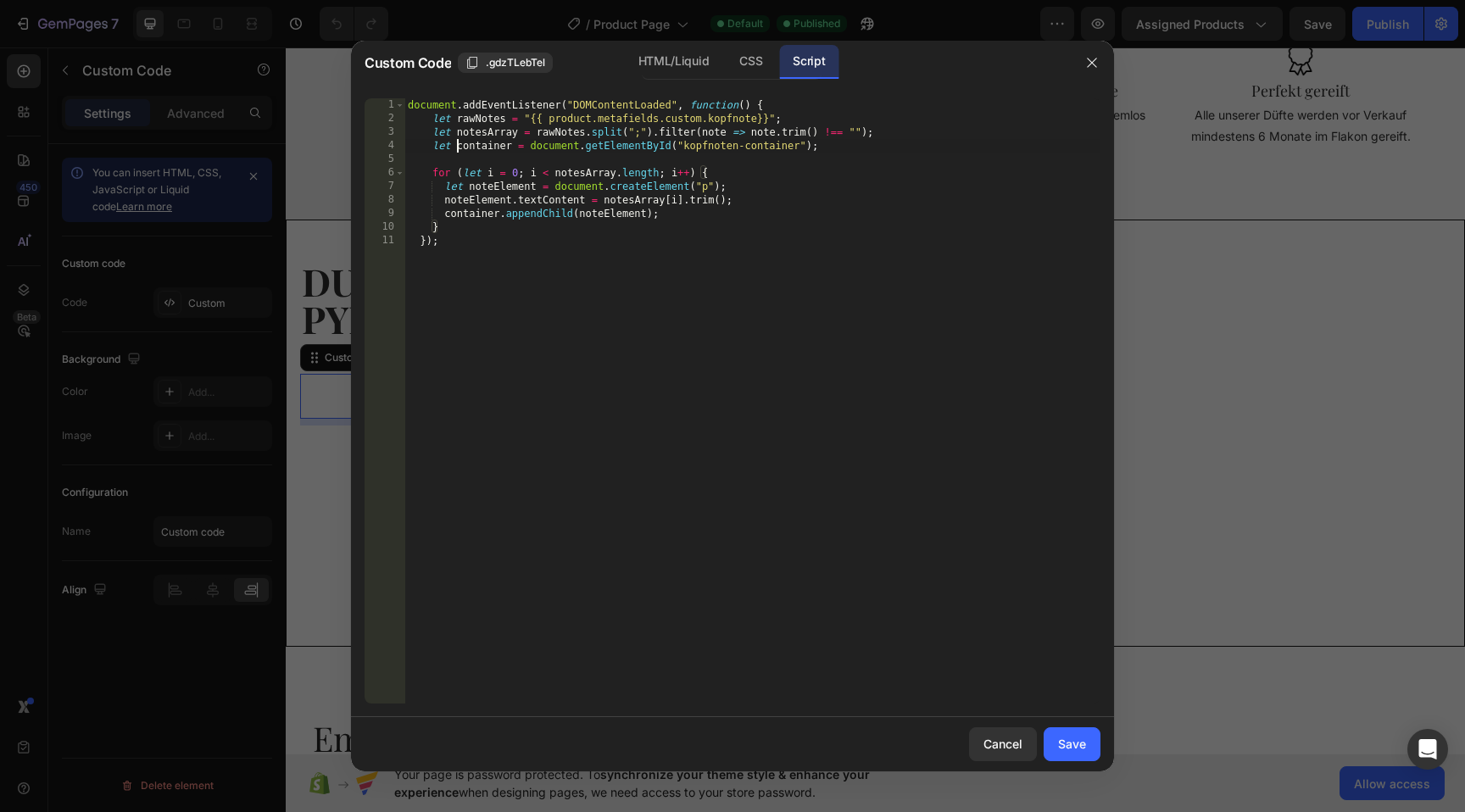
drag, startPoint x: 462, startPoint y: 145, endPoint x: 539, endPoint y: 159, distance: 78.3
click at [554, 147] on div "document . addEventListener ( "DOMContentLoaded" , function ( ) { let rawNotes …" at bounding box center [753, 414] width 697 height 633
click at [745, 359] on div "document . addEventListener ( "DOMContentLoaded" , function ( ) { let rawNotes …" at bounding box center [753, 414] width 697 height 633
type textarea "});"
drag, startPoint x: 1005, startPoint y: 743, endPoint x: 1027, endPoint y: 734, distance: 23.8
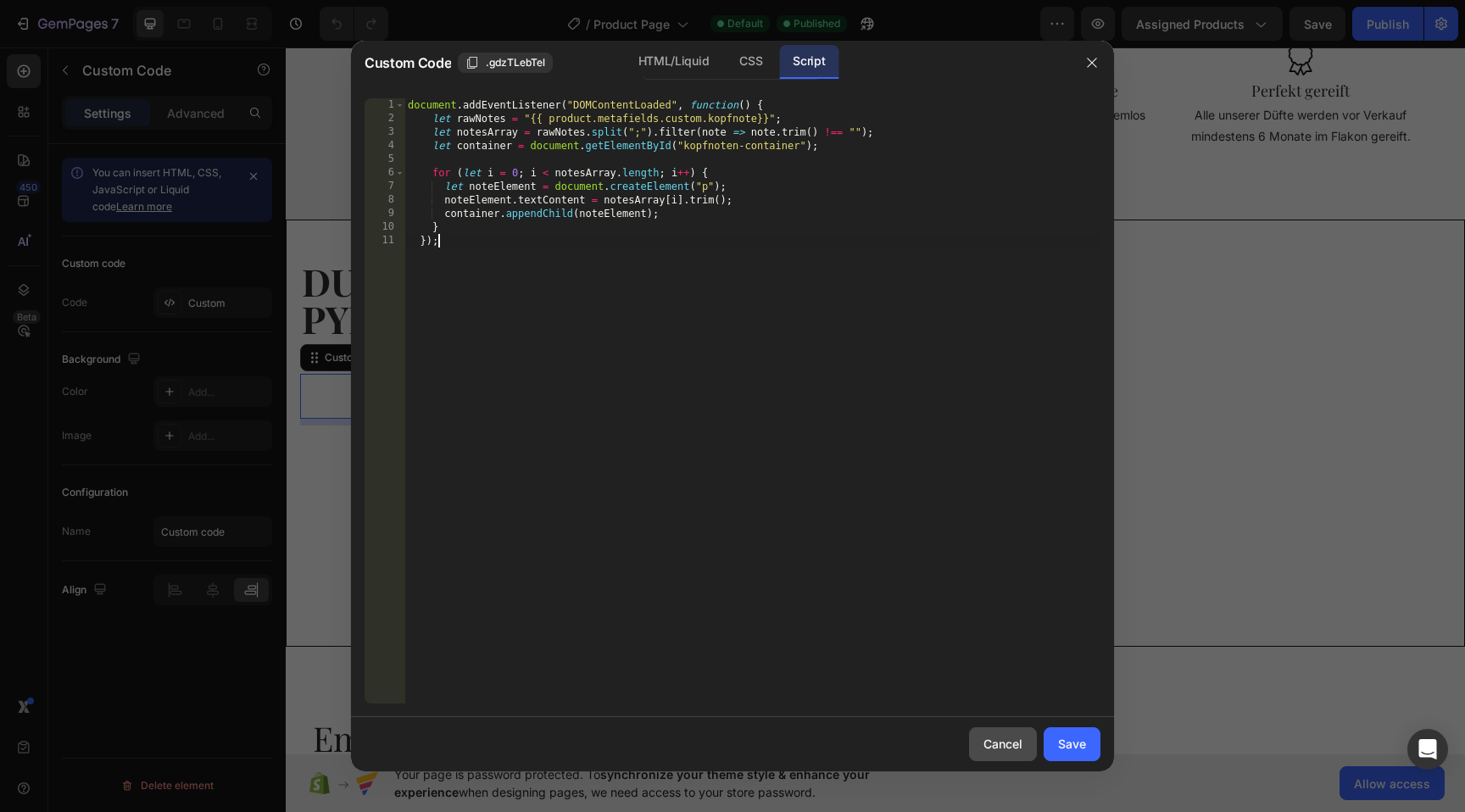
click at [1027, 734] on button "Cancel" at bounding box center [1003, 743] width 68 height 34
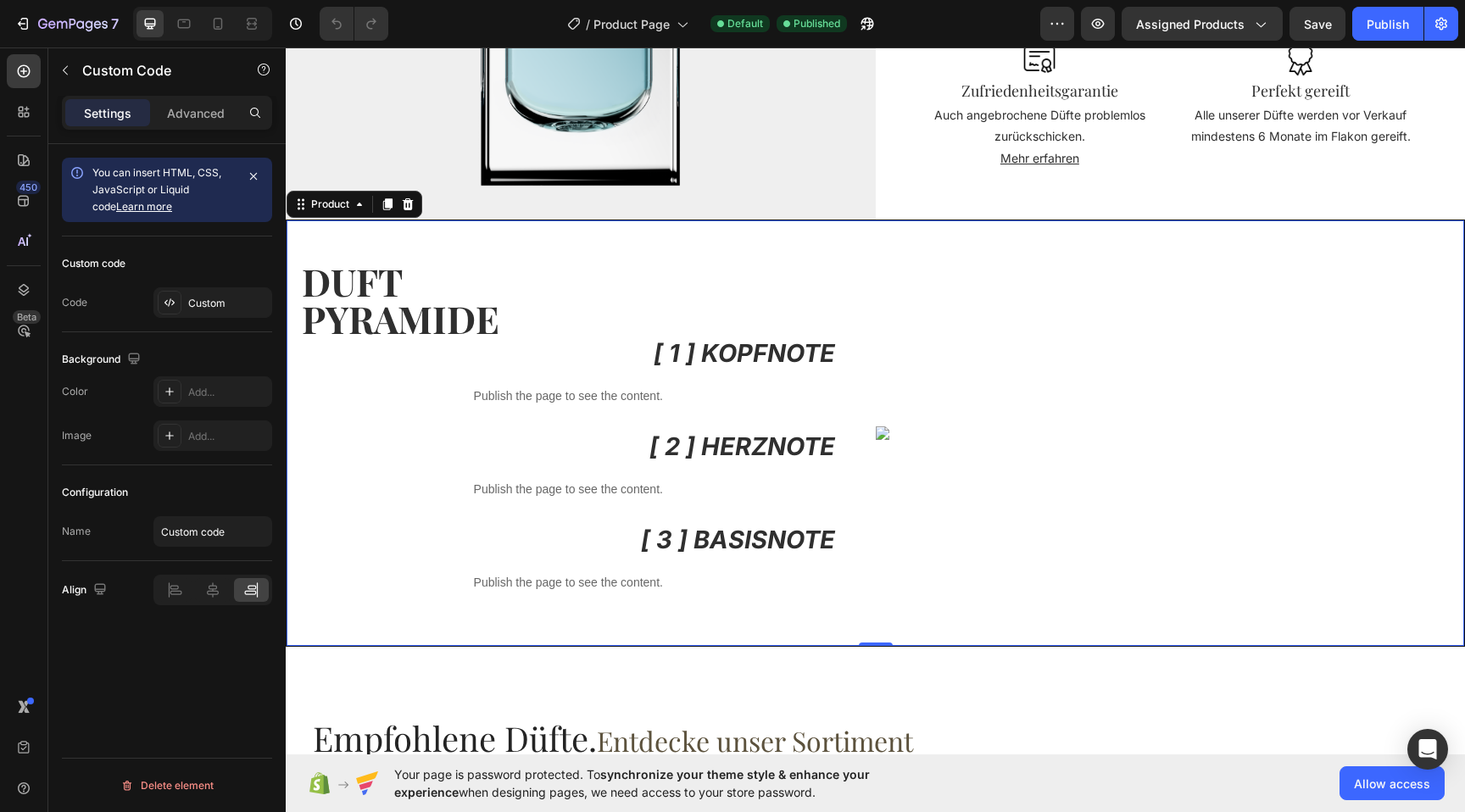
click at [1106, 272] on div "Custom Code" at bounding box center [1171, 433] width 590 height 426
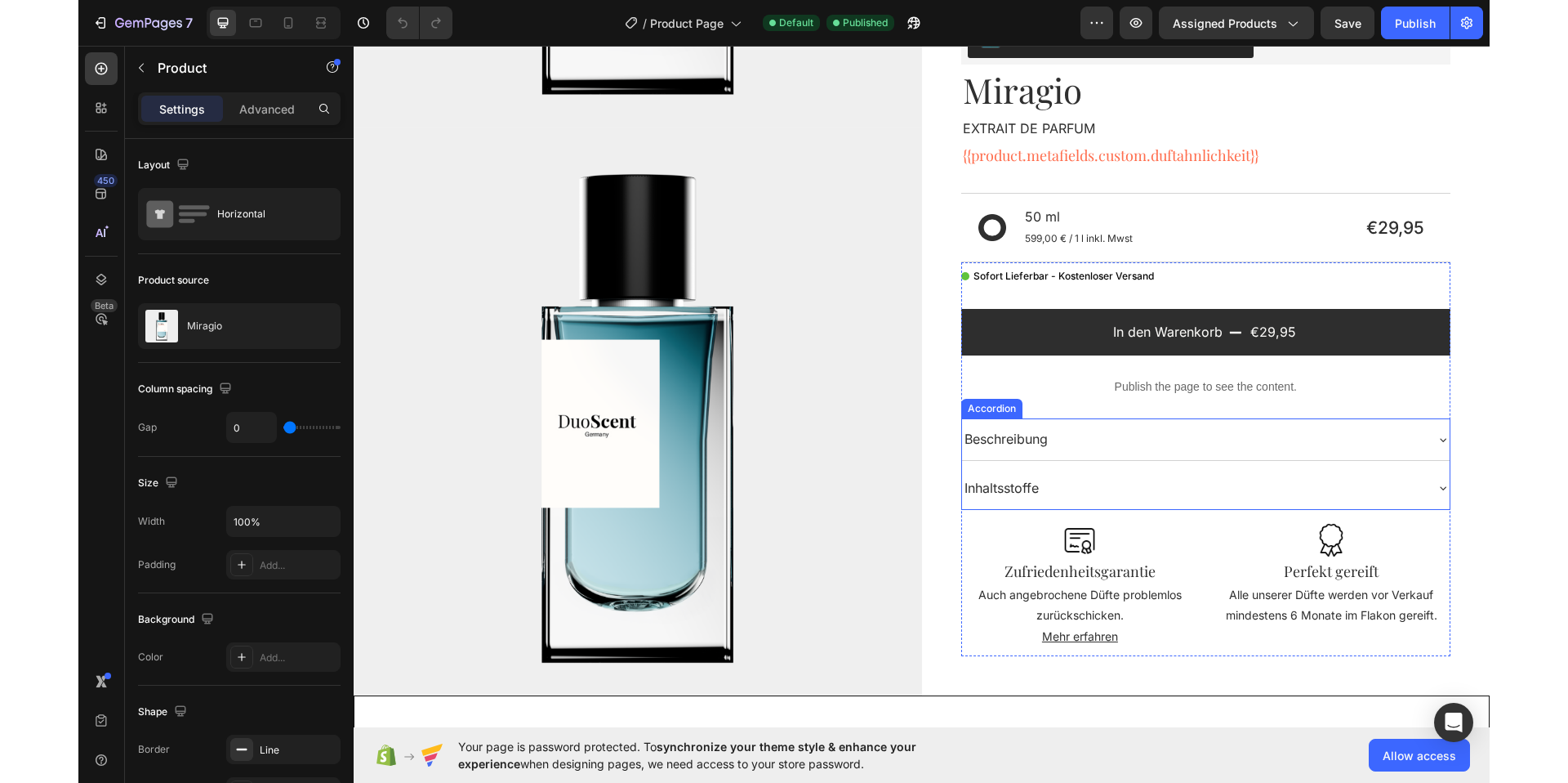
scroll to position [0, 0]
